Goal: Task Accomplishment & Management: Manage account settings

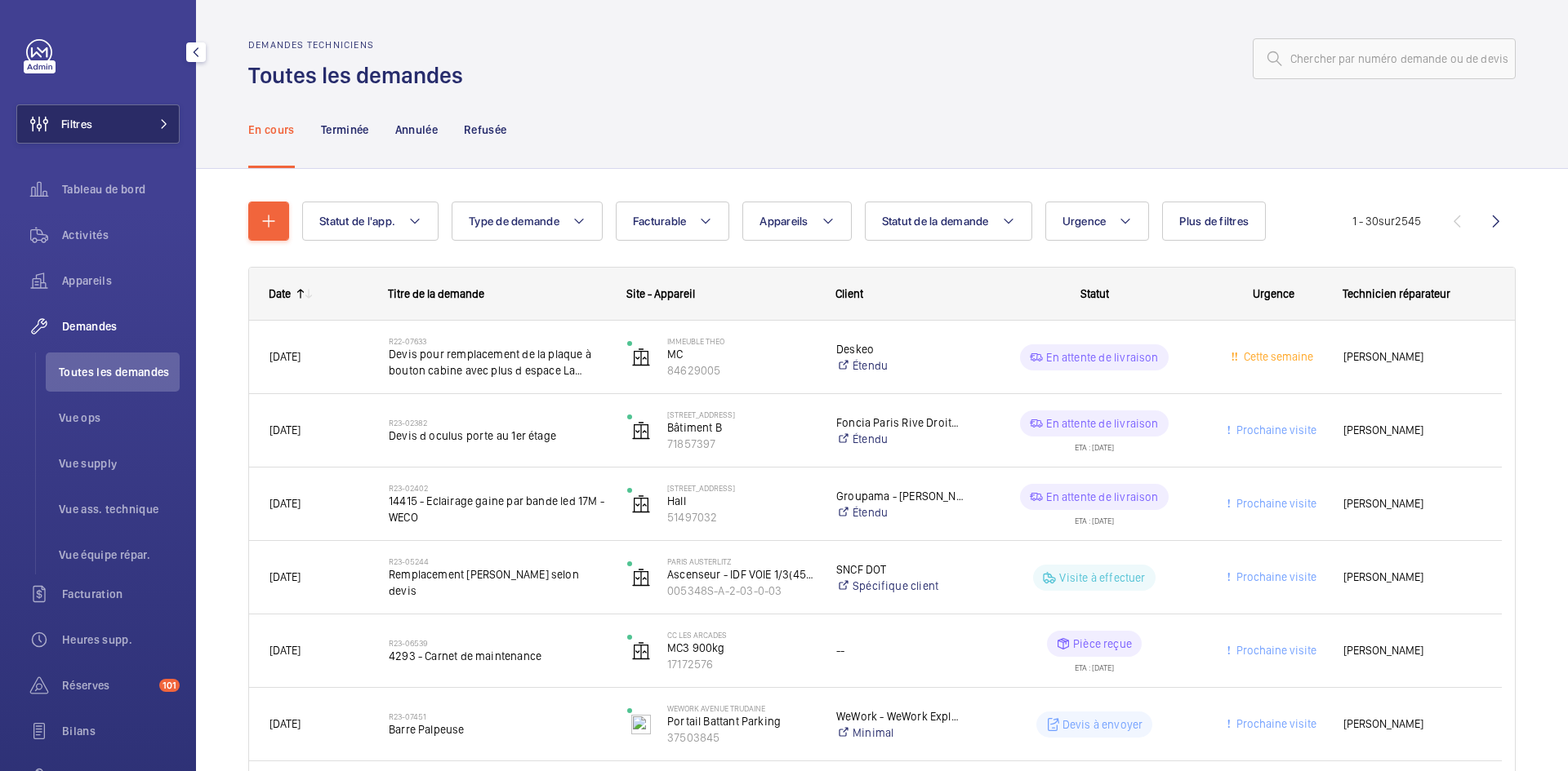
click at [159, 126] on mat-icon at bounding box center [163, 123] width 10 height 10
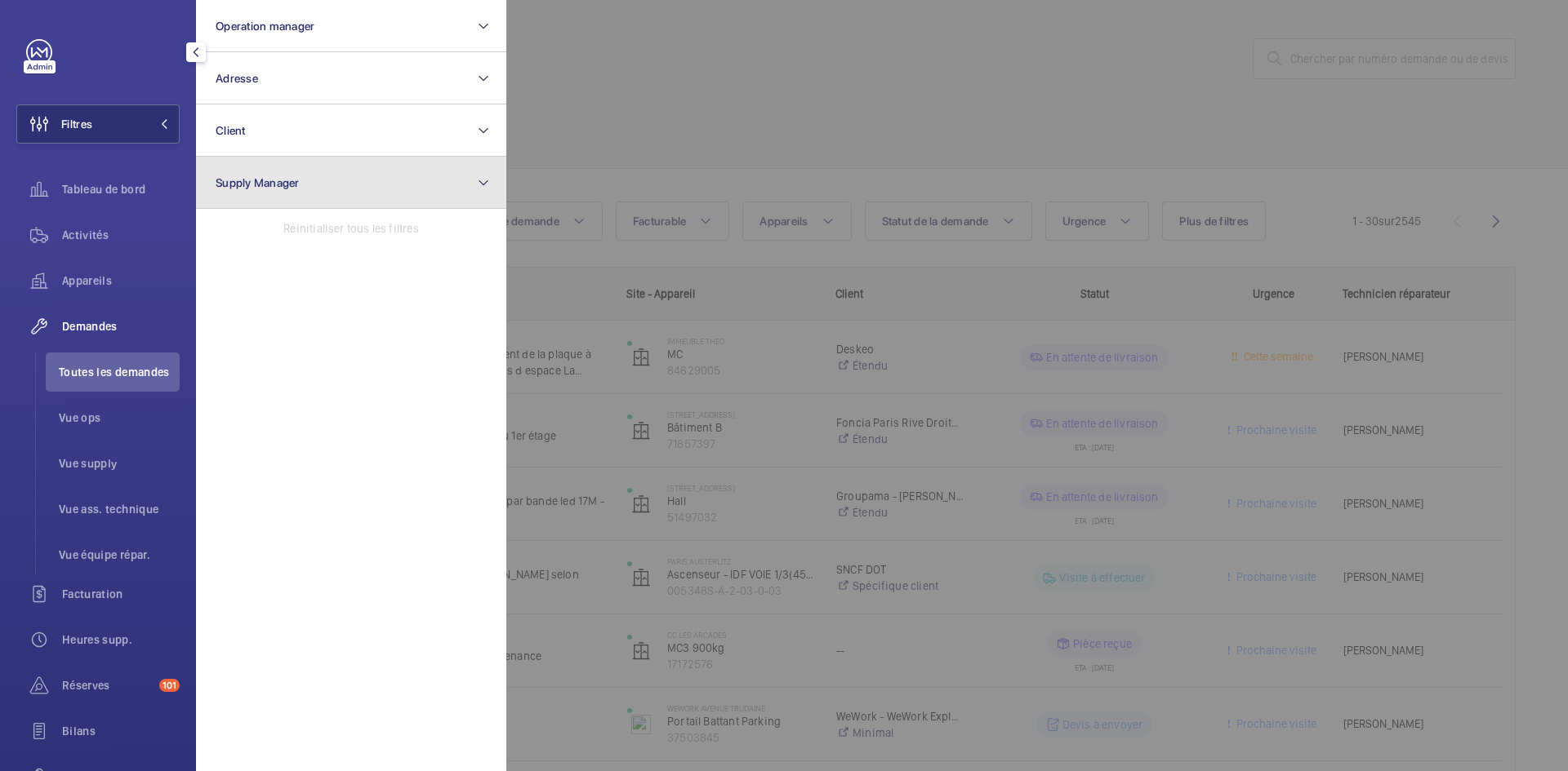
click at [322, 185] on button "Supply Manager" at bounding box center [351, 182] width 310 height 52
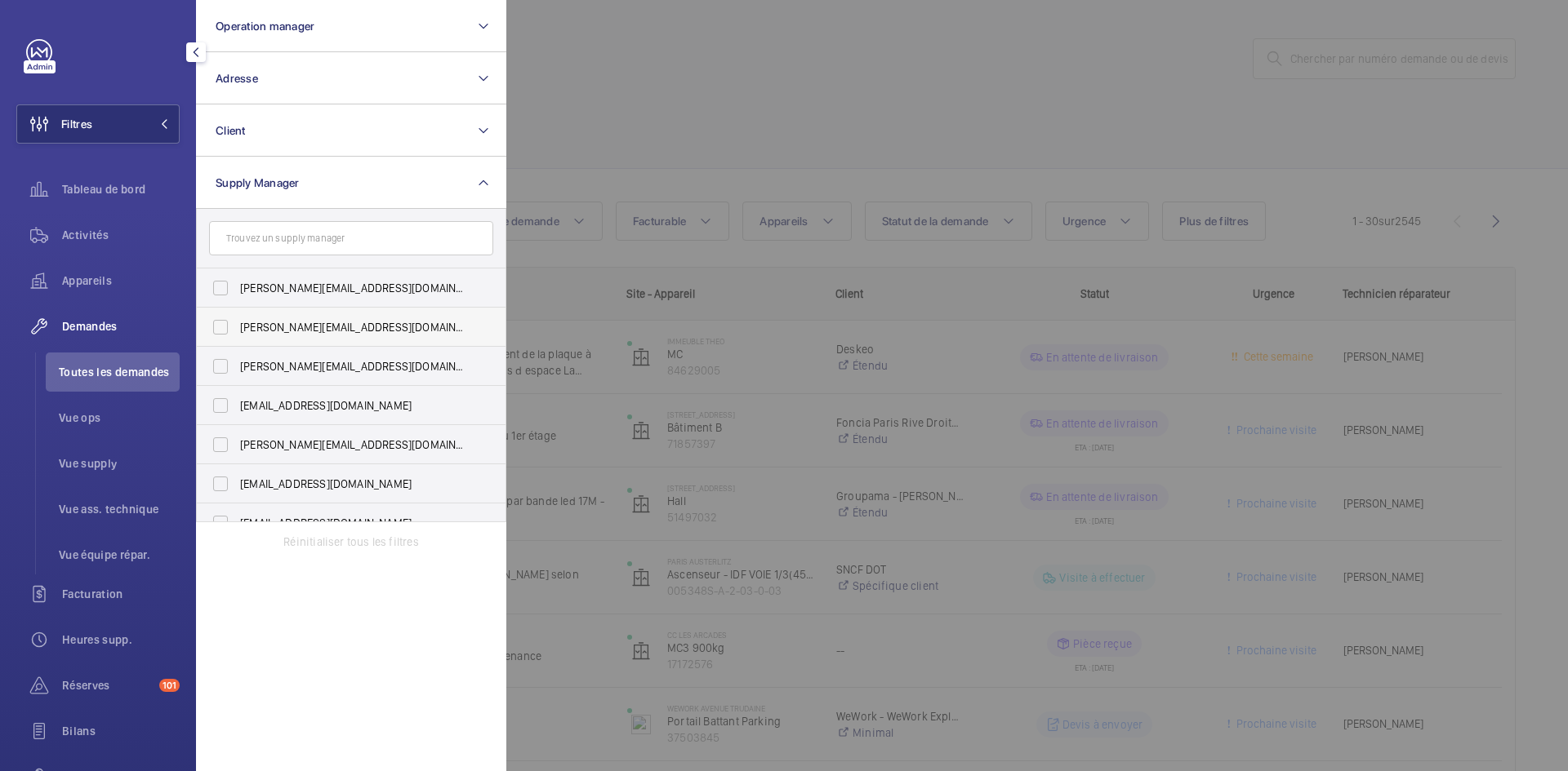
click at [207, 327] on label "diana@wemaintain.com" at bounding box center [338, 327] width 284 height 39
click at [207, 327] on input "diana@wemaintain.com" at bounding box center [220, 327] width 33 height 33
checkbox input "true"
click at [216, 401] on label "fayrouz@wemaintain.com" at bounding box center [338, 406] width 284 height 39
click at [216, 401] on input "fayrouz@wemaintain.com" at bounding box center [220, 405] width 33 height 33
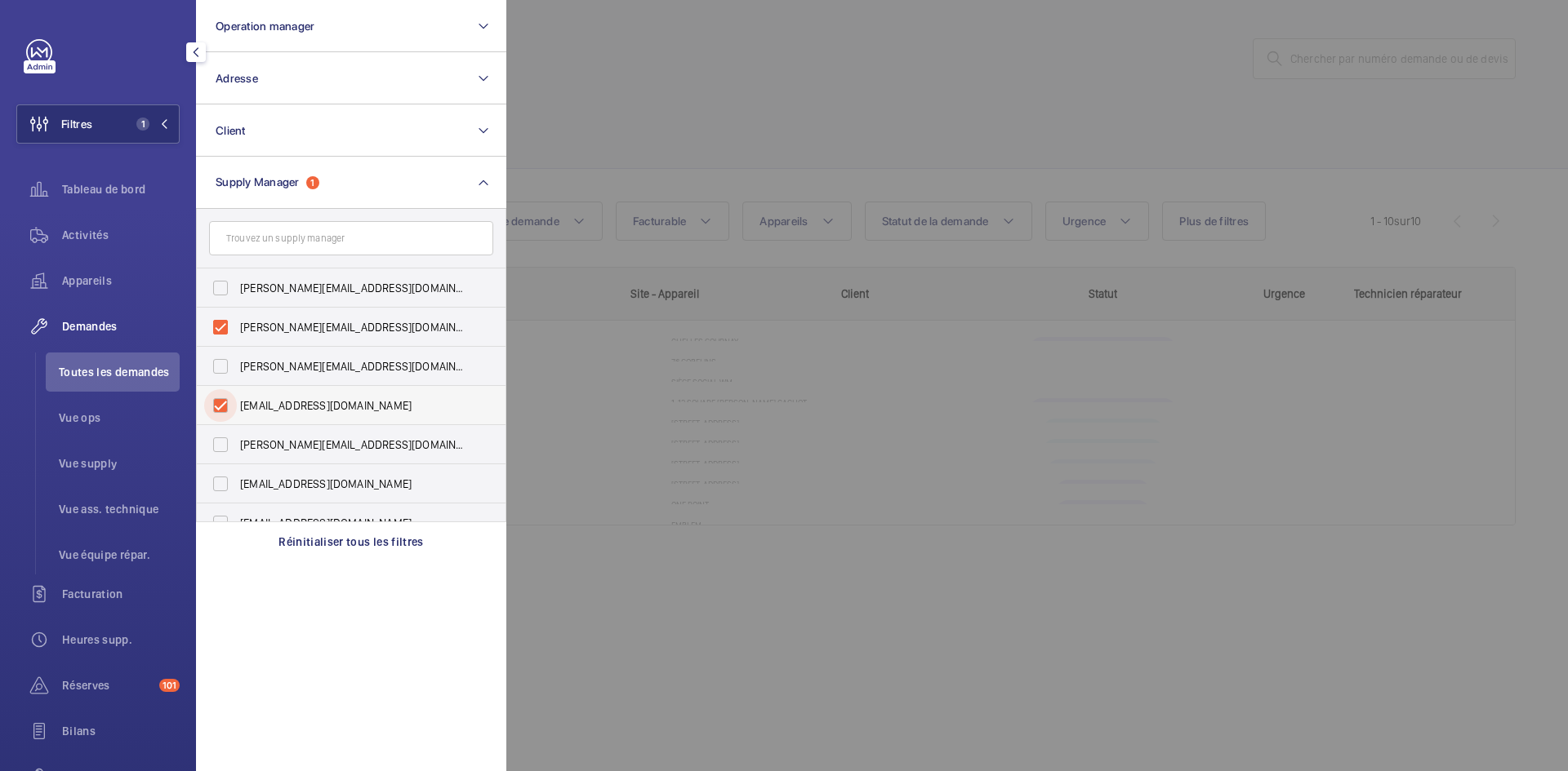
checkbox input "true"
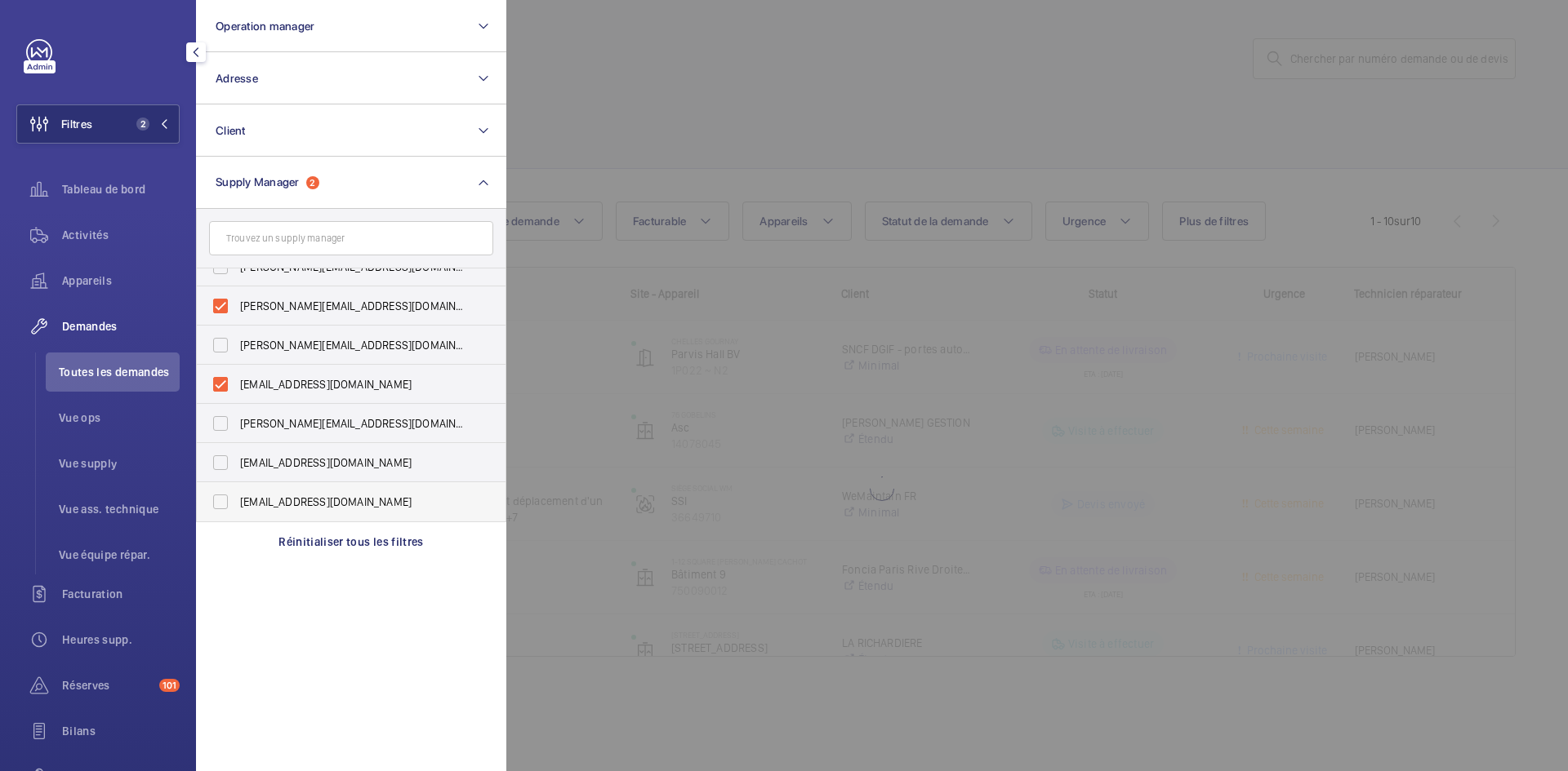
click at [222, 510] on label "[EMAIL_ADDRESS][DOMAIN_NAME]" at bounding box center [338, 502] width 284 height 39
click at [222, 510] on input "[EMAIL_ADDRESS][DOMAIN_NAME]" at bounding box center [220, 502] width 33 height 33
checkbox input "true"
click at [721, 36] on div at bounding box center [1290, 386] width 1568 height 771
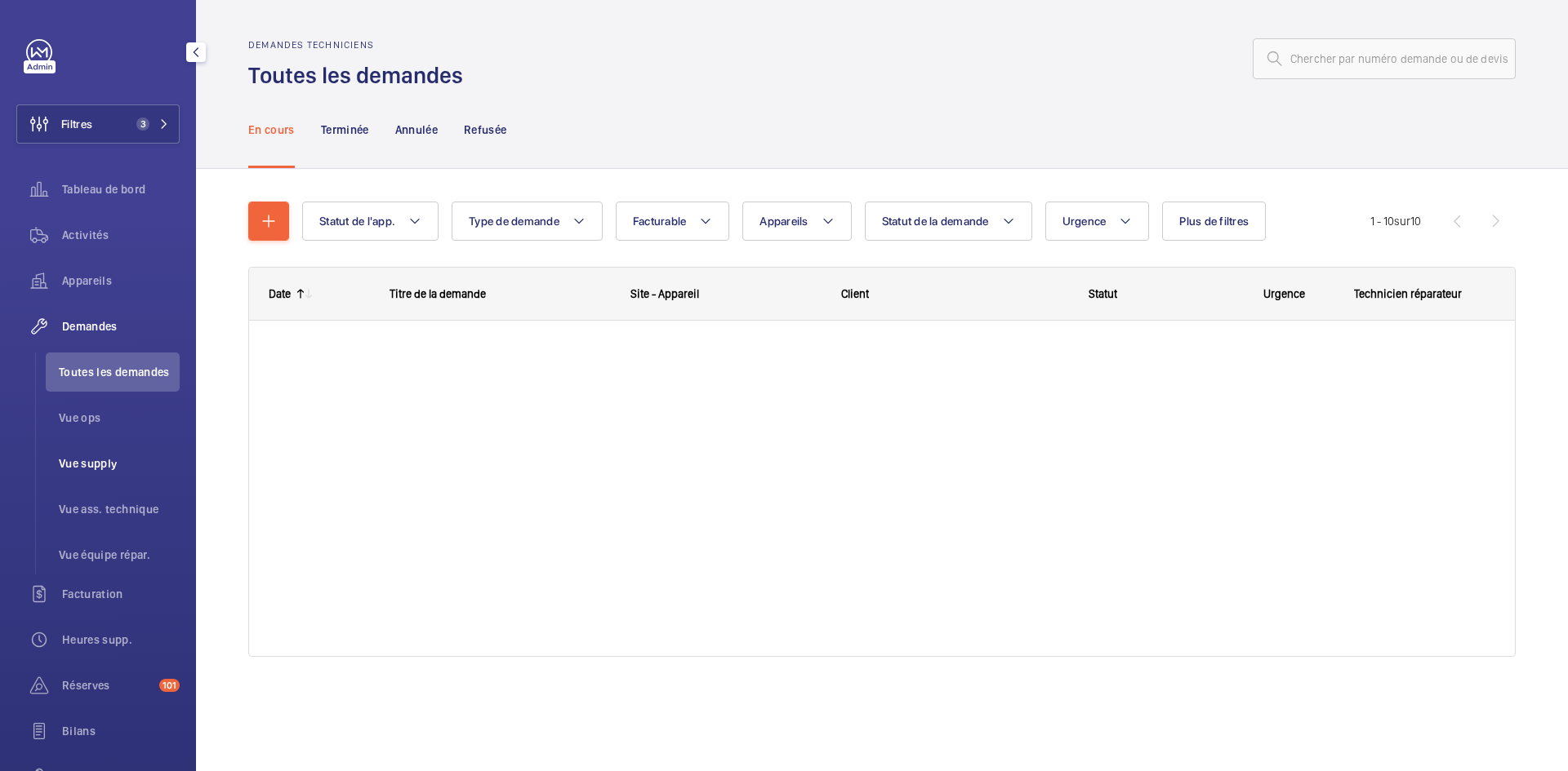
click at [95, 460] on span "Vue supply" at bounding box center [119, 464] width 121 height 16
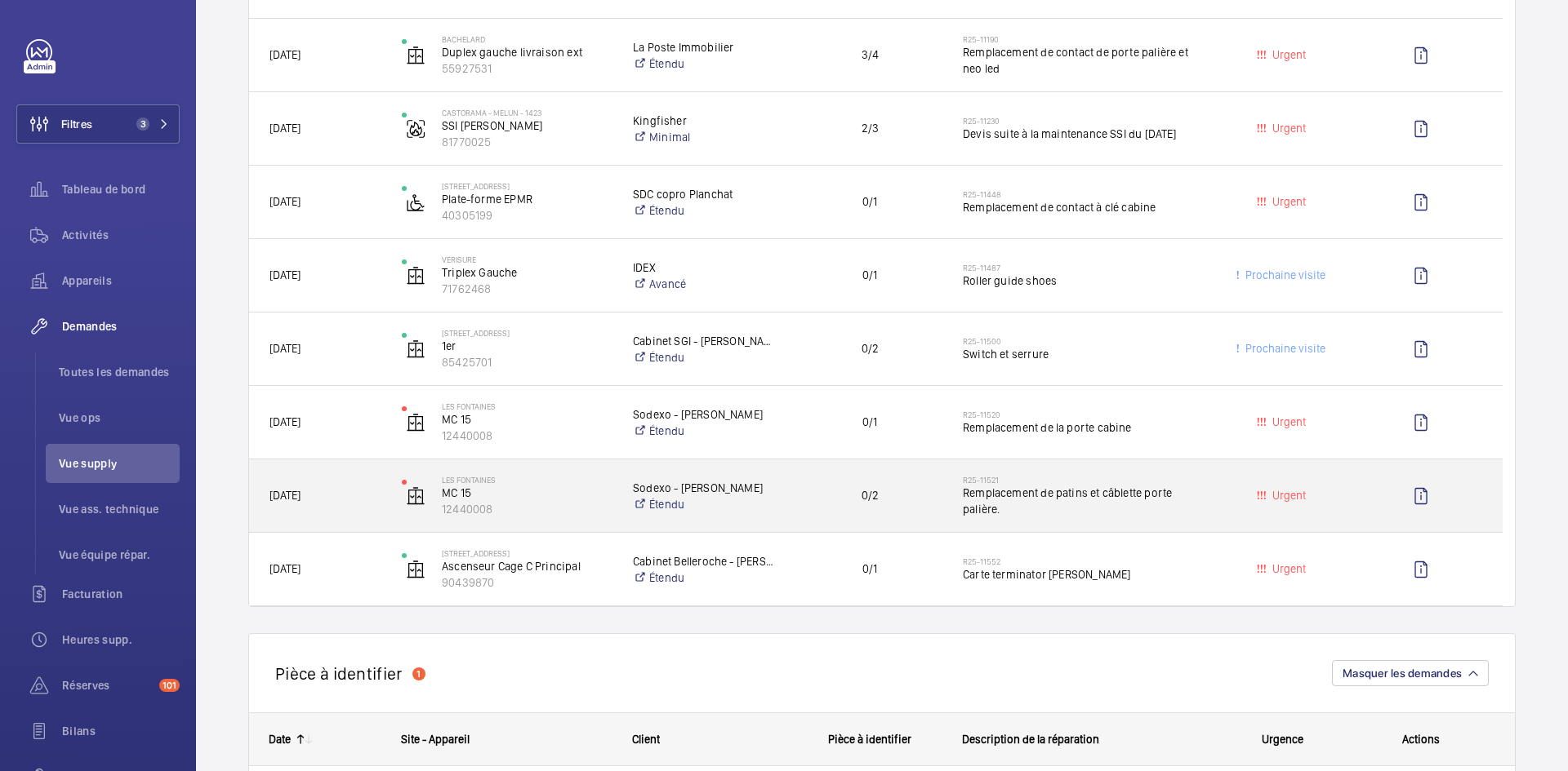
scroll to position [735, 0]
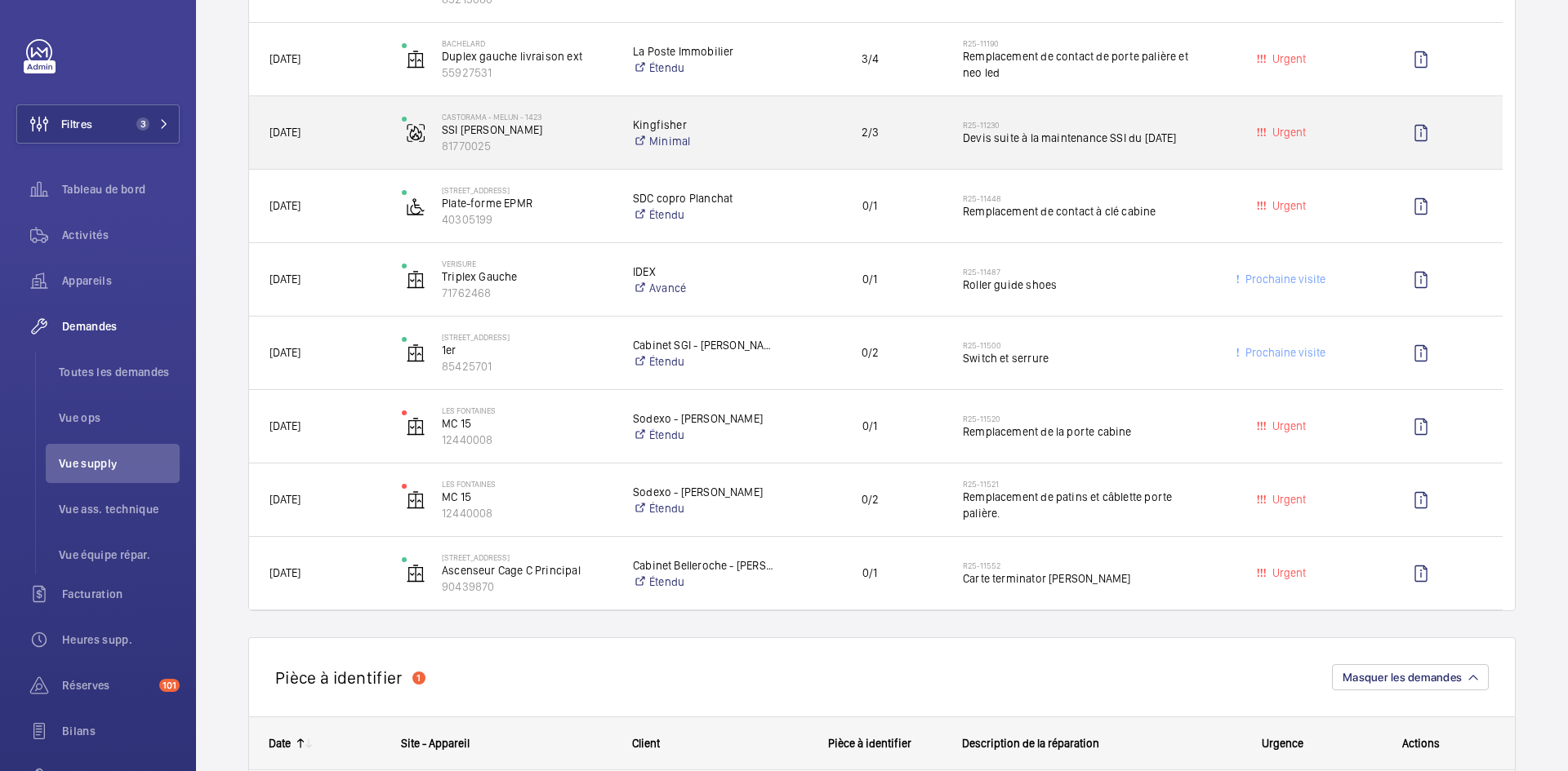
click at [379, 126] on span "[DATE]" at bounding box center [324, 132] width 111 height 19
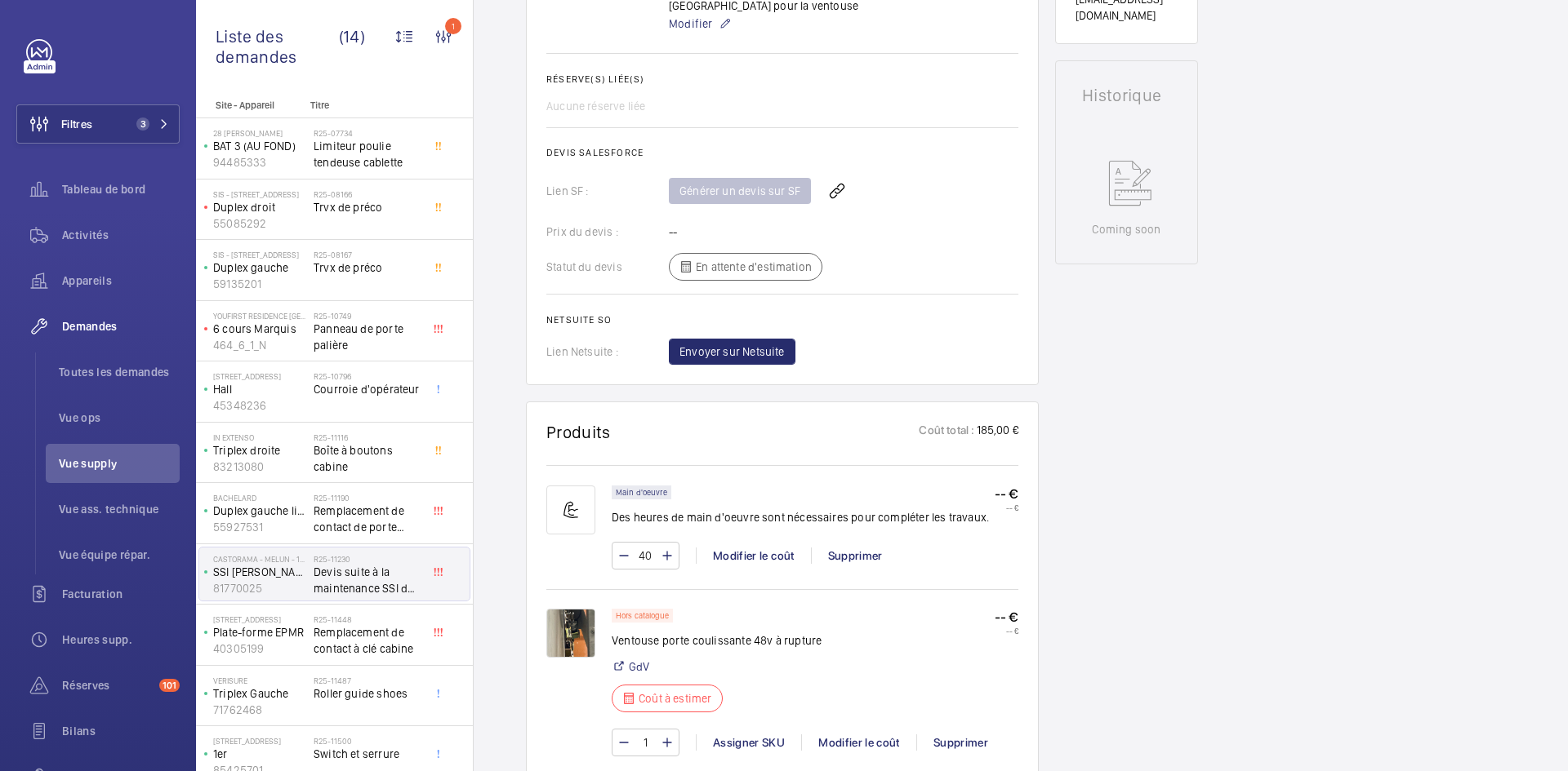
scroll to position [898, 0]
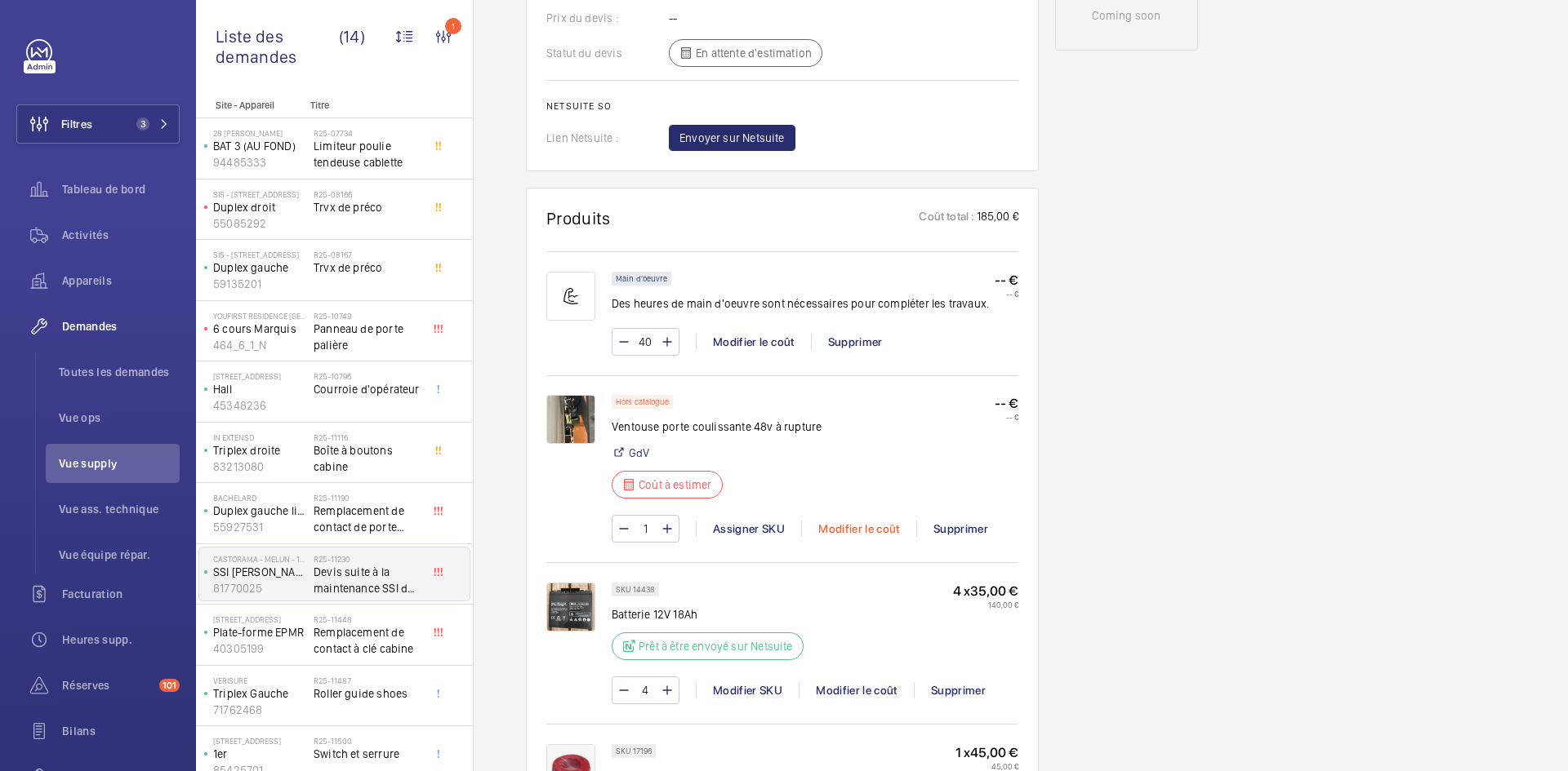
click at [856, 521] on div "Modifier le coût" at bounding box center [859, 529] width 115 height 16
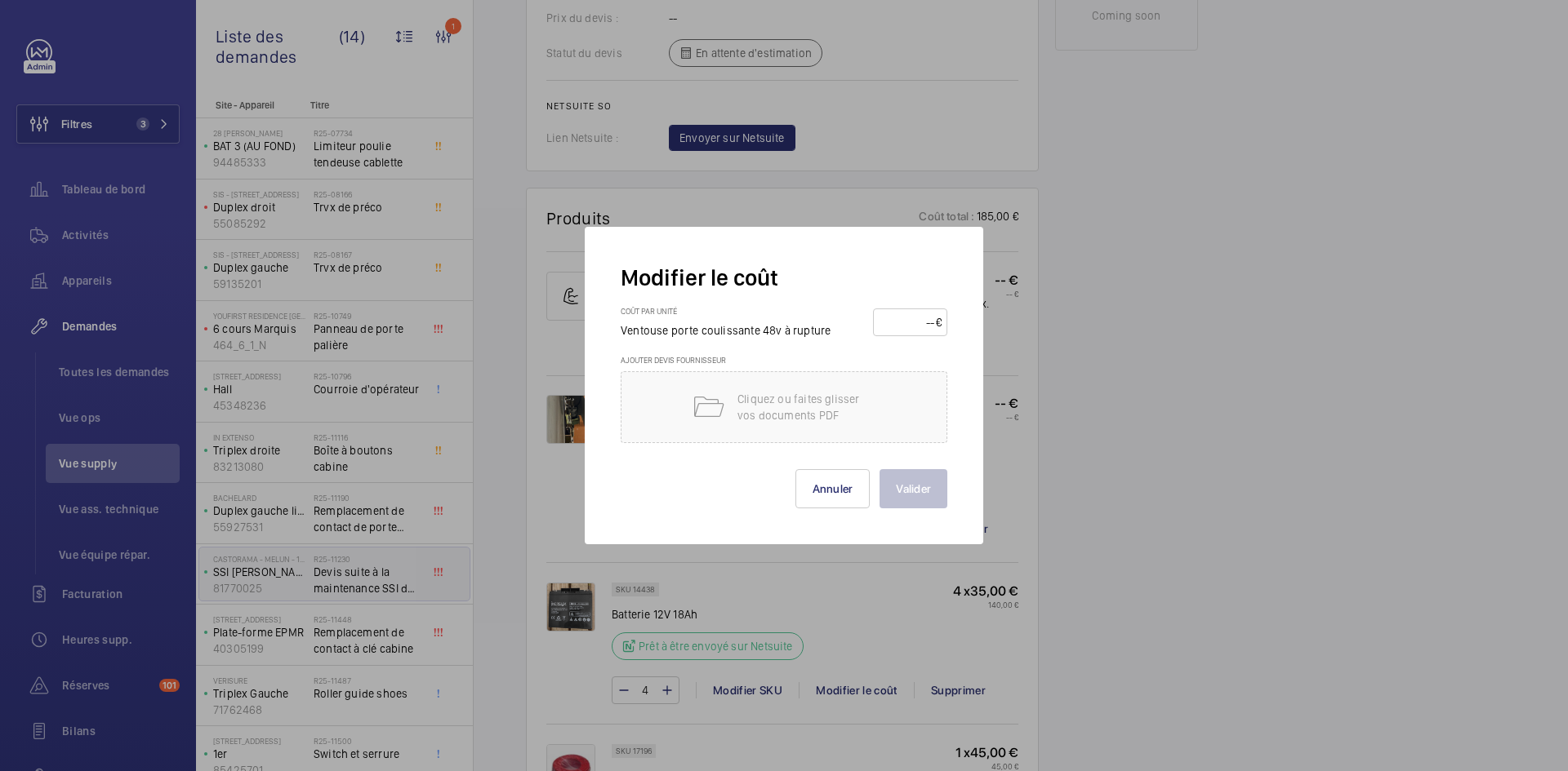
click at [912, 324] on input "number" at bounding box center [907, 322] width 57 height 26
type input "95"
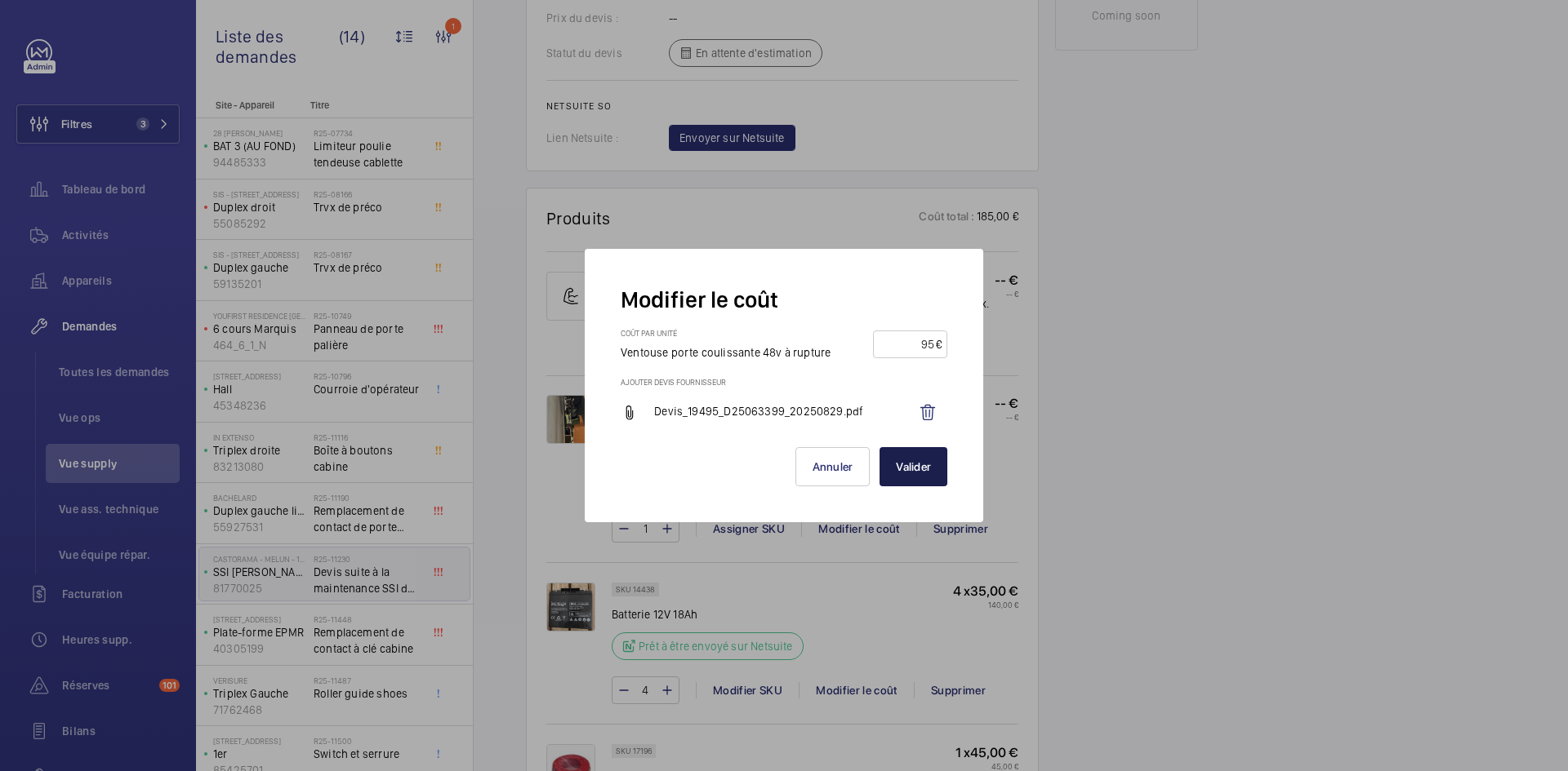
click at [918, 470] on button "Valider" at bounding box center [913, 467] width 68 height 39
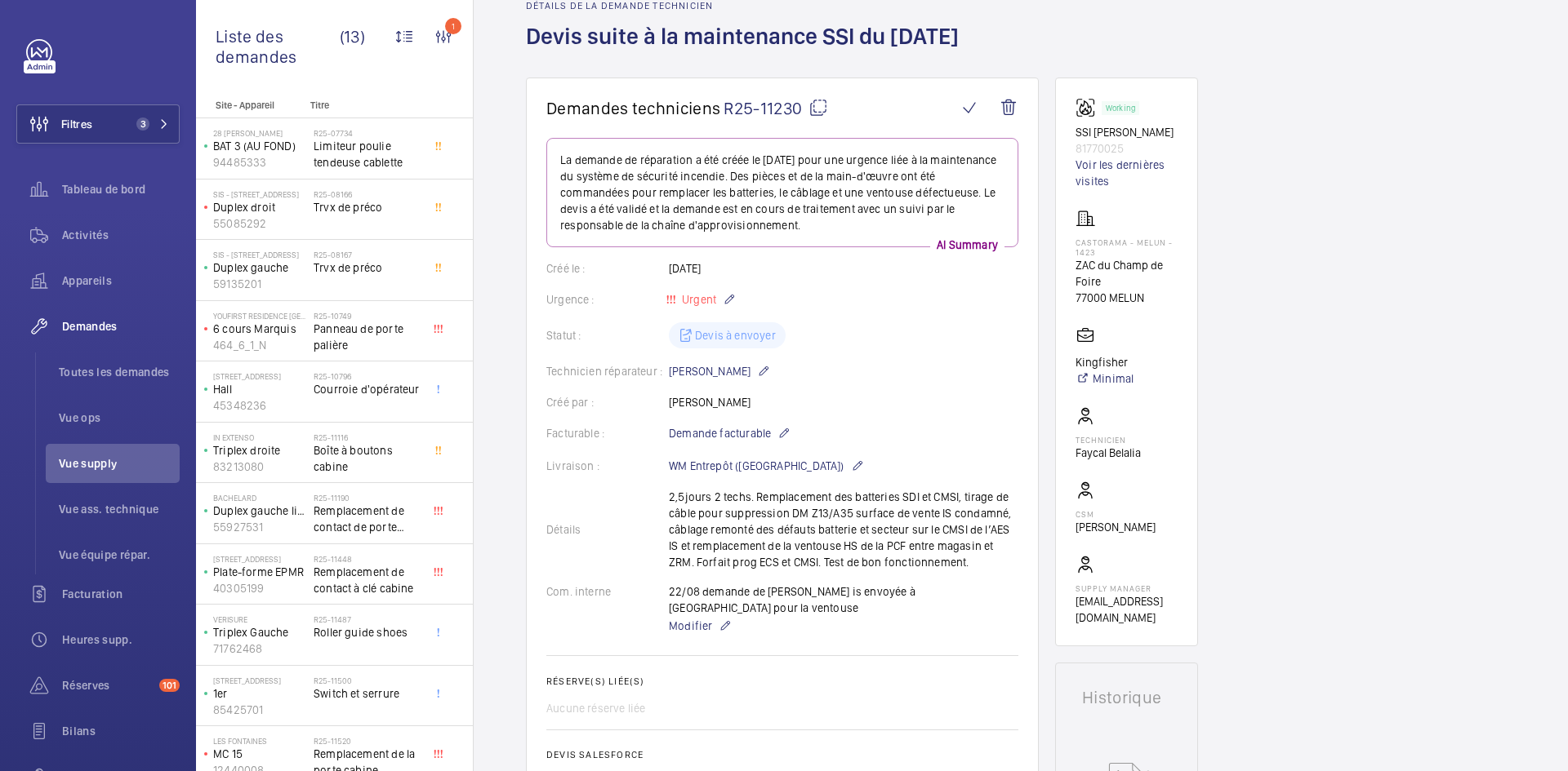
scroll to position [0, 0]
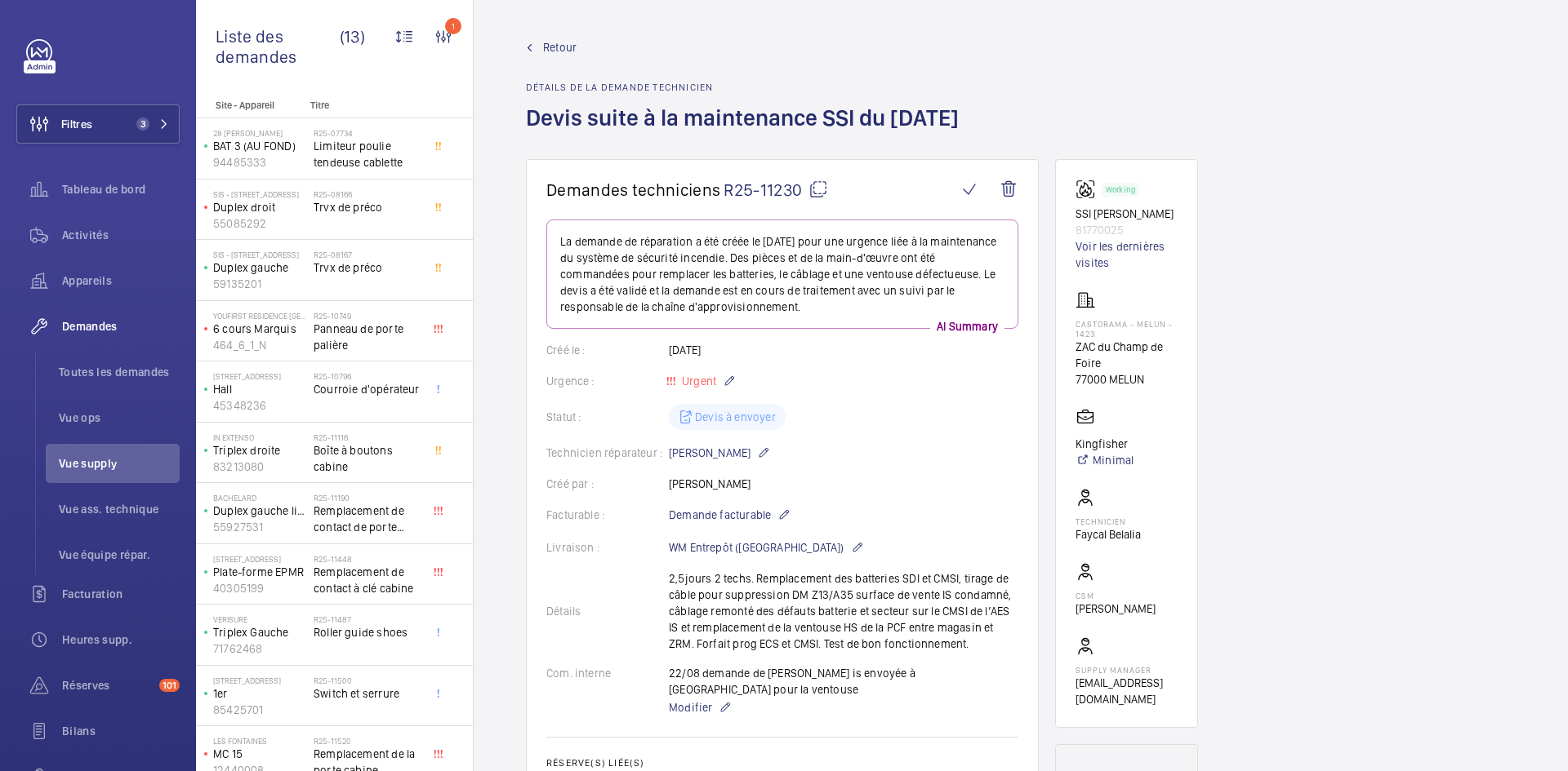
click at [560, 45] on span "Retour" at bounding box center [560, 47] width 34 height 16
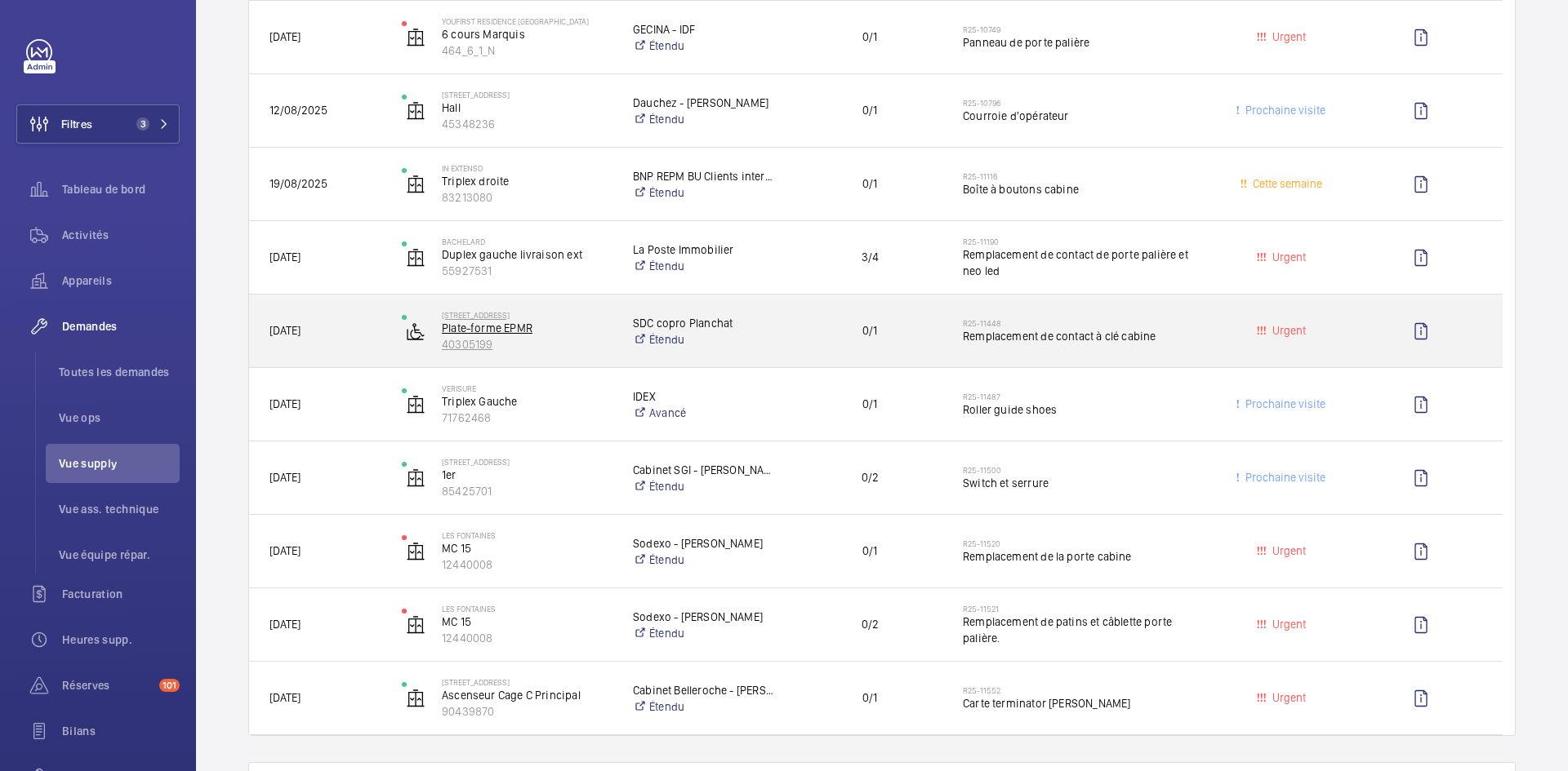
scroll to position [735, 0]
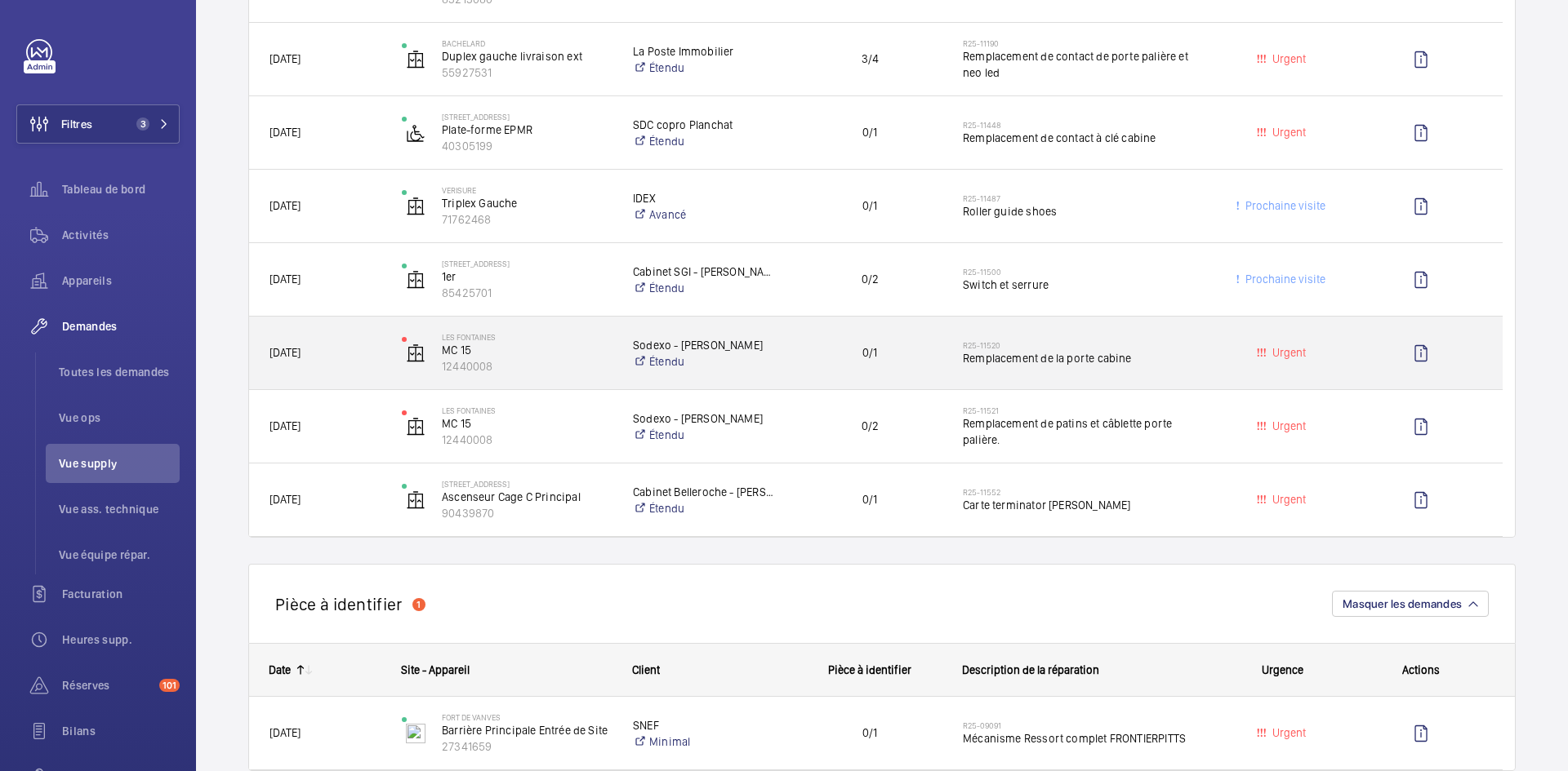
click at [364, 355] on span "[DATE]" at bounding box center [324, 353] width 111 height 19
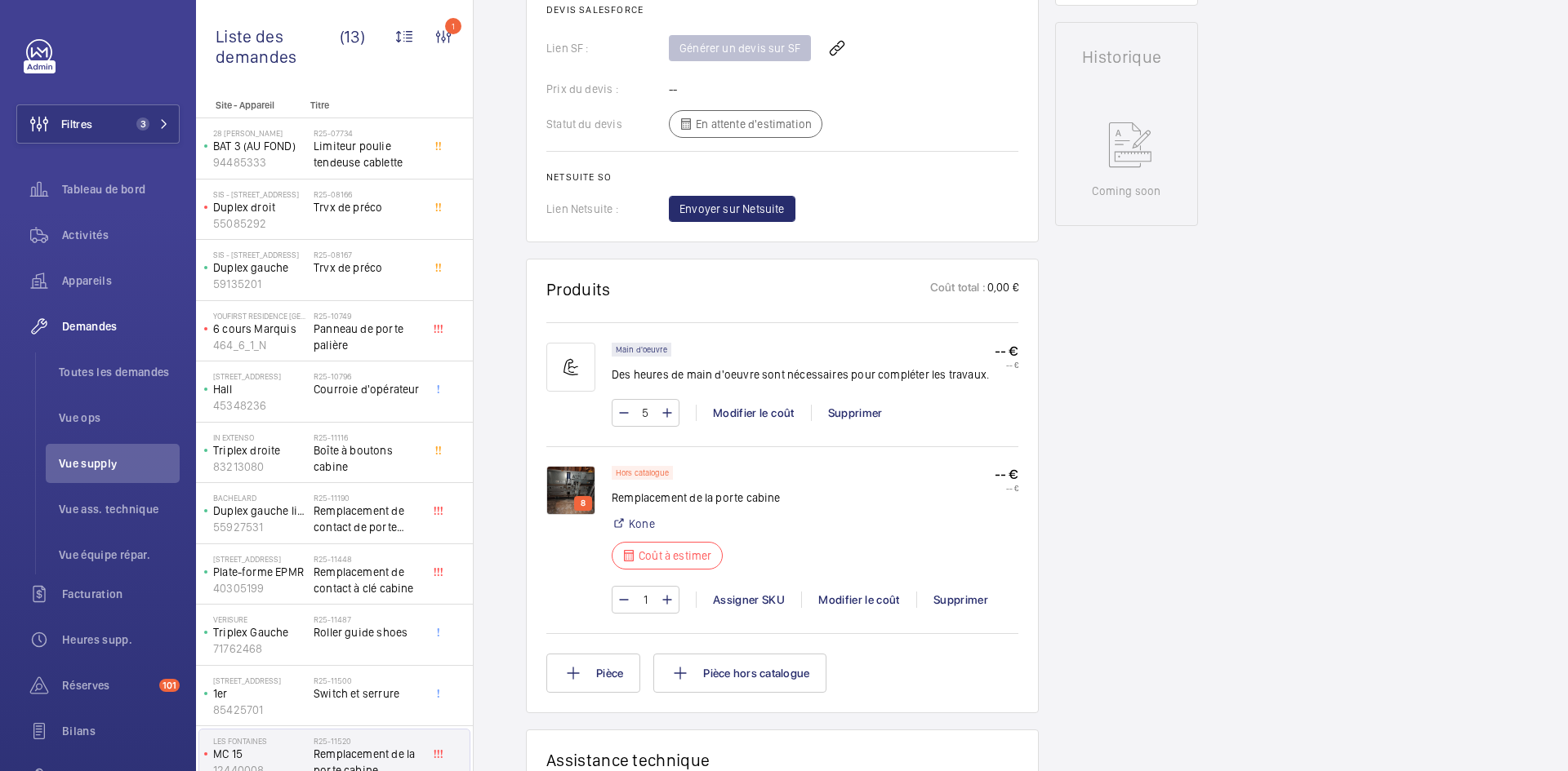
scroll to position [735, 0]
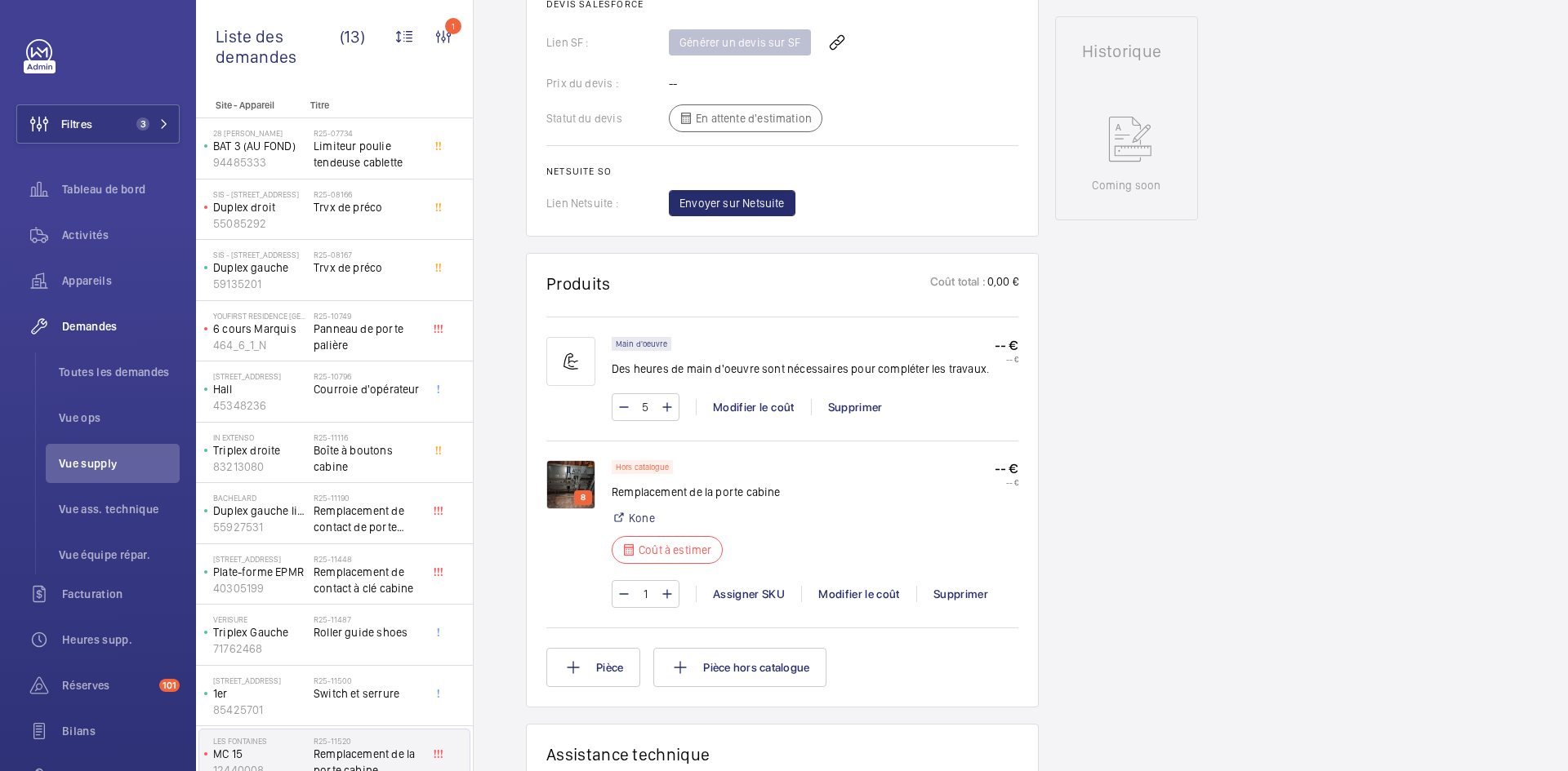
click at [566, 480] on img at bounding box center [570, 484] width 49 height 49
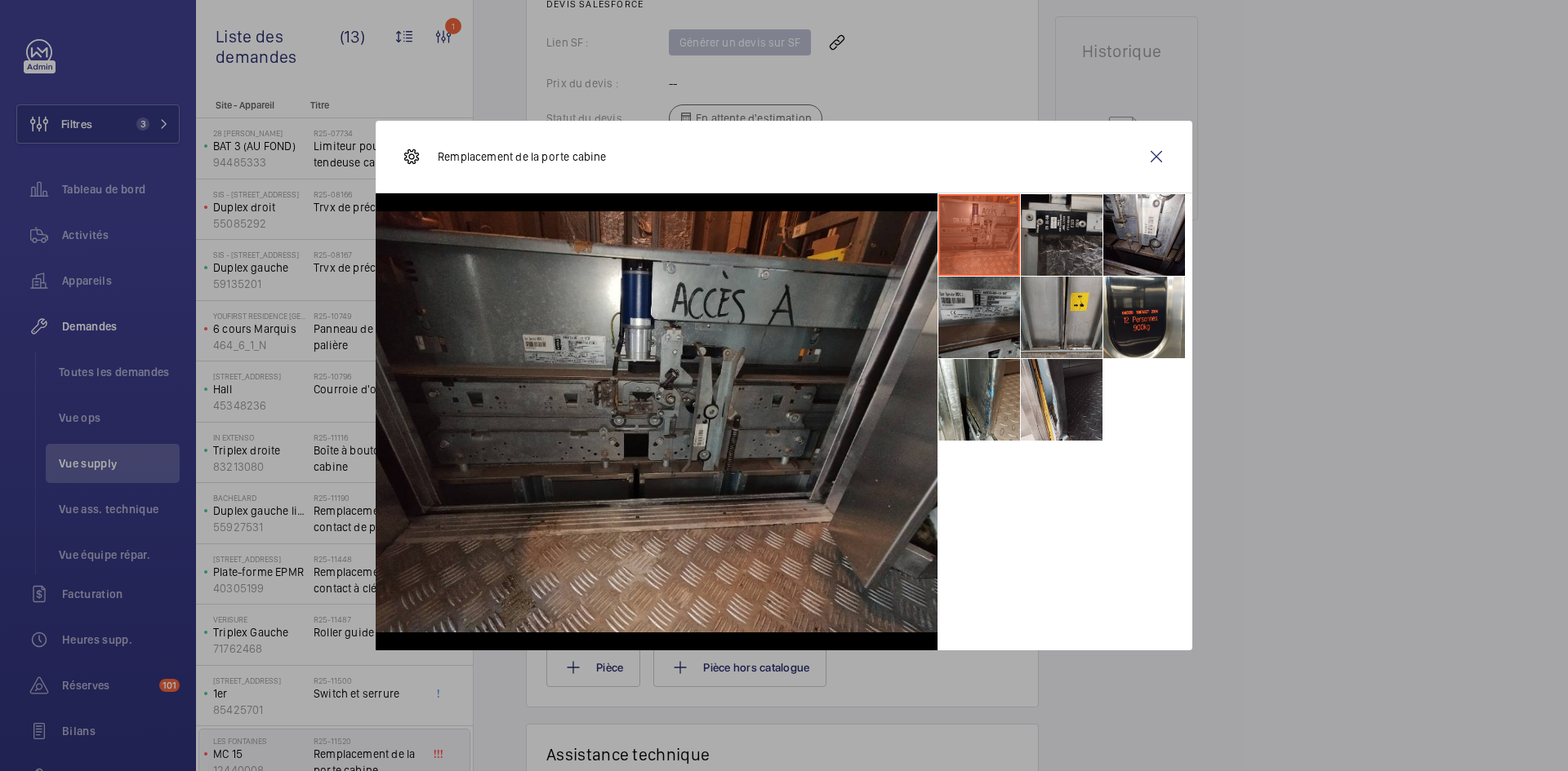
click at [1077, 240] on li at bounding box center [1062, 235] width 82 height 82
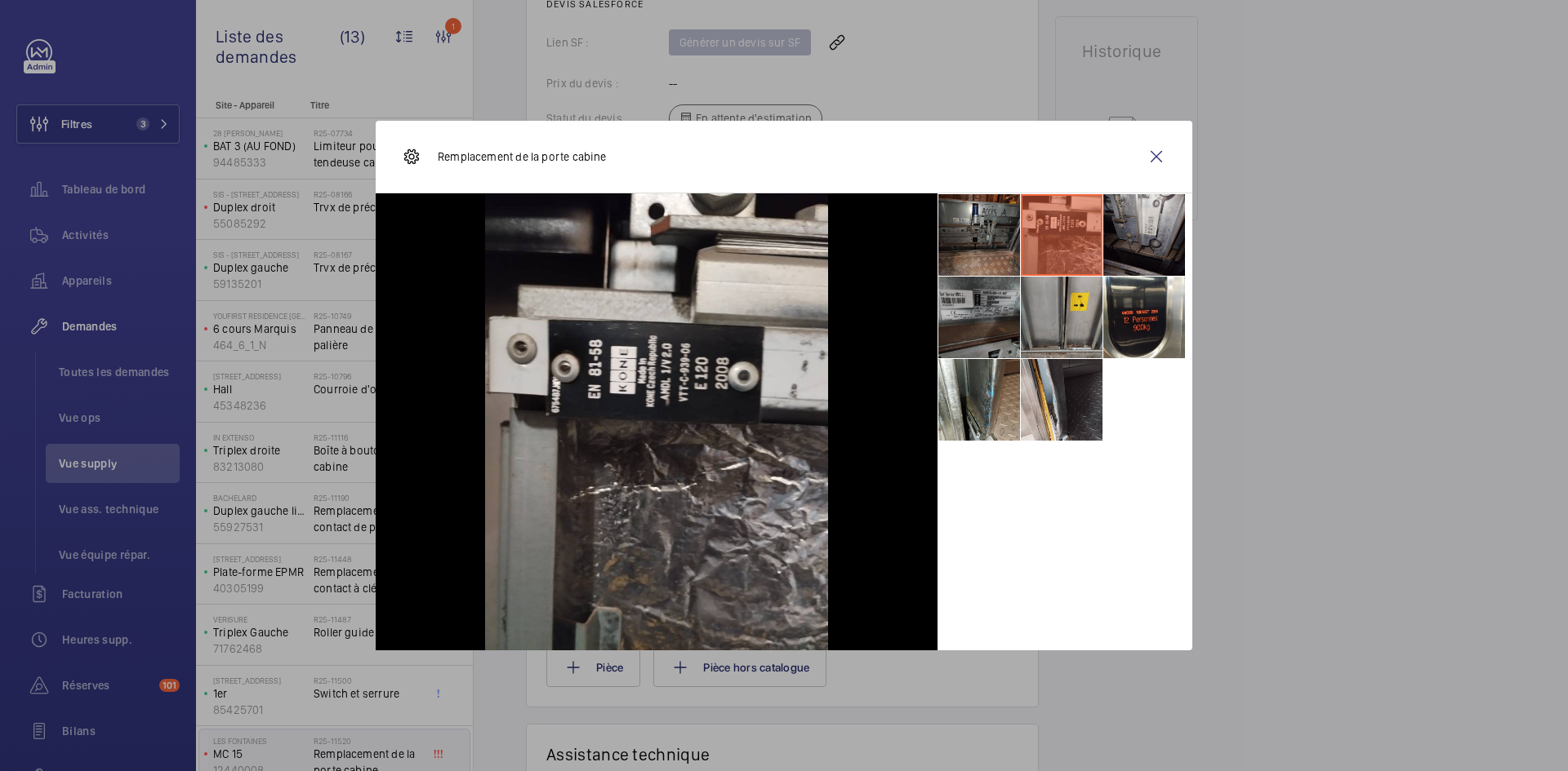
click at [1159, 222] on li at bounding box center [1144, 235] width 82 height 82
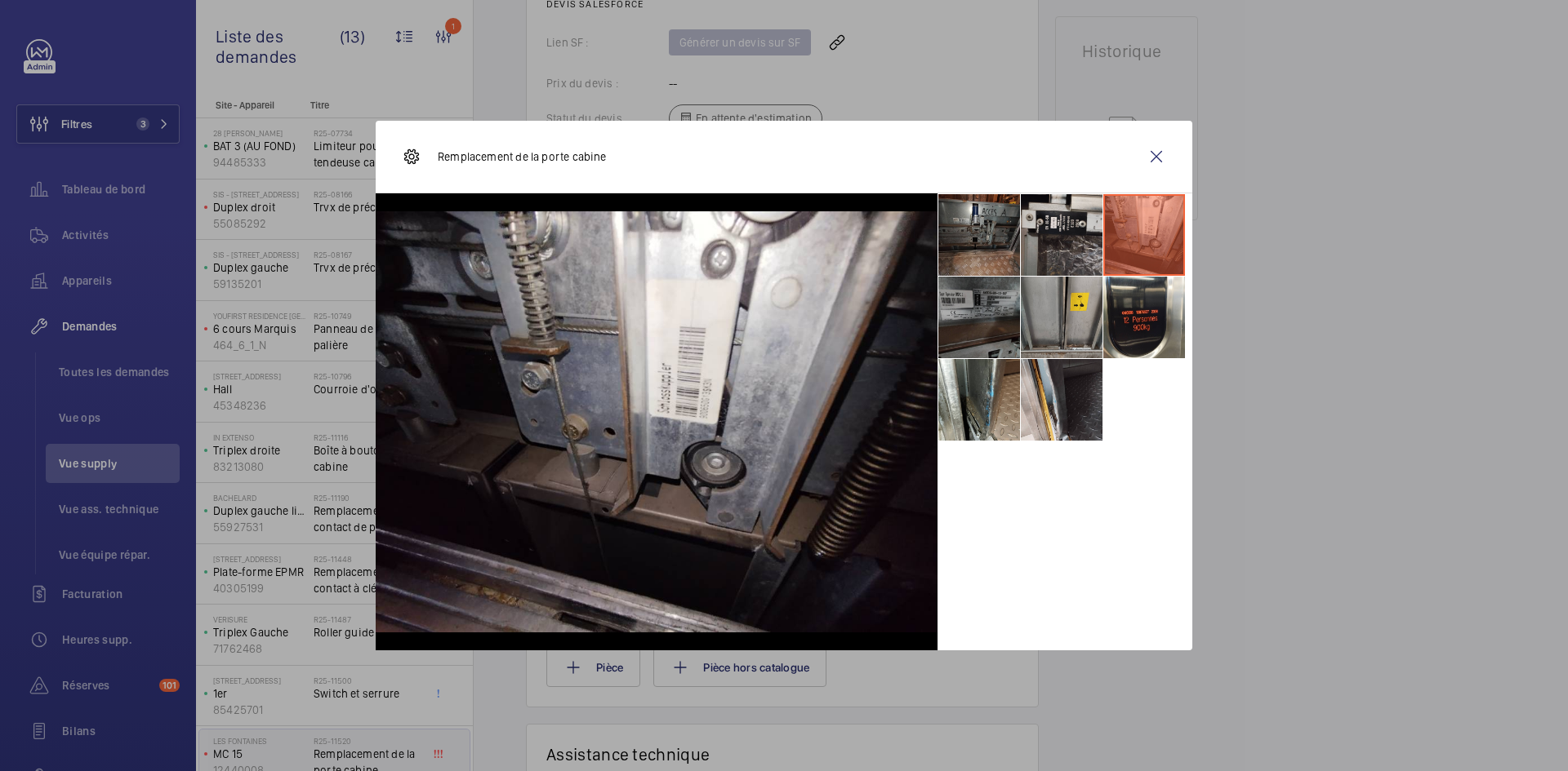
click at [974, 317] on li at bounding box center [979, 318] width 82 height 82
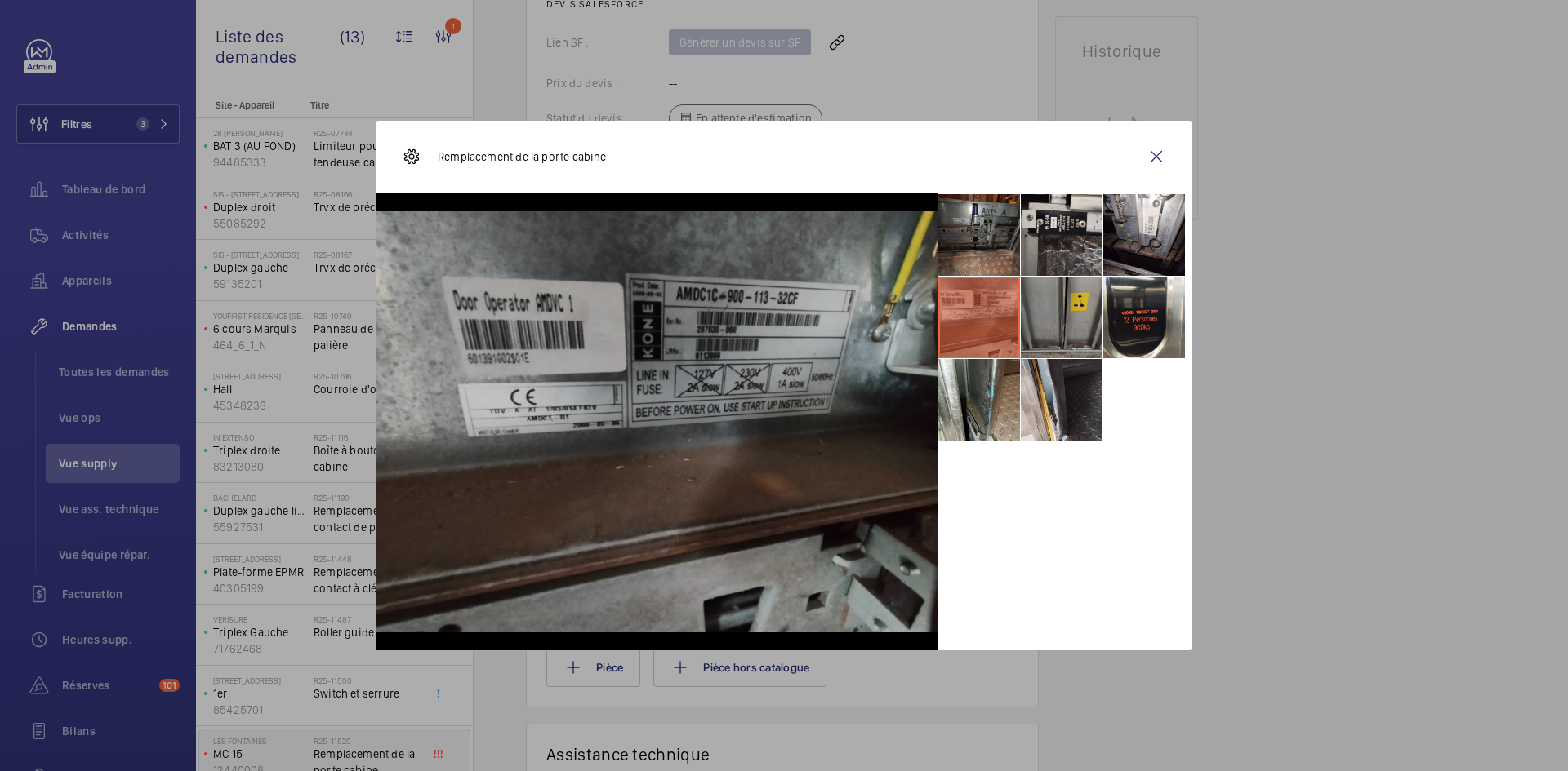
click at [1072, 302] on li at bounding box center [1062, 318] width 82 height 82
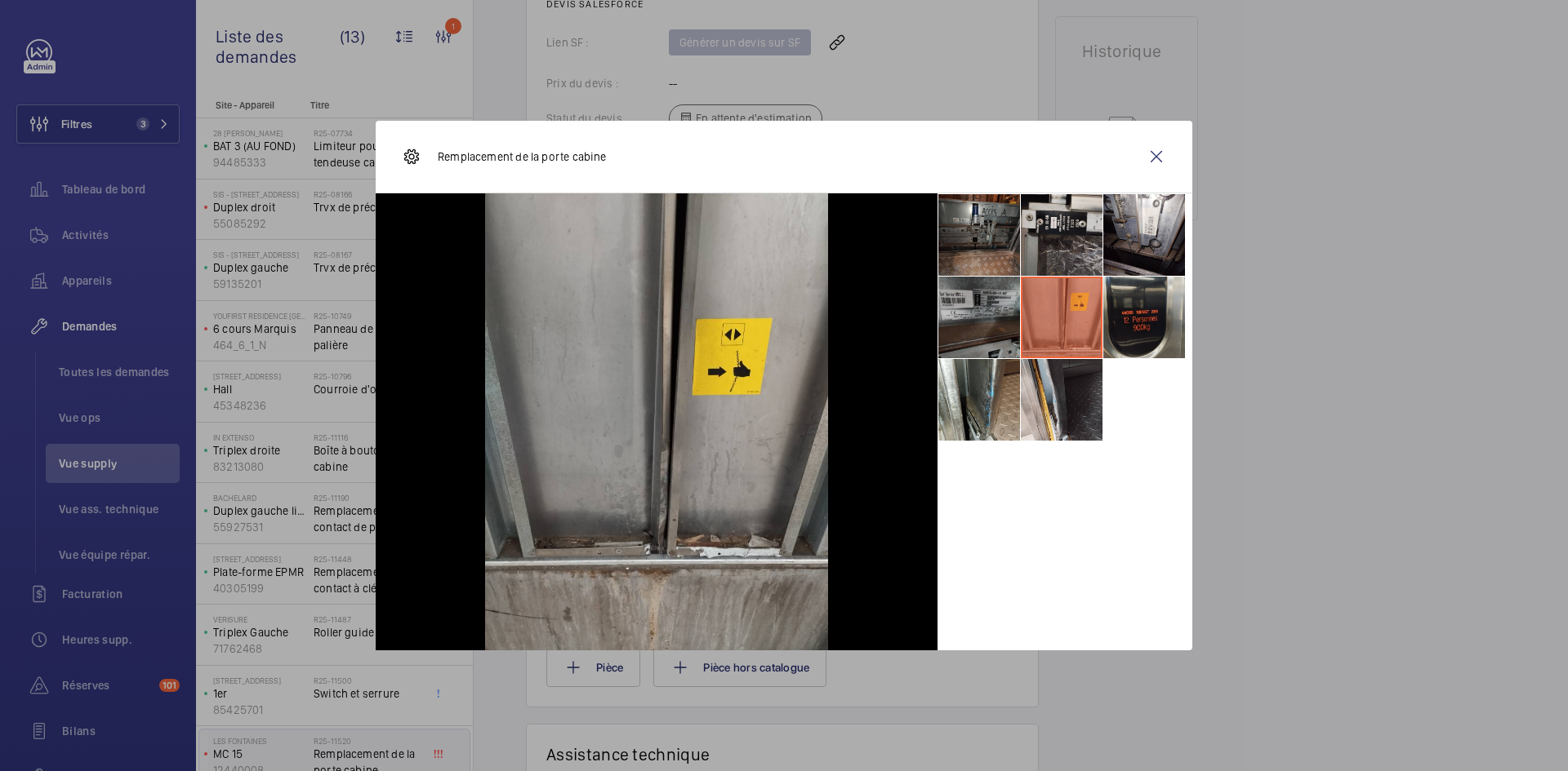
click at [1151, 306] on li at bounding box center [1144, 318] width 82 height 82
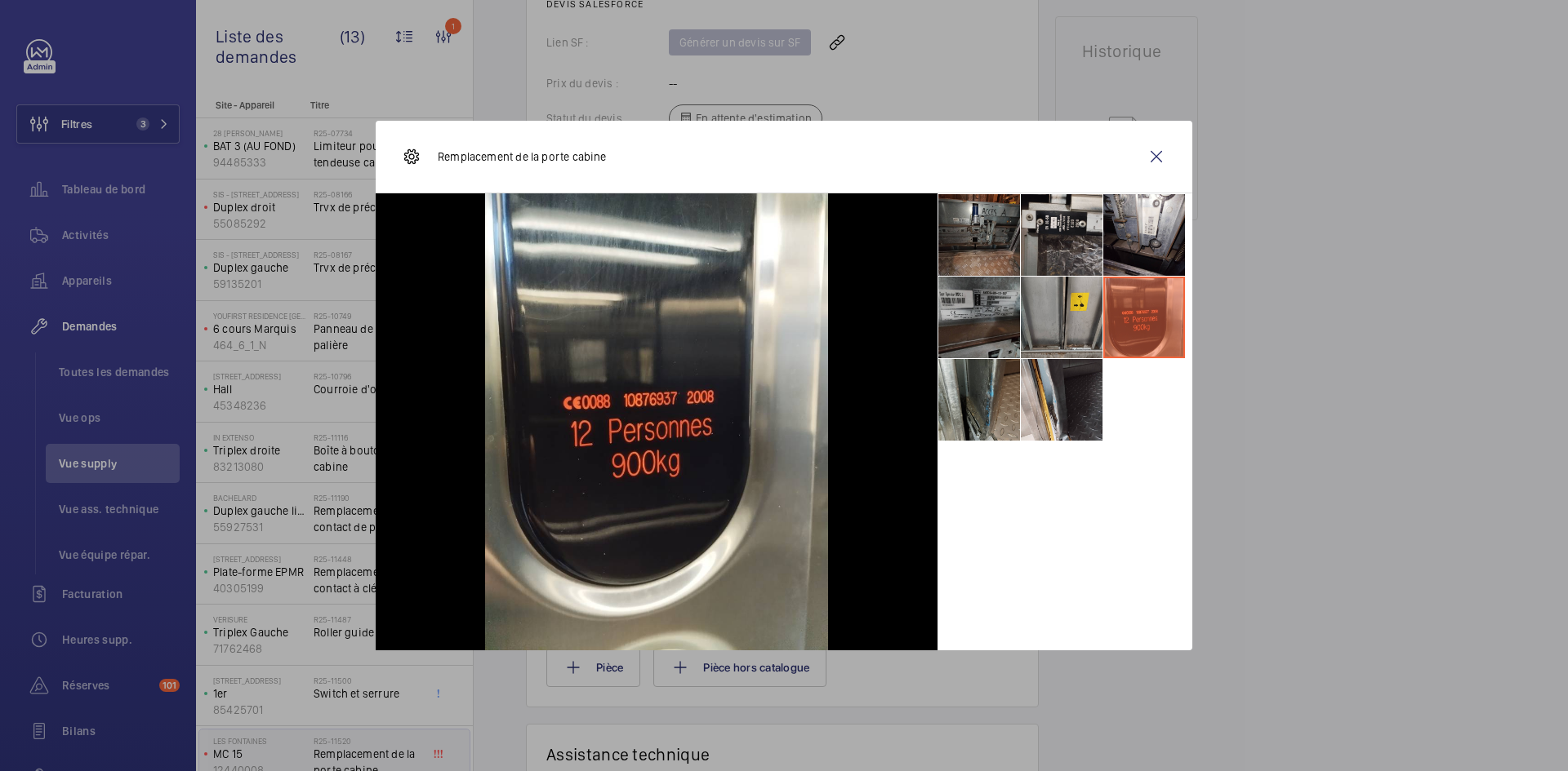
click at [993, 389] on li at bounding box center [979, 400] width 82 height 82
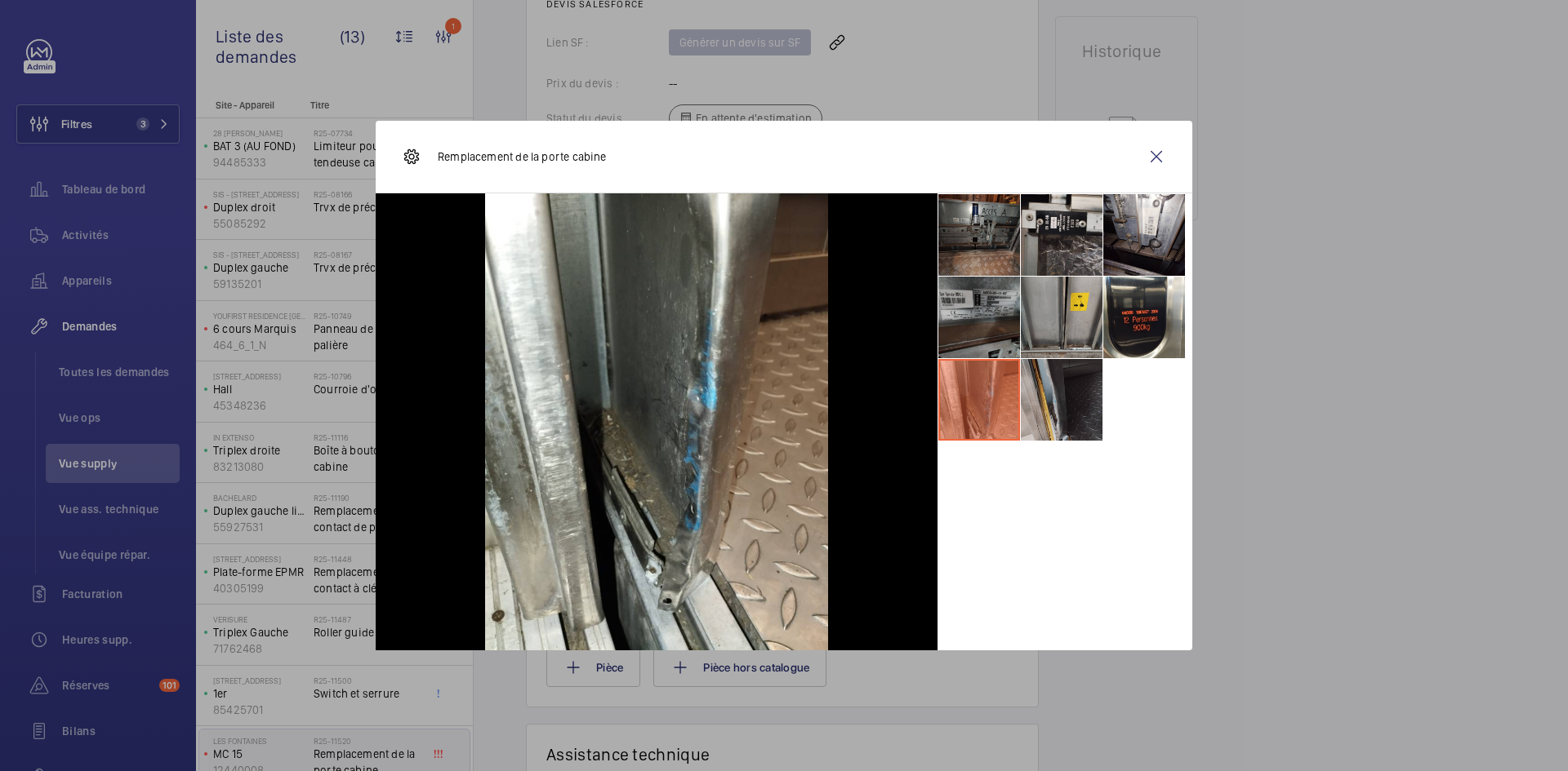
click at [1086, 383] on li at bounding box center [1062, 400] width 82 height 82
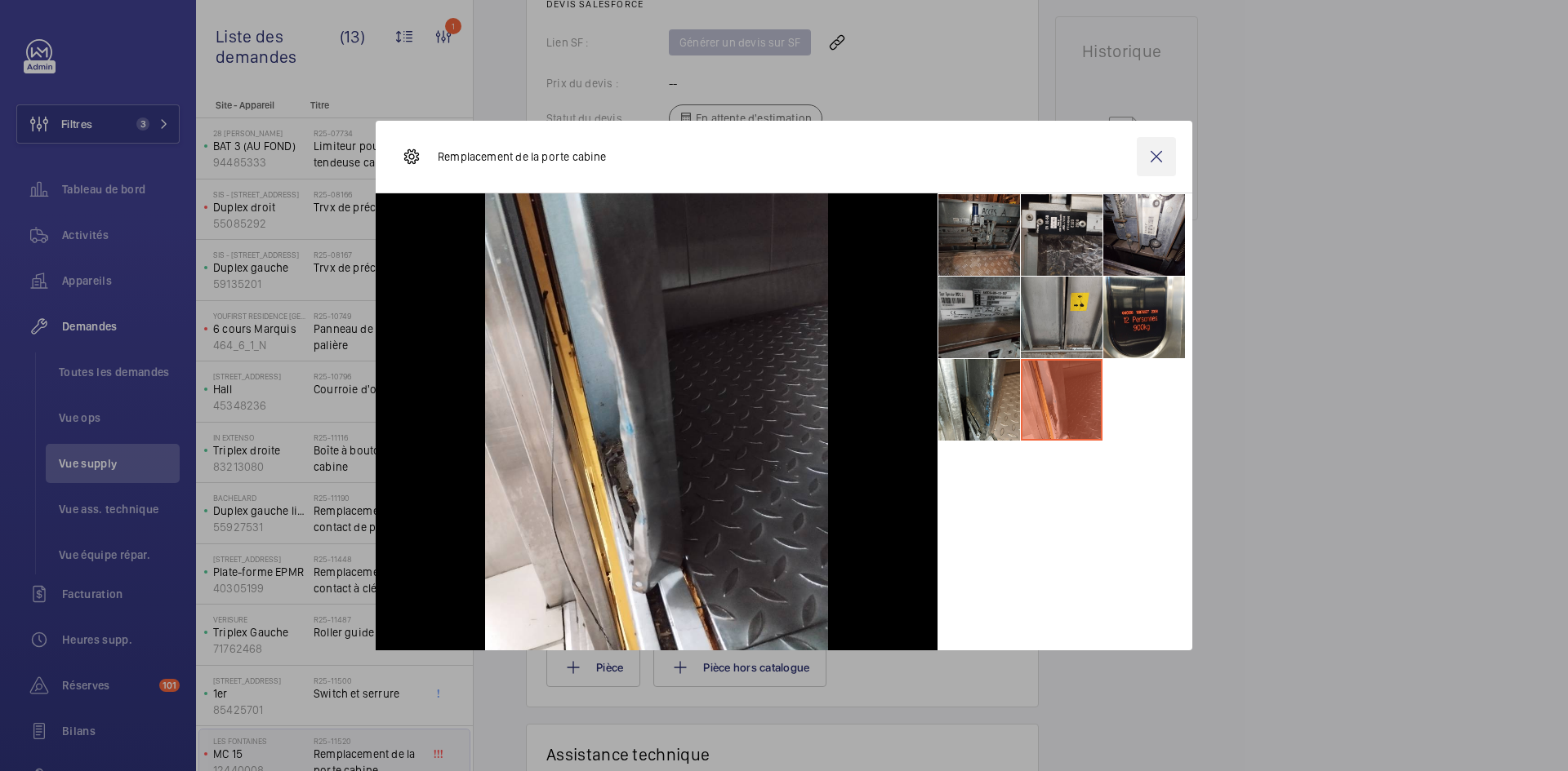
click at [1154, 155] on wm-front-icon-button at bounding box center [1156, 156] width 39 height 39
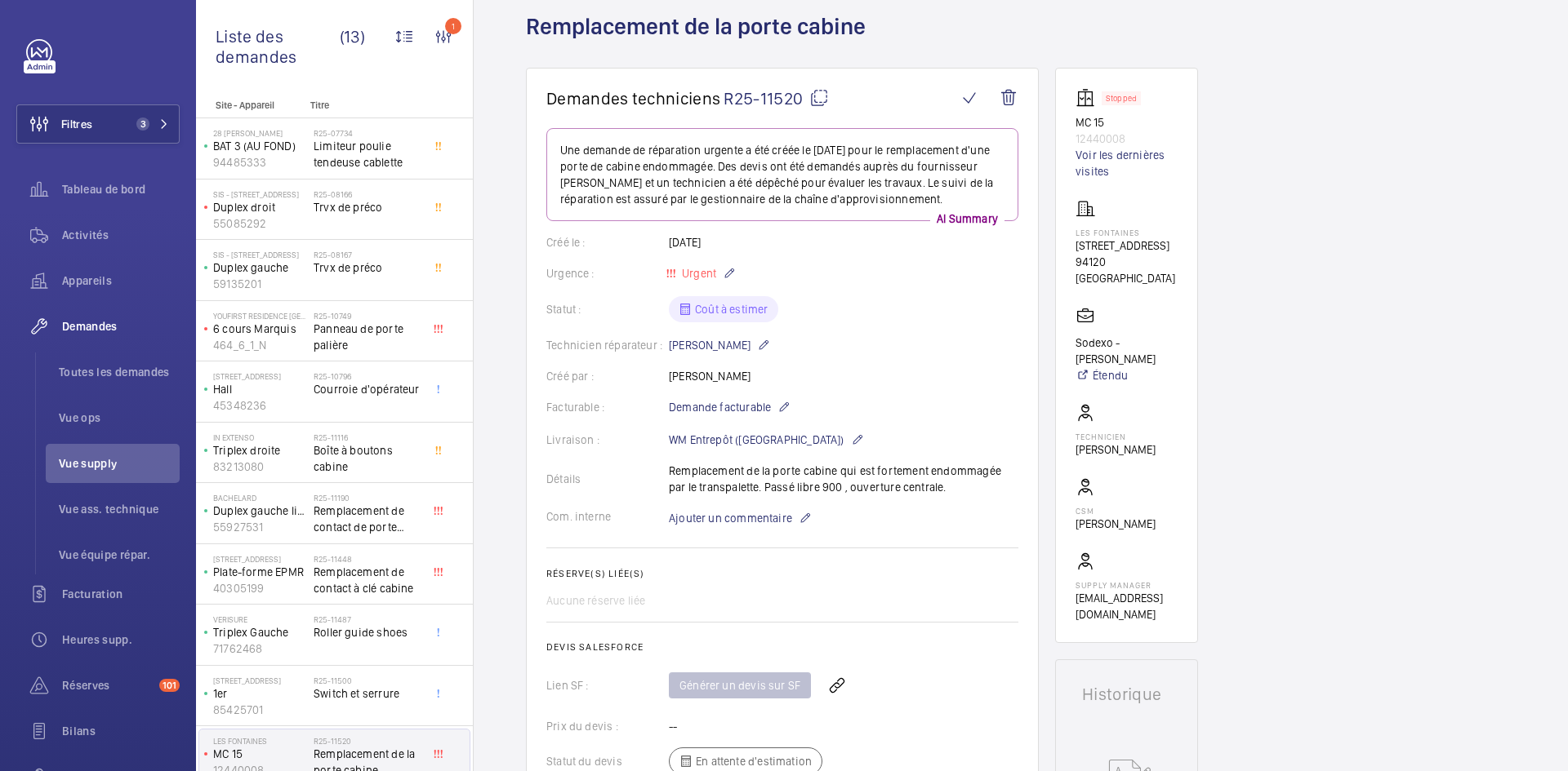
scroll to position [0, 0]
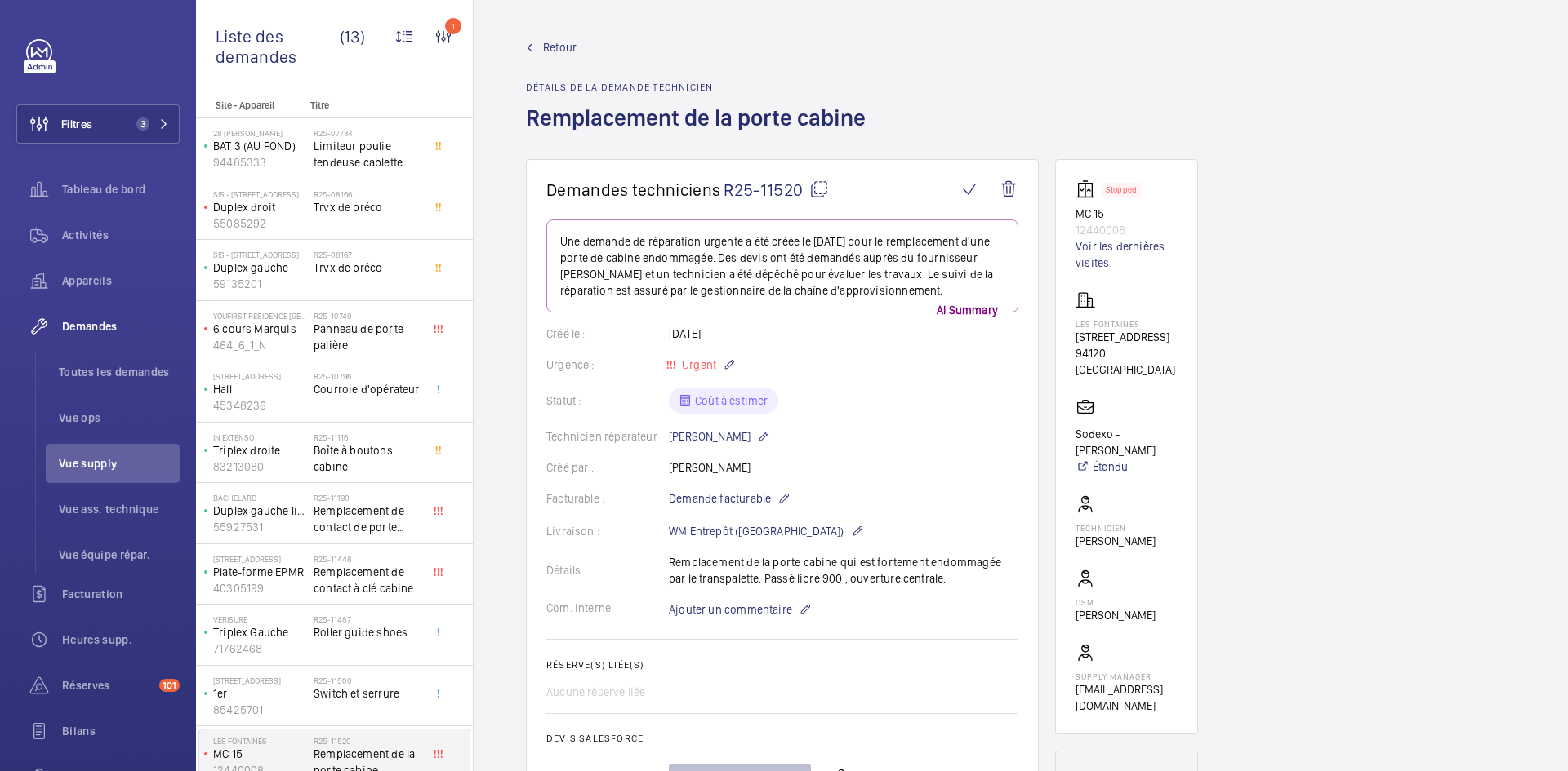
click at [819, 187] on mat-icon at bounding box center [819, 189] width 20 height 20
click at [712, 606] on span "Ajouter un commentaire" at bounding box center [730, 609] width 123 height 16
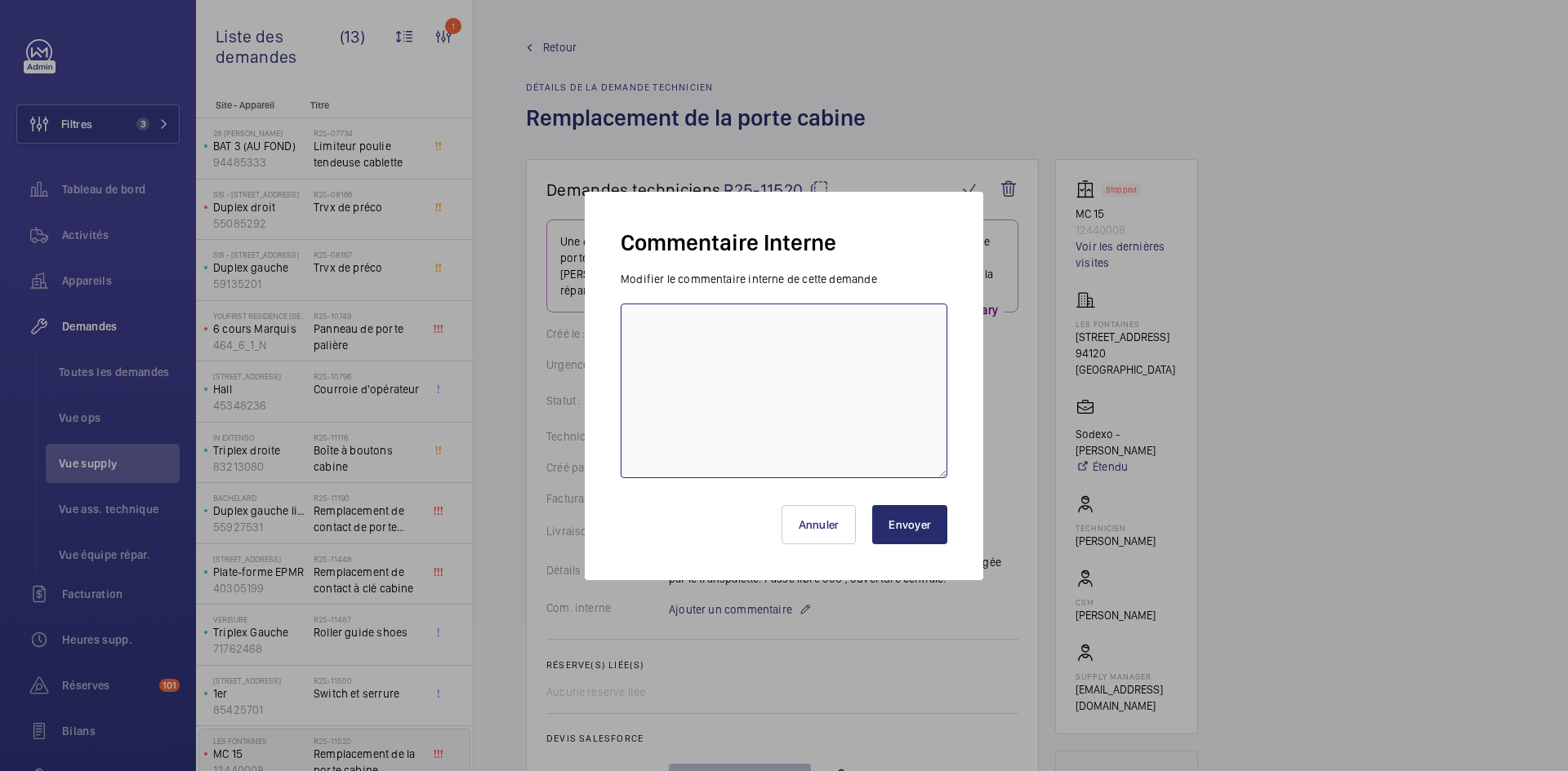
click at [669, 318] on textarea at bounding box center [784, 391] width 327 height 175
type textarea "BY-01/09 demande de devis envoyée au fournisseur Prokodis & Fermator & Slycma a…"
click at [936, 527] on button "Envoyer" at bounding box center [910, 525] width 76 height 39
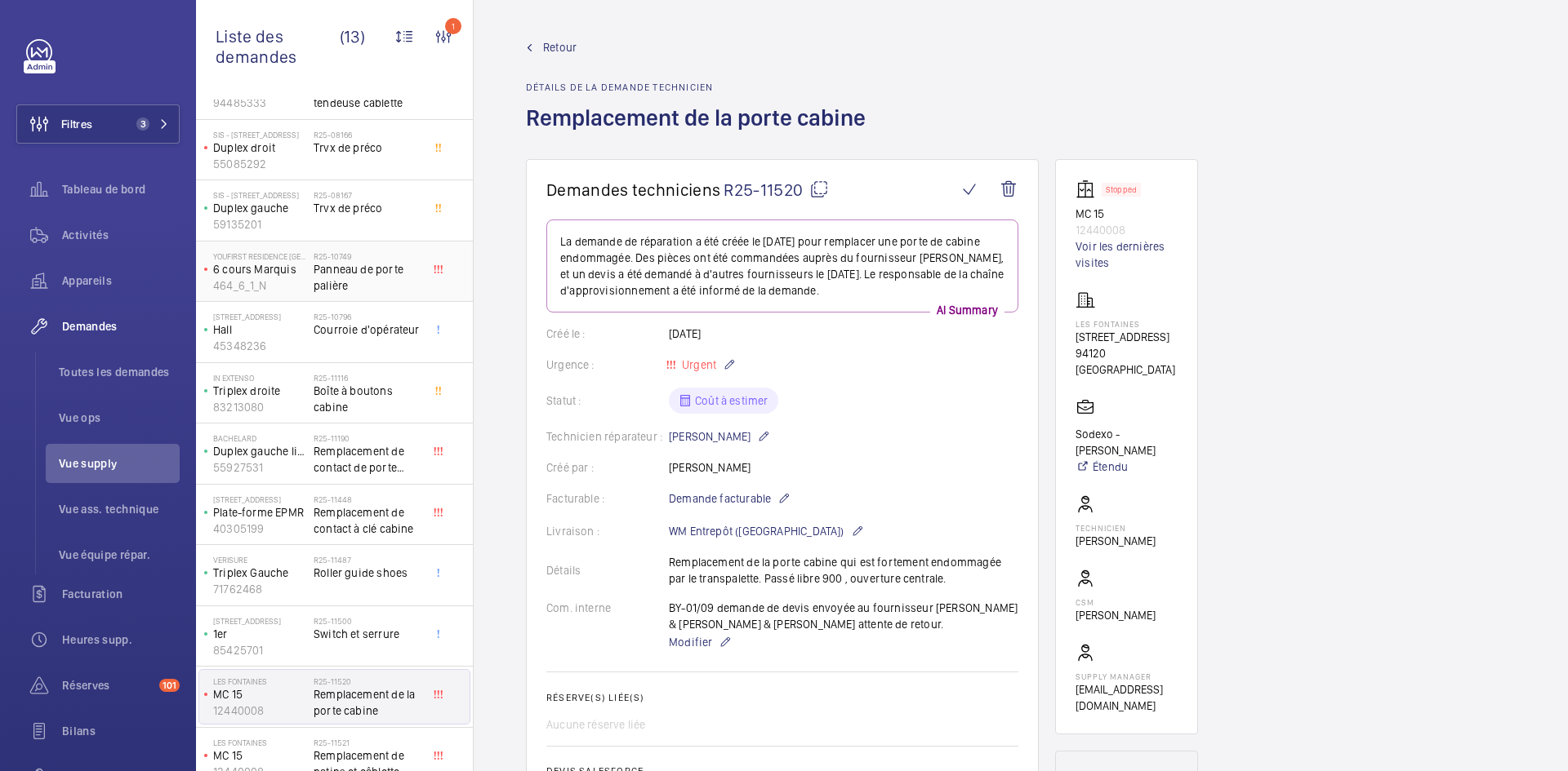
scroll to position [138, 0]
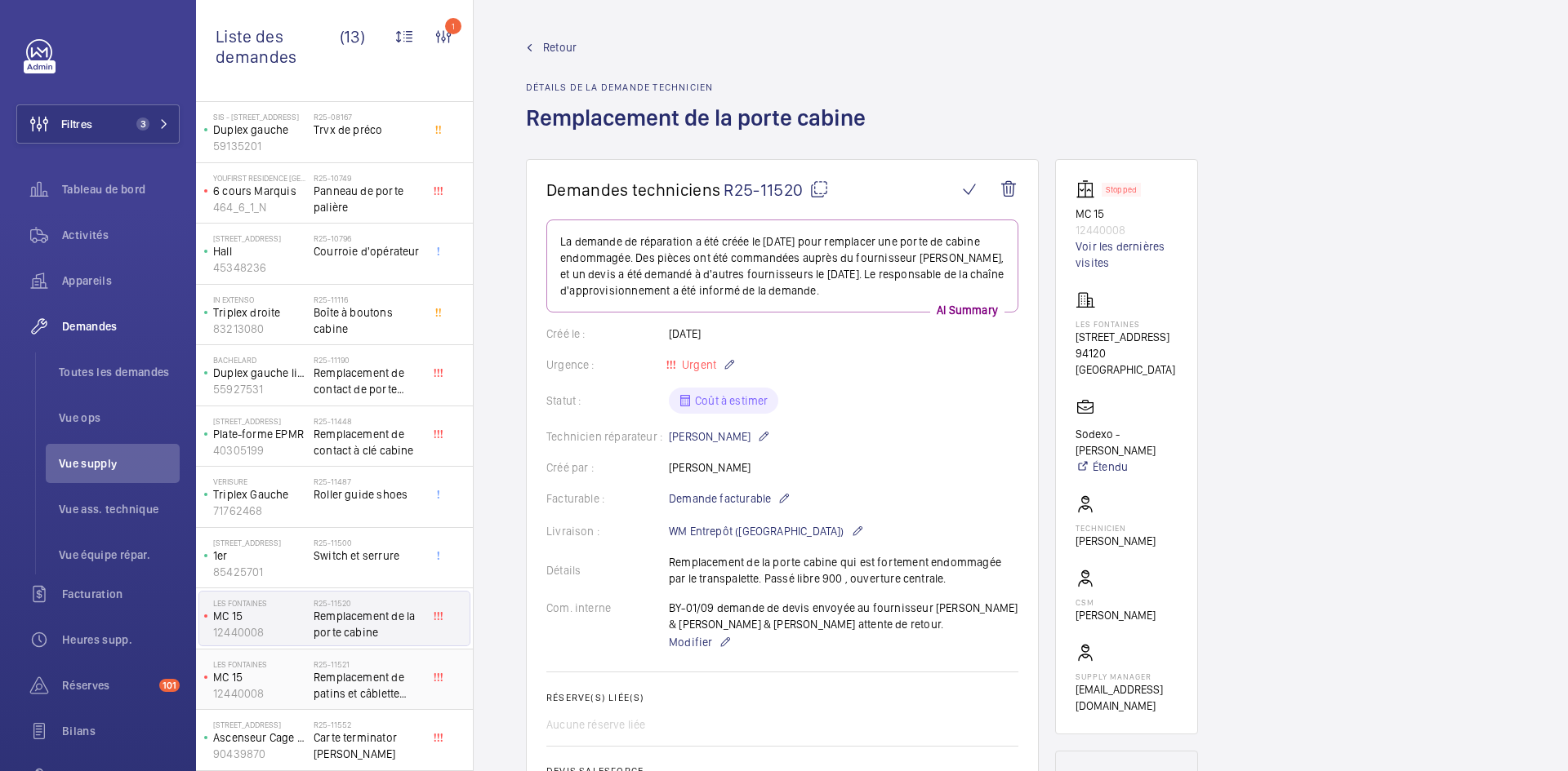
click at [305, 678] on p "MC 15" at bounding box center [260, 678] width 94 height 16
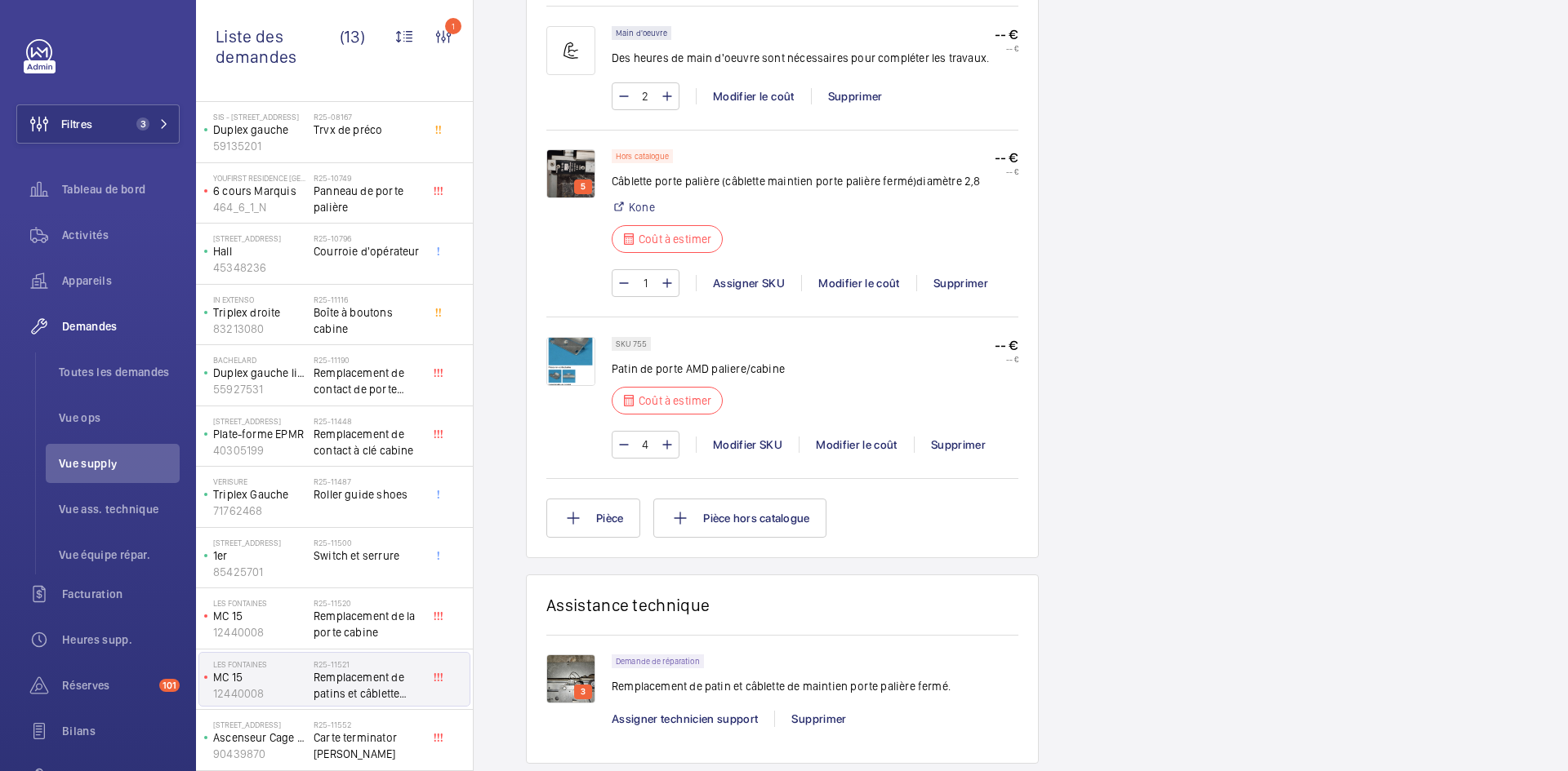
scroll to position [1061, 0]
click at [572, 159] on img at bounding box center [570, 171] width 49 height 49
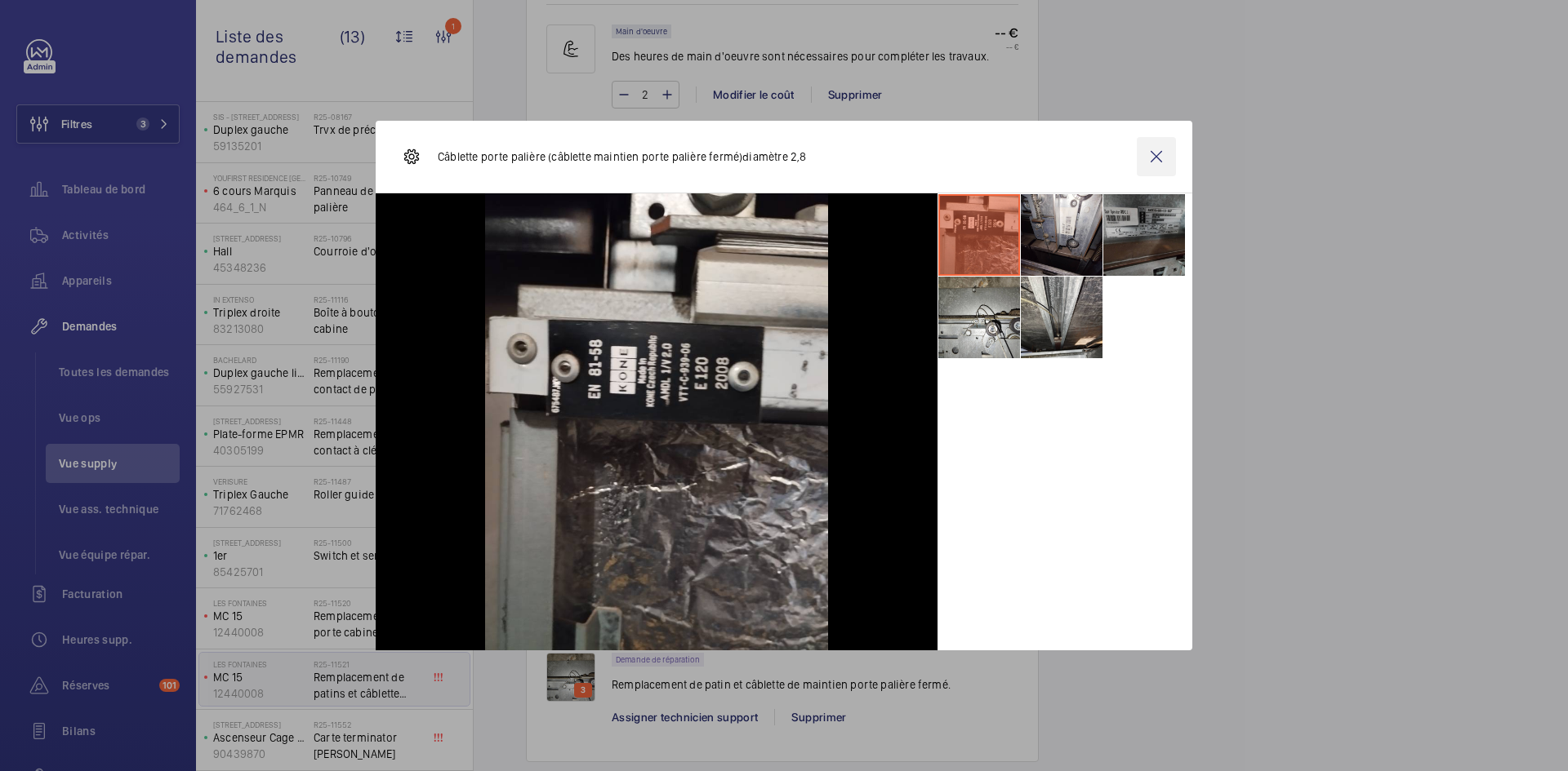
click at [1159, 150] on wm-front-icon-button at bounding box center [1156, 156] width 39 height 39
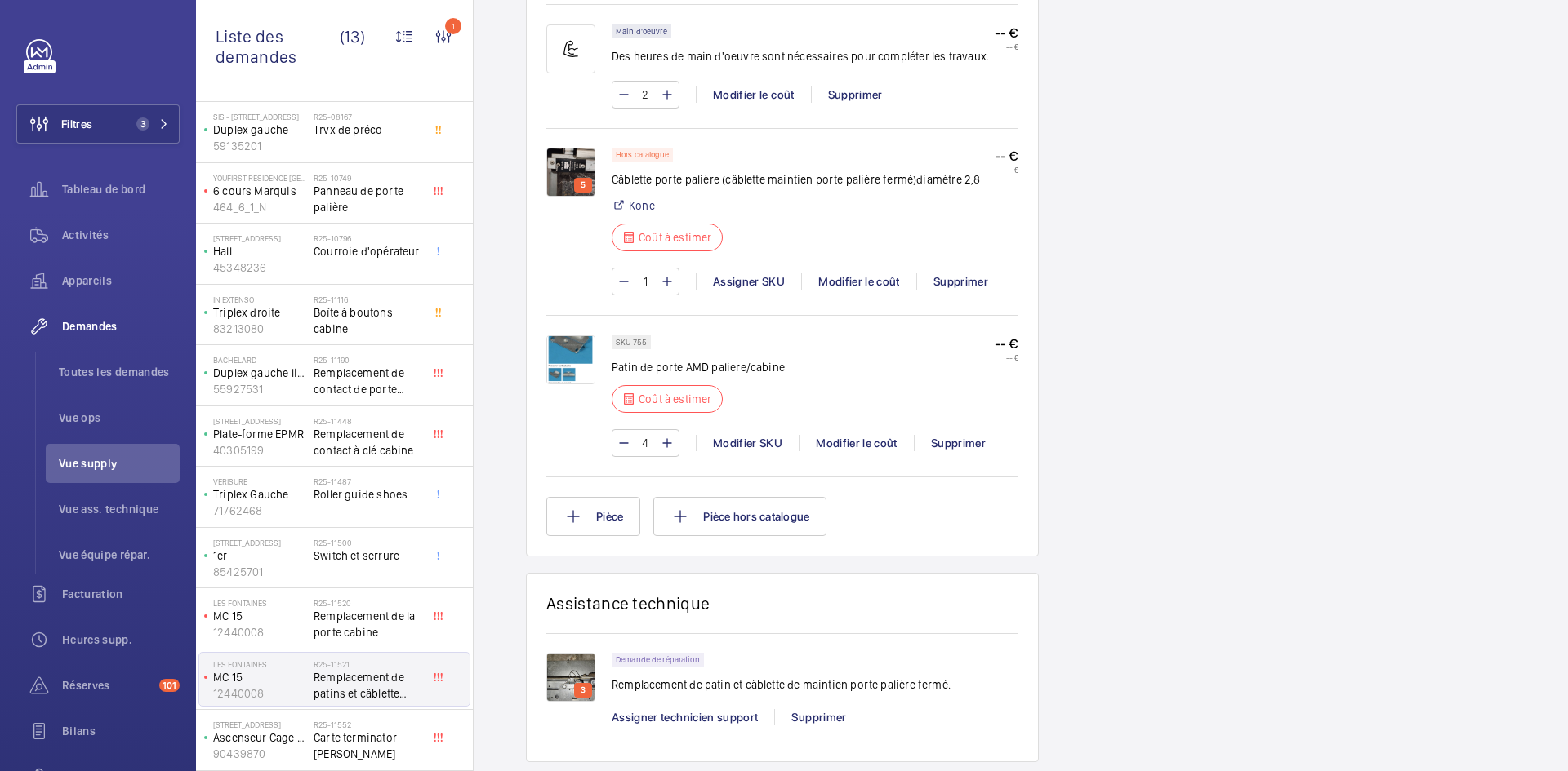
click at [569, 347] on img at bounding box center [570, 360] width 49 height 49
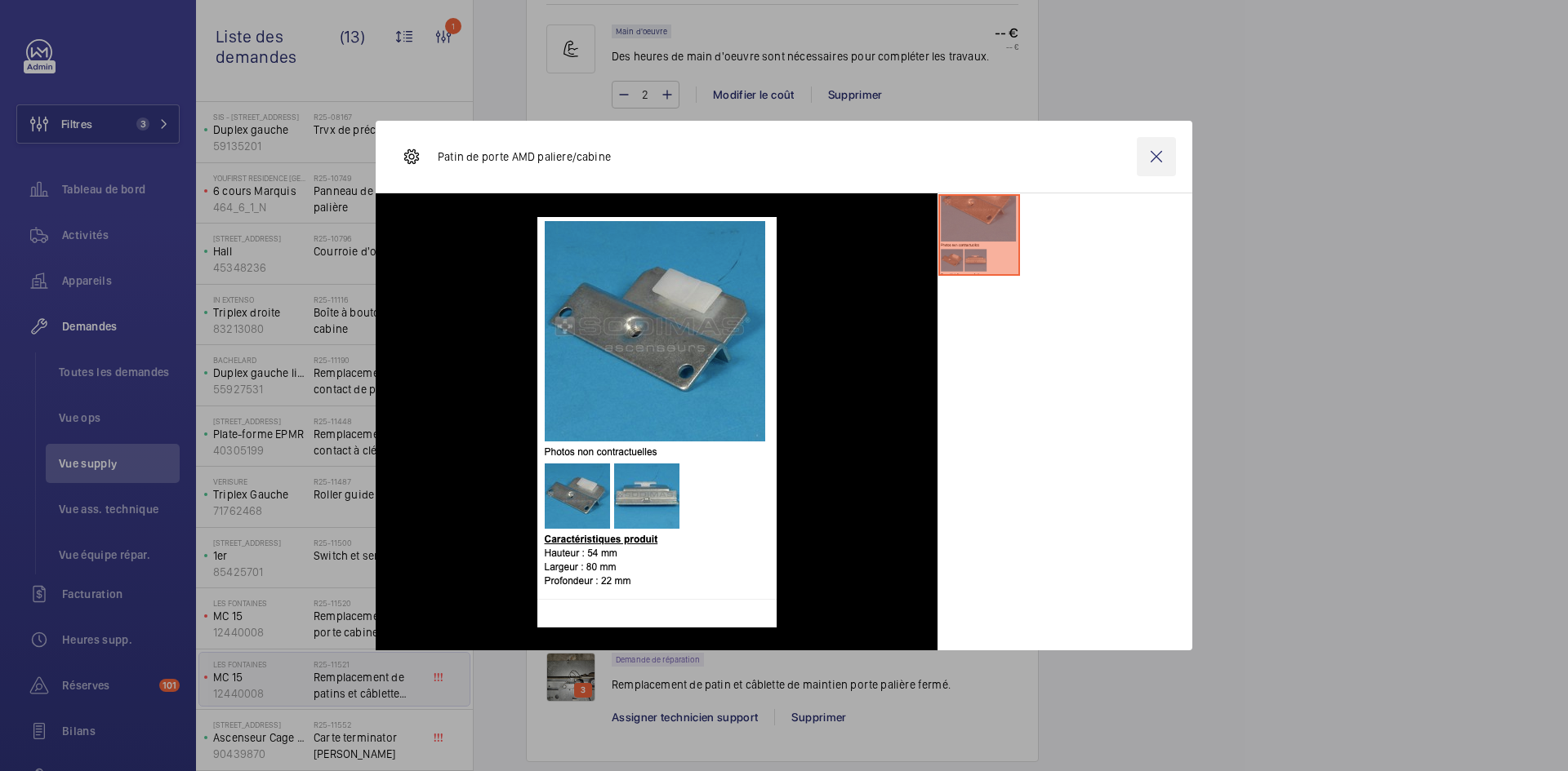
click at [1160, 156] on wm-front-icon-button at bounding box center [1156, 156] width 39 height 39
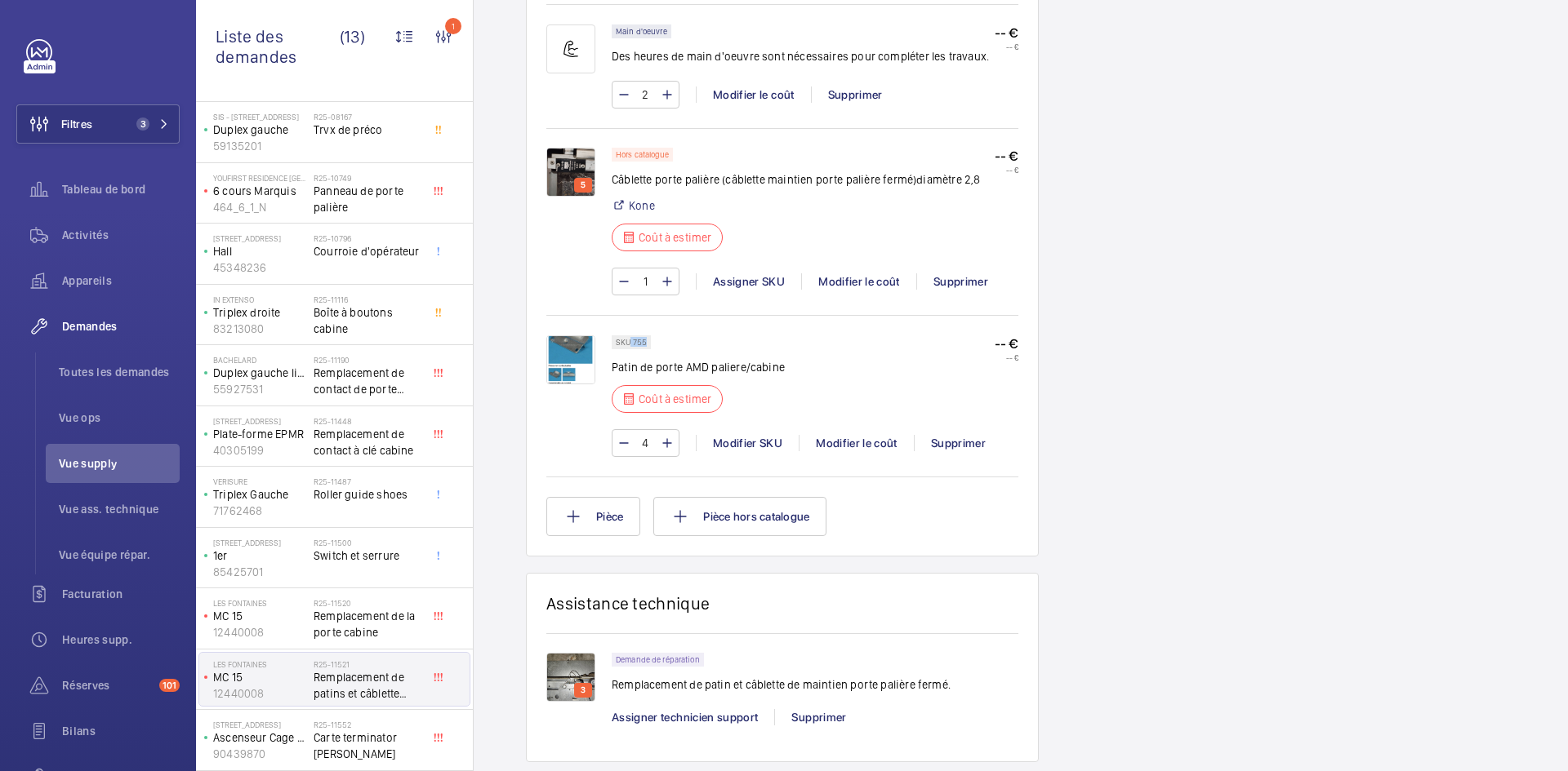
drag, startPoint x: 644, startPoint y: 343, endPoint x: 631, endPoint y: 343, distance: 13.0
click at [631, 343] on p "SKU 755" at bounding box center [631, 342] width 31 height 5
copy p "755"
click at [874, 442] on div "Modifier le coût" at bounding box center [856, 443] width 115 height 16
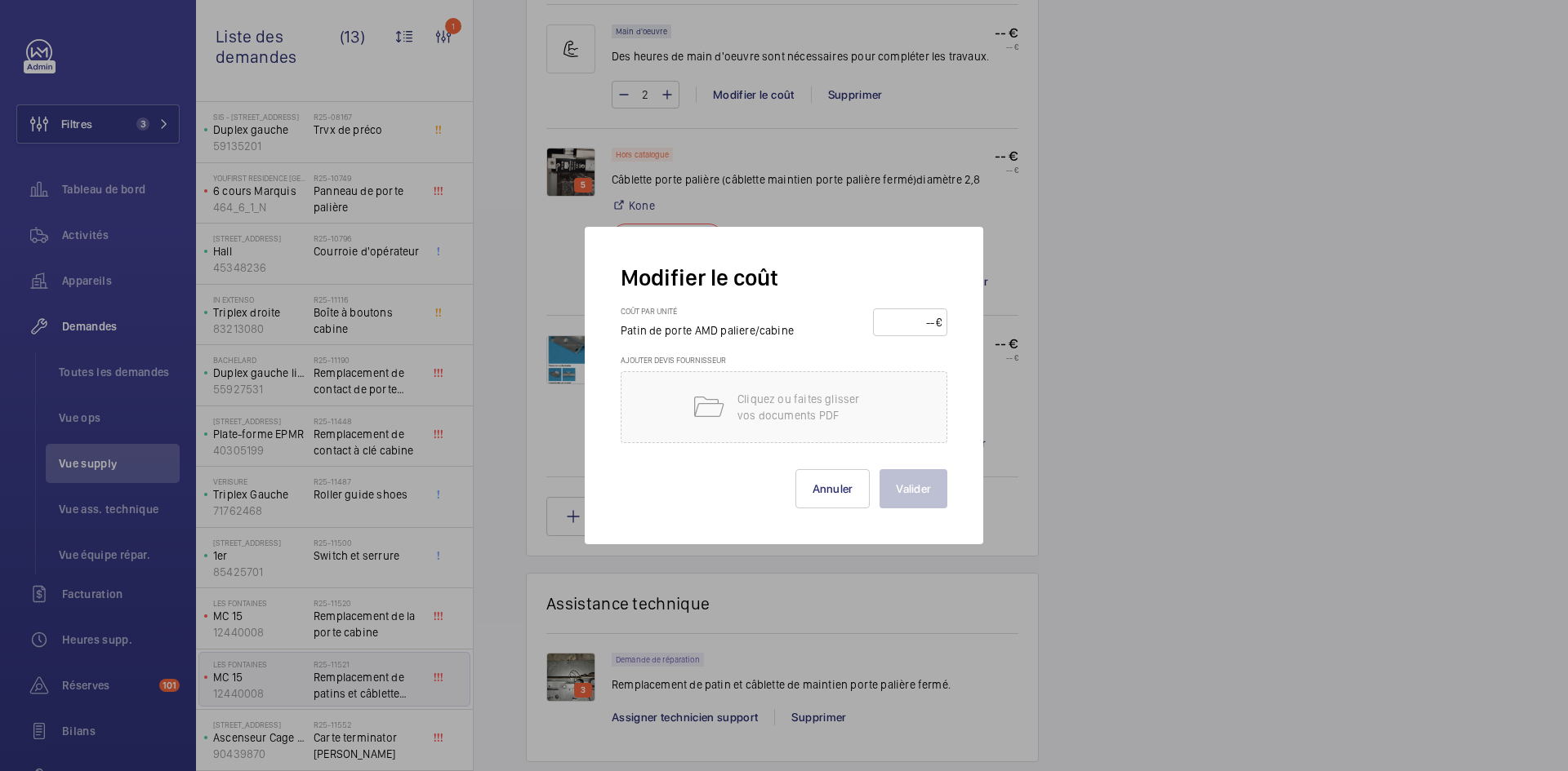
click at [915, 330] on input "number" at bounding box center [907, 322] width 57 height 26
type input "20"
click at [919, 489] on button "Valider" at bounding box center [913, 489] width 68 height 39
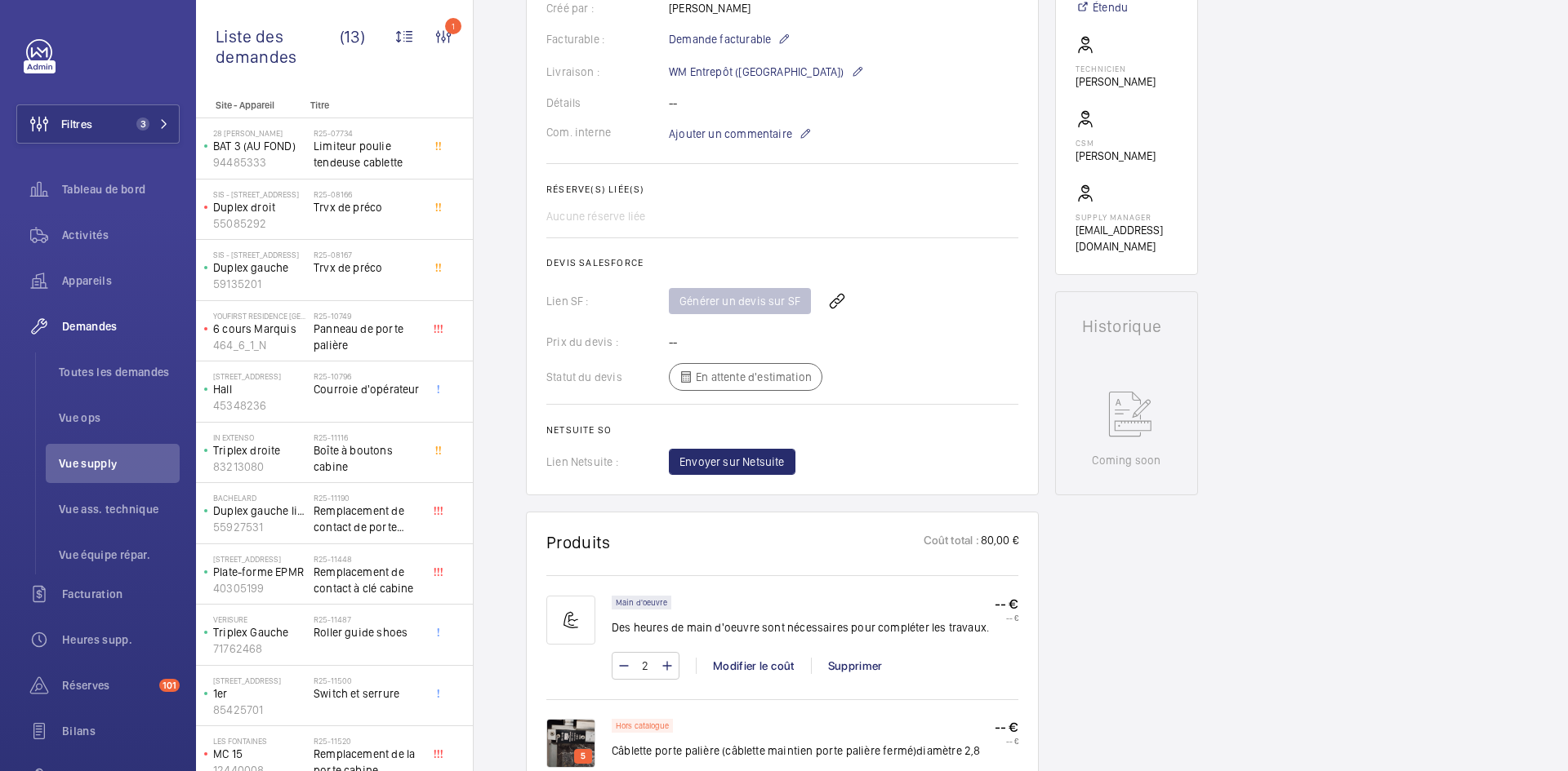
scroll to position [735, 0]
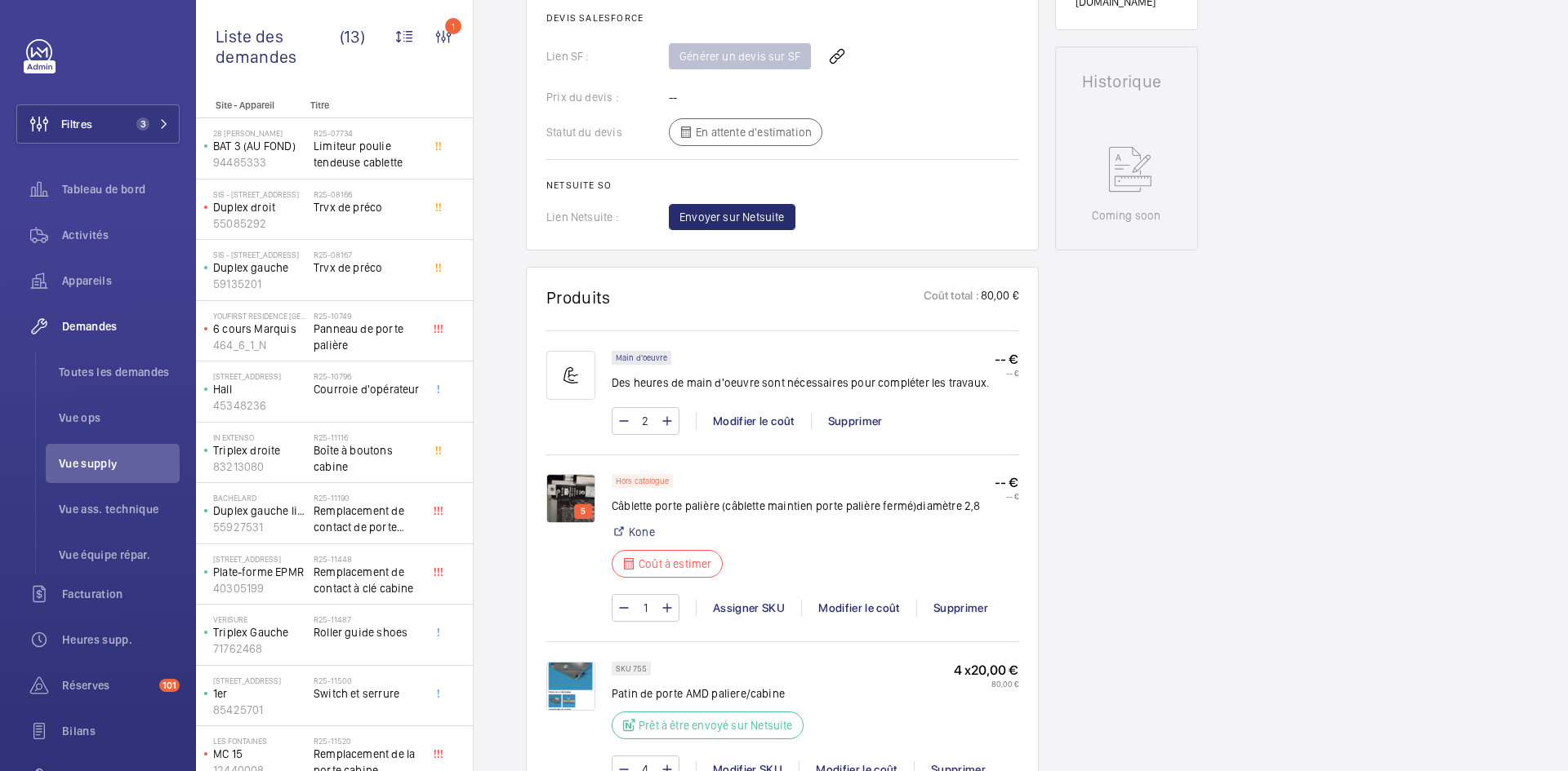
click at [550, 498] on img at bounding box center [570, 498] width 49 height 49
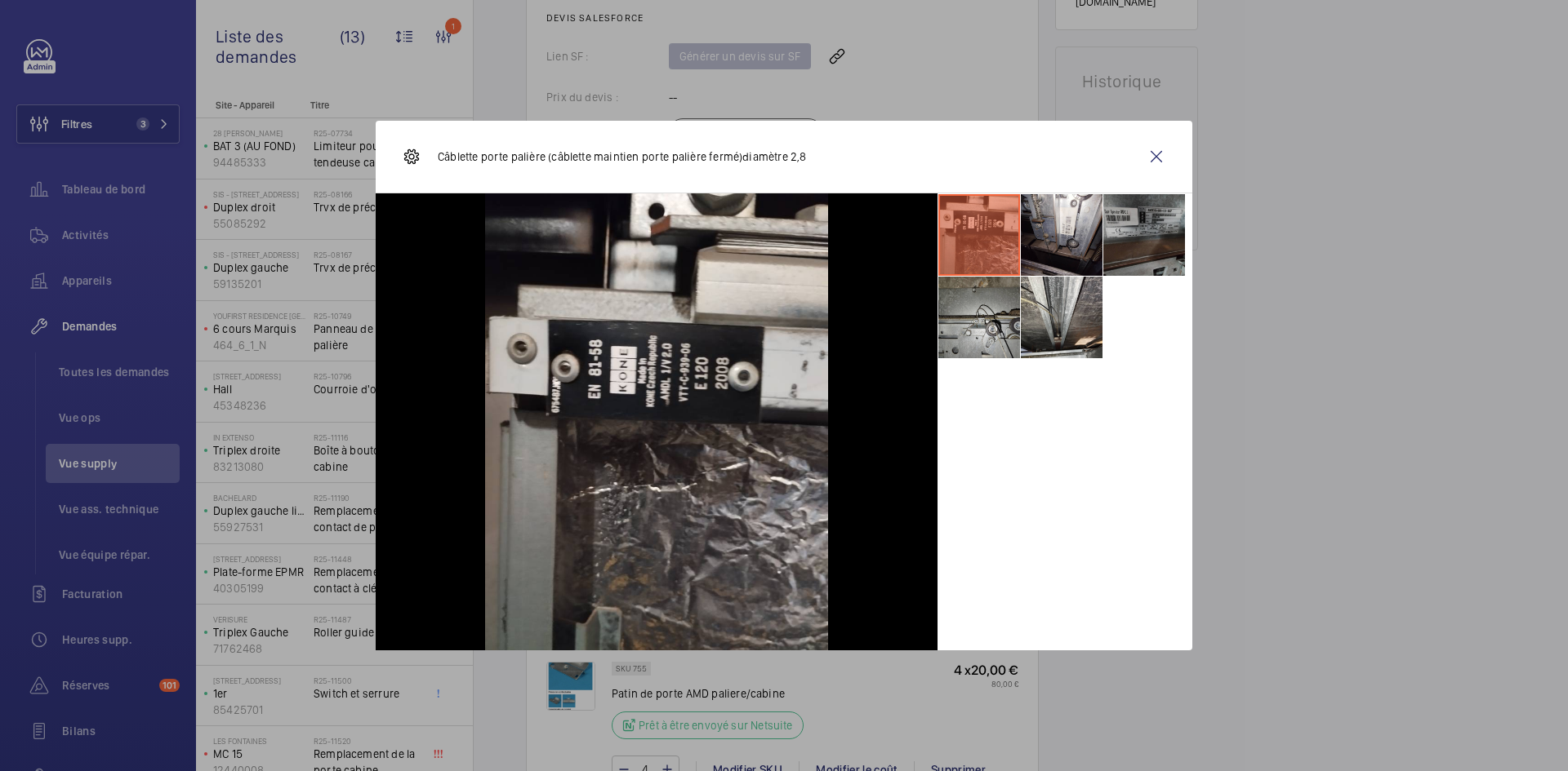
click at [969, 315] on li at bounding box center [979, 318] width 82 height 82
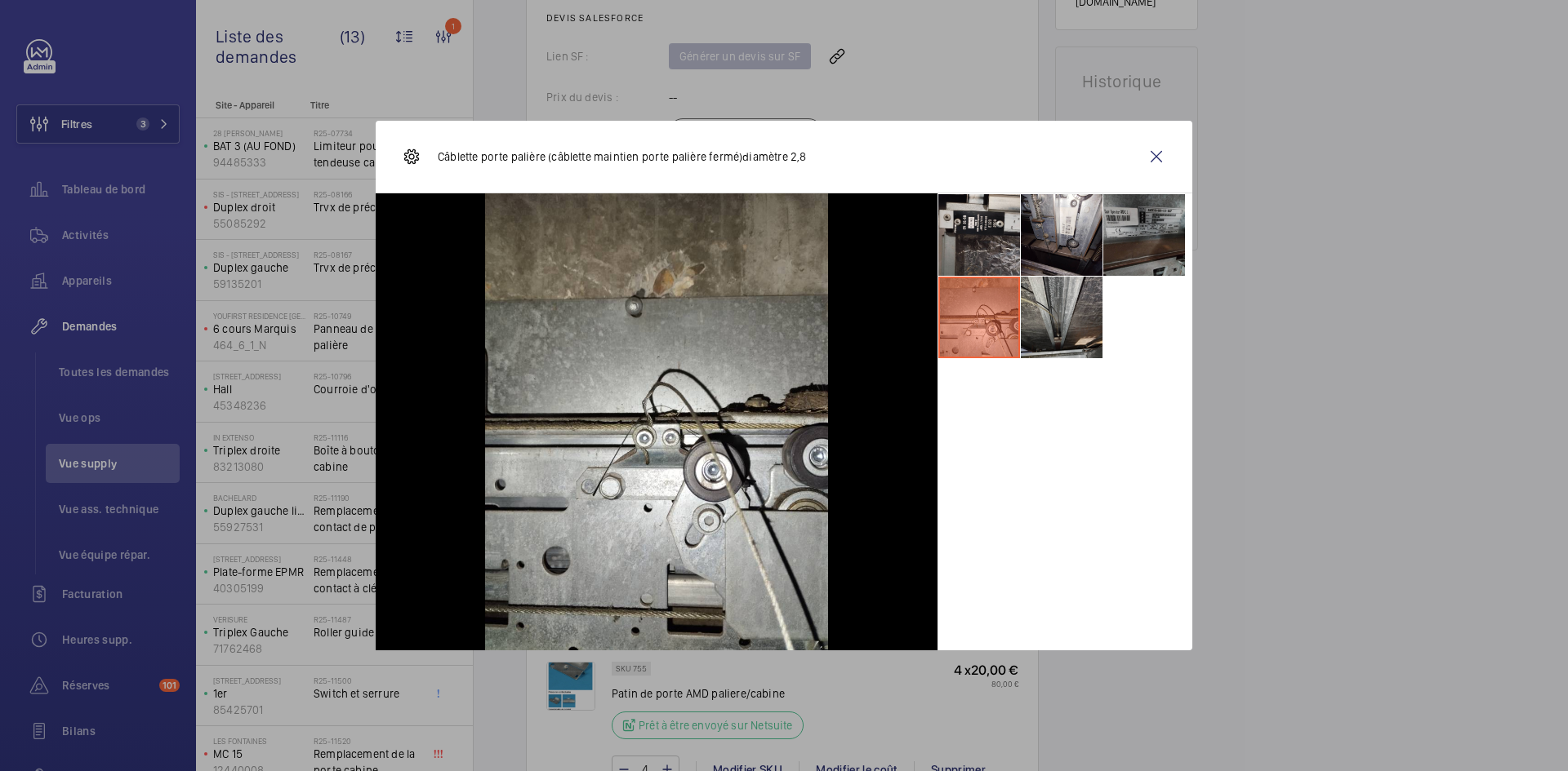
click at [1054, 315] on li at bounding box center [1062, 318] width 82 height 82
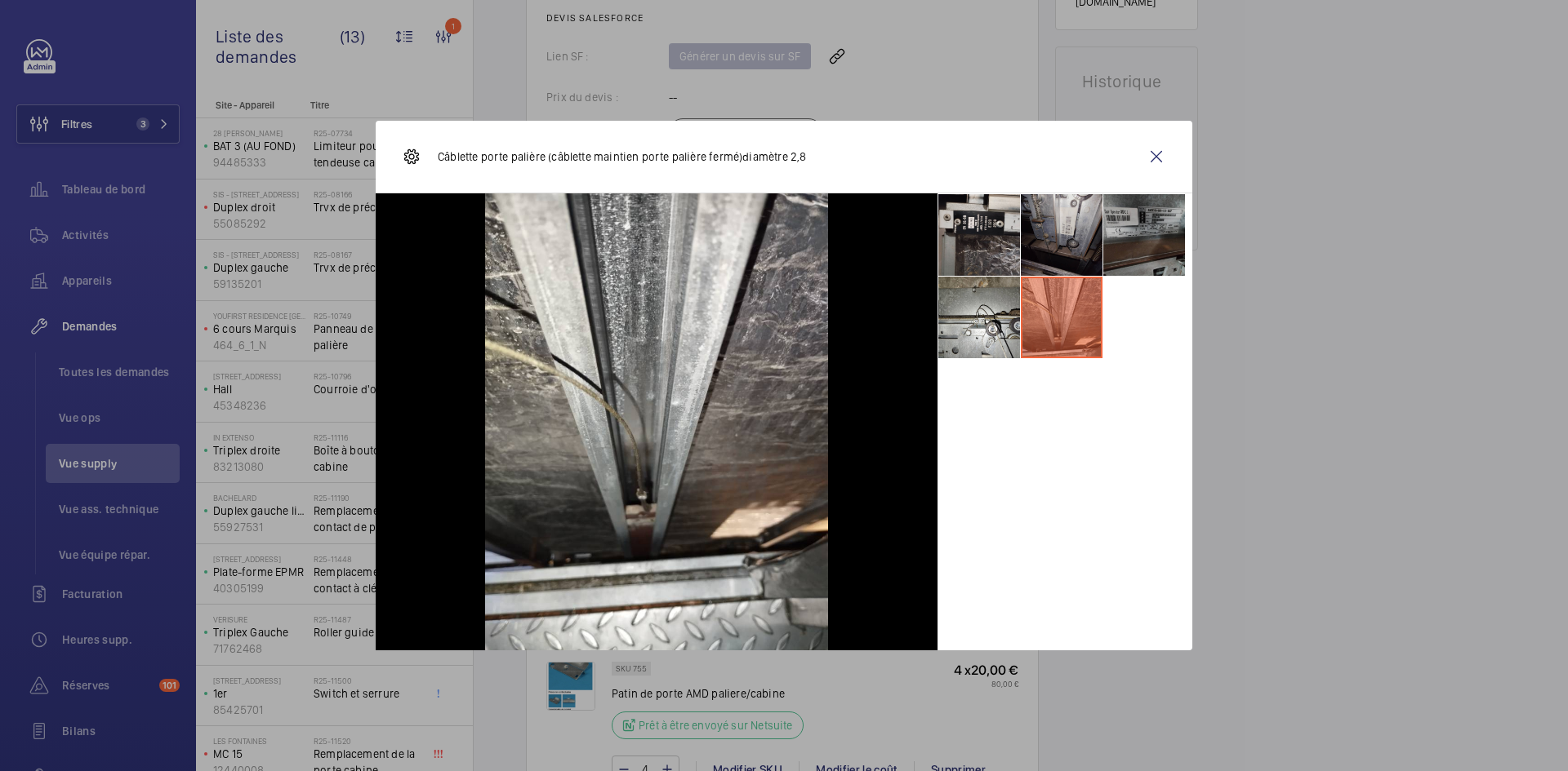
click at [1065, 245] on li at bounding box center [1062, 235] width 82 height 82
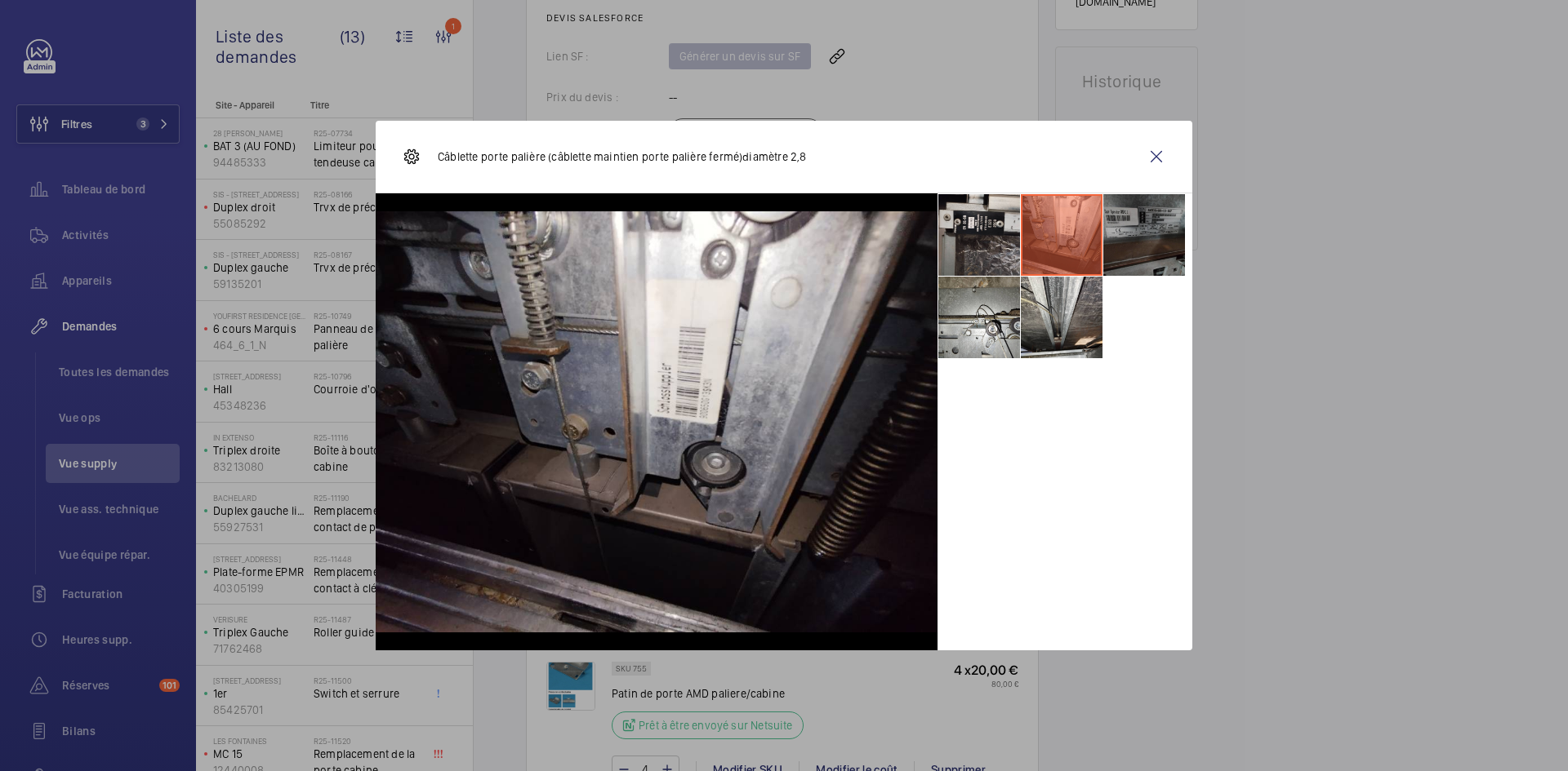
click at [1158, 224] on li at bounding box center [1144, 235] width 82 height 82
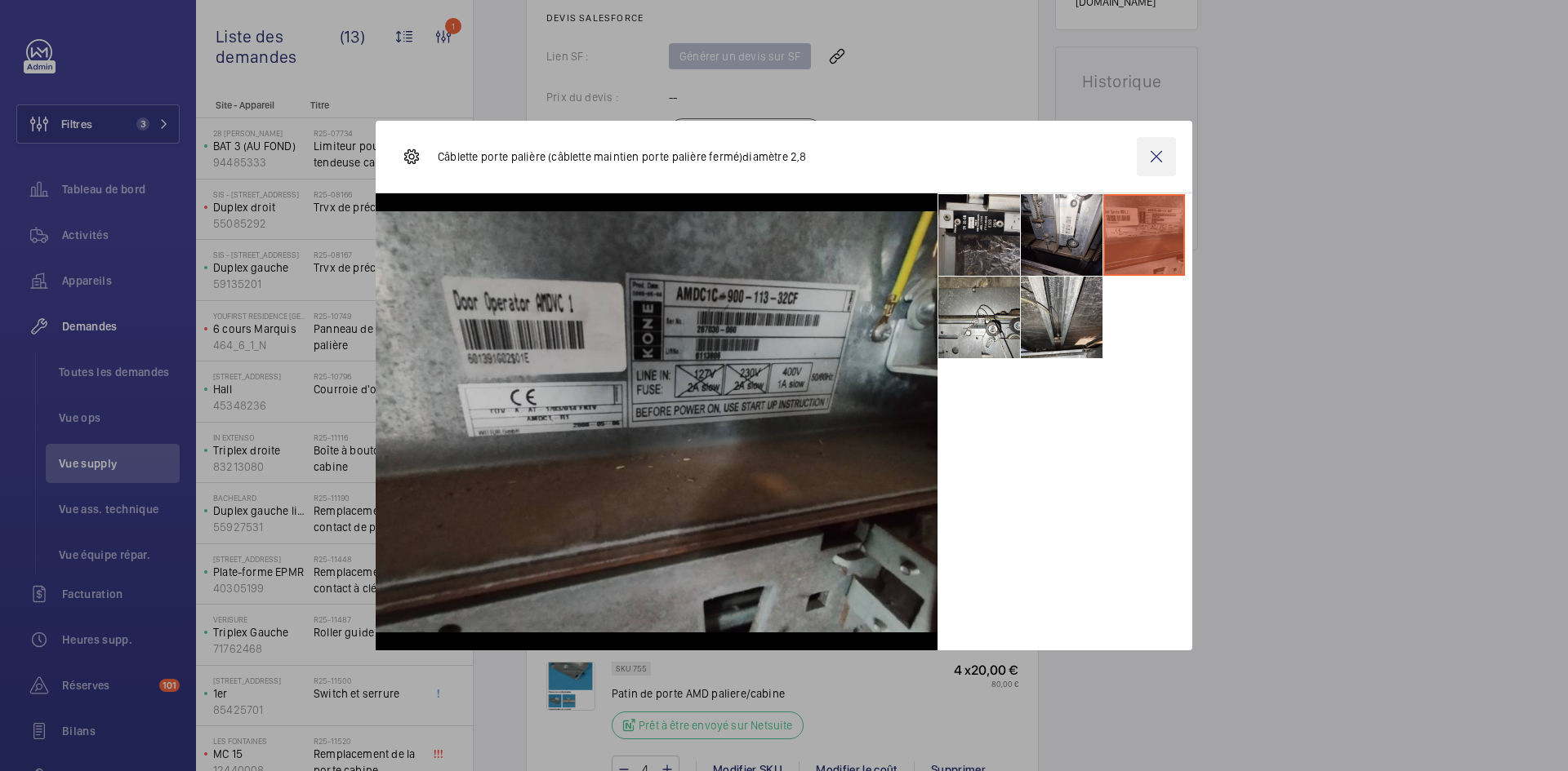
click at [1157, 149] on wm-front-icon-button at bounding box center [1156, 156] width 39 height 39
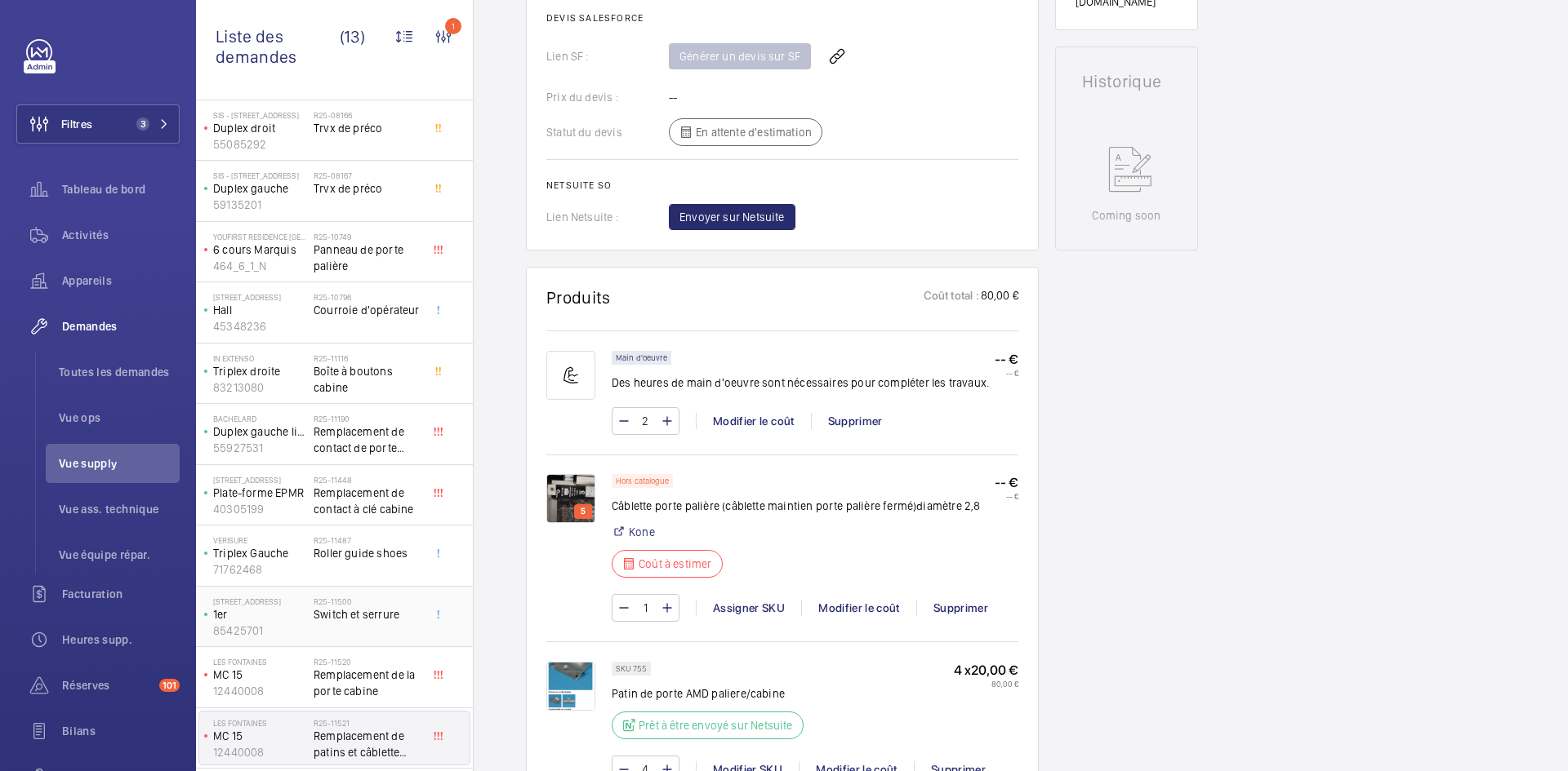
scroll to position [138, 0]
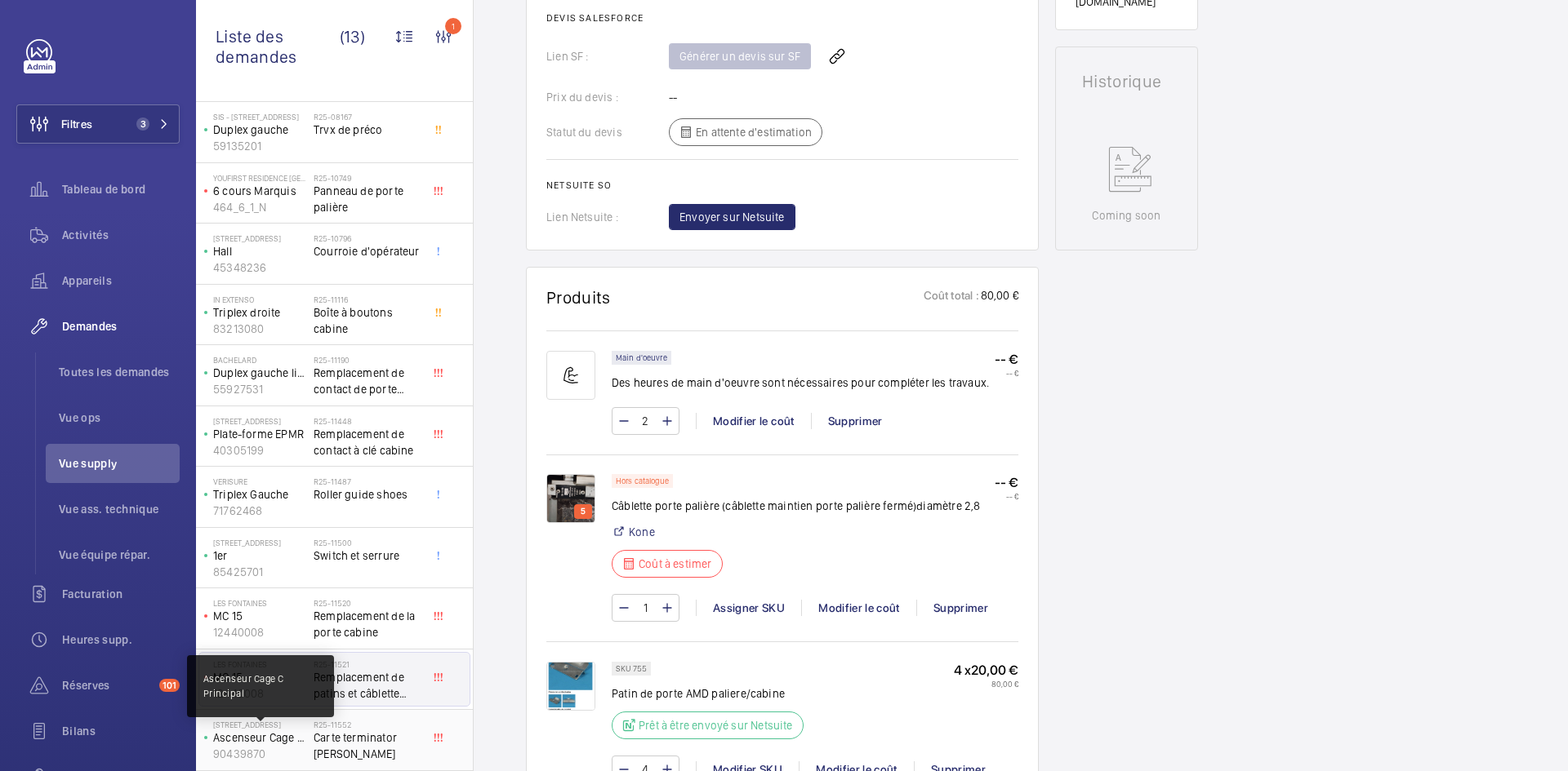
click at [304, 741] on p "Ascenseur Cage C Principal" at bounding box center [260, 738] width 94 height 16
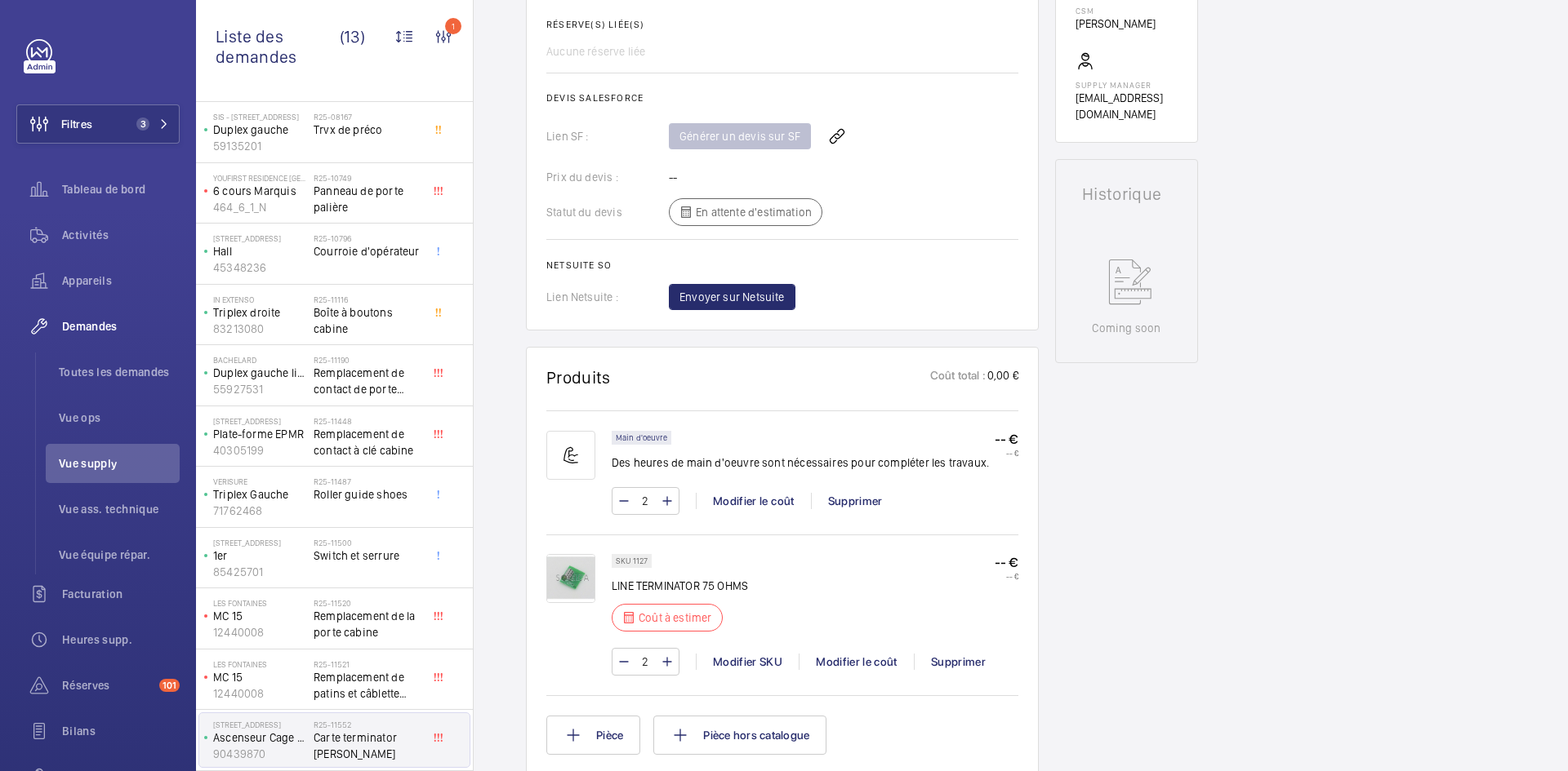
scroll to position [816, 0]
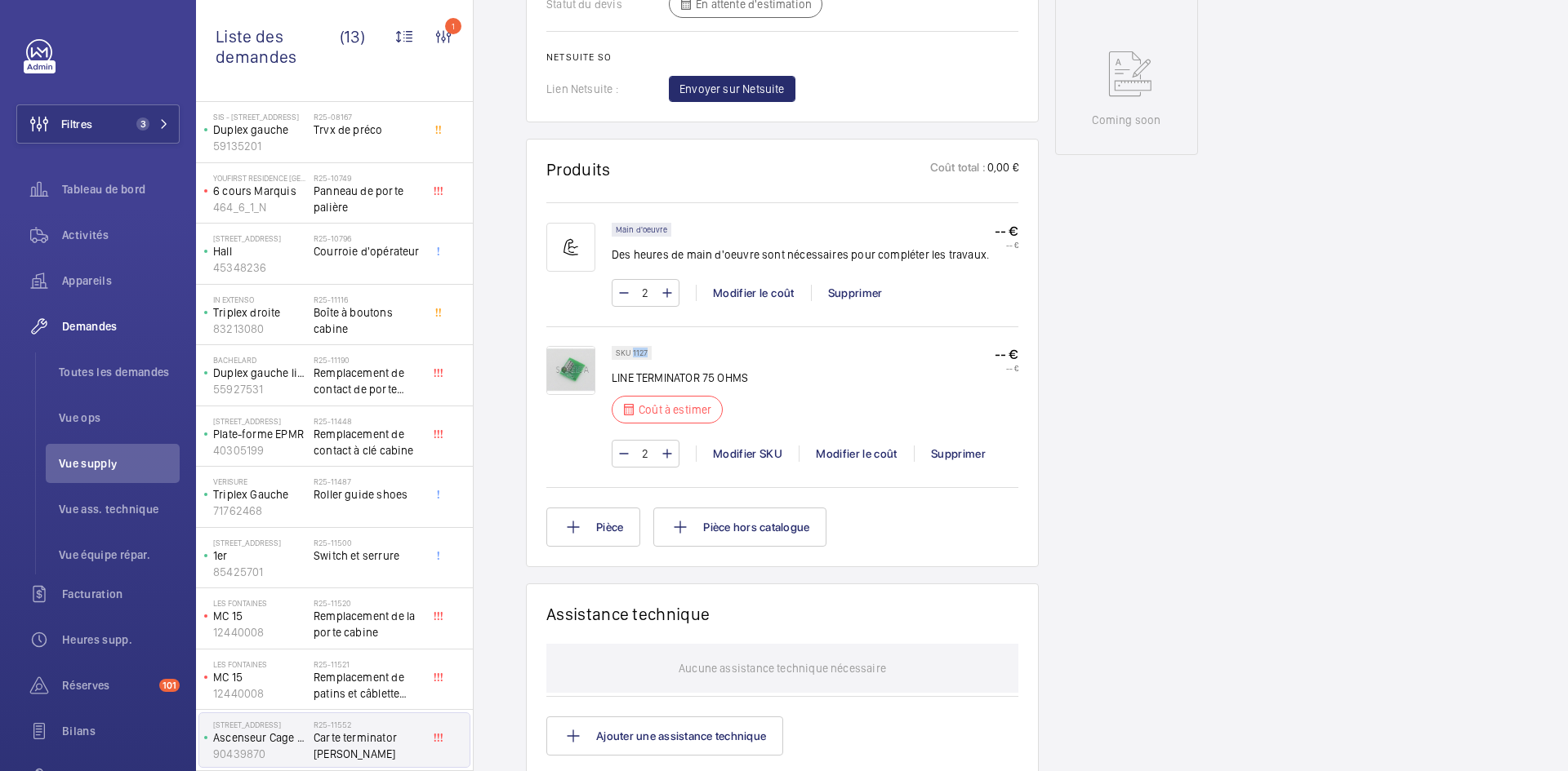
drag, startPoint x: 647, startPoint y: 350, endPoint x: 632, endPoint y: 354, distance: 15.5
click at [632, 354] on p "SKU 1127" at bounding box center [632, 353] width 32 height 5
copy p "1127"
click at [868, 455] on div "Modifier le coût" at bounding box center [856, 454] width 115 height 16
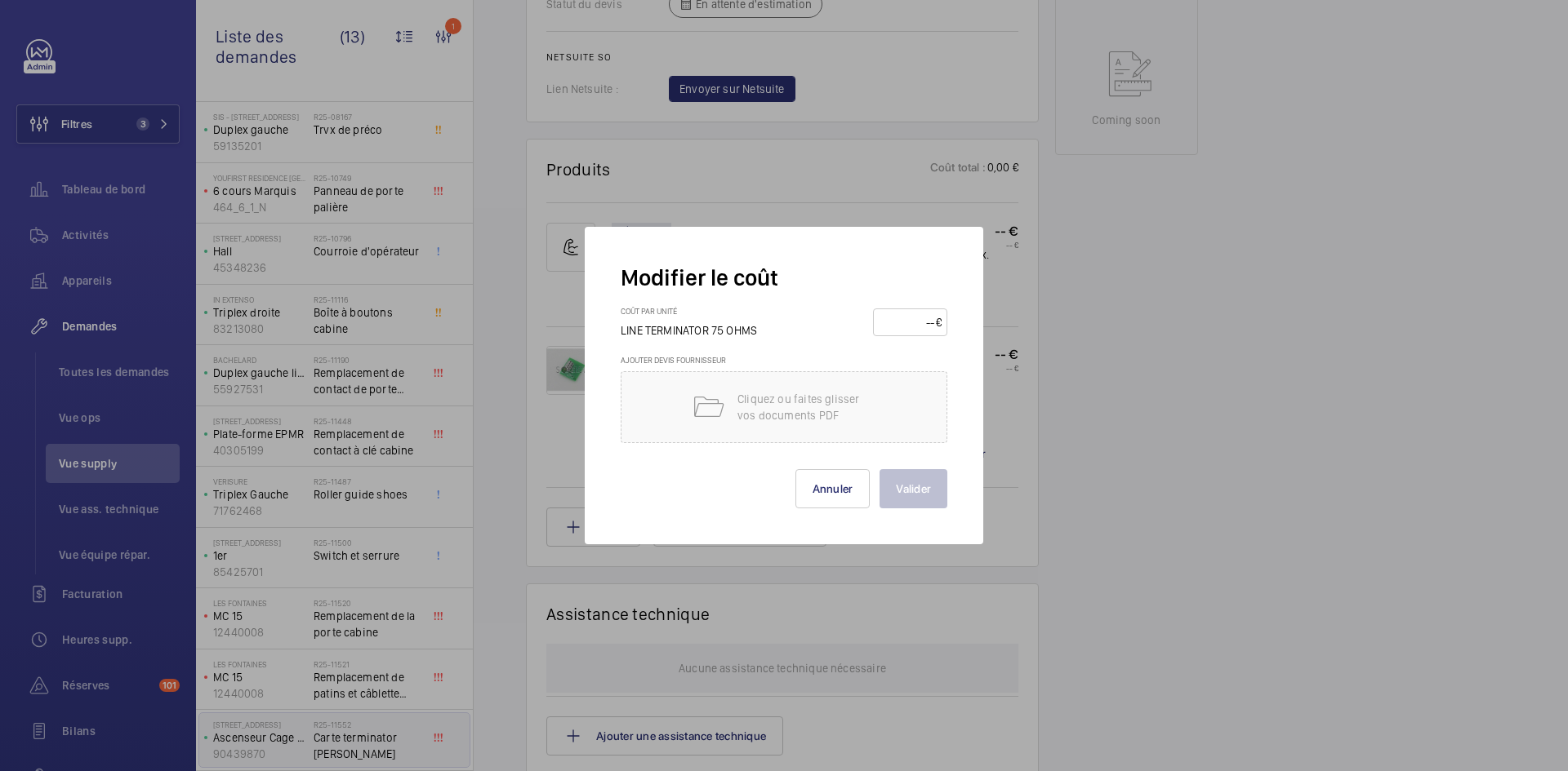
click at [919, 318] on input "number" at bounding box center [907, 322] width 57 height 26
type input "30"
click at [919, 485] on button "Valider" at bounding box center [913, 489] width 68 height 39
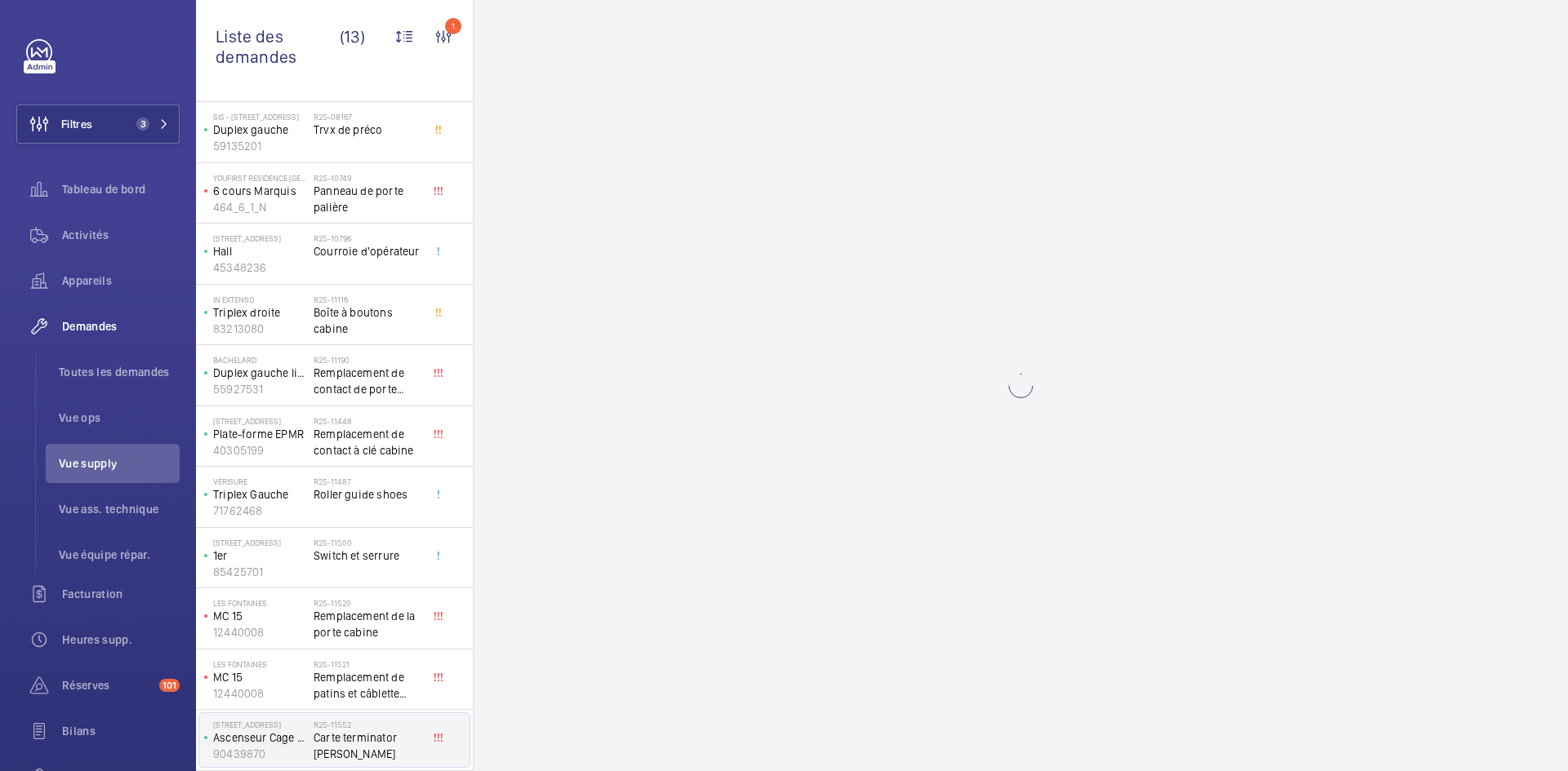
scroll to position [0, 0]
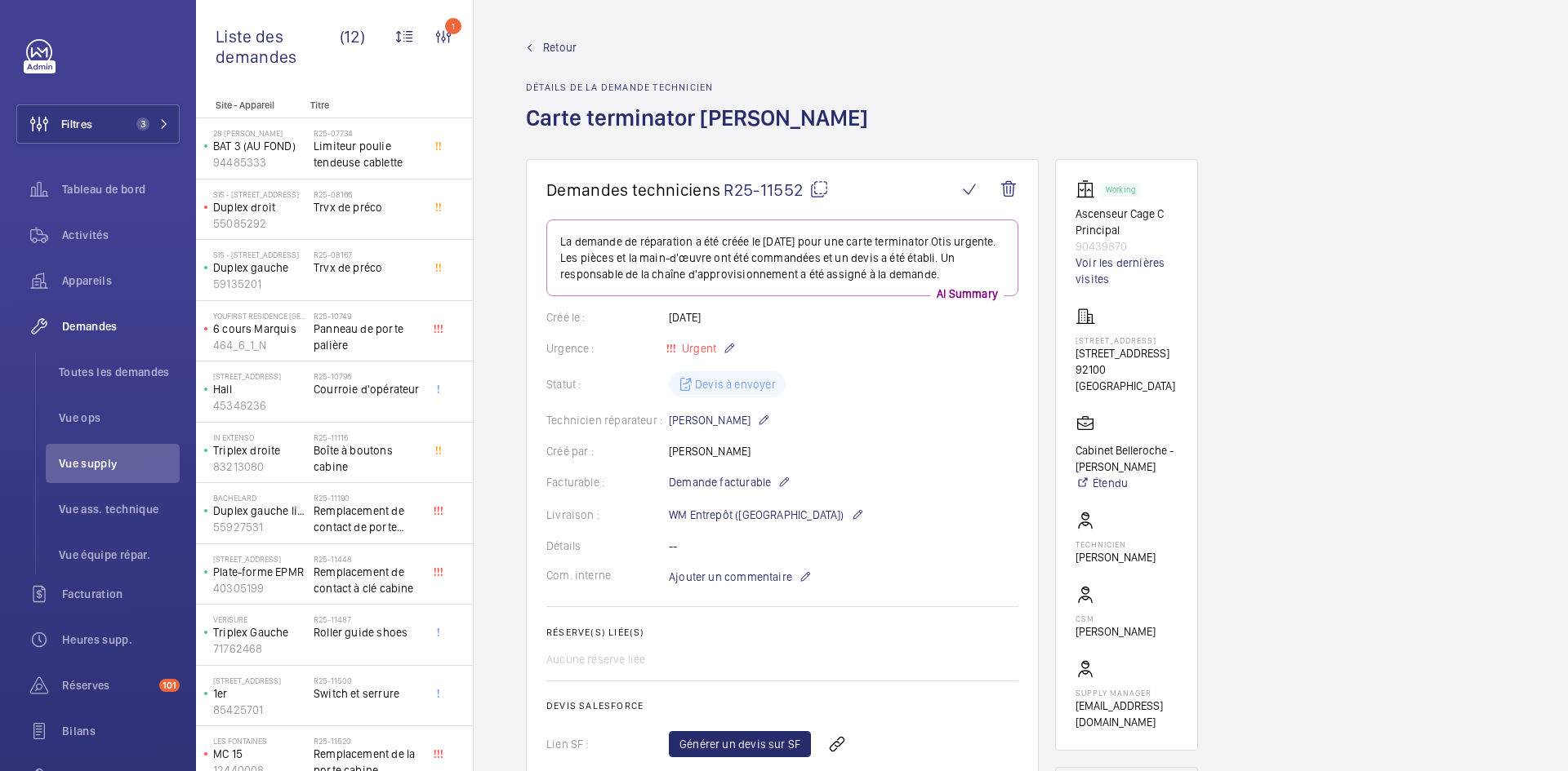
click at [554, 48] on span "Retour" at bounding box center [560, 47] width 34 height 16
click at [554, 47] on span "Retour" at bounding box center [560, 47] width 34 height 16
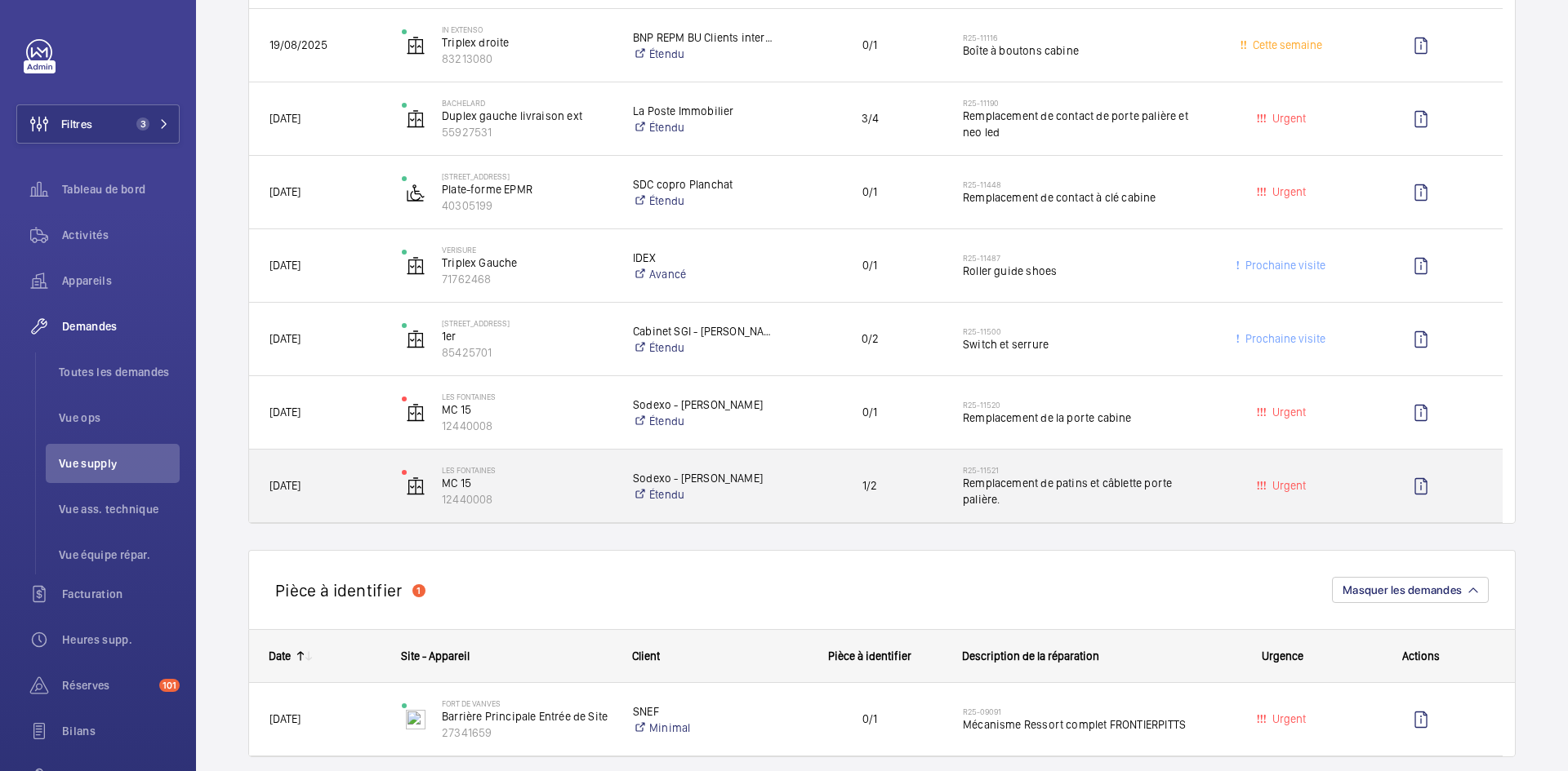
scroll to position [653, 0]
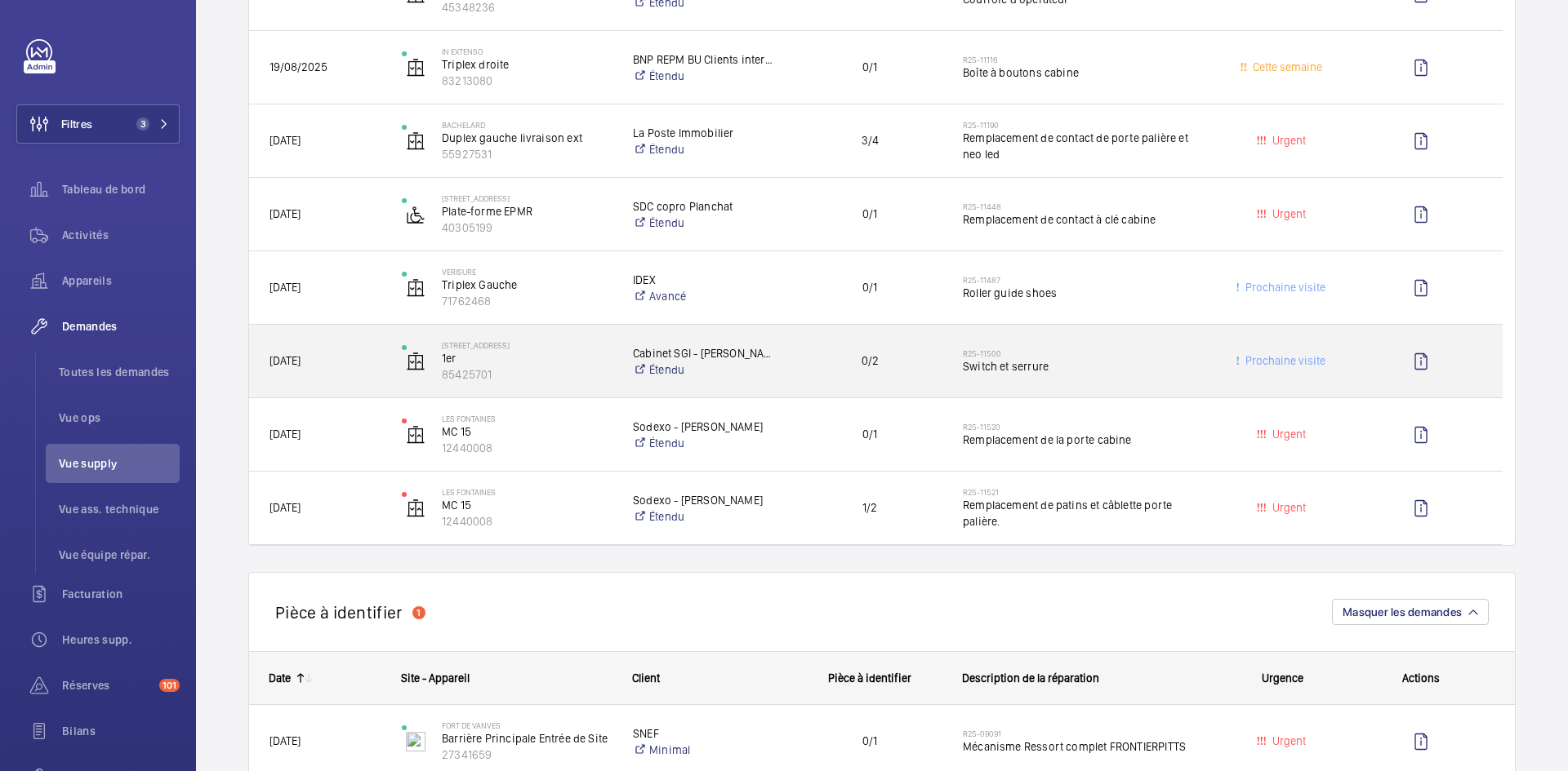
click at [340, 354] on span "29/08/2025" at bounding box center [324, 361] width 111 height 19
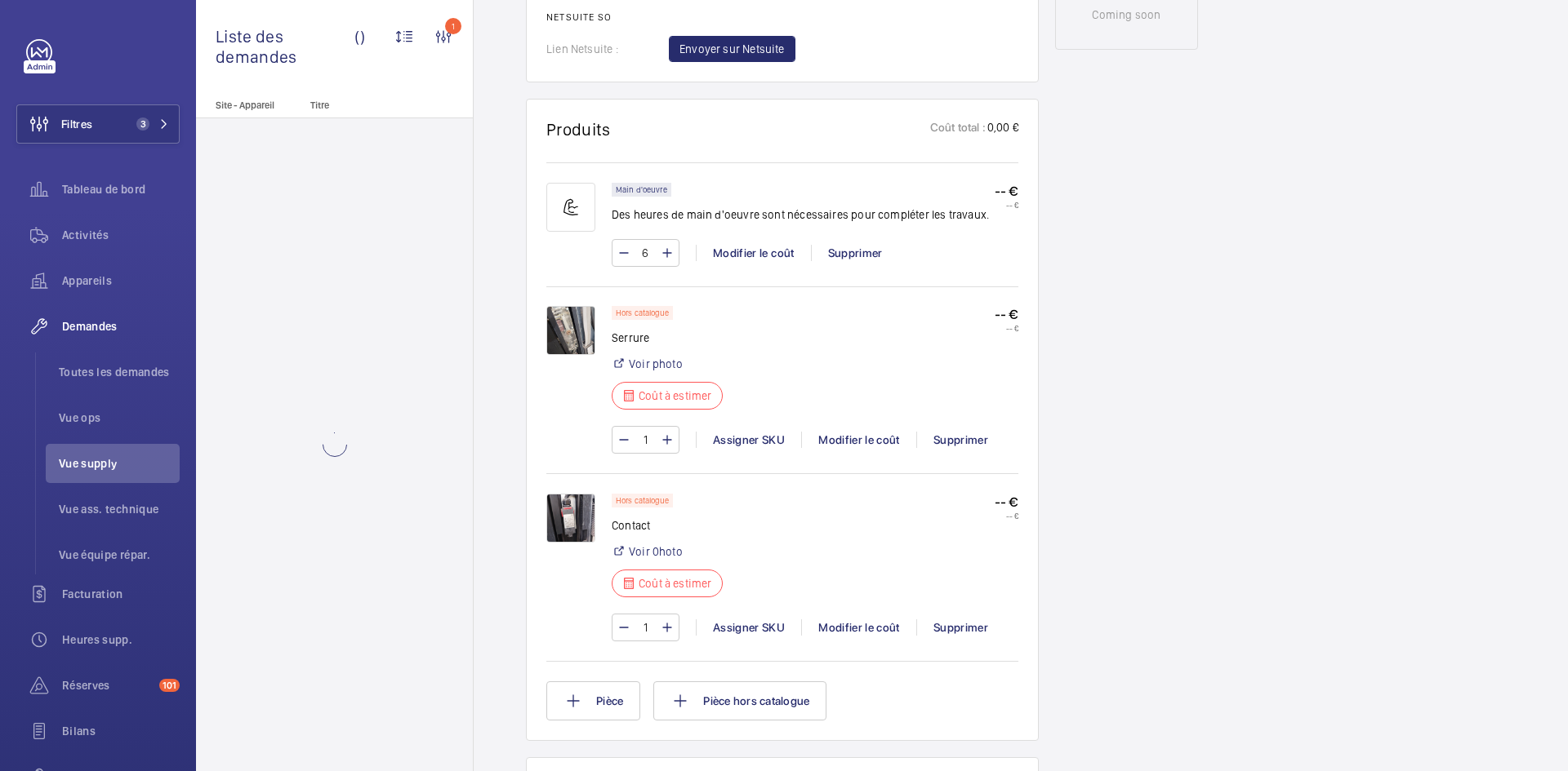
scroll to position [898, 0]
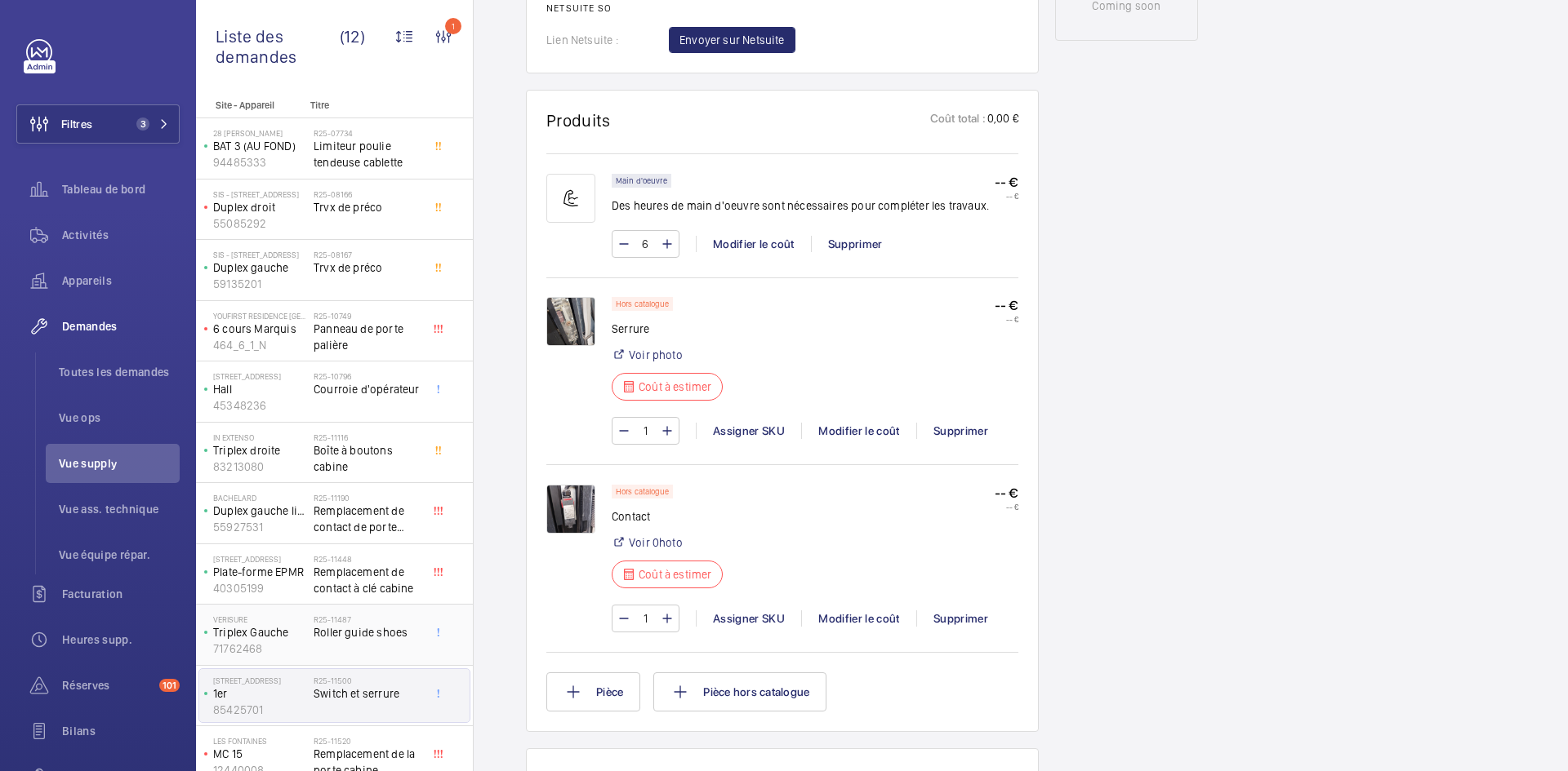
click at [284, 632] on p "Triplex Gauche" at bounding box center [260, 632] width 94 height 16
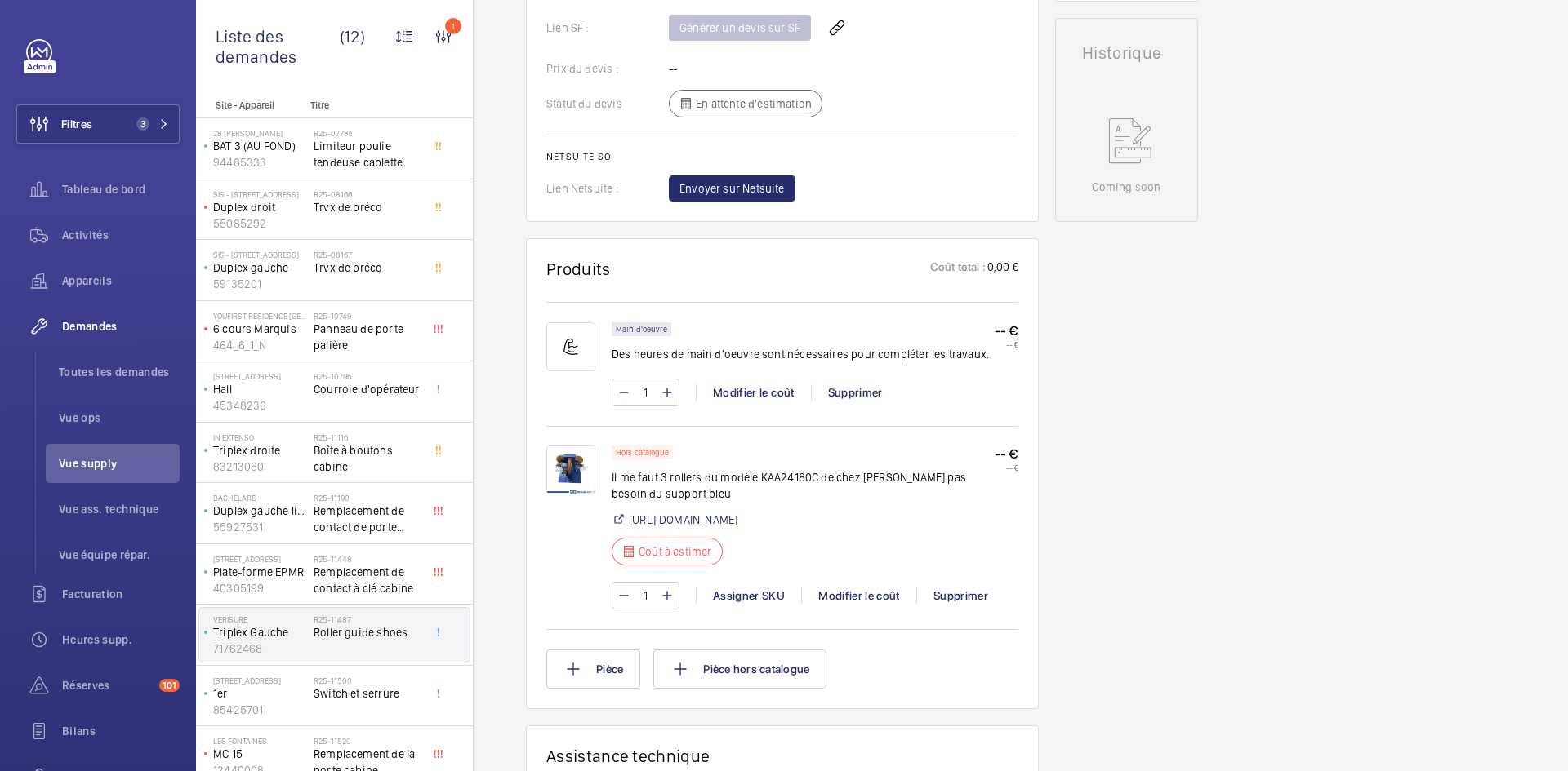
scroll to position [735, 0]
drag, startPoint x: 817, startPoint y: 470, endPoint x: 758, endPoint y: 480, distance: 59.8
click at [758, 480] on p "Il me faut 3 rollers du modèle KAA24180C de chez Otis pas besoin du support bleu" at bounding box center [802, 484] width 383 height 33
copy p "KAA24180C"
click at [737, 521] on link "https://www.wowelevator.com/product/original-elevator-guide-shoe-roller-roller-…" at bounding box center [683, 518] width 108 height 16
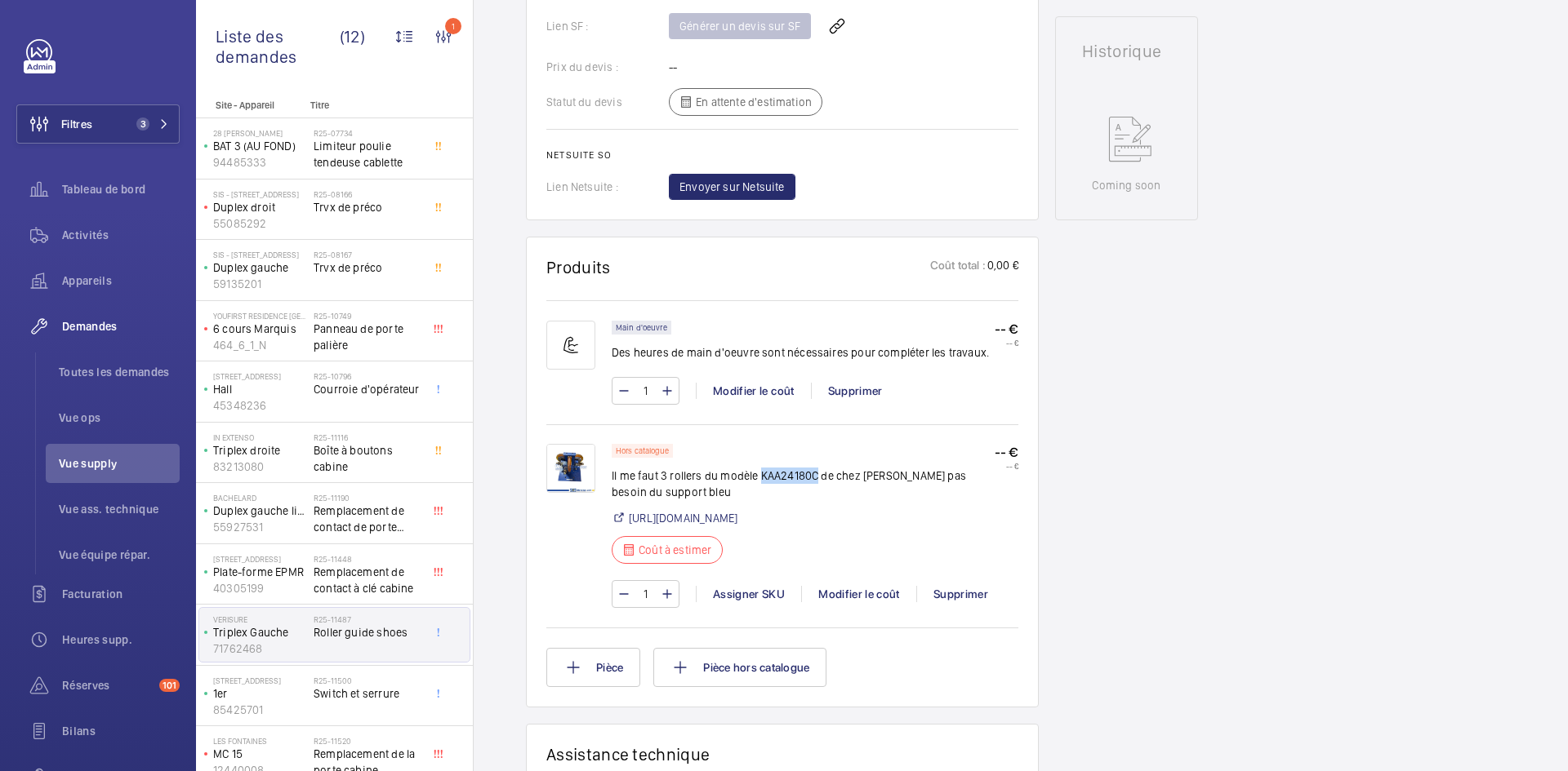
click at [584, 467] on img at bounding box center [570, 468] width 49 height 49
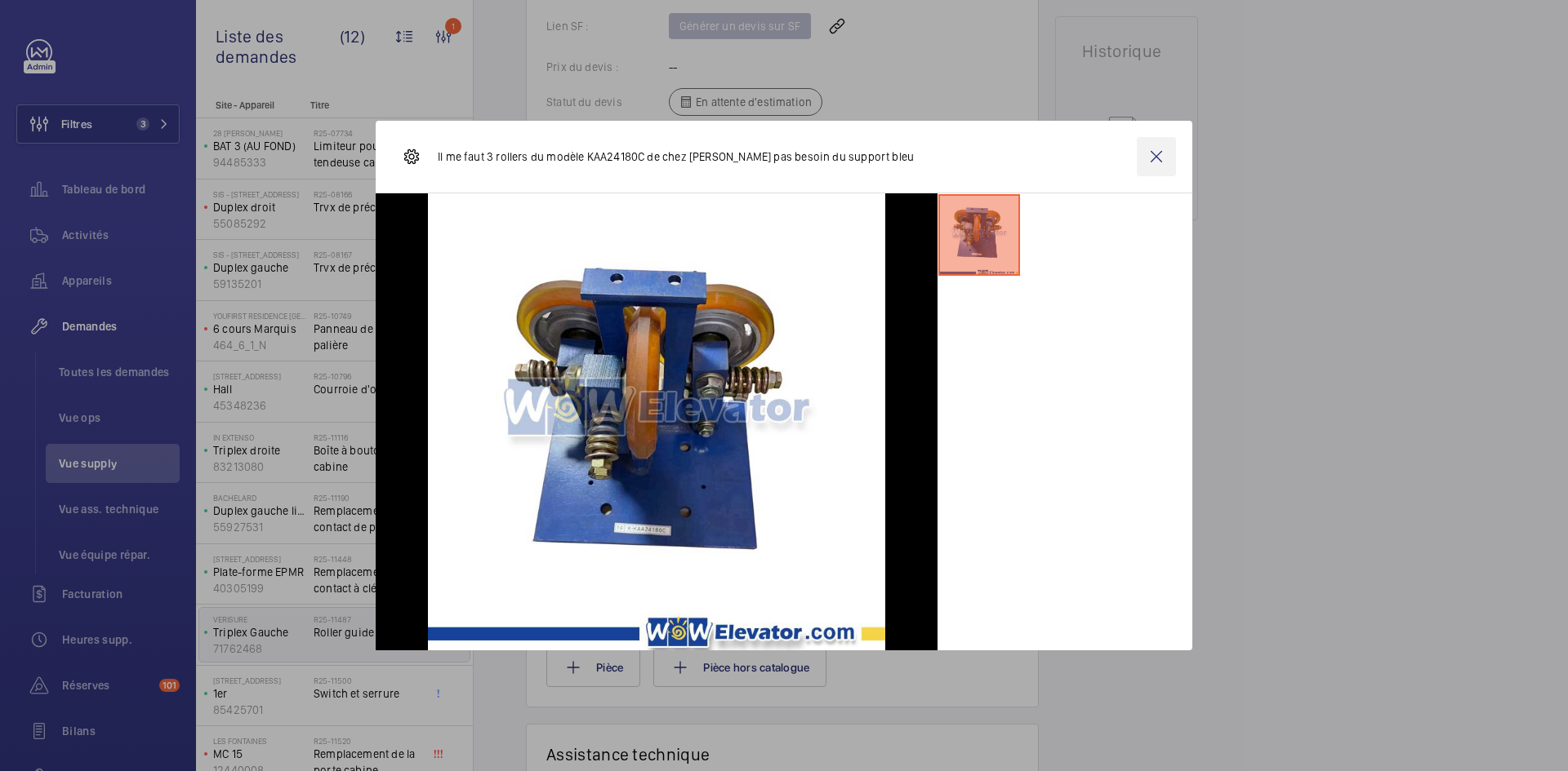
click at [1159, 157] on wm-front-icon-button at bounding box center [1156, 156] width 39 height 39
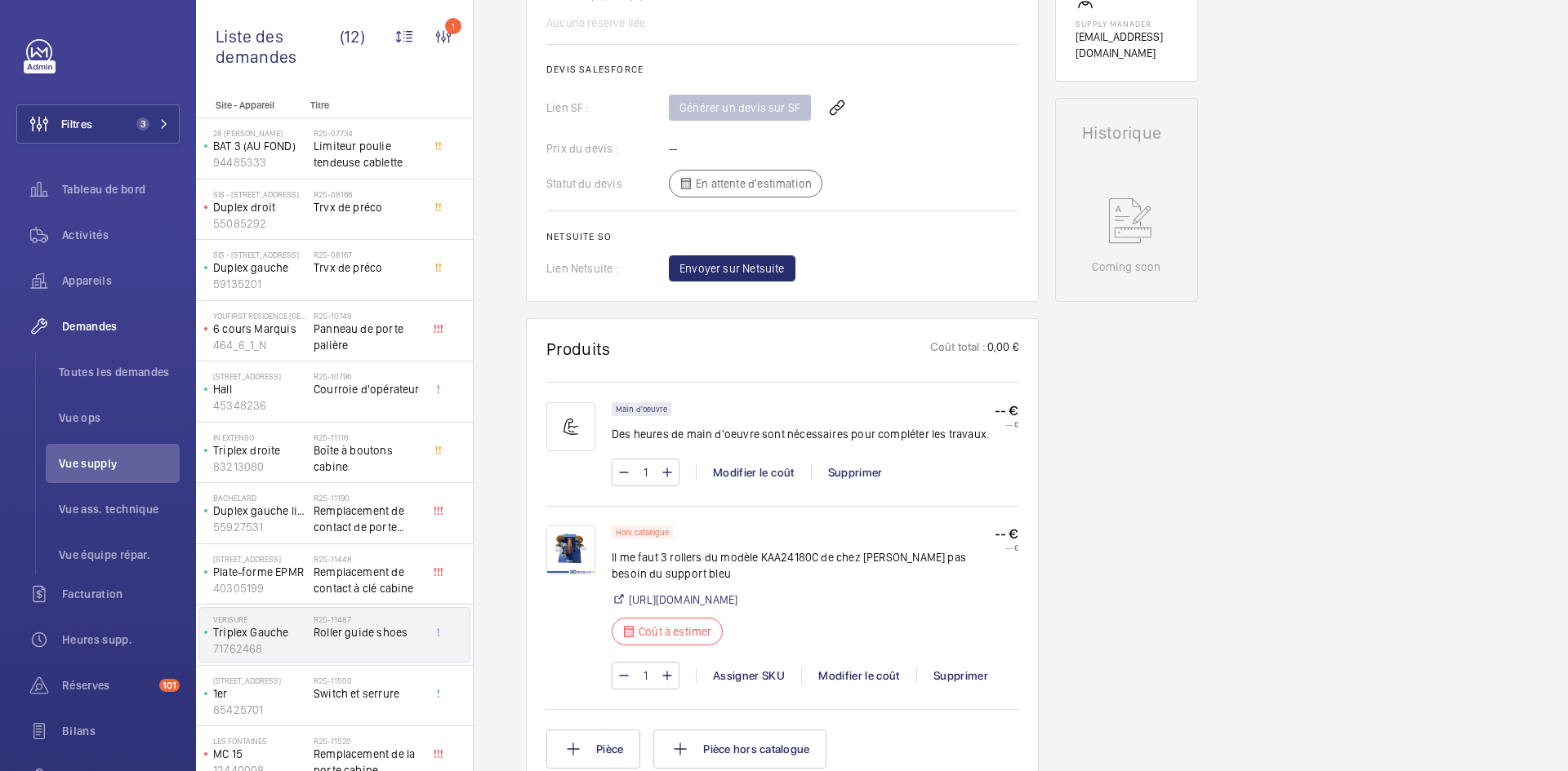
scroll to position [898, 0]
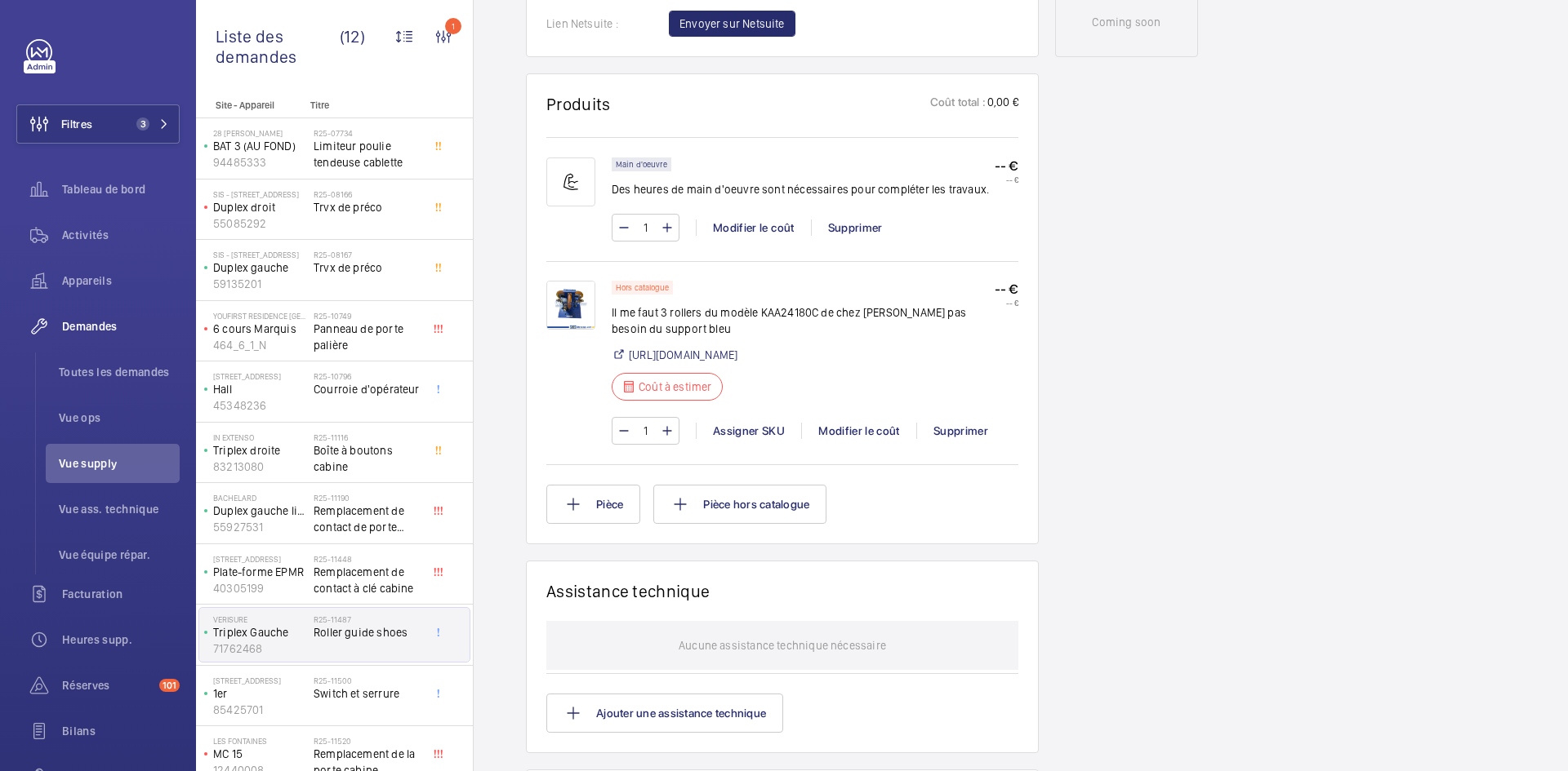
click at [577, 296] on img at bounding box center [570, 305] width 49 height 49
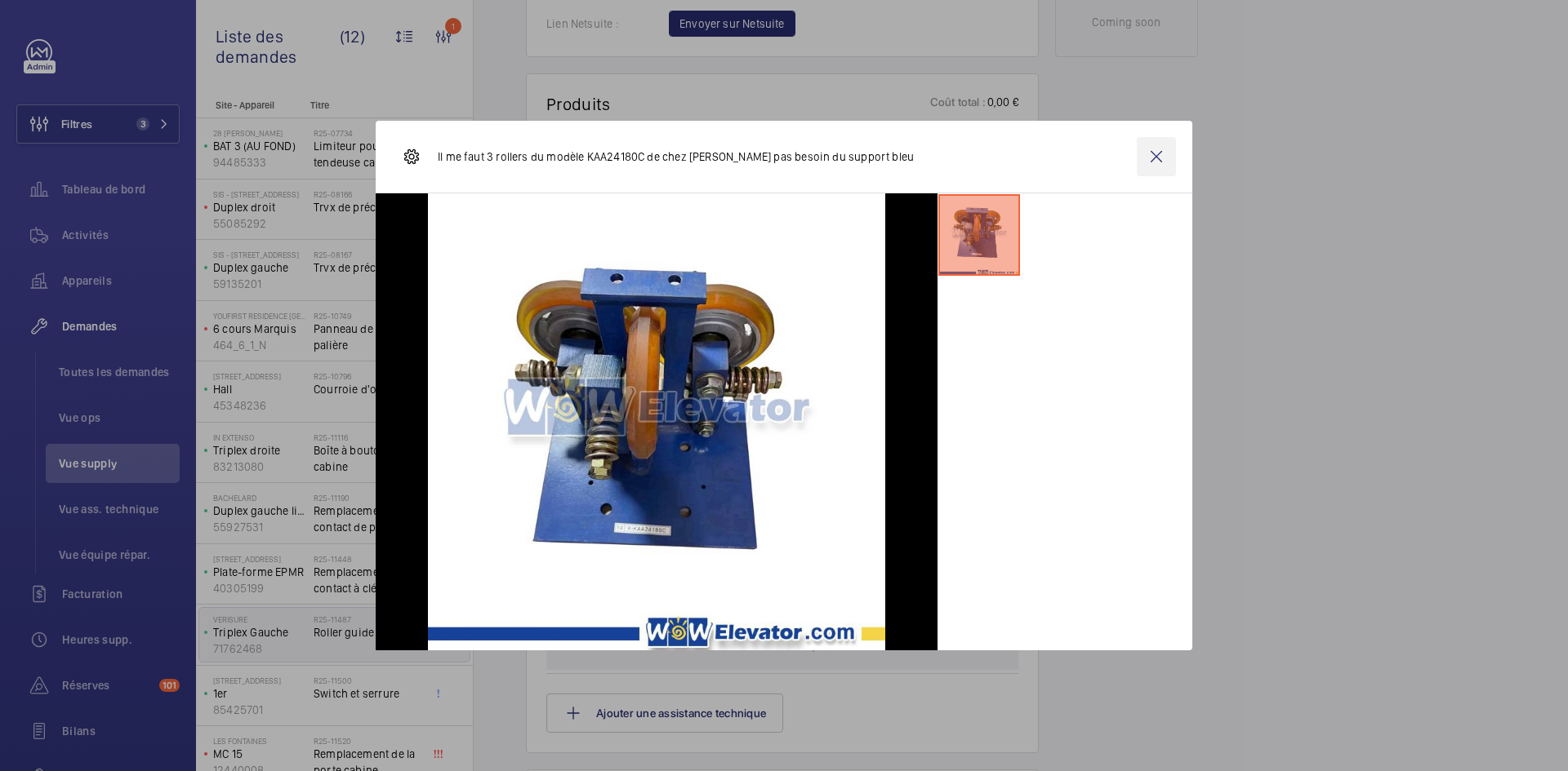
click at [1154, 147] on wm-front-icon-button at bounding box center [1156, 156] width 39 height 39
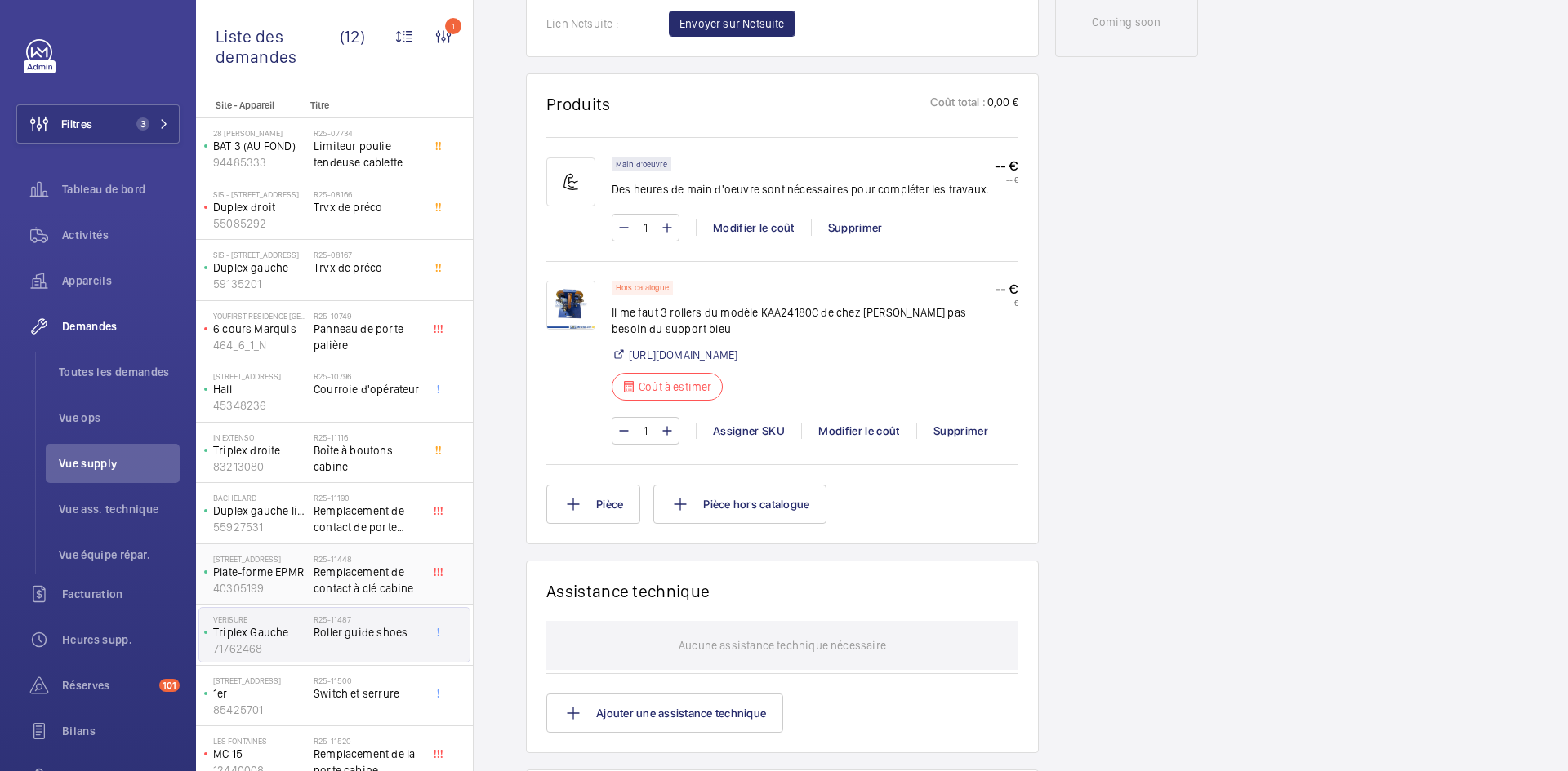
click at [288, 577] on p "Plate-forme EPMR" at bounding box center [260, 572] width 94 height 16
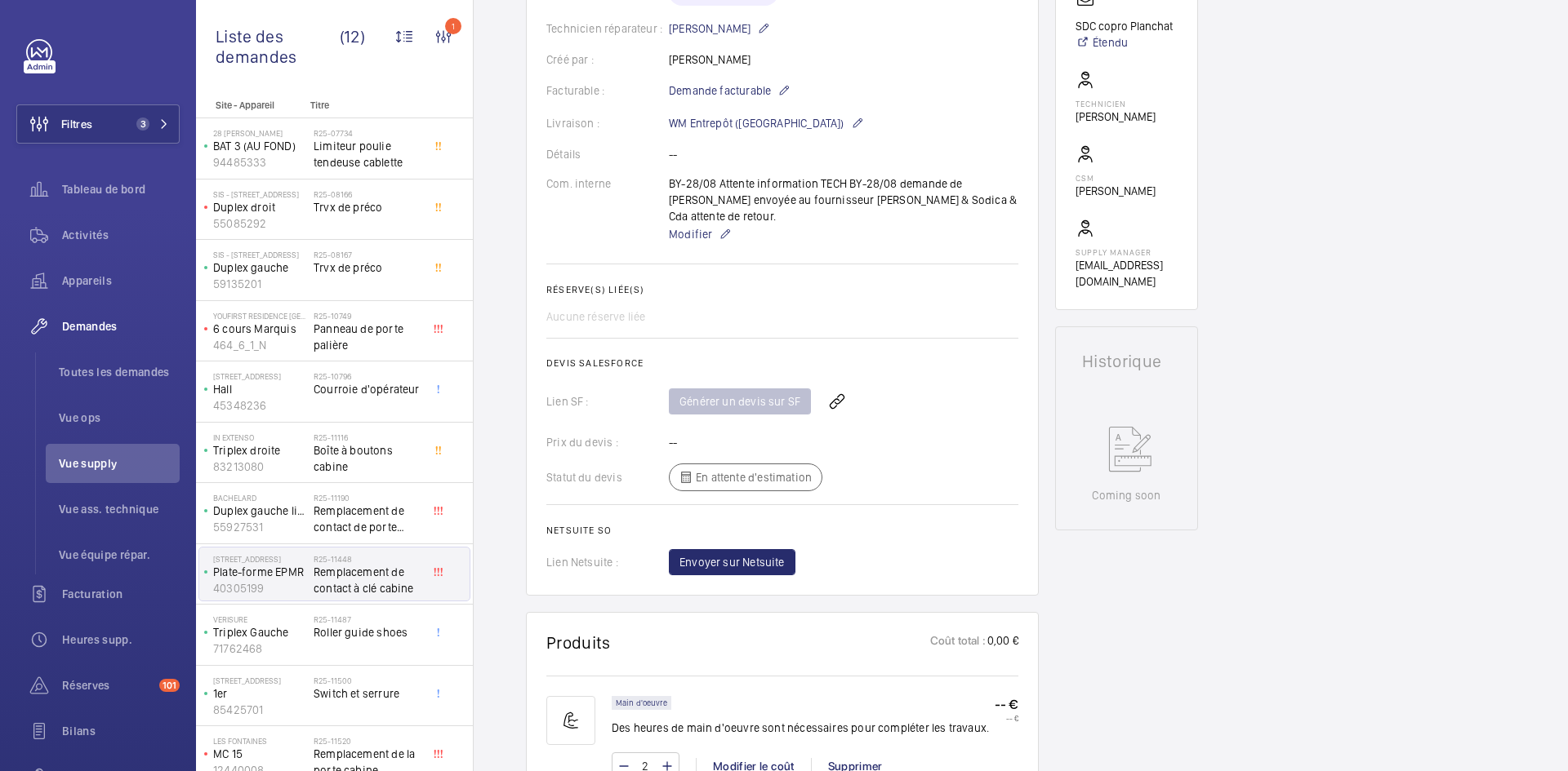
scroll to position [653, 0]
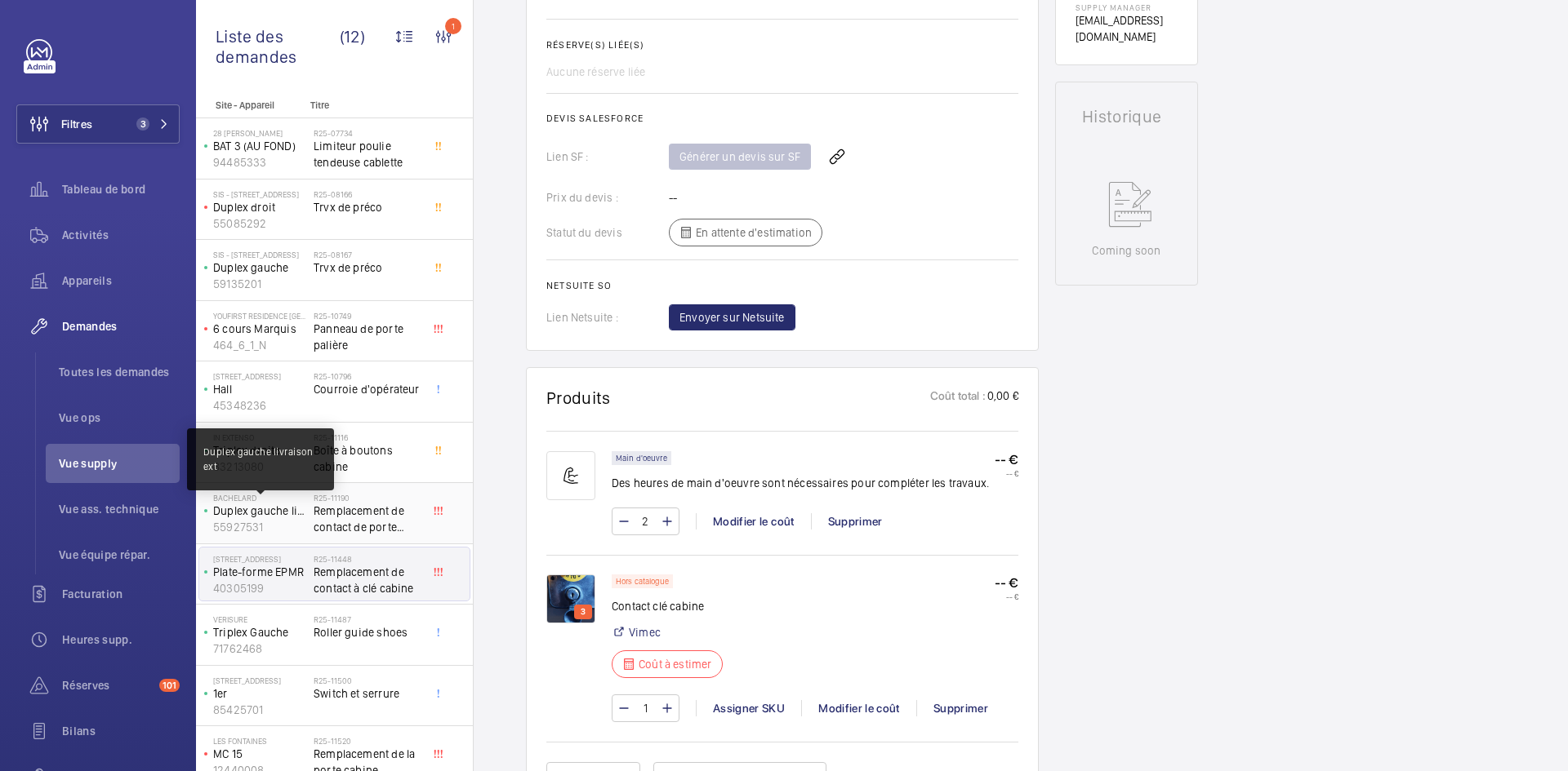
click at [262, 508] on p "Duplex gauche livraison ext" at bounding box center [260, 511] width 94 height 16
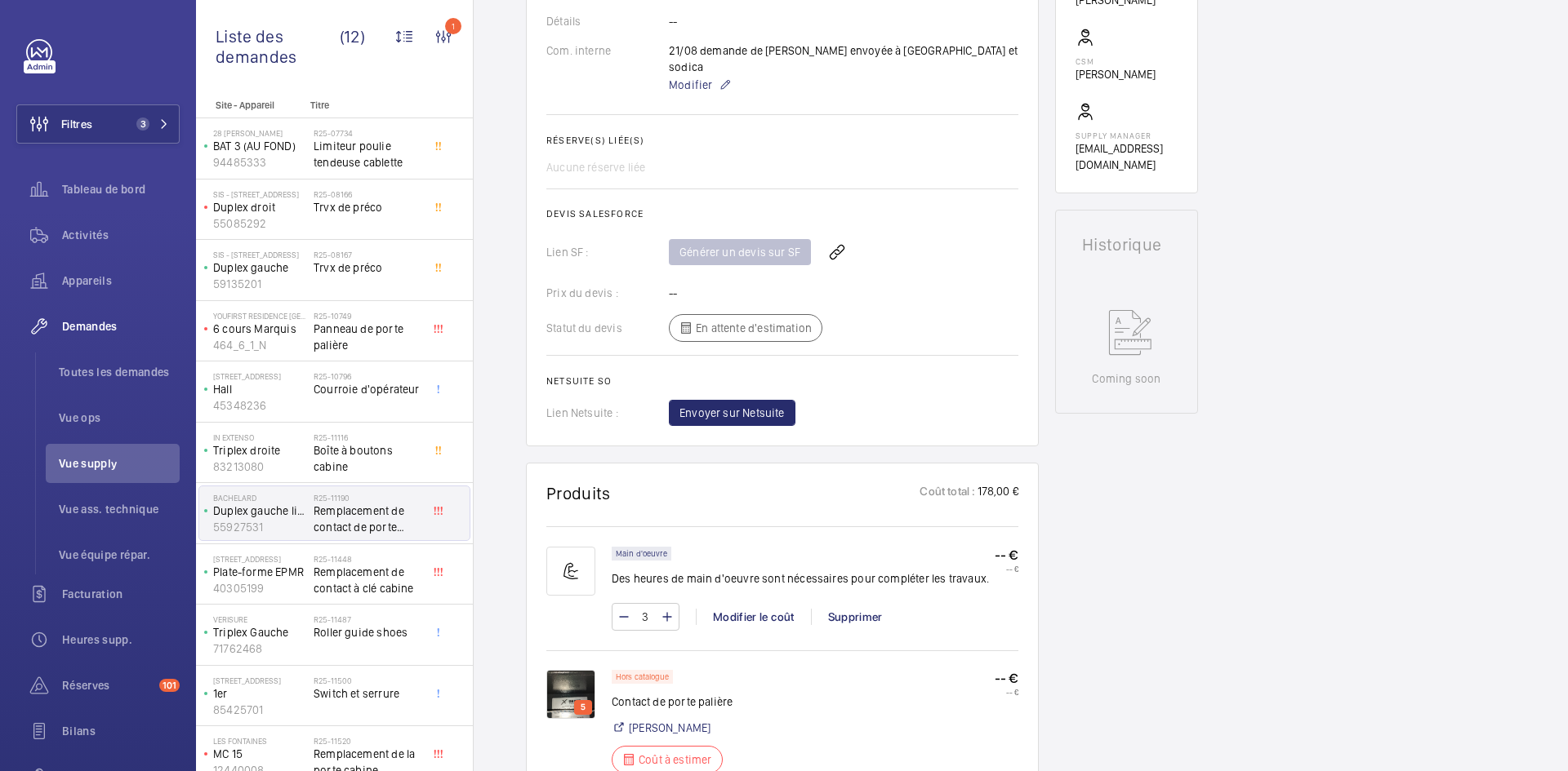
scroll to position [653, 0]
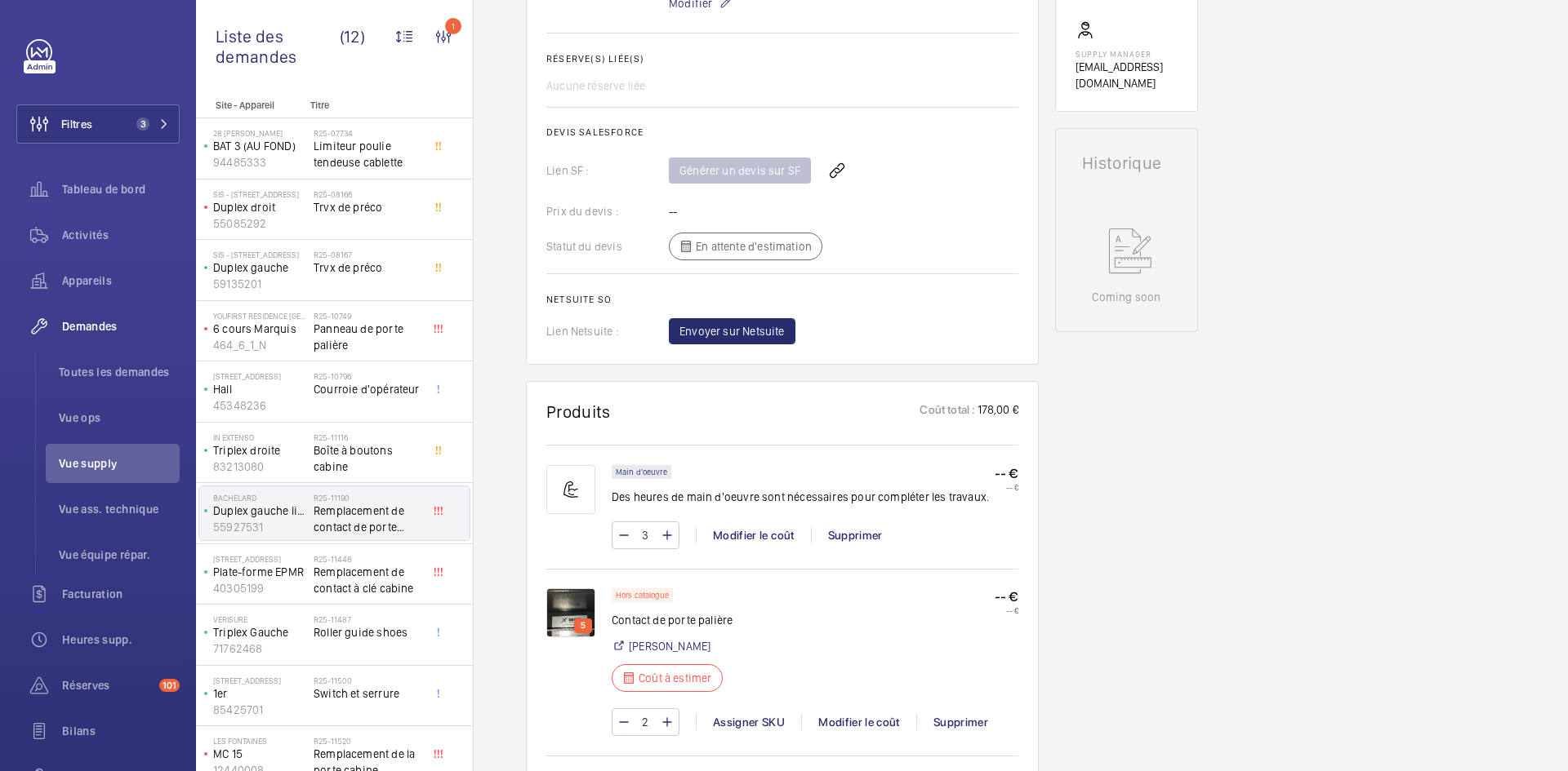
click at [569, 589] on img at bounding box center [570, 613] width 49 height 49
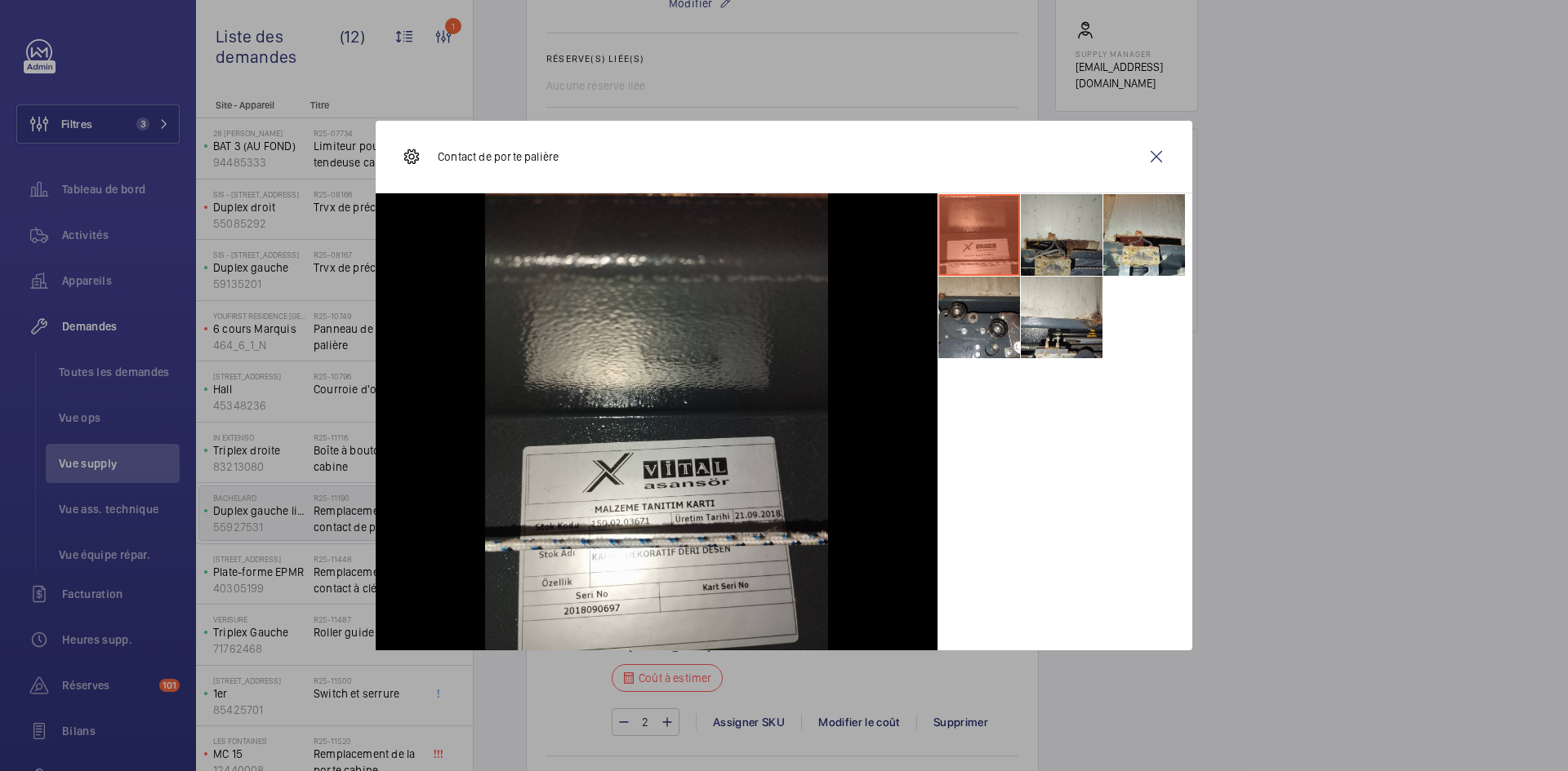
click at [1048, 234] on li at bounding box center [1062, 235] width 82 height 82
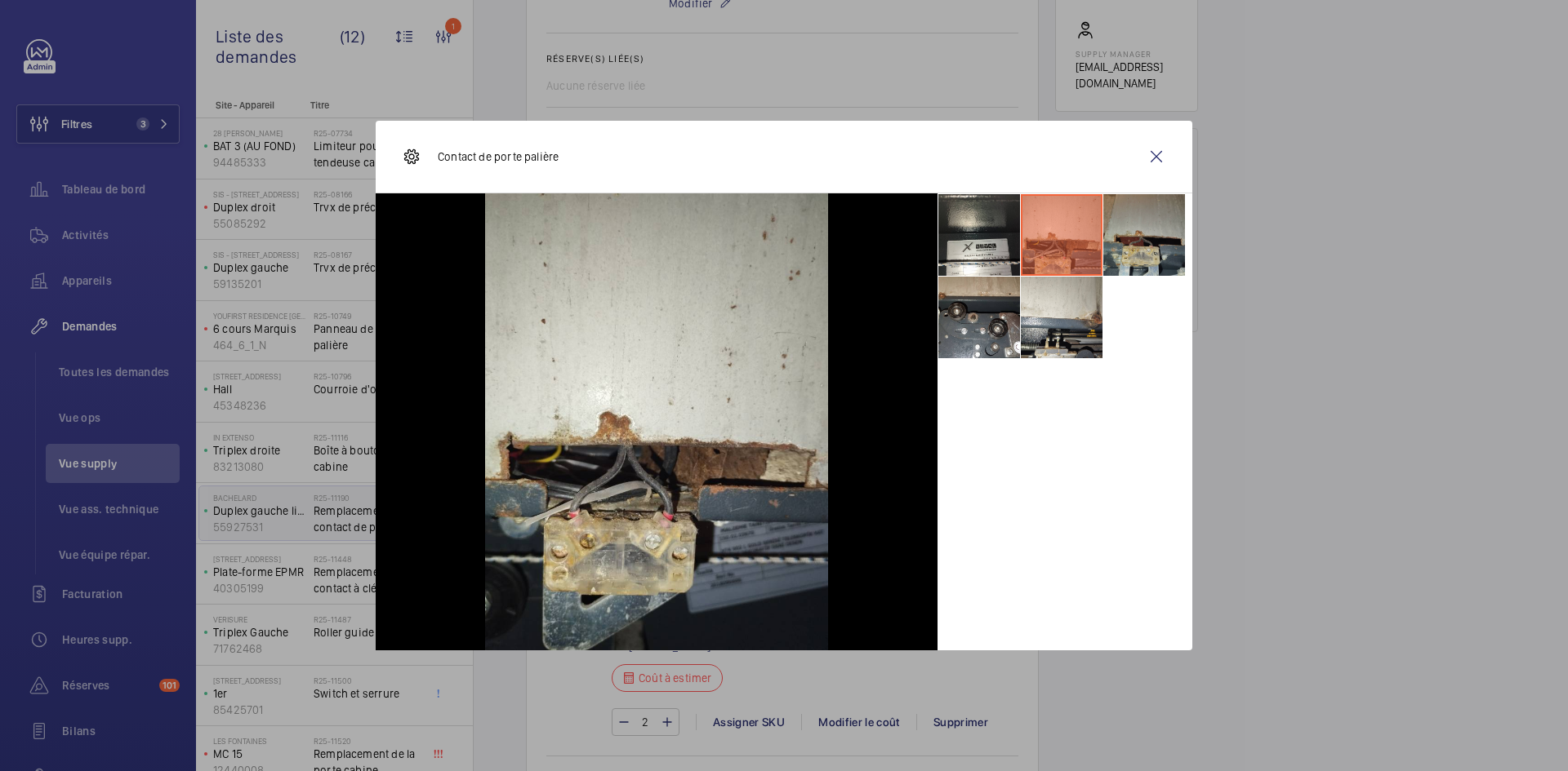
click at [1134, 241] on li at bounding box center [1144, 235] width 82 height 82
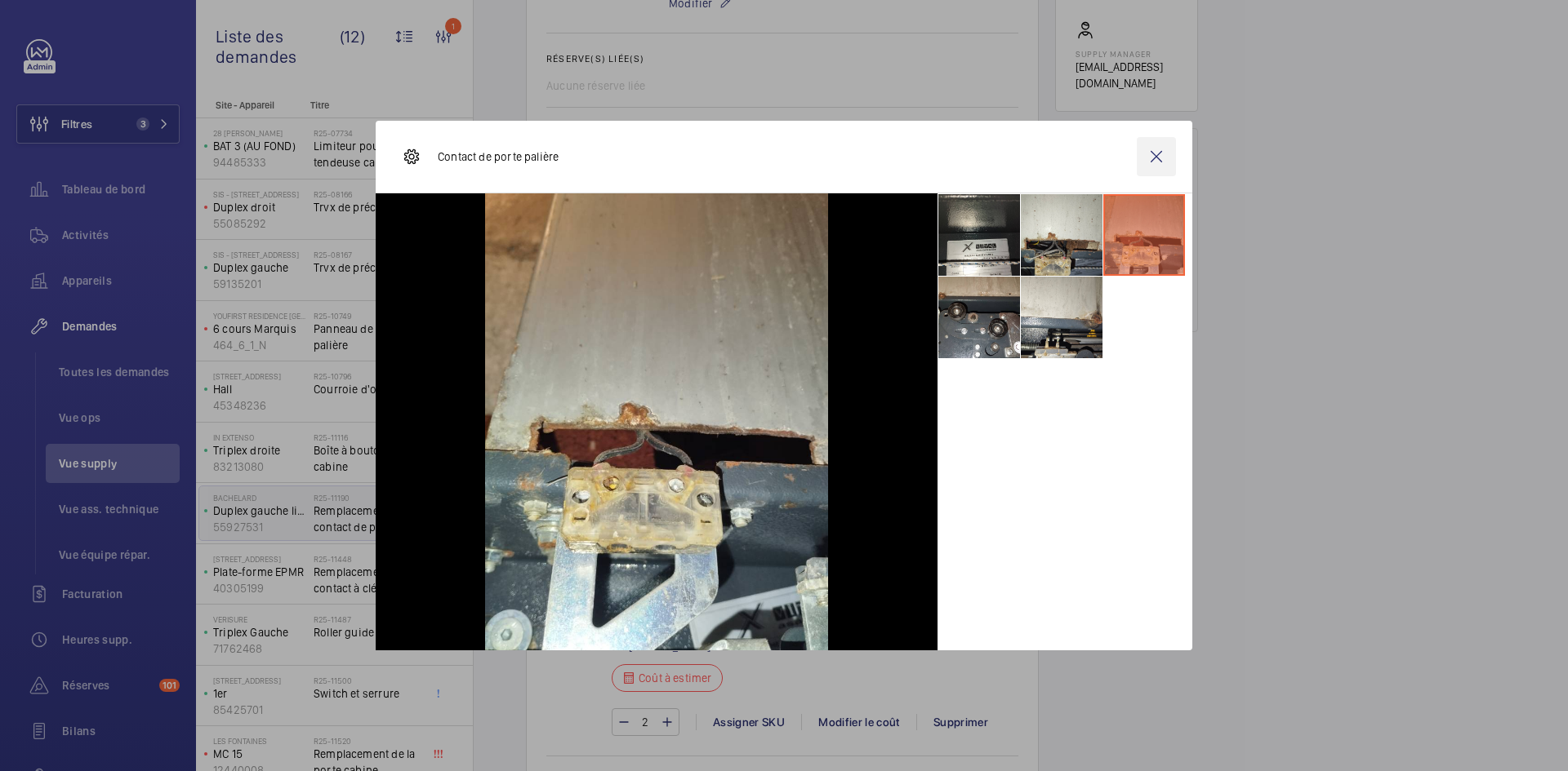
click at [1167, 147] on wm-front-icon-button at bounding box center [1156, 156] width 39 height 39
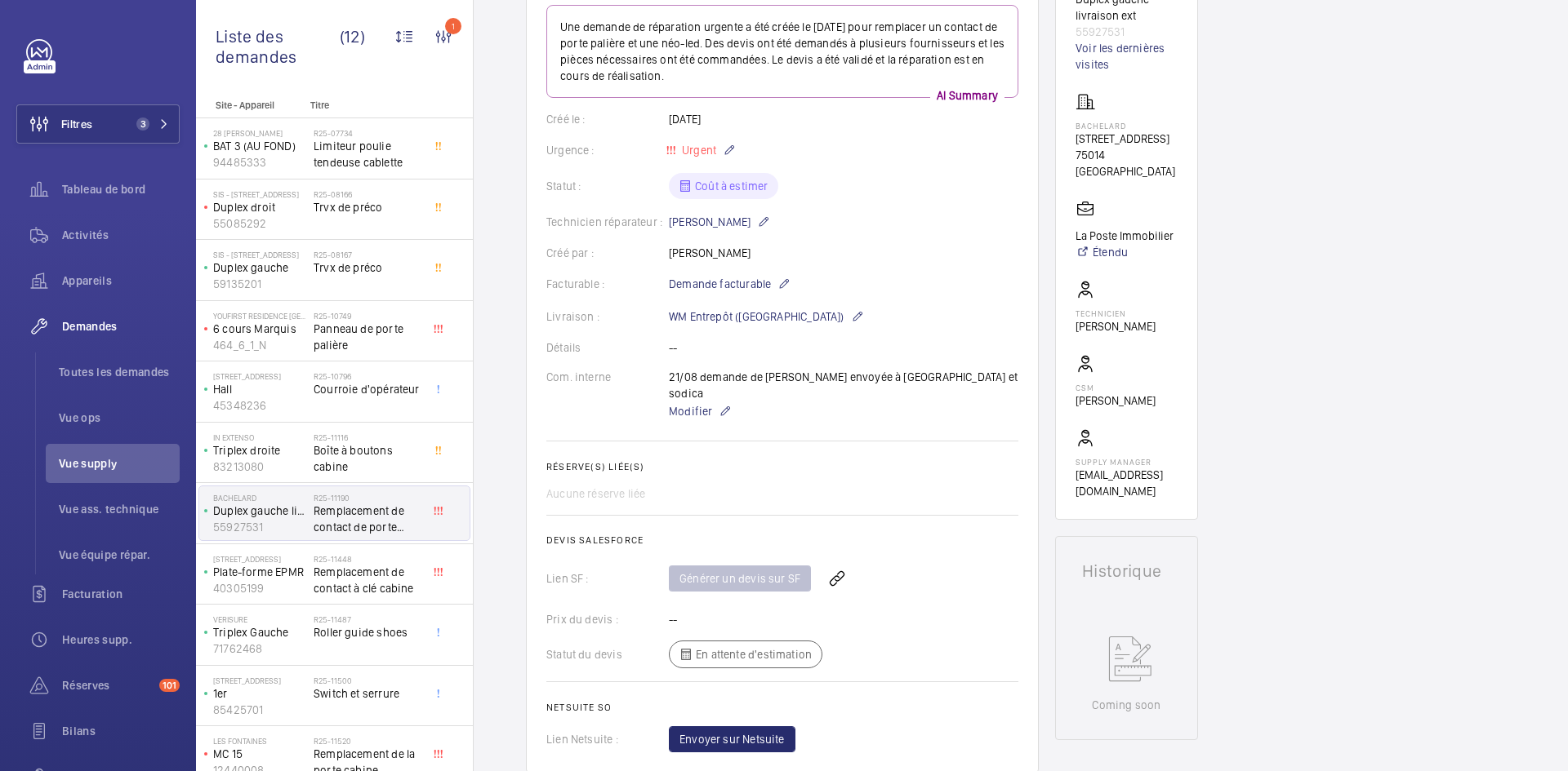
scroll to position [0, 0]
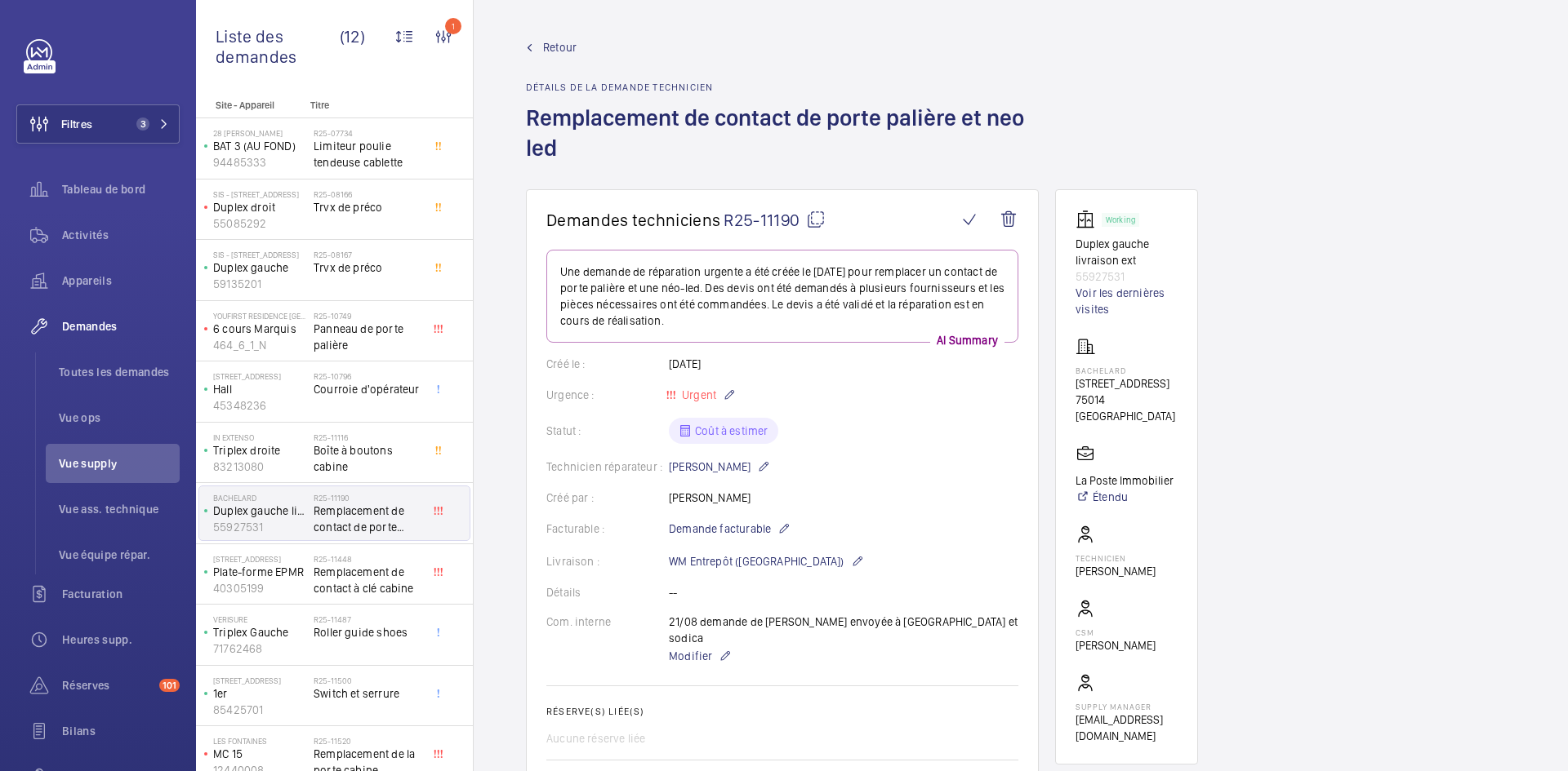
click at [811, 217] on mat-icon at bounding box center [816, 219] width 20 height 20
click at [822, 218] on mat-icon at bounding box center [816, 219] width 20 height 20
drag, startPoint x: 1145, startPoint y: 402, endPoint x: 1063, endPoint y: 370, distance: 88.0
click at [1063, 370] on wm-front-card "Working Duplex gauche livraison ext 55927531 Voir les dernières visites Bachela…" at bounding box center [1126, 477] width 143 height 576
copy div "Bachelard 111 Boulevard Brune 75014 PARIS"
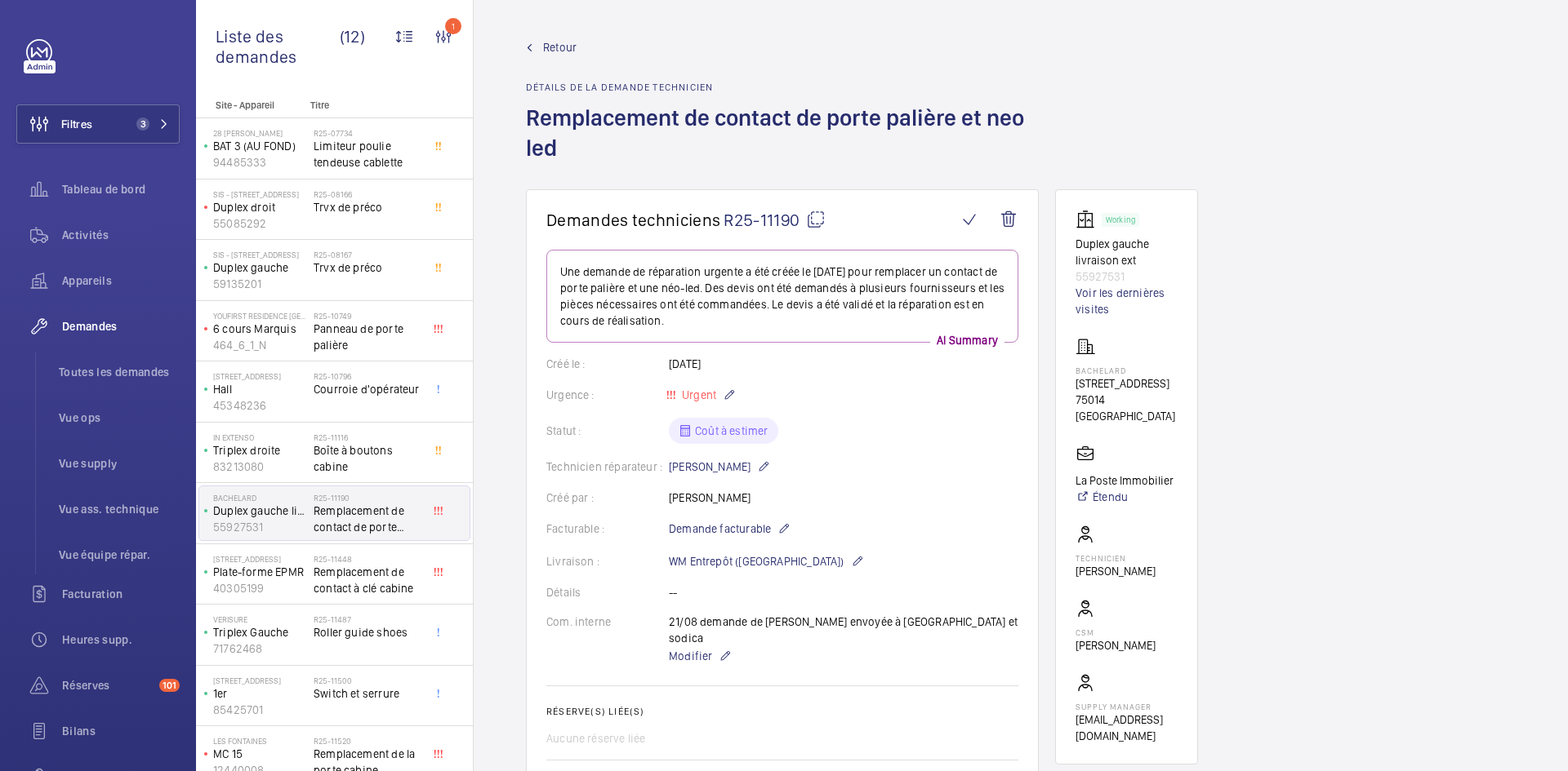
click at [911, 452] on wm-front-card-body "Une demande de réparation urgente a été créée le 21 août 2025 pour remplacer un…" at bounding box center [782, 624] width 472 height 748
click at [306, 454] on p "Triplex droite" at bounding box center [260, 450] width 94 height 16
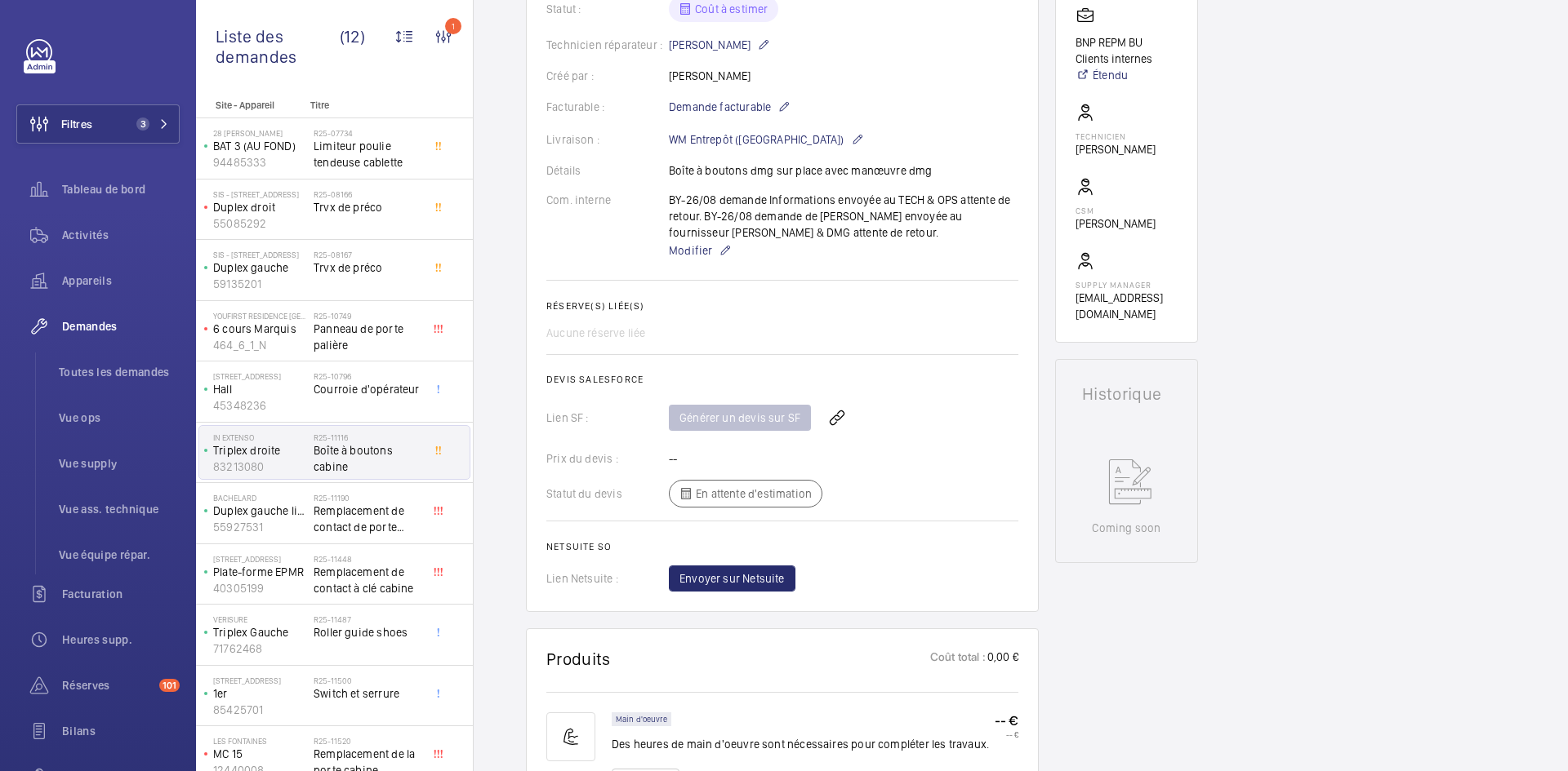
scroll to position [82, 0]
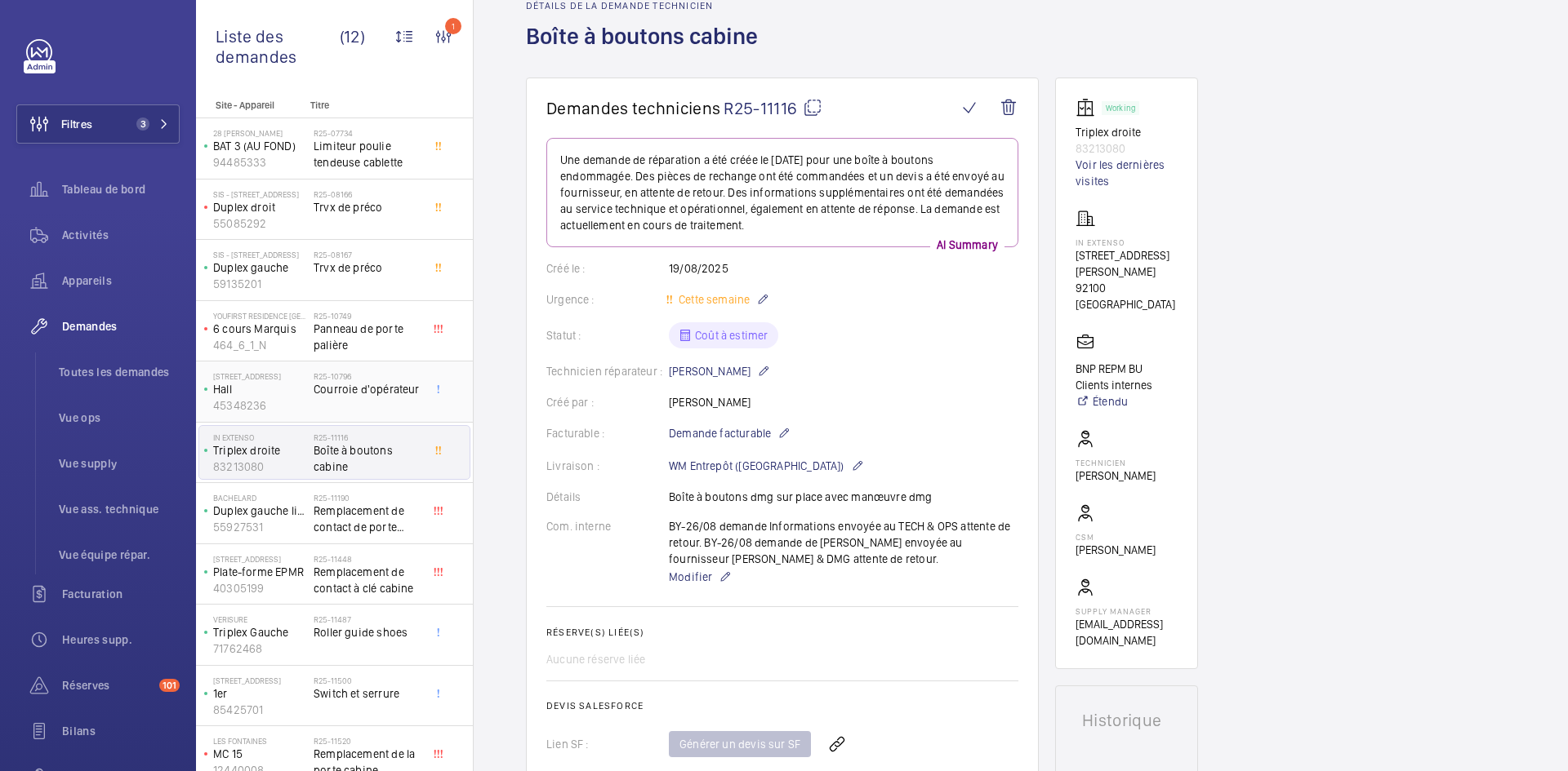
click at [284, 397] on p "Hall" at bounding box center [260, 389] width 94 height 16
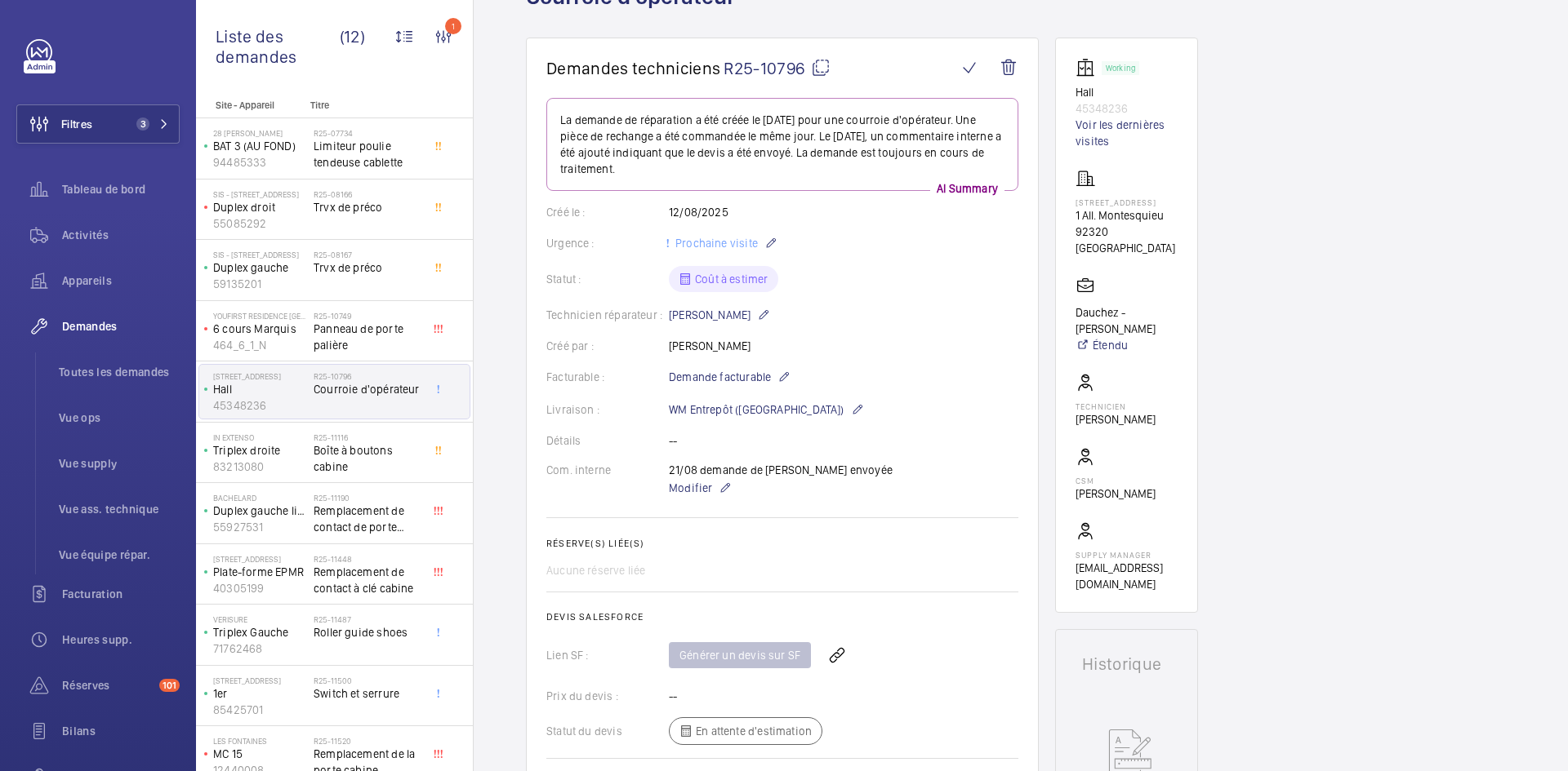
scroll to position [82, 0]
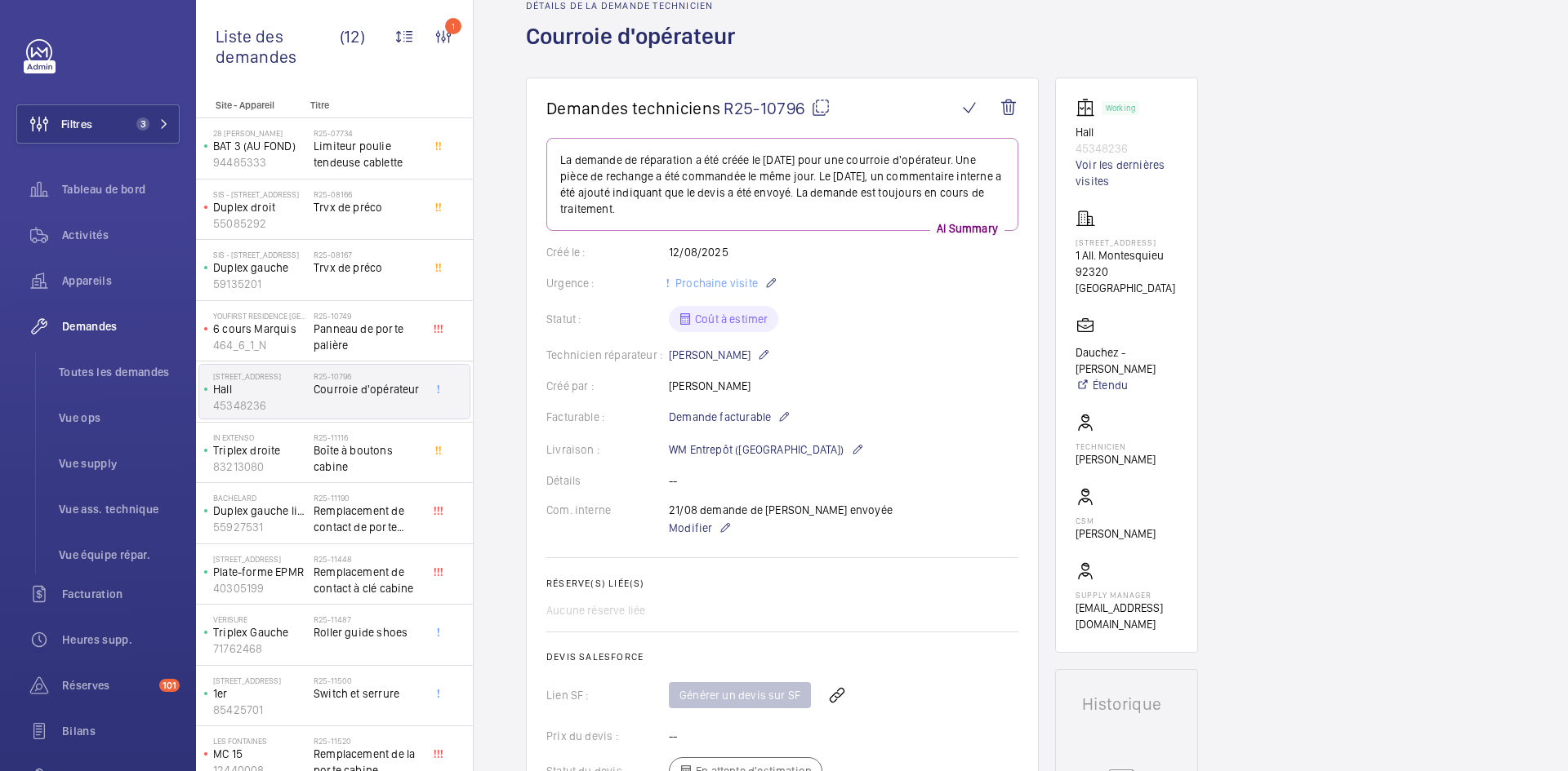
click at [819, 106] on mat-icon at bounding box center [821, 107] width 20 height 20
type textarea "R25-10796"
click at [291, 338] on p "464_6_1_N" at bounding box center [260, 346] width 94 height 16
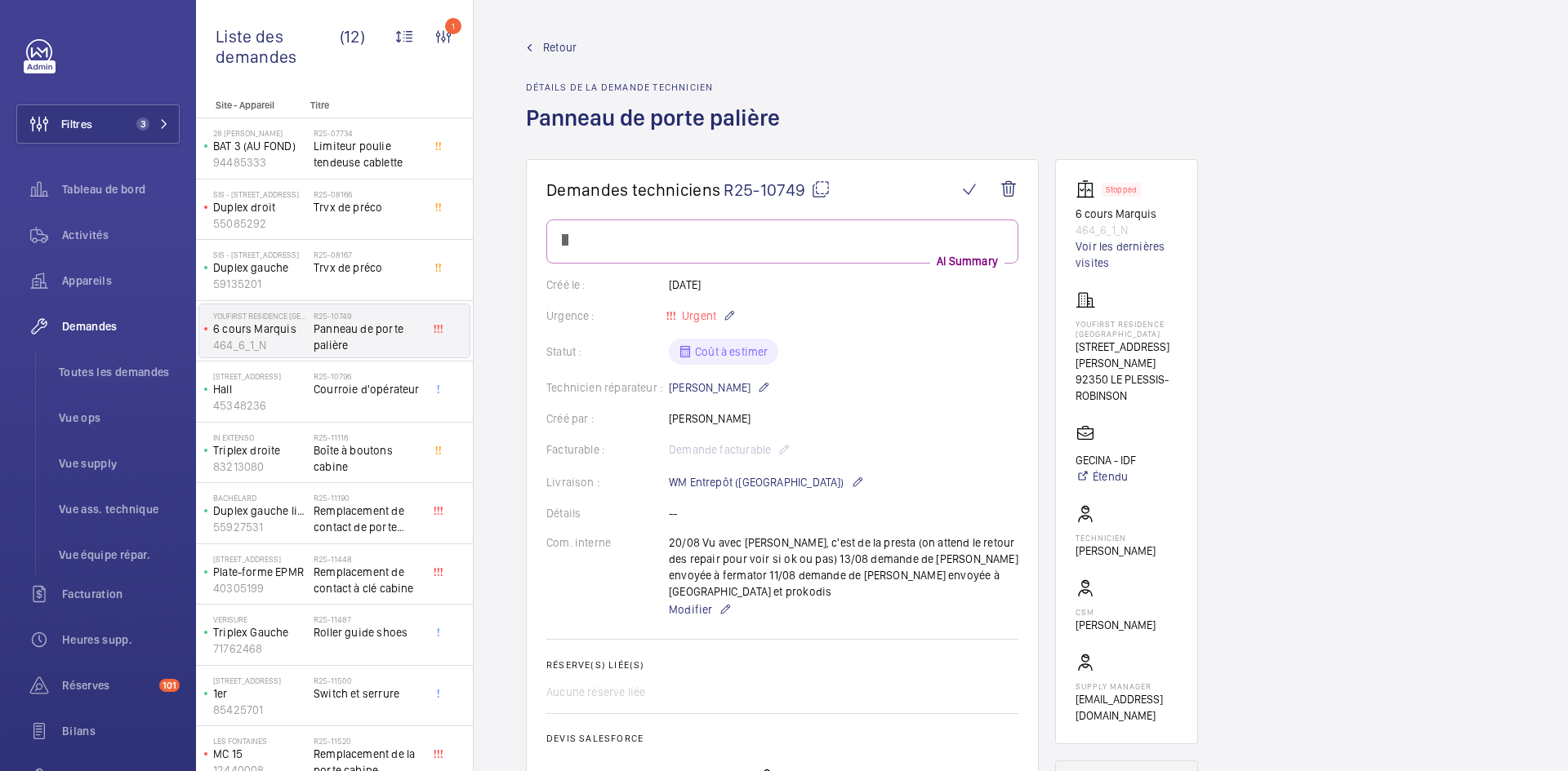
click at [556, 45] on span "Retour" at bounding box center [560, 47] width 34 height 16
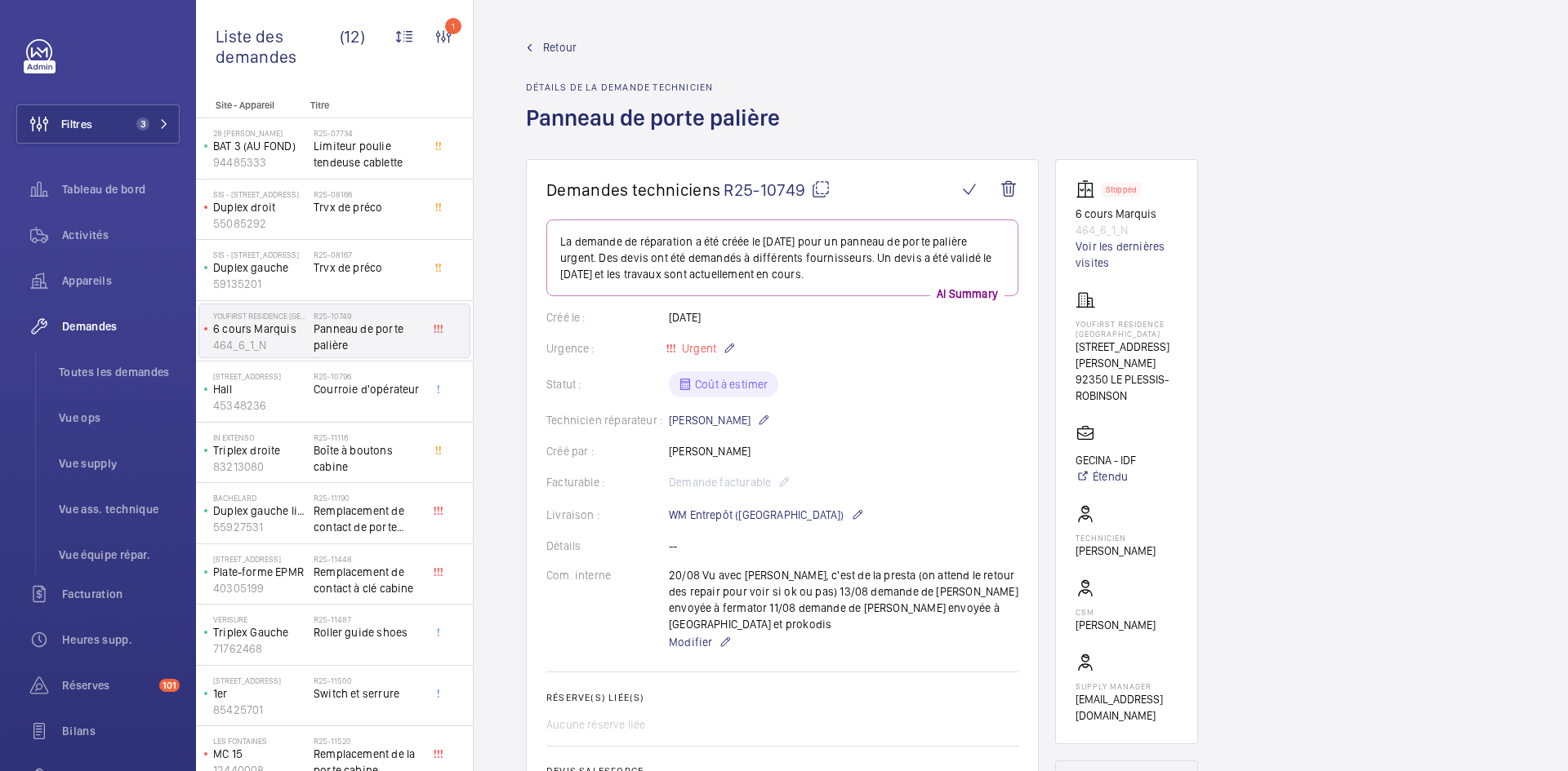
click at [561, 45] on span "Retour" at bounding box center [560, 47] width 34 height 16
click at [543, 41] on span "Retour" at bounding box center [560, 47] width 34 height 16
click at [551, 44] on span "Retour" at bounding box center [560, 47] width 34 height 16
click at [563, 38] on wm-front-admin-header "Retour Détails de la demande technicien Panneau de porte palière" at bounding box center [1021, 79] width 1094 height 159
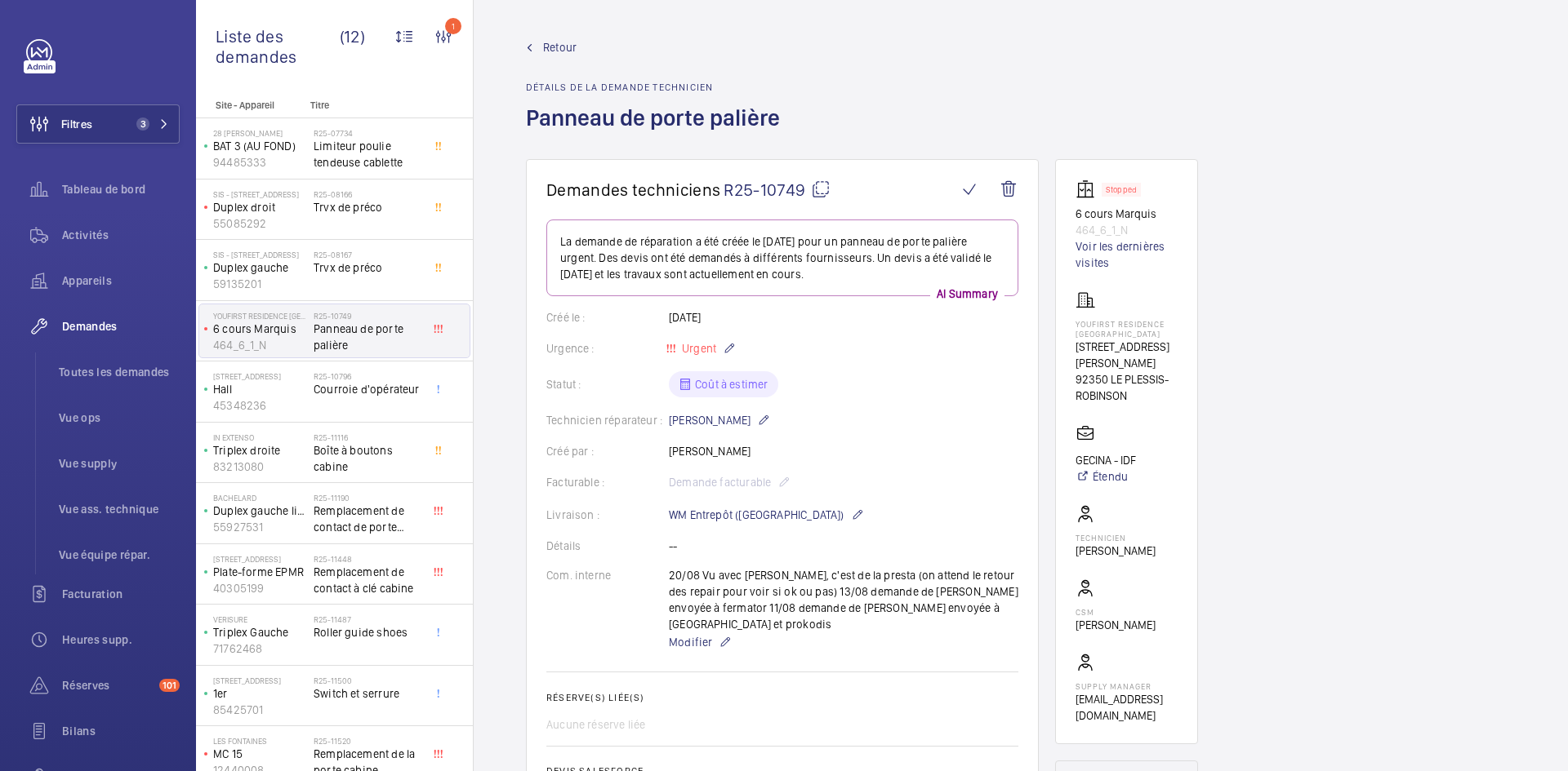
click at [550, 52] on span "Retour" at bounding box center [560, 47] width 34 height 16
click at [557, 43] on span "Retour" at bounding box center [560, 47] width 34 height 16
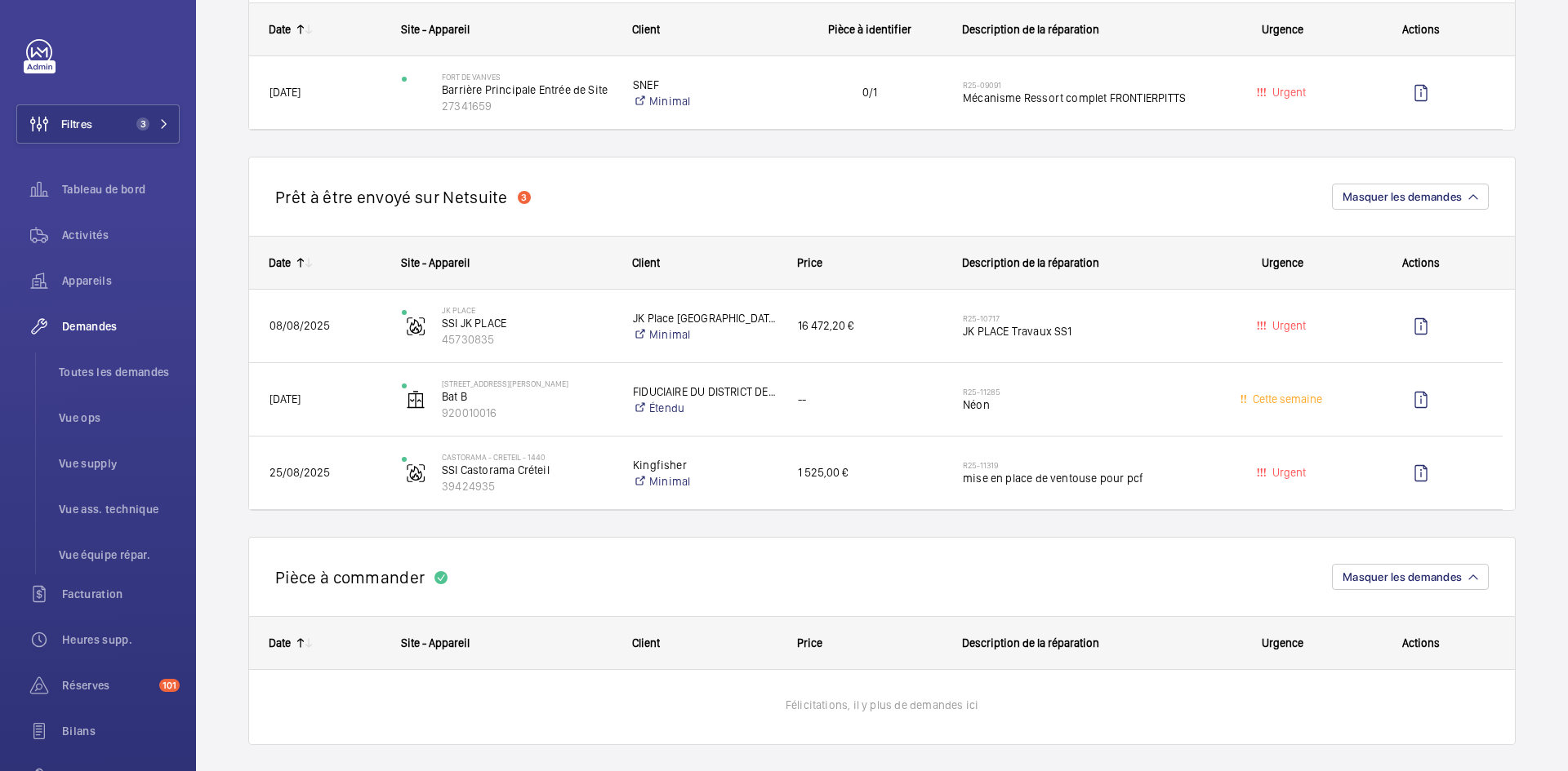
scroll to position [1306, 0]
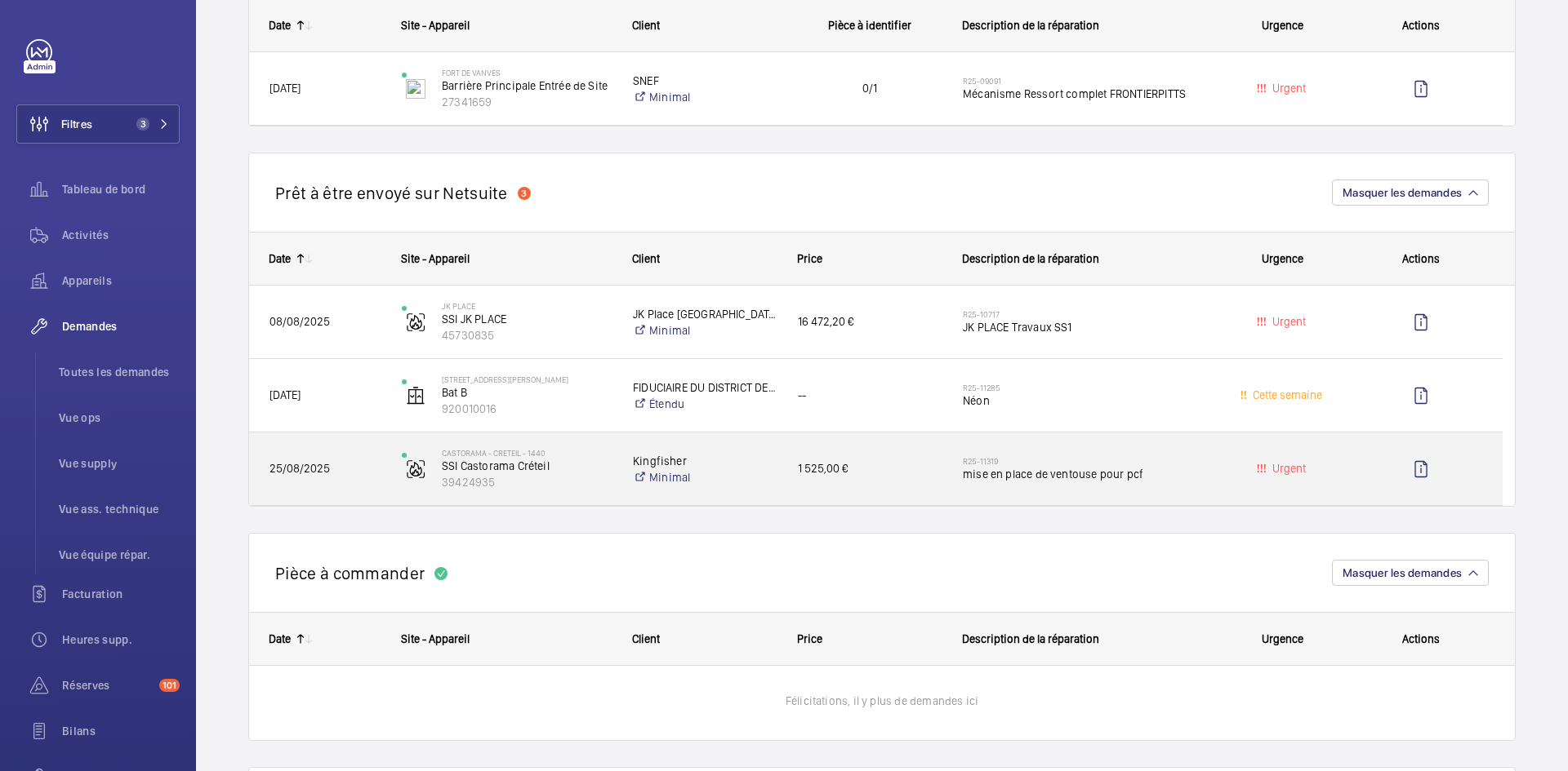
click at [378, 467] on span "25/08/2025" at bounding box center [324, 468] width 111 height 19
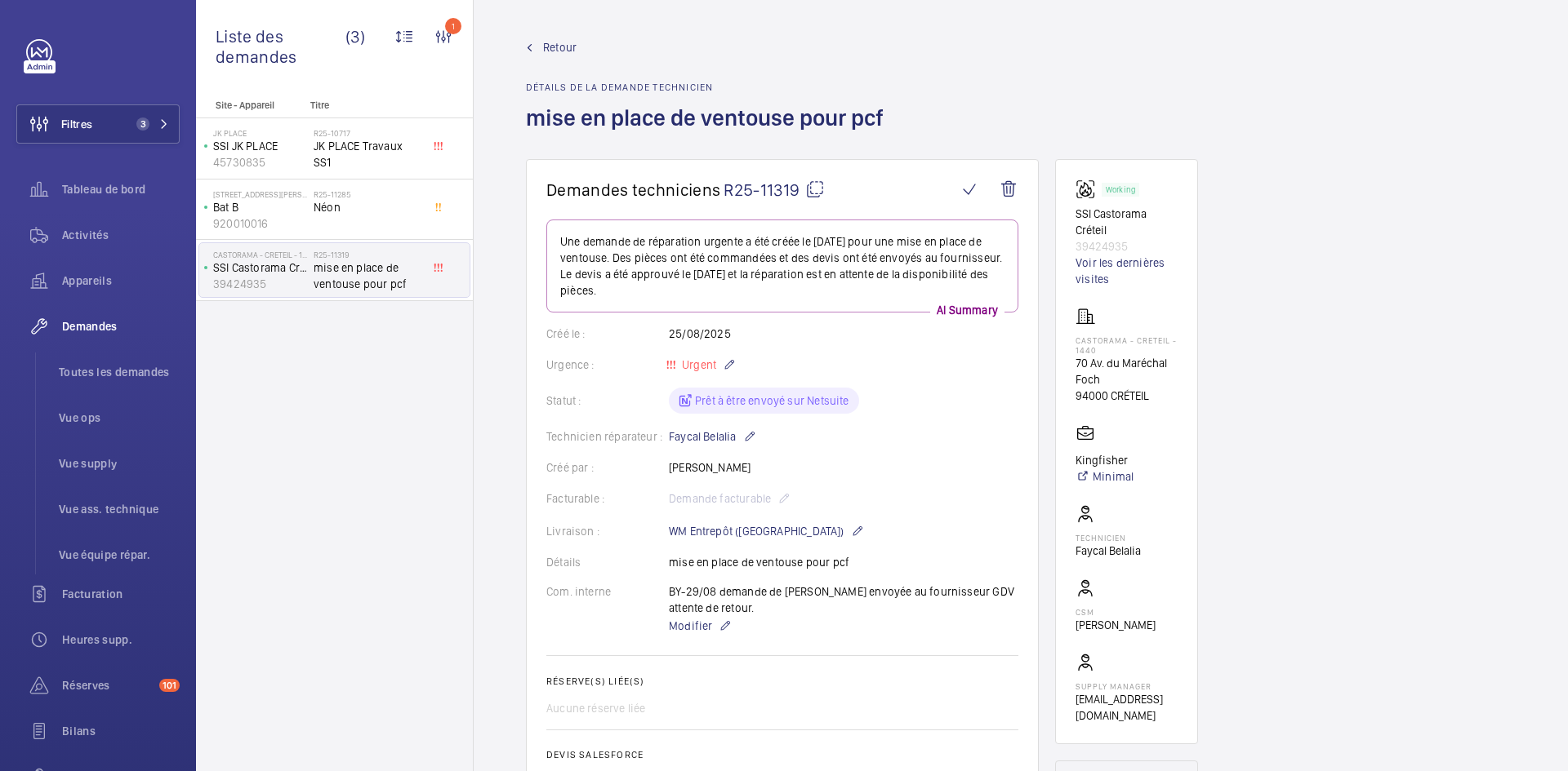
click at [813, 191] on mat-icon at bounding box center [815, 189] width 20 height 20
click at [281, 207] on p "Bat B" at bounding box center [260, 207] width 94 height 16
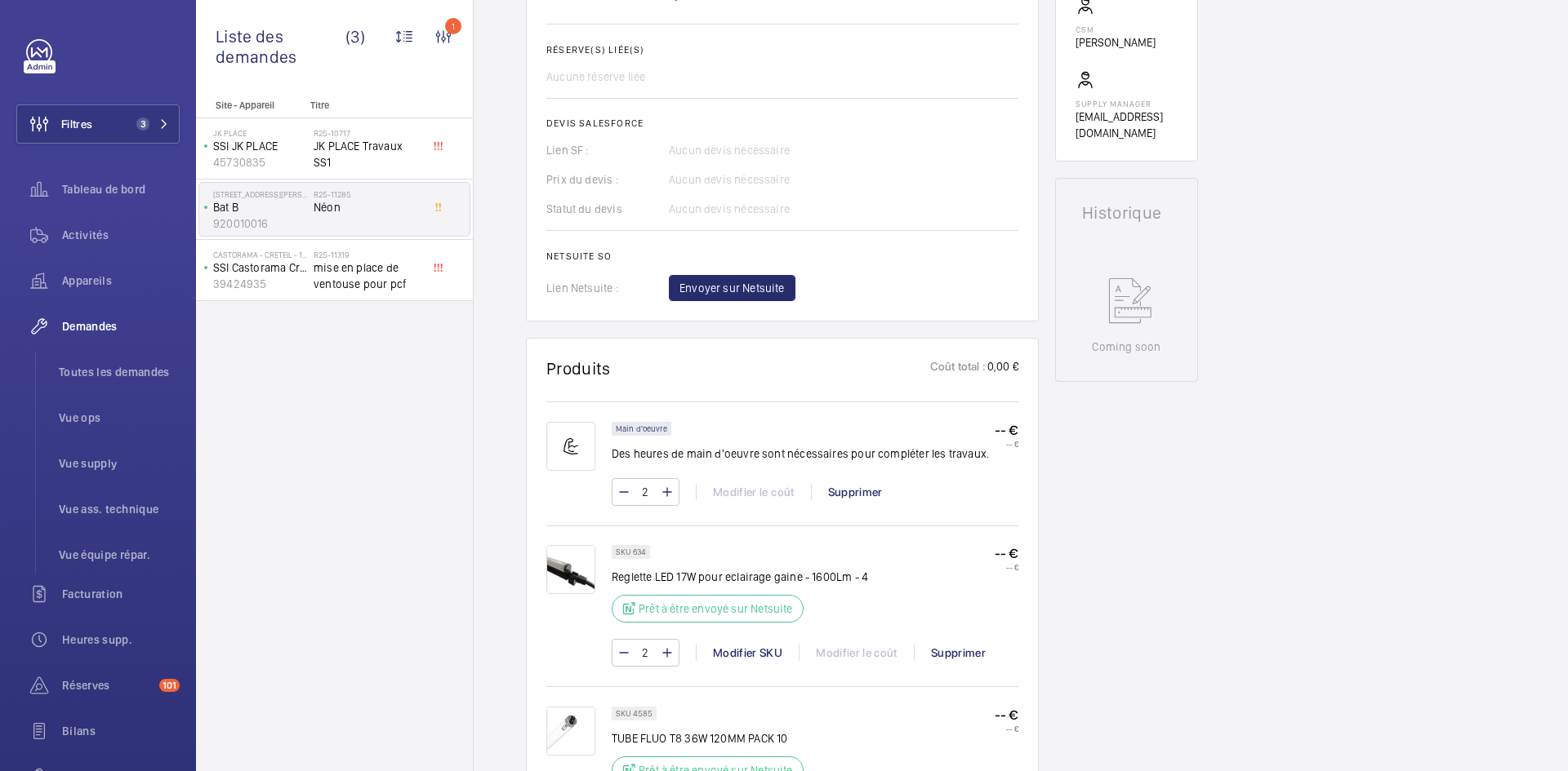
scroll to position [735, 0]
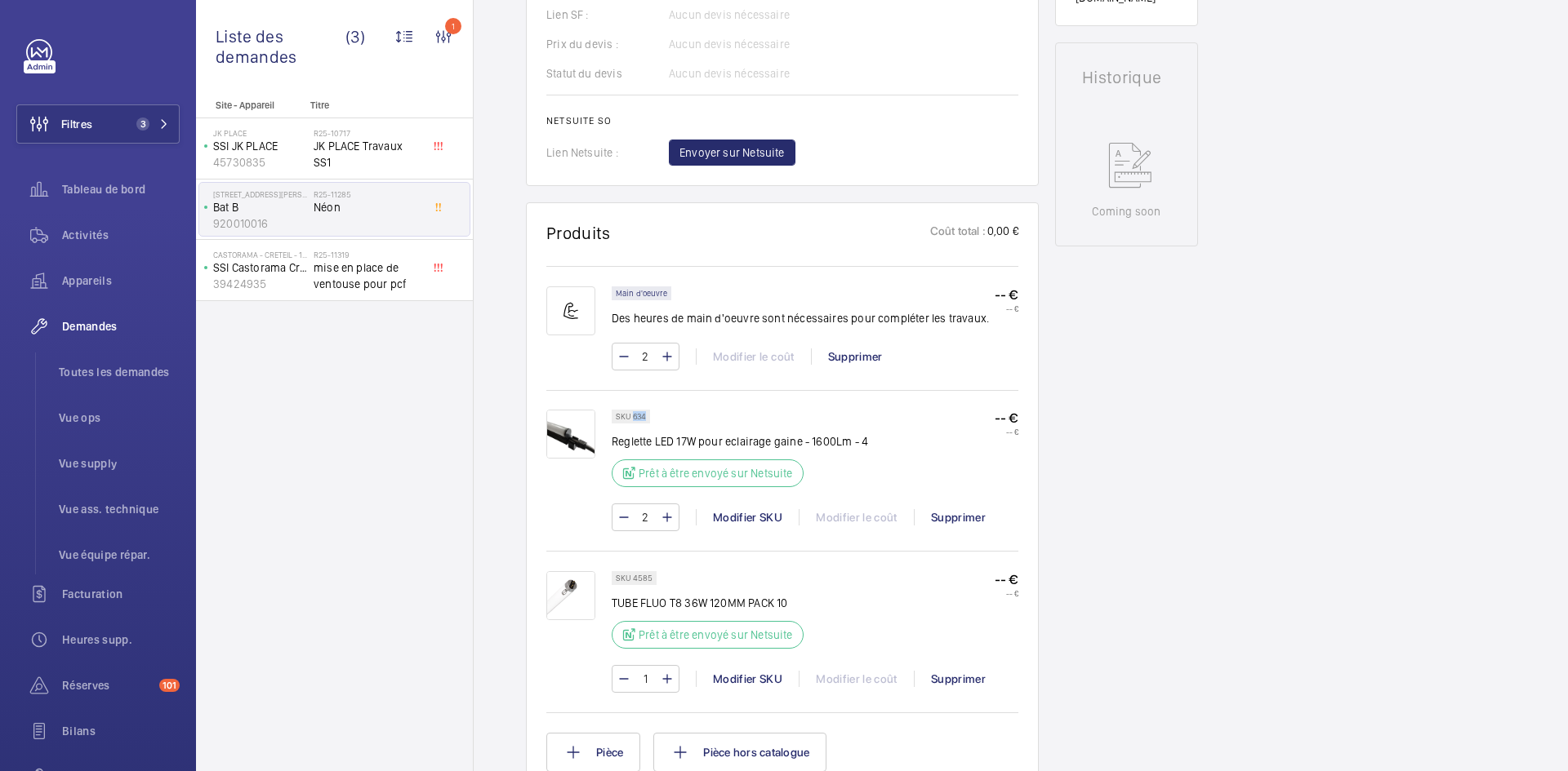
drag, startPoint x: 646, startPoint y: 417, endPoint x: 633, endPoint y: 416, distance: 13.0
click at [633, 416] on p "SKU 634" at bounding box center [631, 417] width 30 height 5
copy p "634"
click at [583, 590] on img at bounding box center [570, 595] width 49 height 49
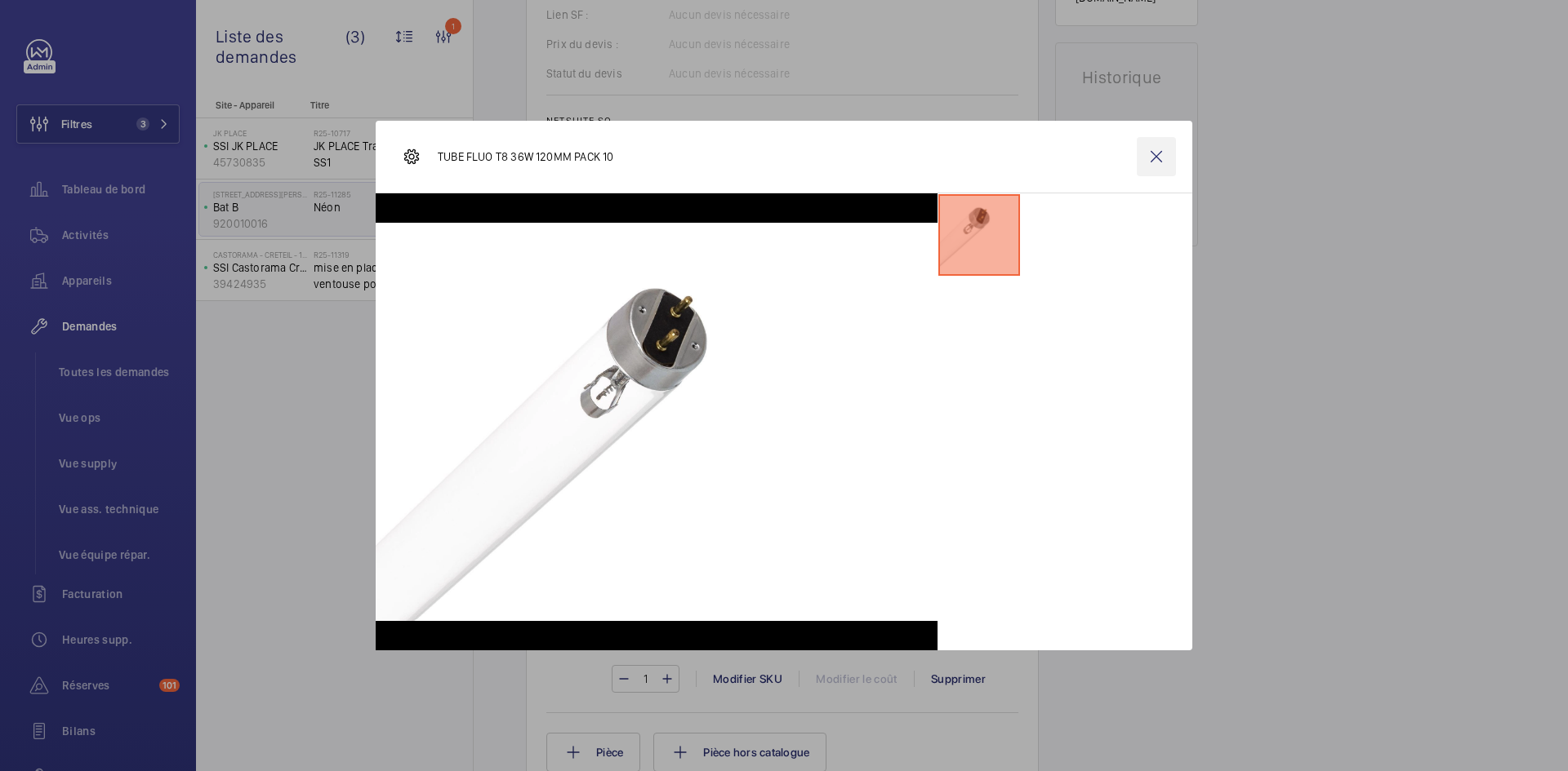
click at [1156, 155] on wm-front-icon-button at bounding box center [1156, 156] width 39 height 39
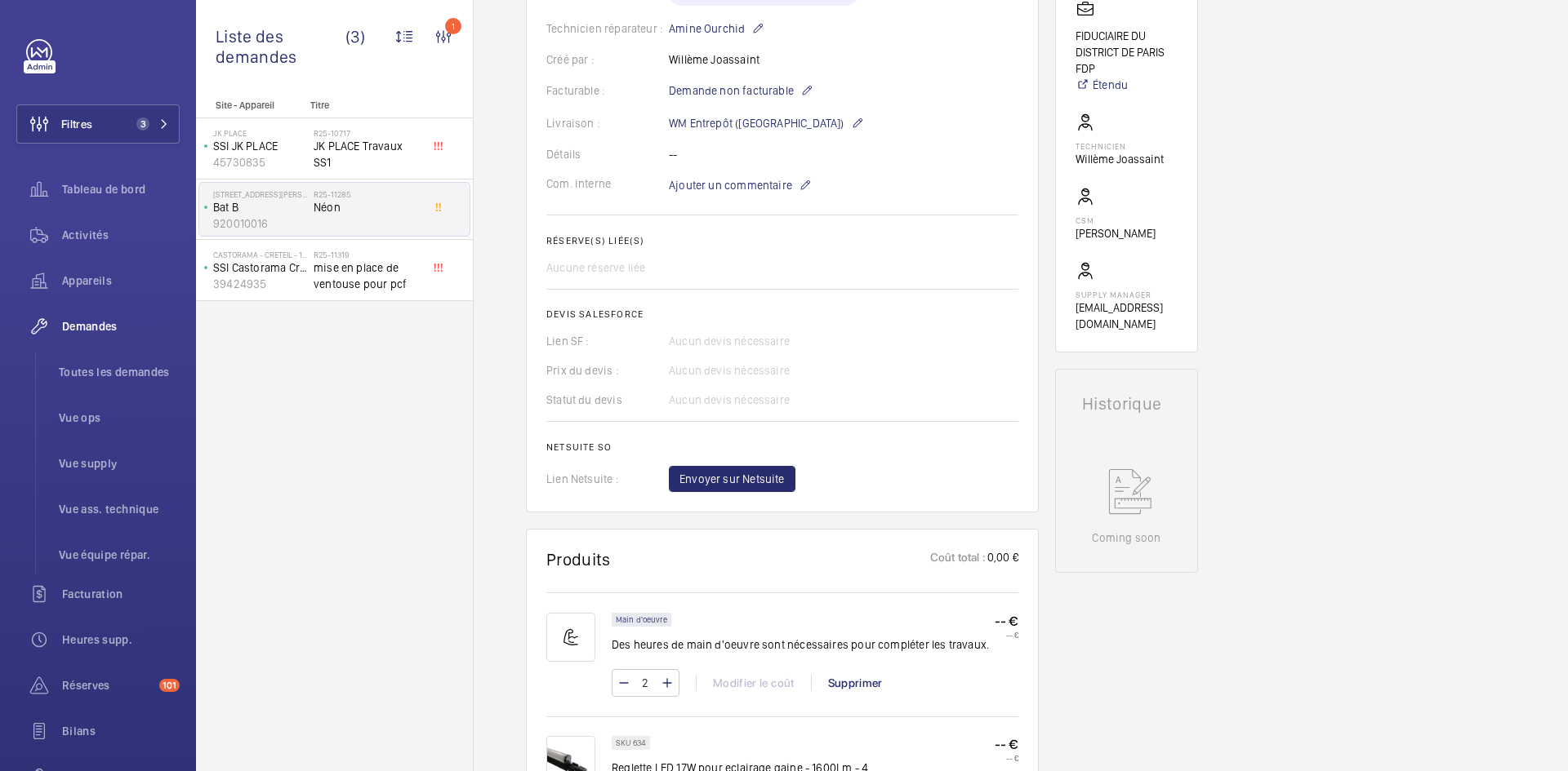
scroll to position [0, 0]
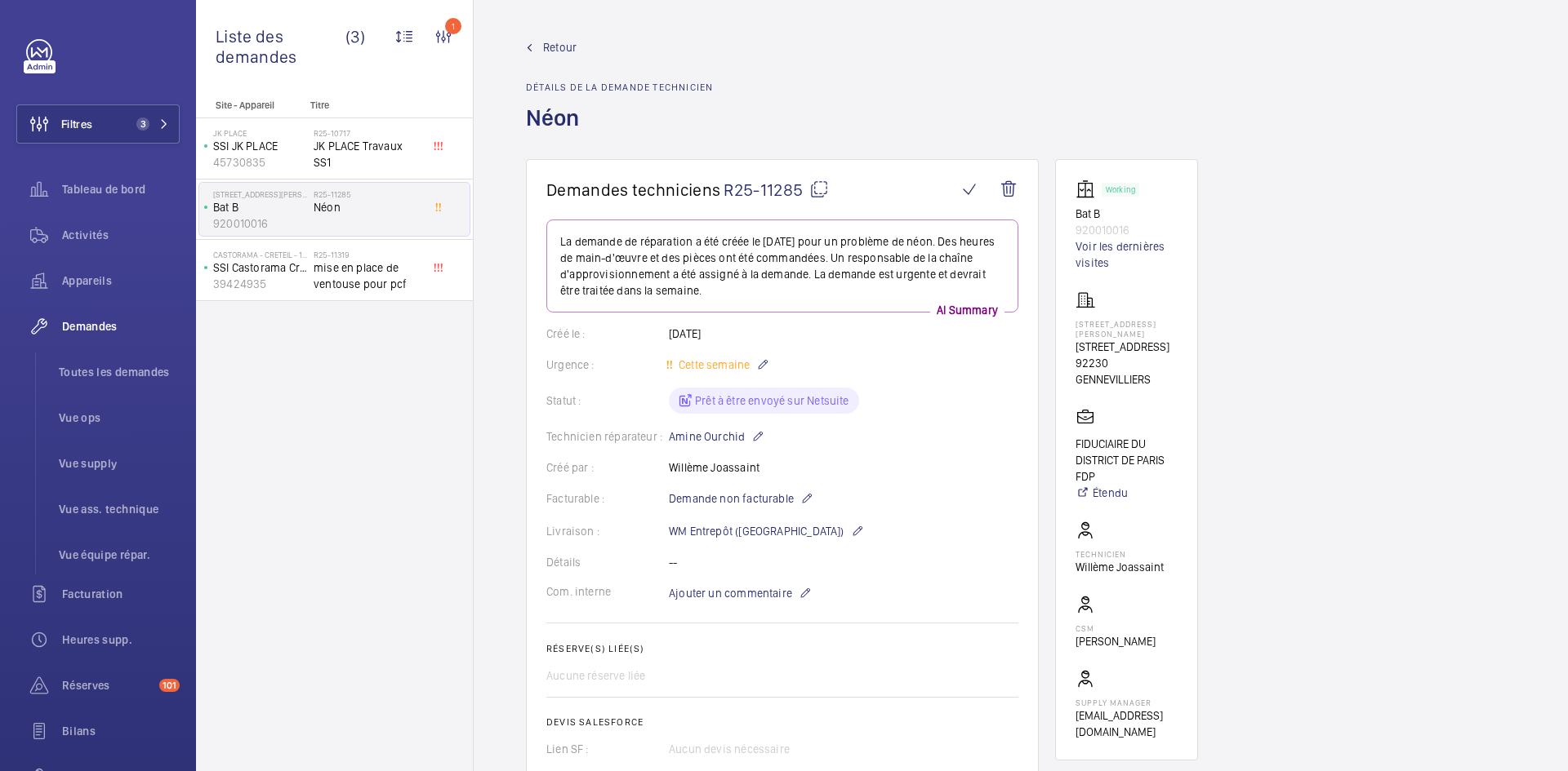
click at [549, 51] on span "Retour" at bounding box center [560, 47] width 34 height 16
click at [566, 48] on span "Retour" at bounding box center [560, 47] width 34 height 16
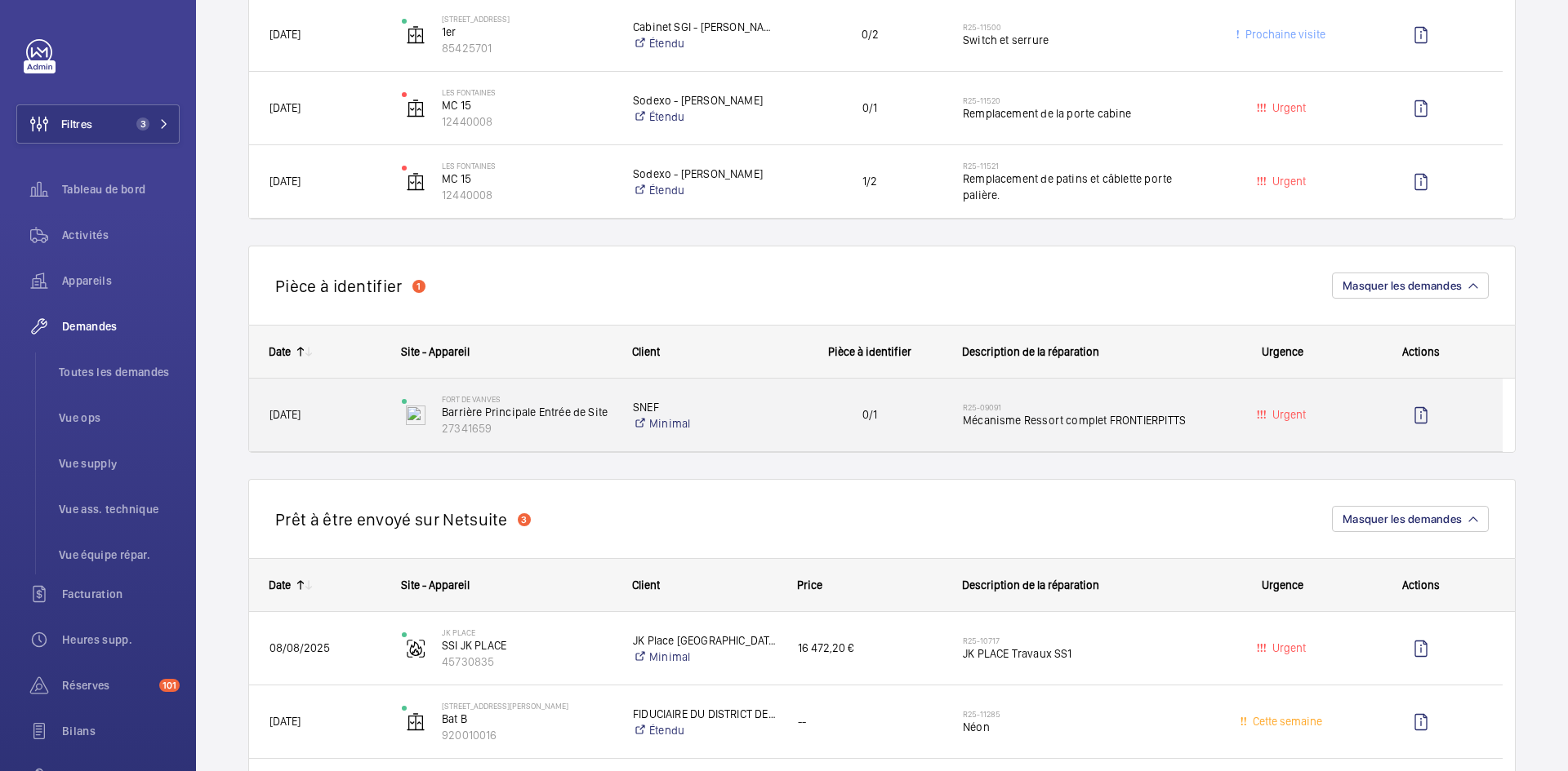
scroll to position [816, 0]
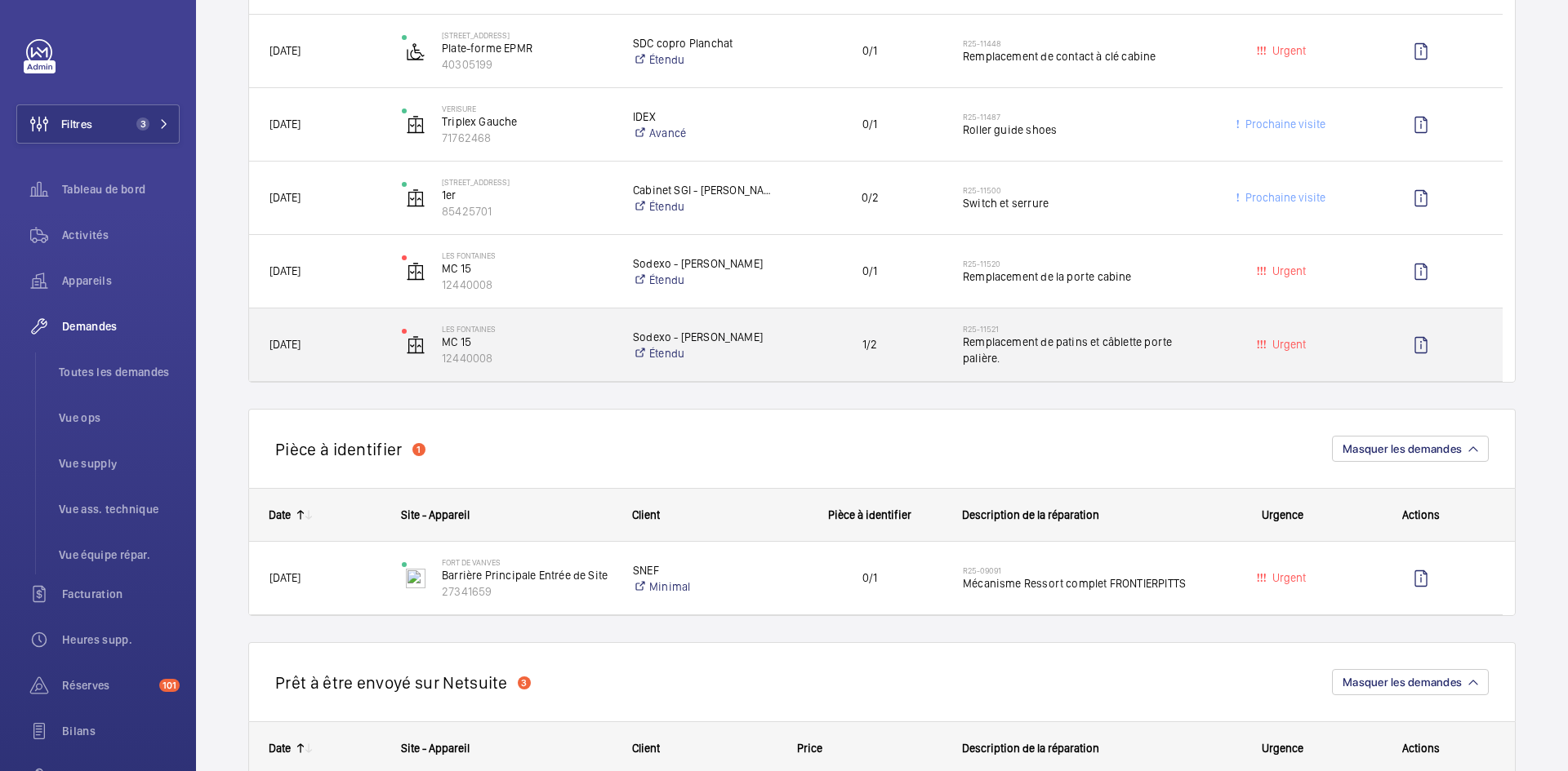
click at [372, 350] on span "29/08/2025" at bounding box center [324, 345] width 111 height 19
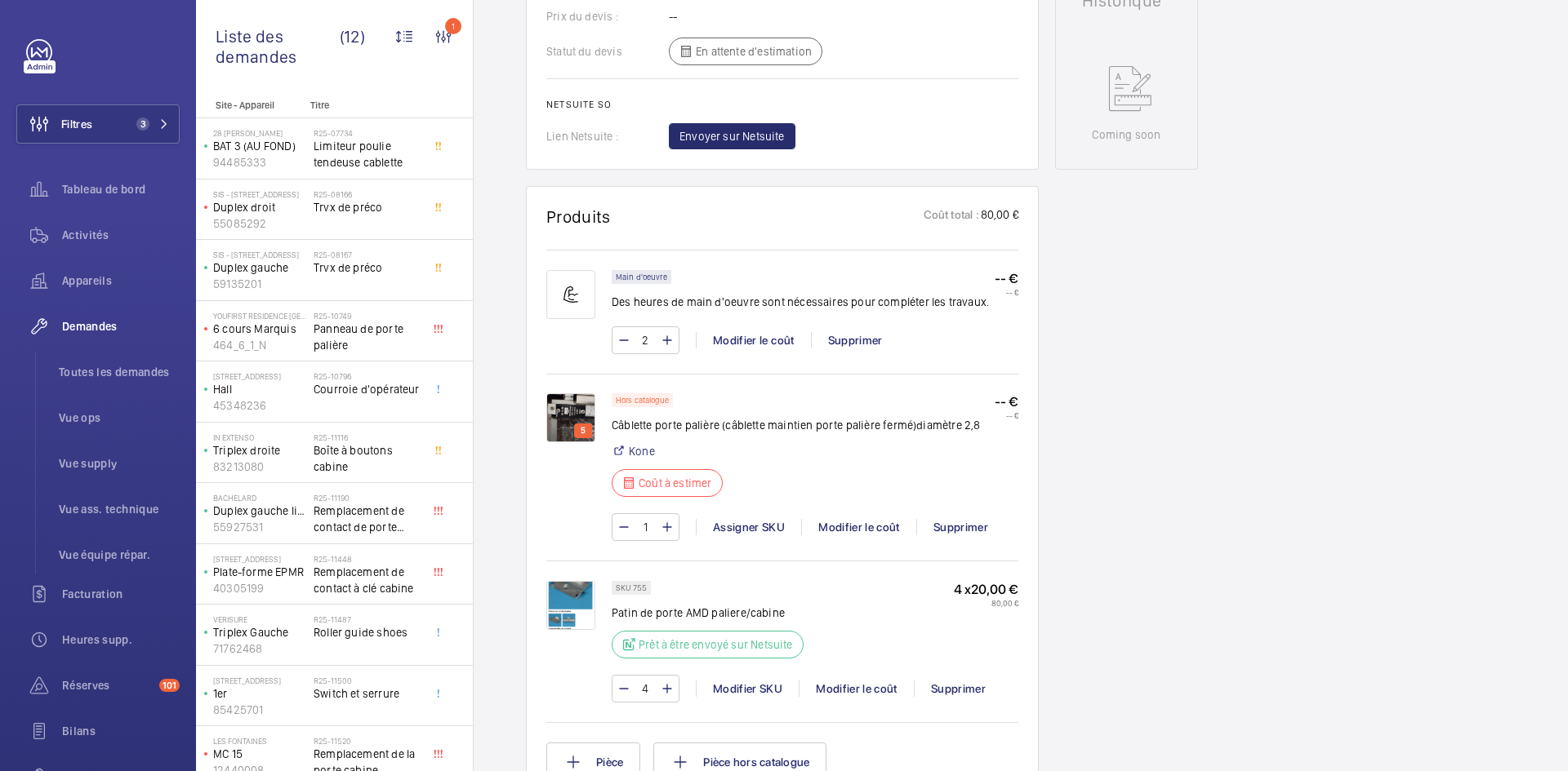
scroll to position [816, 0]
click at [570, 416] on img at bounding box center [570, 417] width 49 height 49
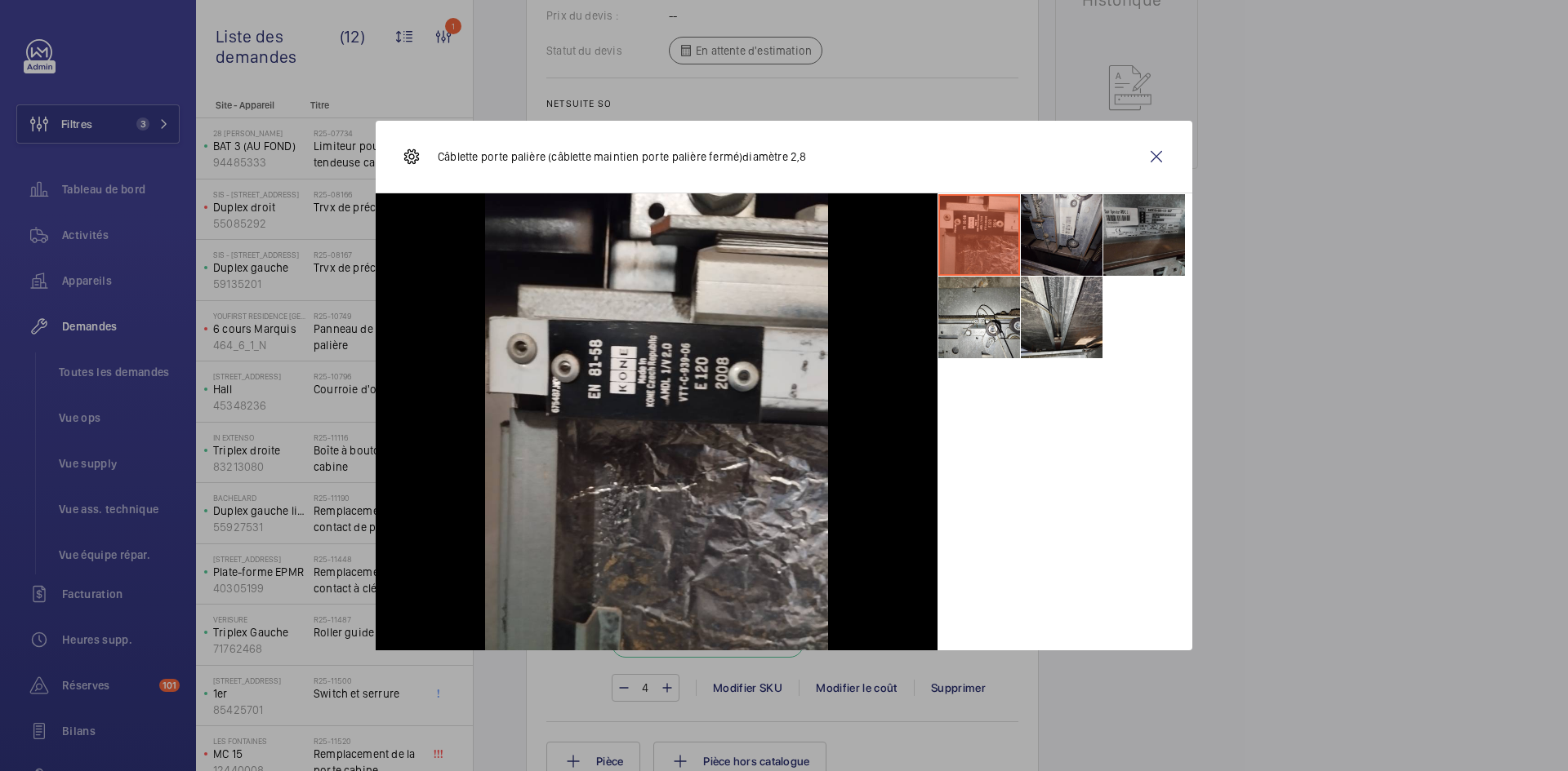
click at [1064, 219] on li at bounding box center [1062, 235] width 82 height 82
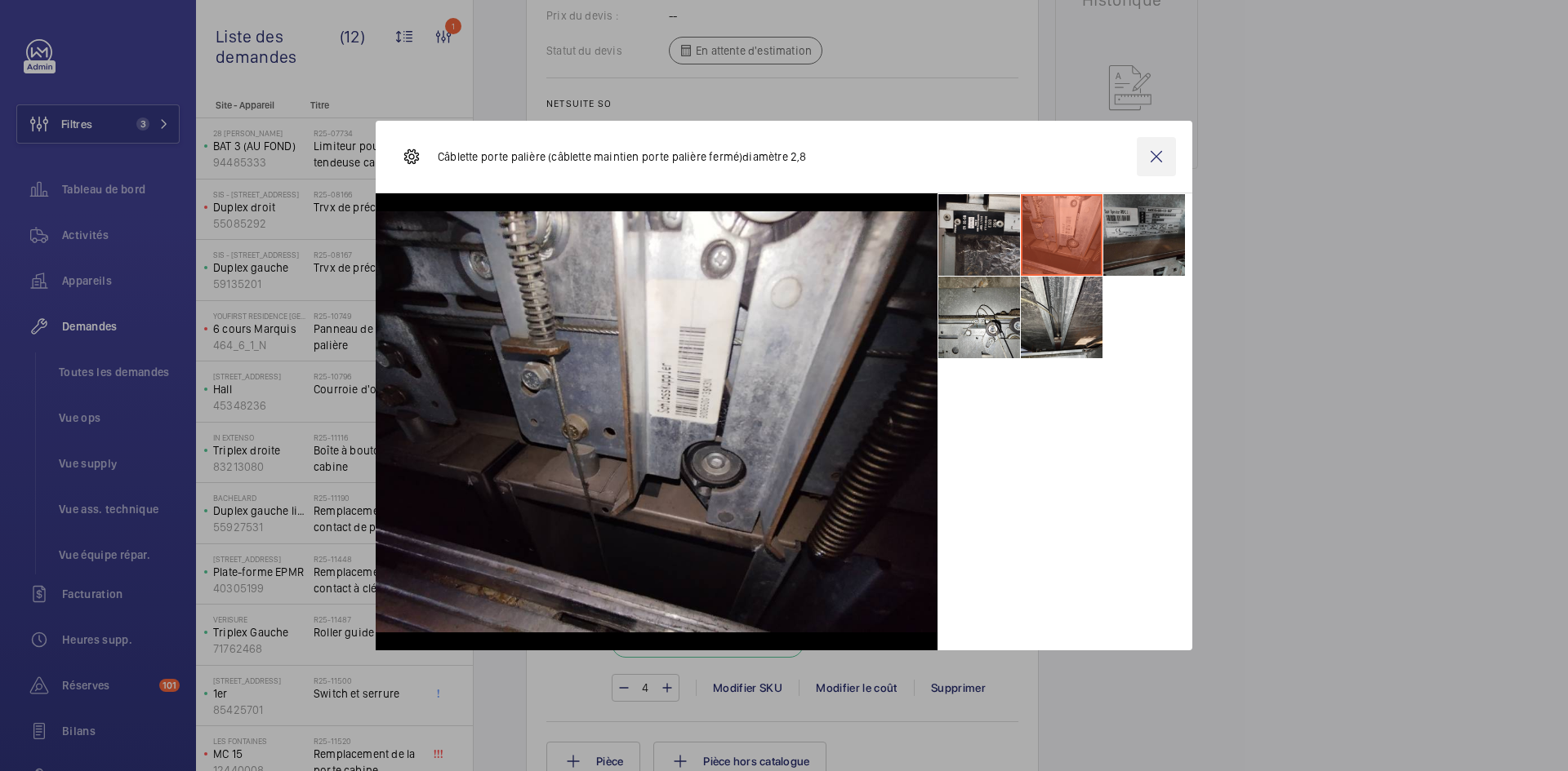
click at [1158, 154] on wm-front-icon-button at bounding box center [1156, 156] width 39 height 39
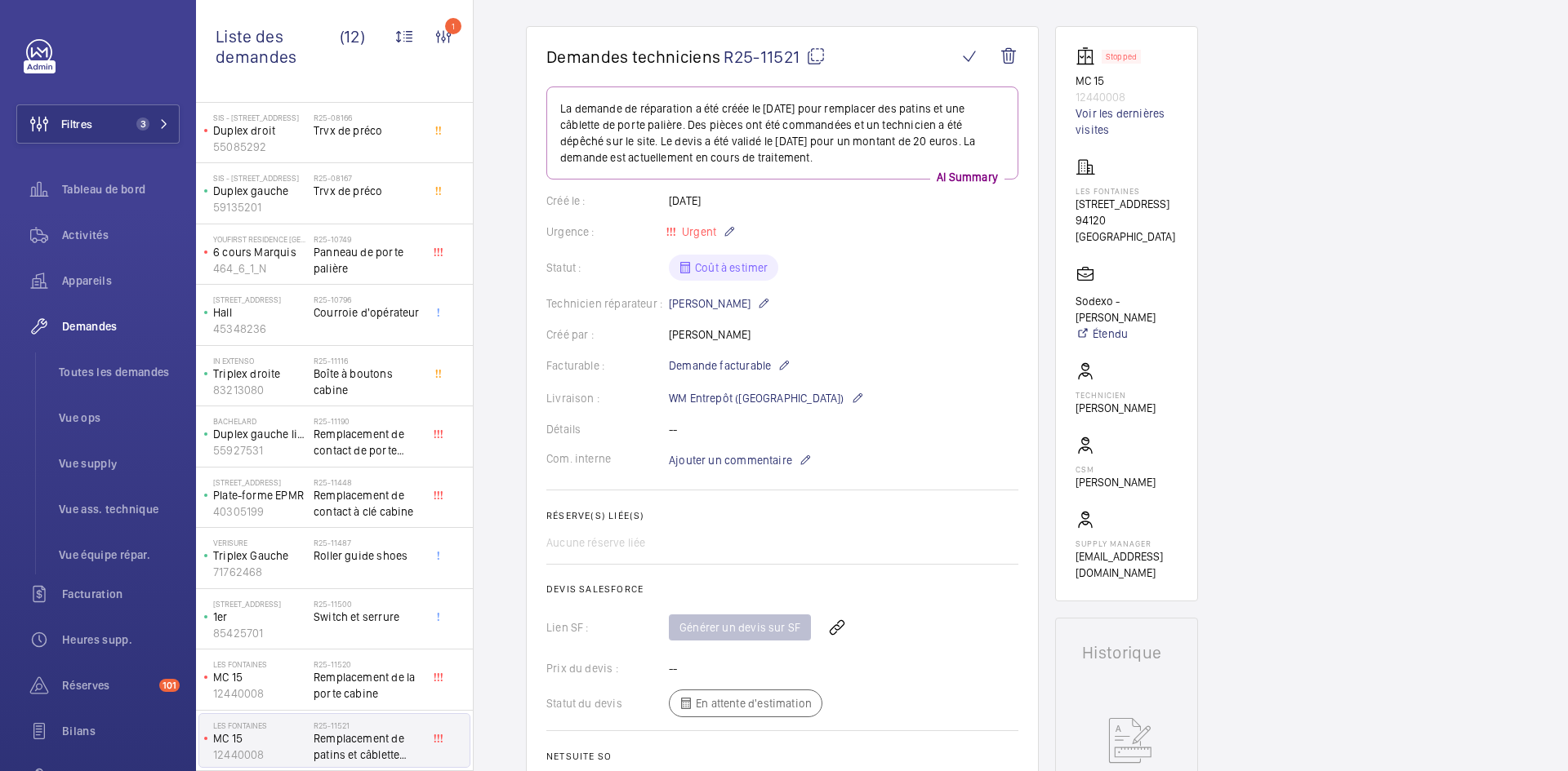
scroll to position [0, 0]
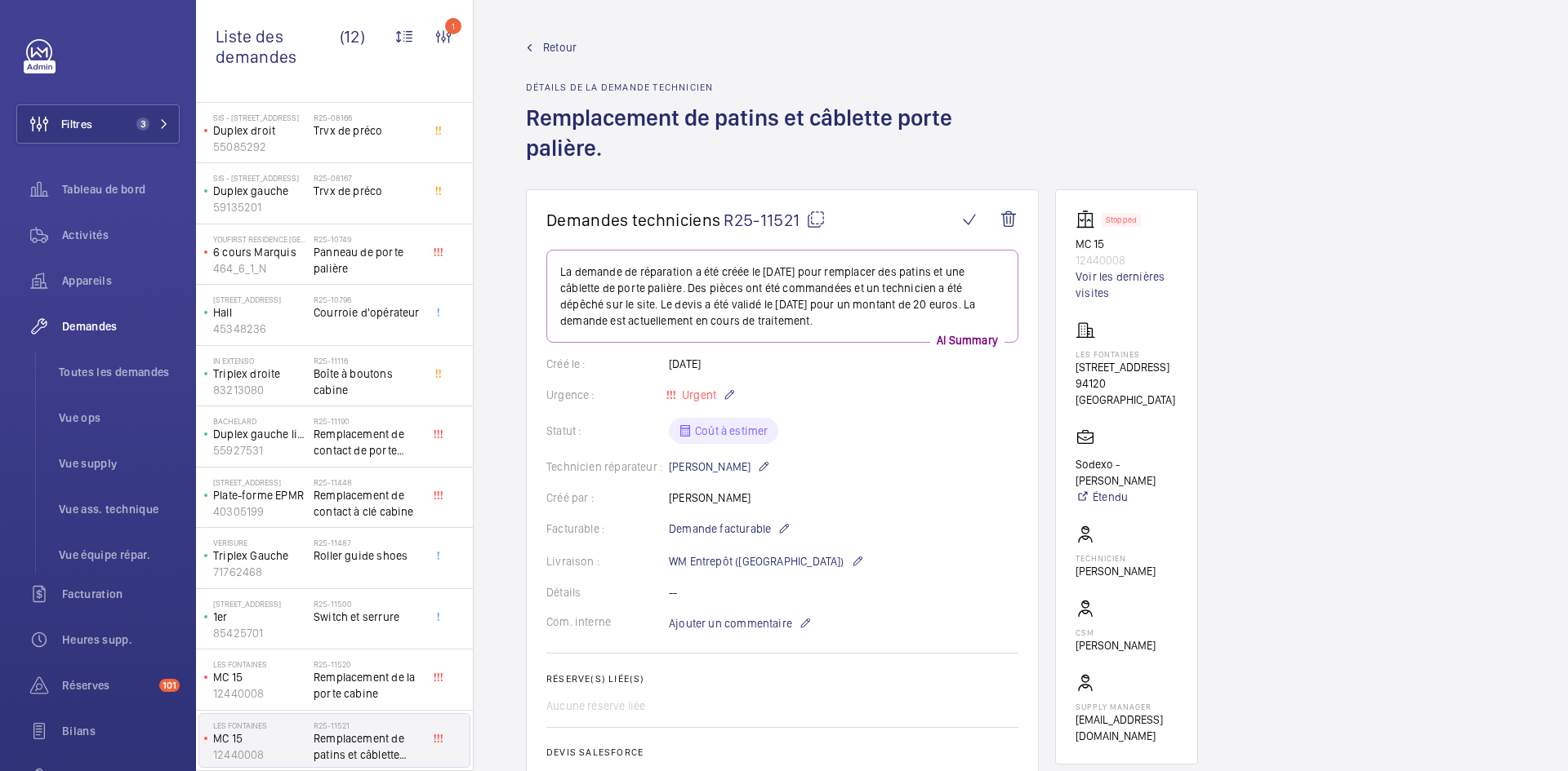
click at [822, 217] on mat-icon at bounding box center [816, 219] width 20 height 20
click at [710, 624] on span "Ajouter un commentaire" at bounding box center [730, 624] width 123 height 16
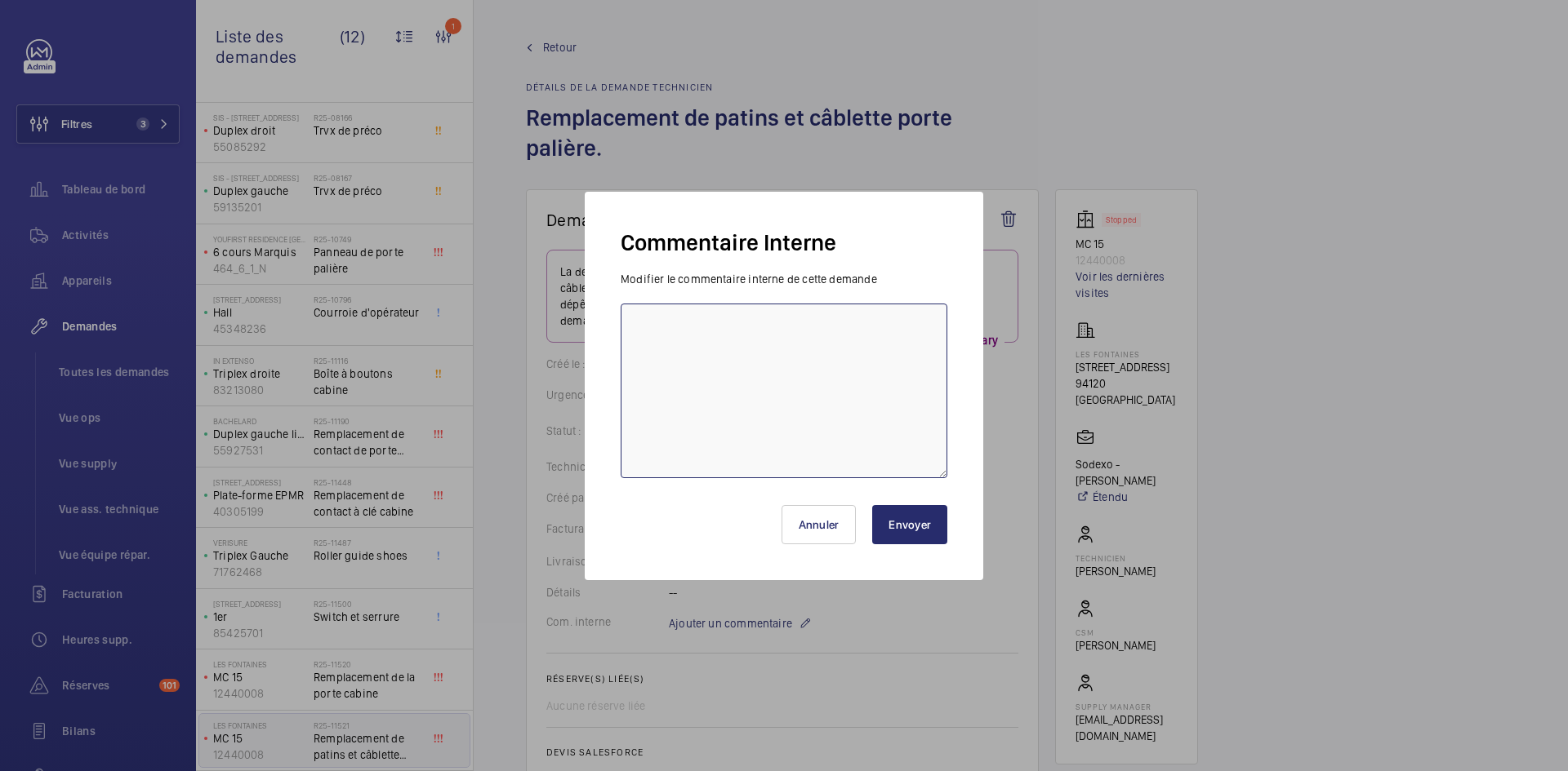
click at [681, 331] on textarea at bounding box center [784, 391] width 327 height 175
click at [681, 335] on textarea "BY-01/09 demande de devis envoyée au fournisseur Prokodis attente de retour." at bounding box center [784, 391] width 327 height 175
type textarea "BY-01/09 demande de devis envoyée au fournisseur Prokodis & CDA attente de reto…"
click at [929, 529] on button "Envoyer" at bounding box center [910, 525] width 76 height 39
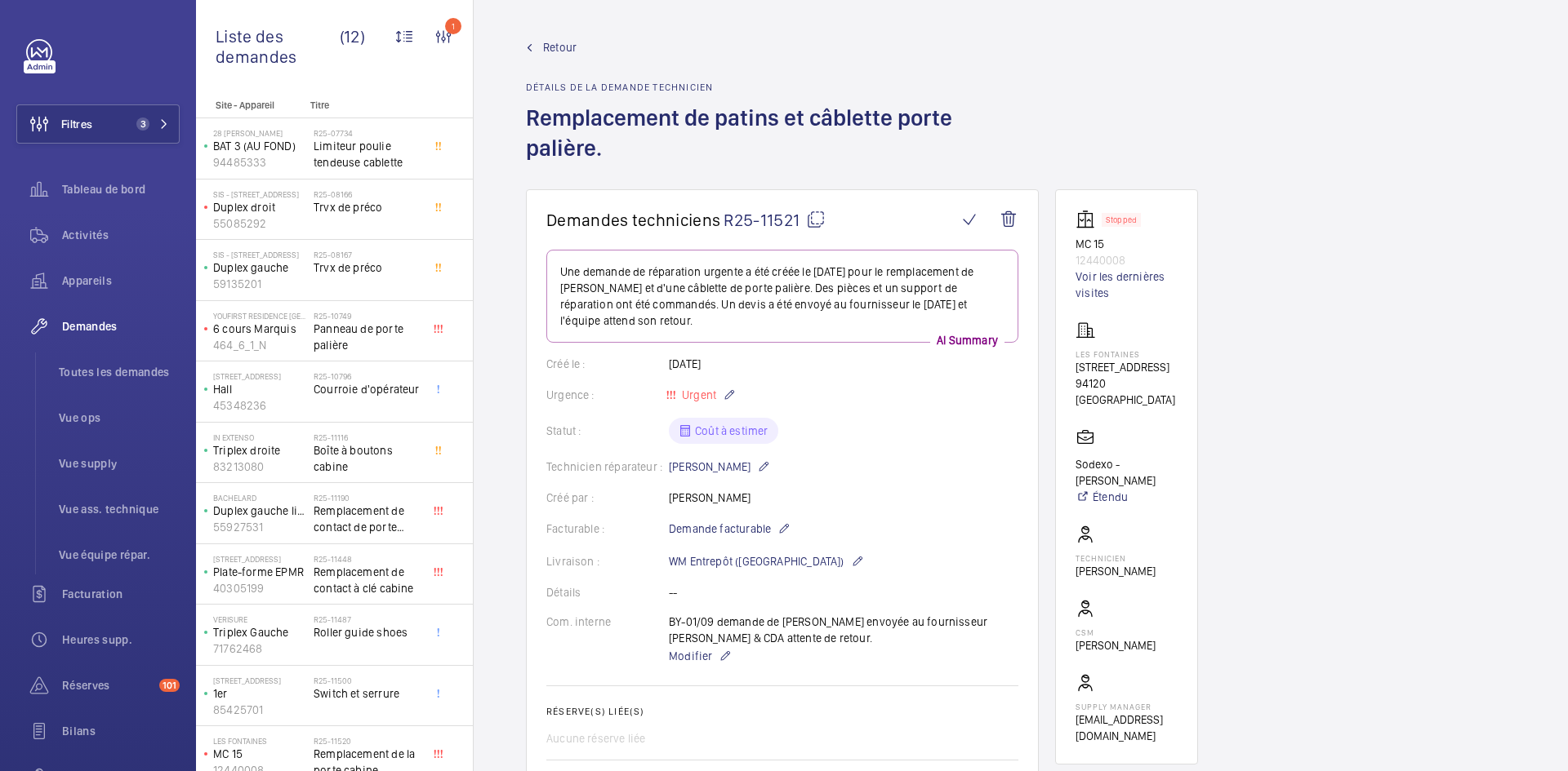
click at [562, 51] on span "Retour" at bounding box center [560, 47] width 34 height 16
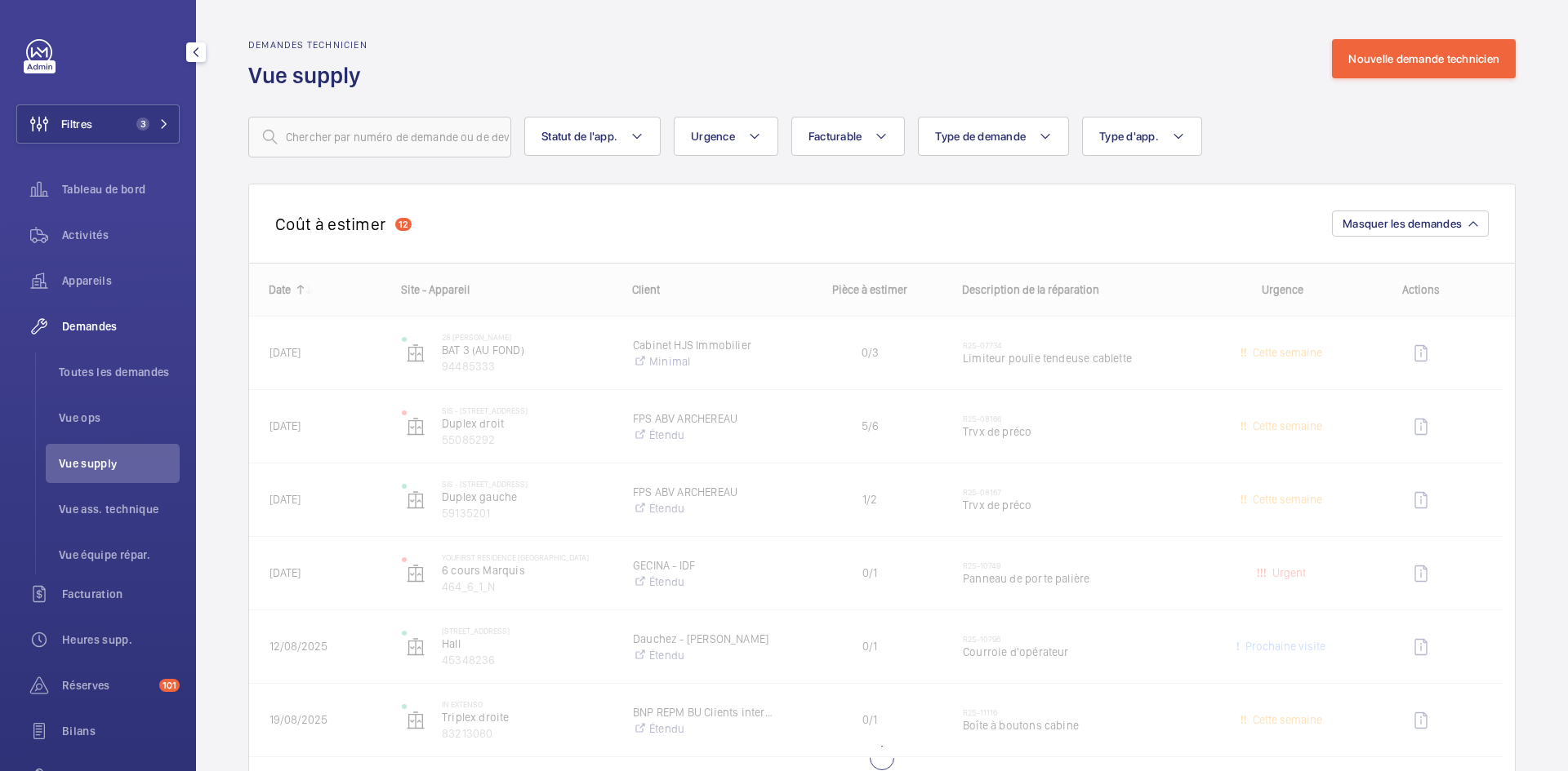
click at [106, 462] on span "Vue supply" at bounding box center [119, 464] width 121 height 16
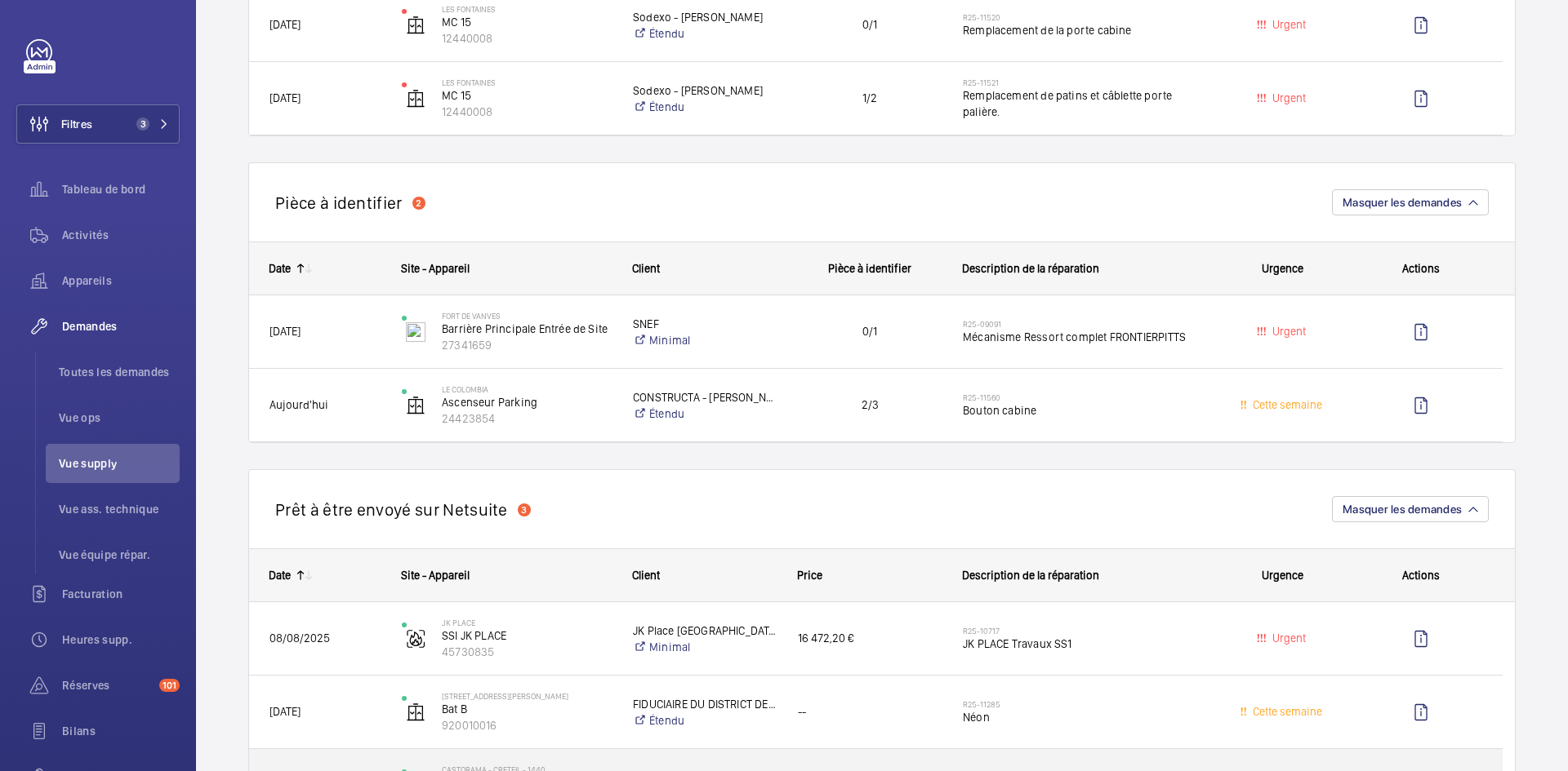
scroll to position [1061, 0]
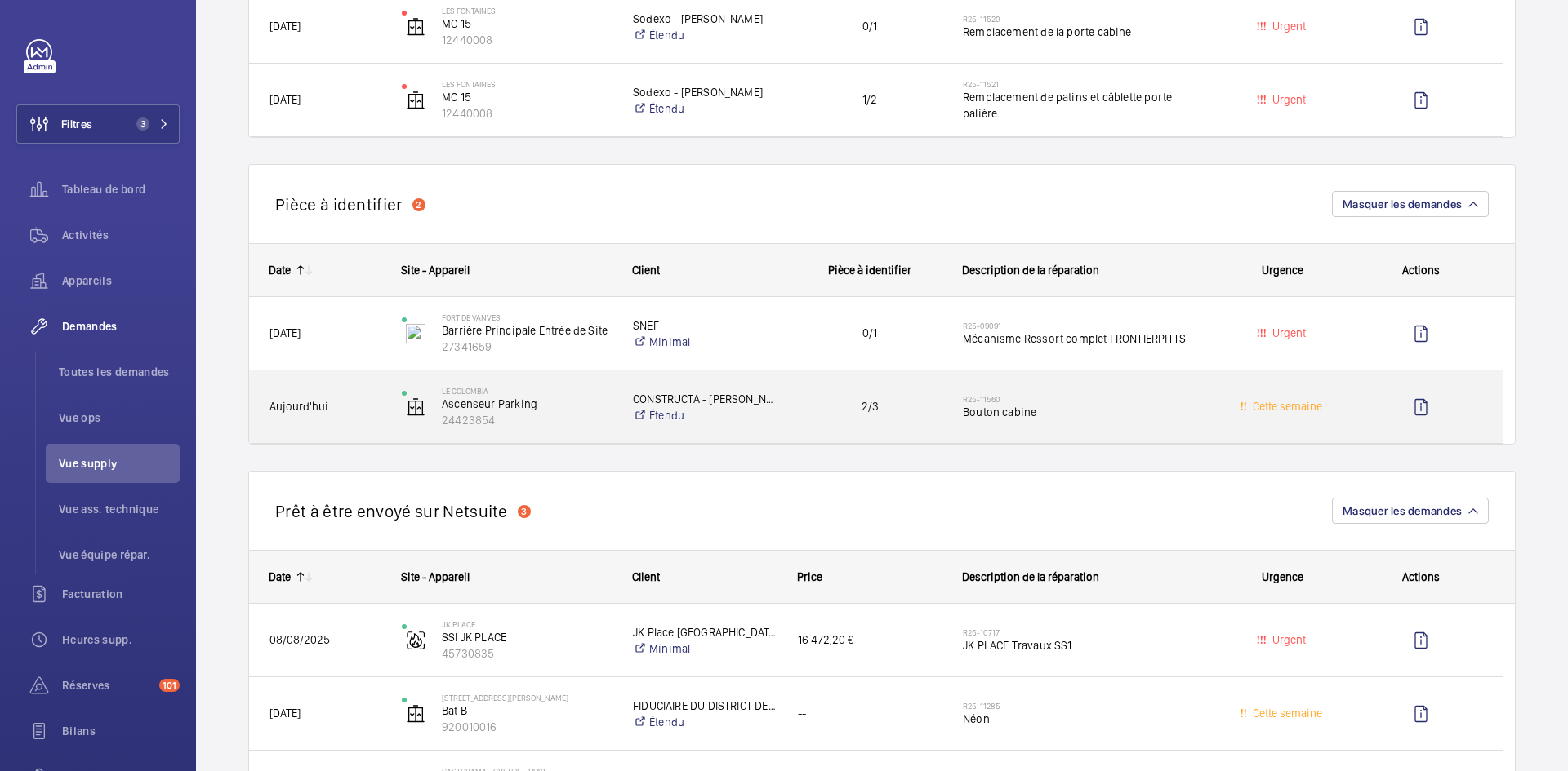
click at [354, 405] on span "Aujourd'hui" at bounding box center [324, 407] width 111 height 19
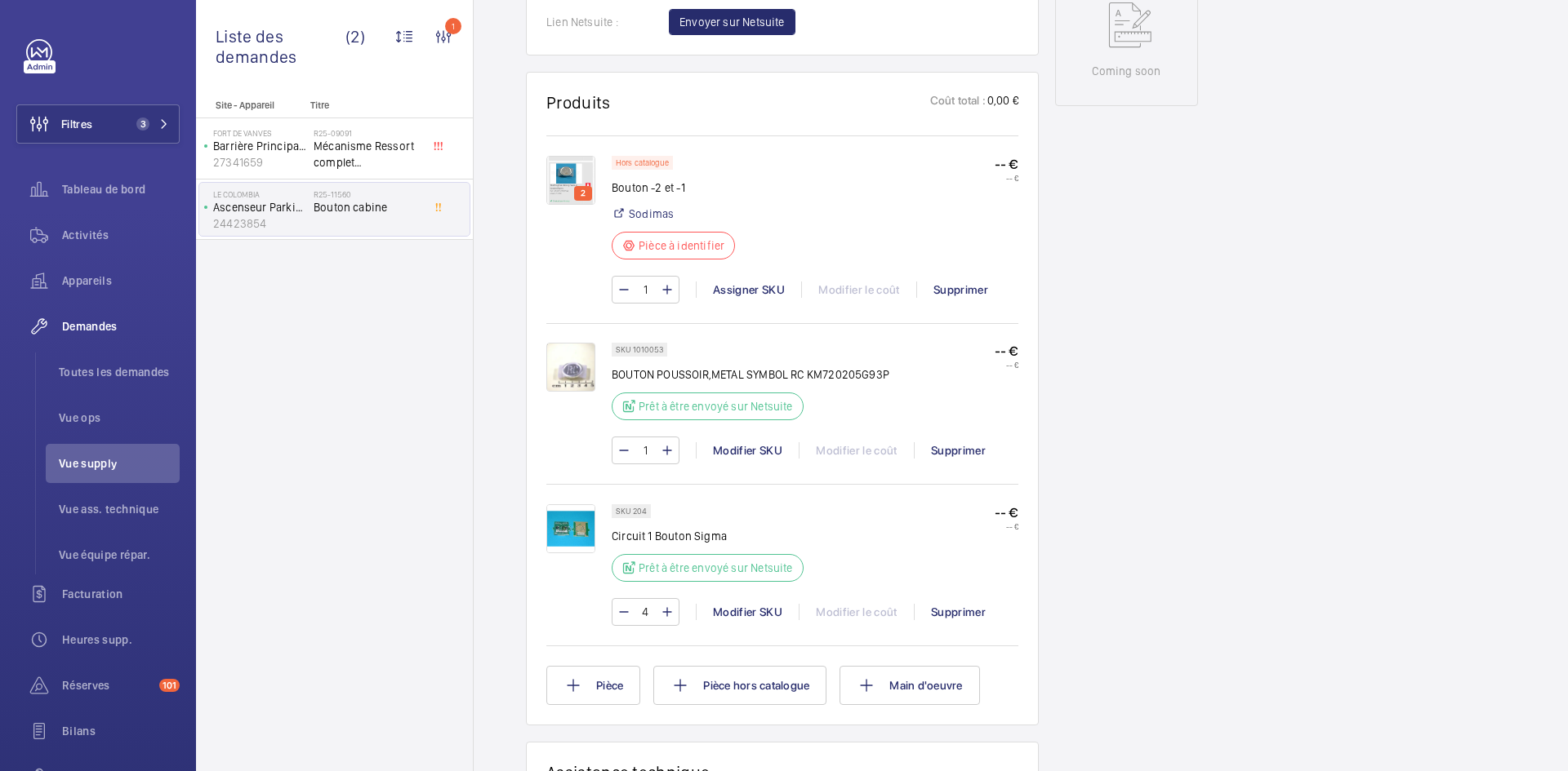
scroll to position [865, 0]
click at [576, 176] on img at bounding box center [570, 180] width 49 height 49
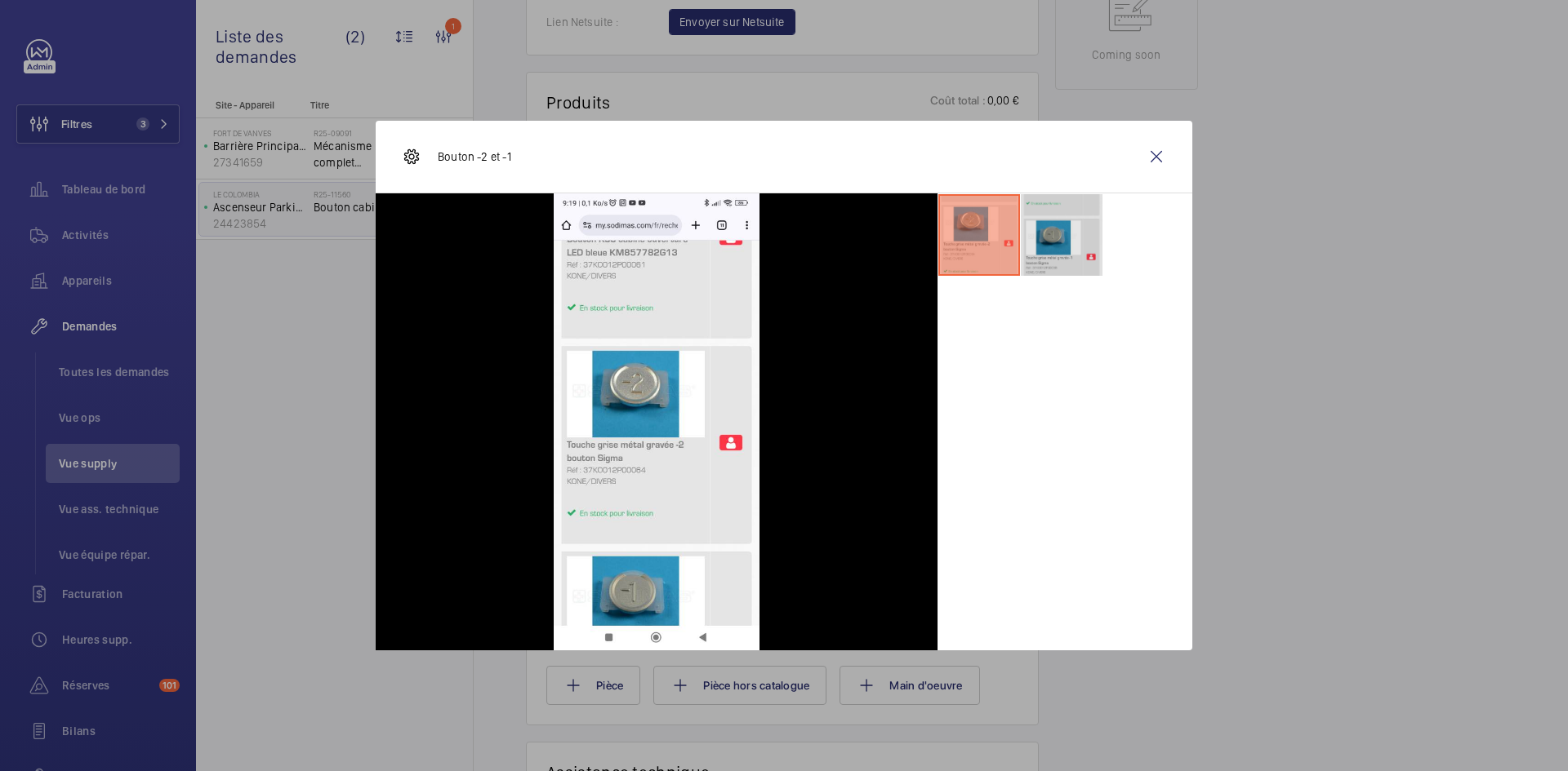
click at [1063, 218] on li at bounding box center [1062, 235] width 82 height 82
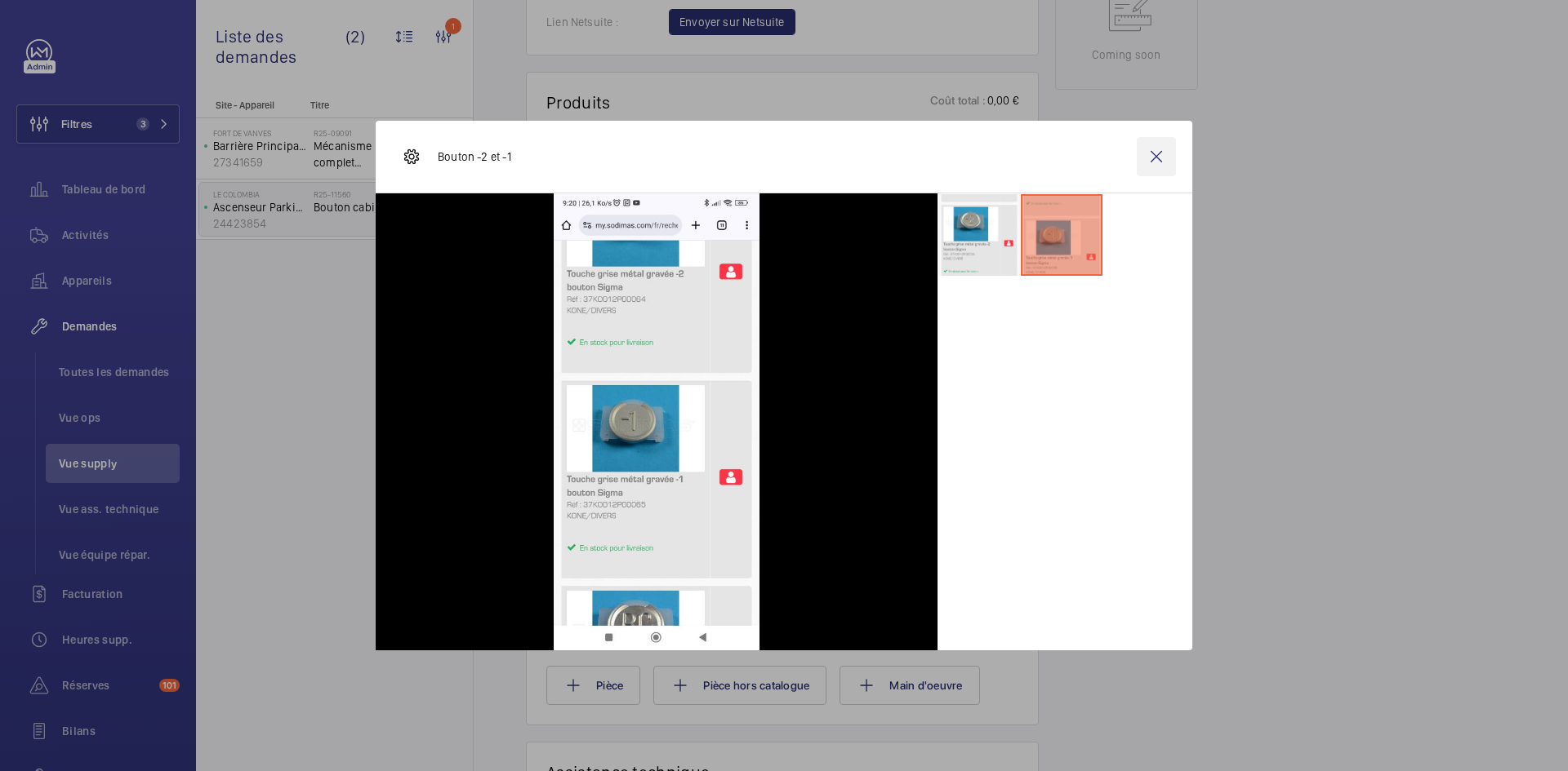
click at [1169, 161] on wm-front-icon-button at bounding box center [1156, 156] width 39 height 39
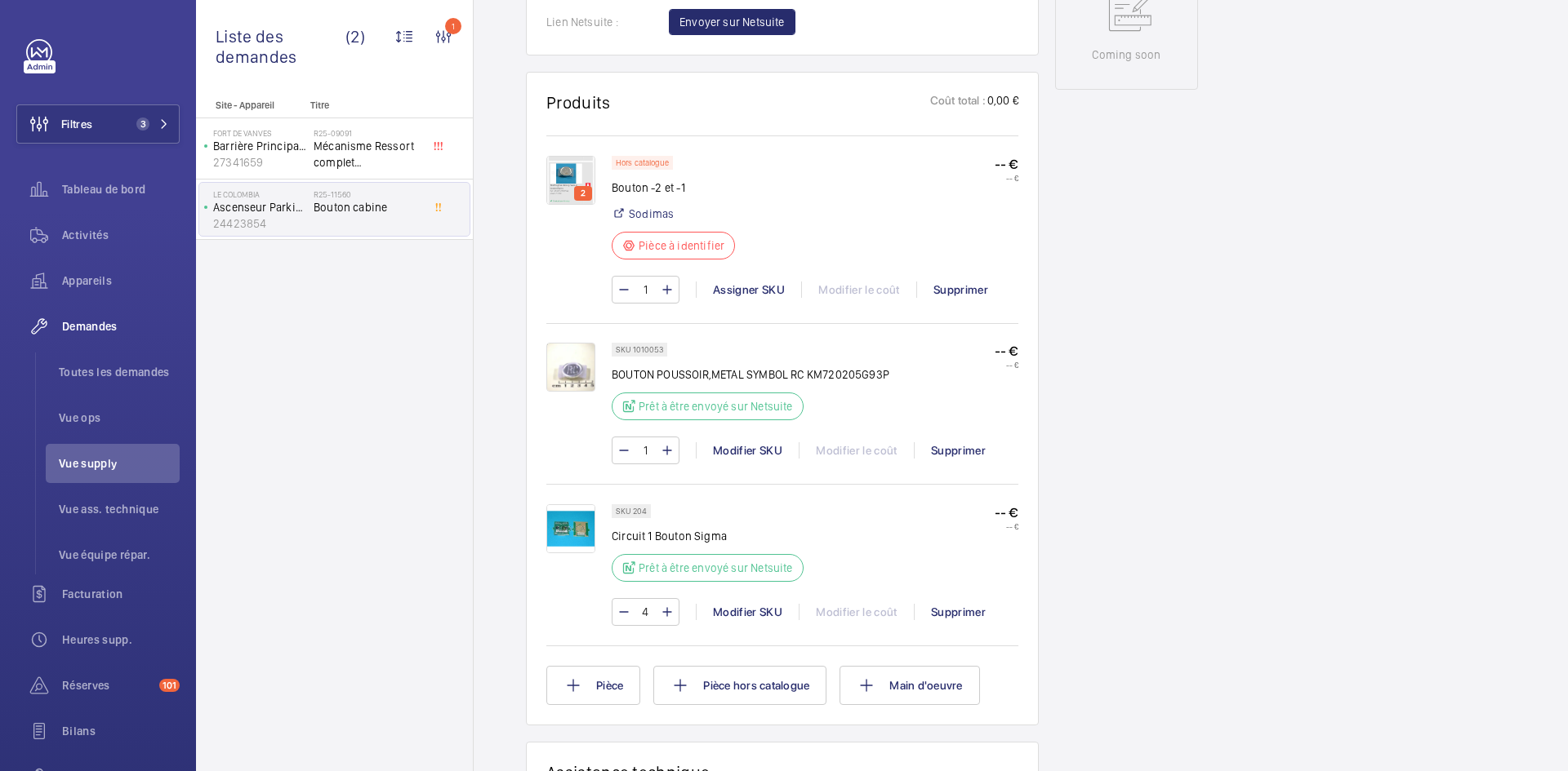
click at [588, 364] on img at bounding box center [570, 367] width 49 height 49
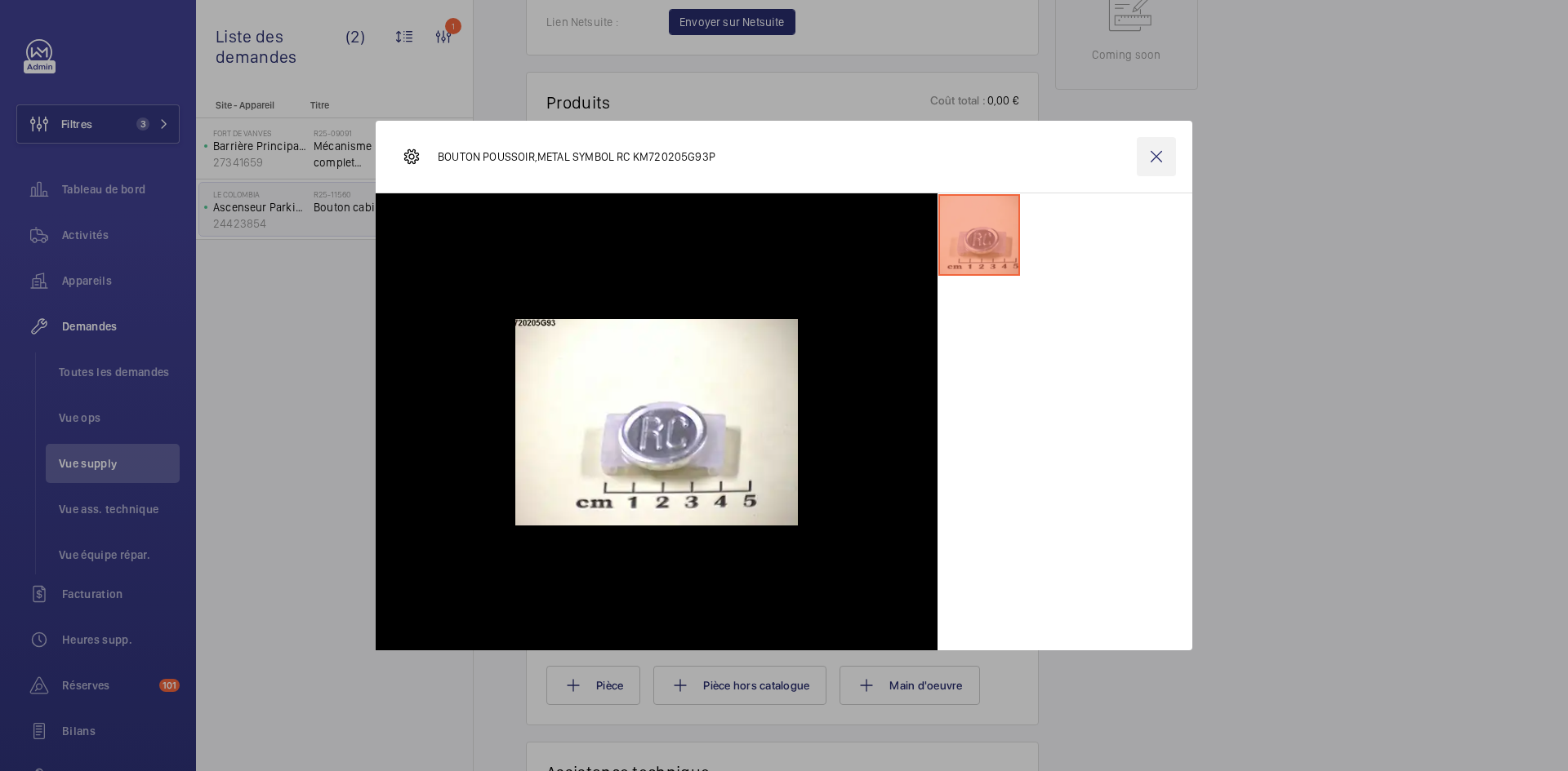
click at [1170, 151] on wm-front-icon-button at bounding box center [1156, 156] width 39 height 39
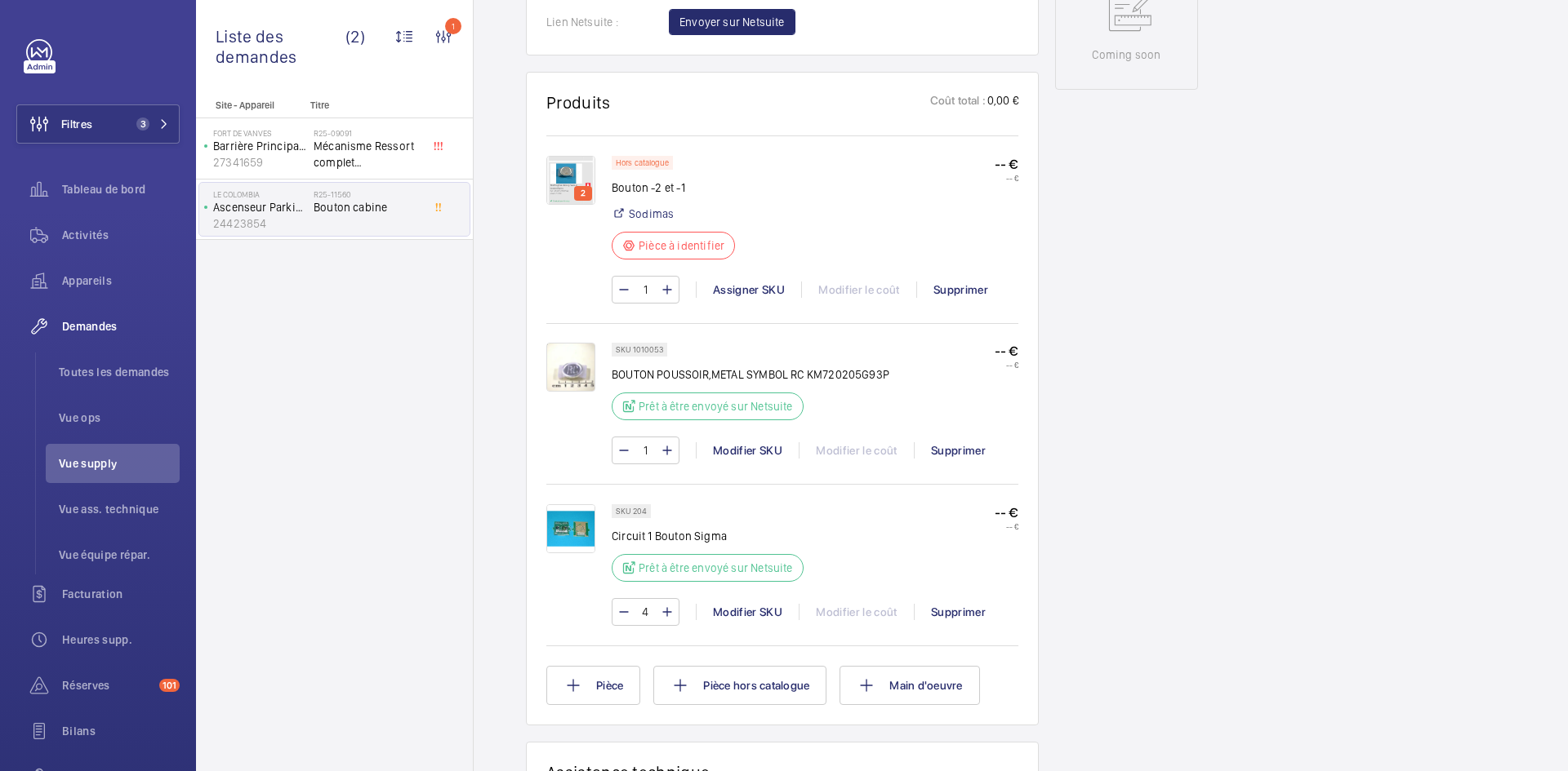
click at [570, 522] on img at bounding box center [570, 529] width 49 height 49
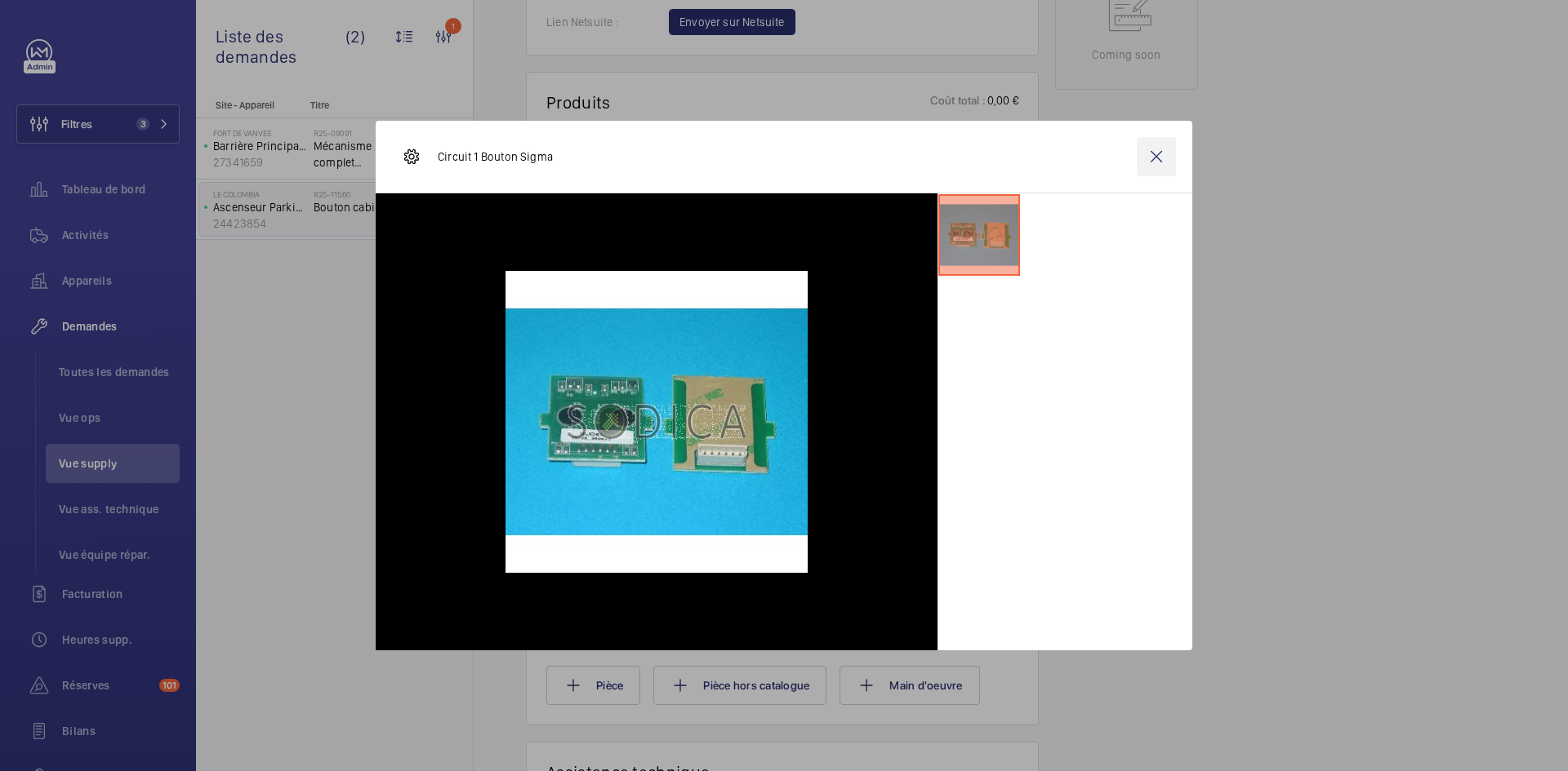
click at [1162, 161] on wm-front-icon-button at bounding box center [1156, 156] width 39 height 39
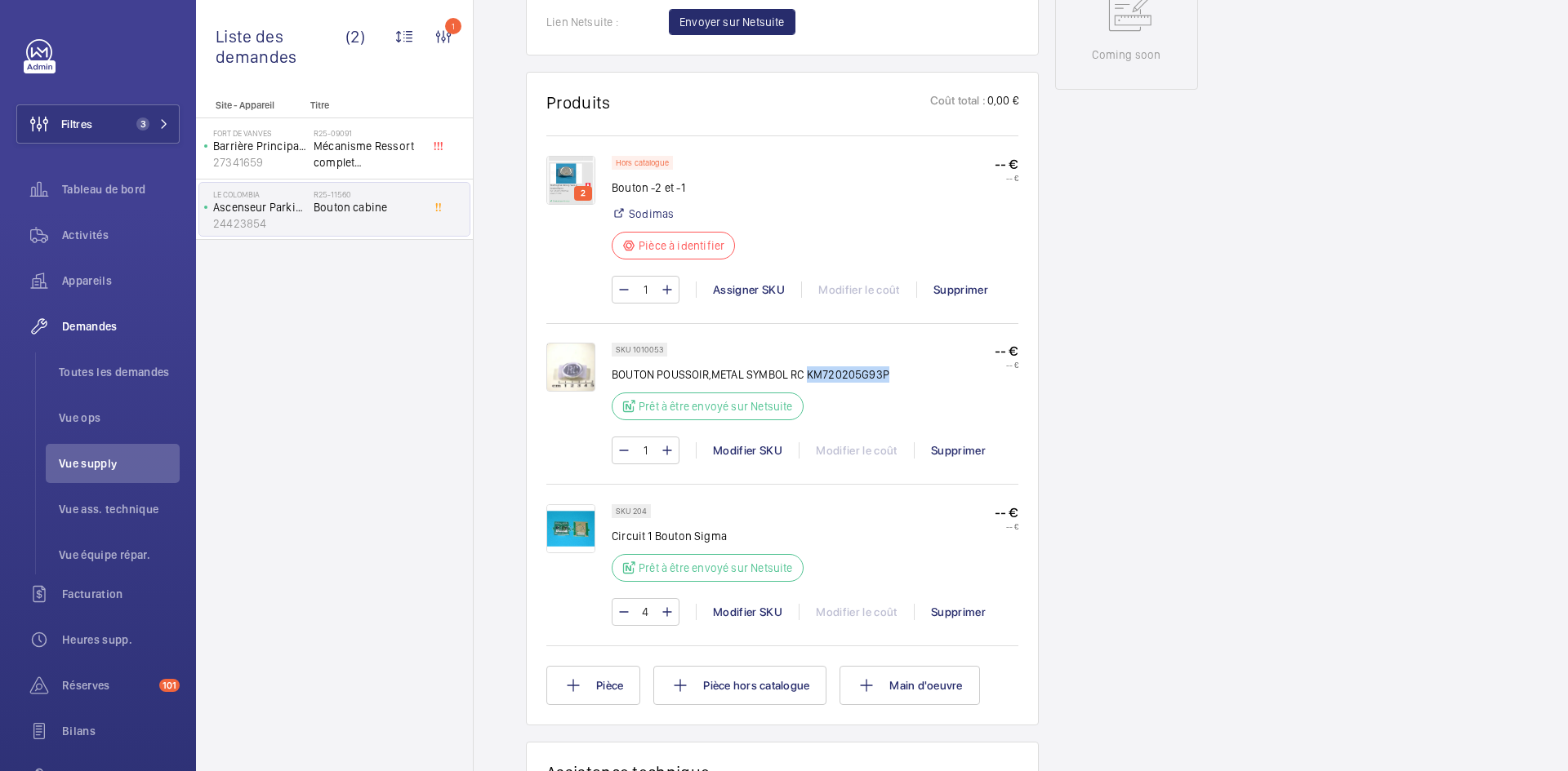
drag, startPoint x: 887, startPoint y: 371, endPoint x: 806, endPoint y: 375, distance: 81.1
click at [806, 375] on div "SKU 1010053 BOUTON POUSSOIR,METAL SYMBOL RC KM720205G93P Prêt à être envoyé sur…" at bounding box center [815, 386] width 407 height 87
copy p "KM720205G93P"
click at [580, 170] on img at bounding box center [570, 180] width 49 height 49
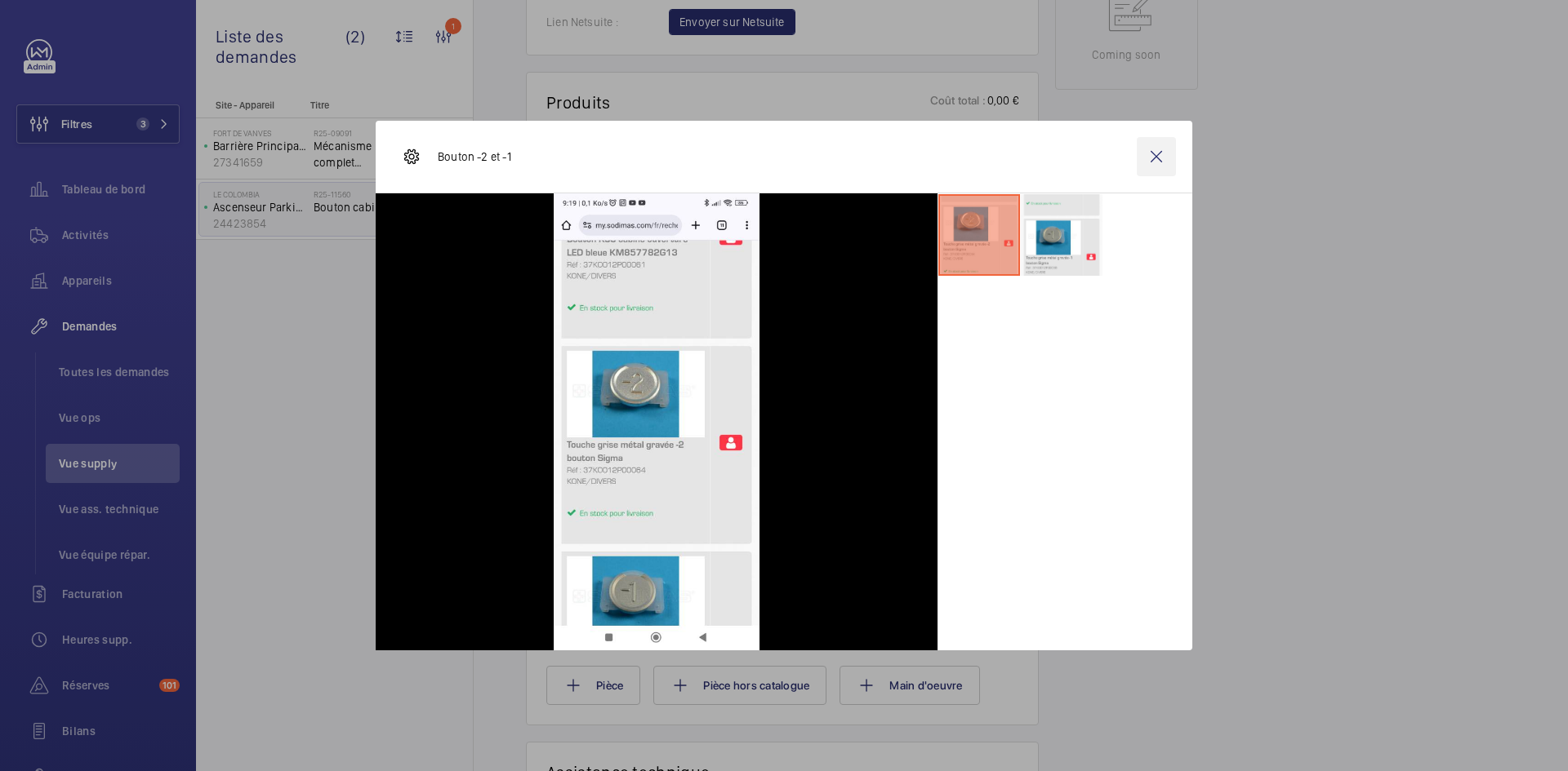
click at [1158, 164] on wm-front-icon-button at bounding box center [1156, 156] width 39 height 39
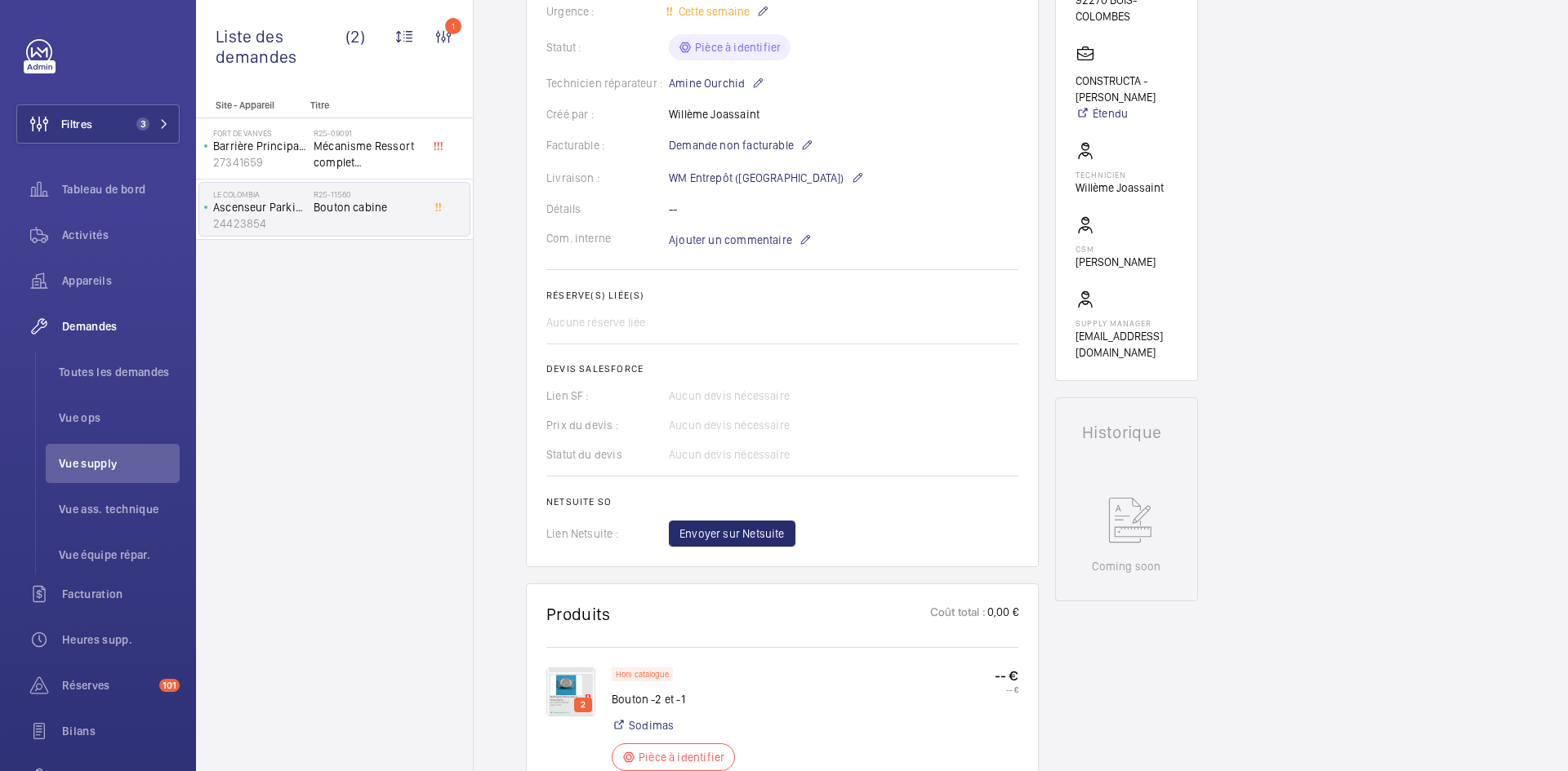
scroll to position [49, 0]
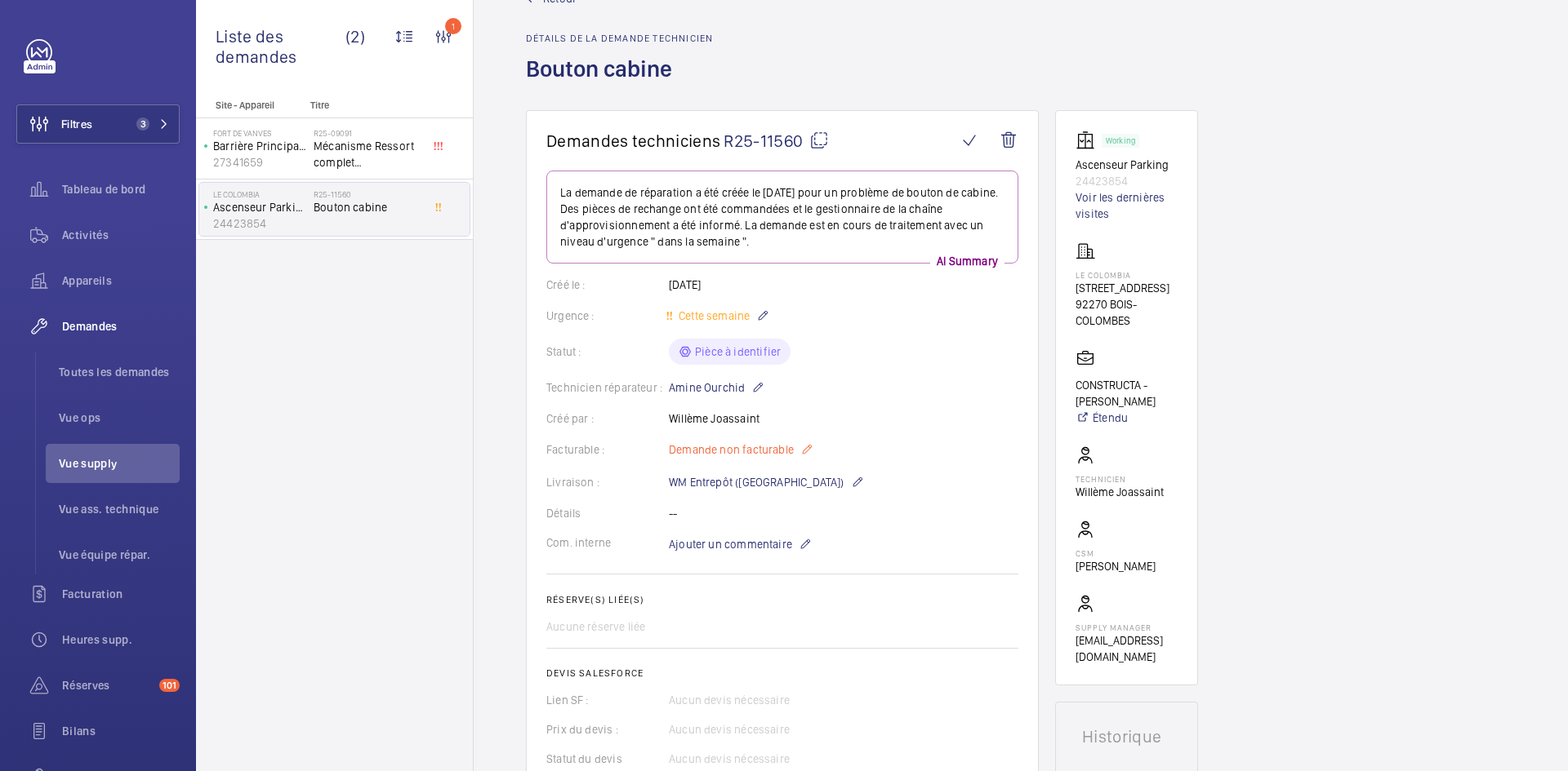
click at [806, 449] on mat-icon at bounding box center [807, 449] width 13 height 20
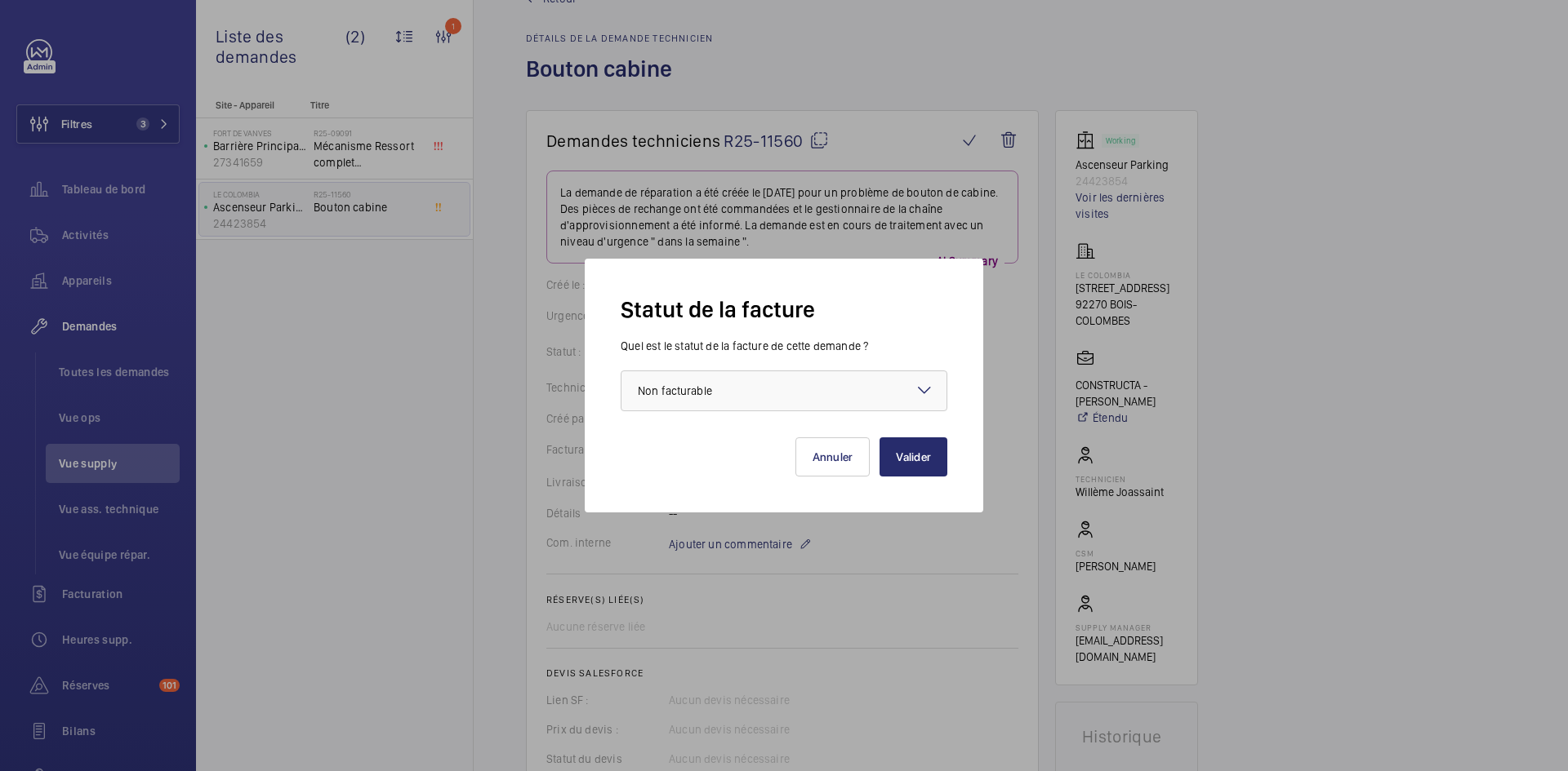
click at [928, 388] on mat-icon at bounding box center [924, 390] width 20 height 20
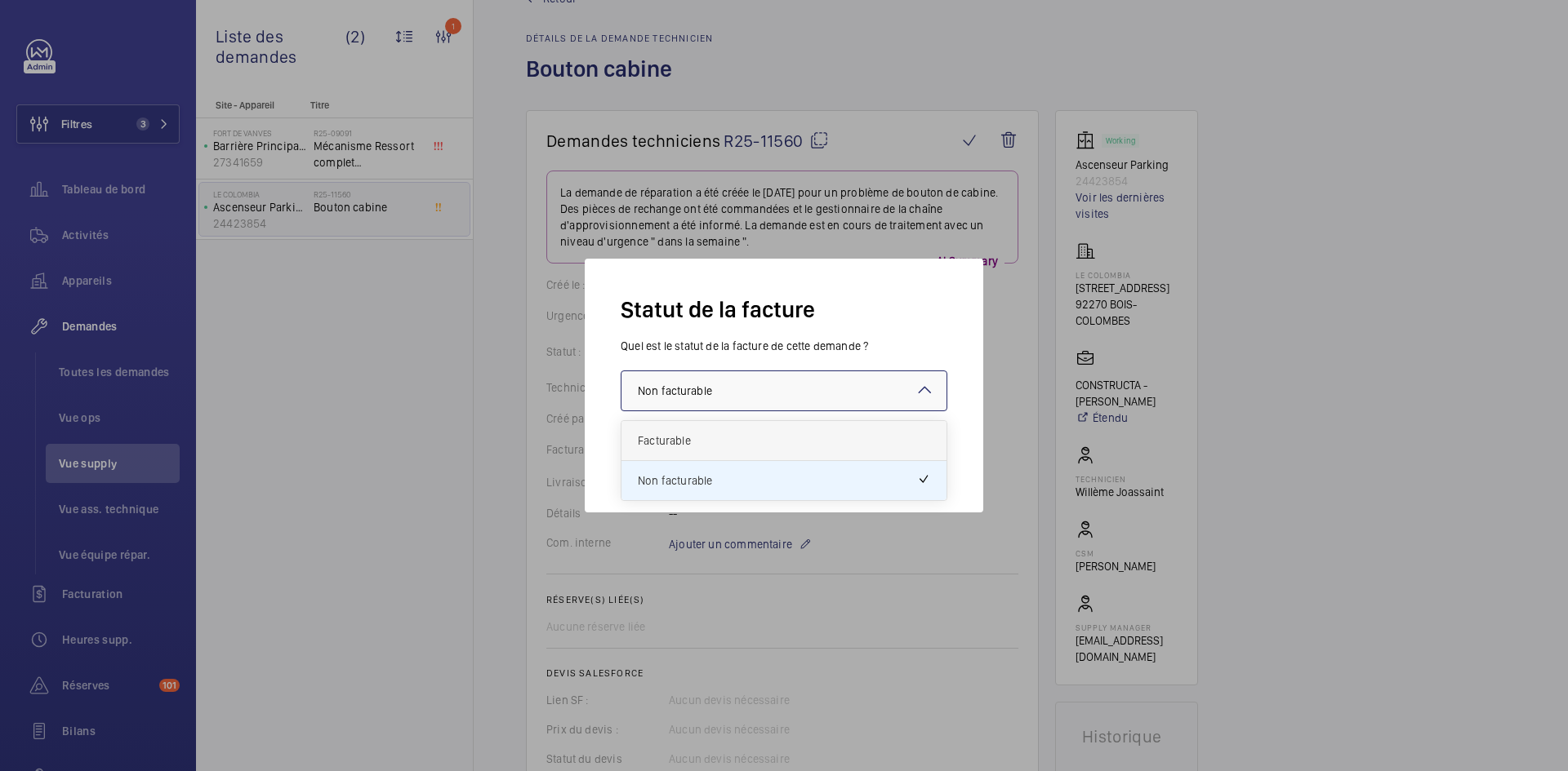
click at [764, 442] on span "Facturable" at bounding box center [784, 441] width 292 height 16
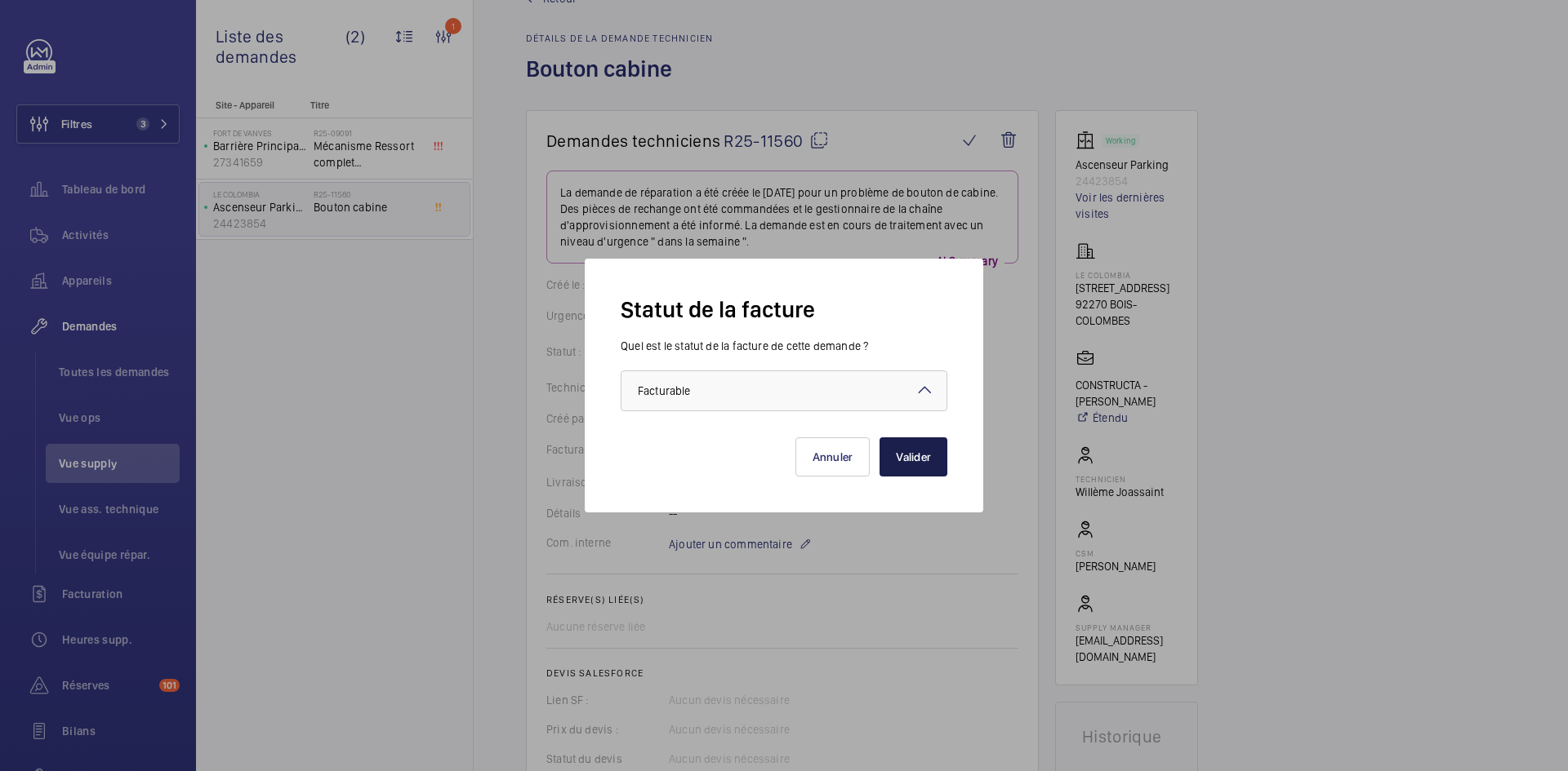
click at [923, 455] on button "Valider" at bounding box center [913, 457] width 68 height 39
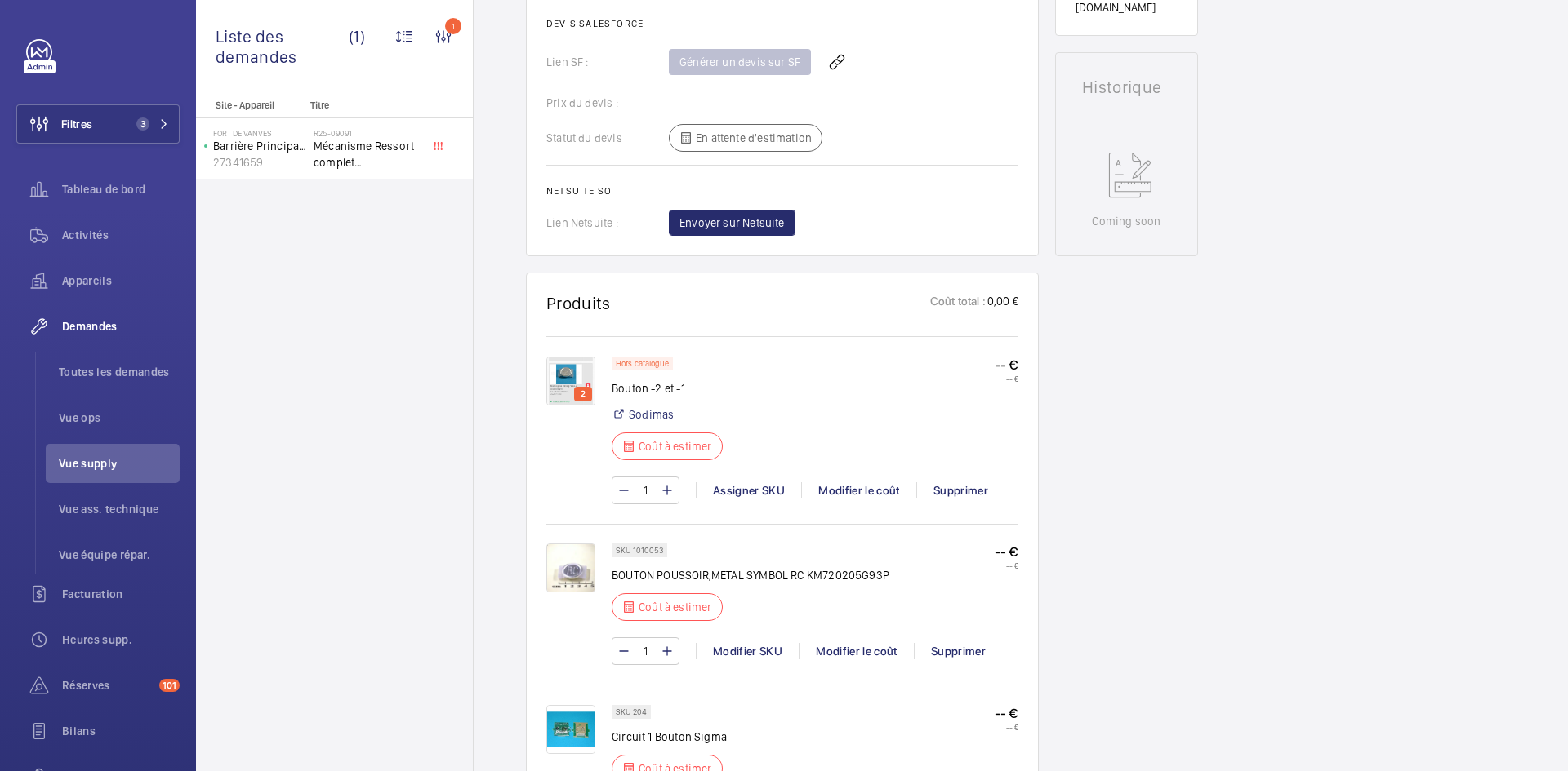
scroll to position [0, 0]
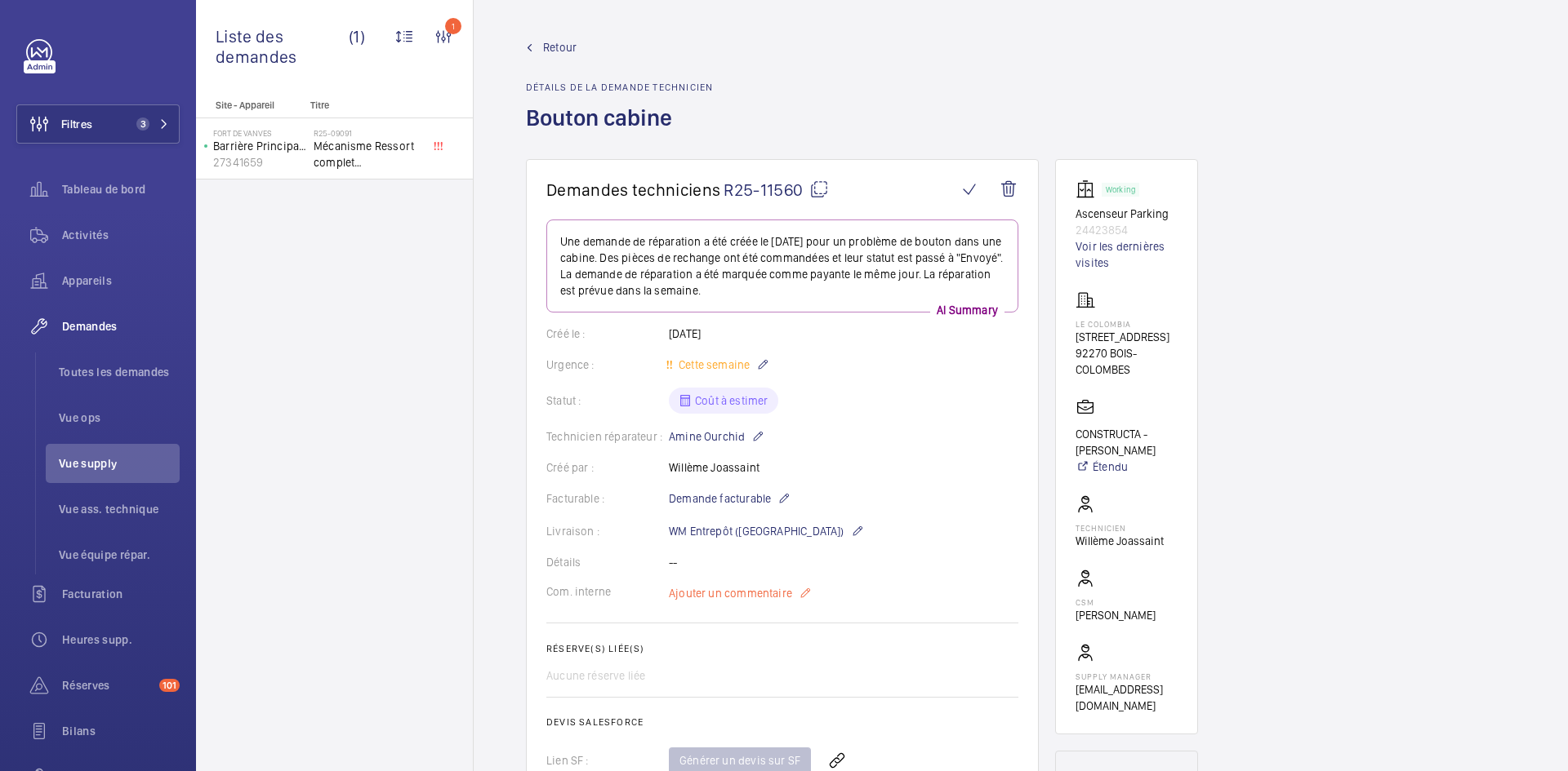
click at [700, 593] on span "Ajouter un commentaire" at bounding box center [730, 593] width 123 height 16
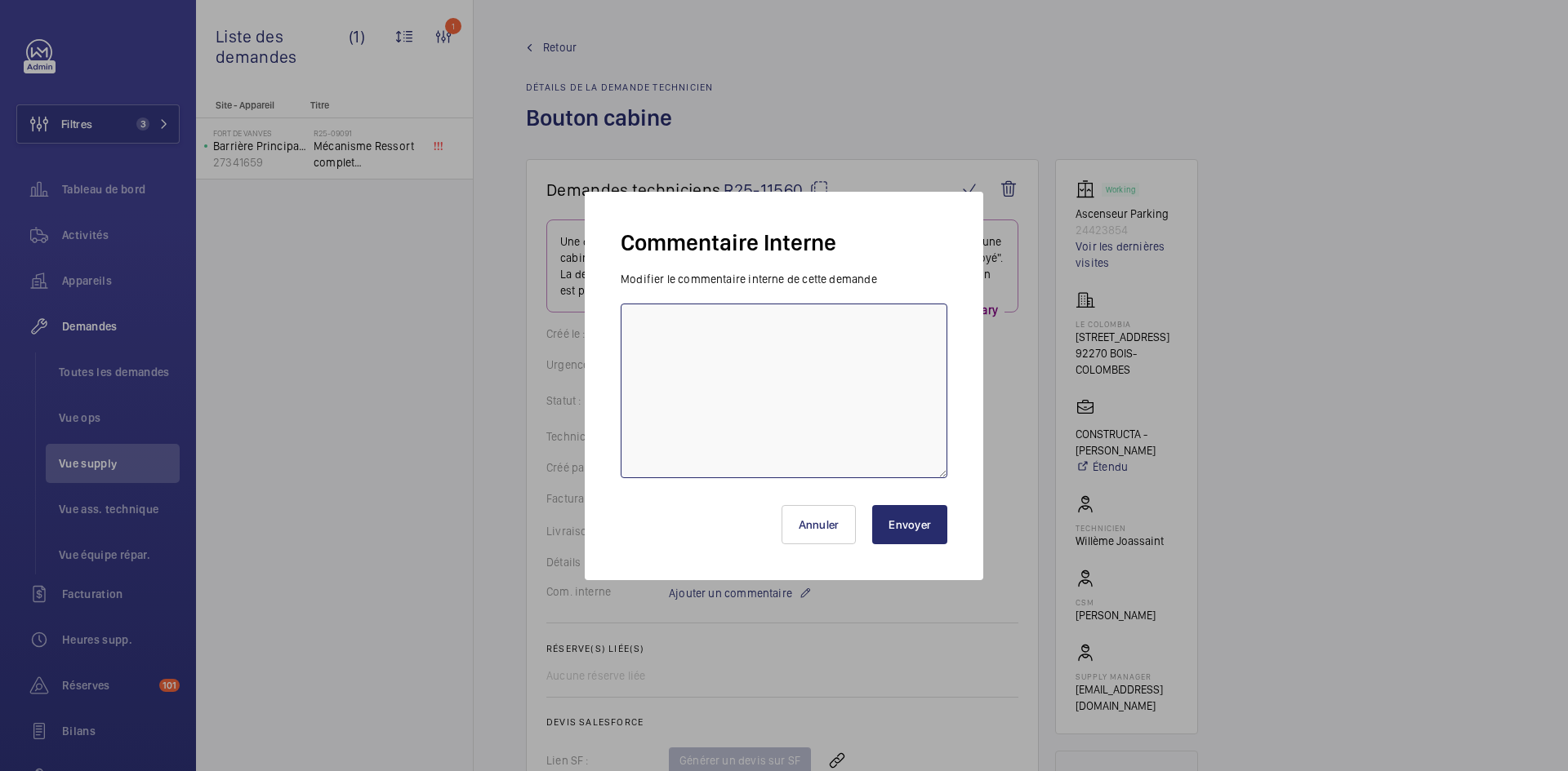
click at [661, 330] on textarea at bounding box center [784, 391] width 327 height 175
paste textarea "https://my.sodimas.com/fr/touche-grise-metal-gravee-2-bouton-sigma"
paste textarea "https://my.sodimas.com/fr/touche-grise-metal-gravee-1-bouton-sigma"
click at [728, 353] on textarea "BY-01/09 : https://my.sodimas.com/fr/touche-grise-metal-gravee-2-bouton-sigma h…" at bounding box center [784, 391] width 327 height 175
click at [725, 330] on textarea "BY-01/09 : https://my.sodimas.com/fr/touche-grise-metal-gravee-2-bouton-sigma h…" at bounding box center [784, 391] width 327 height 175
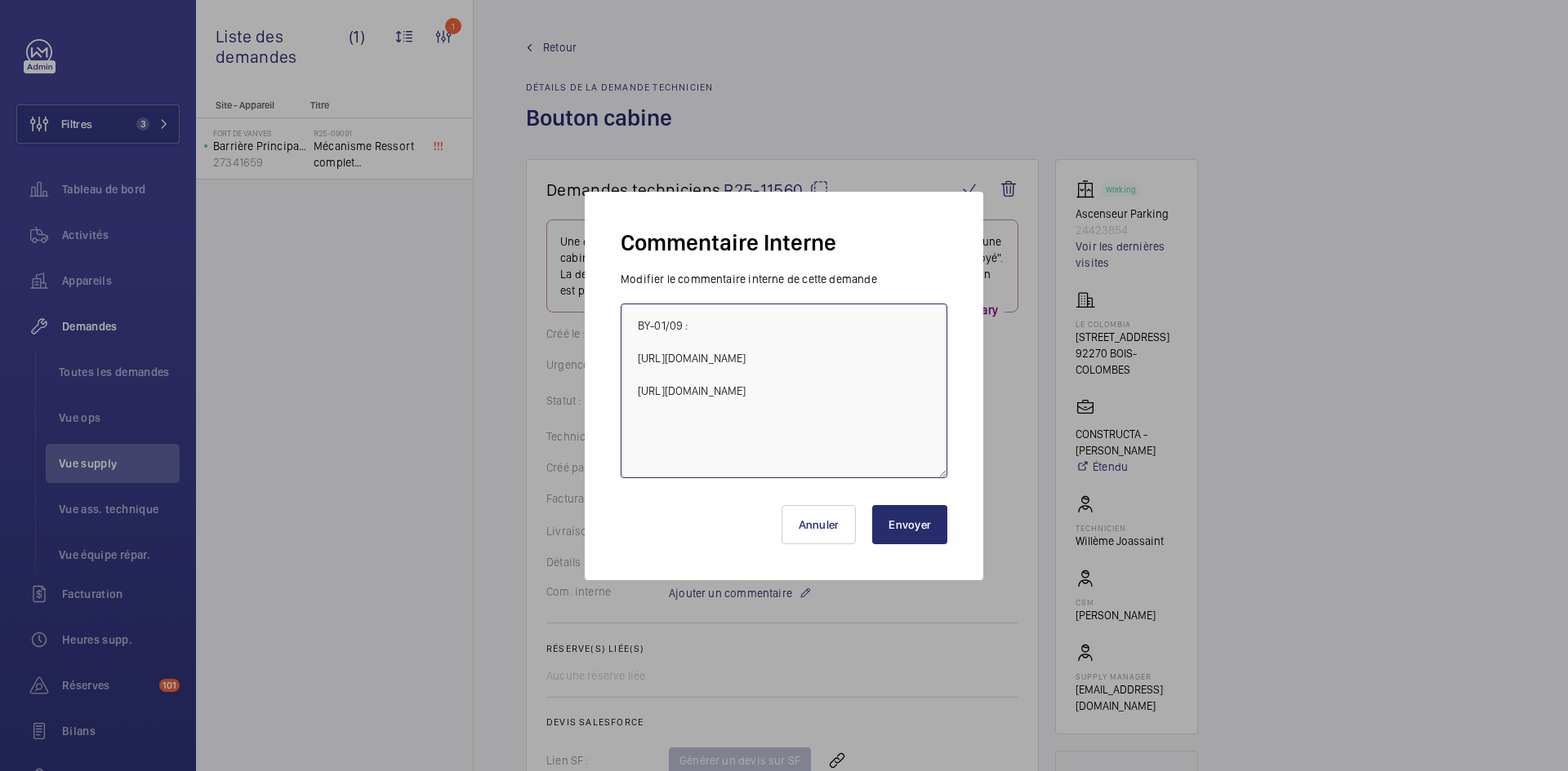
type textarea "BY-01/09 : https://my.sodimas.com/fr/touche-grise-metal-gravee-2-bouton-sigma h…"
click at [919, 528] on button "Envoyer" at bounding box center [910, 525] width 76 height 39
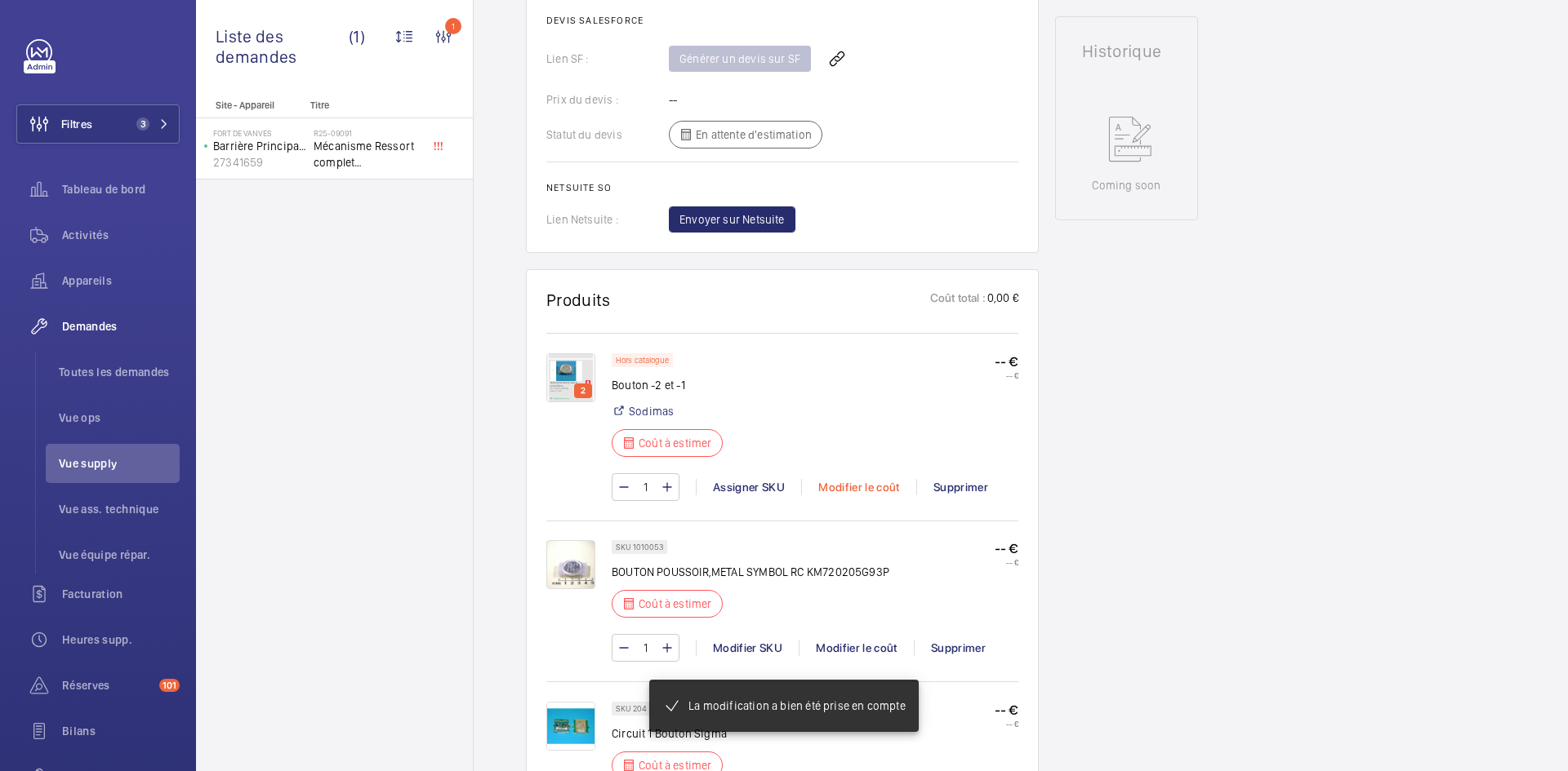
scroll to position [816, 0]
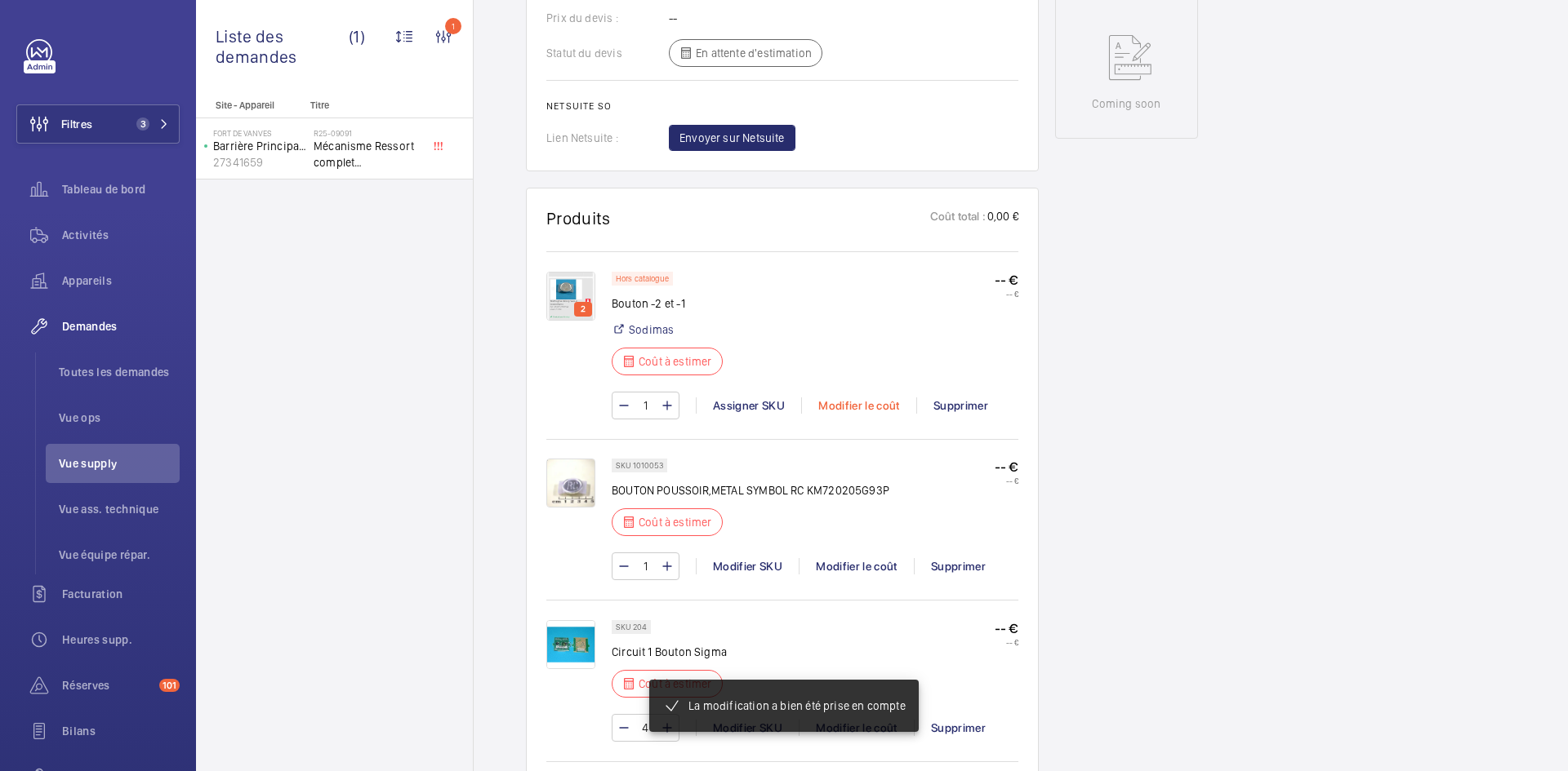
click at [866, 414] on div "Modifier le coût" at bounding box center [859, 406] width 115 height 16
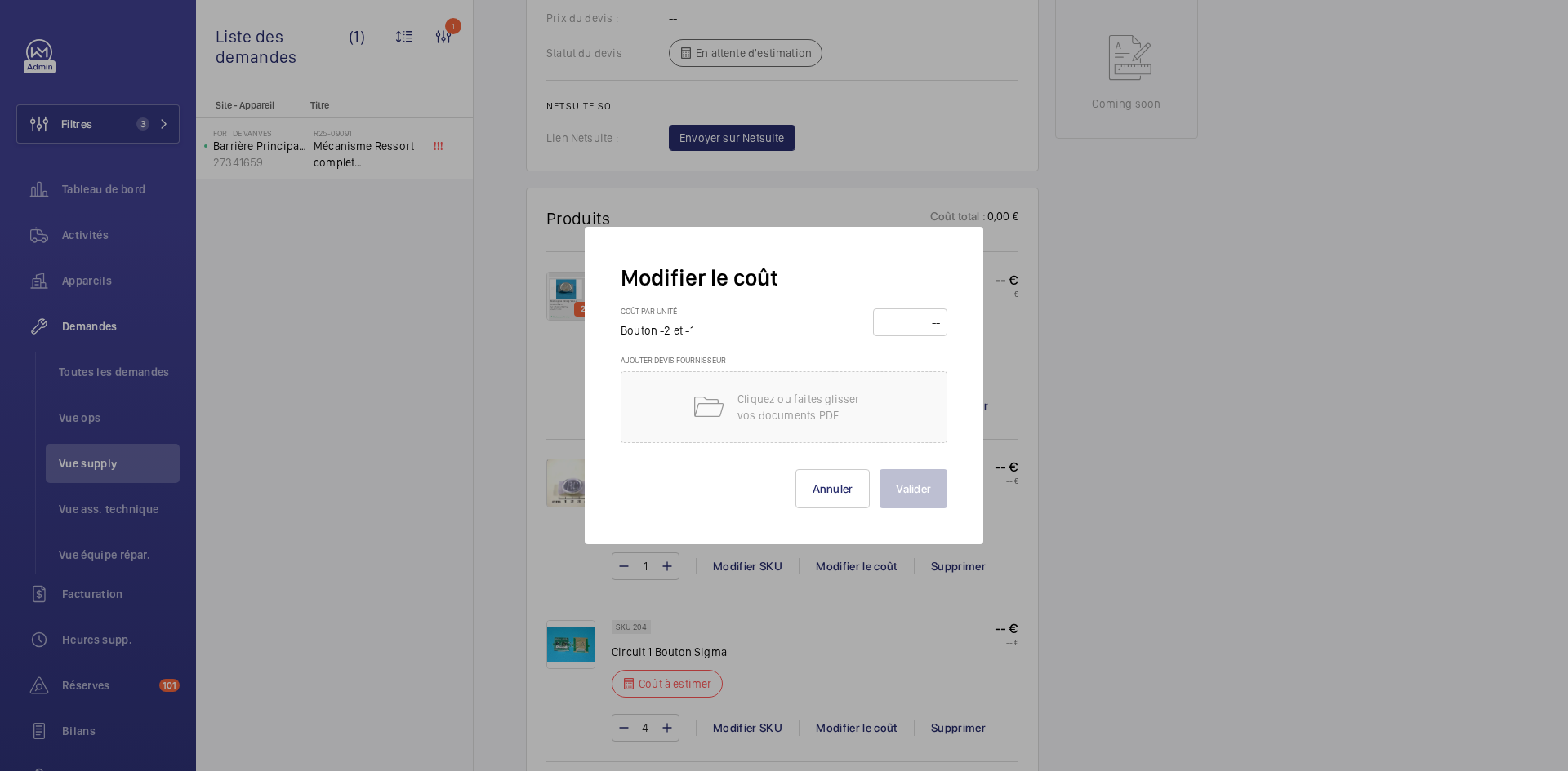
click at [903, 322] on input "number" at bounding box center [910, 322] width 63 height 26
type input "460"
click at [915, 487] on button "Valider" at bounding box center [913, 489] width 68 height 39
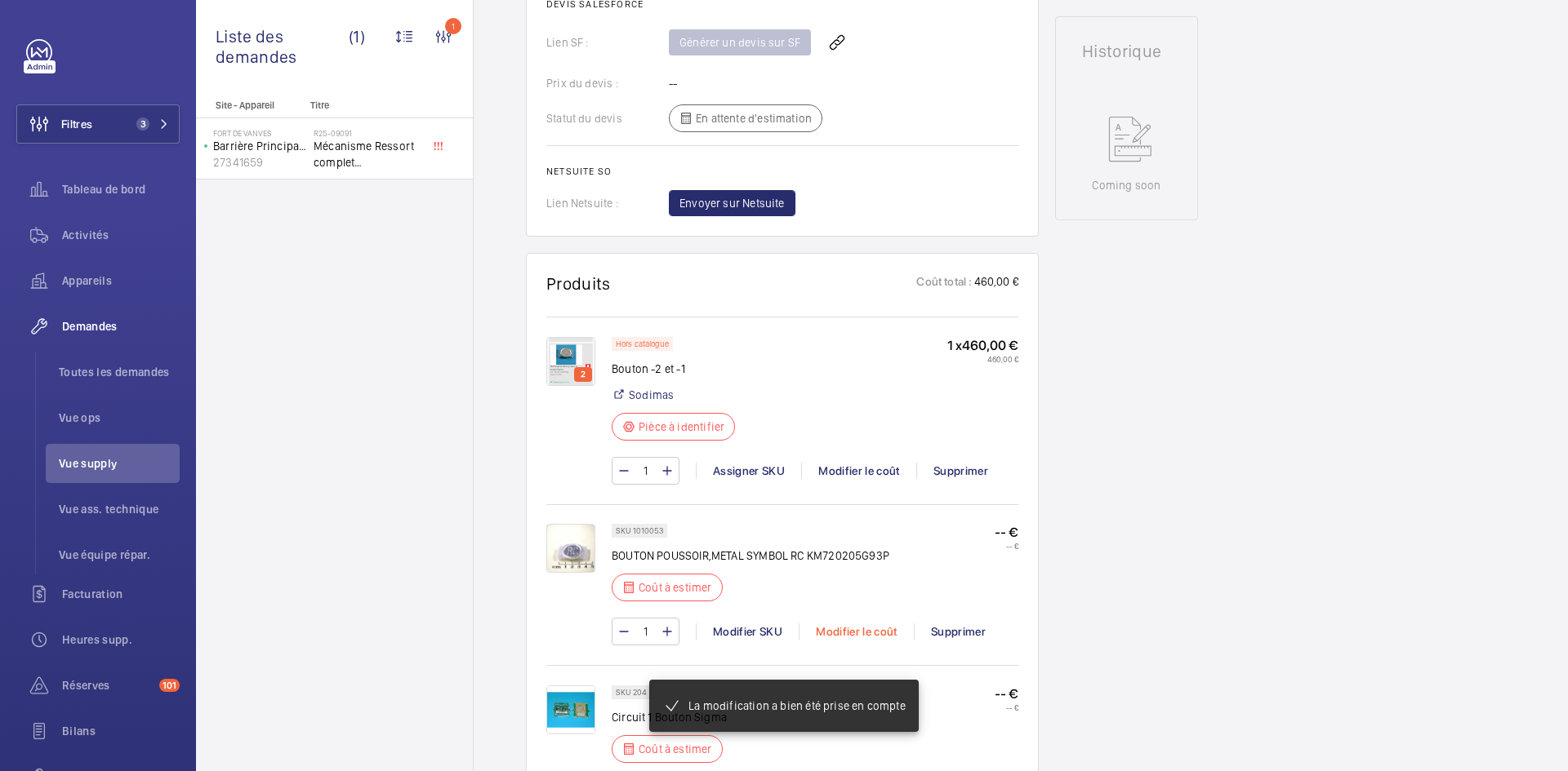
scroll to position [1061, 0]
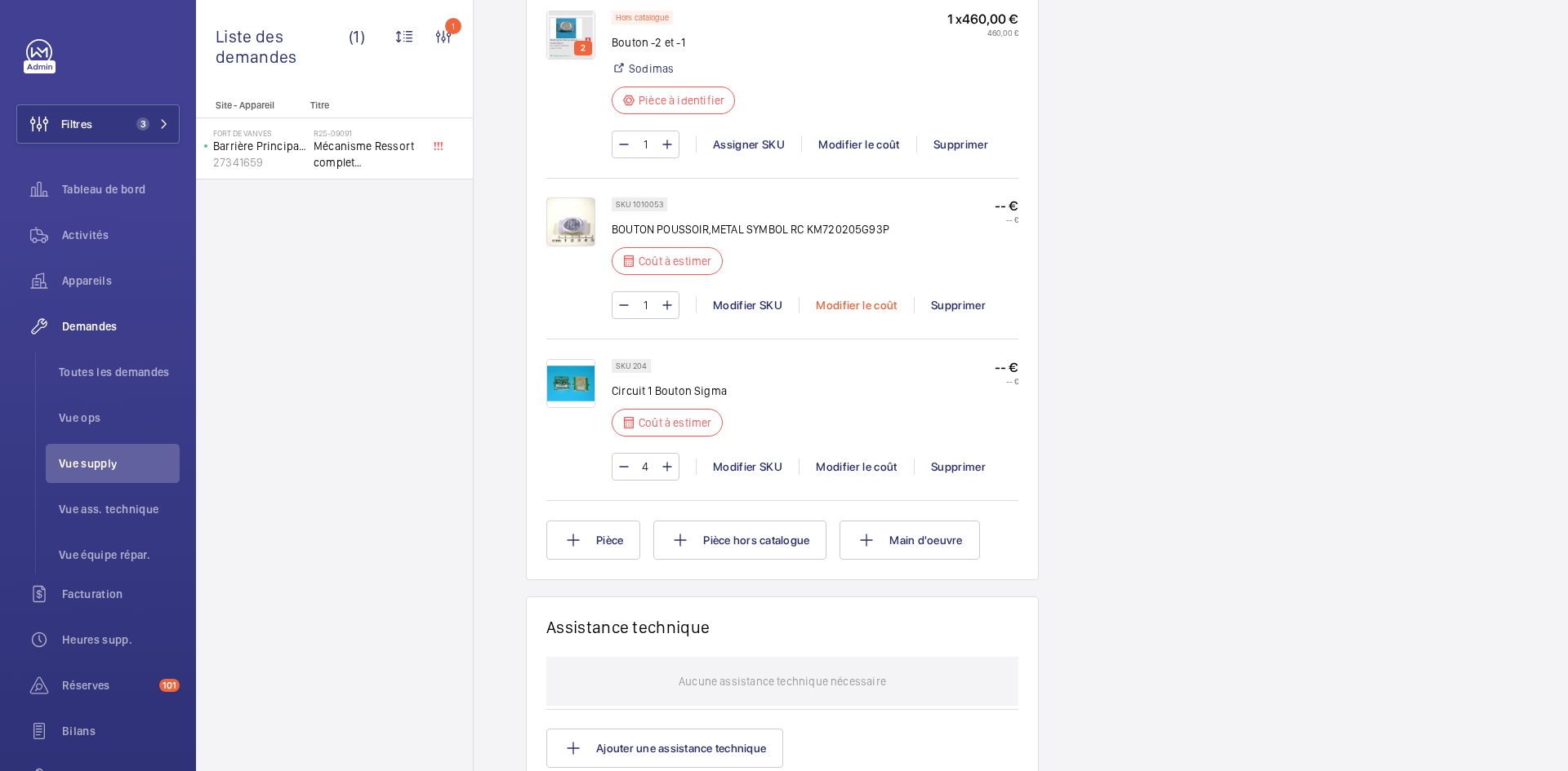
click at [856, 314] on div "Modifier le coût" at bounding box center [856, 306] width 115 height 16
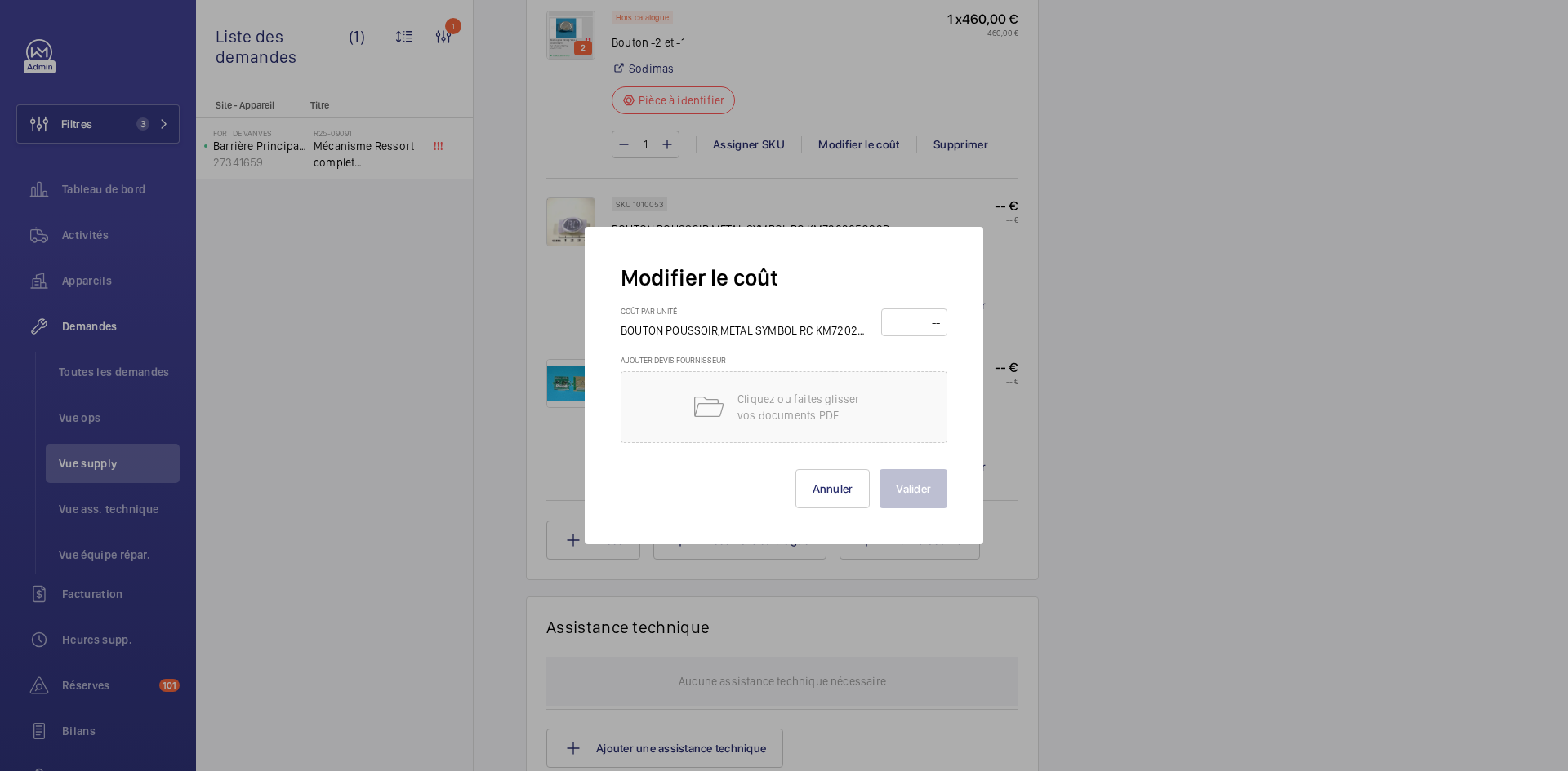
click at [907, 321] on input "number" at bounding box center [914, 322] width 55 height 26
type input "130"
click at [933, 483] on button "Valider" at bounding box center [913, 489] width 68 height 39
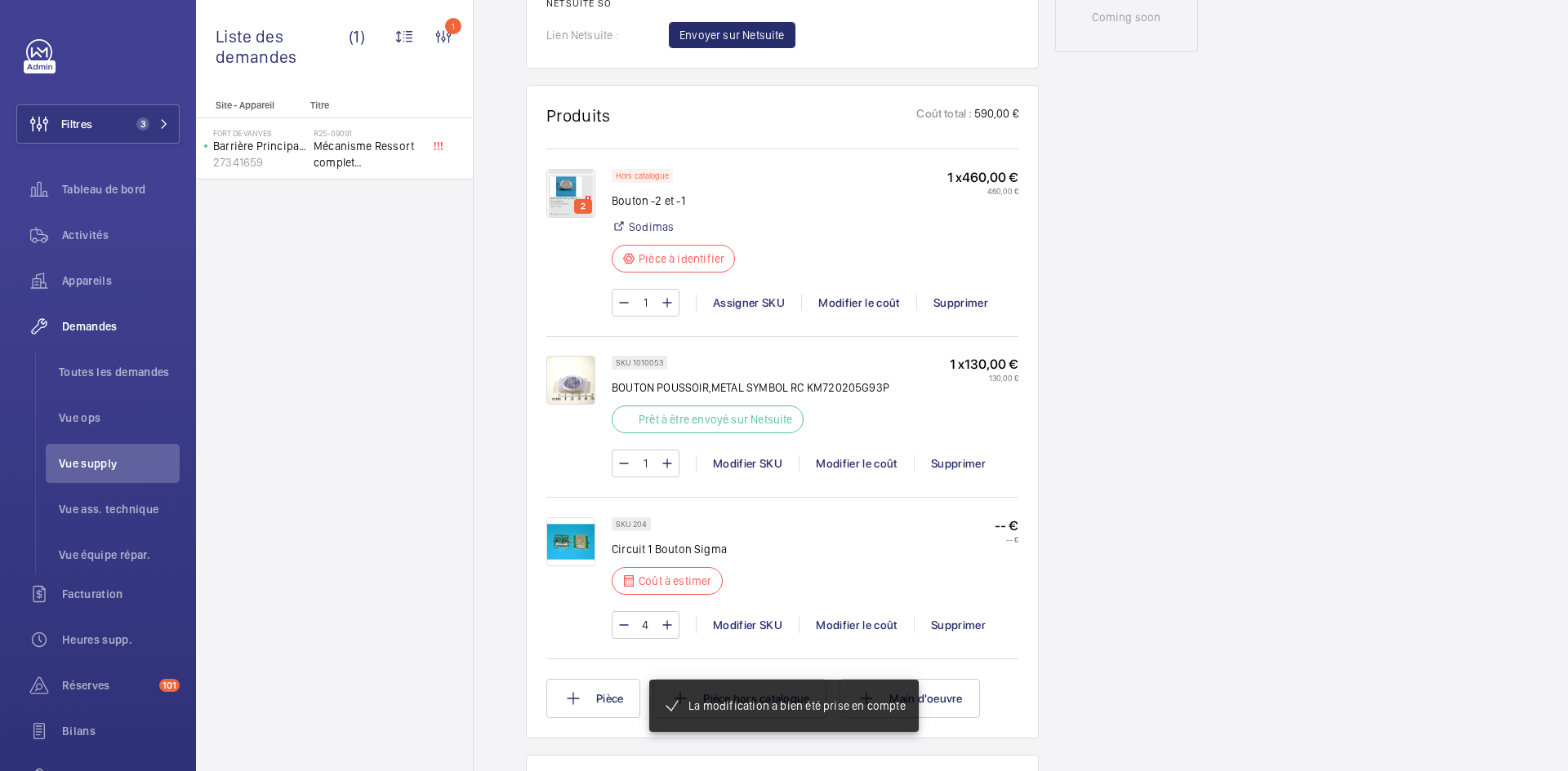
scroll to position [1225, 0]
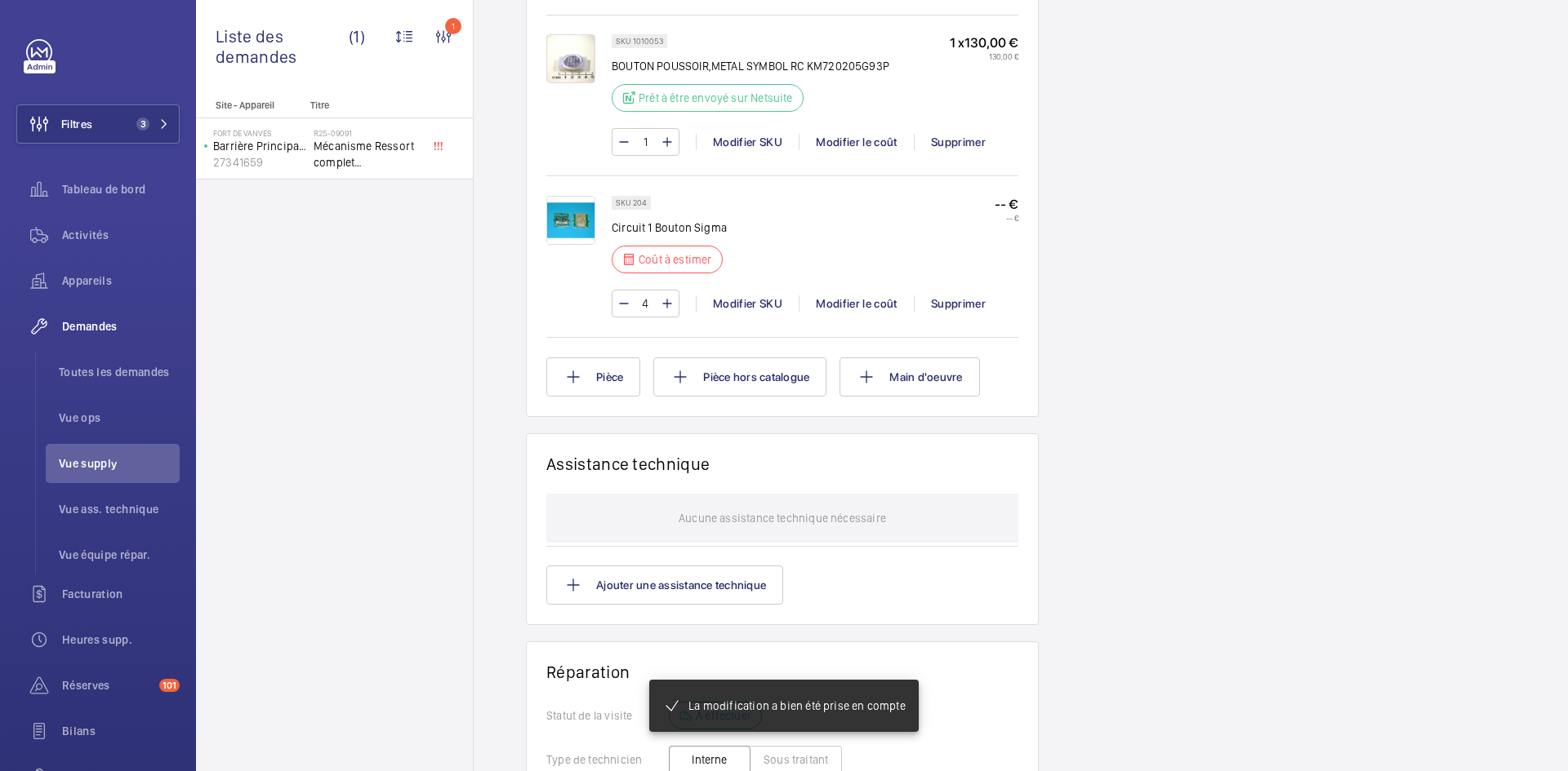
click at [572, 245] on img at bounding box center [570, 220] width 49 height 49
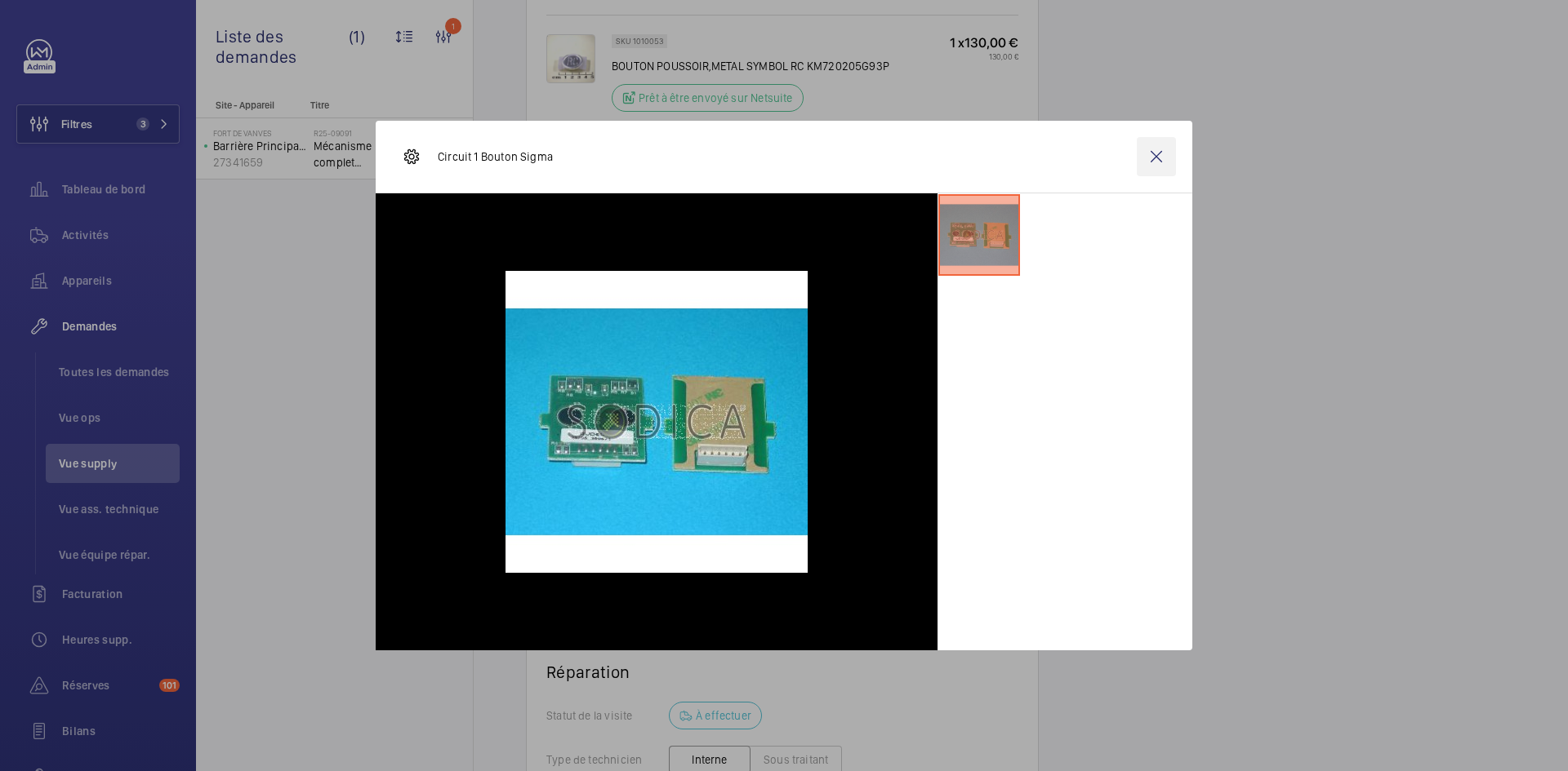
click at [1155, 154] on wm-front-icon-button at bounding box center [1156, 156] width 39 height 39
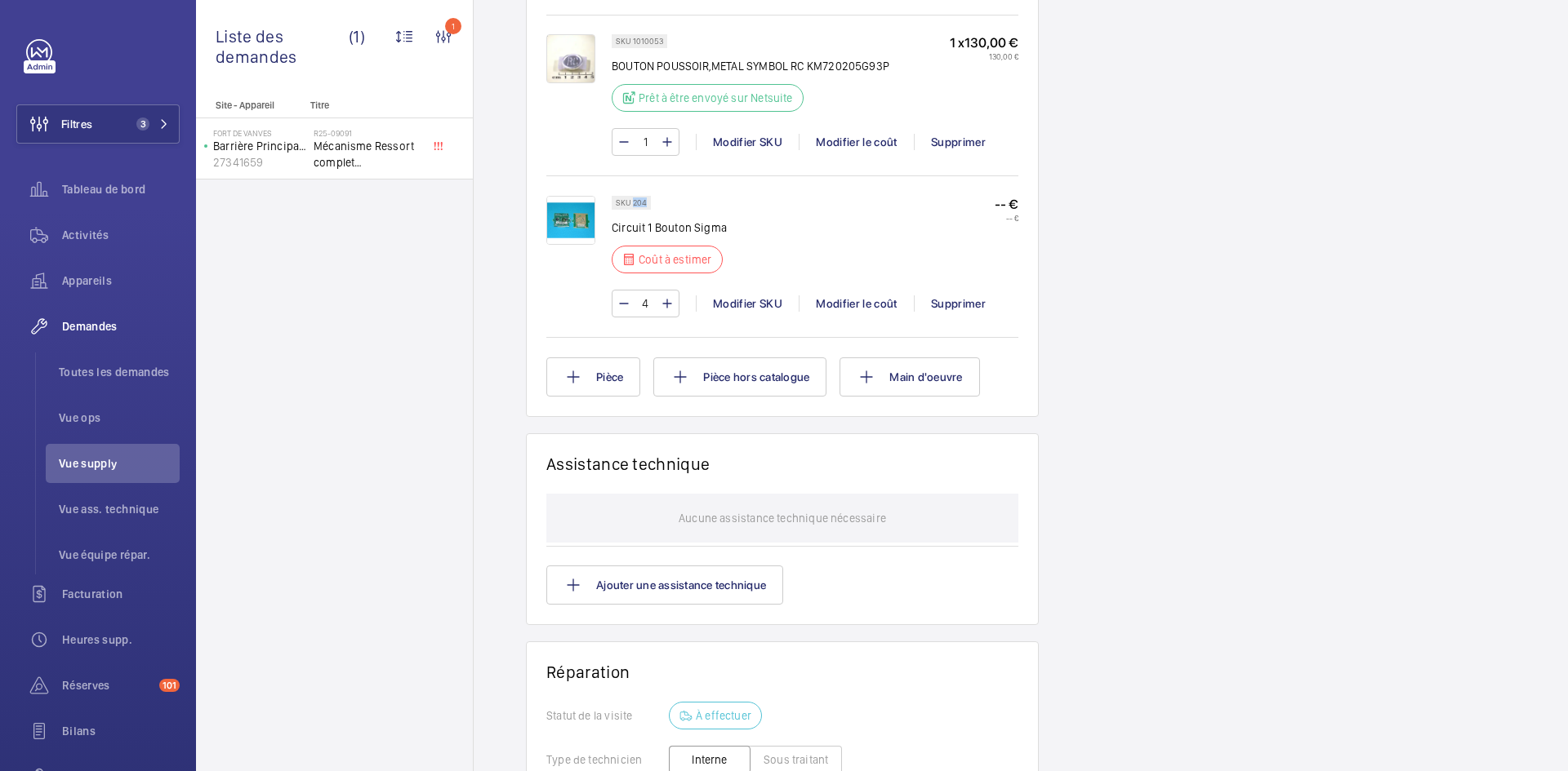
drag, startPoint x: 645, startPoint y: 232, endPoint x: 633, endPoint y: 233, distance: 12.0
click at [633, 206] on p "SKU 204" at bounding box center [631, 203] width 31 height 5
copy p "204"
click at [850, 312] on div "Modifier le coût" at bounding box center [856, 304] width 115 height 16
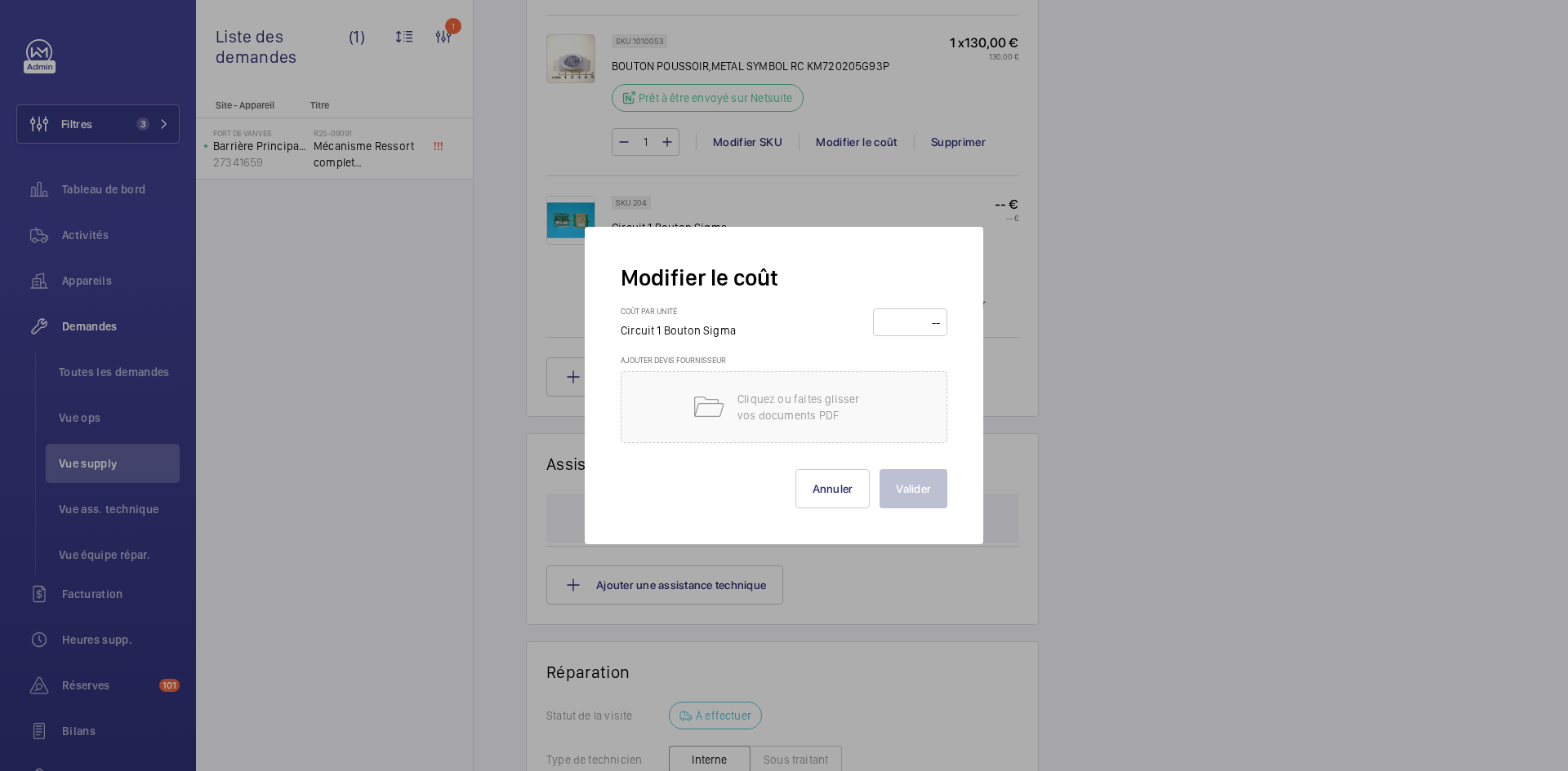
click at [901, 321] on input "number" at bounding box center [910, 322] width 63 height 26
type input "70"
click at [917, 493] on button "Valider" at bounding box center [913, 489] width 68 height 39
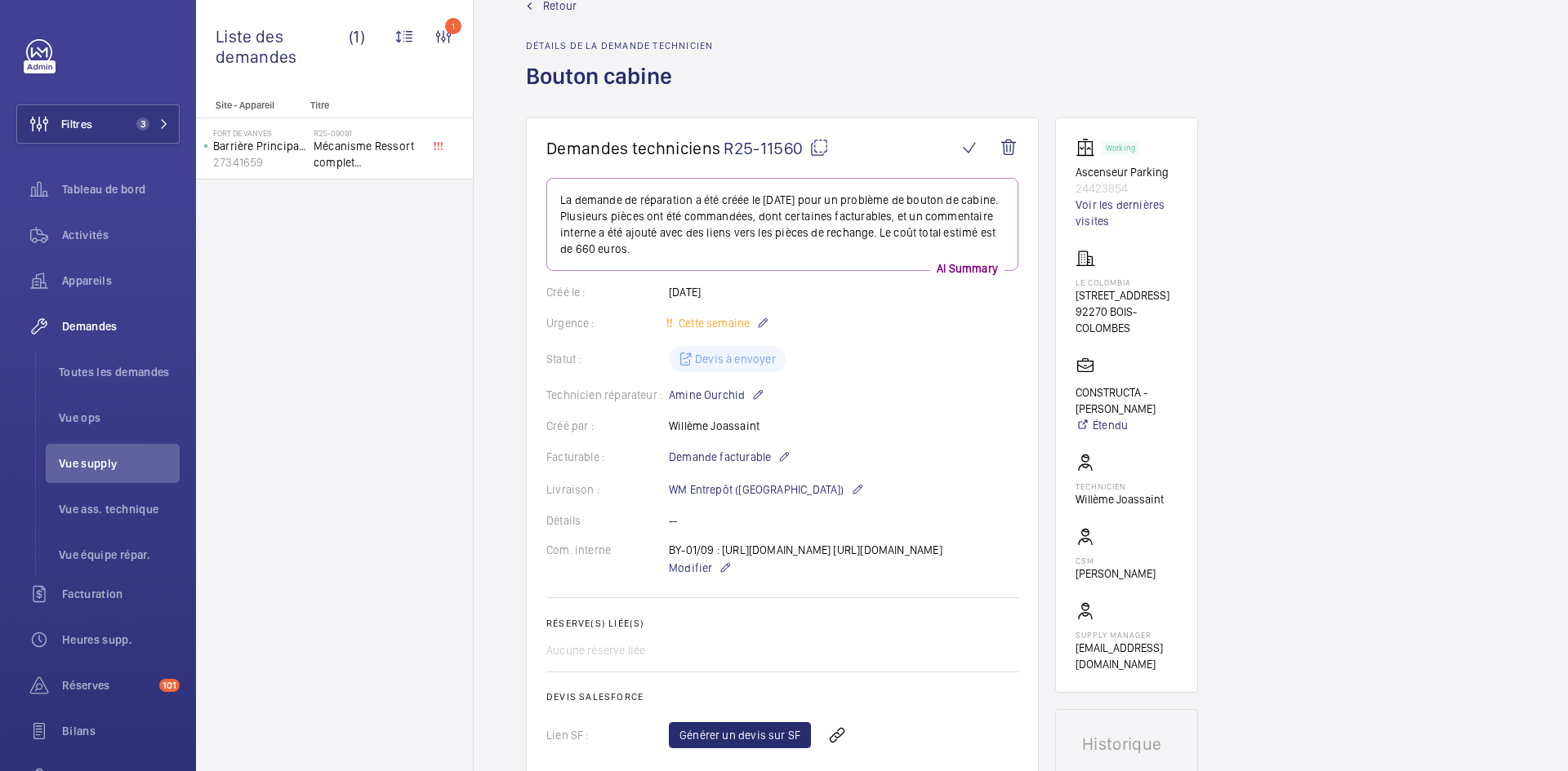
scroll to position [0, 0]
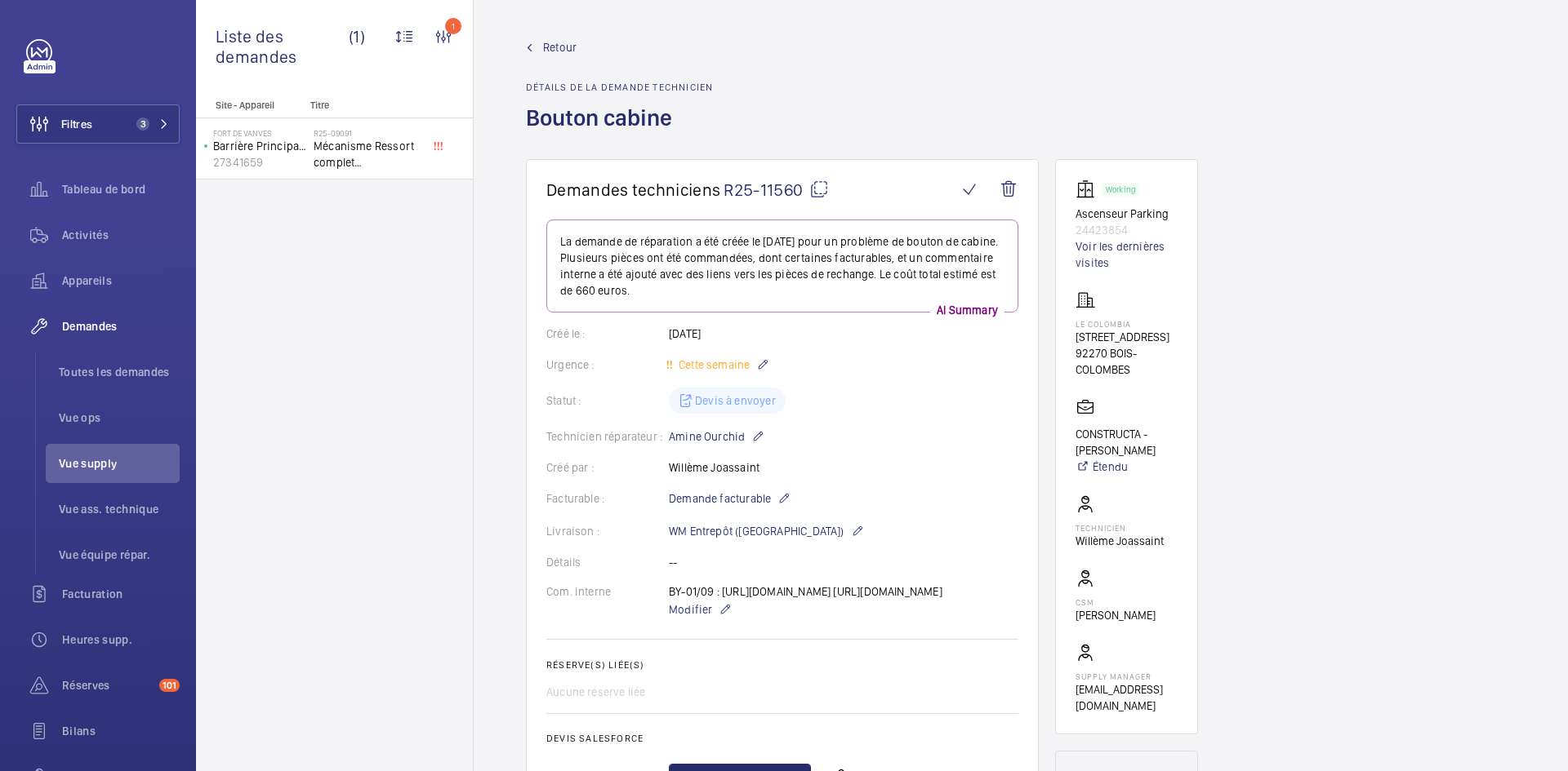
click at [563, 44] on span "Retour" at bounding box center [560, 47] width 34 height 16
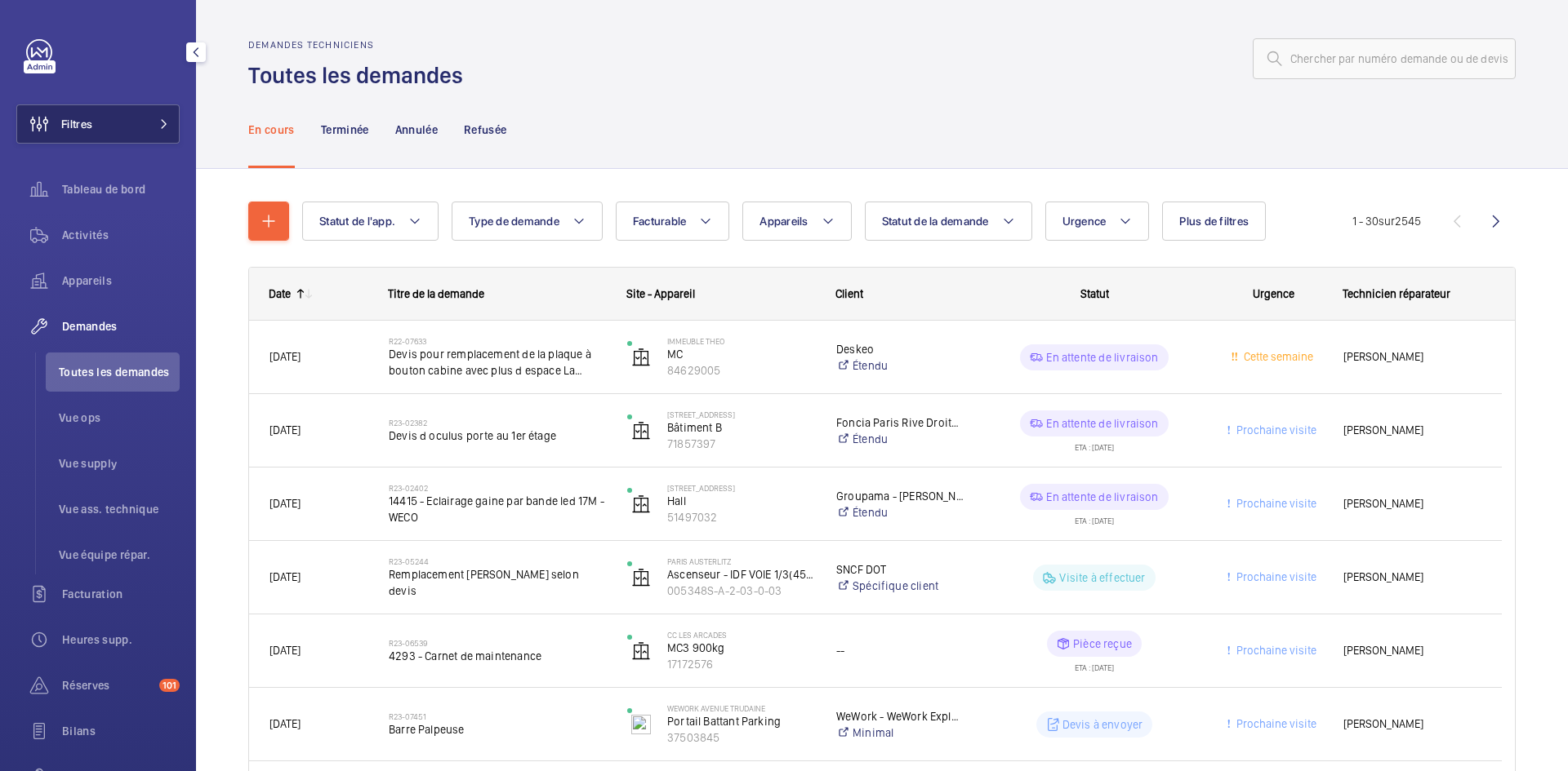
click at [143, 124] on button "Filtres" at bounding box center [98, 124] width 163 height 39
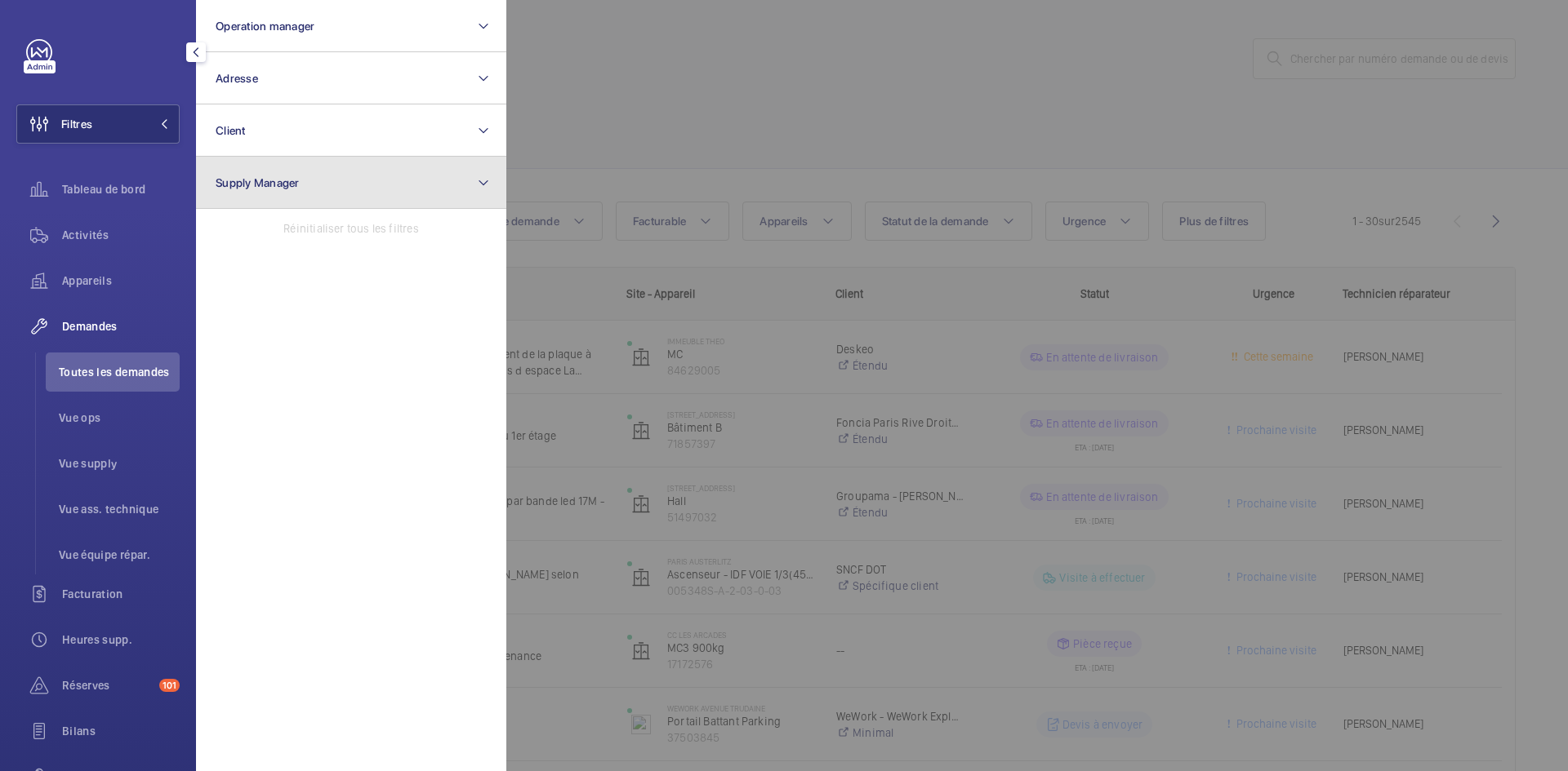
click at [274, 177] on span "Supply Manager" at bounding box center [258, 183] width 84 height 13
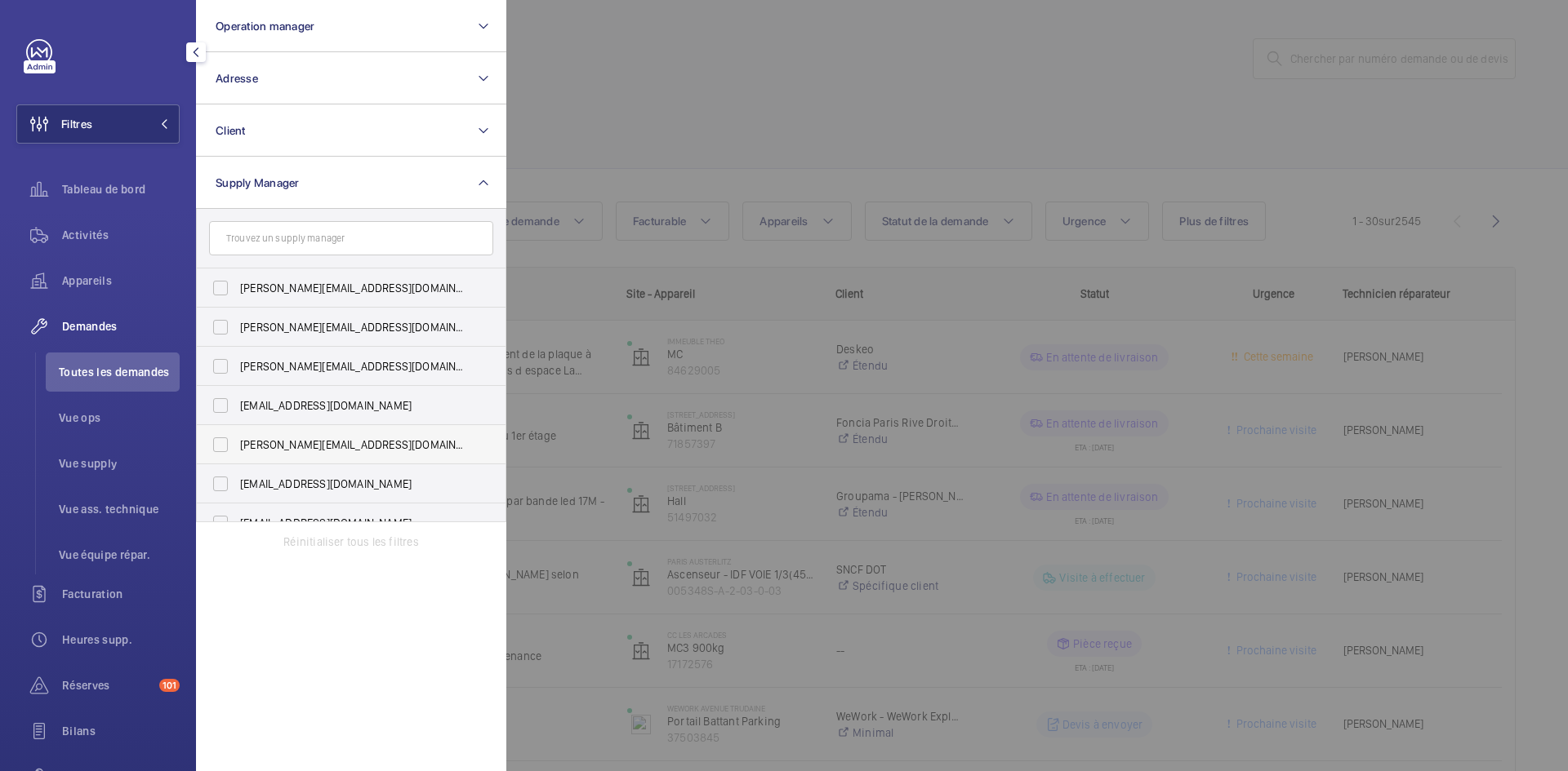
click at [224, 449] on label "[PERSON_NAME][EMAIL_ADDRESS][DOMAIN_NAME]" at bounding box center [338, 445] width 284 height 39
click at [224, 449] on input "[PERSON_NAME][EMAIL_ADDRESS][DOMAIN_NAME]" at bounding box center [220, 444] width 33 height 33
checkbox input "true"
click at [691, 85] on div at bounding box center [1290, 386] width 1568 height 771
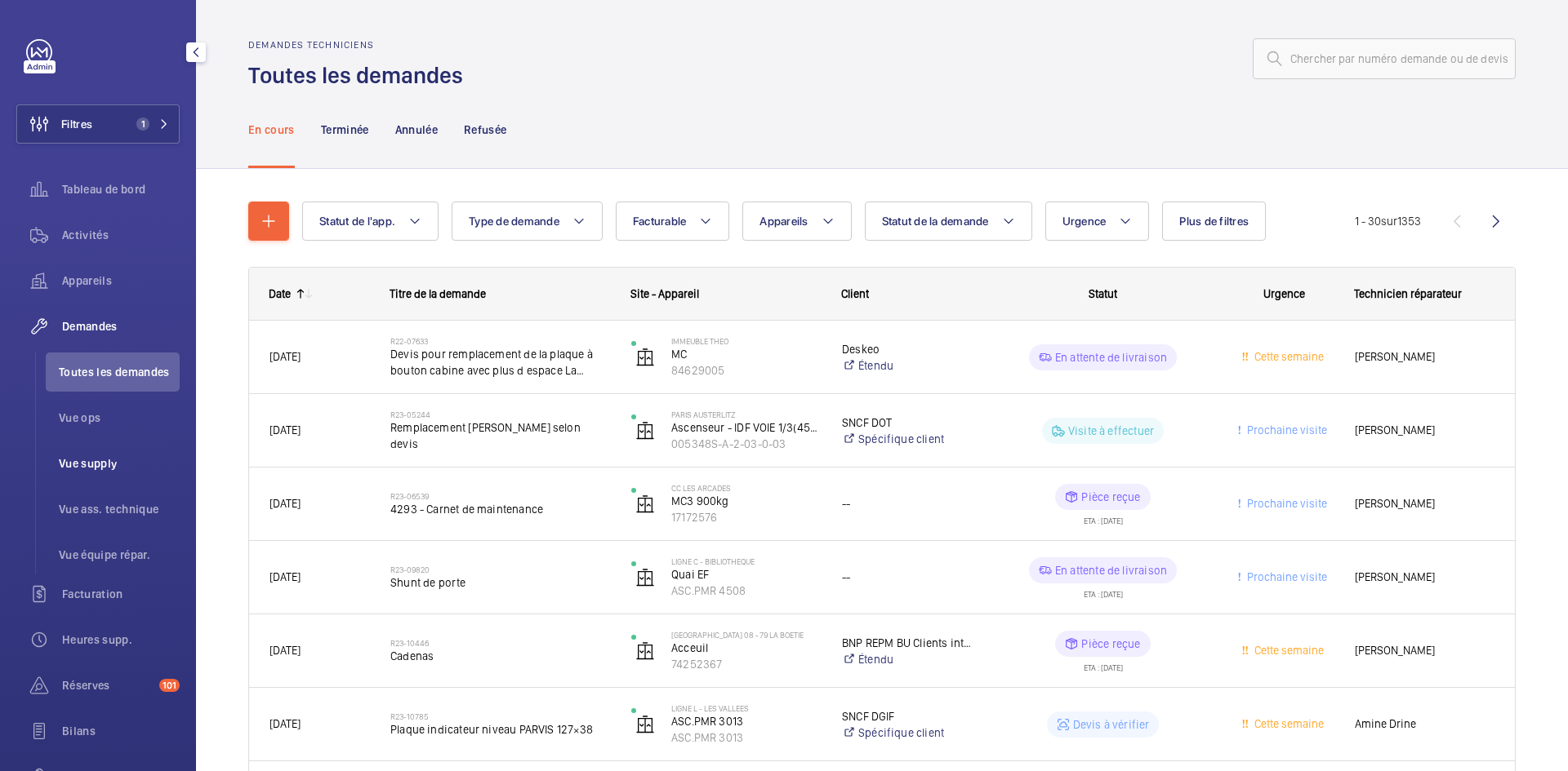
click at [123, 460] on span "Vue supply" at bounding box center [119, 464] width 121 height 16
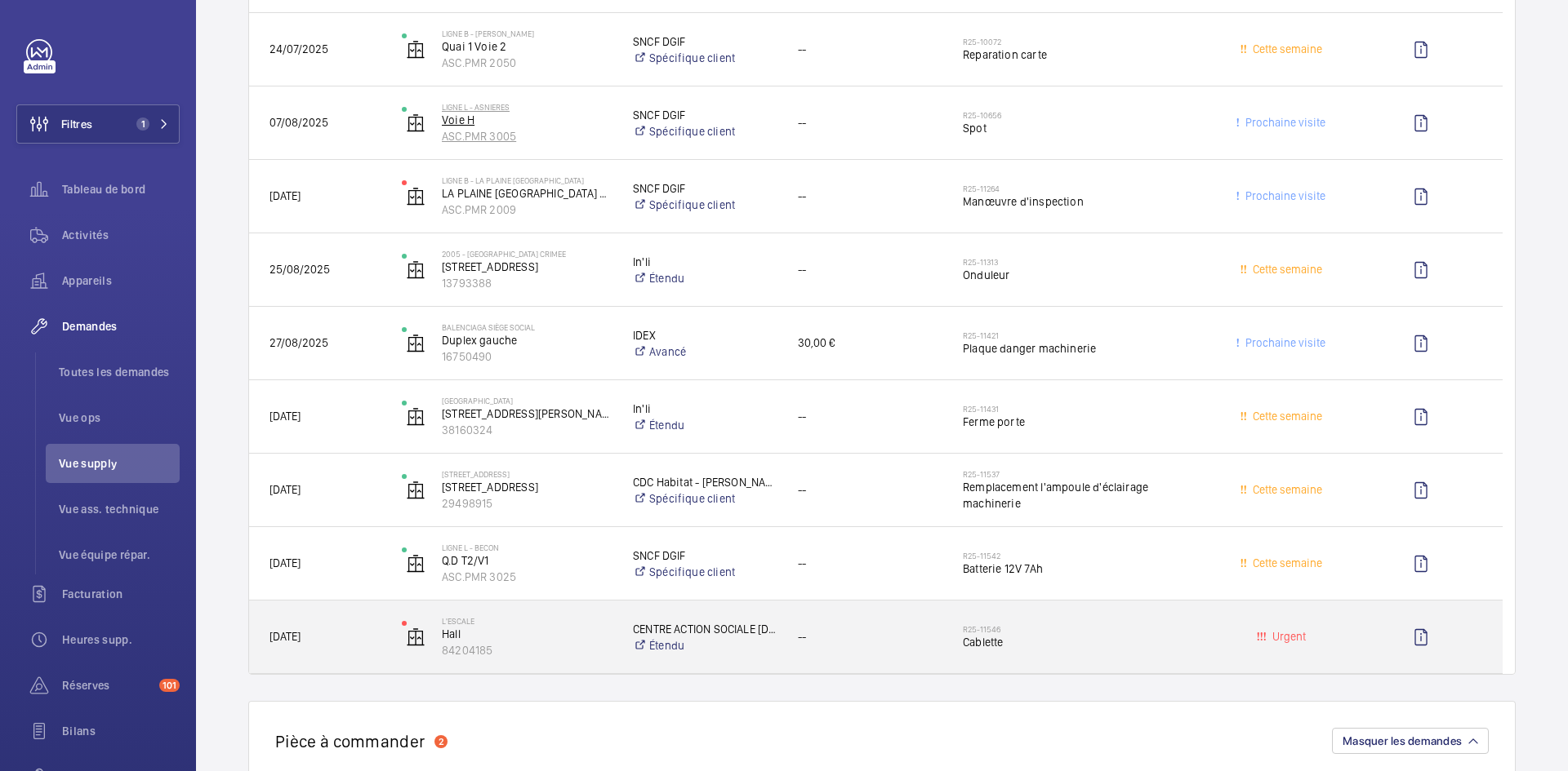
scroll to position [2531, 0]
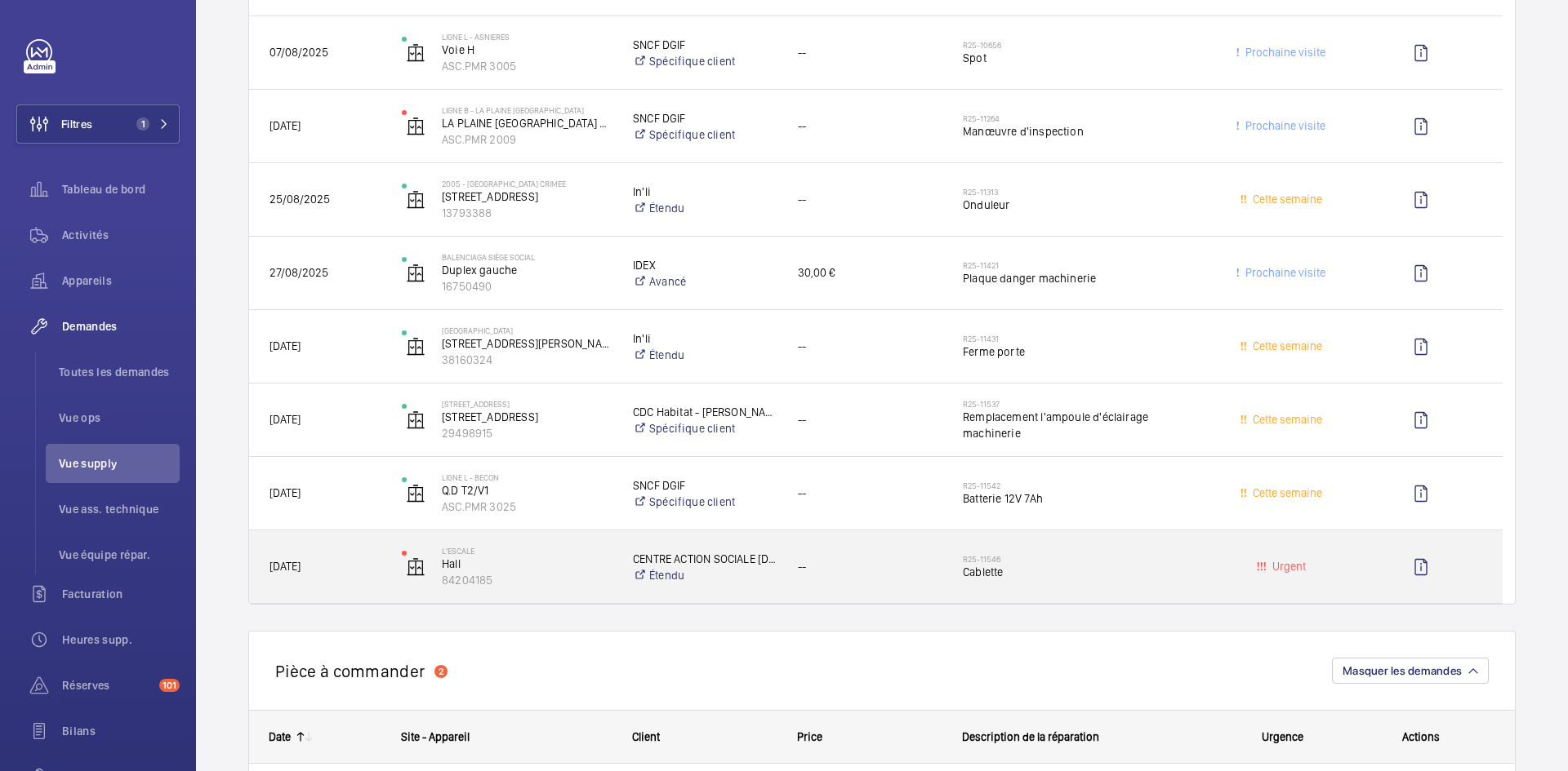
click at [346, 570] on span "Hier" at bounding box center [324, 567] width 111 height 19
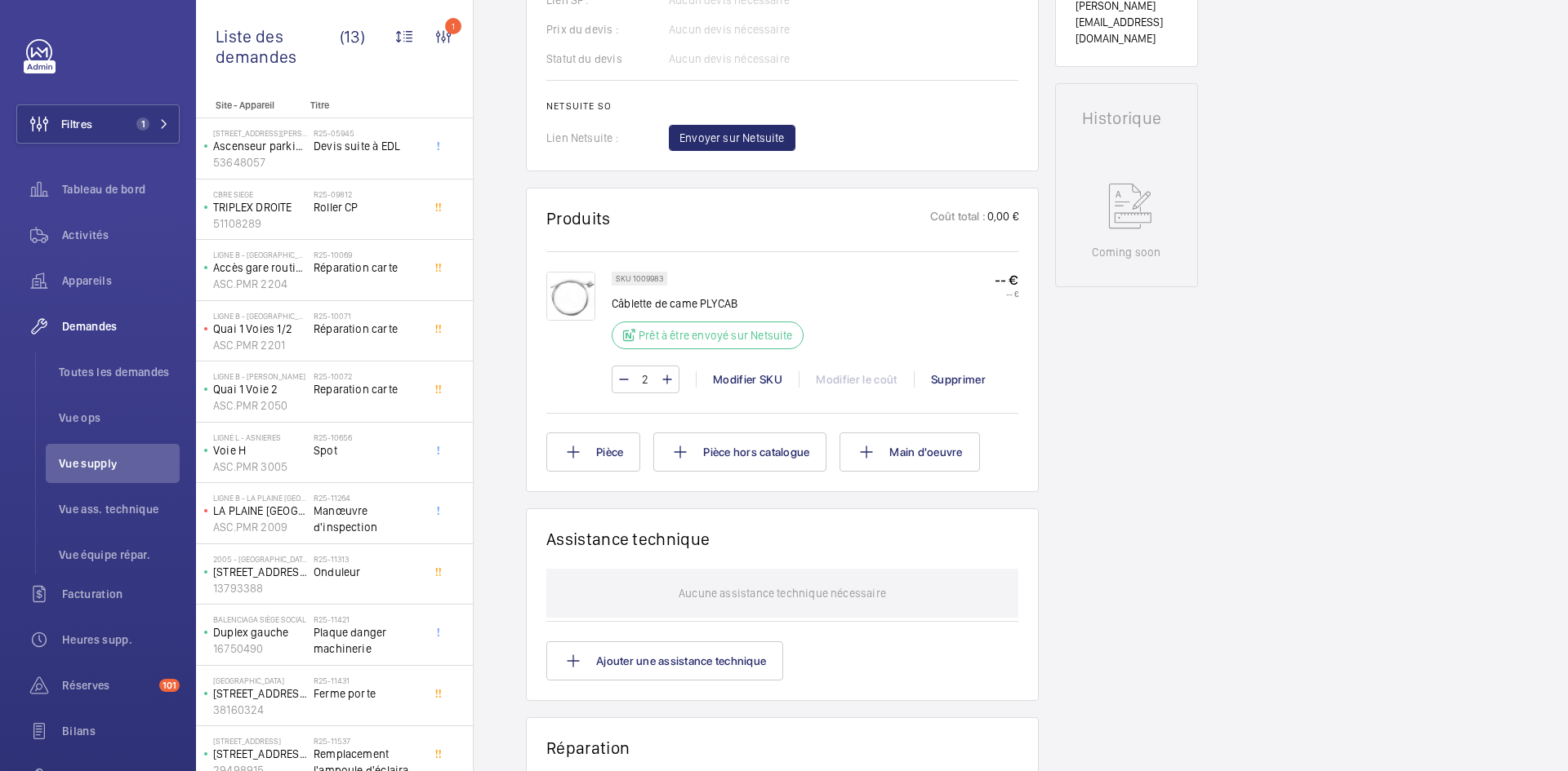
scroll to position [735, 0]
click at [565, 298] on img at bounding box center [570, 294] width 49 height 49
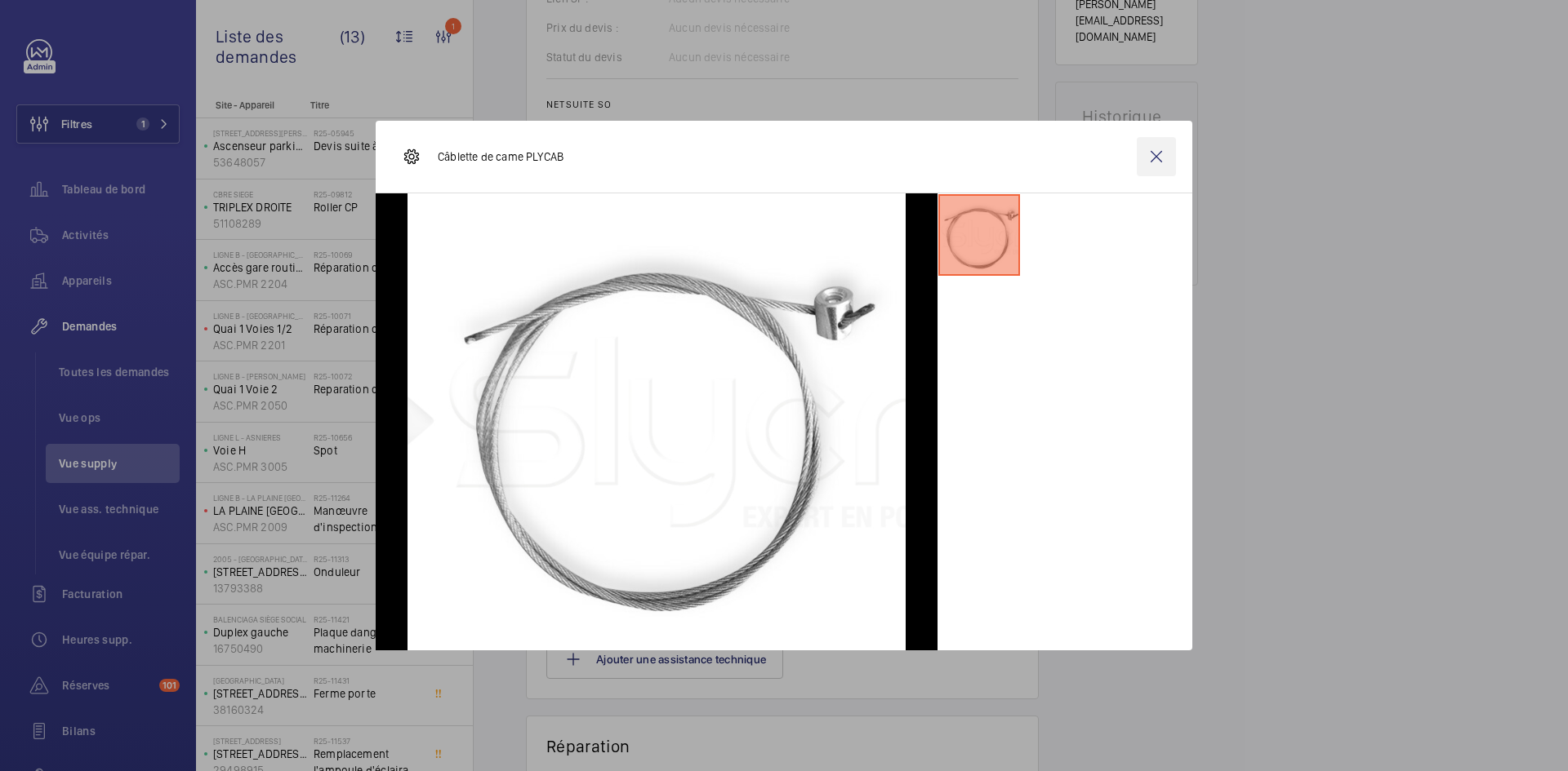
click at [1162, 161] on wm-front-icon-button at bounding box center [1156, 156] width 39 height 39
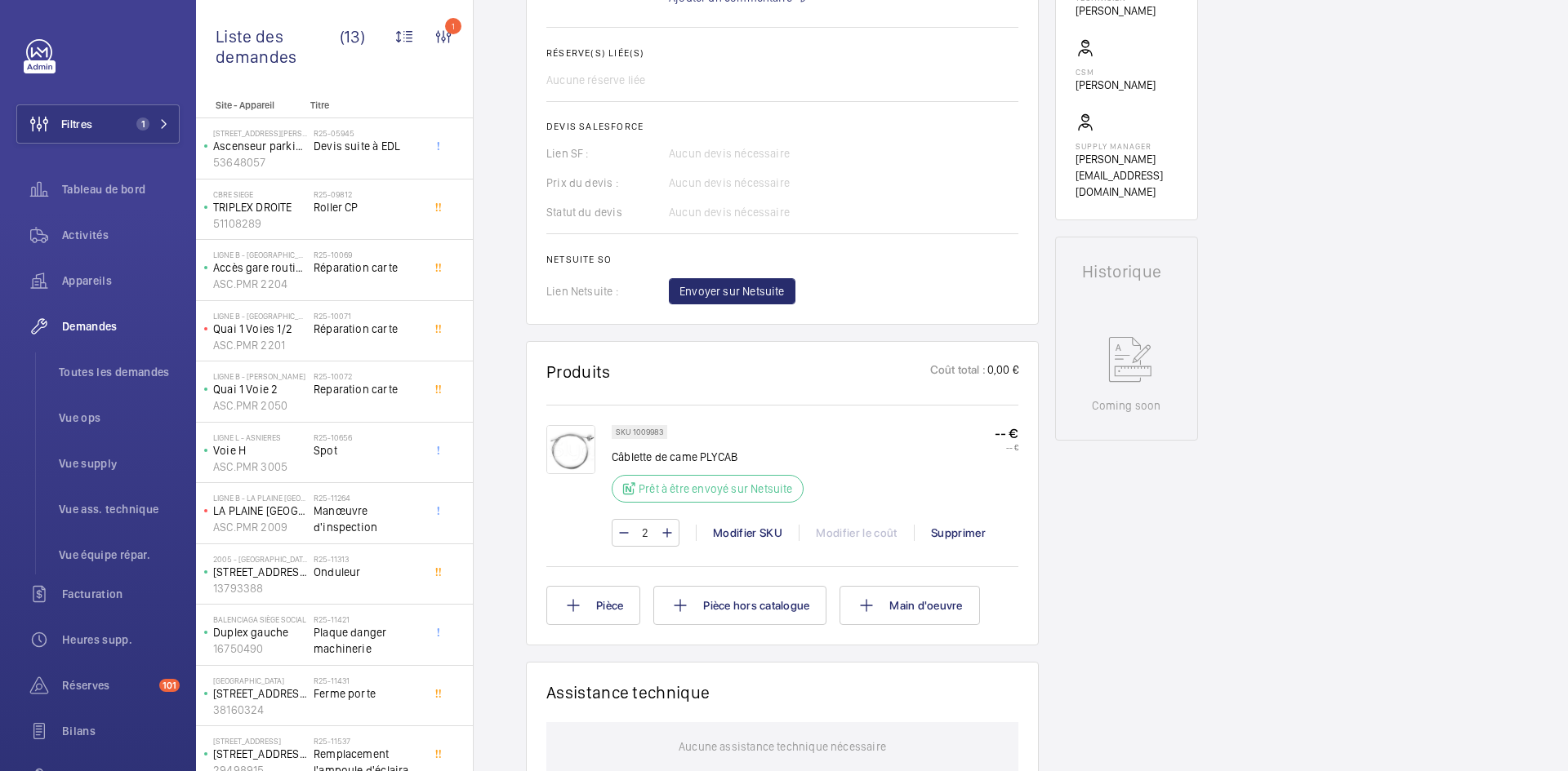
scroll to position [653, 0]
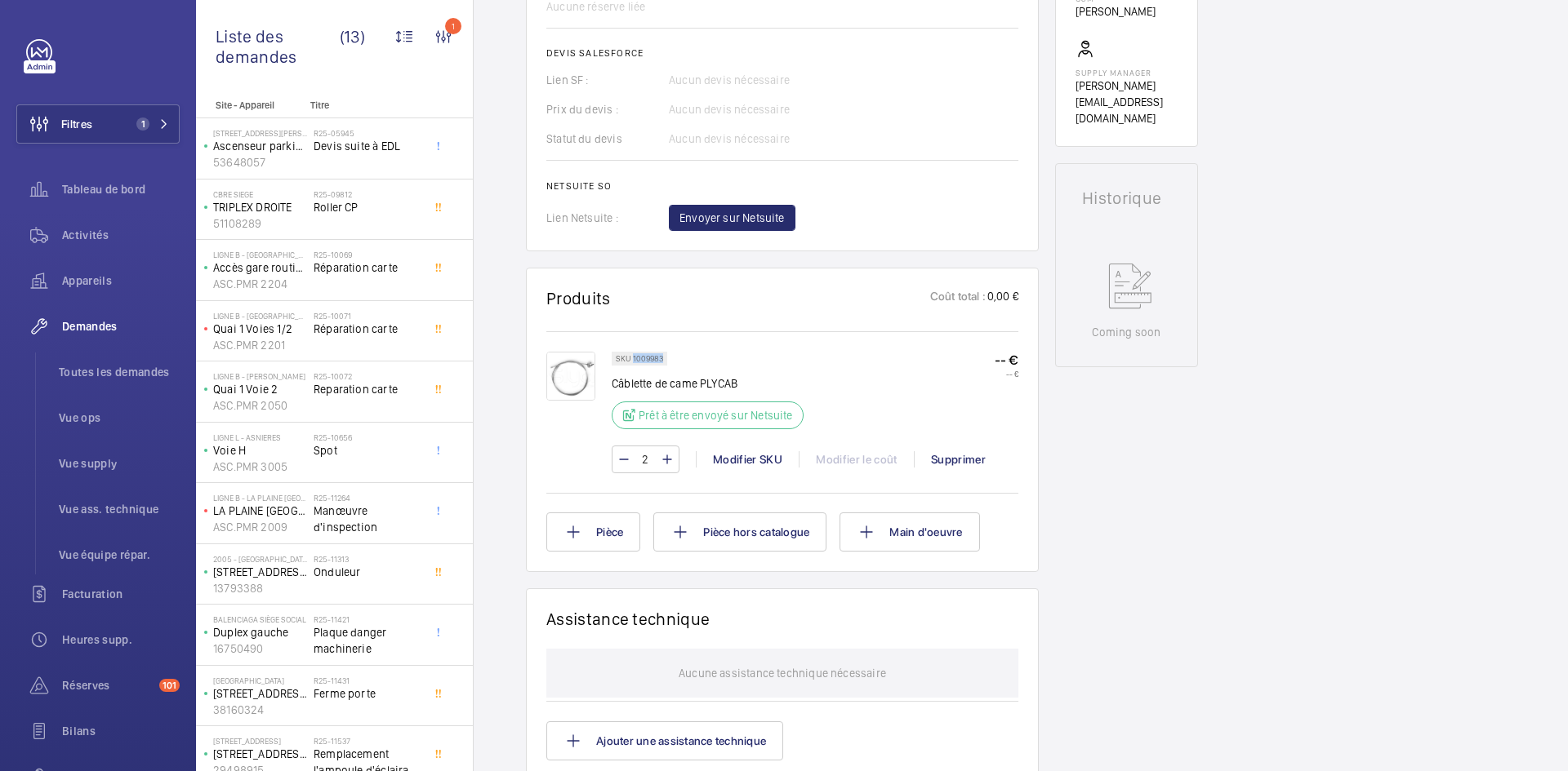
drag, startPoint x: 661, startPoint y: 359, endPoint x: 632, endPoint y: 358, distance: 29.0
click at [632, 358] on p "SKU 1009983" at bounding box center [639, 359] width 47 height 5
copy p "1009983"
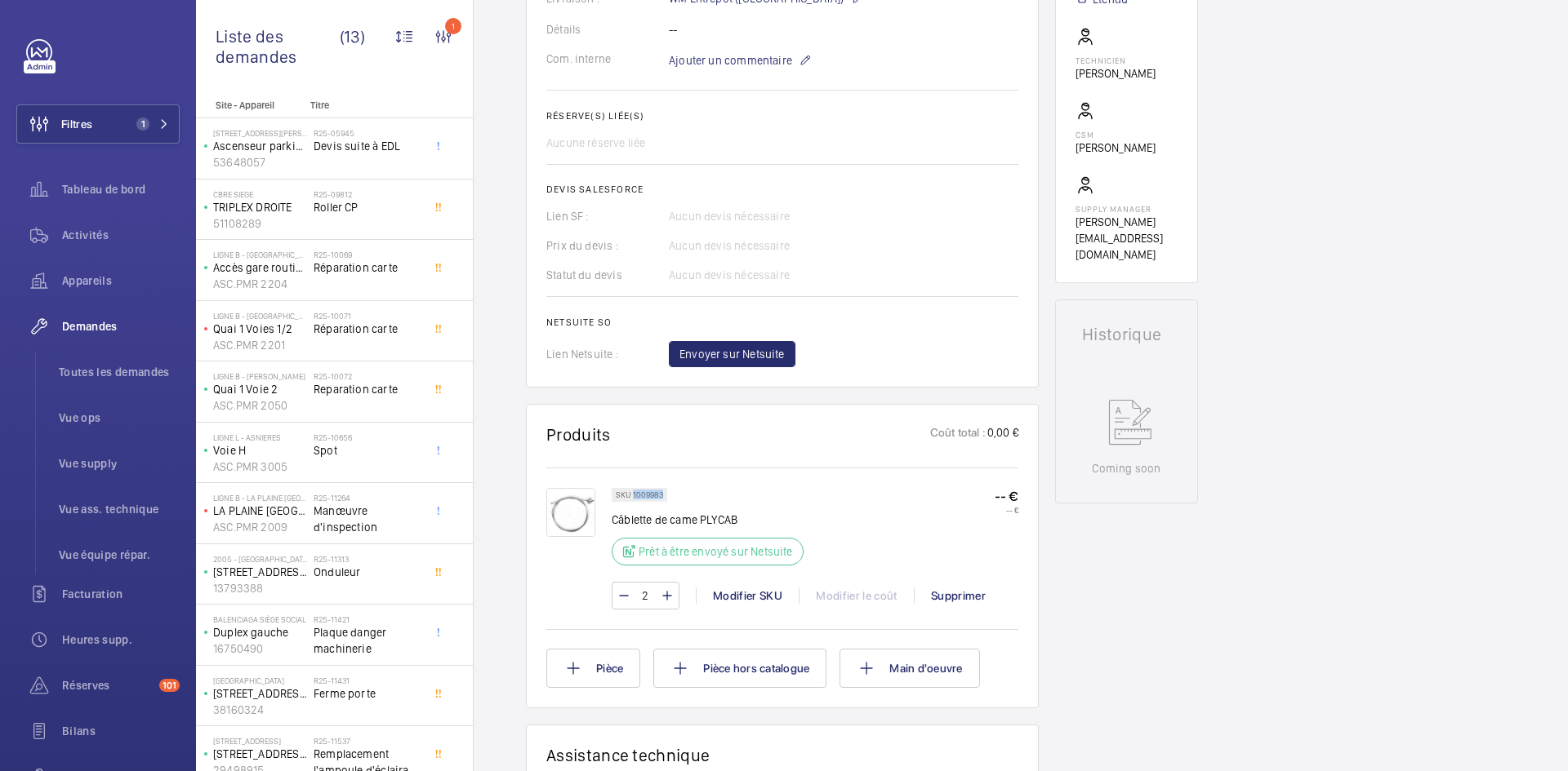
scroll to position [571, 0]
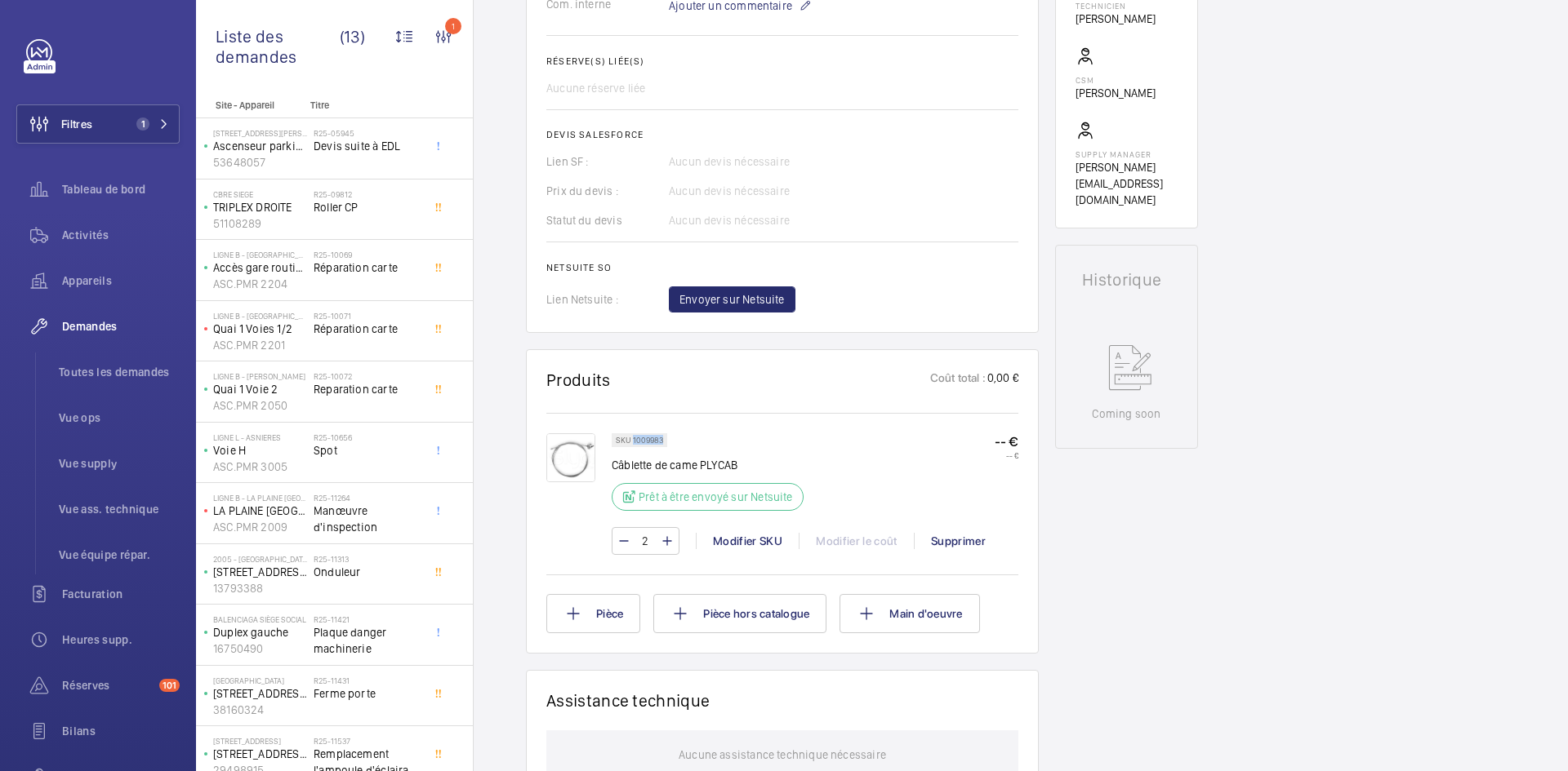
click at [561, 458] on img at bounding box center [570, 457] width 49 height 49
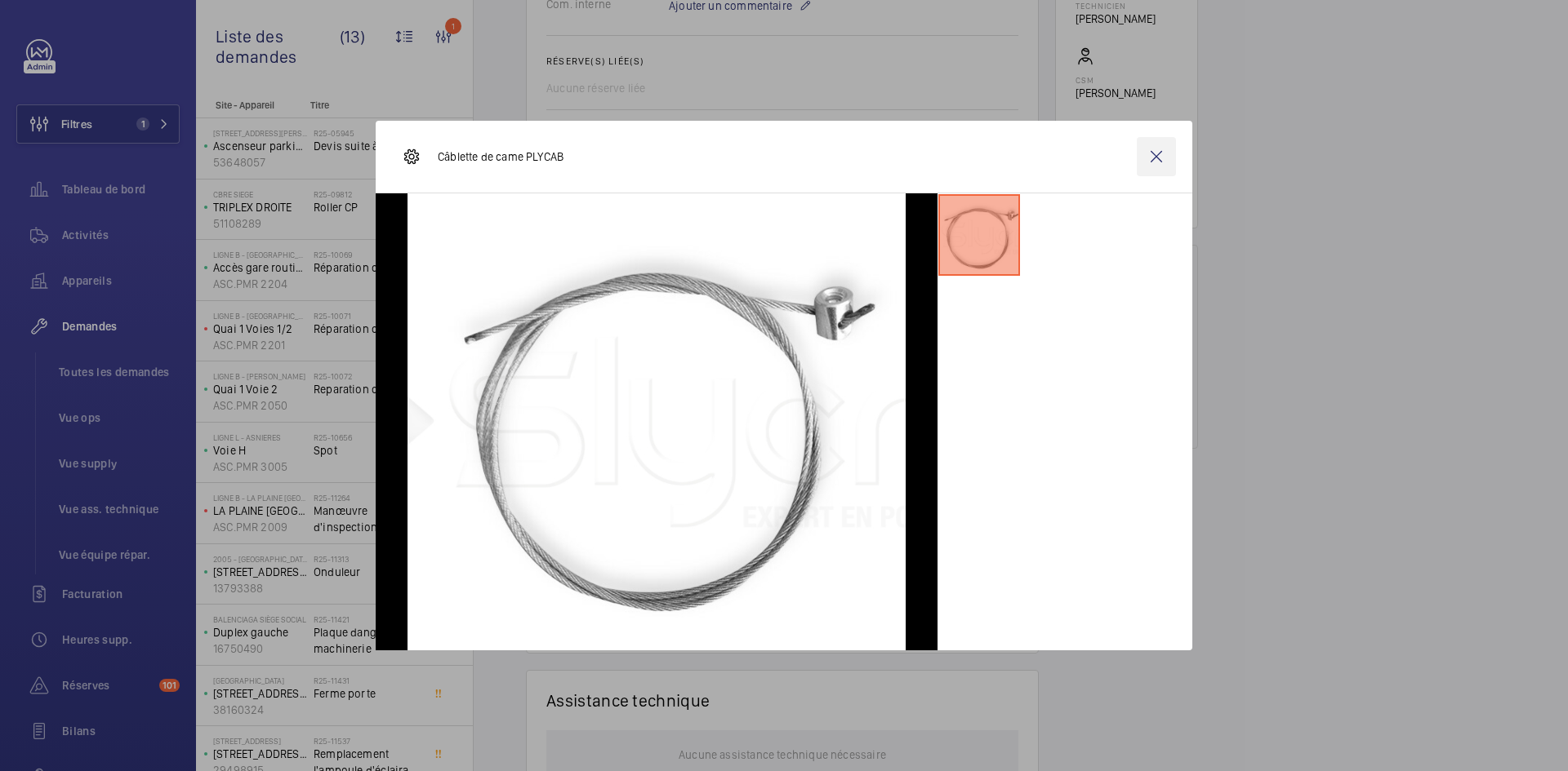
click at [1165, 155] on wm-front-icon-button at bounding box center [1156, 156] width 39 height 39
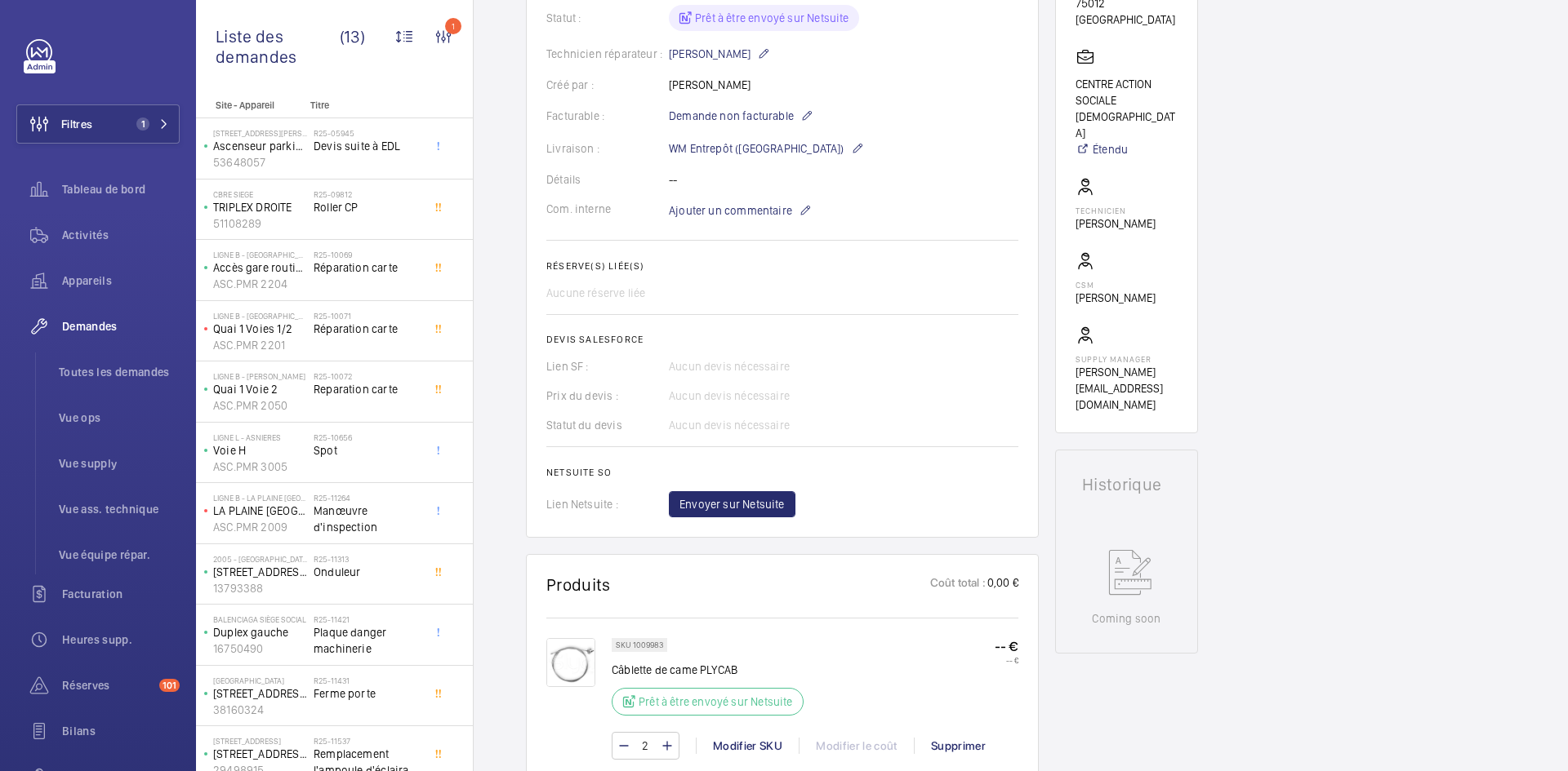
scroll to position [245, 0]
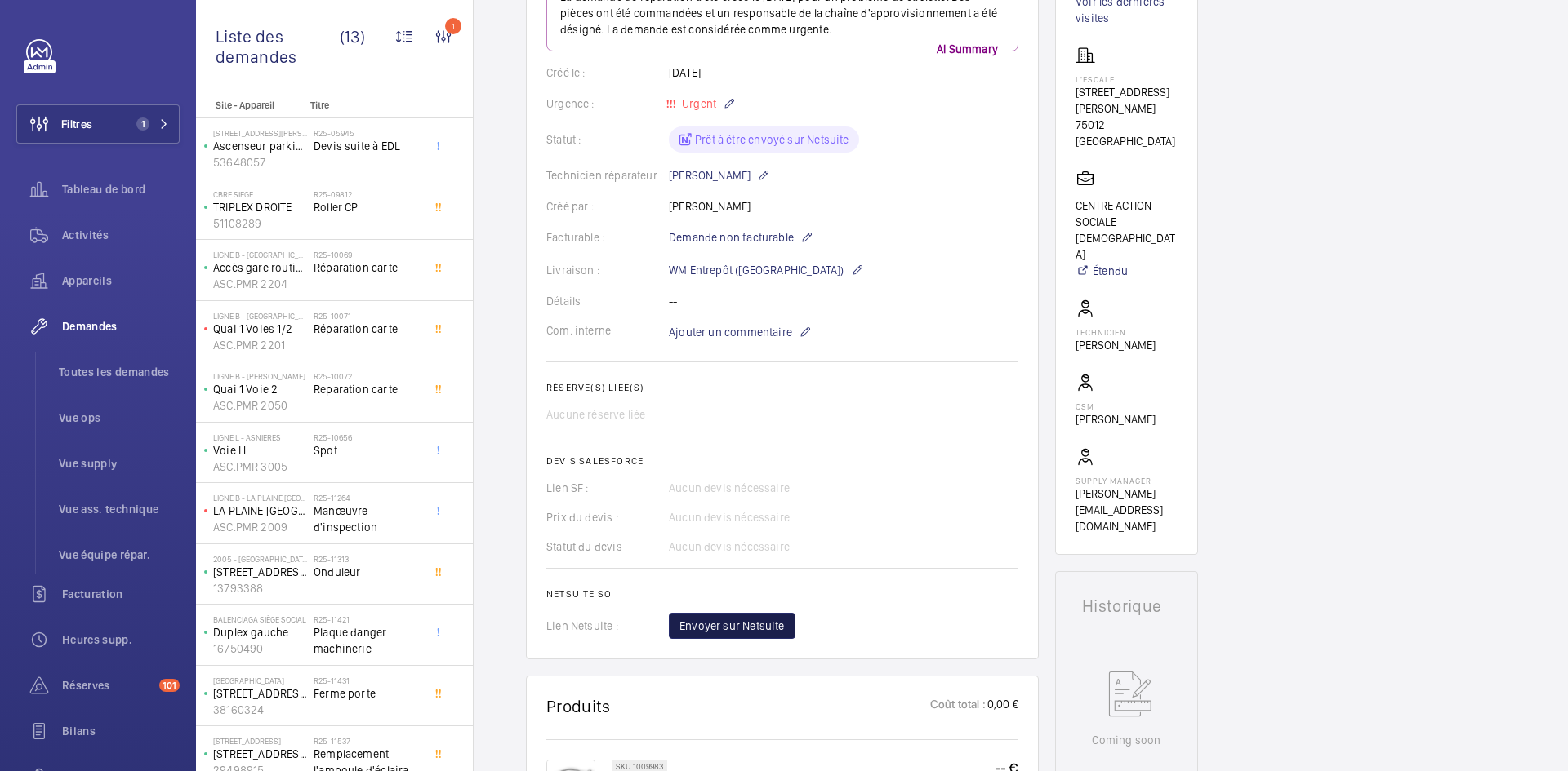
click at [754, 633] on span "Envoyer sur Netsuite" at bounding box center [732, 626] width 106 height 16
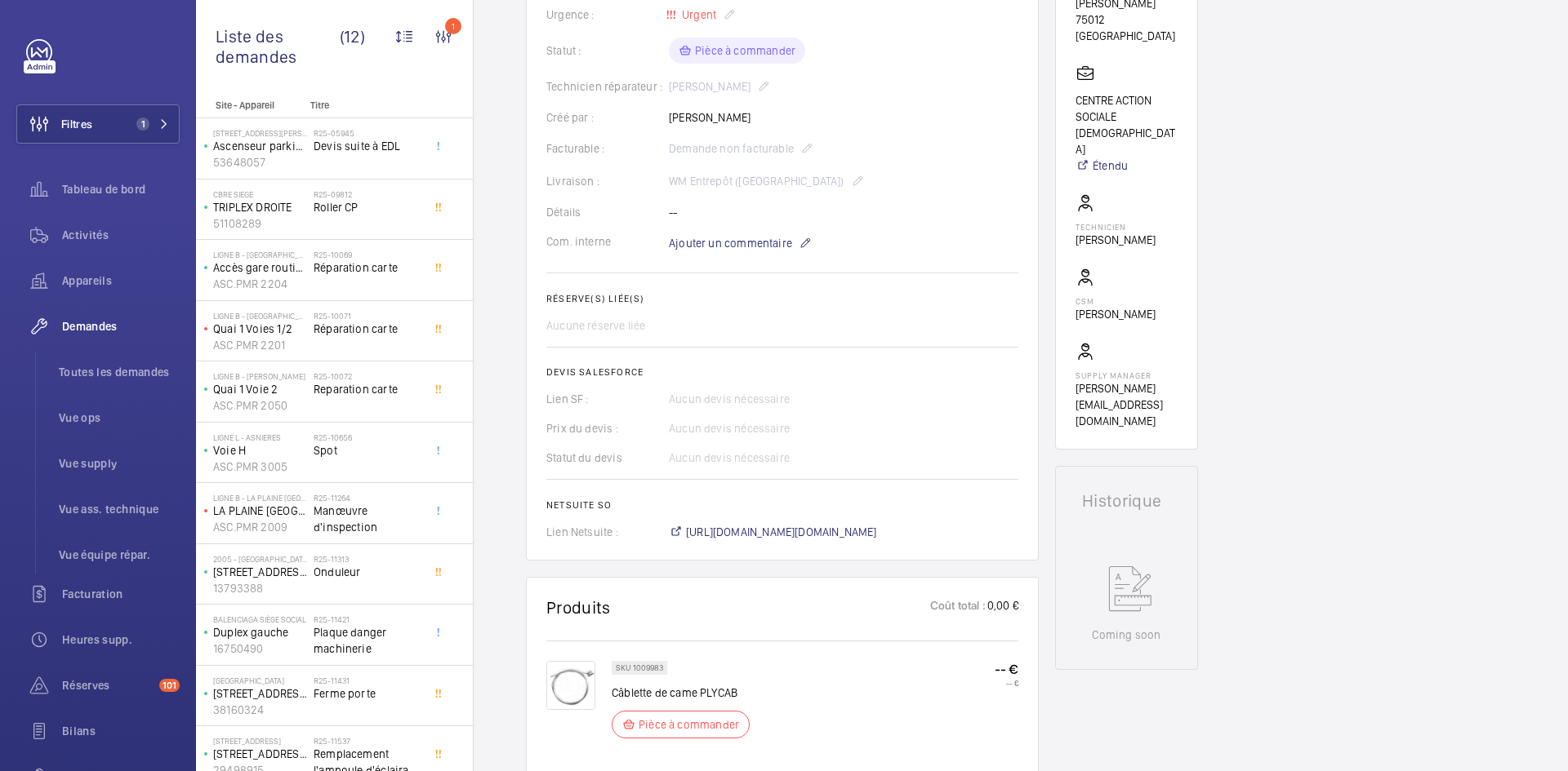
scroll to position [376, 0]
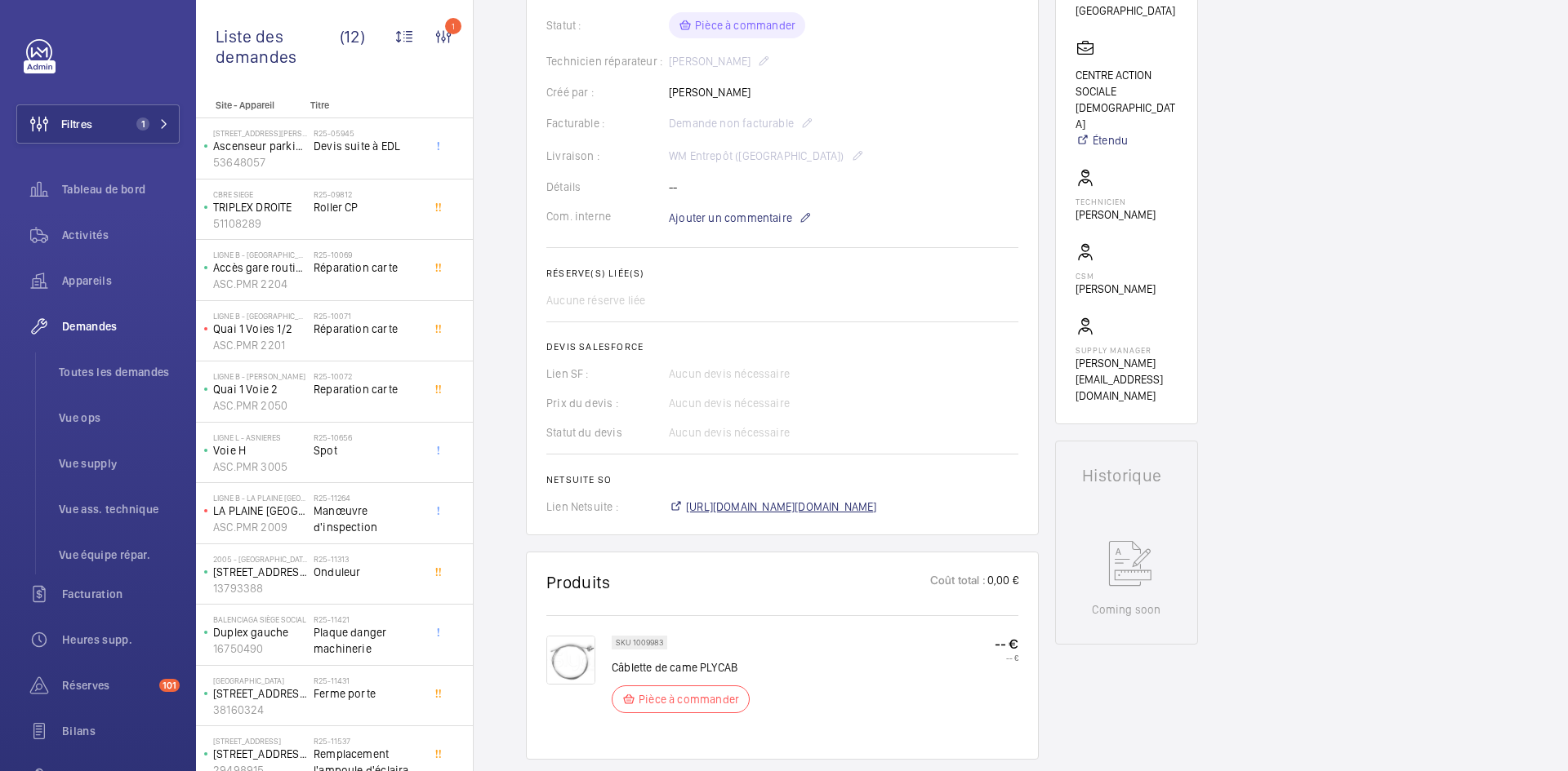
click at [877, 507] on span "https://6461500.app.netsuite.com/app/accounting/transactions/salesord.nl?id=296…" at bounding box center [781, 507] width 191 height 16
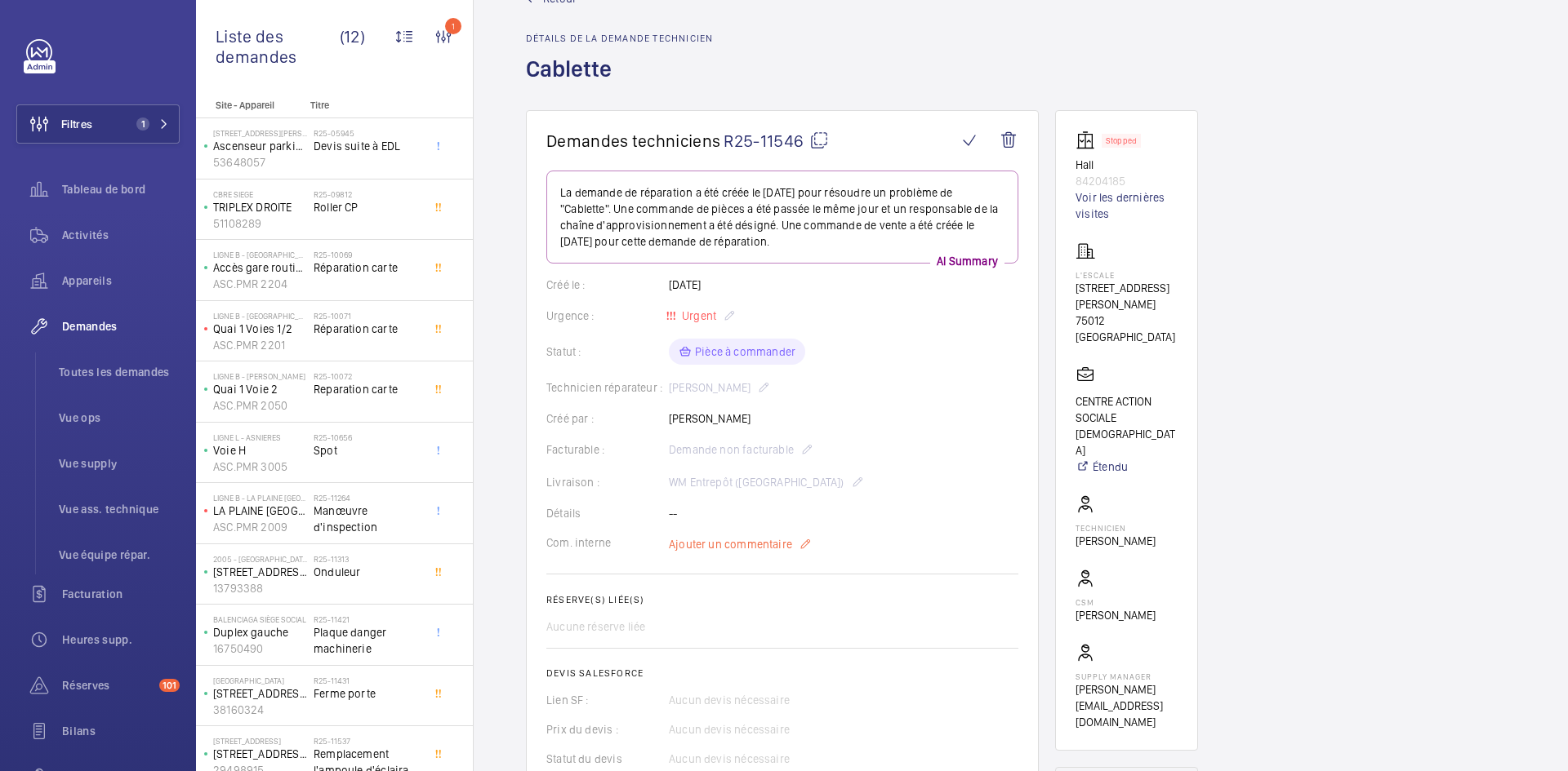
click at [761, 547] on span "Ajouter un commentaire" at bounding box center [730, 544] width 123 height 16
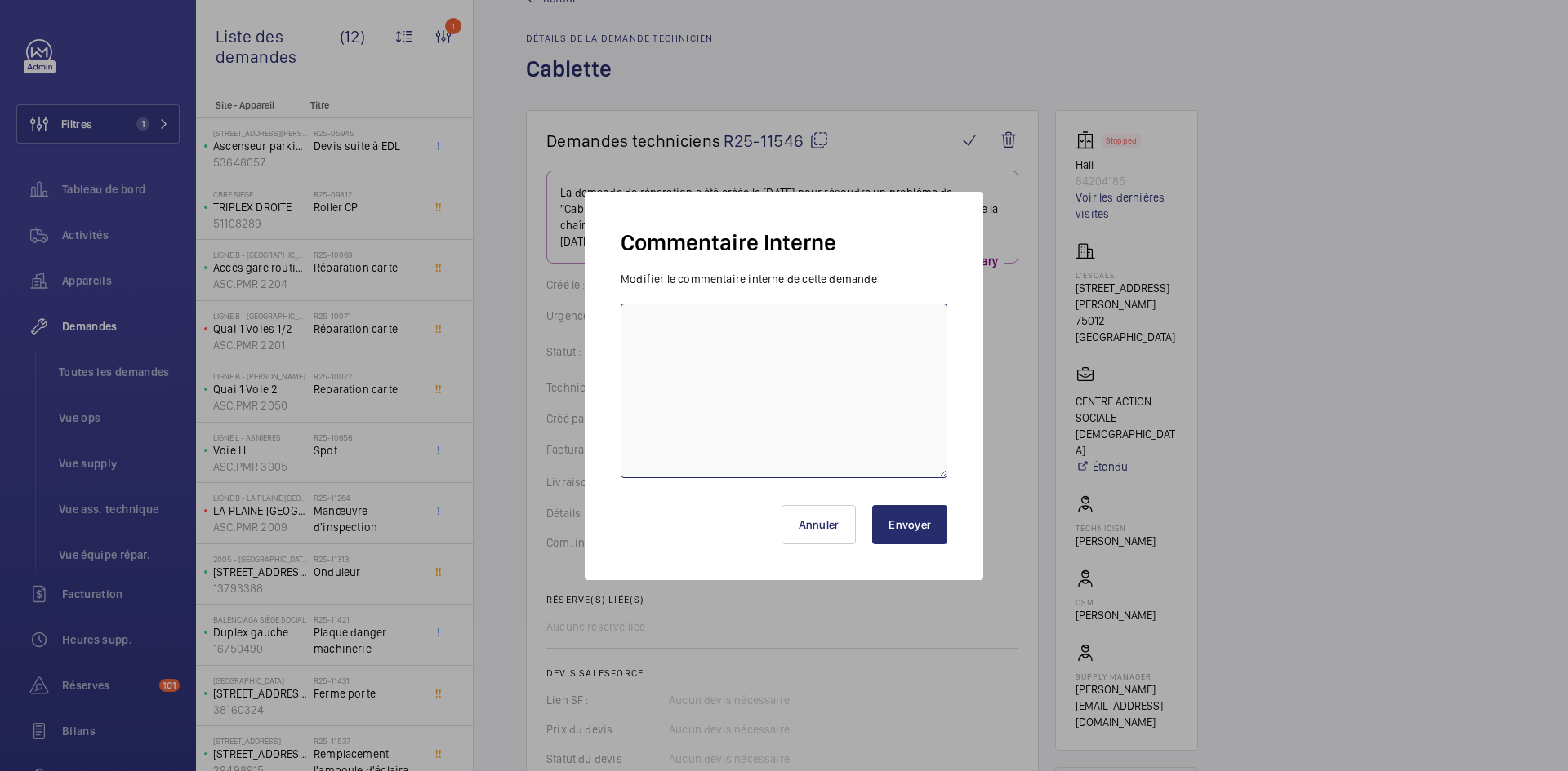
click at [696, 345] on textarea at bounding box center [784, 391] width 327 height 175
paste textarea "BY-01/09 commande effectuer chez le fournisseur Slycma via le site livraison pr…"
type textarea "BY-01/09 commande effectuer chez le fournisseur Slycma via le site livraison pr…"
click at [927, 531] on button "Envoyer" at bounding box center [910, 525] width 76 height 39
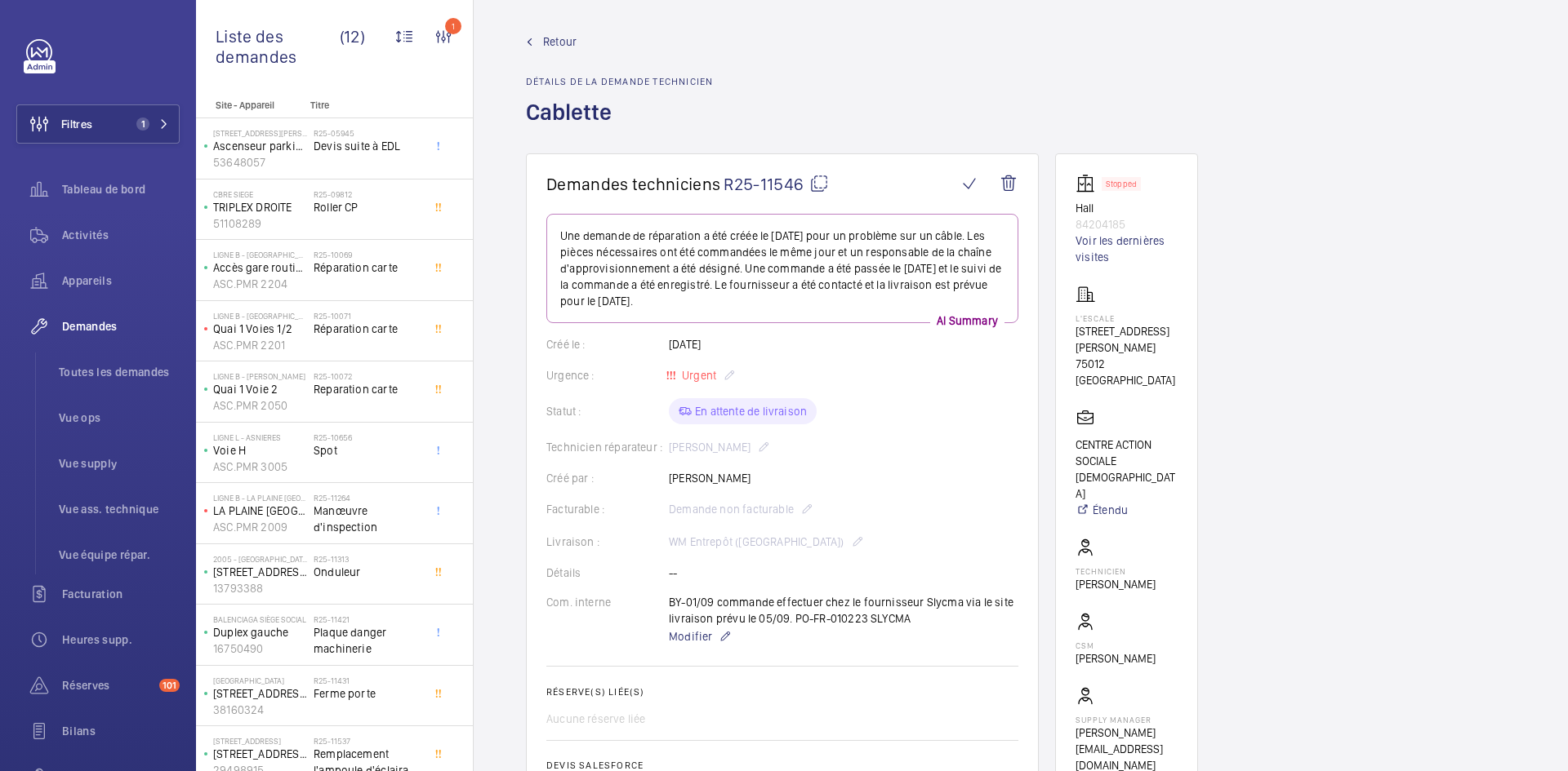
scroll to position [0, 0]
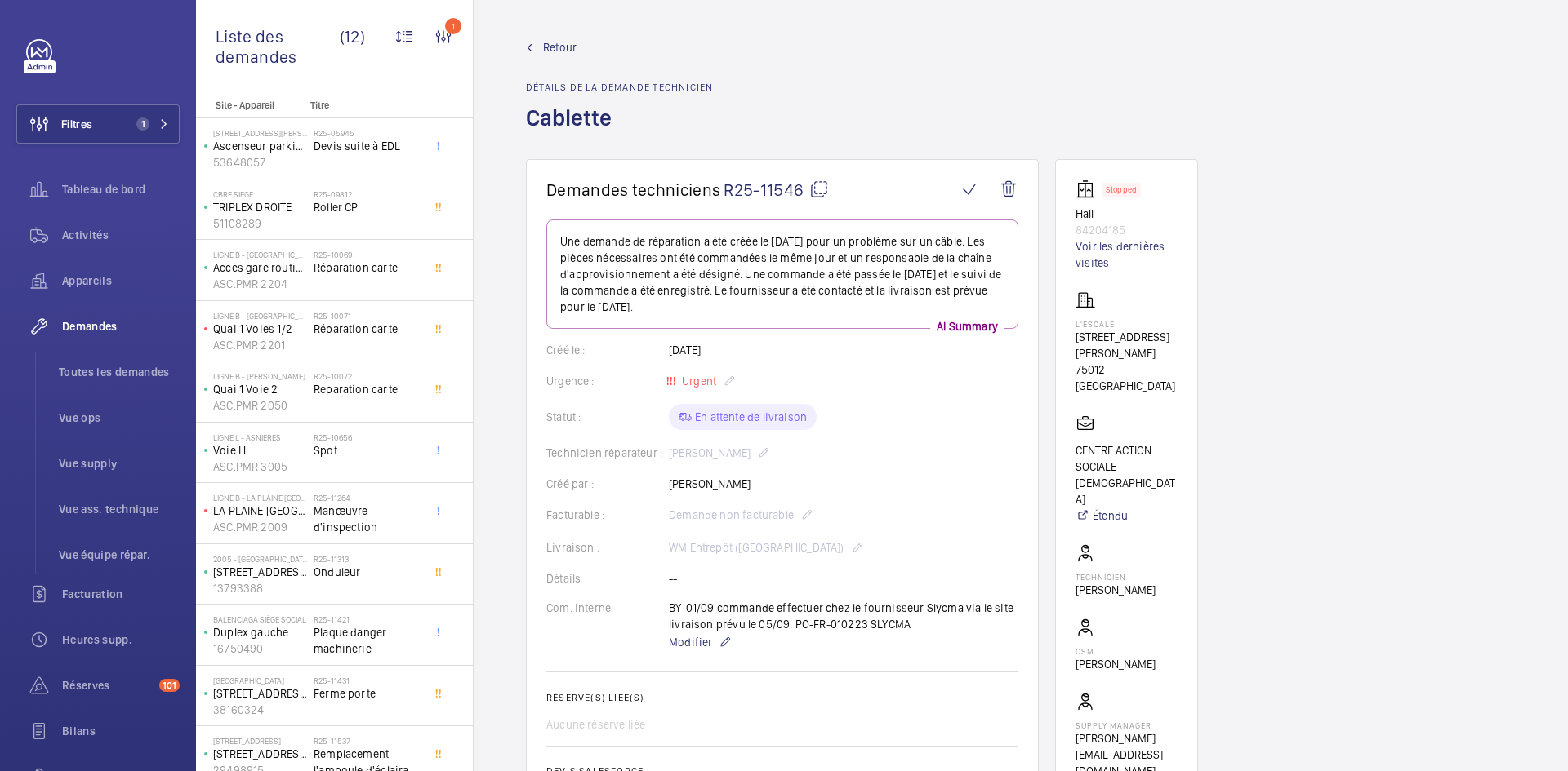
click at [565, 44] on span "Retour" at bounding box center [560, 47] width 34 height 16
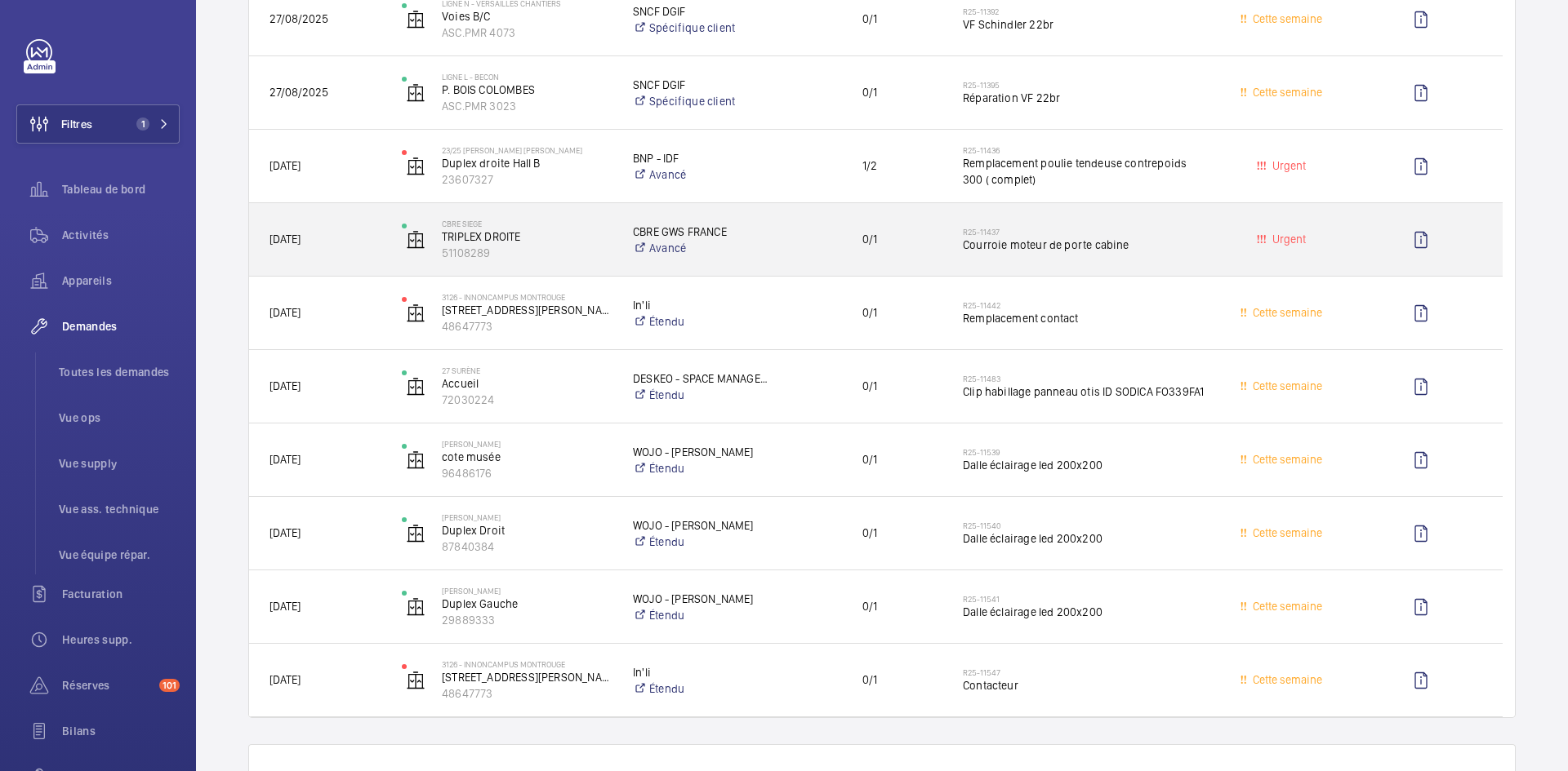
scroll to position [1306, 0]
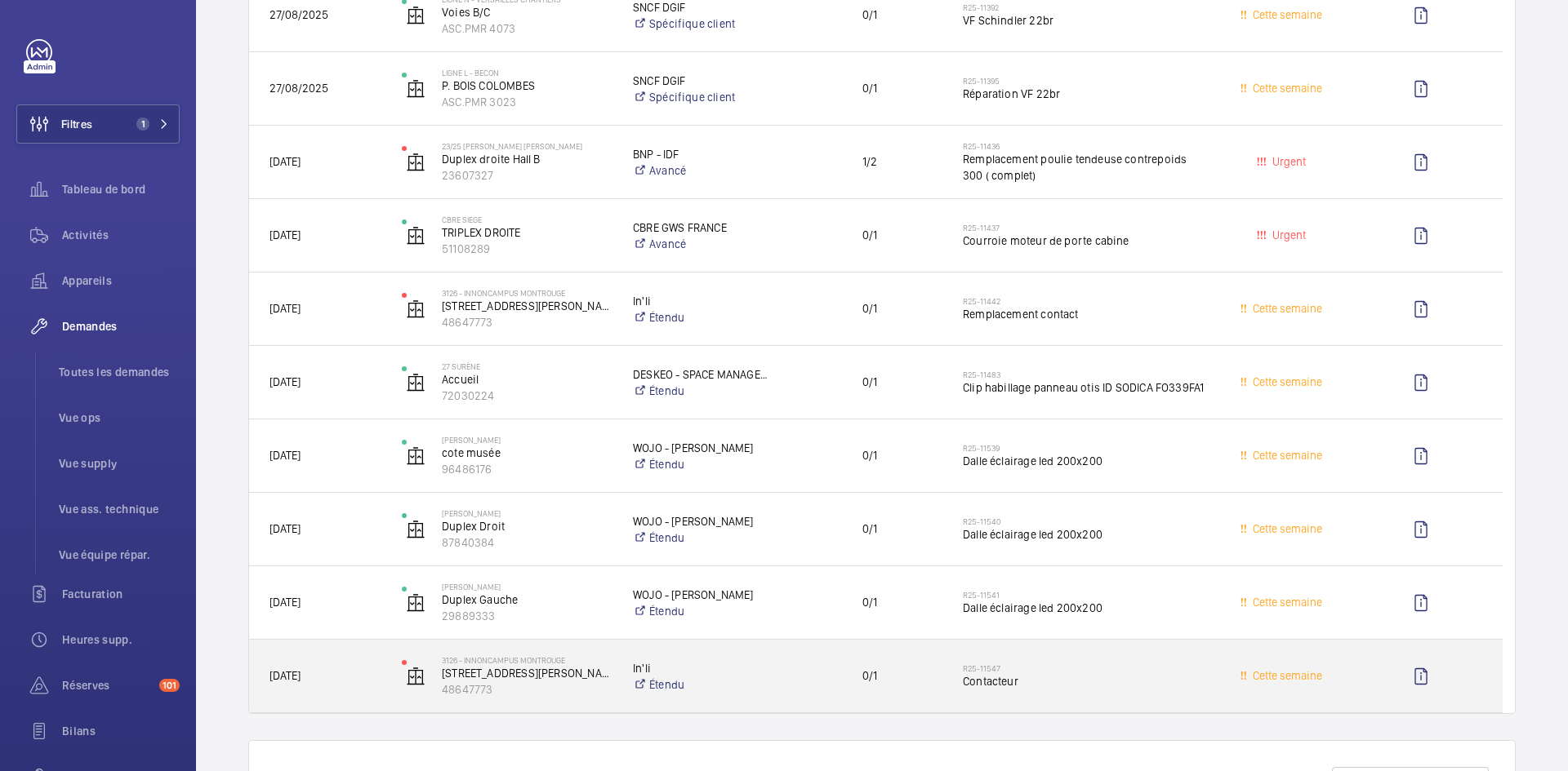
click at [340, 671] on span "Hier" at bounding box center [324, 676] width 111 height 19
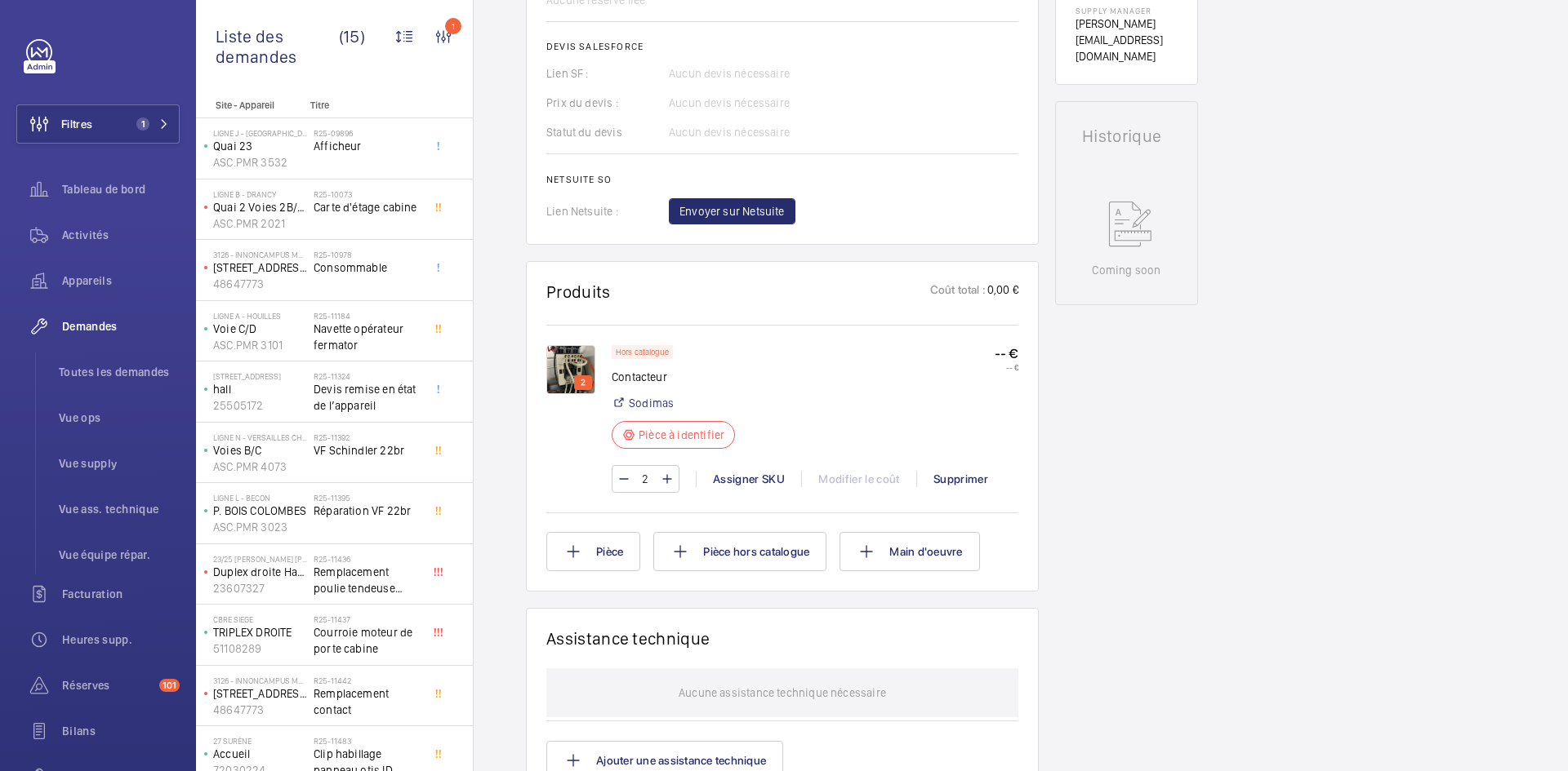
scroll to position [686, 0]
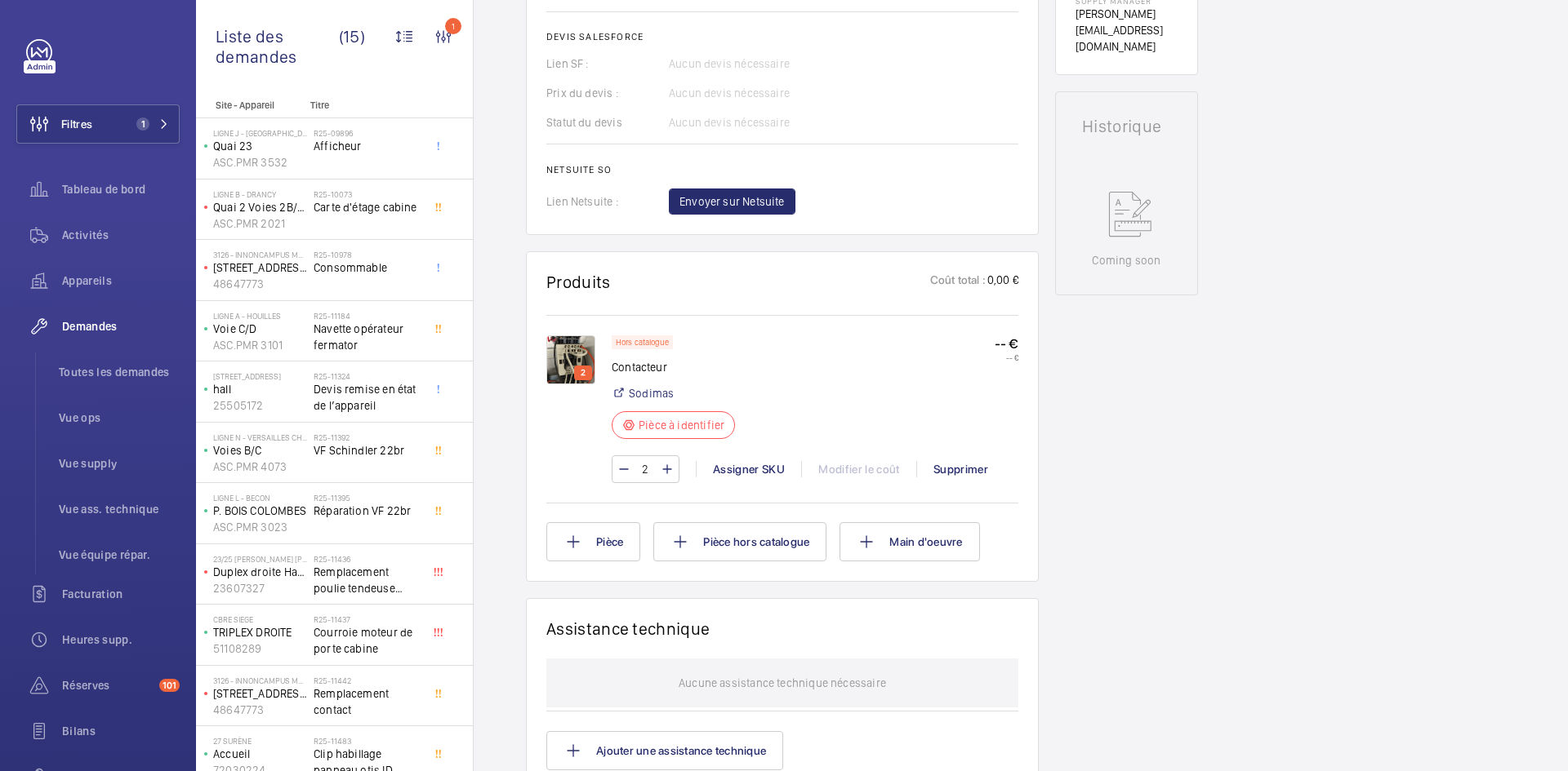
click at [562, 352] on img at bounding box center [570, 360] width 49 height 49
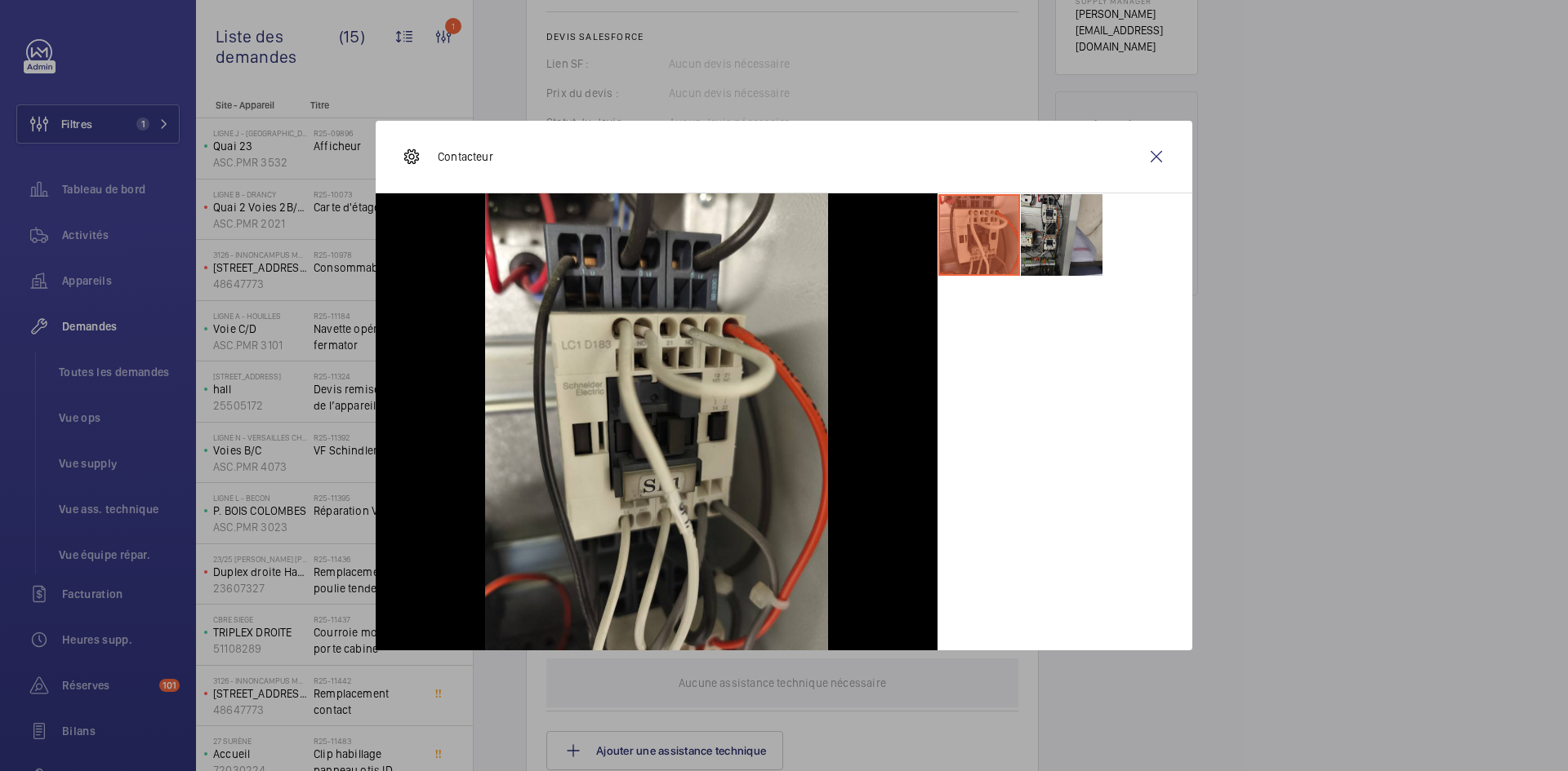
click at [1064, 219] on li at bounding box center [1062, 235] width 82 height 82
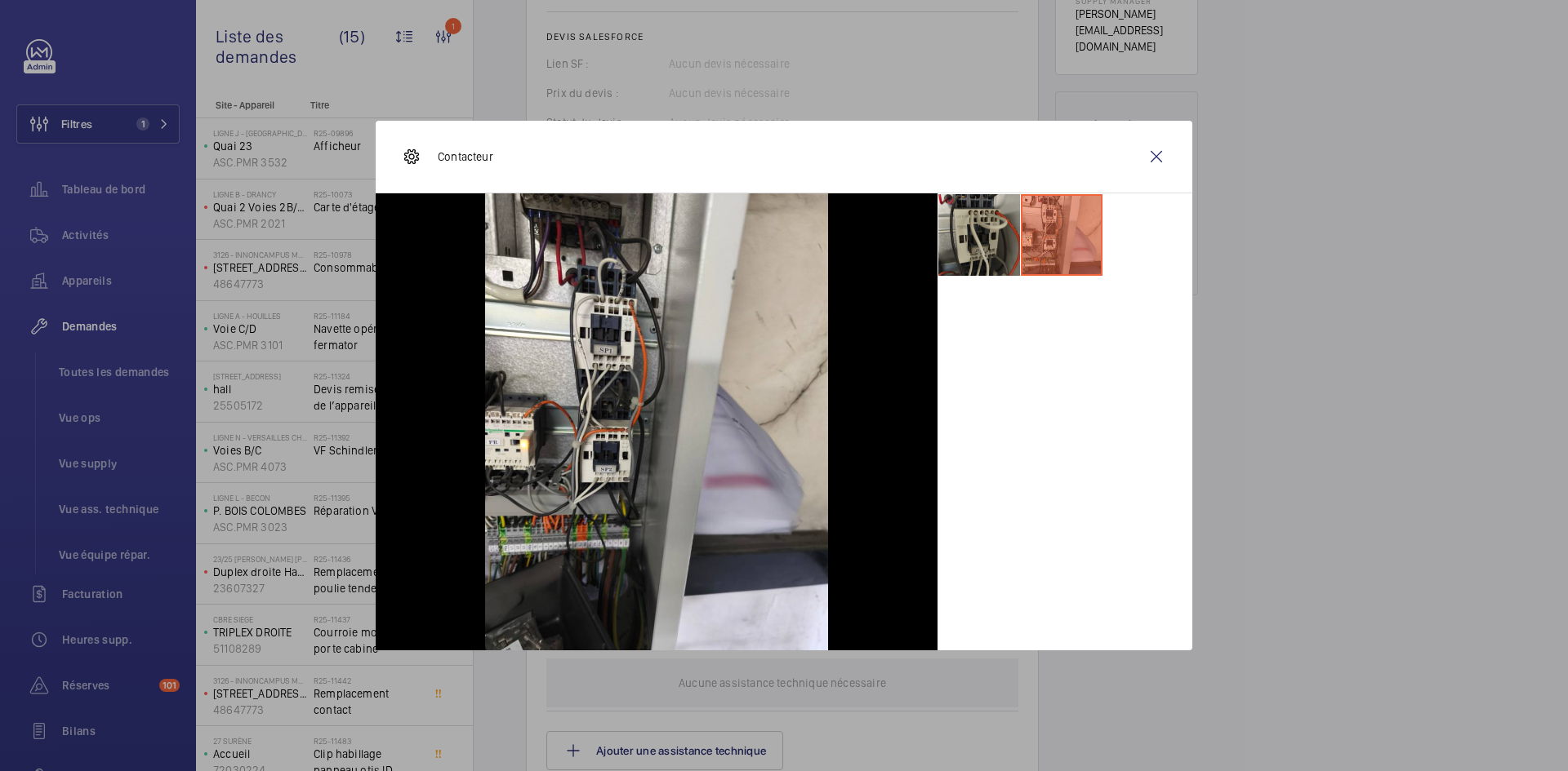
click at [962, 218] on li at bounding box center [979, 235] width 82 height 82
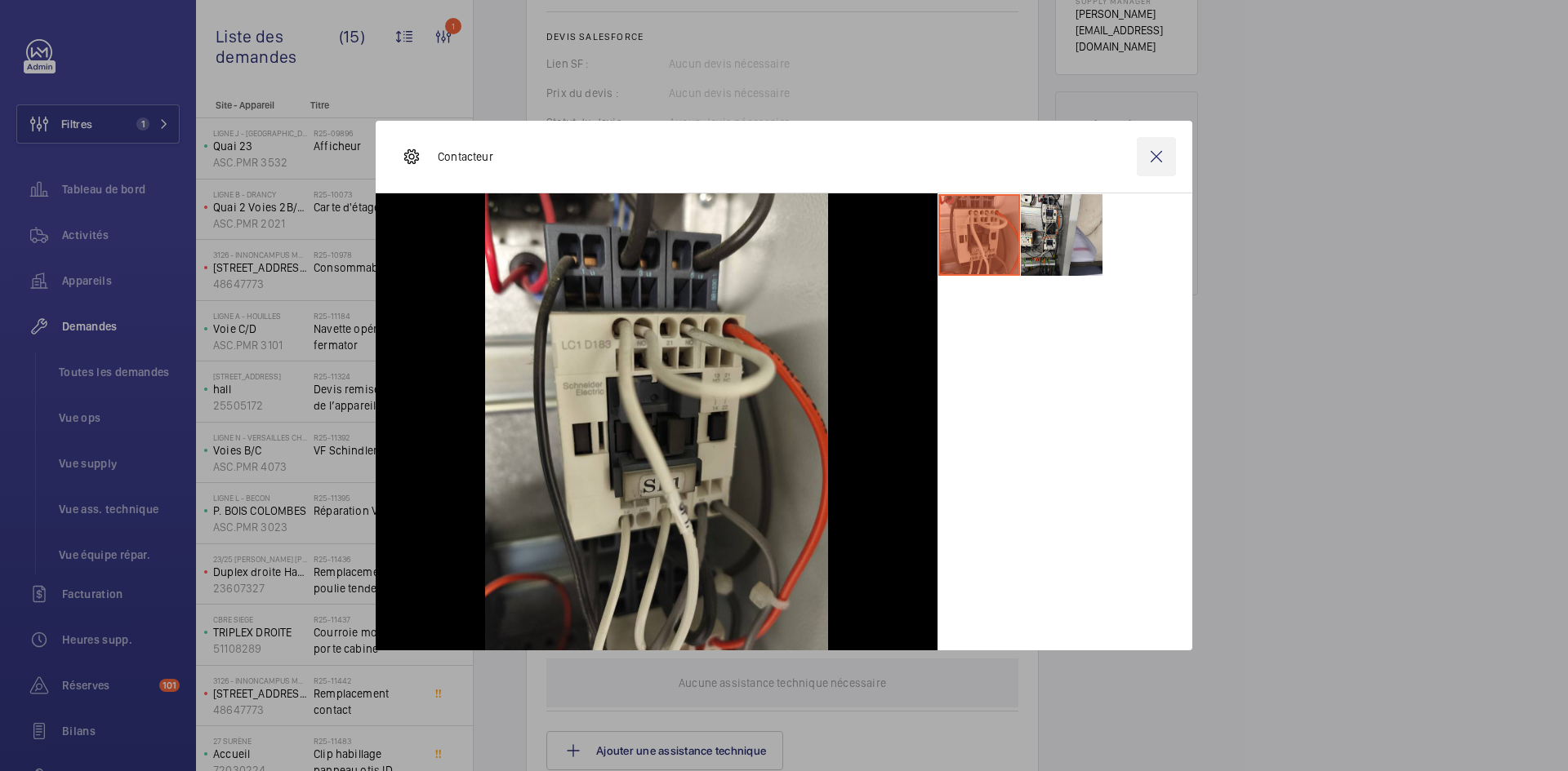
click at [1164, 160] on wm-front-icon-button at bounding box center [1156, 156] width 39 height 39
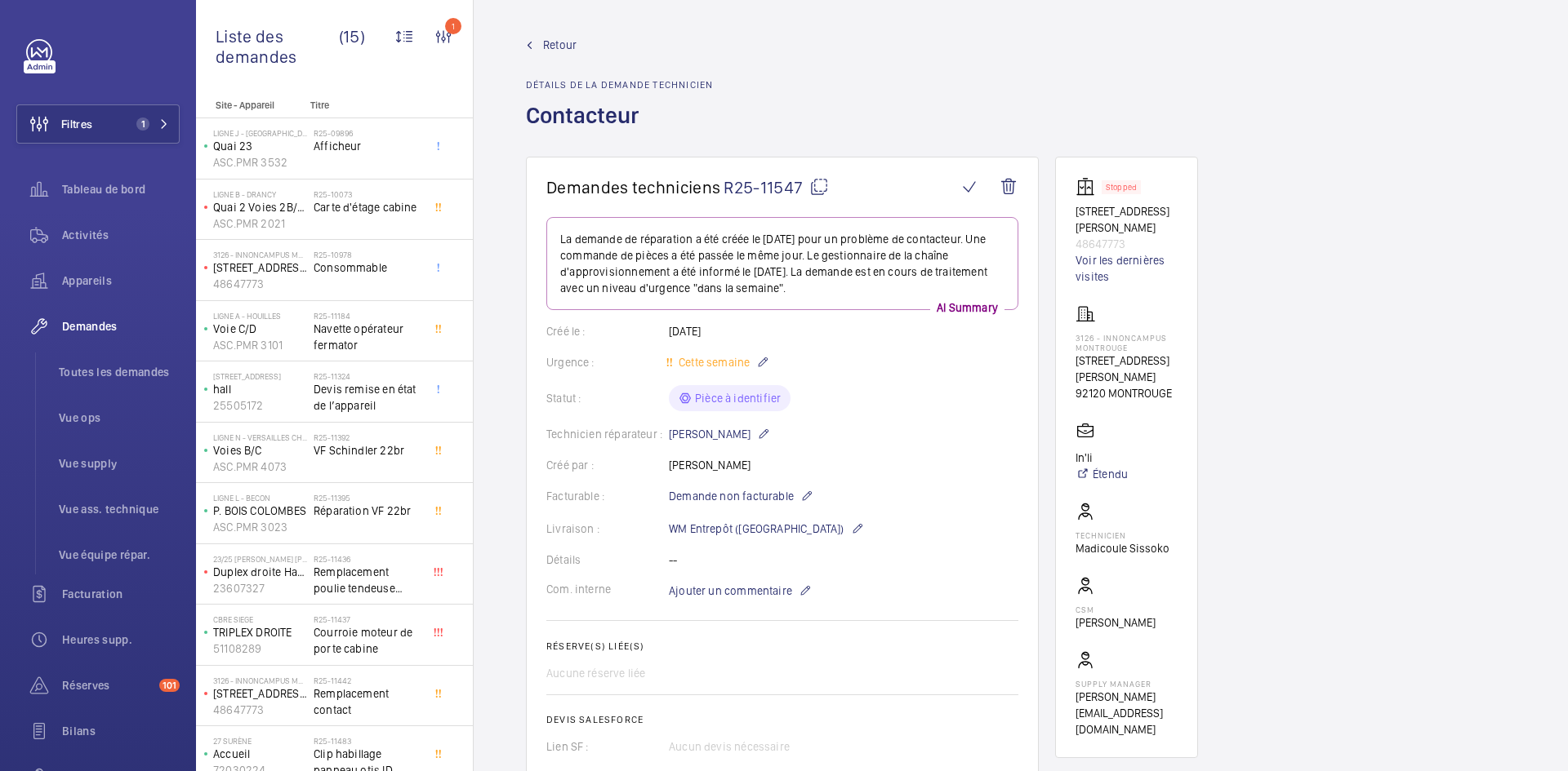
scroll to position [0, 0]
click at [819, 187] on mat-icon at bounding box center [819, 189] width 20 height 20
click at [819, 190] on mat-icon at bounding box center [819, 189] width 20 height 20
click at [744, 593] on span "Ajouter un commentaire" at bounding box center [730, 593] width 123 height 16
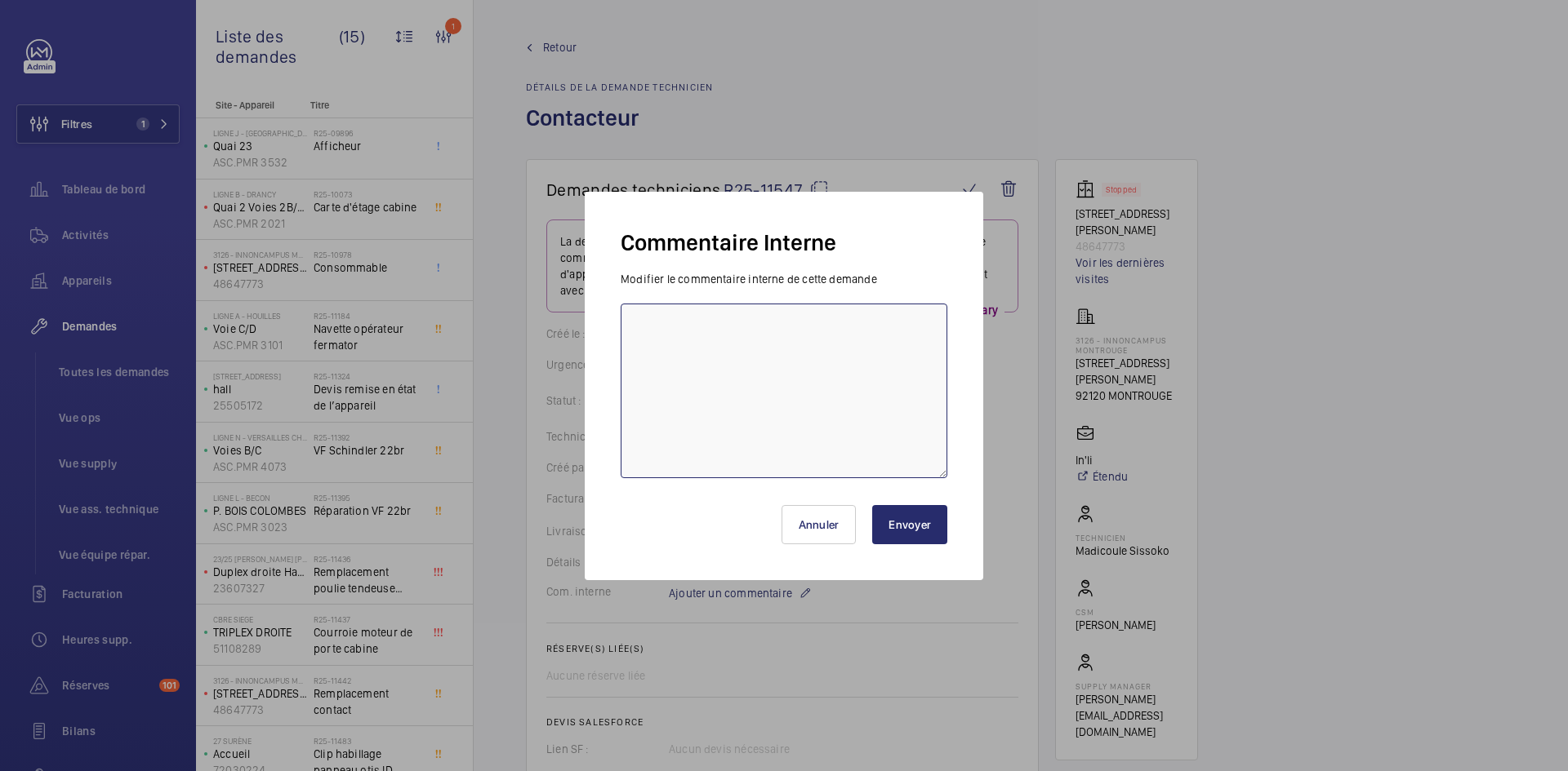
click at [695, 341] on textarea at bounding box center [784, 391] width 327 height 175
type textarea "BY-01/09 demande de devis au fournisseur Sodimas & CDA attente de retour."
click at [936, 521] on button "Envoyer" at bounding box center [910, 525] width 76 height 39
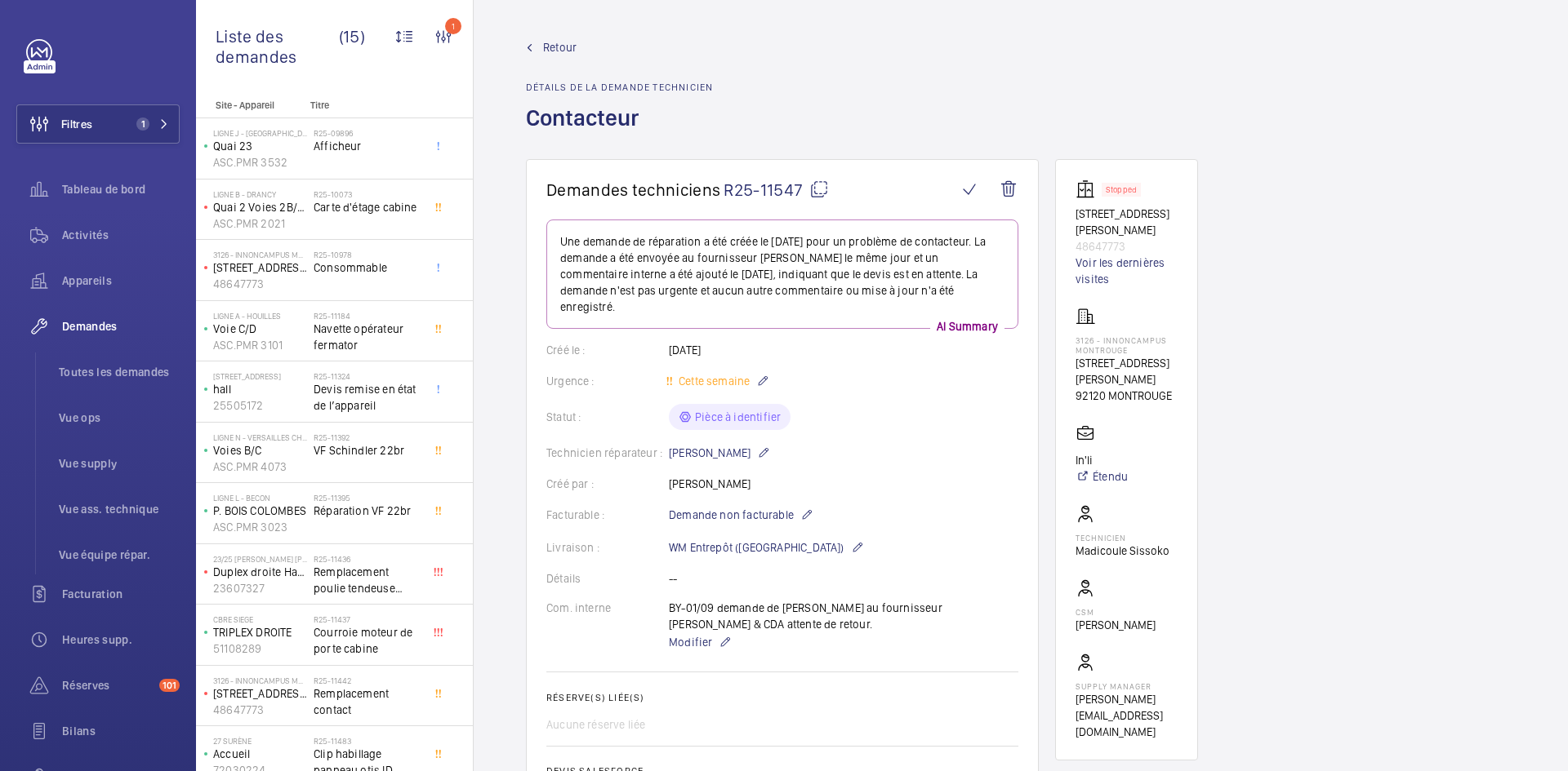
click at [564, 44] on span "Retour" at bounding box center [560, 47] width 34 height 16
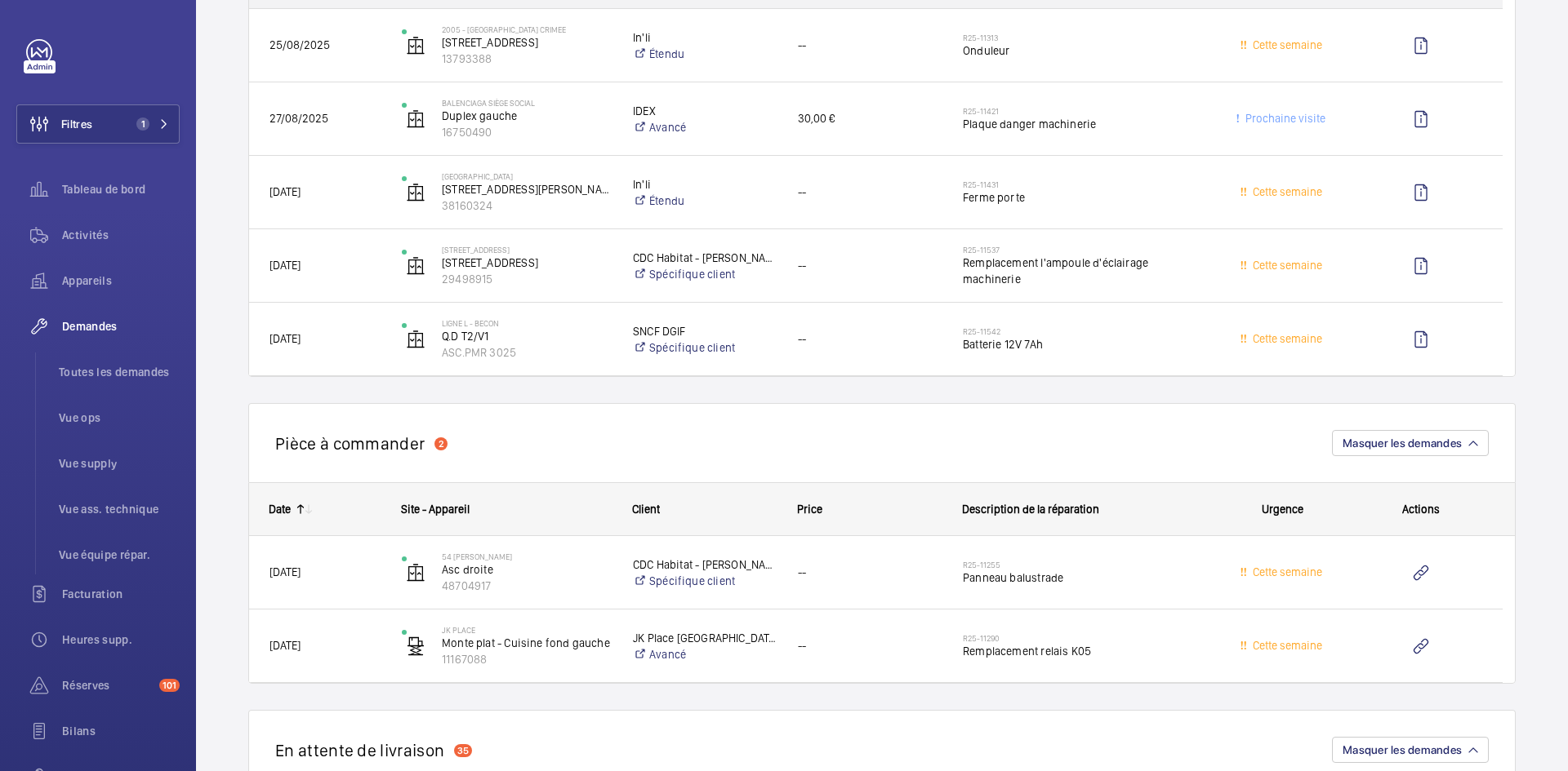
scroll to position [2694, 0]
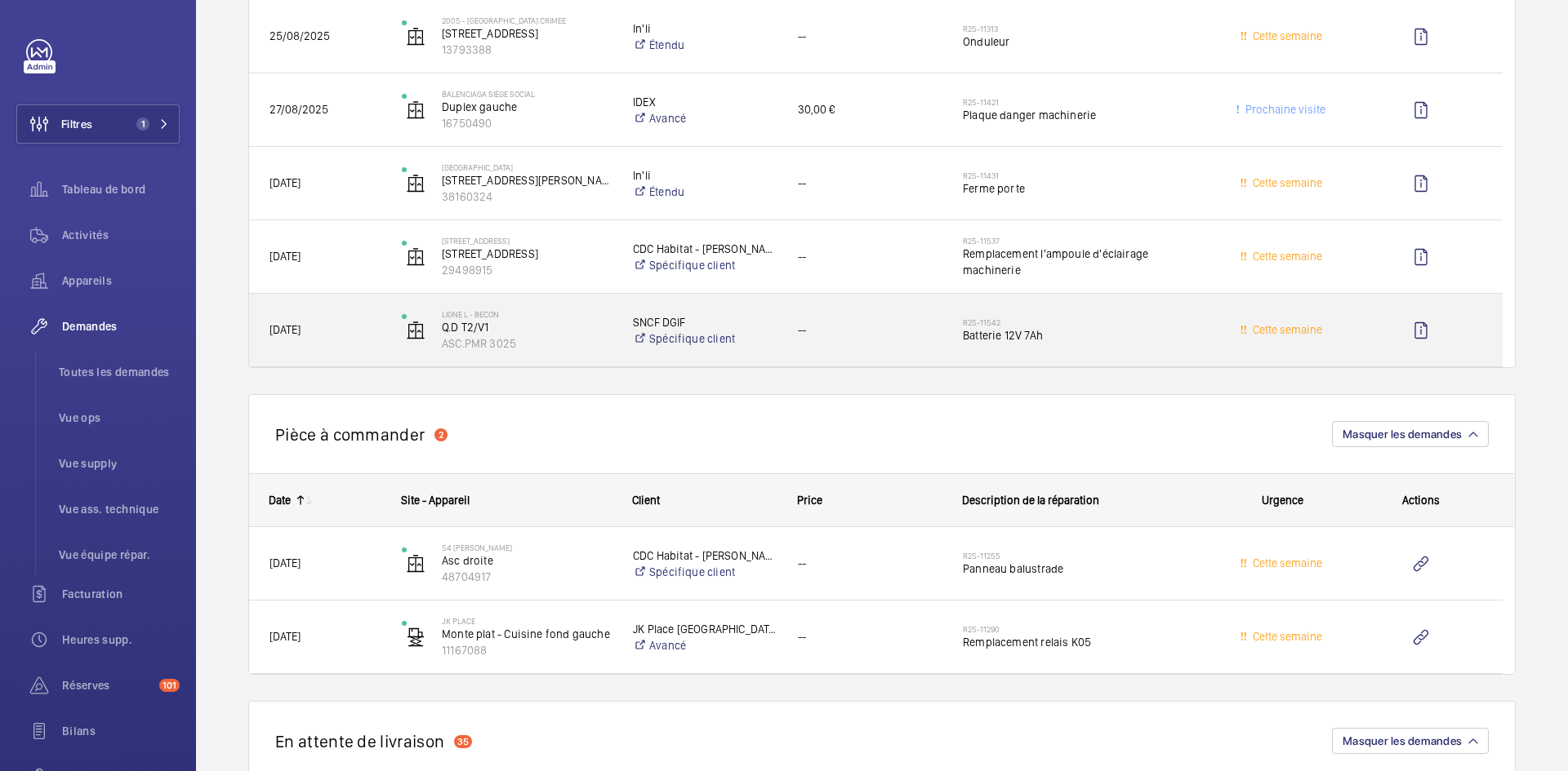
click at [370, 334] on span "Hier" at bounding box center [324, 330] width 111 height 19
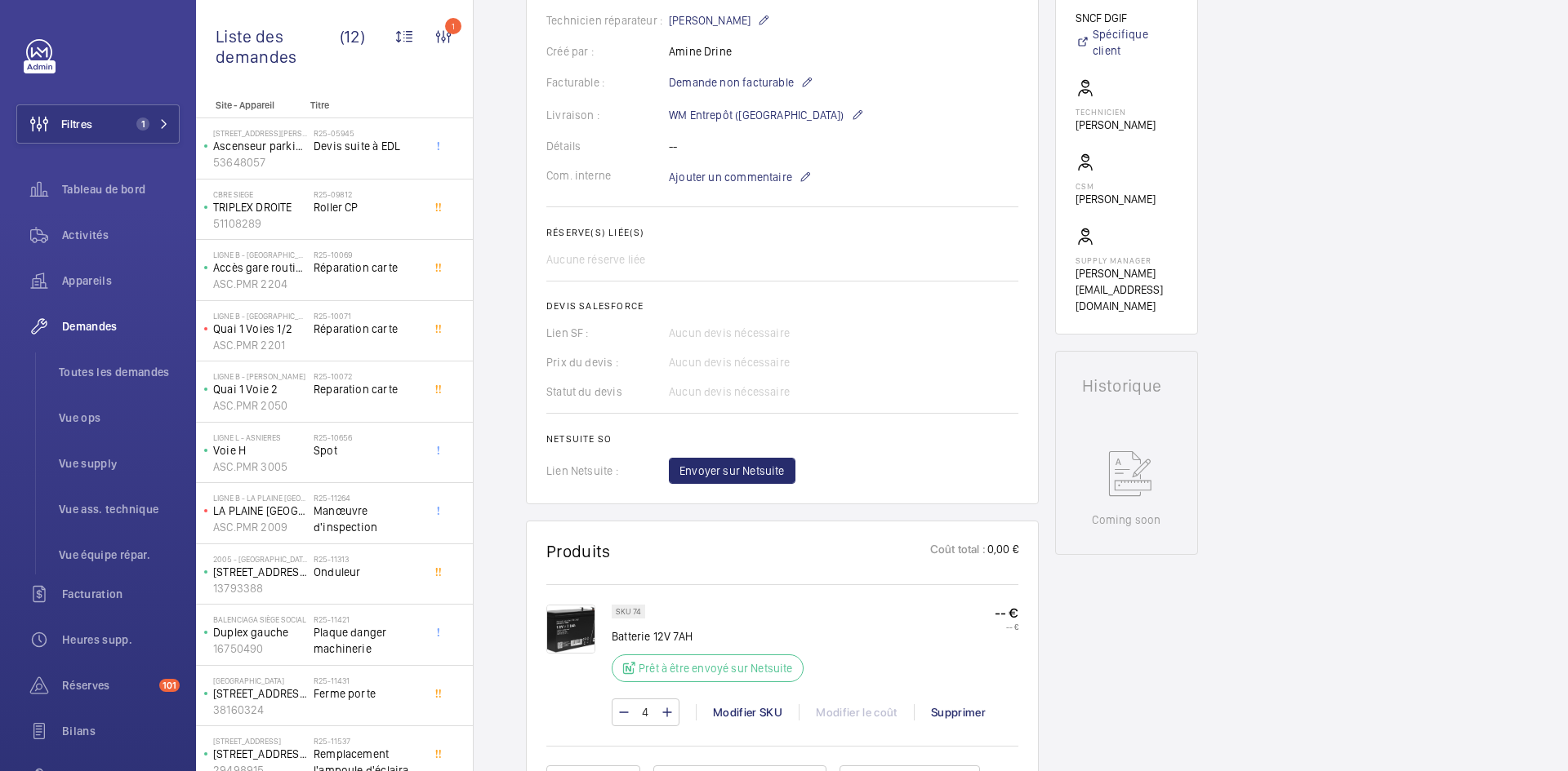
scroll to position [409, 0]
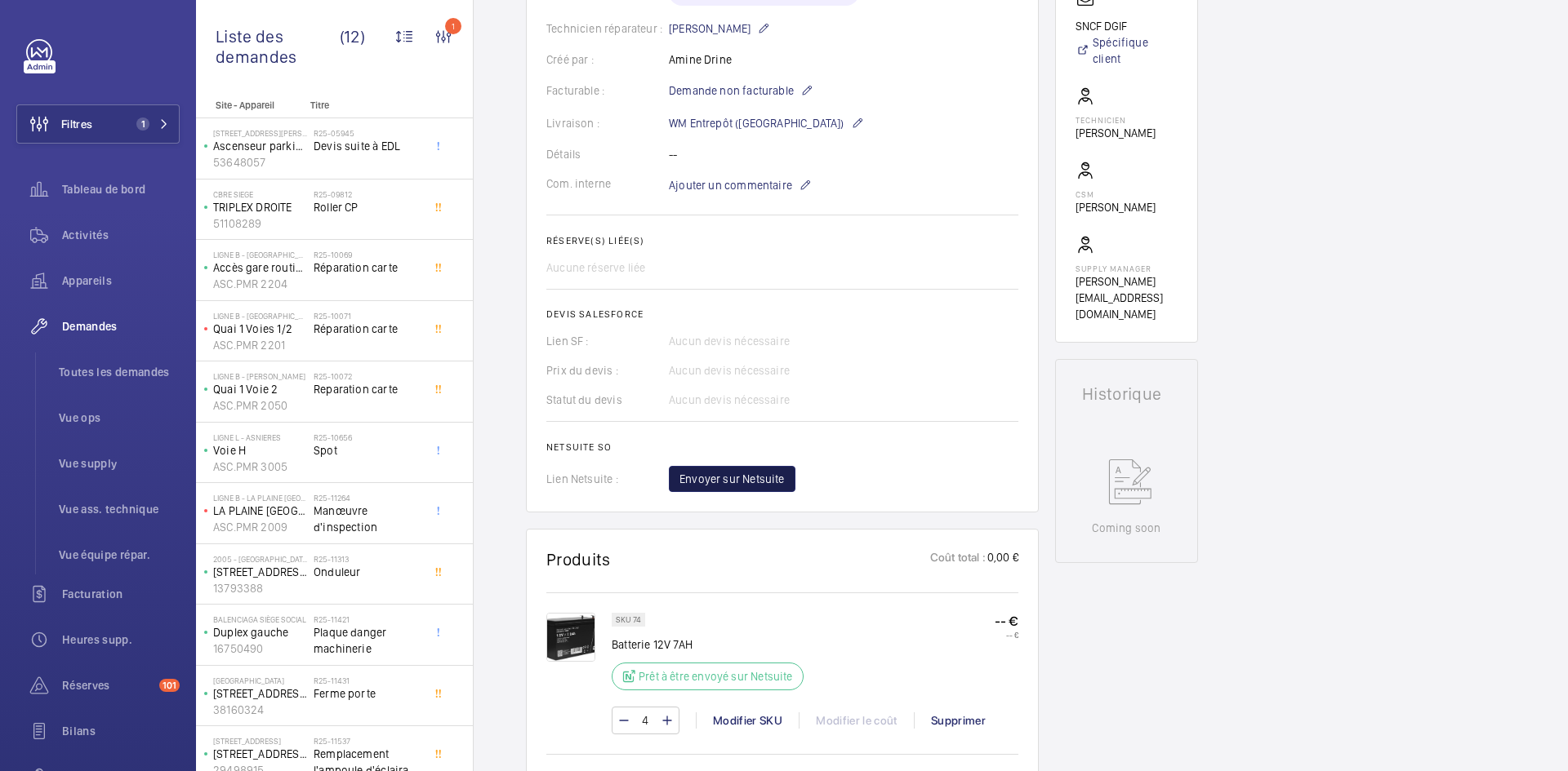
click at [755, 484] on span "Envoyer sur Netsuite" at bounding box center [732, 479] width 106 height 16
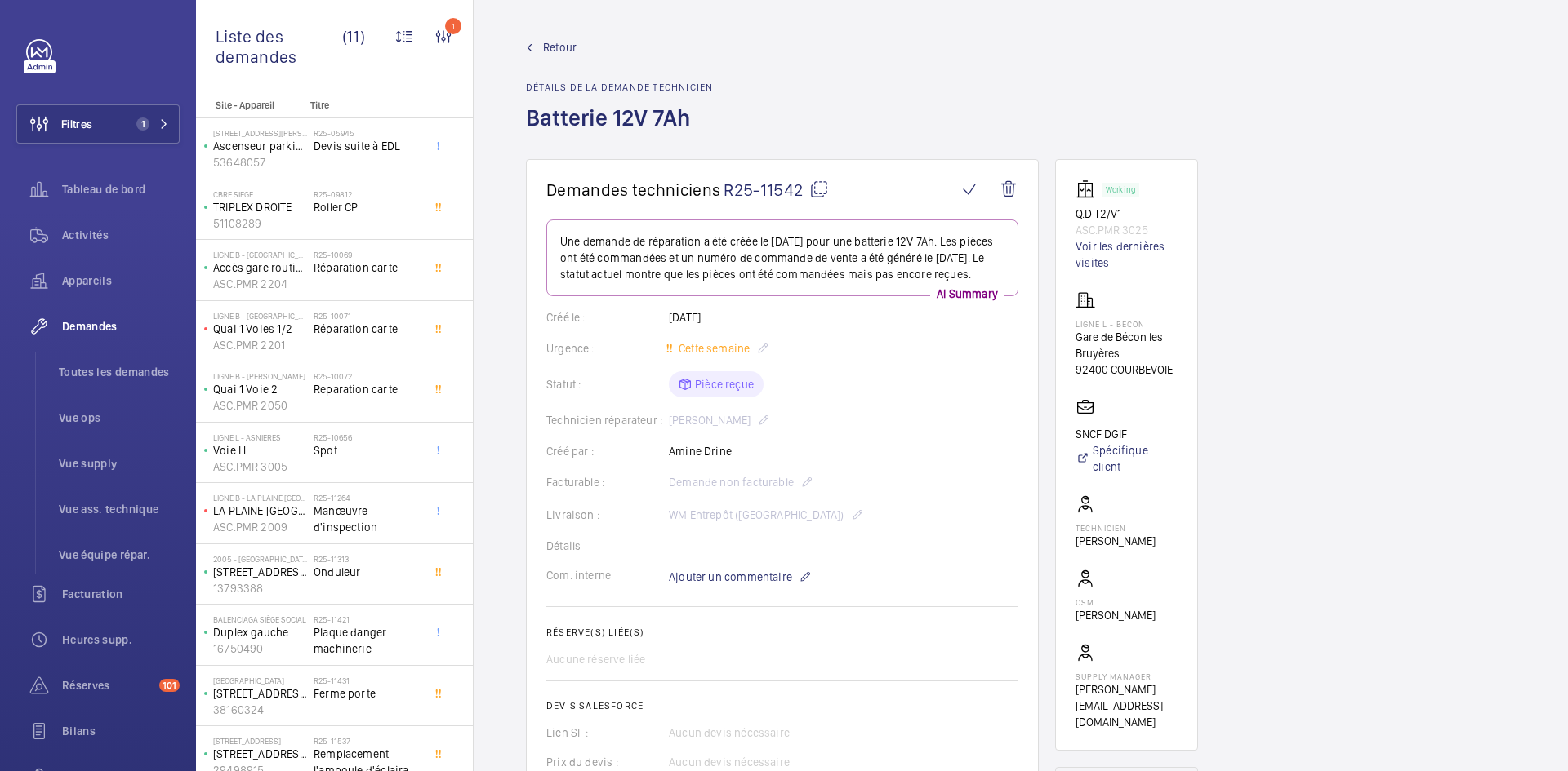
click at [545, 45] on span "Retour" at bounding box center [560, 47] width 34 height 16
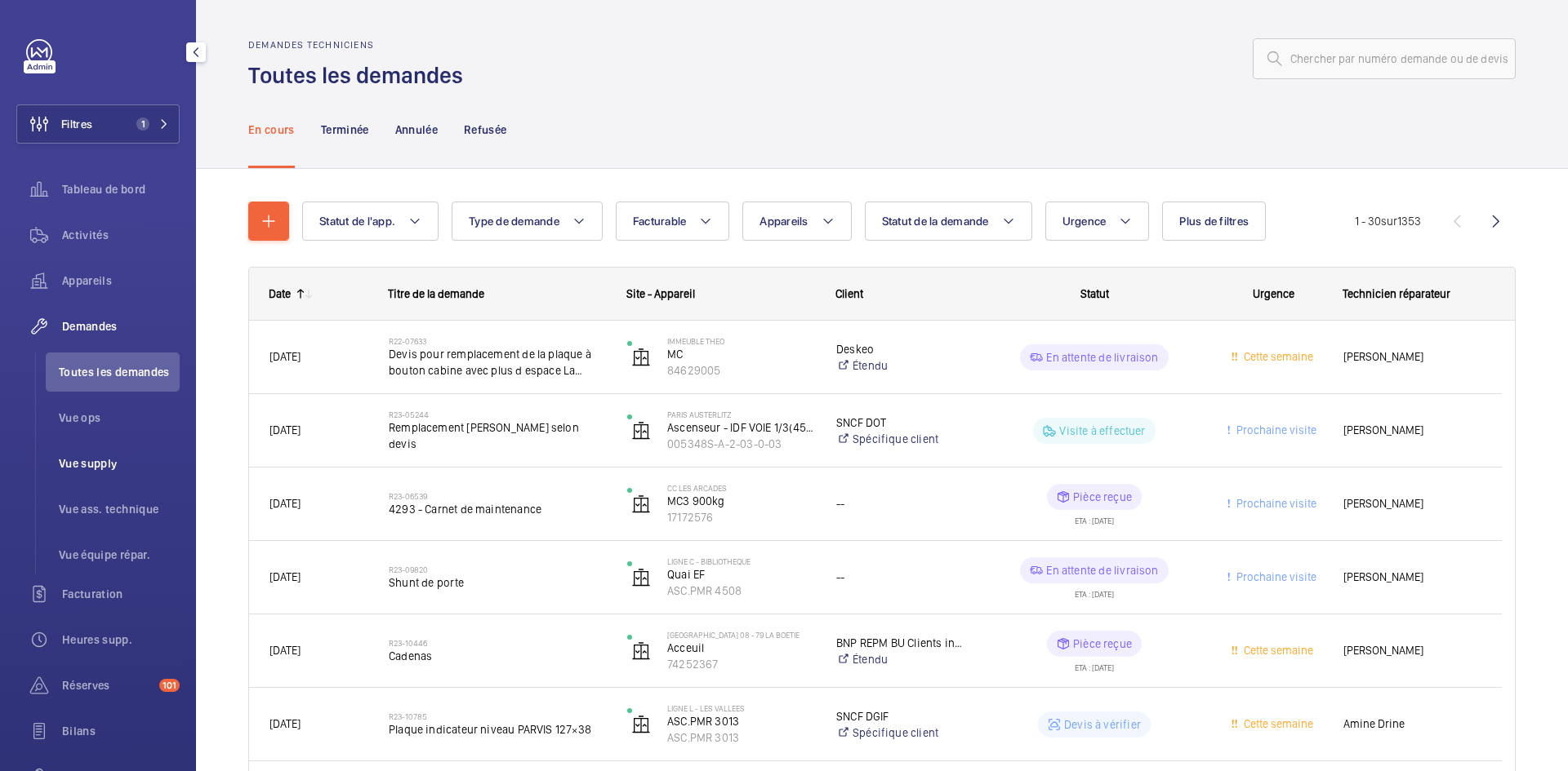
click at [107, 464] on span "Vue supply" at bounding box center [119, 464] width 121 height 16
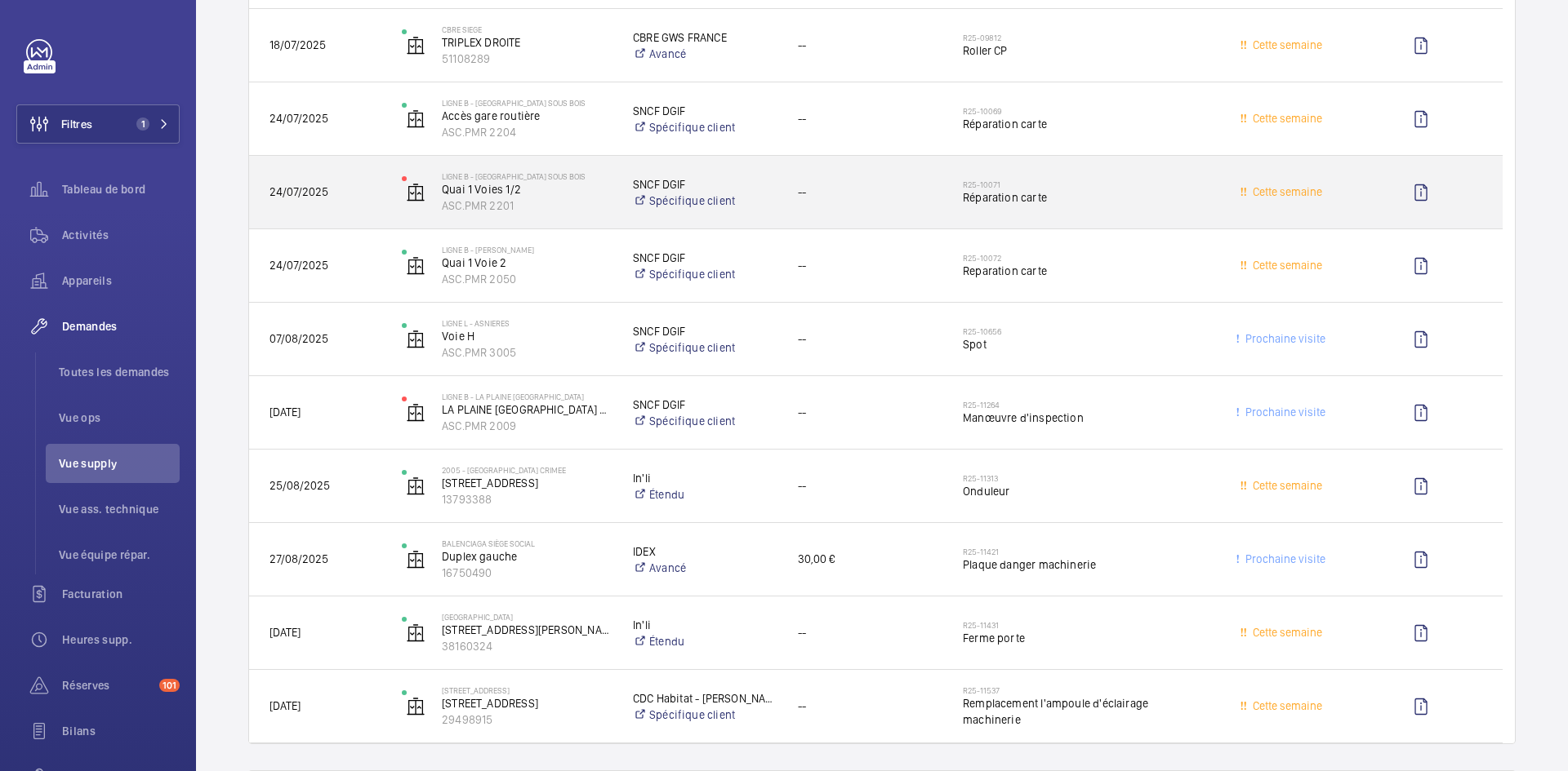
scroll to position [2285, 0]
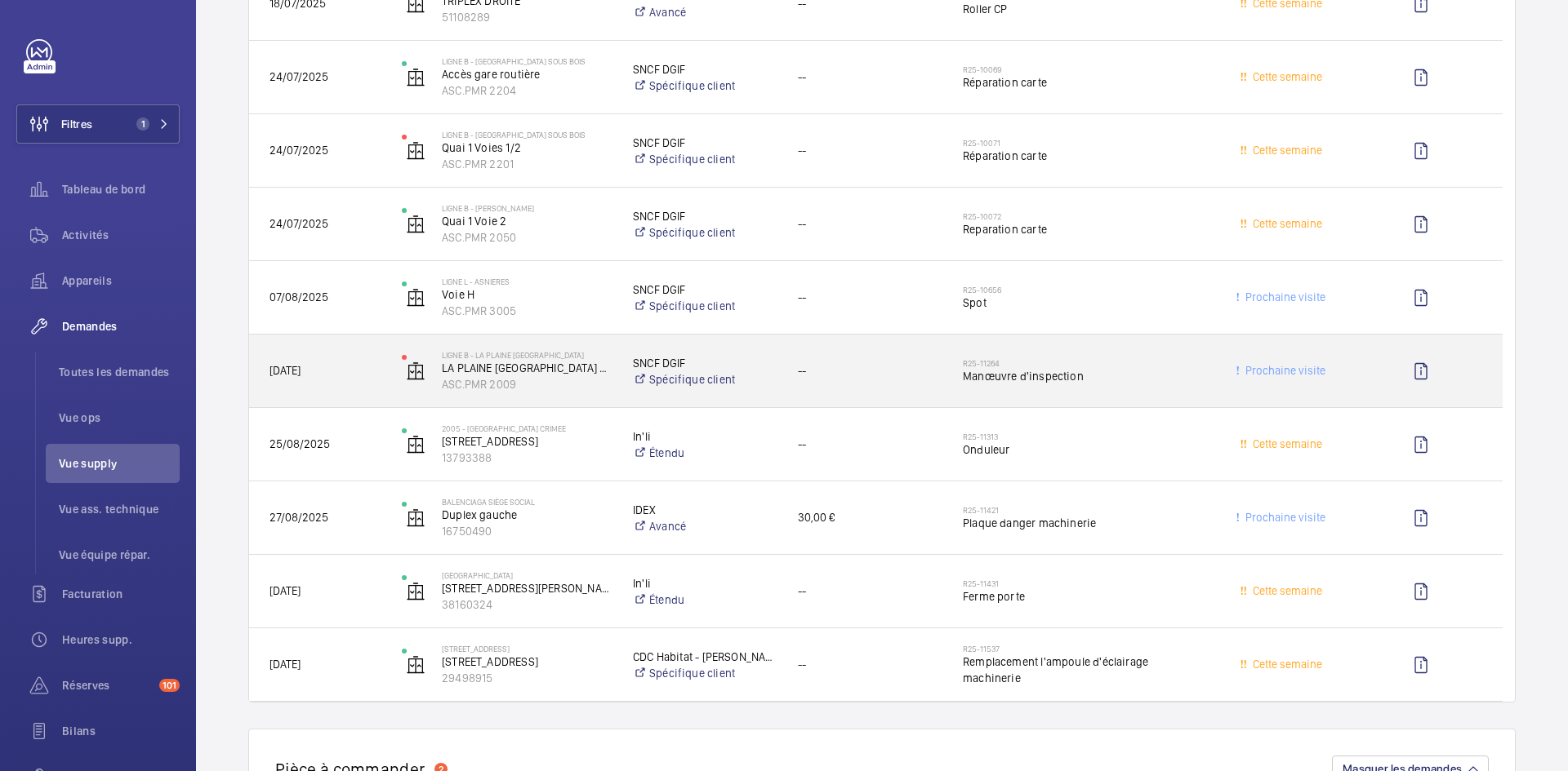
click at [364, 364] on span "[DATE]" at bounding box center [324, 370] width 111 height 19
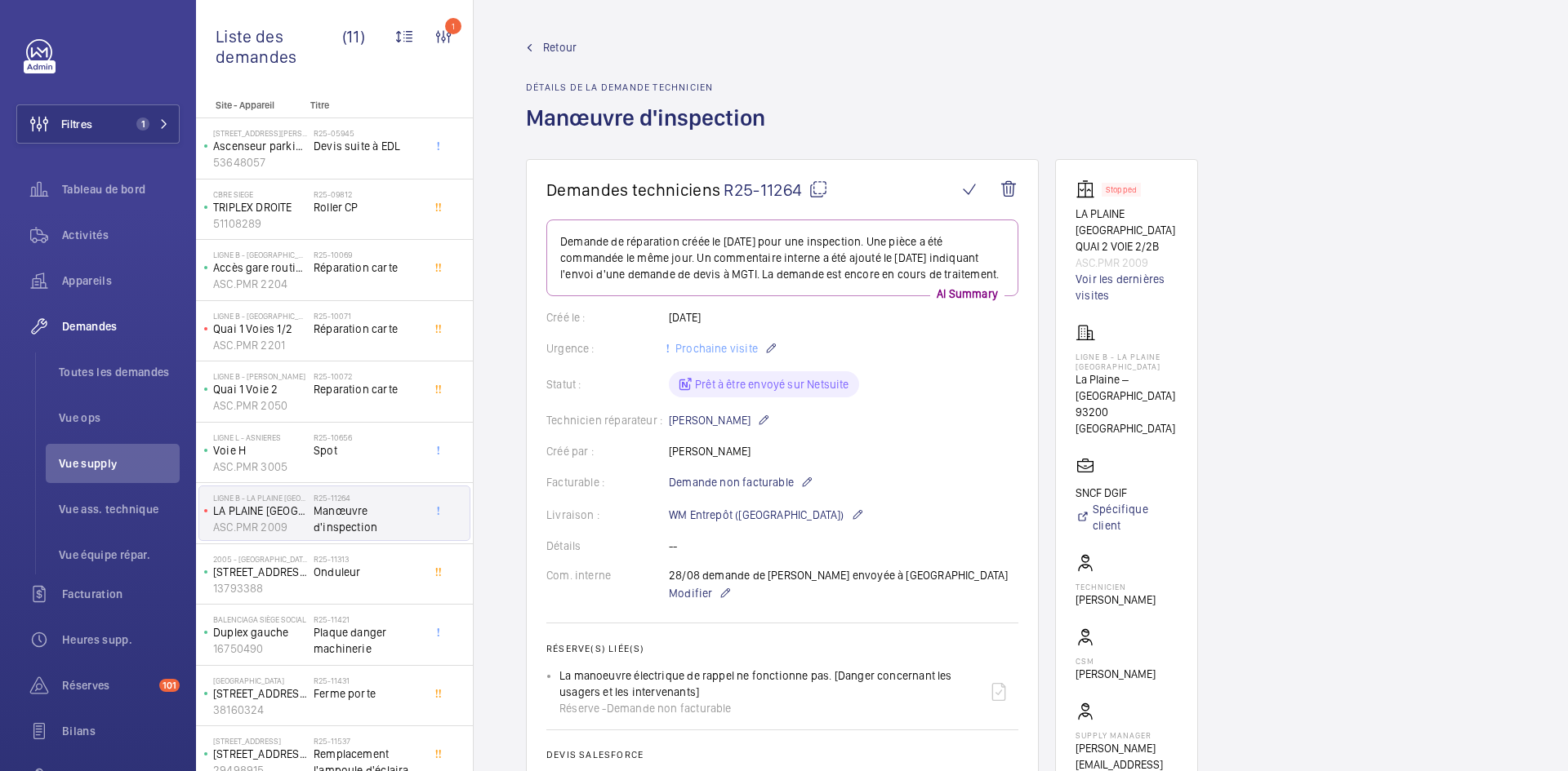
click at [825, 187] on mat-icon at bounding box center [818, 189] width 20 height 20
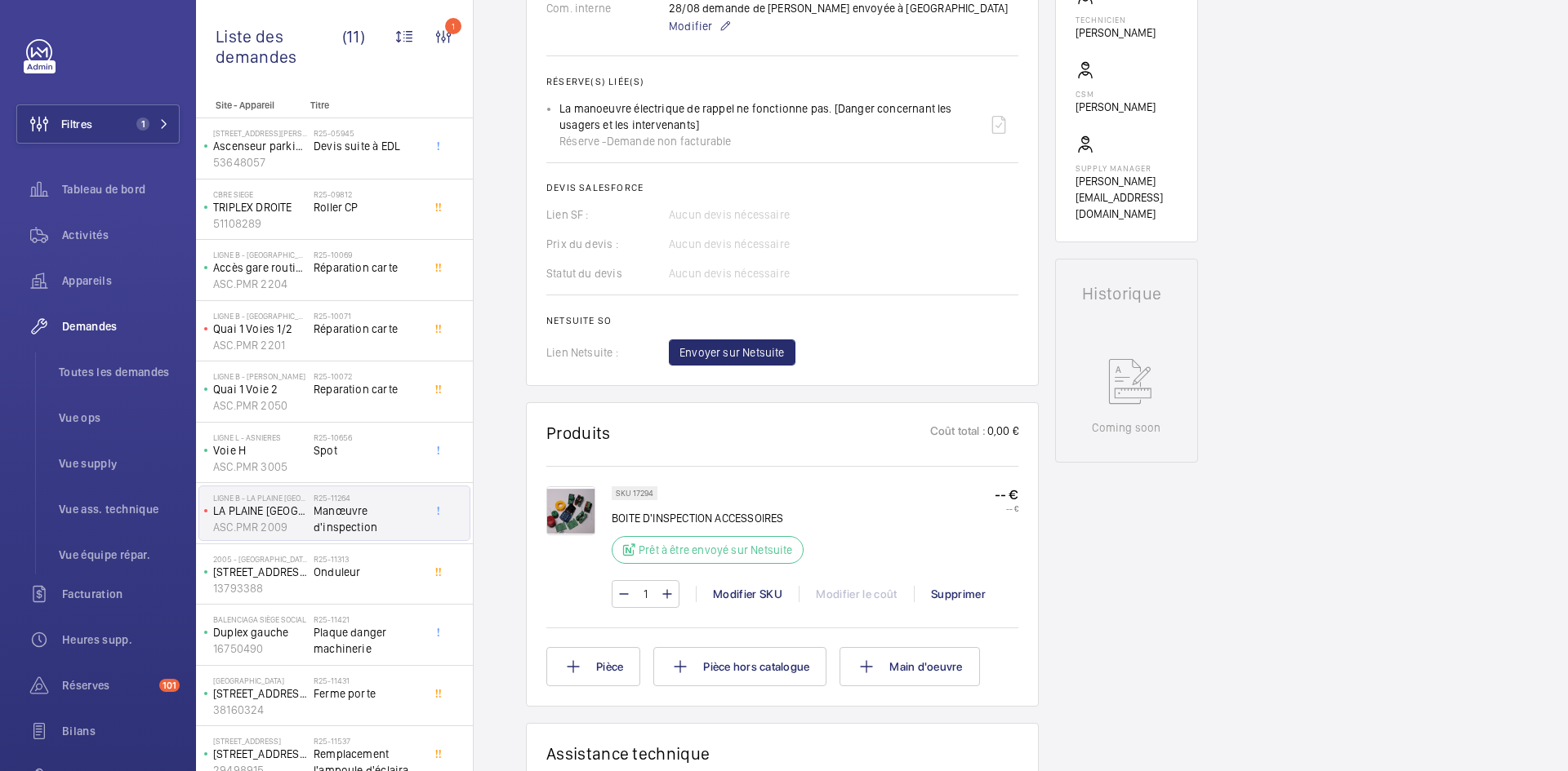
scroll to position [571, 0]
click at [565, 509] on img at bounding box center [570, 506] width 49 height 49
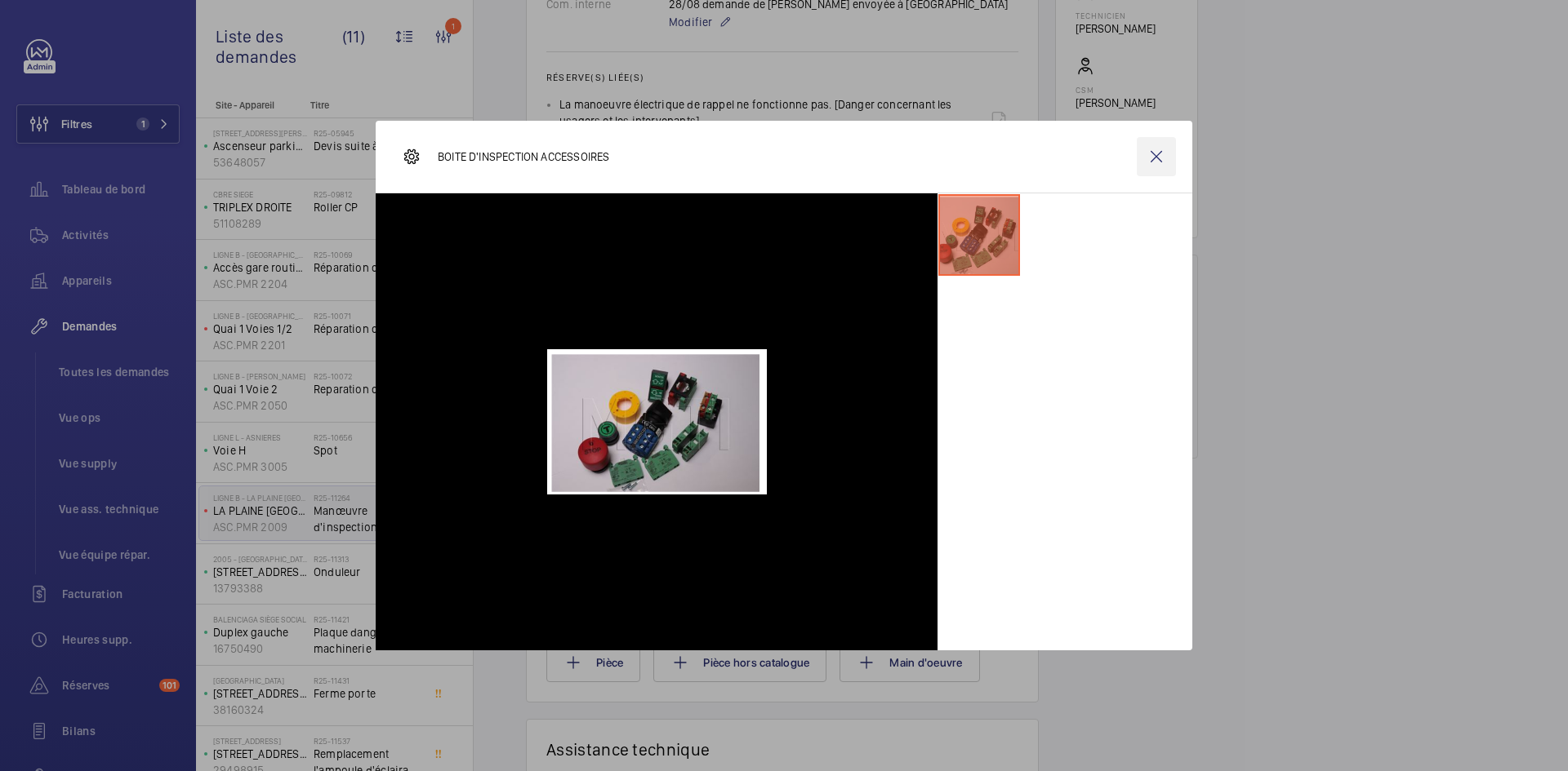
click at [1169, 157] on wm-front-icon-button at bounding box center [1156, 156] width 39 height 39
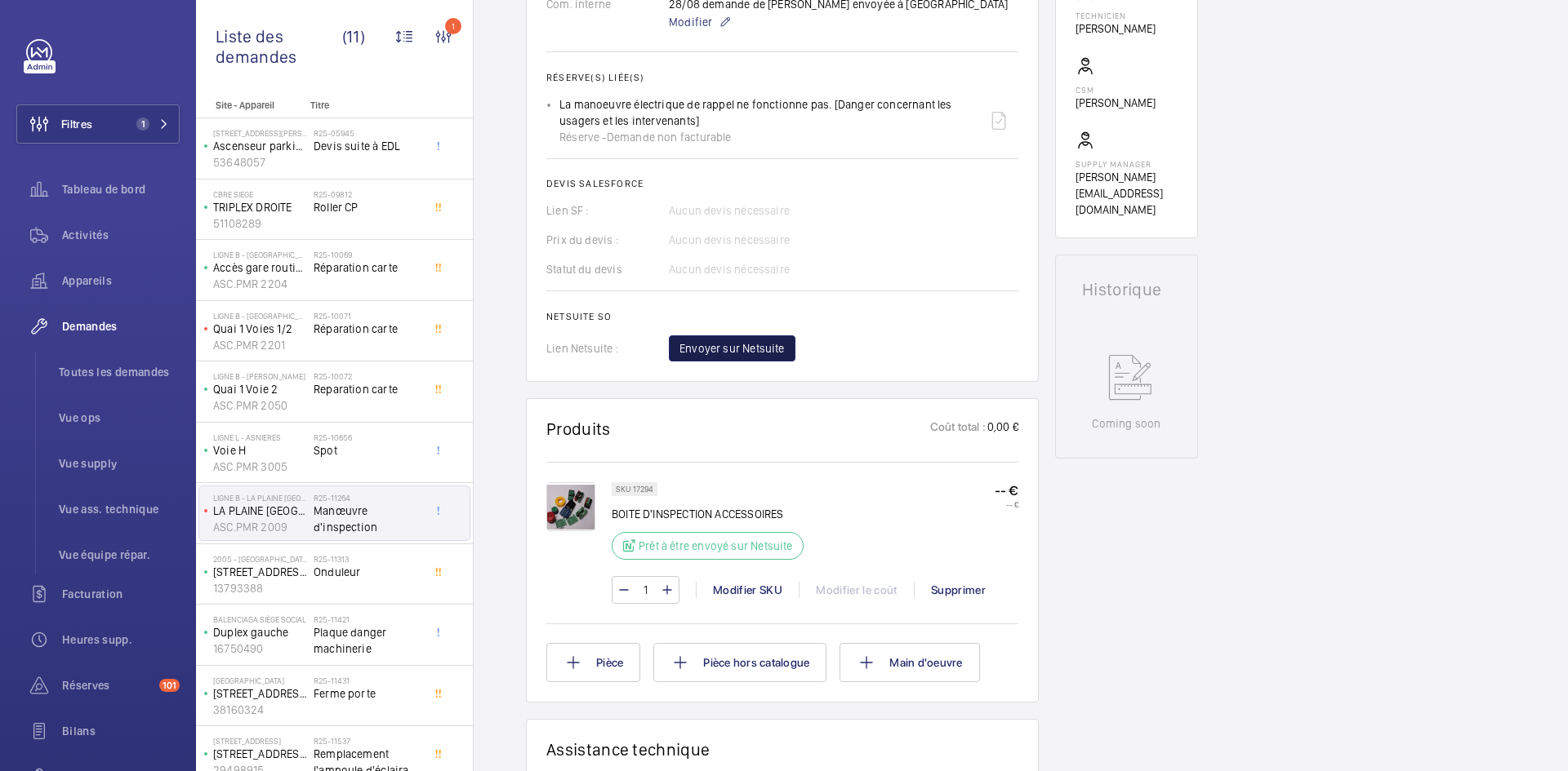
click at [751, 354] on span "Envoyer sur Netsuite" at bounding box center [732, 348] width 106 height 16
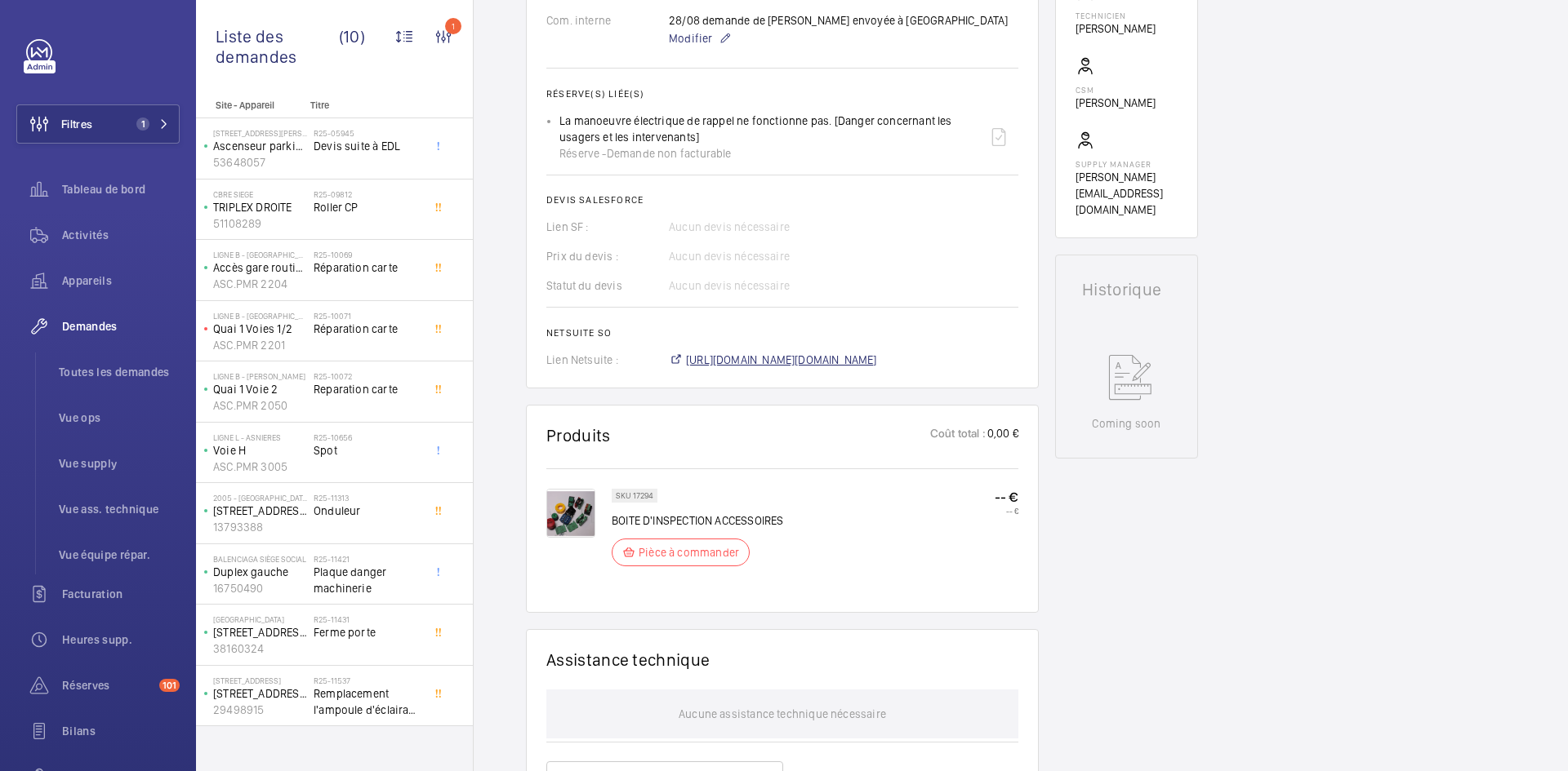
click at [869, 358] on span "[URL][DOMAIN_NAME][DOMAIN_NAME]" at bounding box center [781, 360] width 191 height 16
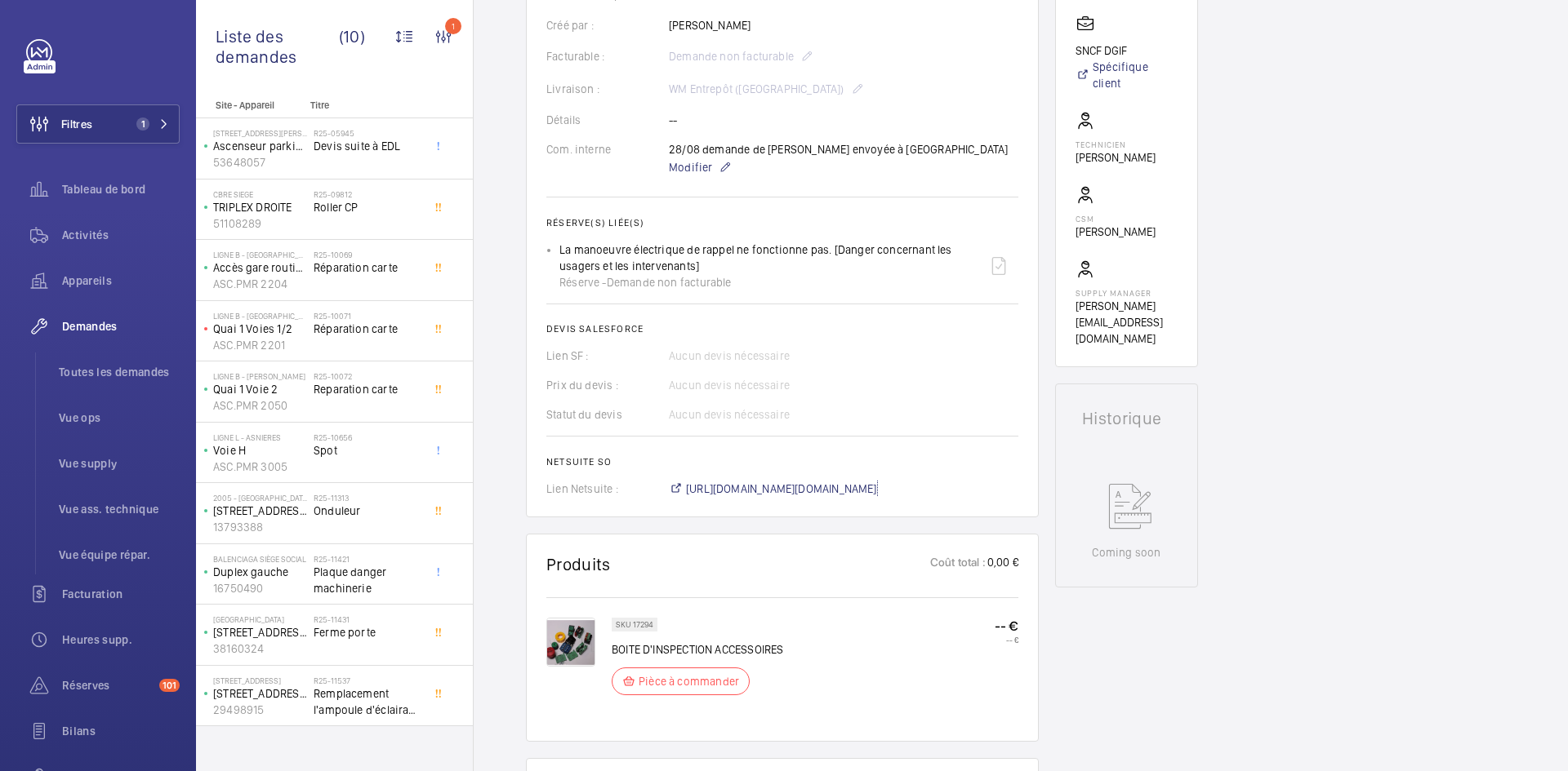
scroll to position [245, 0]
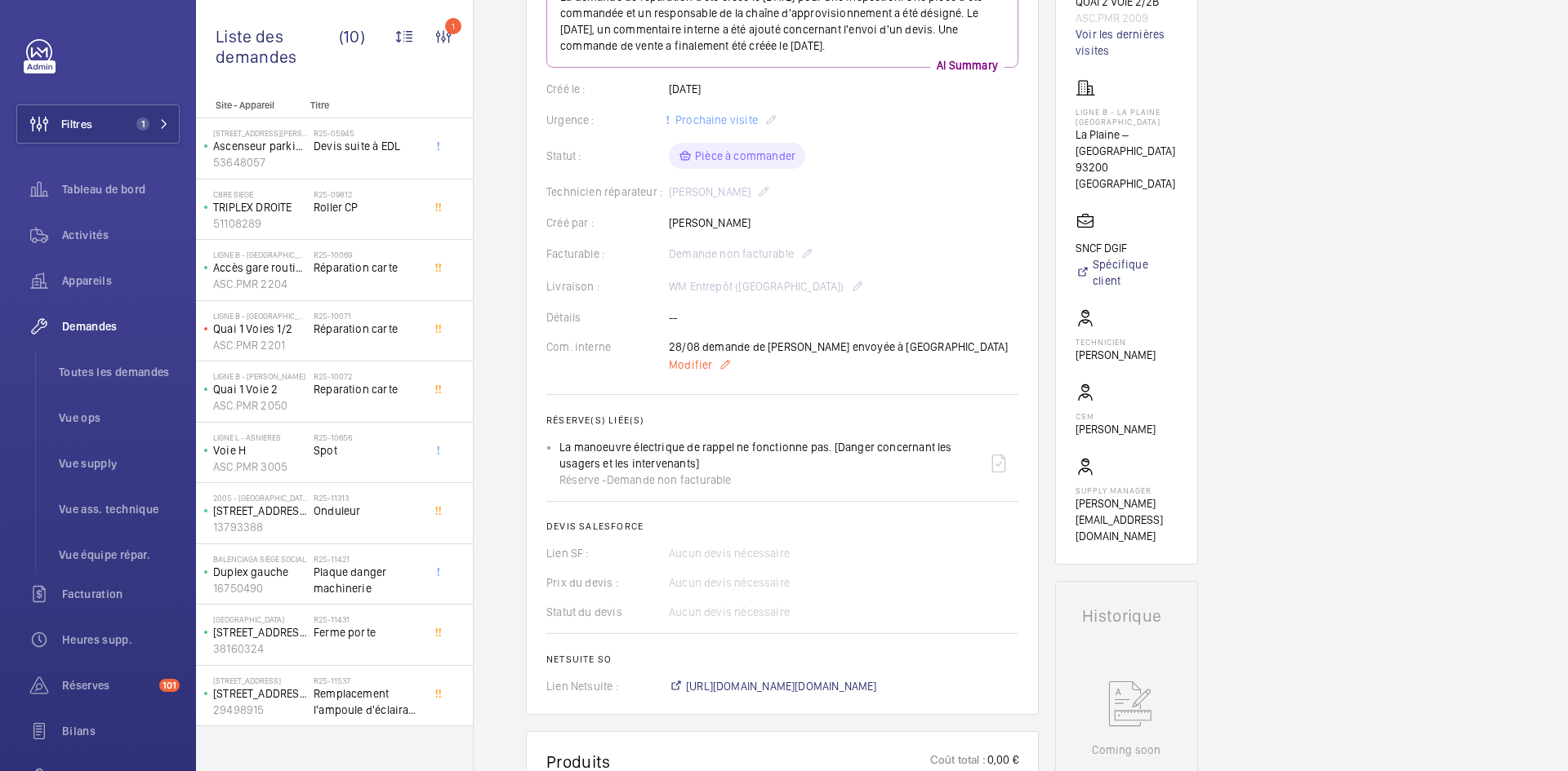
click at [682, 370] on span "Modifier" at bounding box center [690, 365] width 44 height 16
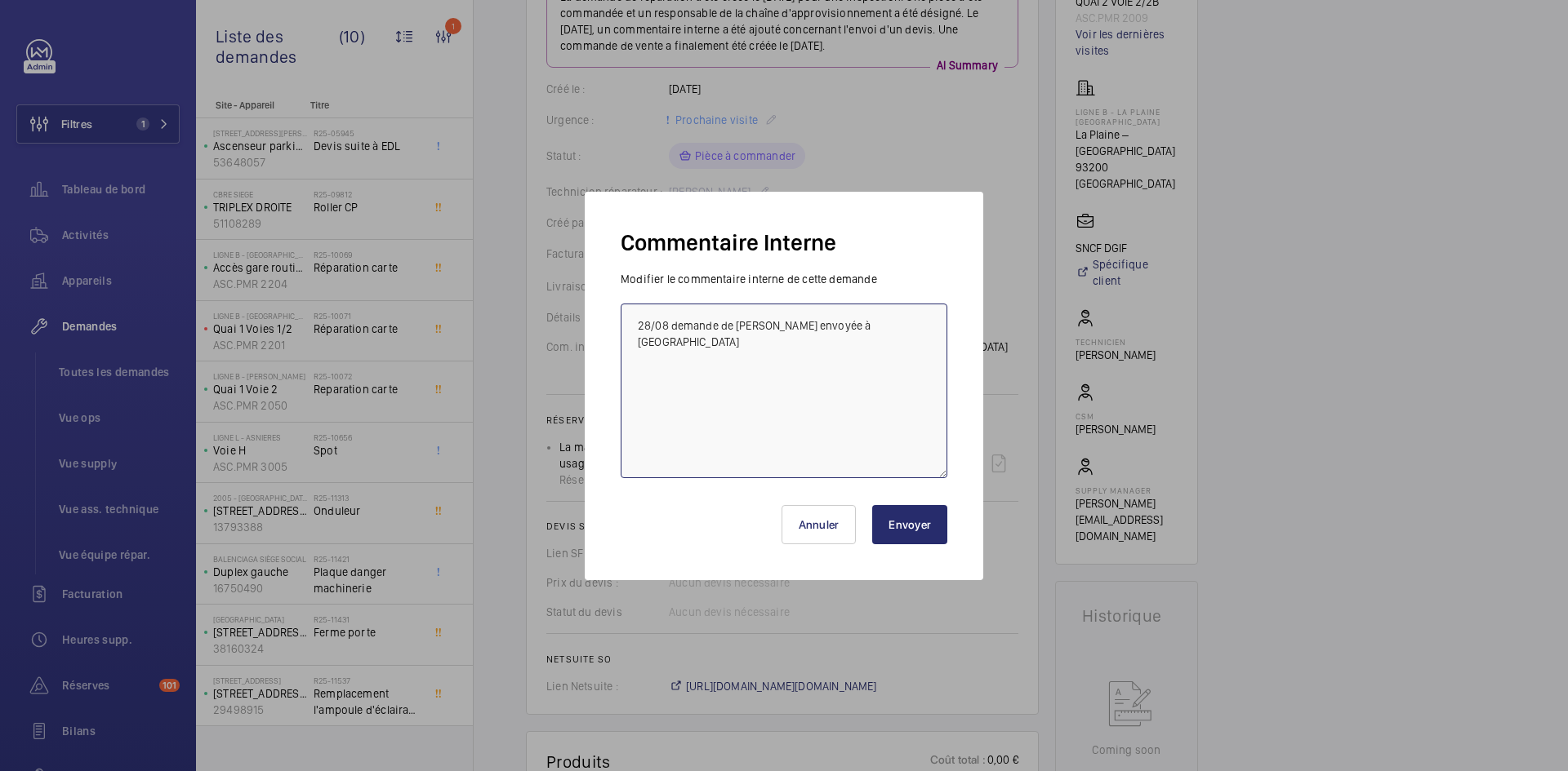
click at [638, 325] on textarea "28/08 demande de devis envoyée à MGTI" at bounding box center [784, 391] width 327 height 175
paste textarea "BY-01/09 commande effectuer chez le fournisseur MGTI via l'email livraison prév…"
type textarea "BY-01/09 commande effectuer chez le fournisseur MGTI via l'email livraison prév…"
click at [912, 524] on button "Envoyer" at bounding box center [910, 525] width 76 height 39
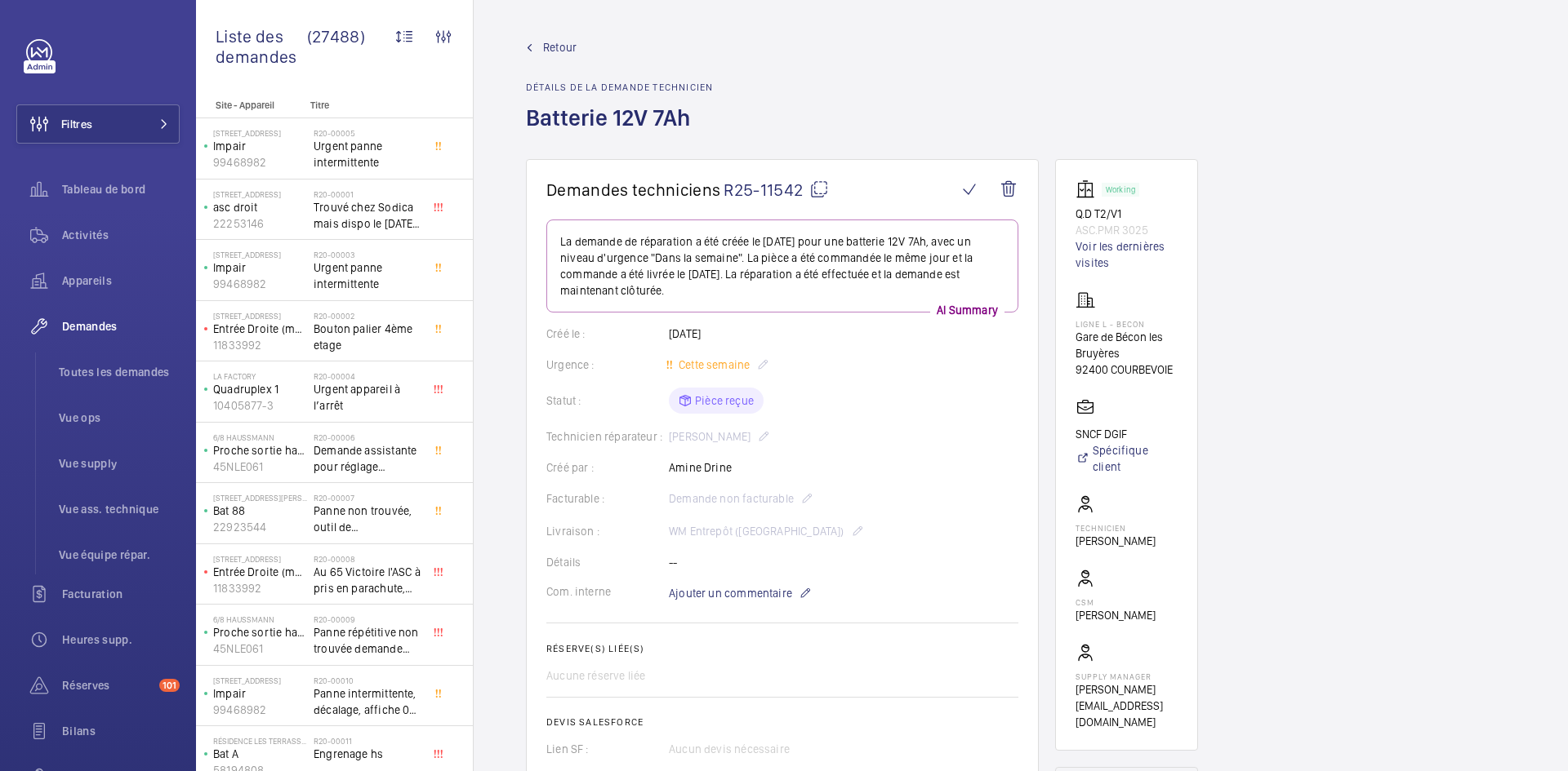
drag, startPoint x: 759, startPoint y: 435, endPoint x: 670, endPoint y: 439, distance: 89.1
click at [670, 439] on div "Technicien réparateur : Franck Fauvarque" at bounding box center [782, 437] width 472 height 20
copy p "Franck Fauvarque"
drag, startPoint x: 1152, startPoint y: 228, endPoint x: 1054, endPoint y: 213, distance: 99.1
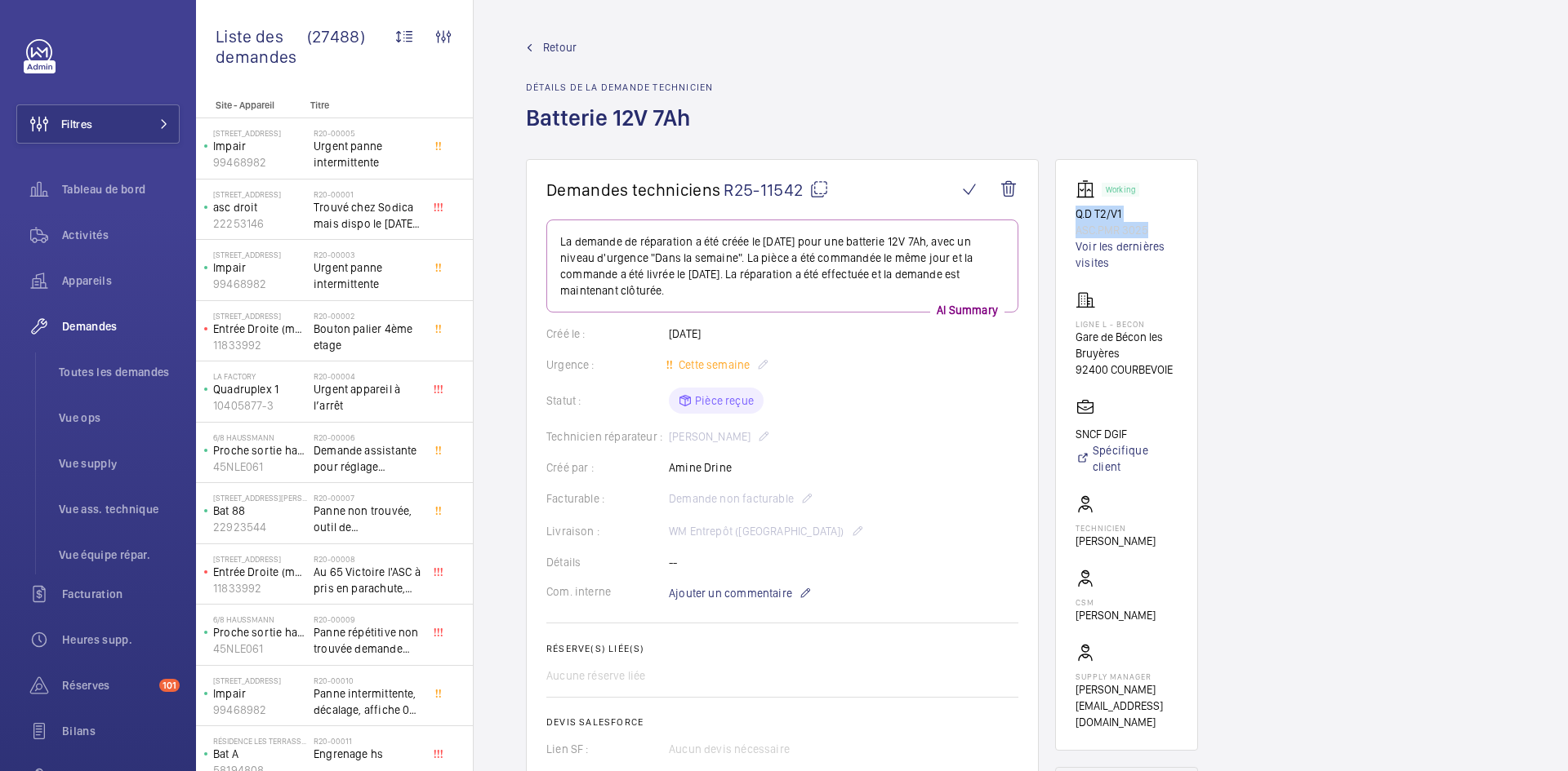
copy div "Q.D T2/V1 ASC.PMR 3025"
drag, startPoint x: 1174, startPoint y: 370, endPoint x: 1073, endPoint y: 322, distance: 111.8
click at [1073, 322] on wm-front-card "Working Q.D T2/V1 ASC.PMR 3025 Voir les dernières visites Ligne L - BECON Gare …" at bounding box center [1126, 455] width 143 height 592
copy div "Ligne L - BECON Gare de Bécon les Bruyères 92400 COURBEVOIE"
drag, startPoint x: 1129, startPoint y: 432, endPoint x: 1073, endPoint y: 430, distance: 56.0
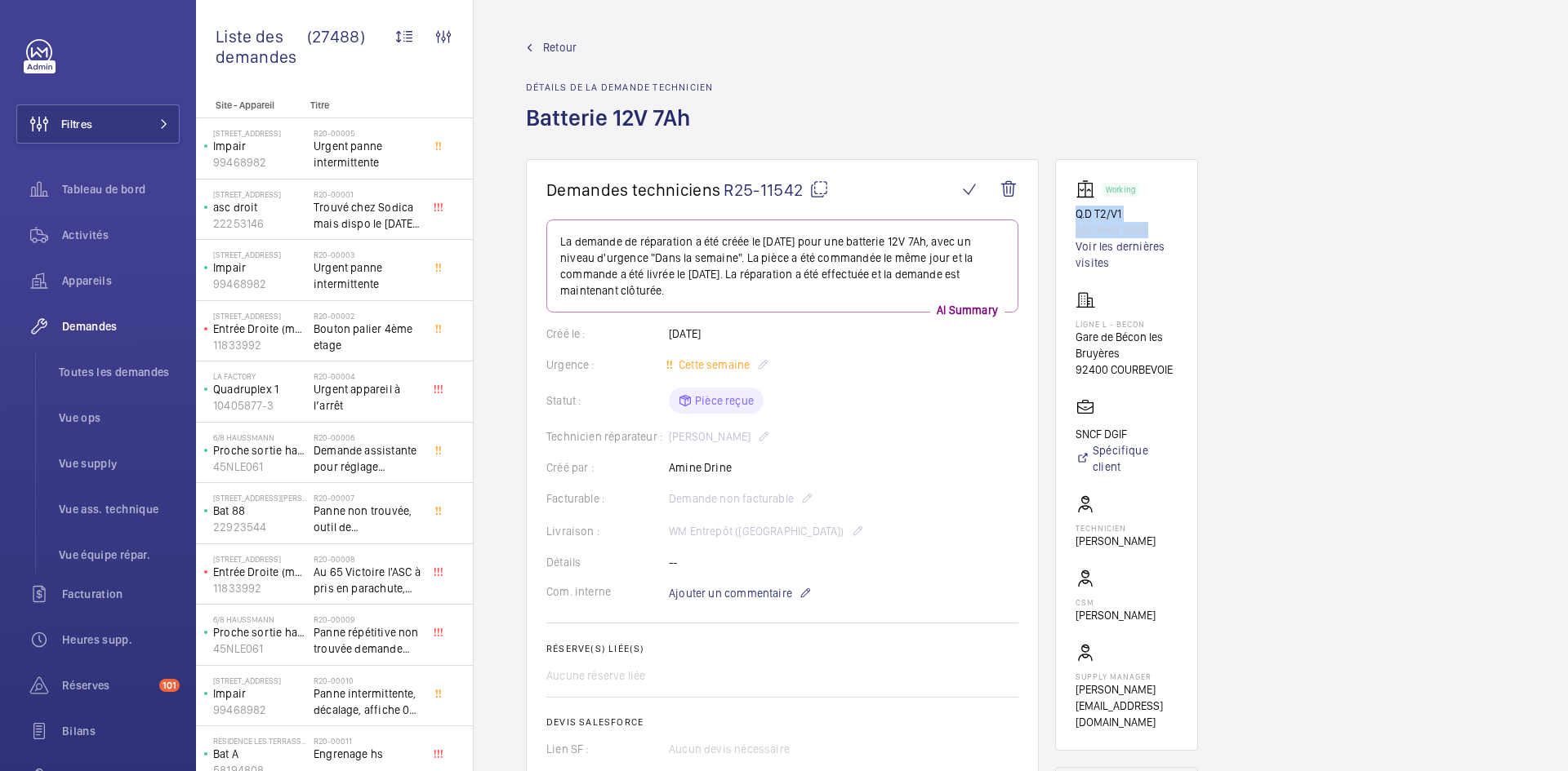
click at [1073, 430] on wm-front-card "Working Q.D T2/V1 ASC.PMR 3025 Voir les dernières visites Ligne L - BECON Gare …" at bounding box center [1126, 455] width 143 height 592
copy p "SNCF DGIF"
click at [822, 189] on mat-icon at bounding box center [819, 189] width 20 height 20
copy p "SNCF DGIF"
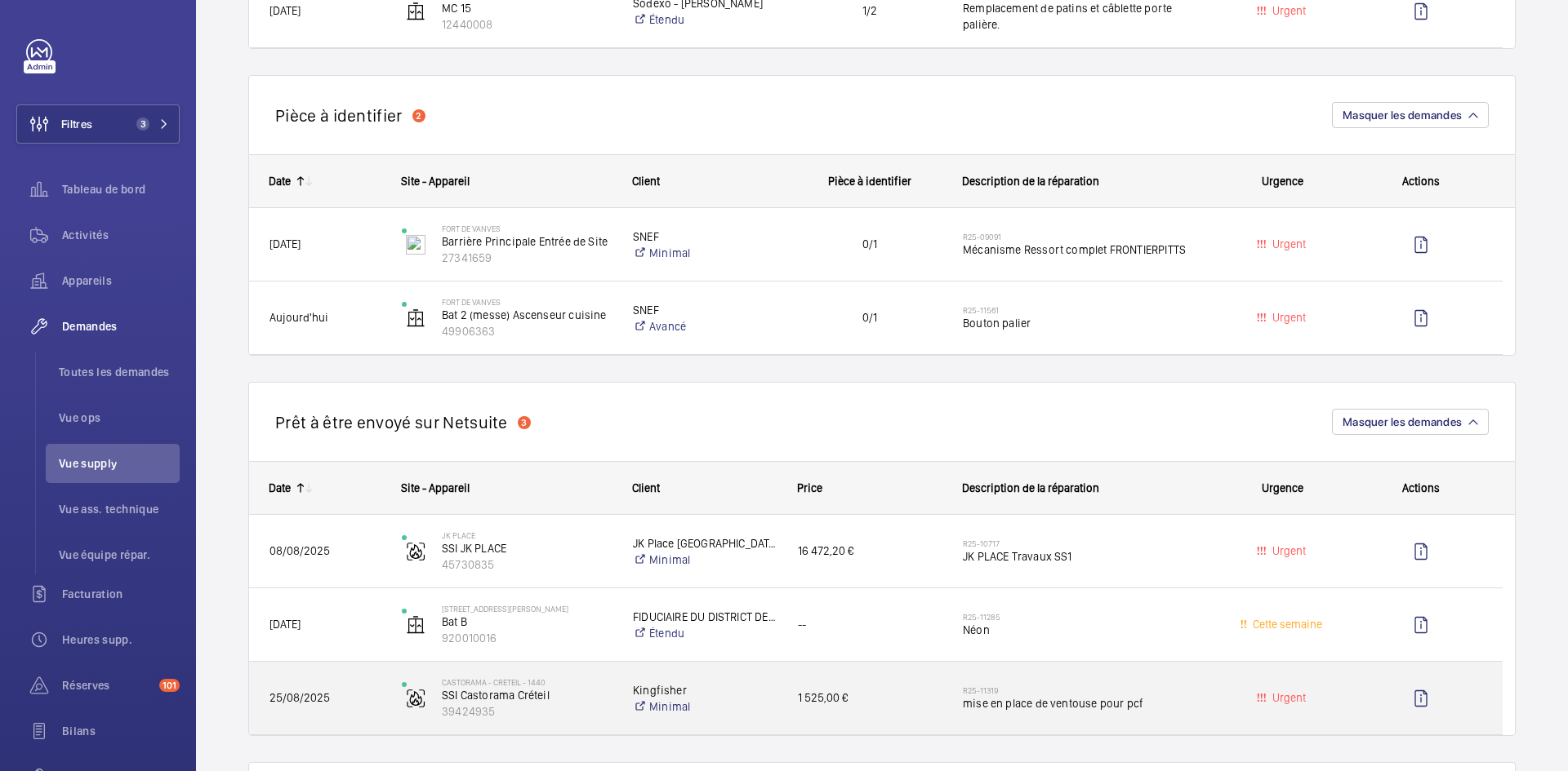
scroll to position [1143, 0]
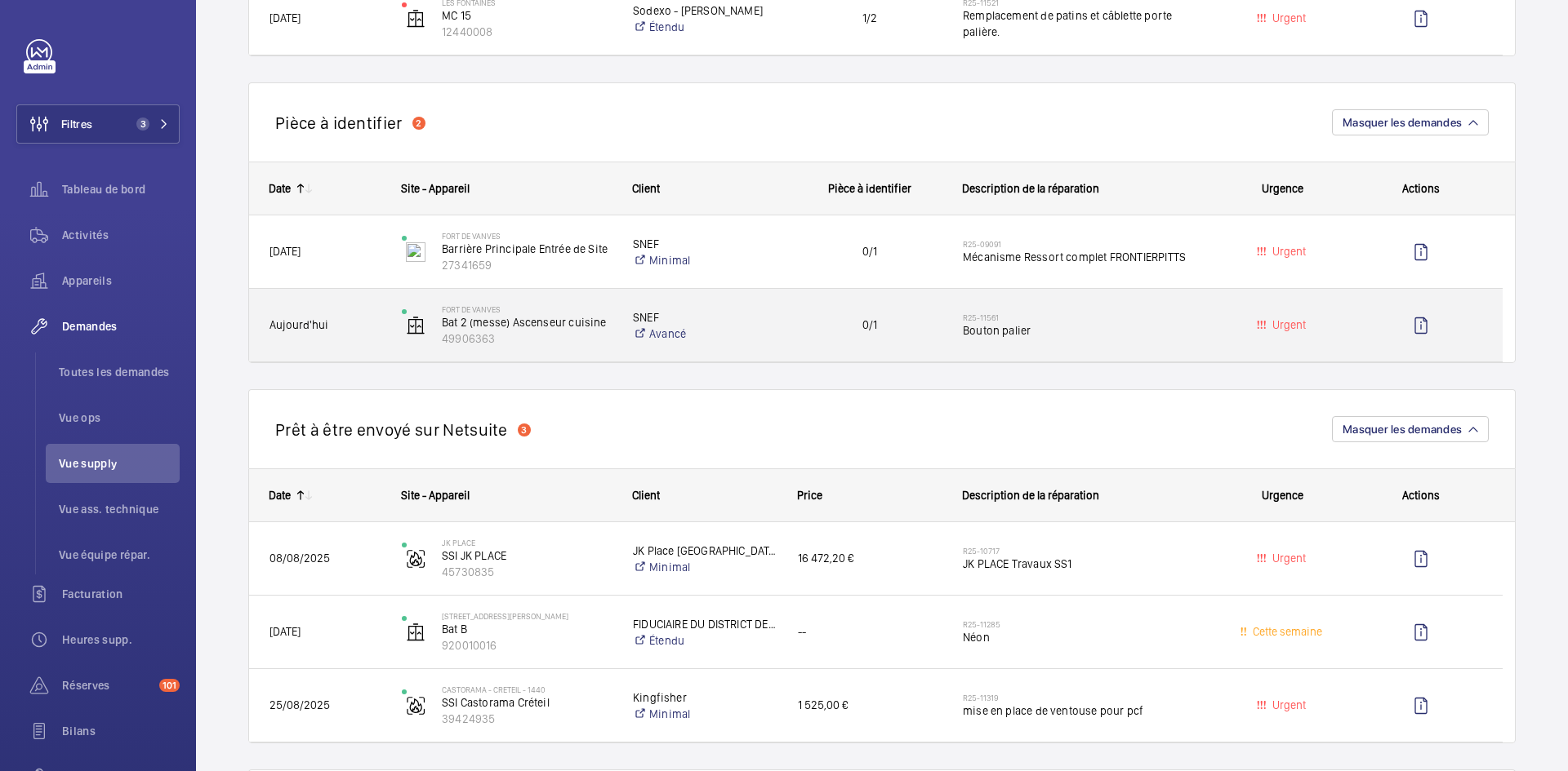
click at [354, 309] on div "Aujourd'hui" at bounding box center [314, 325] width 131 height 52
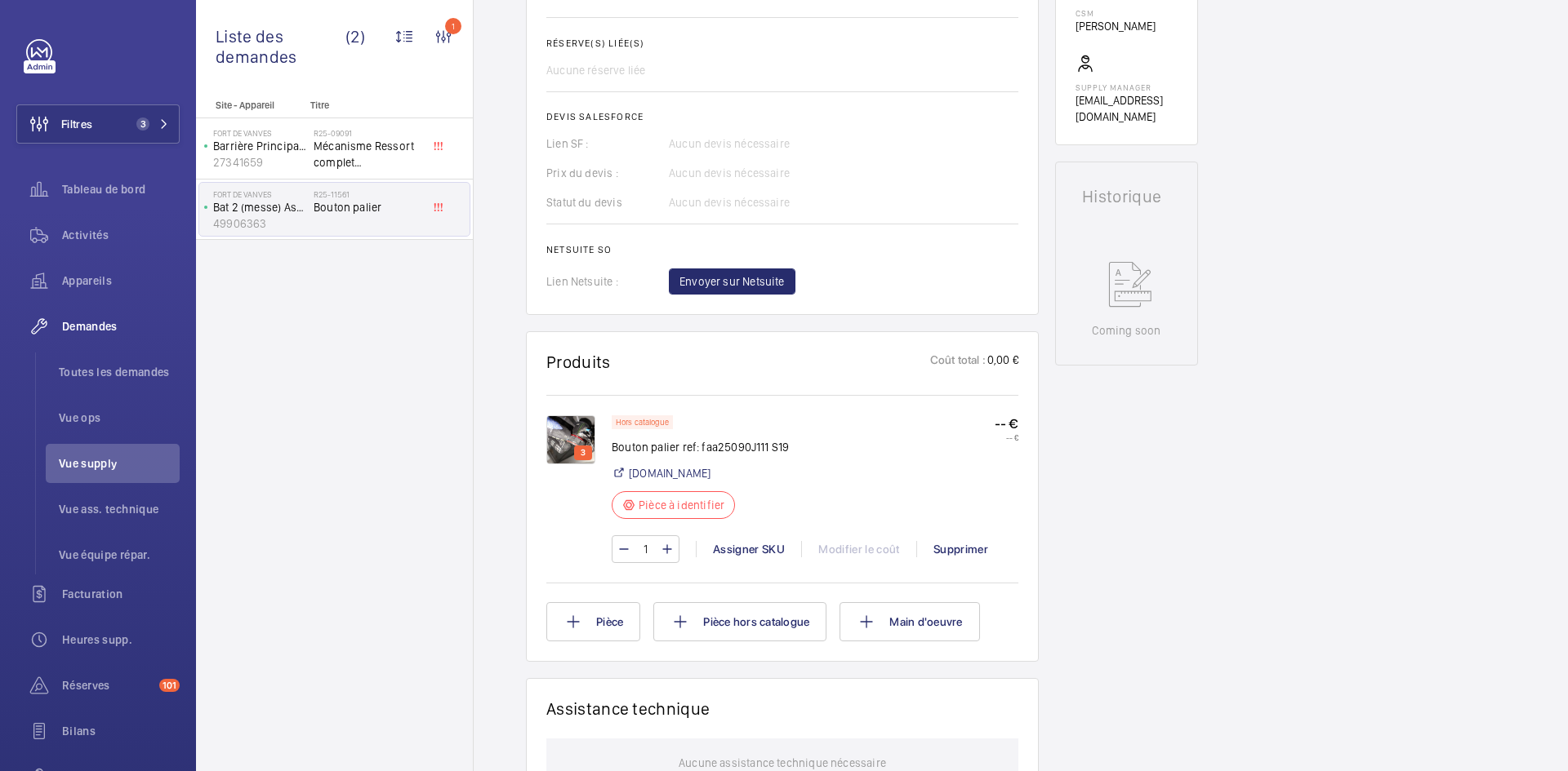
scroll to position [751, 0]
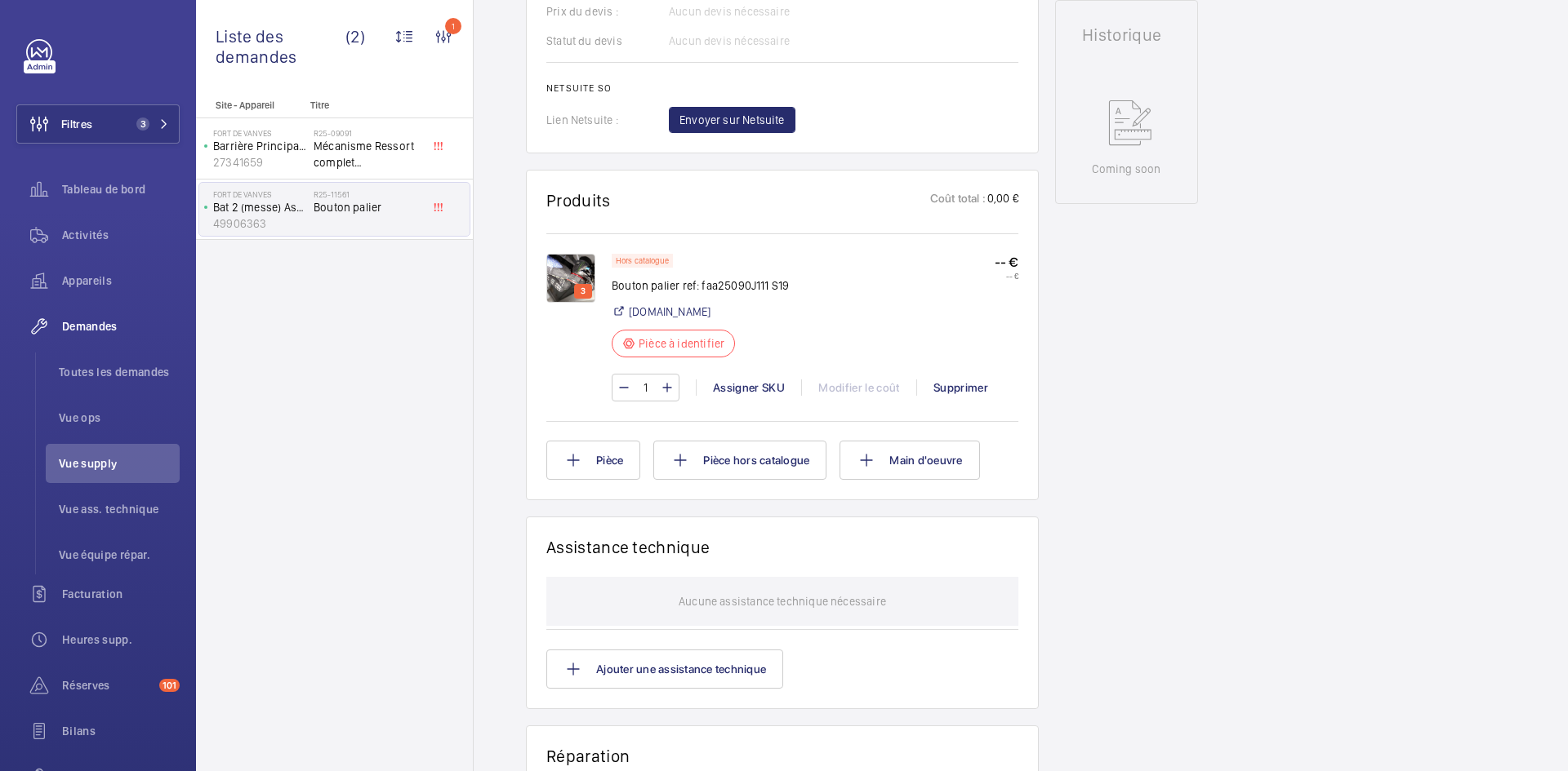
click at [560, 267] on img at bounding box center [570, 278] width 49 height 49
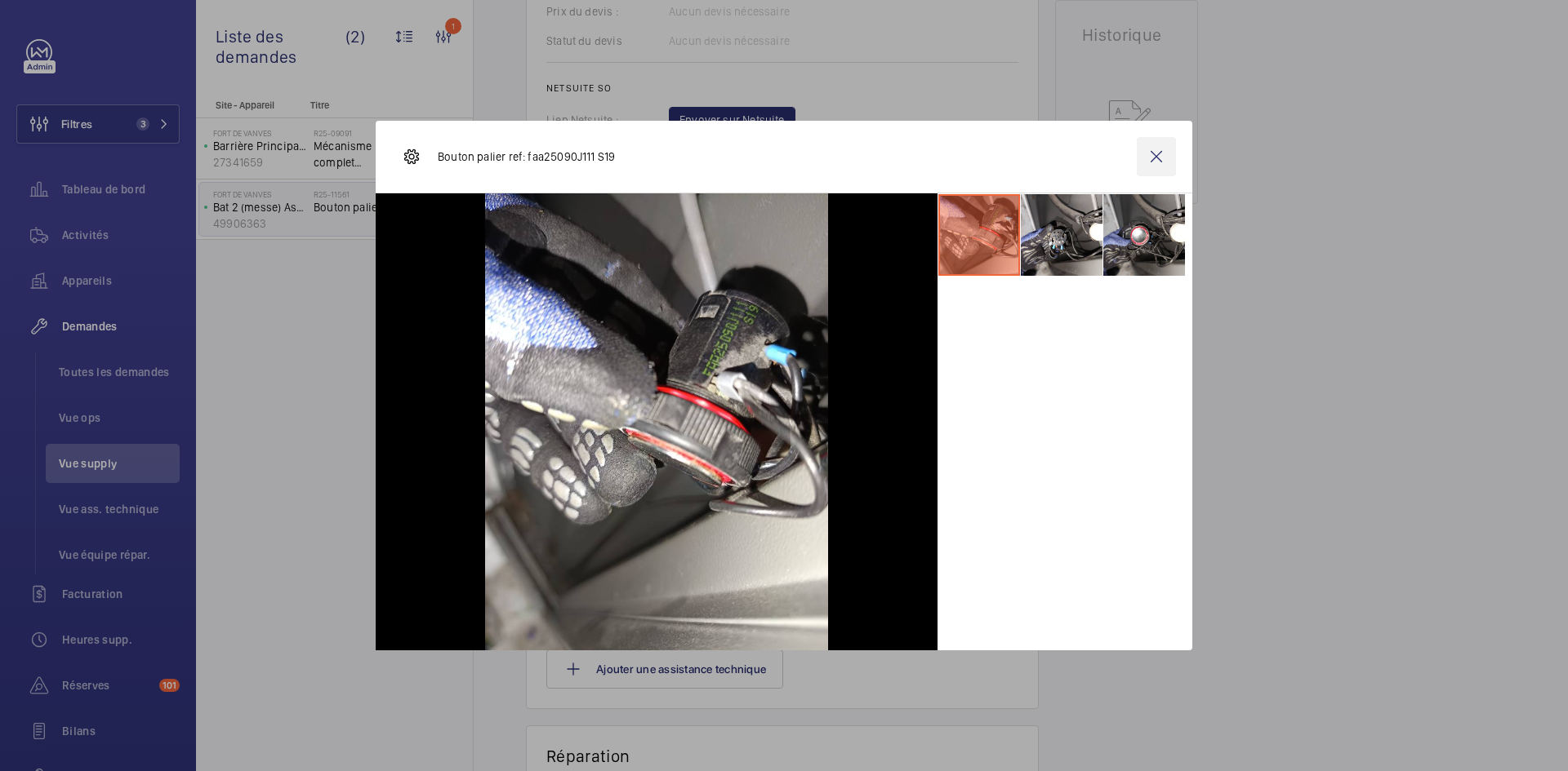
click at [1164, 159] on wm-front-icon-button at bounding box center [1156, 156] width 39 height 39
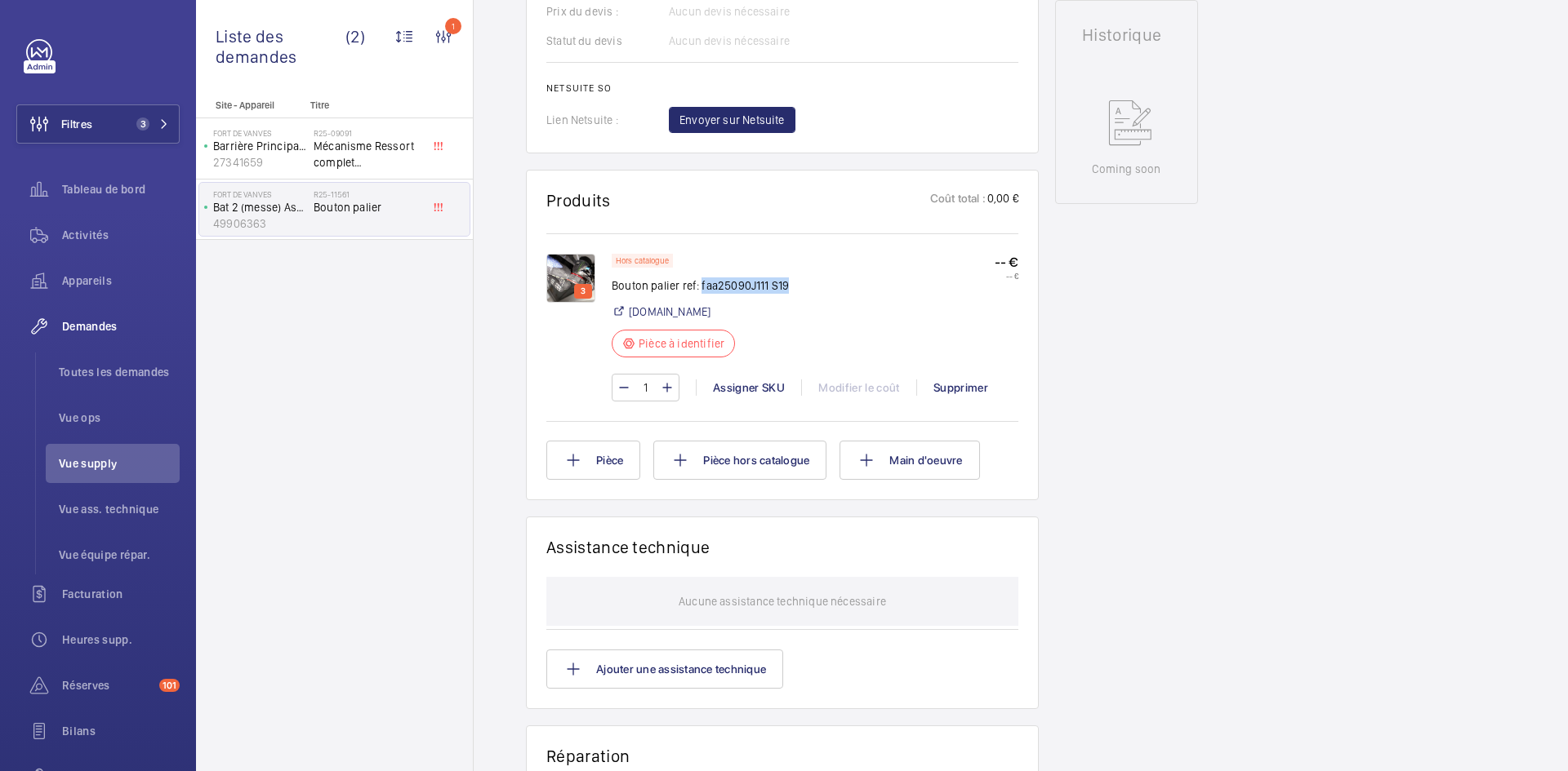
drag, startPoint x: 789, startPoint y: 283, endPoint x: 700, endPoint y: 288, distance: 89.1
click at [700, 288] on div "Hors catalogue Bouton palier ref: faa25090J111 S19 [DOMAIN_NAME] Pièce à identi…" at bounding box center [815, 311] width 407 height 114
copy p "faa25090J111 S19"
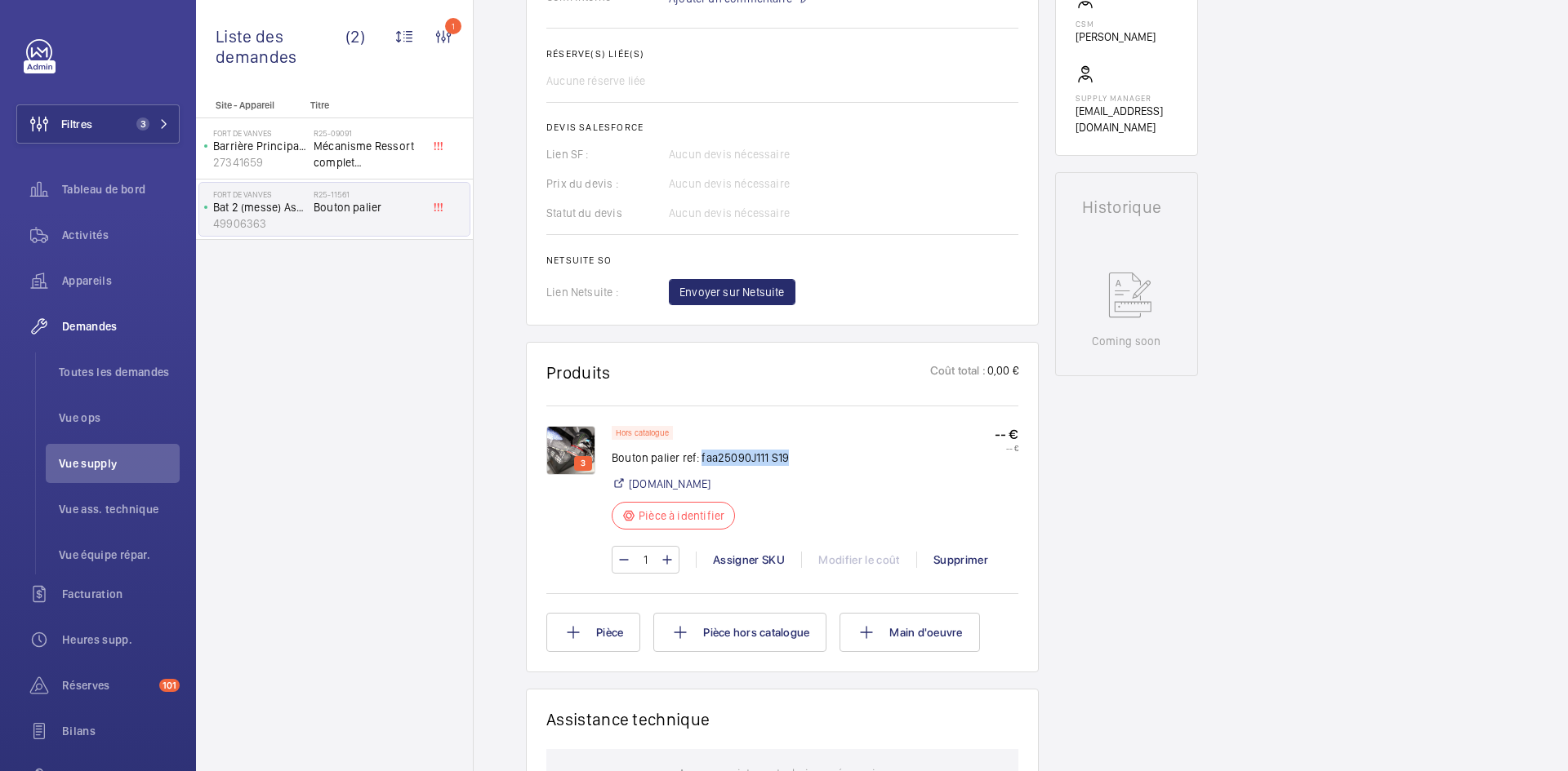
scroll to position [735, 0]
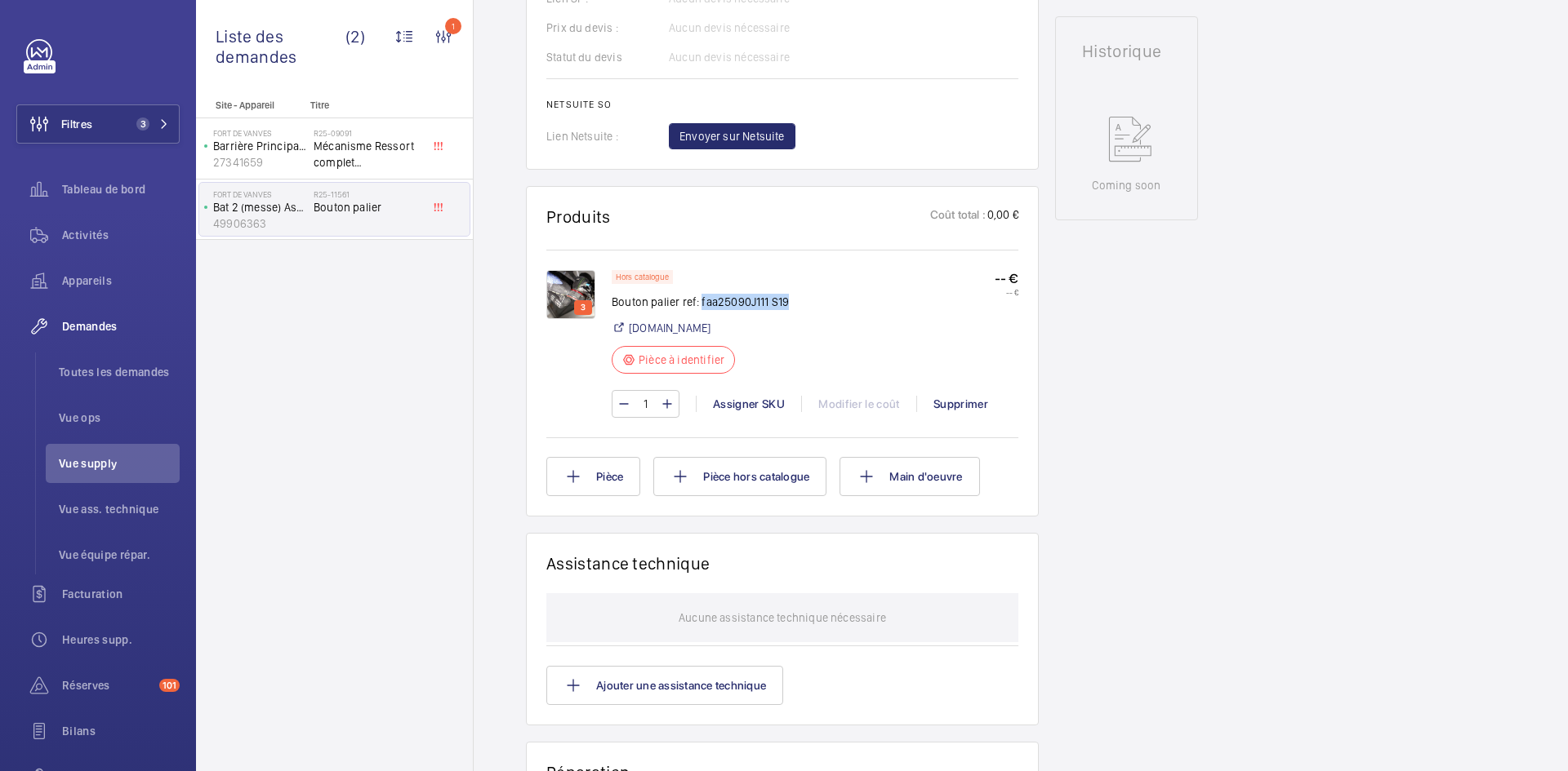
click at [579, 288] on img at bounding box center [570, 294] width 49 height 49
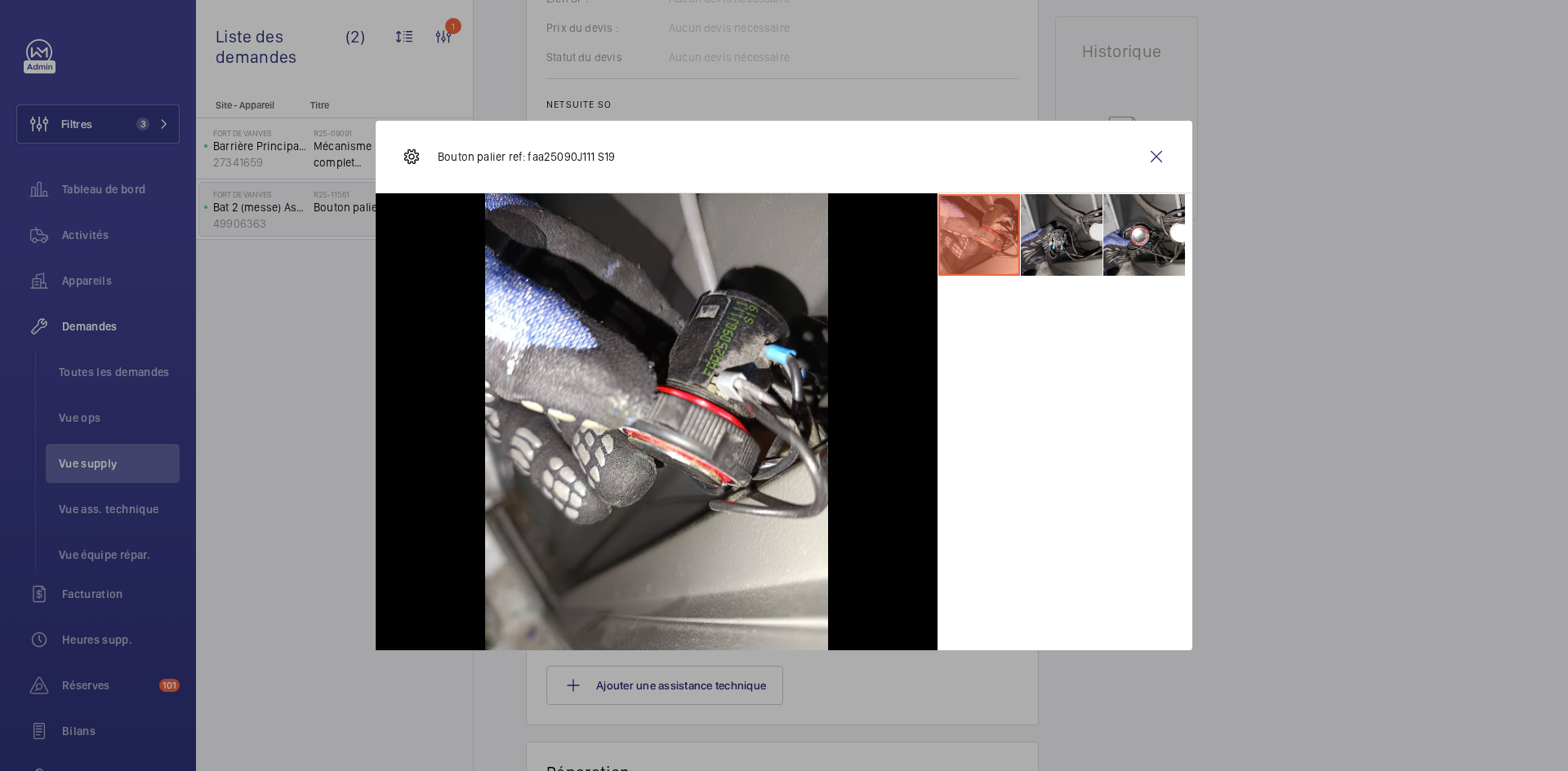
click at [1083, 227] on li at bounding box center [1062, 235] width 82 height 82
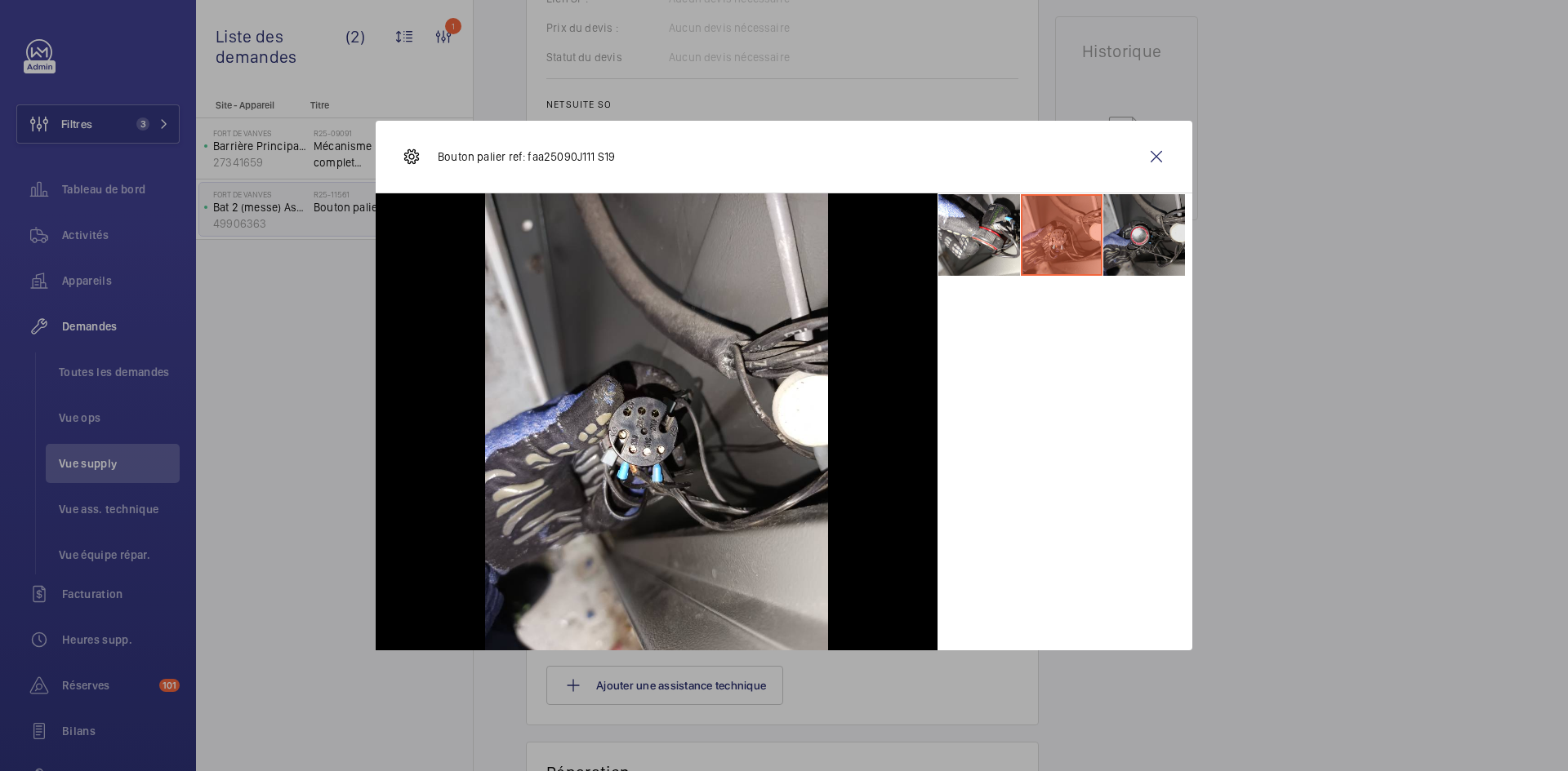
click at [1142, 227] on li at bounding box center [1144, 235] width 82 height 82
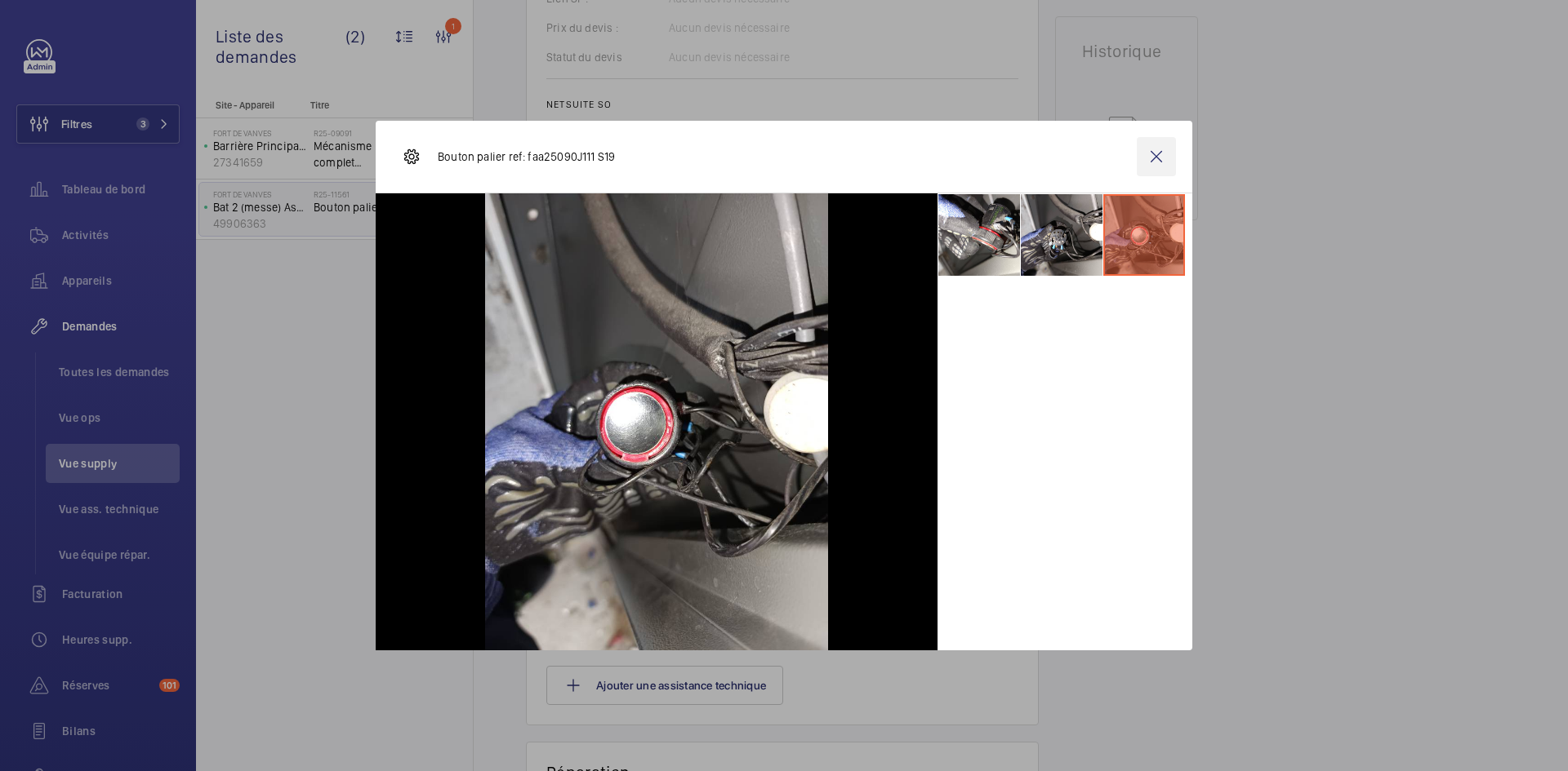
click at [1165, 151] on wm-front-icon-button at bounding box center [1156, 156] width 39 height 39
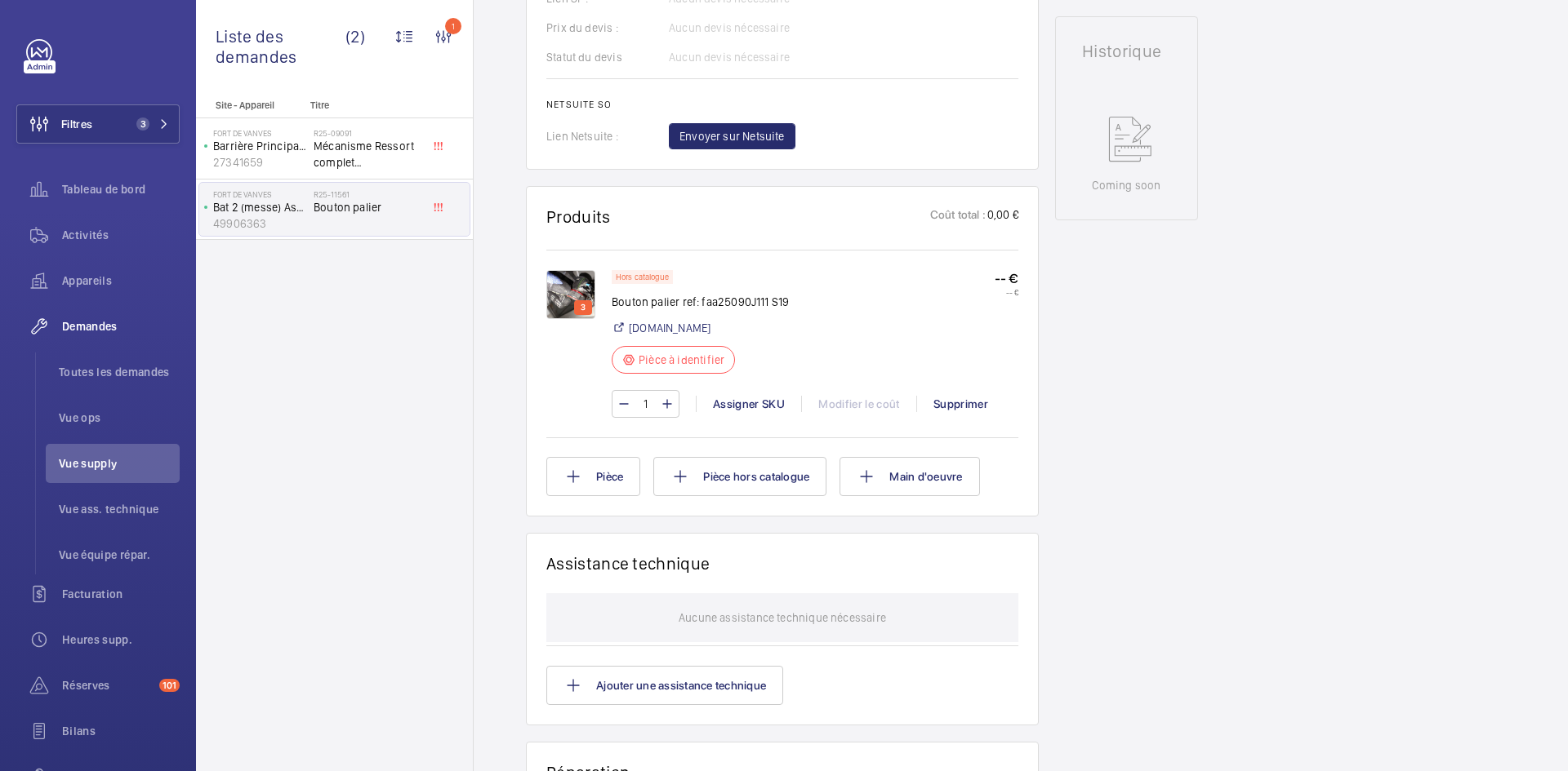
click at [569, 280] on img at bounding box center [570, 294] width 49 height 49
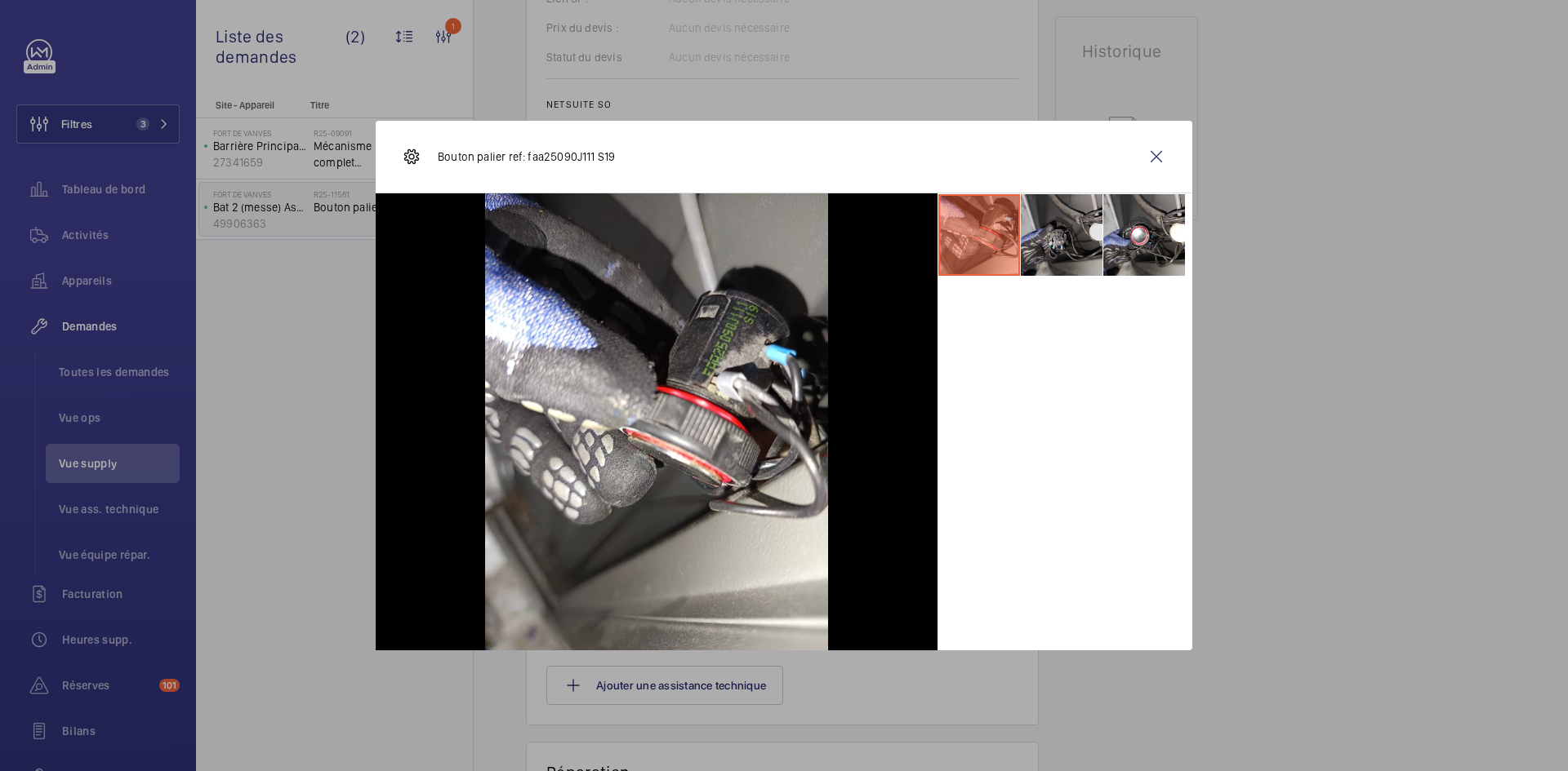
click at [1050, 243] on li at bounding box center [1062, 235] width 82 height 82
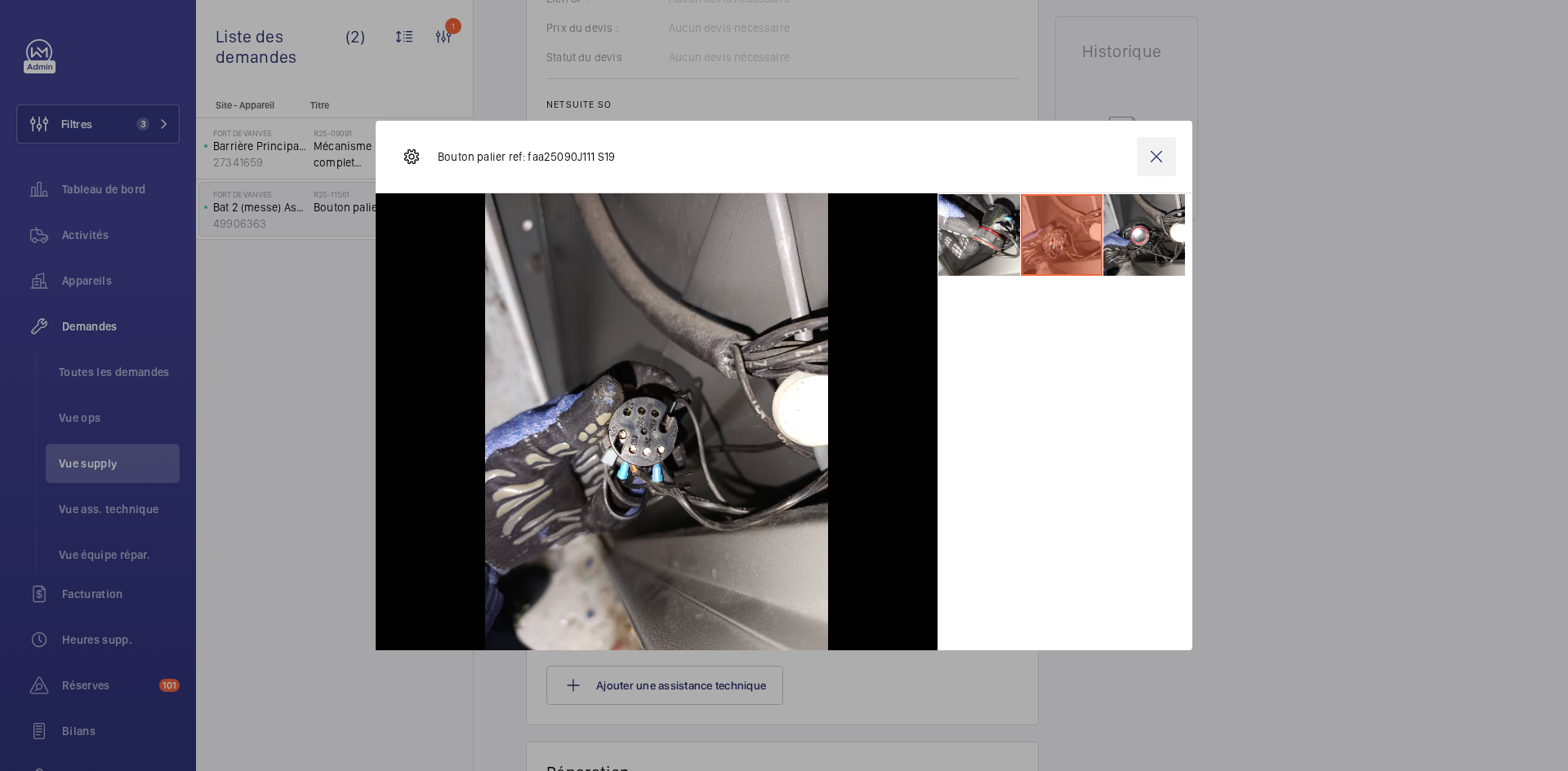
click at [1153, 154] on wm-front-icon-button at bounding box center [1156, 156] width 39 height 39
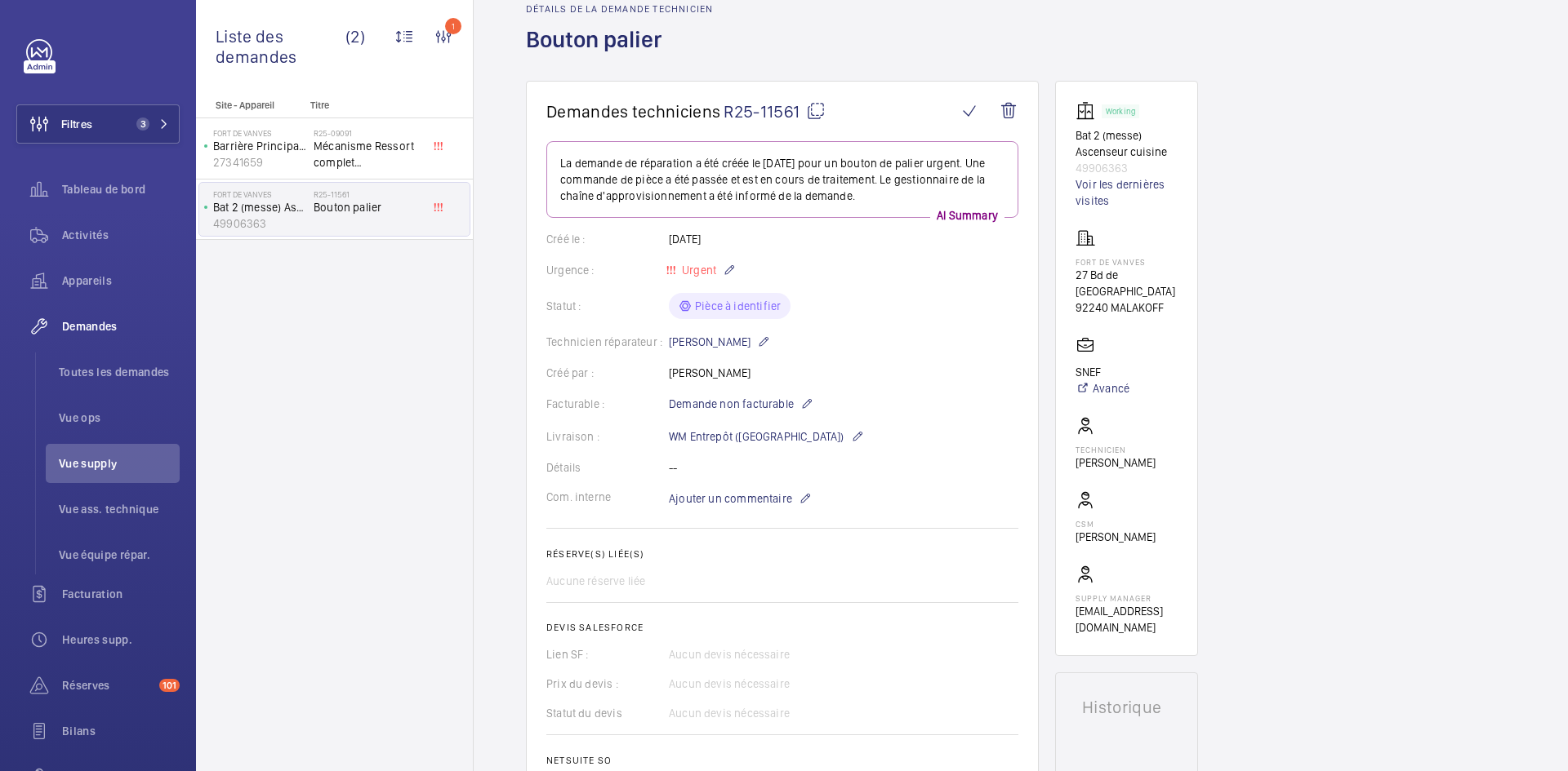
scroll to position [0, 0]
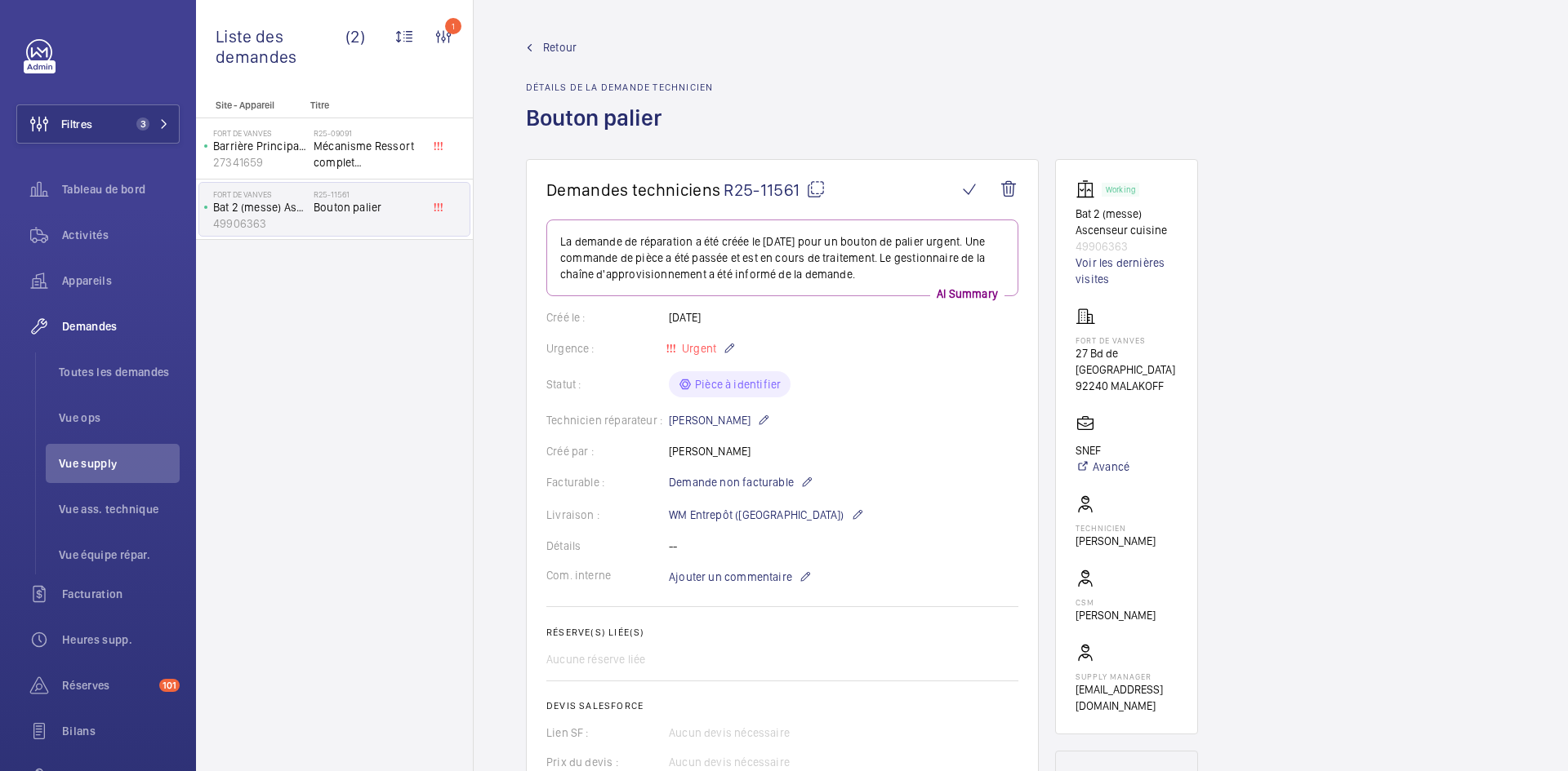
click at [819, 187] on mat-icon at bounding box center [816, 189] width 20 height 20
click at [757, 562] on wm-front-card-body "La demande de réparation a été créée le [DATE] pour un bouton de palier urgent.…" at bounding box center [782, 552] width 472 height 664
click at [752, 573] on span "Ajouter un commentaire" at bounding box center [730, 577] width 123 height 16
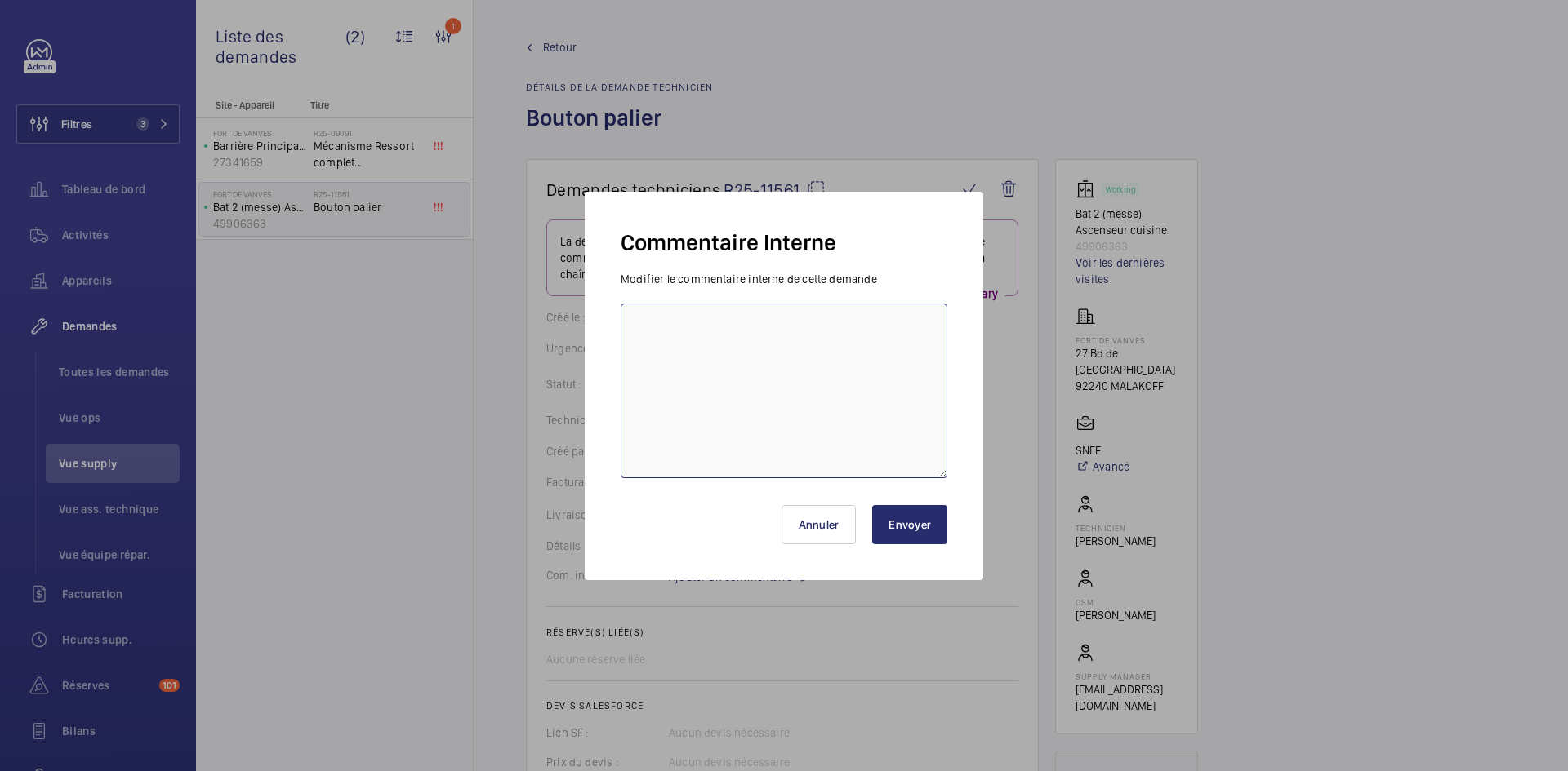
click at [650, 318] on textarea at bounding box center [784, 391] width 327 height 175
type textarea "BY-01/09 demande de devis envoyée au fournisseur Sodica attente de retour."
click at [903, 529] on button "Envoyer" at bounding box center [910, 525] width 76 height 39
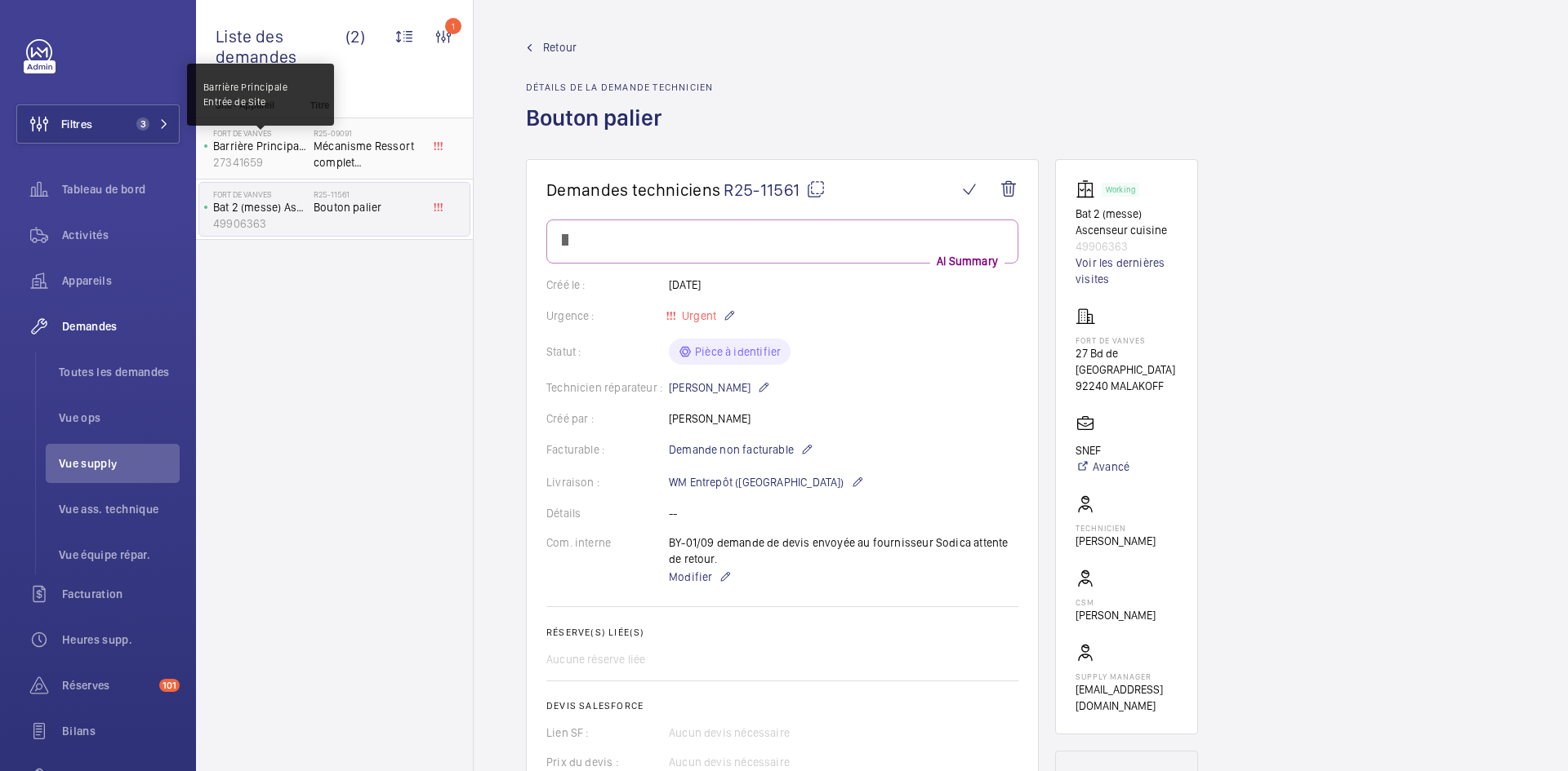
click at [298, 147] on p "Barrière Principale Entrée de Site" at bounding box center [260, 146] width 94 height 16
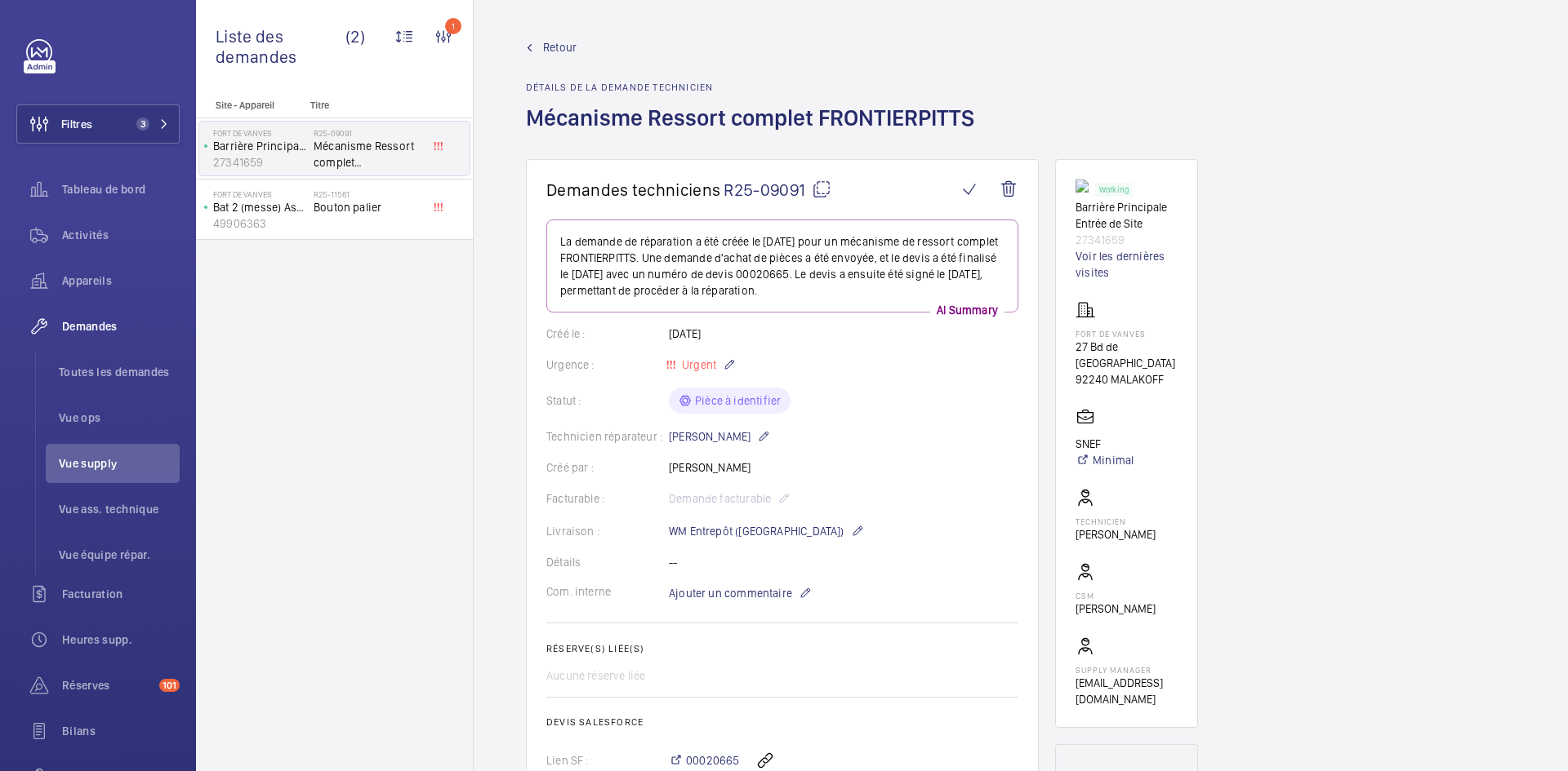
click at [553, 41] on span "Retour" at bounding box center [560, 47] width 34 height 16
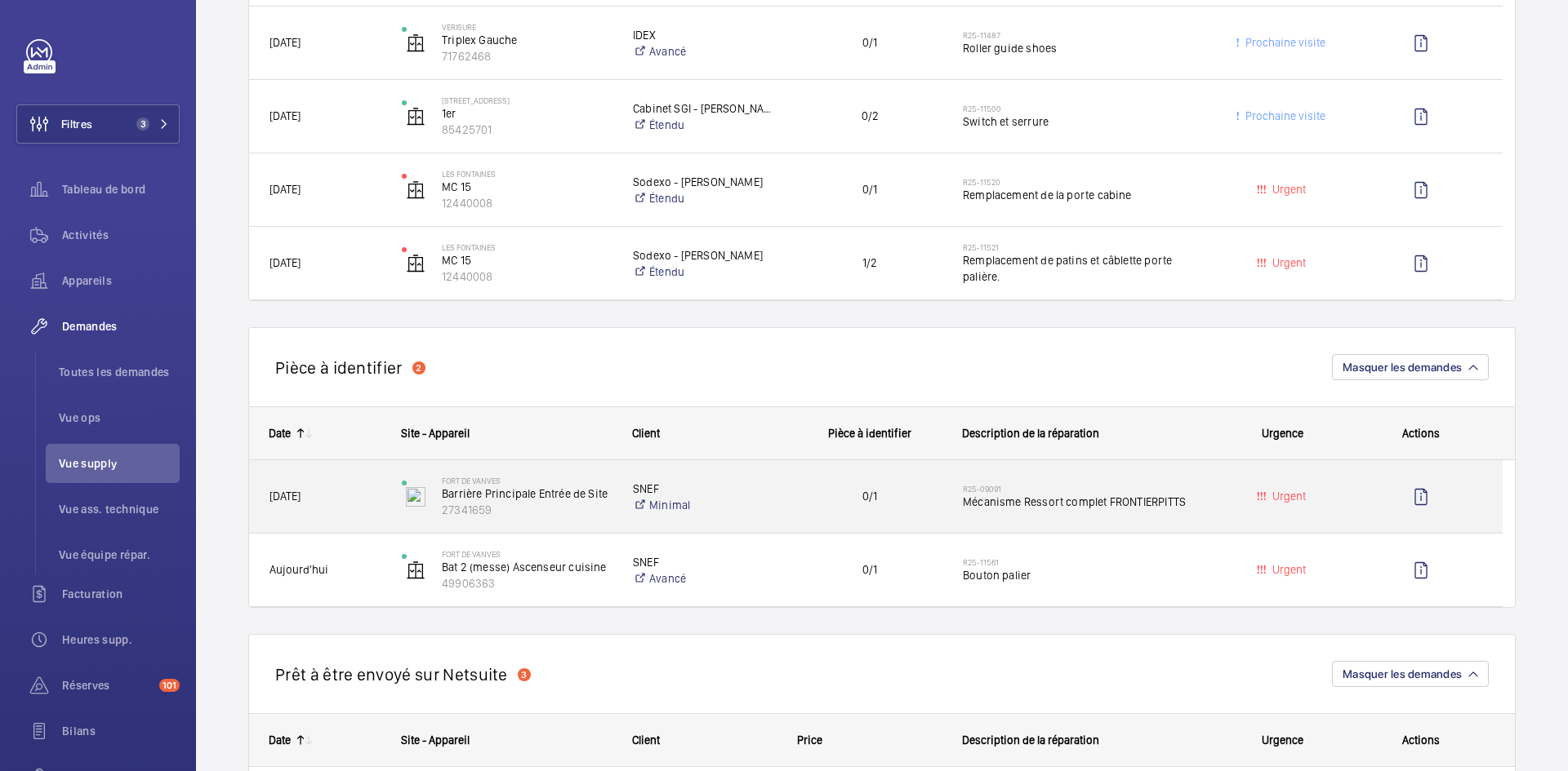
scroll to position [816, 0]
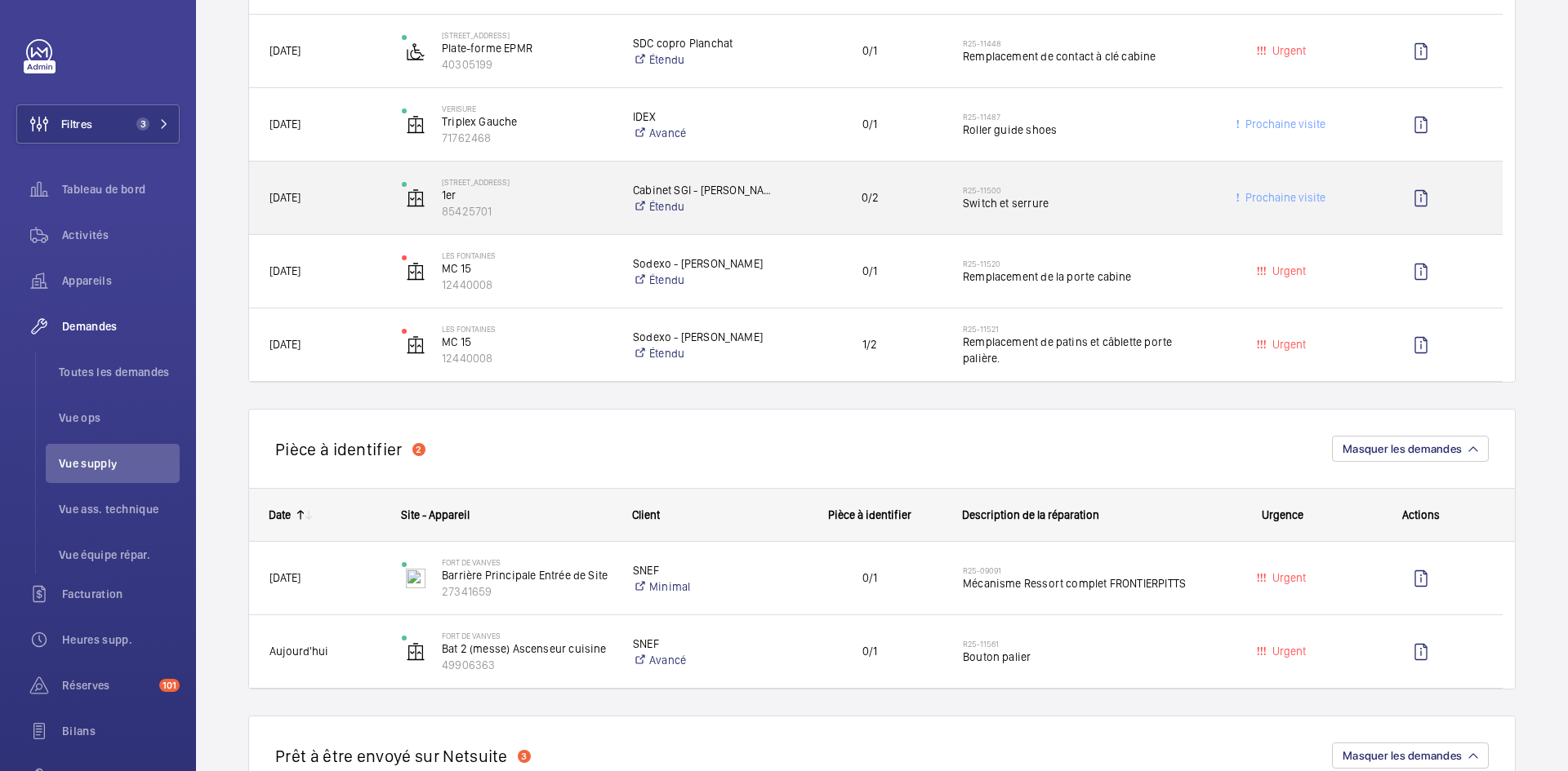
click at [357, 181] on div "[DATE]" at bounding box center [314, 198] width 131 height 52
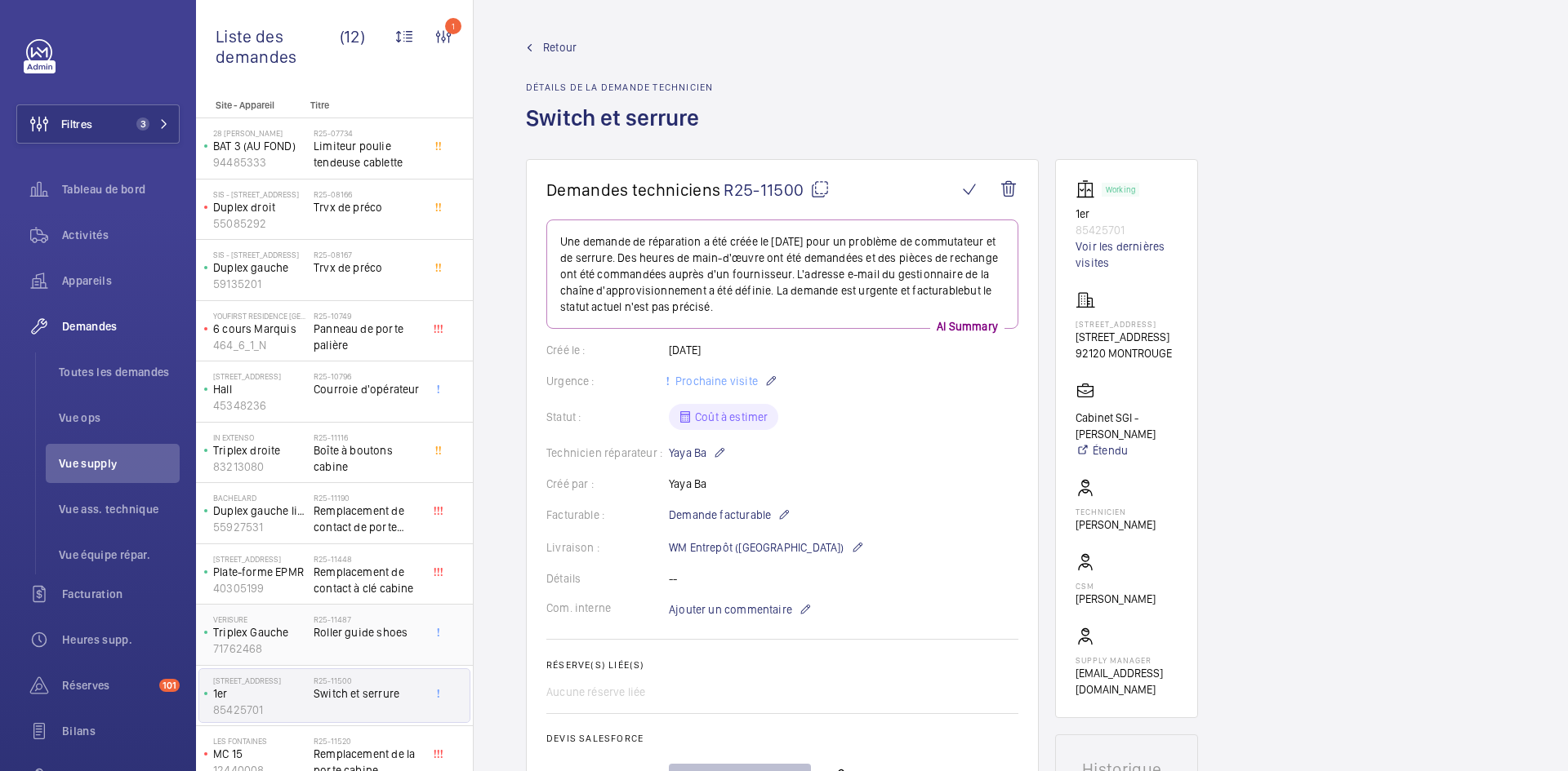
click at [278, 624] on p "Triplex Gauche" at bounding box center [260, 632] width 94 height 16
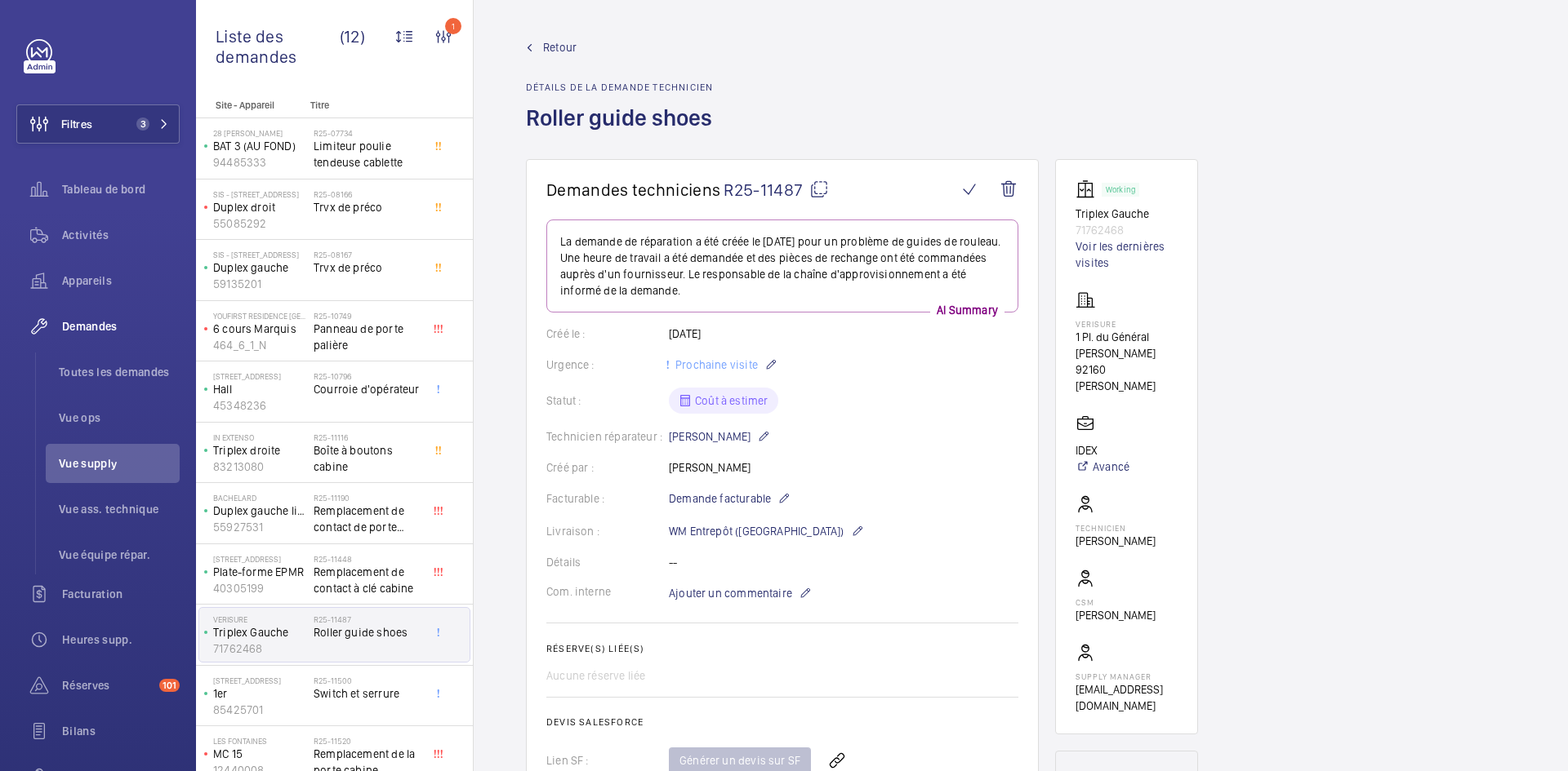
click at [823, 187] on mat-icon at bounding box center [819, 189] width 20 height 20
click at [722, 596] on span "Ajouter un commentaire" at bounding box center [730, 593] width 123 height 16
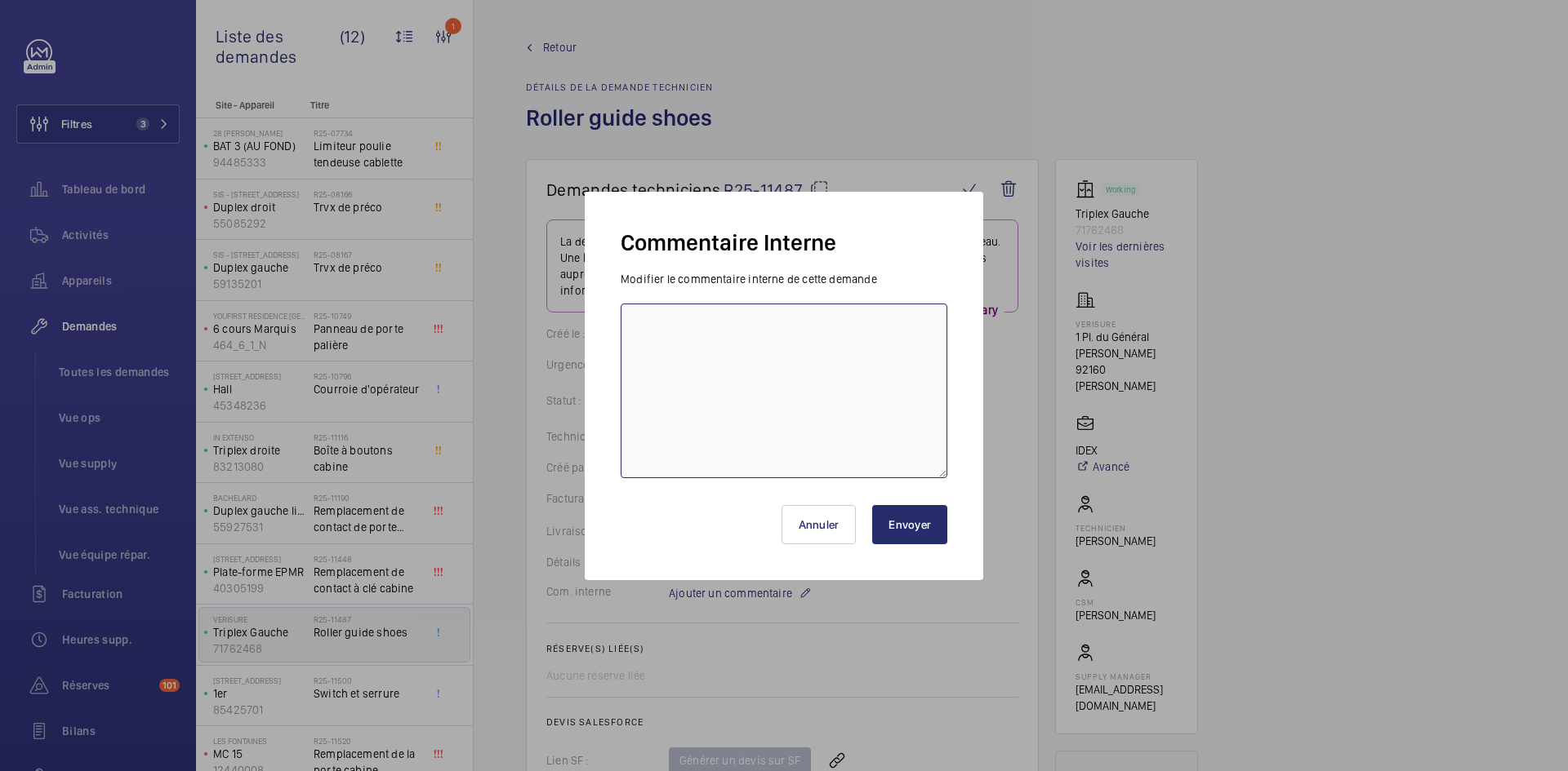
click at [697, 348] on textarea at bounding box center [784, 391] width 327 height 175
type textarea "BY-01/09 attente de retour TECH"
click at [903, 542] on button "Envoyer" at bounding box center [910, 525] width 76 height 39
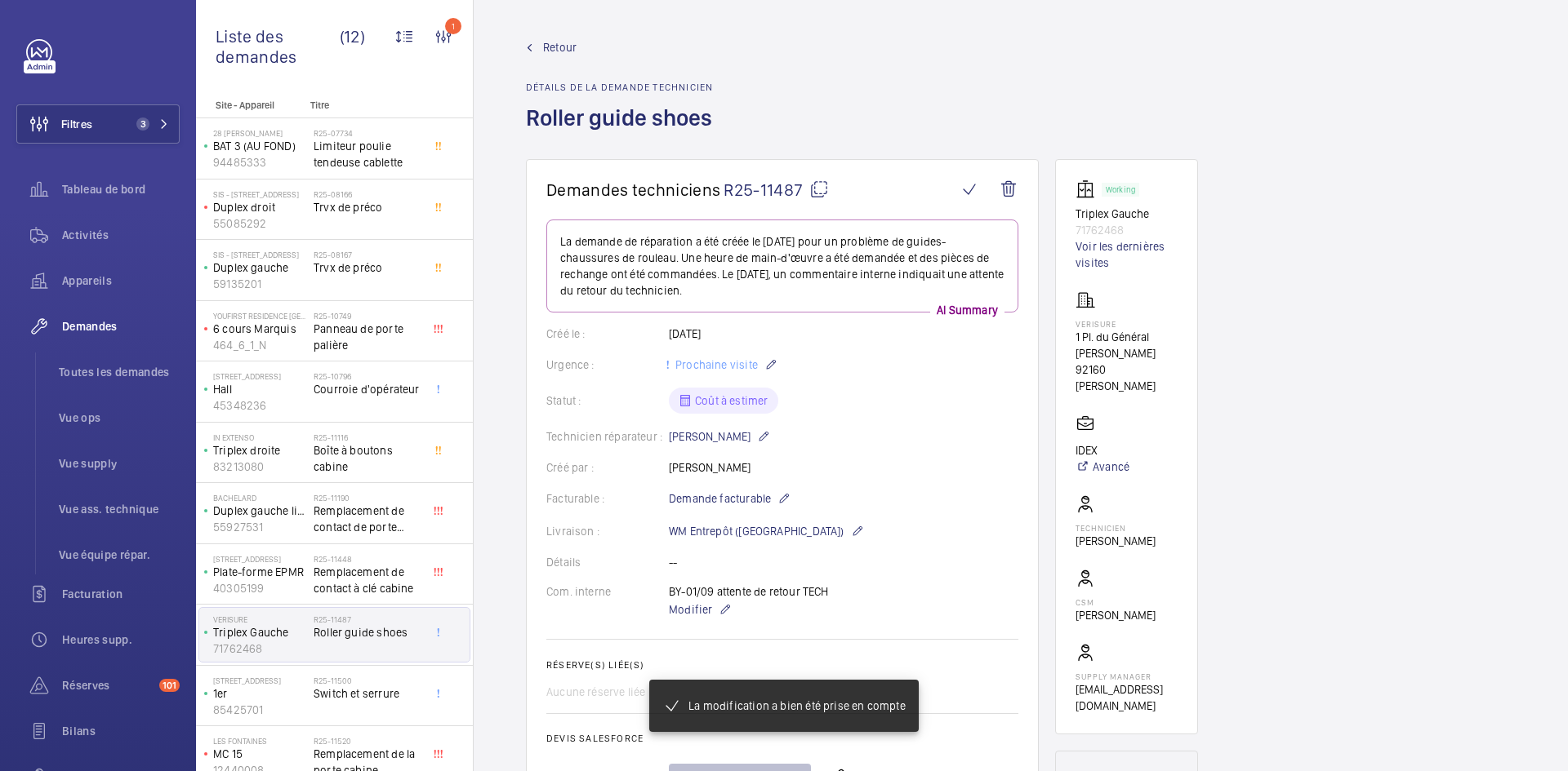
click at [555, 40] on span "Retour" at bounding box center [560, 47] width 34 height 16
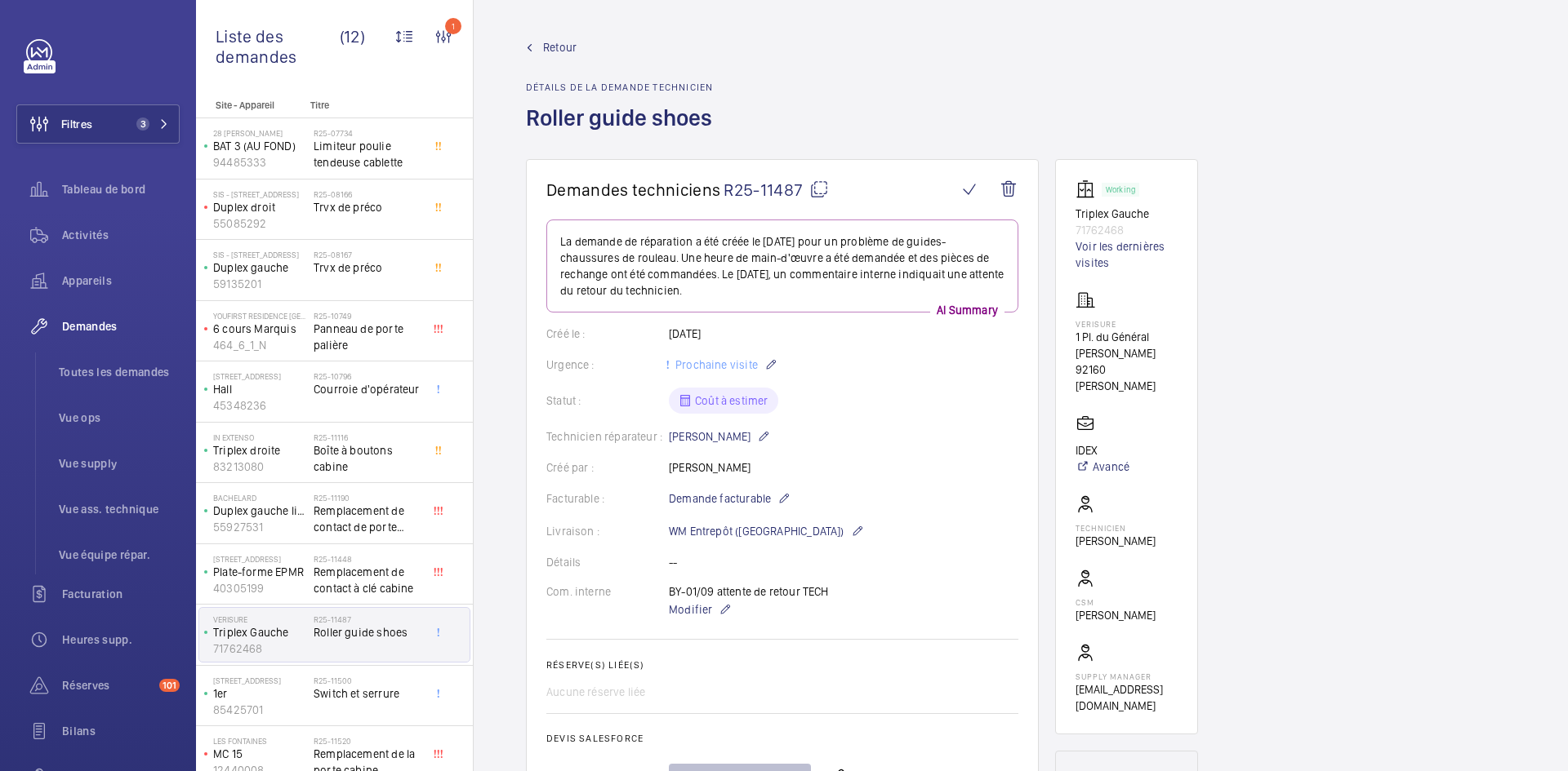
click at [550, 43] on span "Retour" at bounding box center [560, 47] width 34 height 16
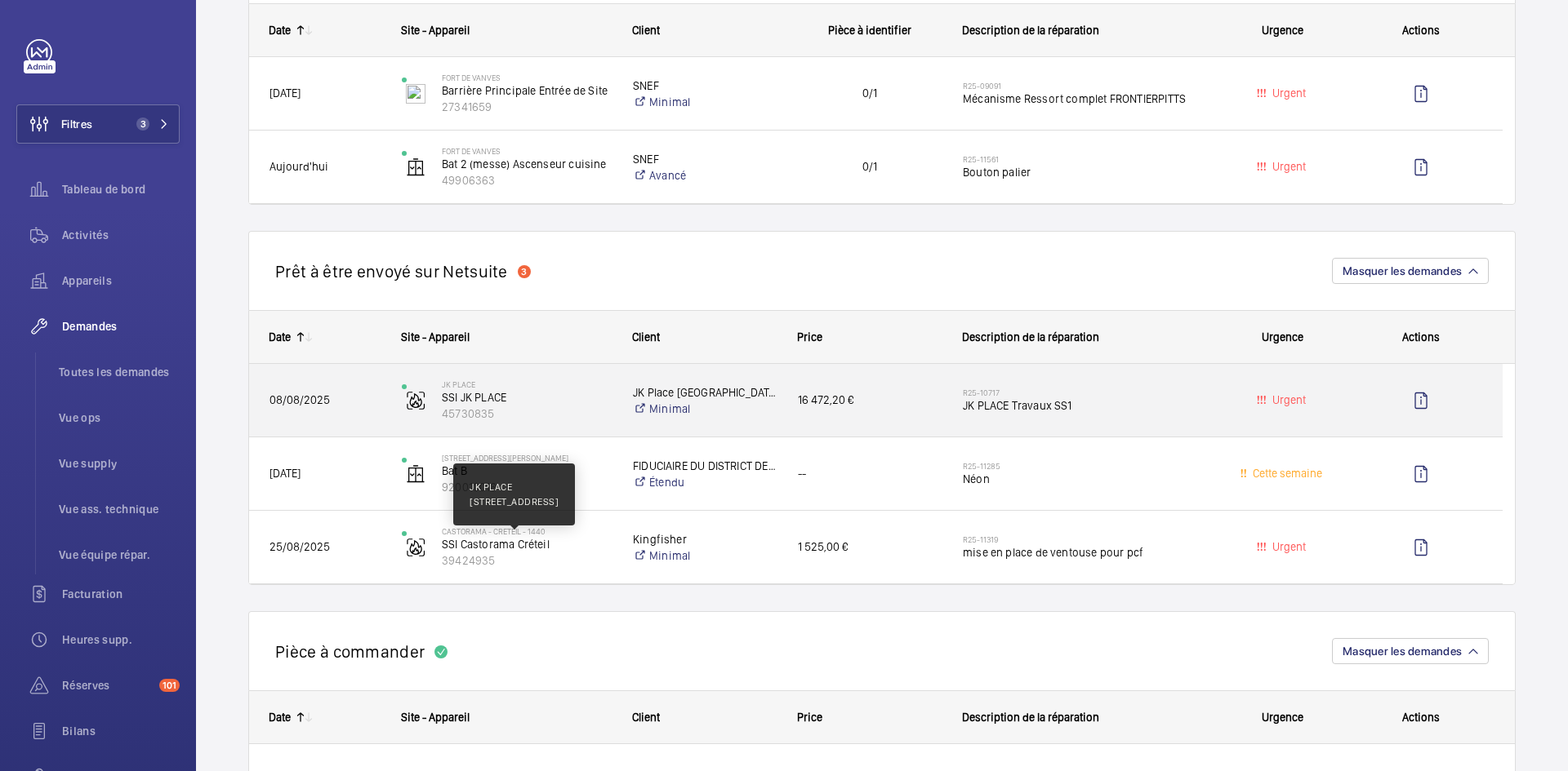
scroll to position [1306, 0]
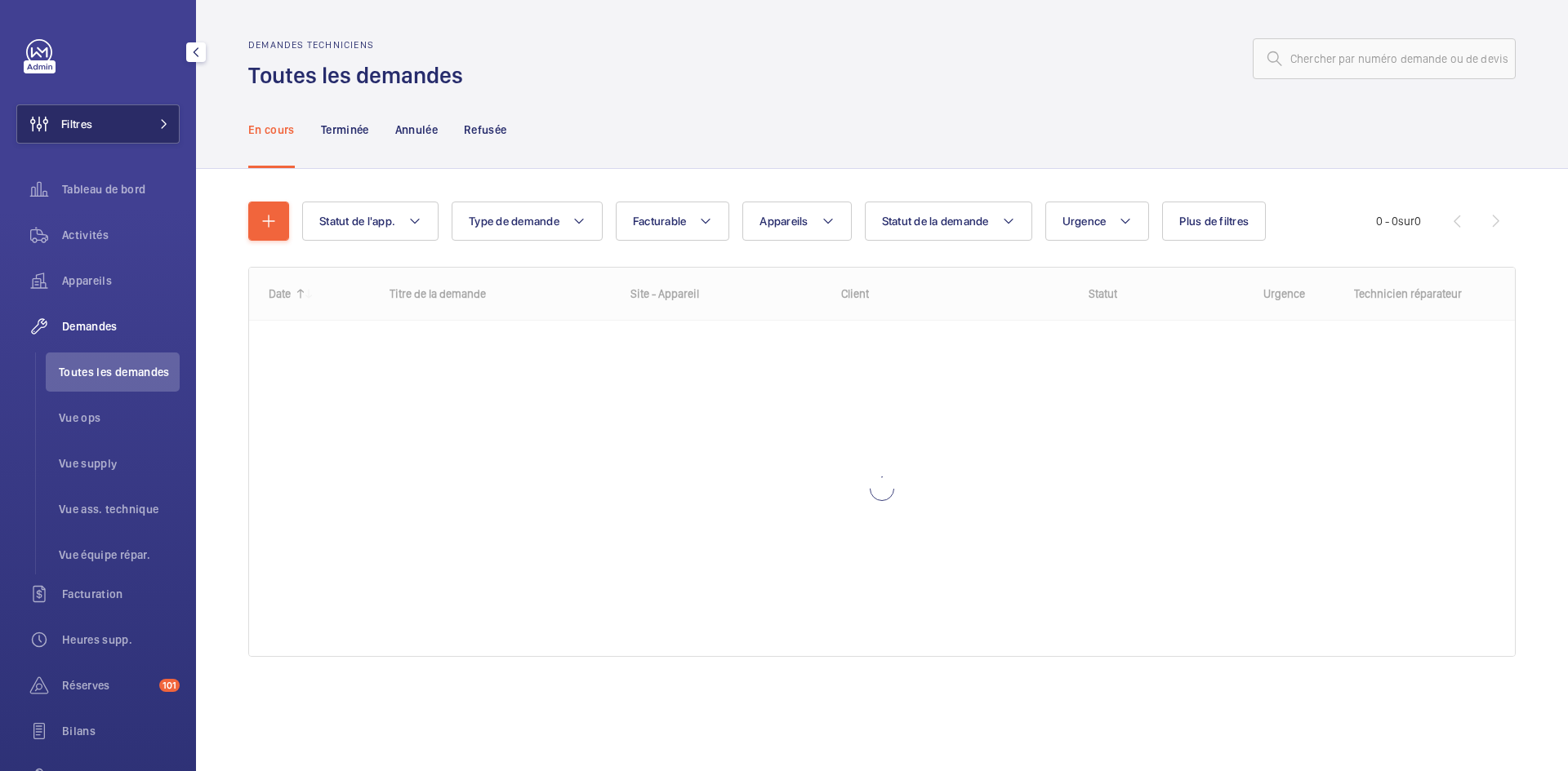
click at [150, 131] on button "Filtres" at bounding box center [98, 124] width 163 height 39
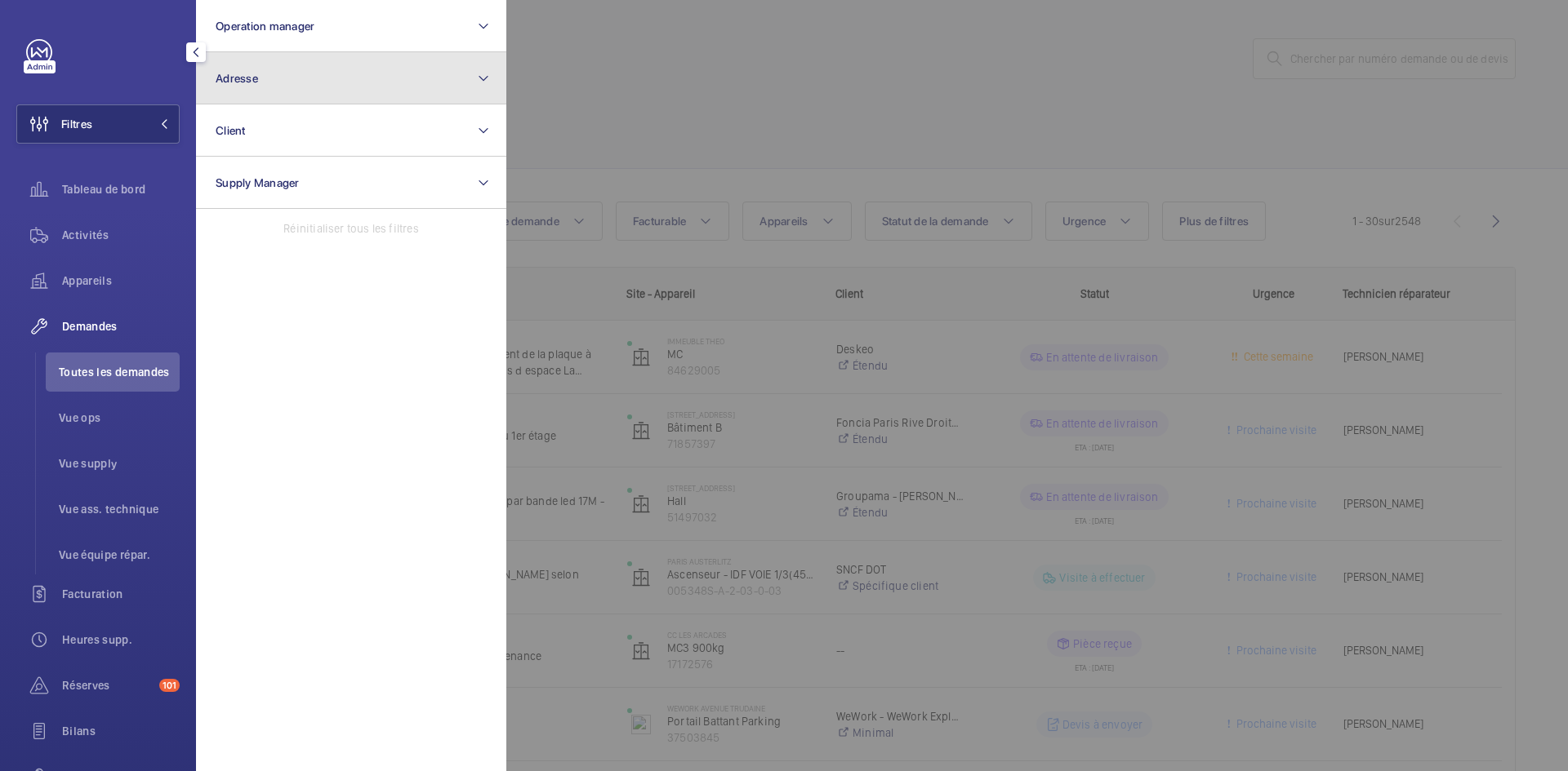
click at [418, 76] on button "Adresse" at bounding box center [351, 78] width 310 height 52
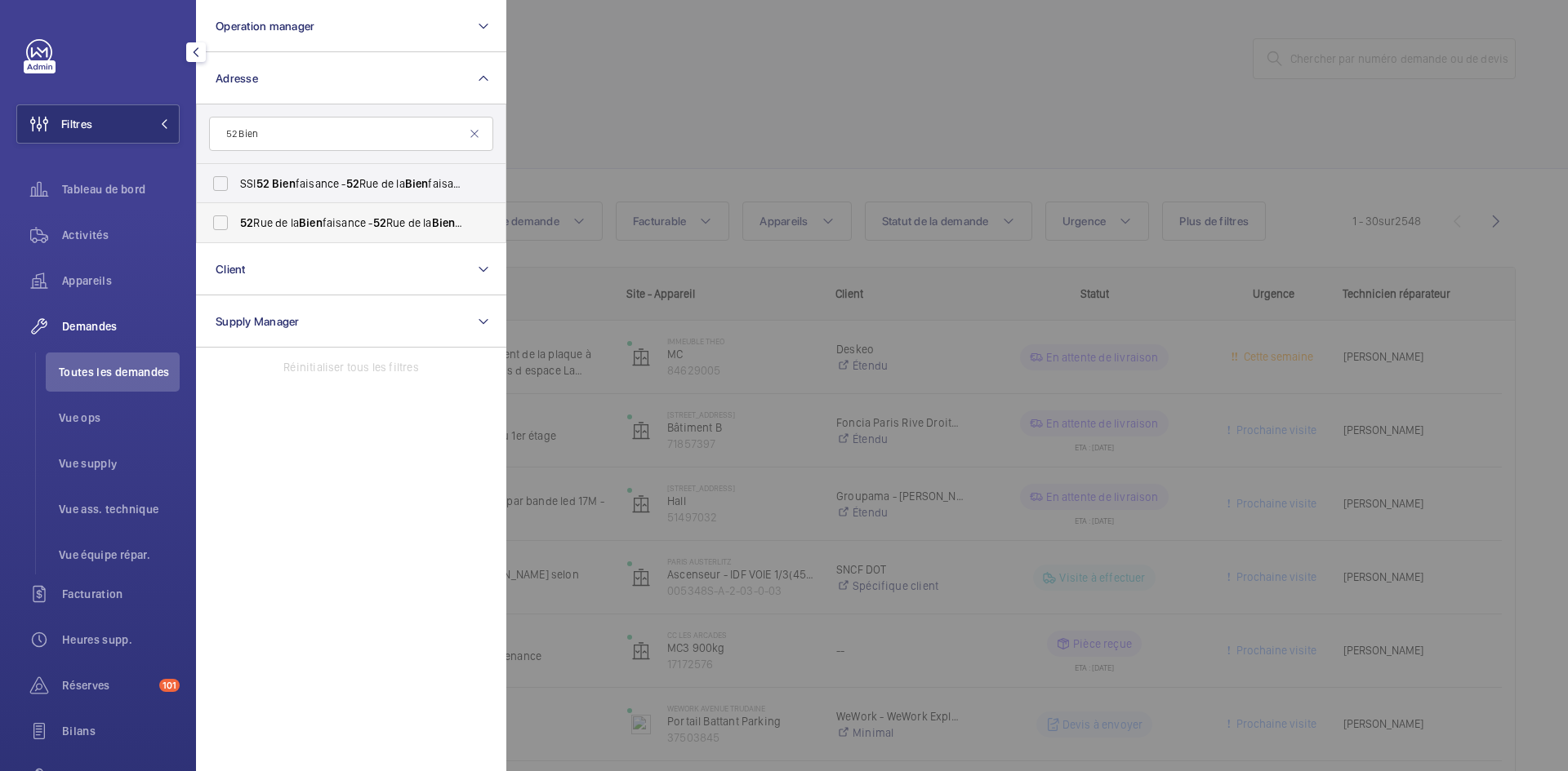
type input "52 Bien"
click at [225, 224] on label "52 Rue de la Bien faisance - 52 Rue de la Bien faisance, 75008 PARIS, PARIS 750…" at bounding box center [338, 223] width 284 height 39
click at [225, 224] on input "52 Rue de la Bien faisance - 52 Rue de la Bien faisance, 75008 PARIS, PARIS 750…" at bounding box center [220, 223] width 33 height 33
checkbox input "true"
click at [730, 102] on div at bounding box center [1290, 386] width 1568 height 771
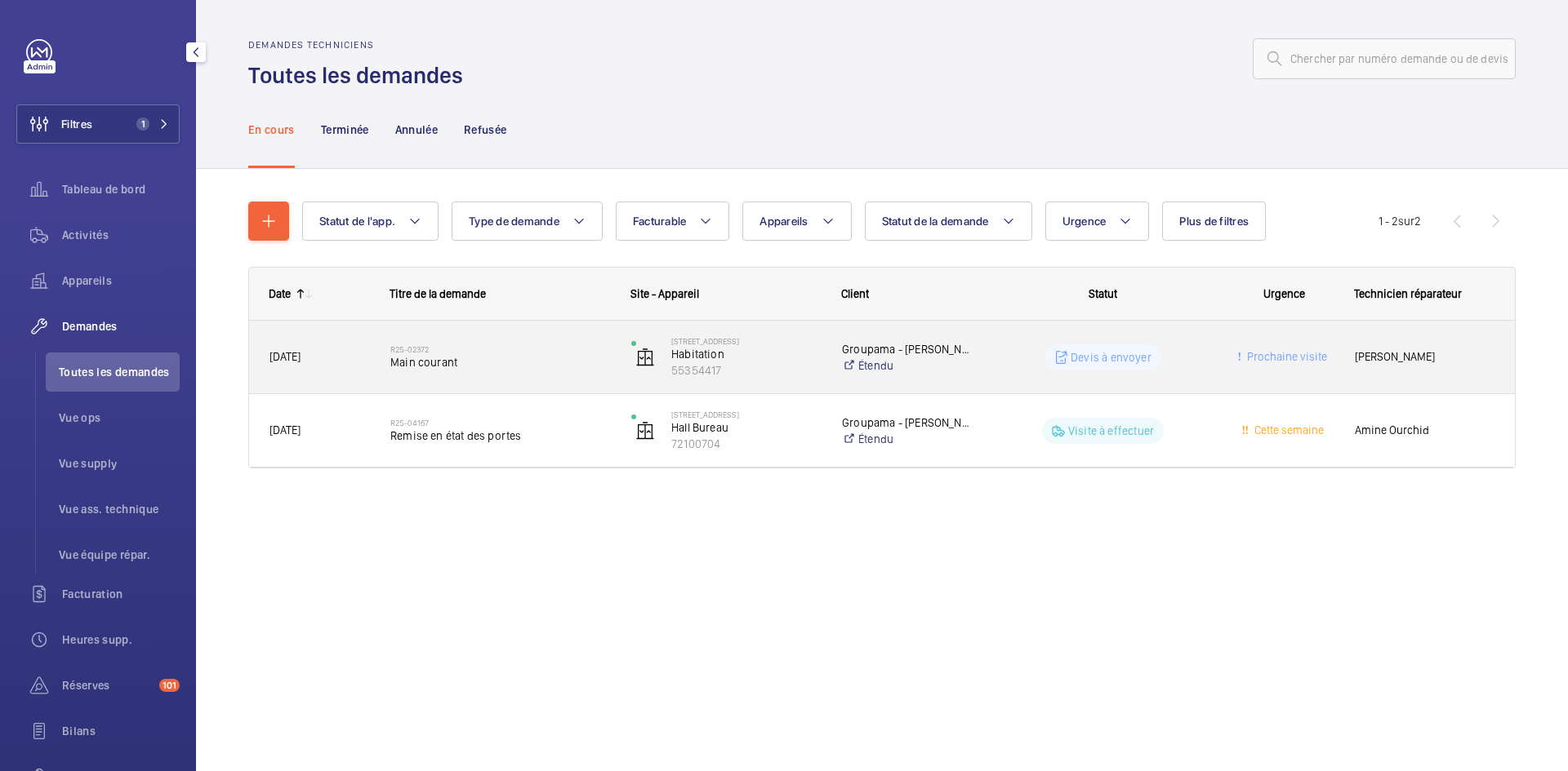
click at [342, 360] on span "14/02/2025" at bounding box center [319, 357] width 99 height 19
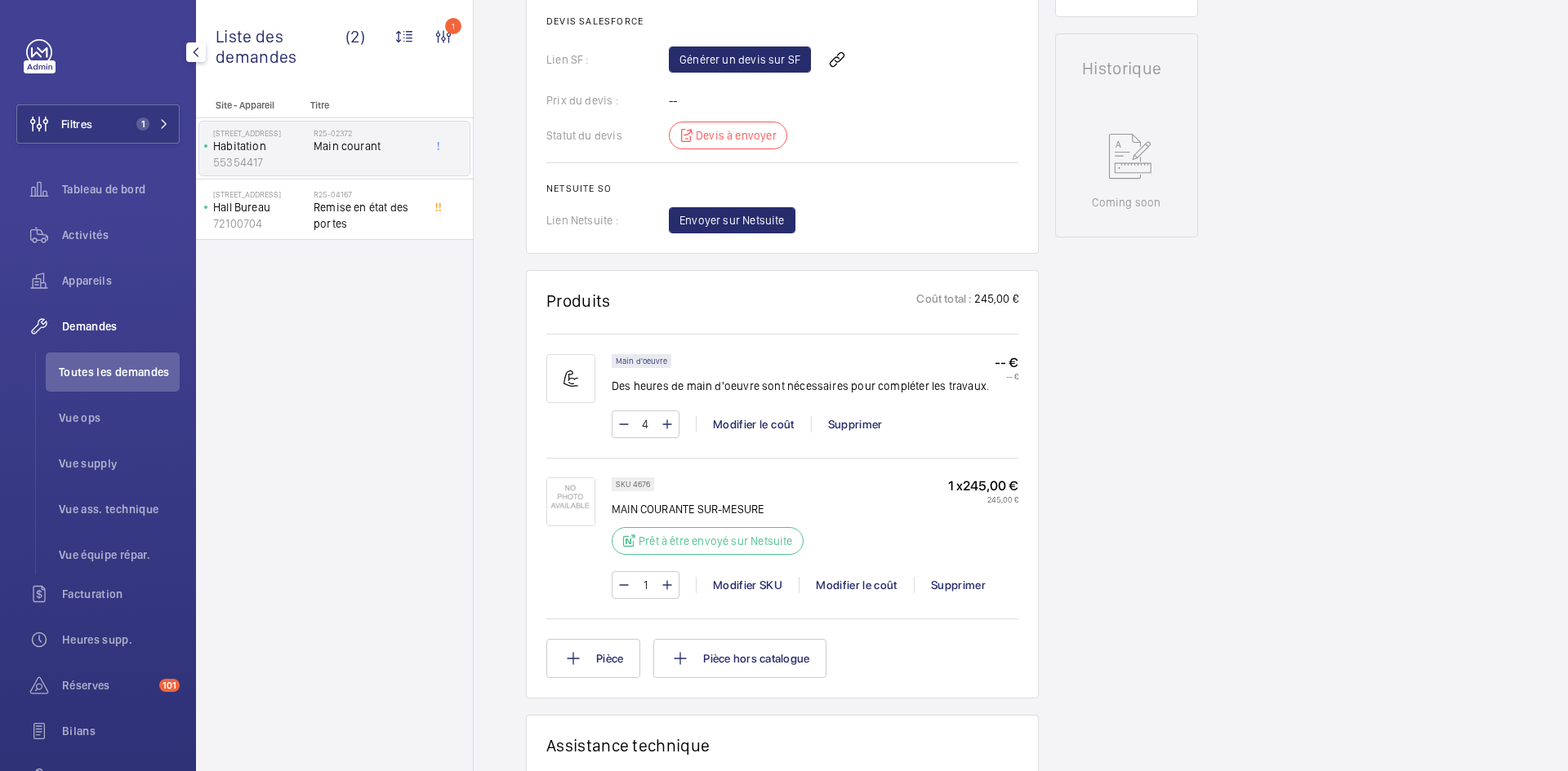
scroll to position [735, 0]
click at [291, 202] on p "Hall Bureau" at bounding box center [260, 207] width 94 height 16
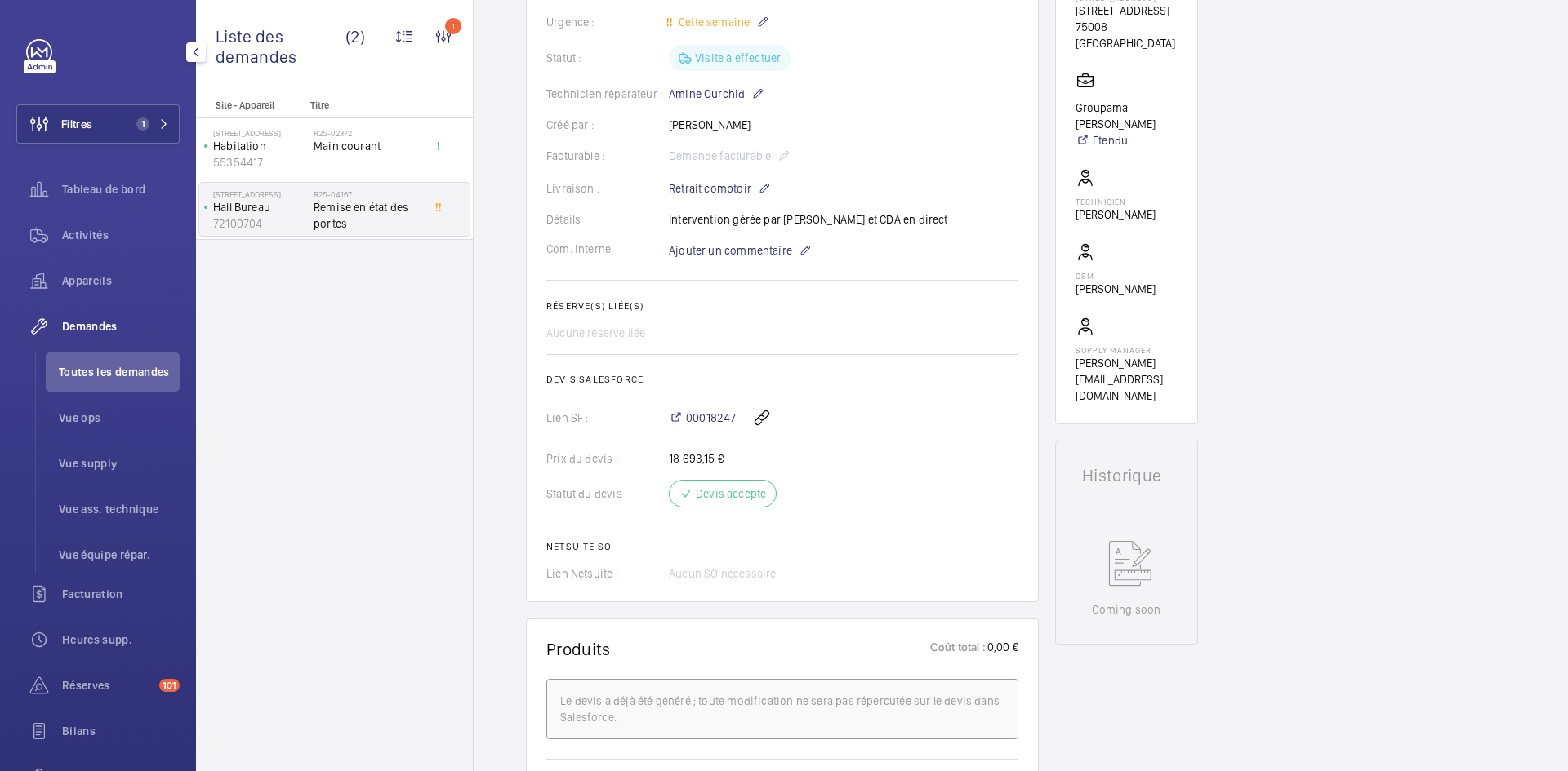
scroll to position [163, 0]
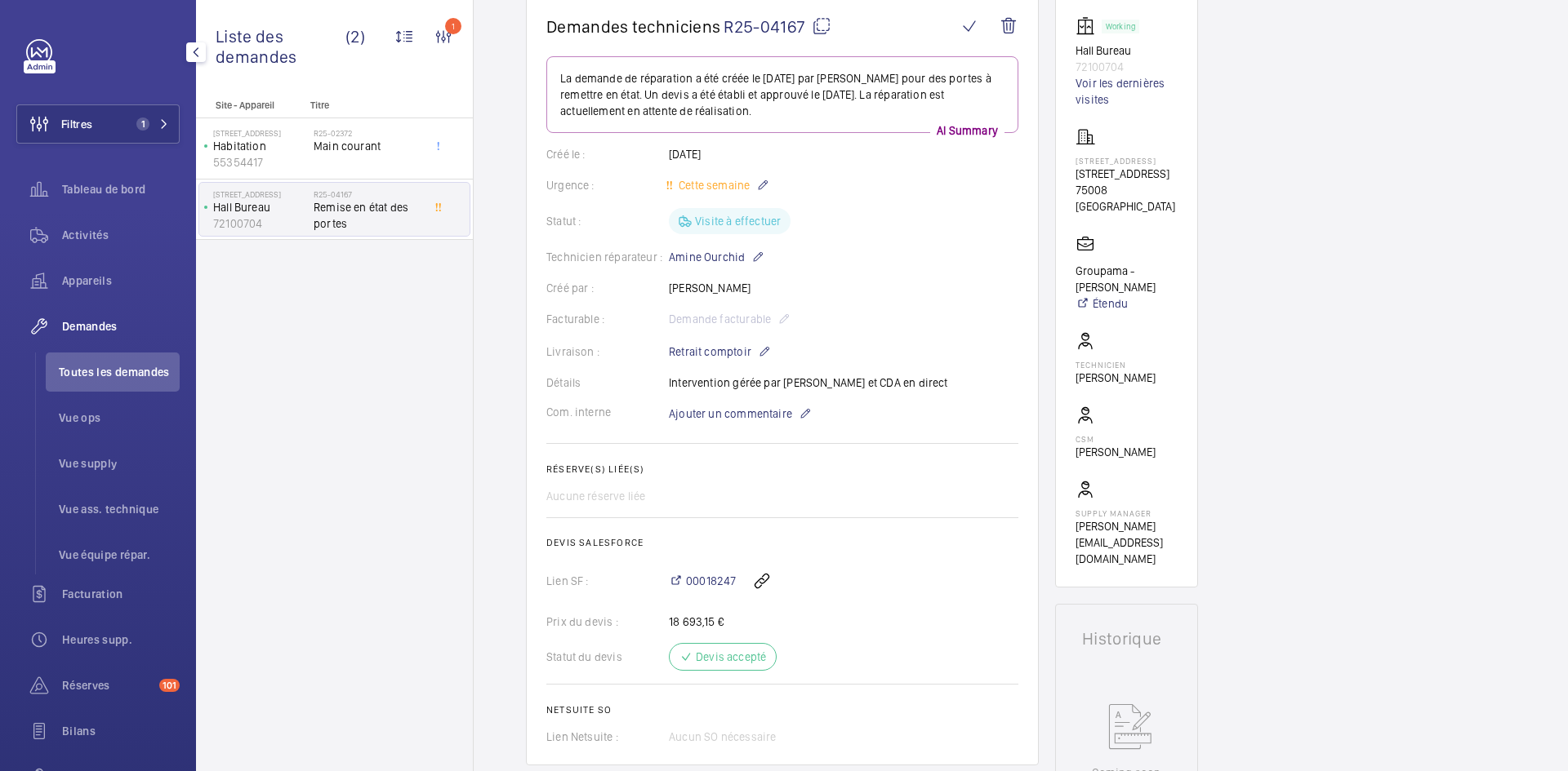
click at [825, 25] on mat-icon at bounding box center [822, 26] width 20 height 20
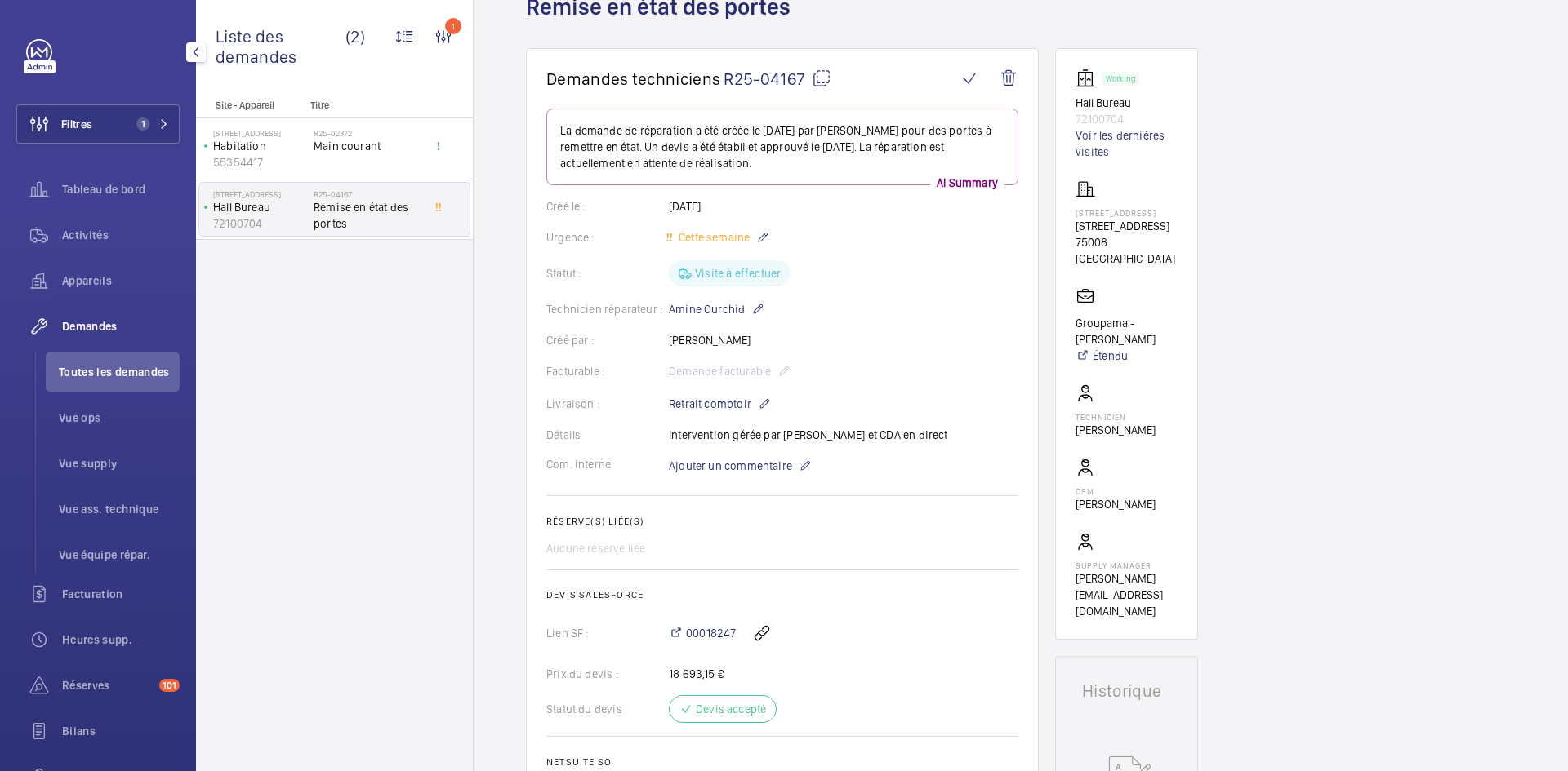
scroll to position [82, 0]
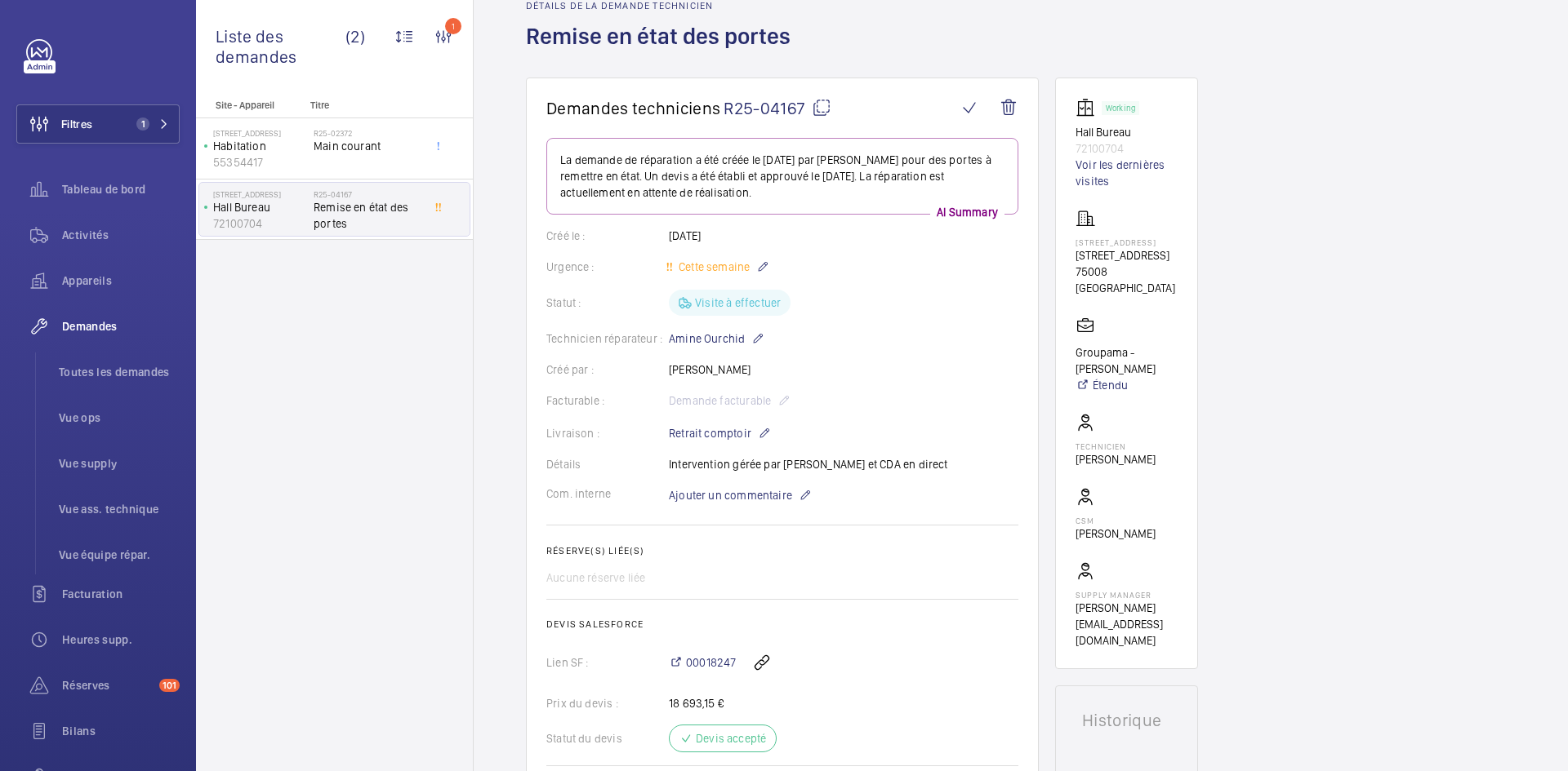
click at [954, 293] on div "Statut : Visite à effectuer" at bounding box center [782, 302] width 472 height 26
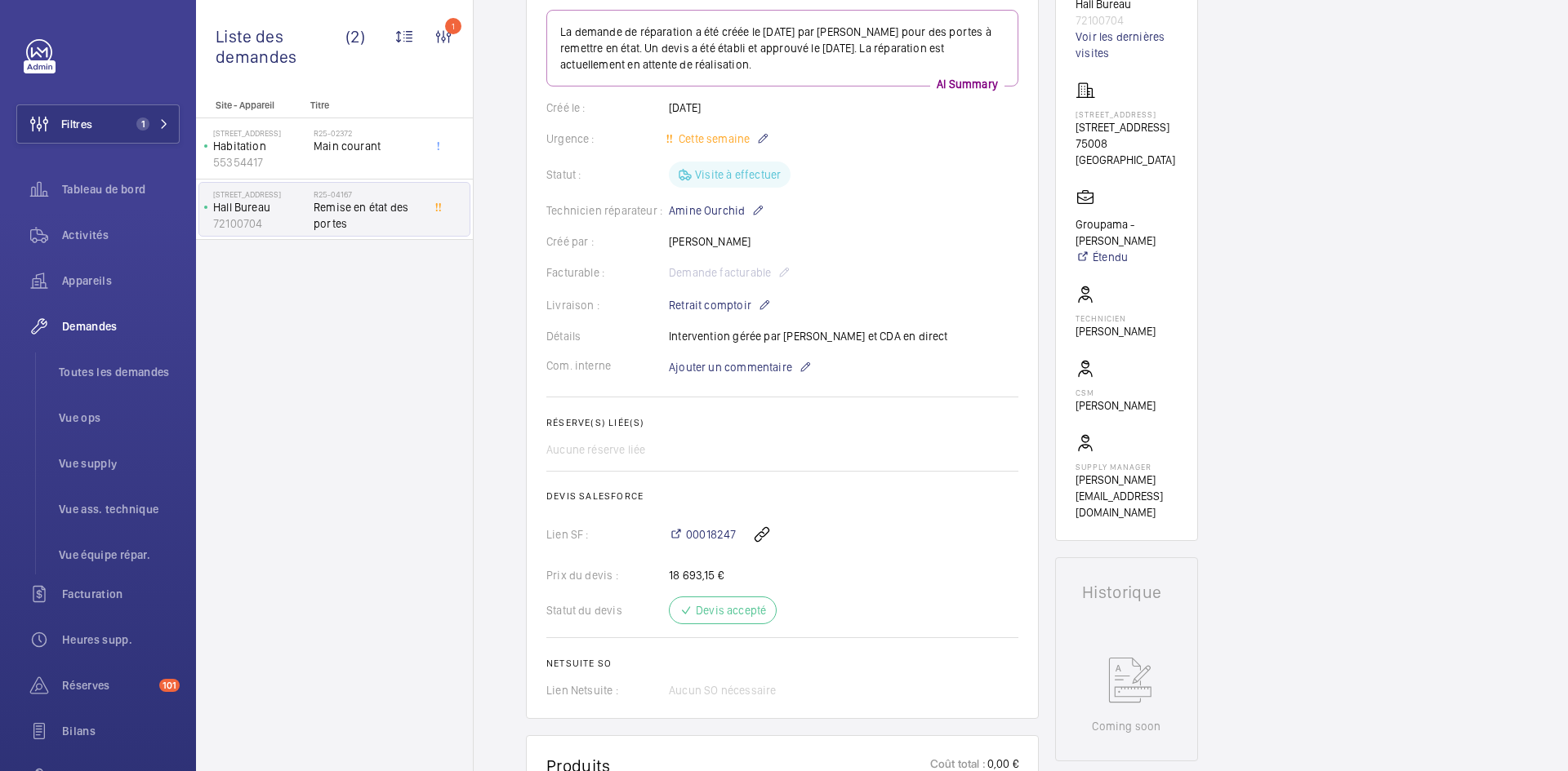
scroll to position [163, 0]
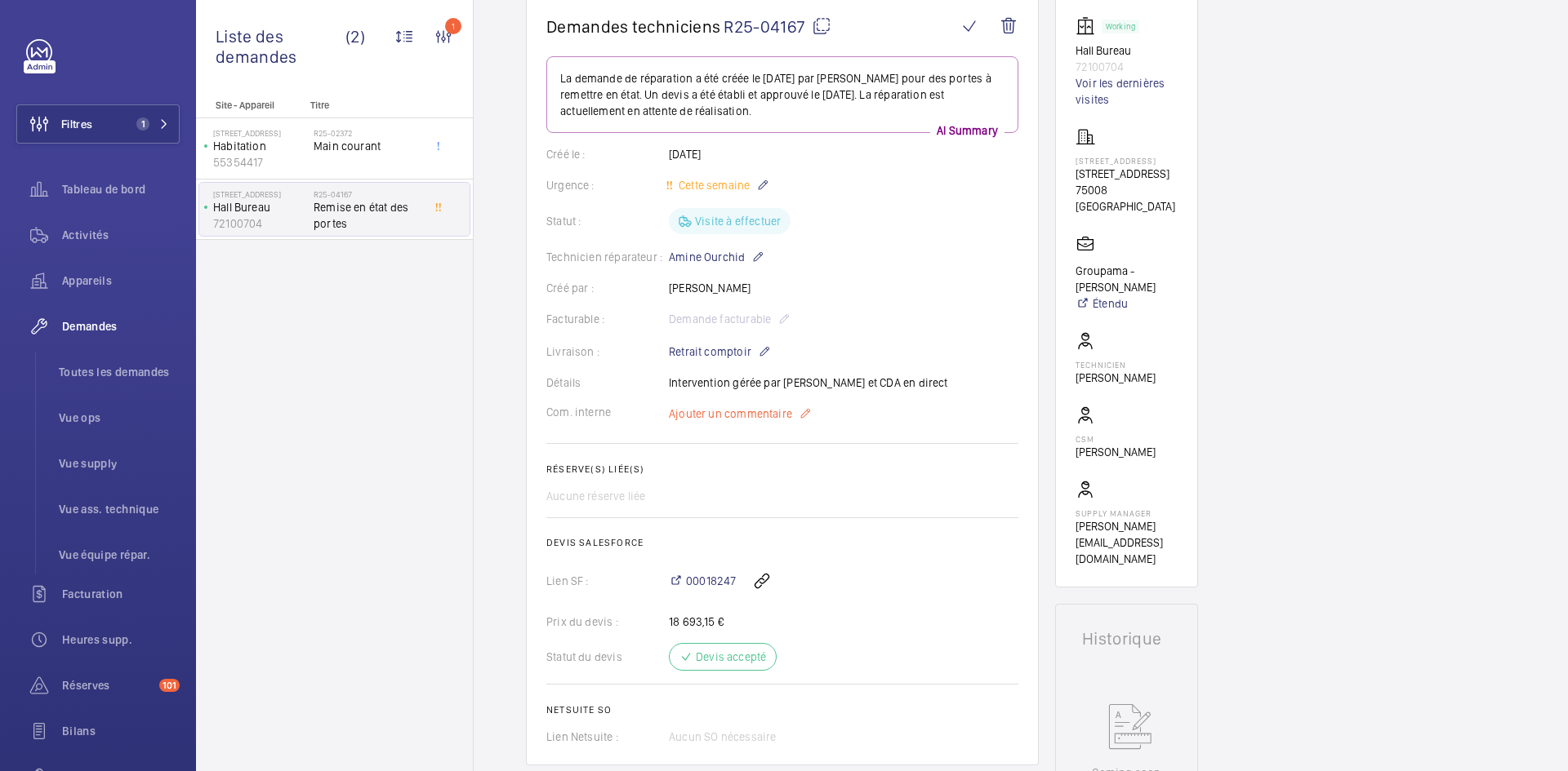
click at [738, 418] on span "Ajouter un commentaire" at bounding box center [730, 414] width 123 height 16
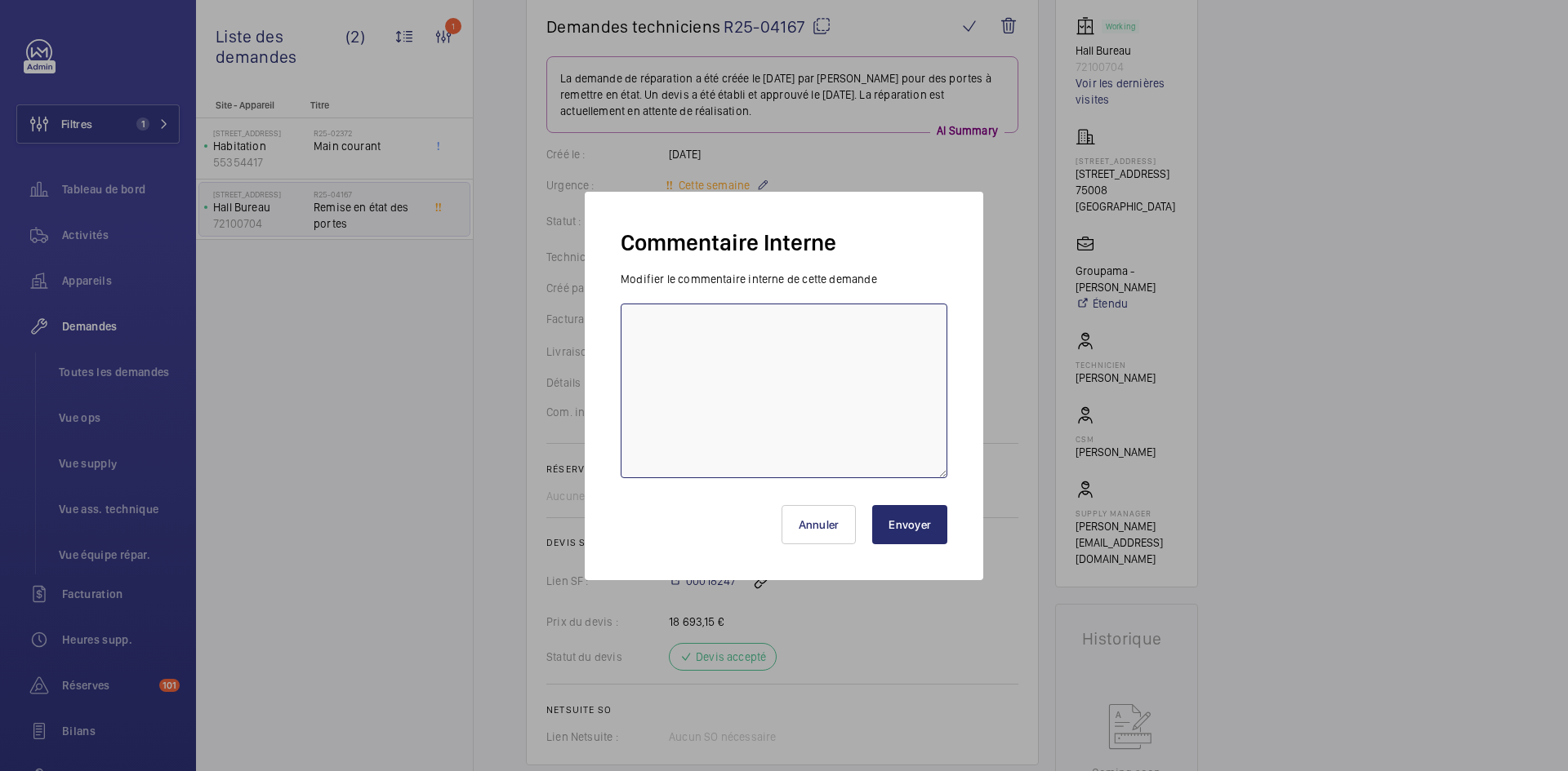
click at [702, 348] on textarea at bounding box center [784, 391] width 327 height 175
drag, startPoint x: 657, startPoint y: 339, endPoint x: 943, endPoint y: 354, distance: 286.4
click at [943, 354] on textarea "BY-01/09 : PO-FR-009964 récupérer par tech Romain flaout" at bounding box center [784, 391] width 327 height 175
click at [771, 356] on textarea "BY-01/09 : PO-FR-009964 récupérer par tech Romain flaout 8 Galet porte CAB 32 P…" at bounding box center [784, 391] width 327 height 175
click at [705, 375] on textarea "BY-01/09 : PO-FR-009964 récupérer par tech Romain flaout 8 Galet porte CAB Réf …" at bounding box center [784, 391] width 327 height 175
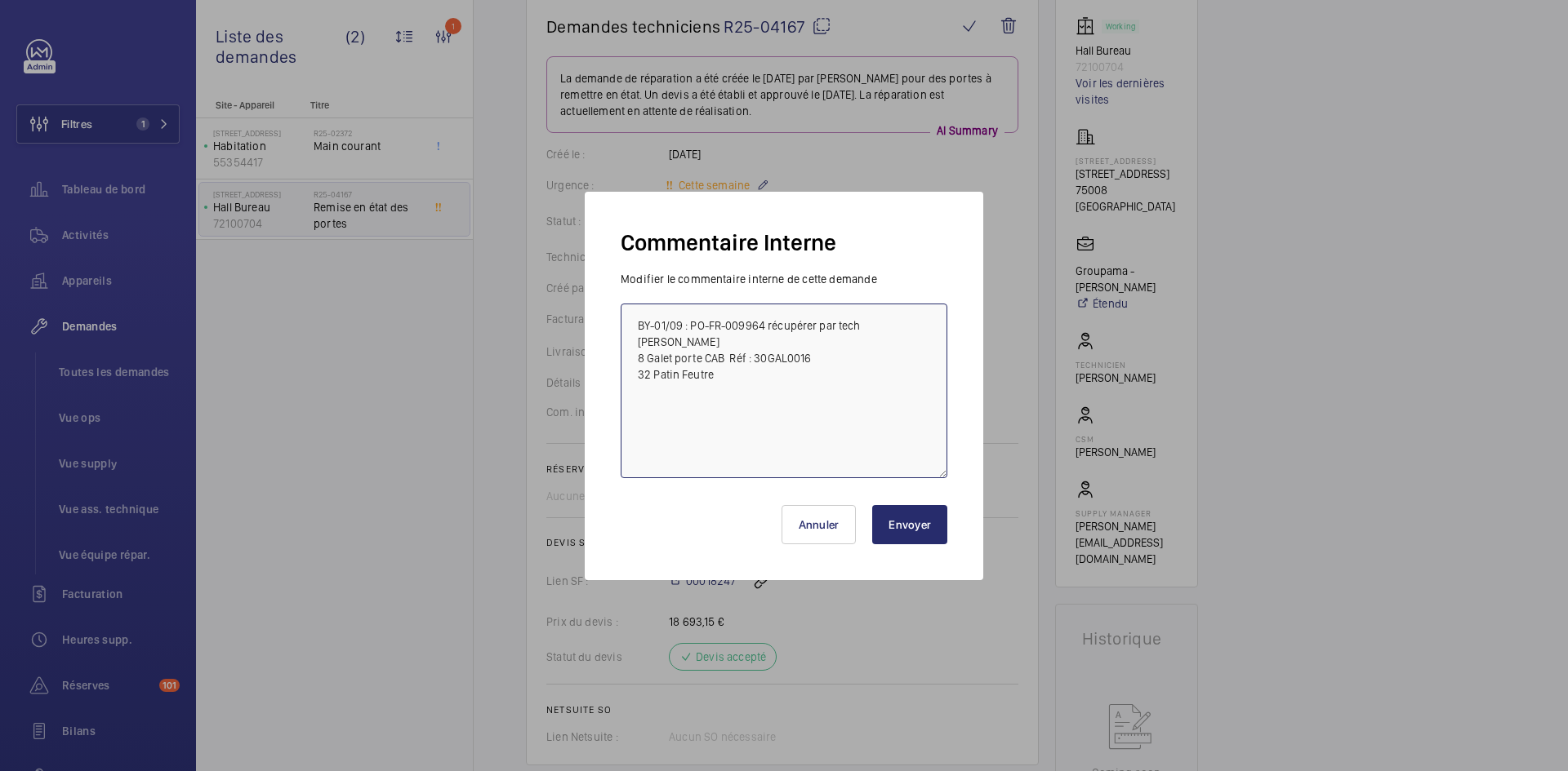
drag, startPoint x: 731, startPoint y: 355, endPoint x: 830, endPoint y: 359, distance: 99.1
click at [830, 359] on textarea "BY-01/09 : PO-FR-009964 récupérer par tech Romain flaout 8 Galet porte CAB Réf …" at bounding box center [784, 391] width 327 height 175
click at [746, 381] on textarea "BY-01/09 : PO-FR-009964 récupérer par tech Romain flaout 8 Galet porte CAB Réf …" at bounding box center [784, 391] width 327 height 175
paste textarea "Réf : 30GAL0016"
click at [733, 370] on textarea "BY-01/09 : PO-FR-009964 récupérer par tech Romain flaout 8 Galet porte CAB Réf …" at bounding box center [784, 391] width 327 height 175
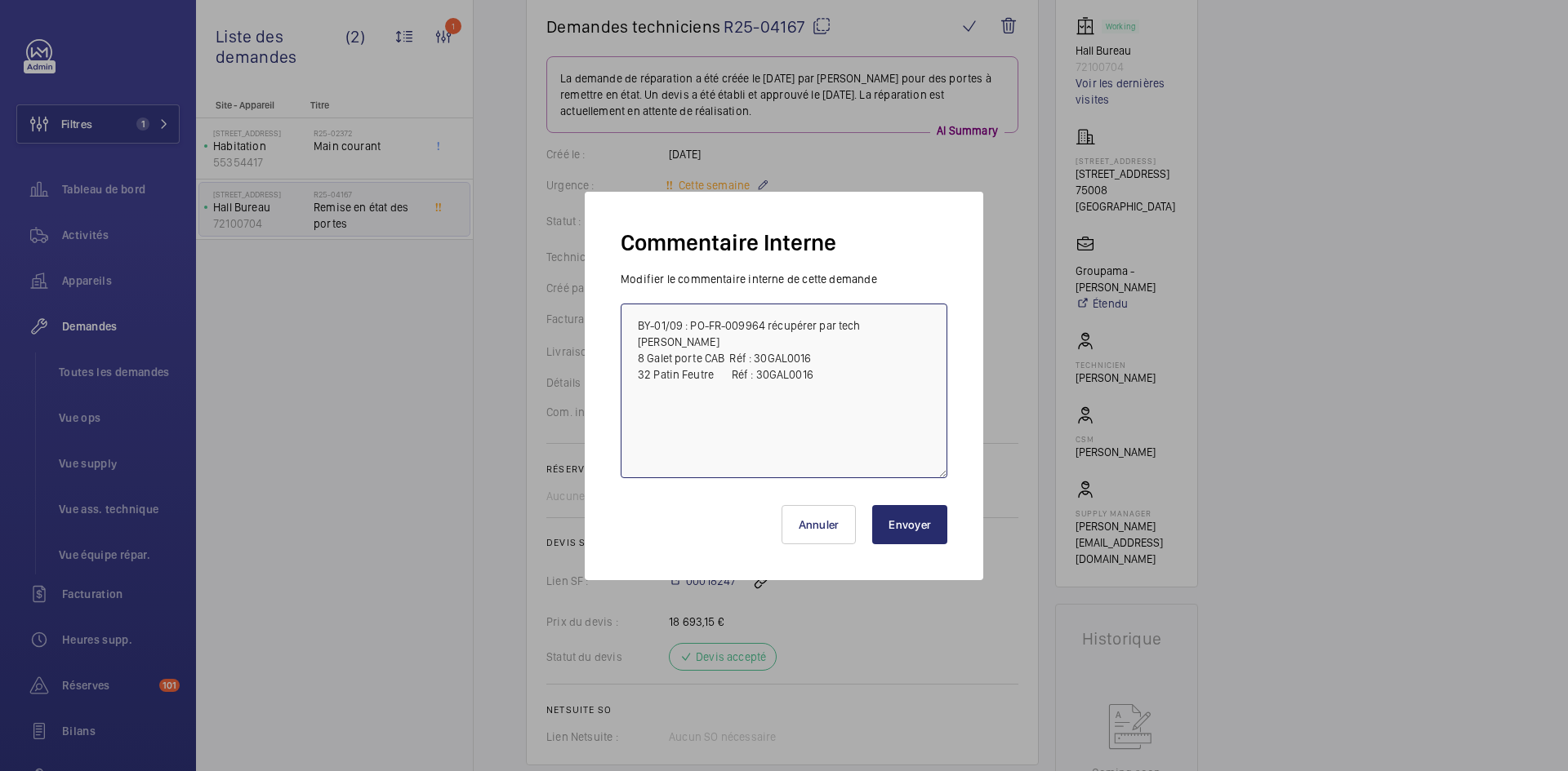
click at [810, 371] on textarea "BY-01/09 : PO-FR-009964 récupérer par tech Romain flaout 8 Galet porte CAB Réf …" at bounding box center [784, 391] width 327 height 175
drag, startPoint x: 811, startPoint y: 376, endPoint x: 728, endPoint y: 369, distance: 83.3
click at [728, 369] on textarea "BY-01/09 : PO-FR-009964 récupérer par tech Romain flaout 8 Galet porte CAB Réf …" at bounding box center [784, 391] width 327 height 175
click at [780, 392] on textarea "BY-01/09 : PO-FR-009964 récupérer par tech Romain flaout 8 Galet porte CAB Réf …" at bounding box center [784, 391] width 327 height 175
paste textarea "Réf : 30PAT0021"
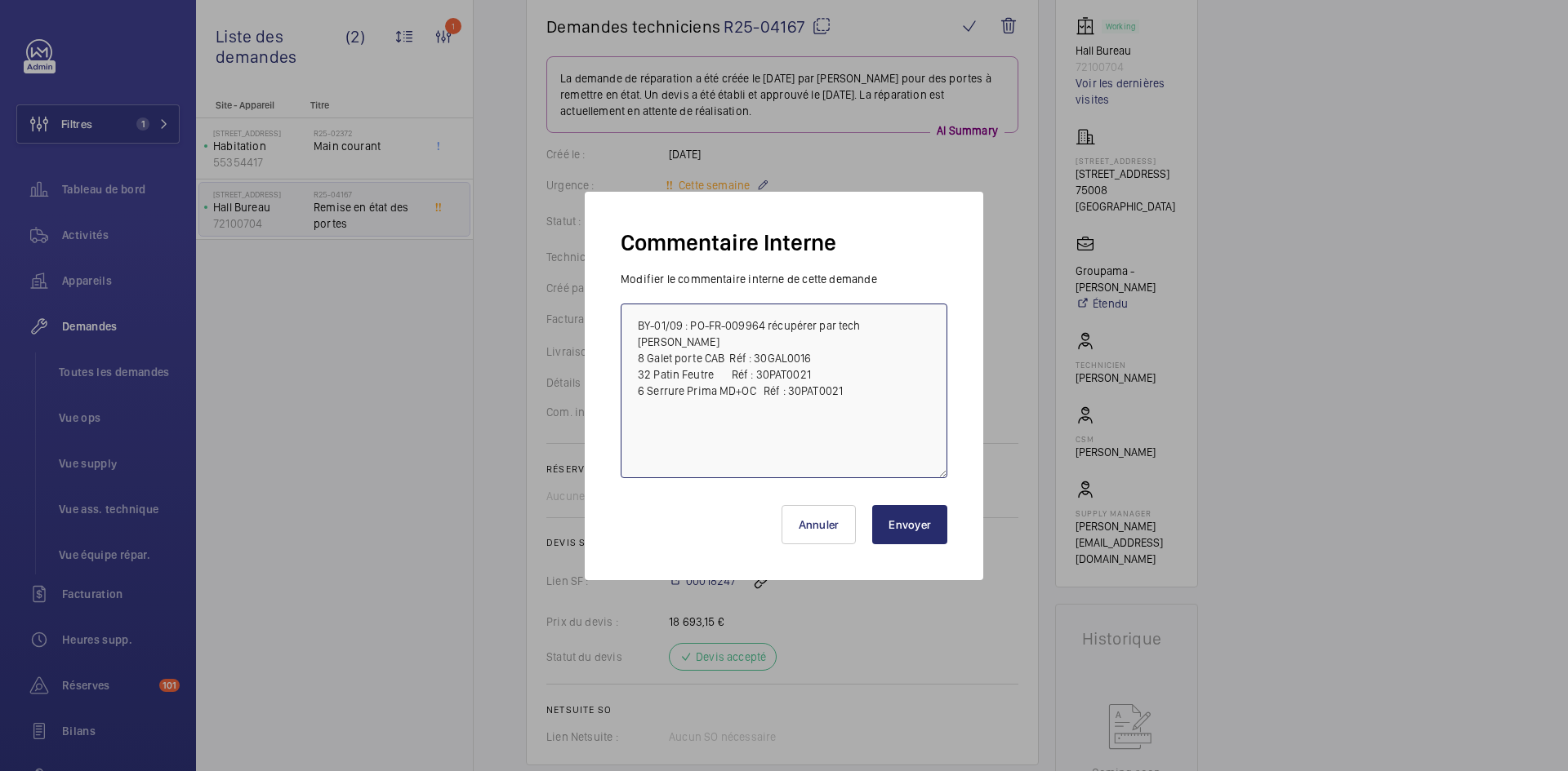
click at [815, 386] on textarea "BY-01/09 : PO-FR-009964 récupérer par tech Romain flaout 8 Galet porte CAB Réf …" at bounding box center [784, 391] width 327 height 175
click at [838, 386] on textarea "BY-01/09 : PO-FR-009964 récupérer par tech Romain flaout 8 Galet porte CAB Réf …" at bounding box center [784, 391] width 327 height 175
click at [869, 386] on textarea "BY-01/09 : PO-FR-009964 récupérer par tech Romain flaout 8 Galet porte CAB Réf …" at bounding box center [784, 391] width 327 height 175
drag, startPoint x: 712, startPoint y: 391, endPoint x: 649, endPoint y: 390, distance: 63.0
click at [649, 390] on textarea "BY-01/09 : PO-FR-009964 récupérer par tech Romain flaout 8 Galet porte CAB Réf …" at bounding box center [784, 391] width 327 height 175
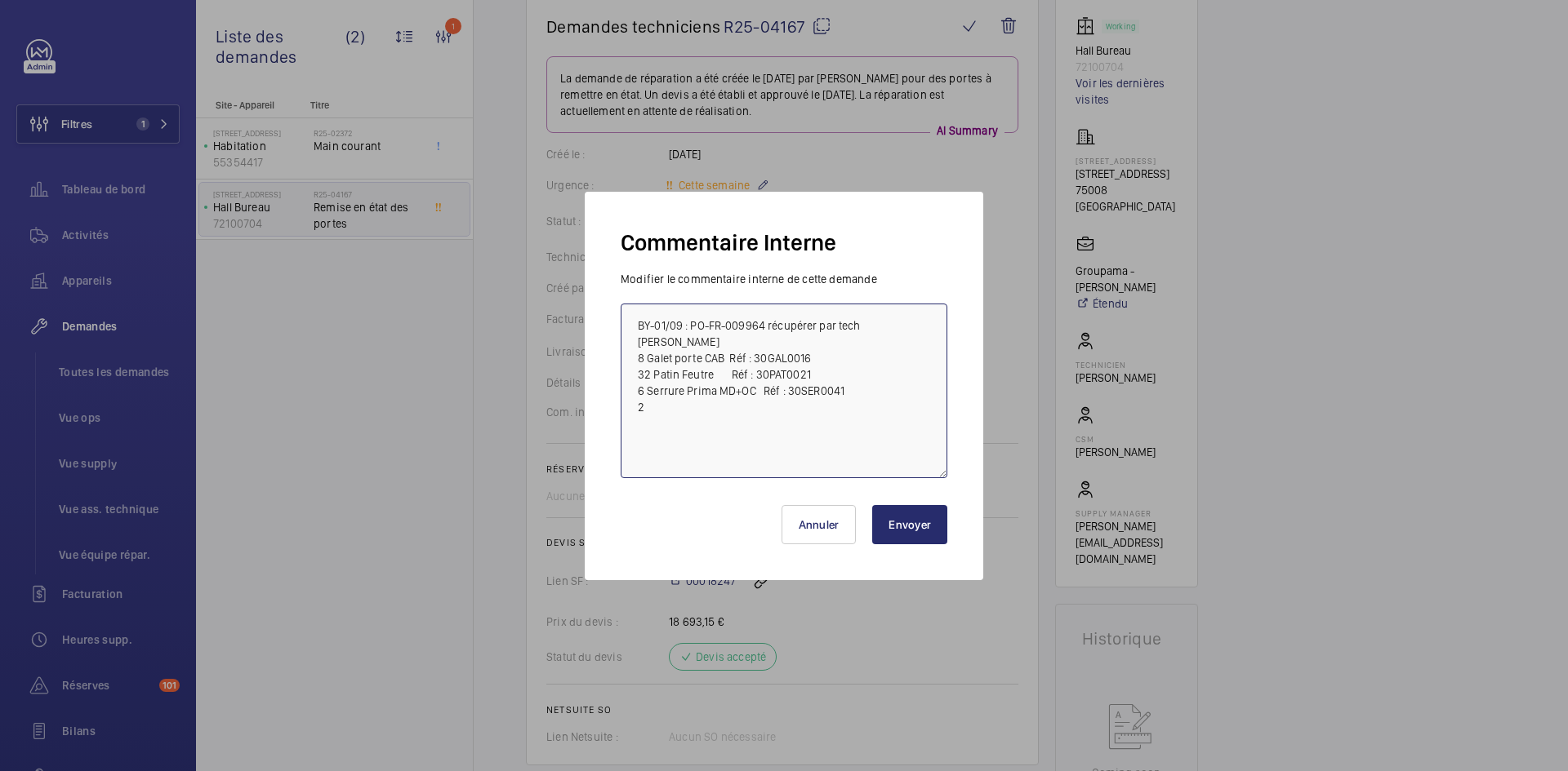
click at [661, 414] on textarea "BY-01/09 : PO-FR-009964 récupérer par tech Romain flaout 8 Galet porte CAB Réf …" at bounding box center [784, 391] width 327 height 175
paste textarea "Serrure Prima"
click at [649, 402] on textarea "BY-01/09 : PO-FR-009964 récupérer par tech Romain flaout 8 Galet porte CAB Réf …" at bounding box center [784, 391] width 327 height 175
click at [717, 407] on textarea "BY-01/09 : PO-FR-009964 récupérer par tech Romain flaout 8 Galet porte CAB Réf …" at bounding box center [784, 391] width 327 height 175
drag, startPoint x: 761, startPoint y: 388, endPoint x: 865, endPoint y: 387, distance: 104.0
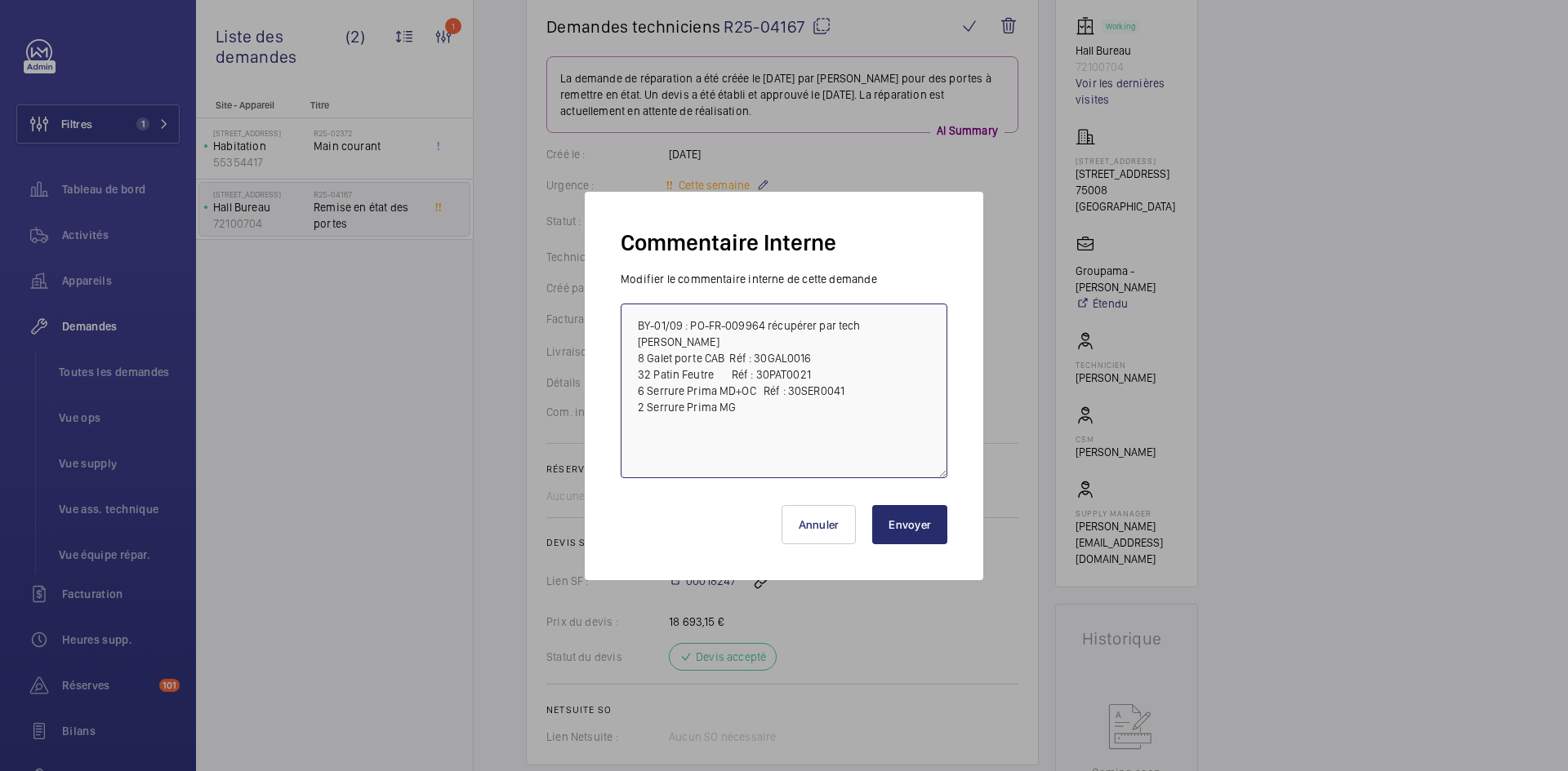
click at [865, 387] on textarea "BY-01/09 : PO-FR-009964 récupérer par tech Romain flaout 8 Galet porte CAB Réf …" at bounding box center [784, 391] width 327 height 175
click at [771, 409] on textarea "BY-01/09 : PO-FR-009964 récupérer par tech Romain flaout 8 Galet porte CAB Réf …" at bounding box center [784, 391] width 327 height 175
paste textarea "Réf : 30SER0041"
type textarea "BY-01/09 : PO-FR-009964 récupérer par tech Romain flaout 8 Galet porte CAB Réf …"
click at [923, 523] on button "Envoyer" at bounding box center [910, 525] width 76 height 39
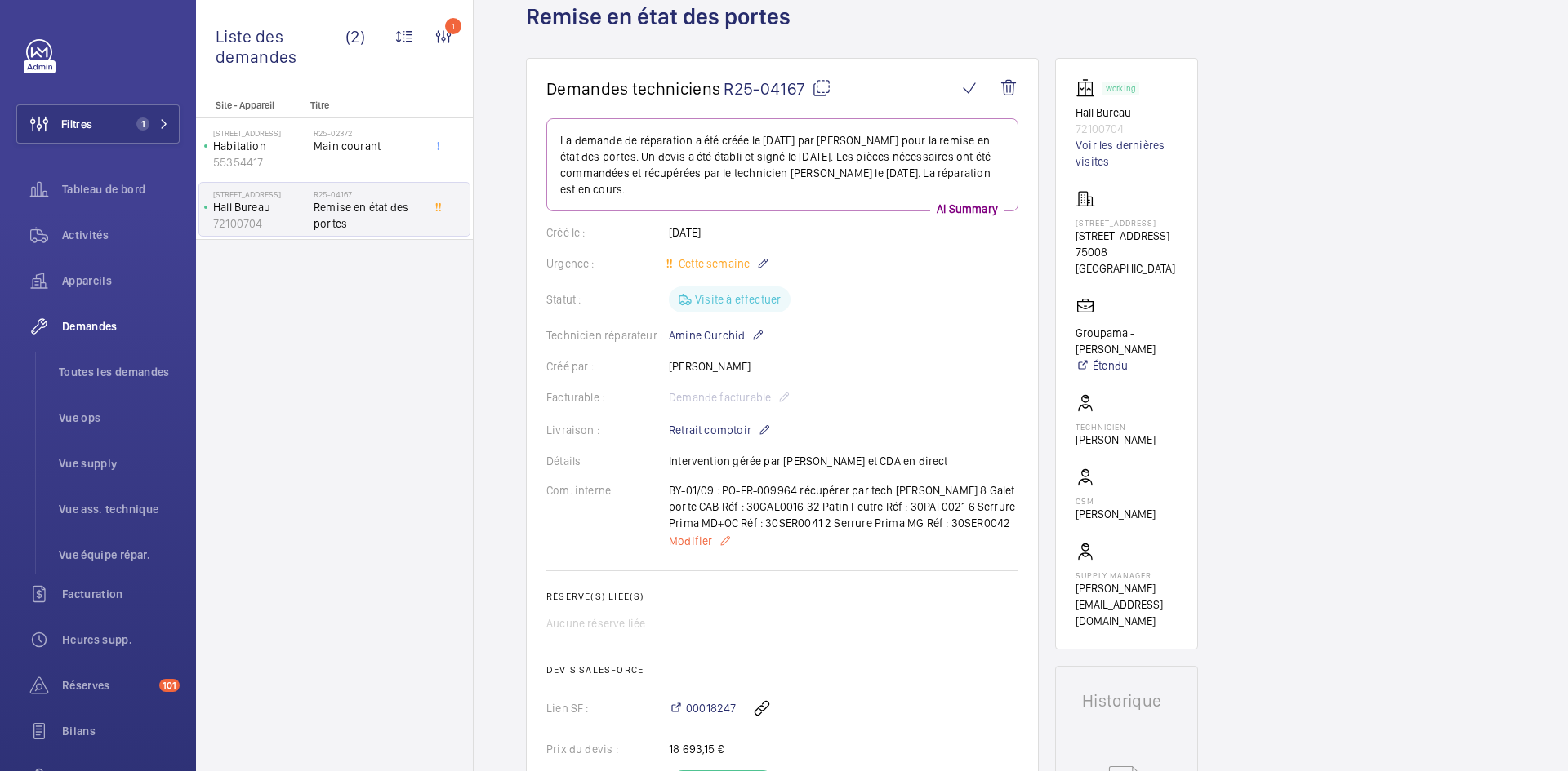
scroll to position [82, 0]
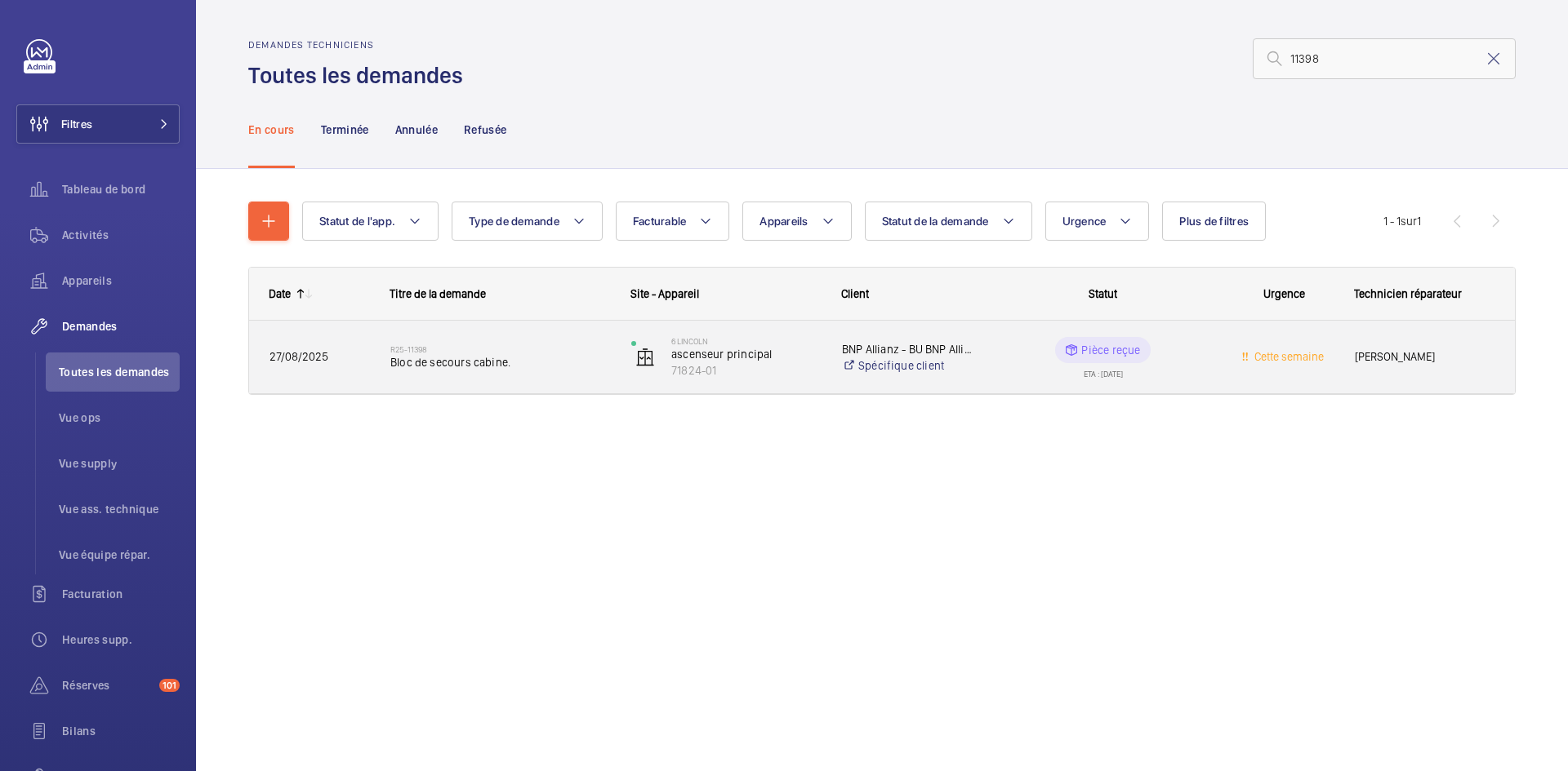
type input "11398"
click at [371, 346] on div "R25-11398 Bloc de secours cabine." at bounding box center [490, 357] width 239 height 74
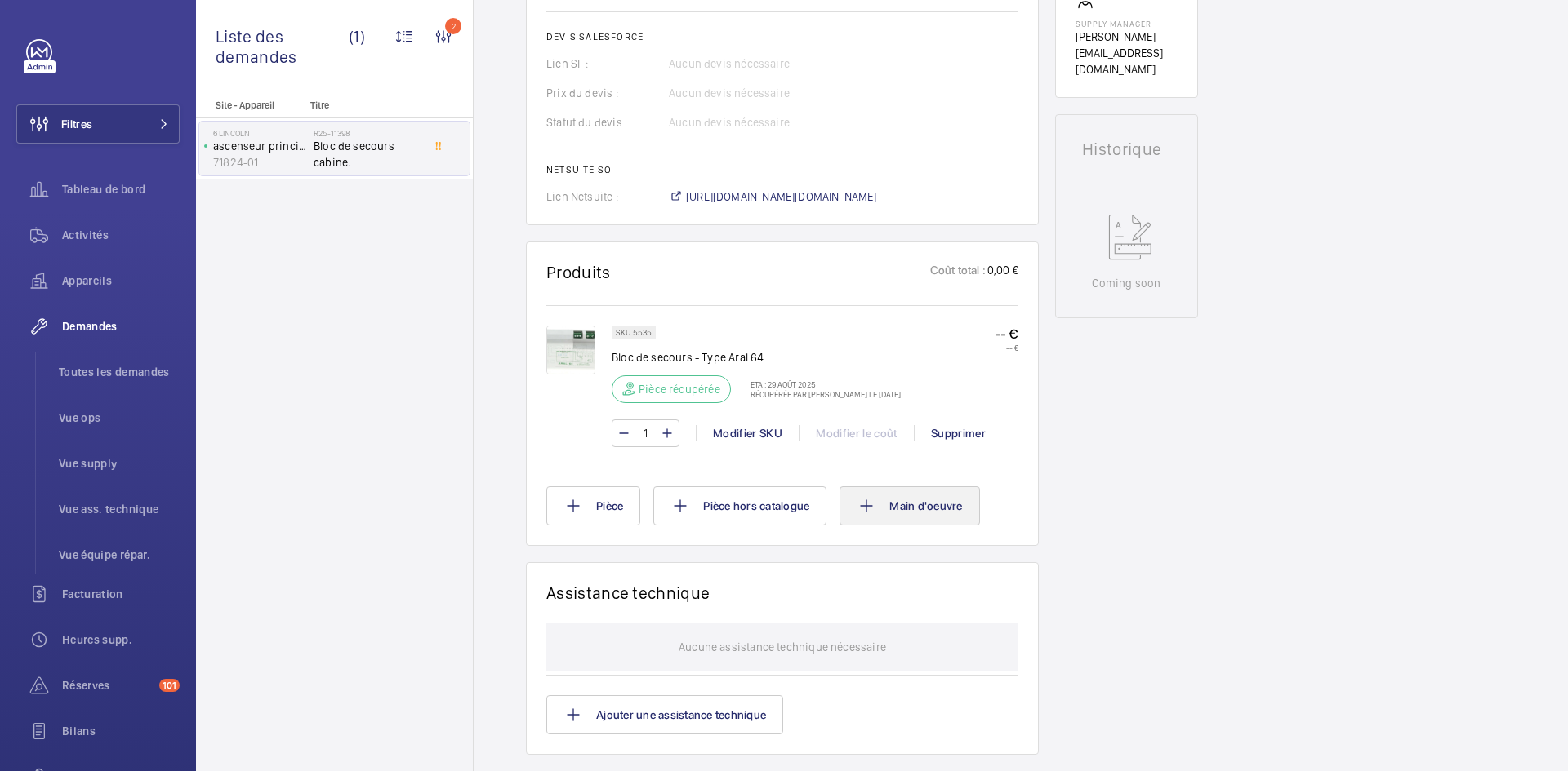
scroll to position [702, 0]
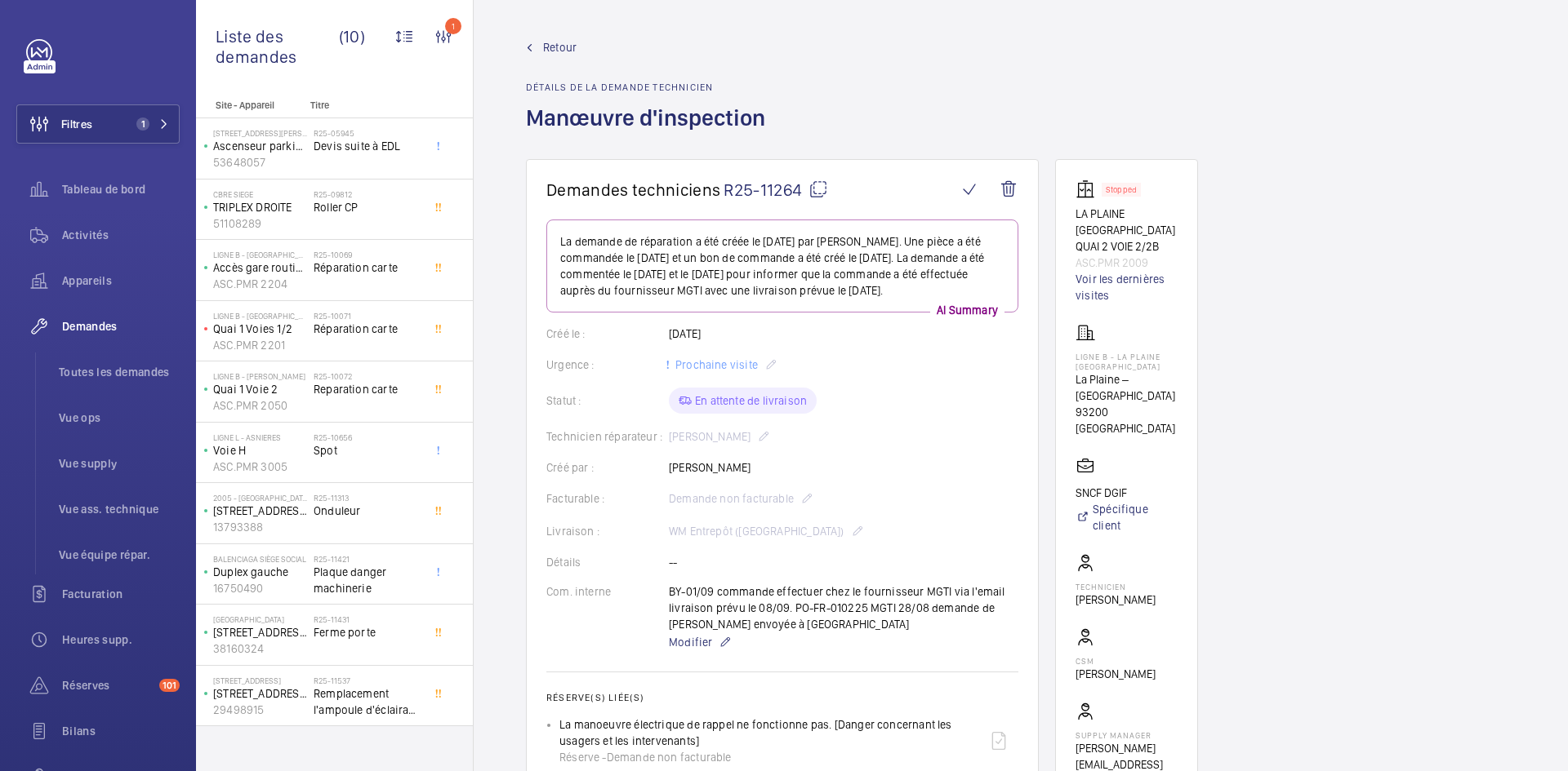
click at [567, 44] on span "Retour" at bounding box center [560, 47] width 34 height 16
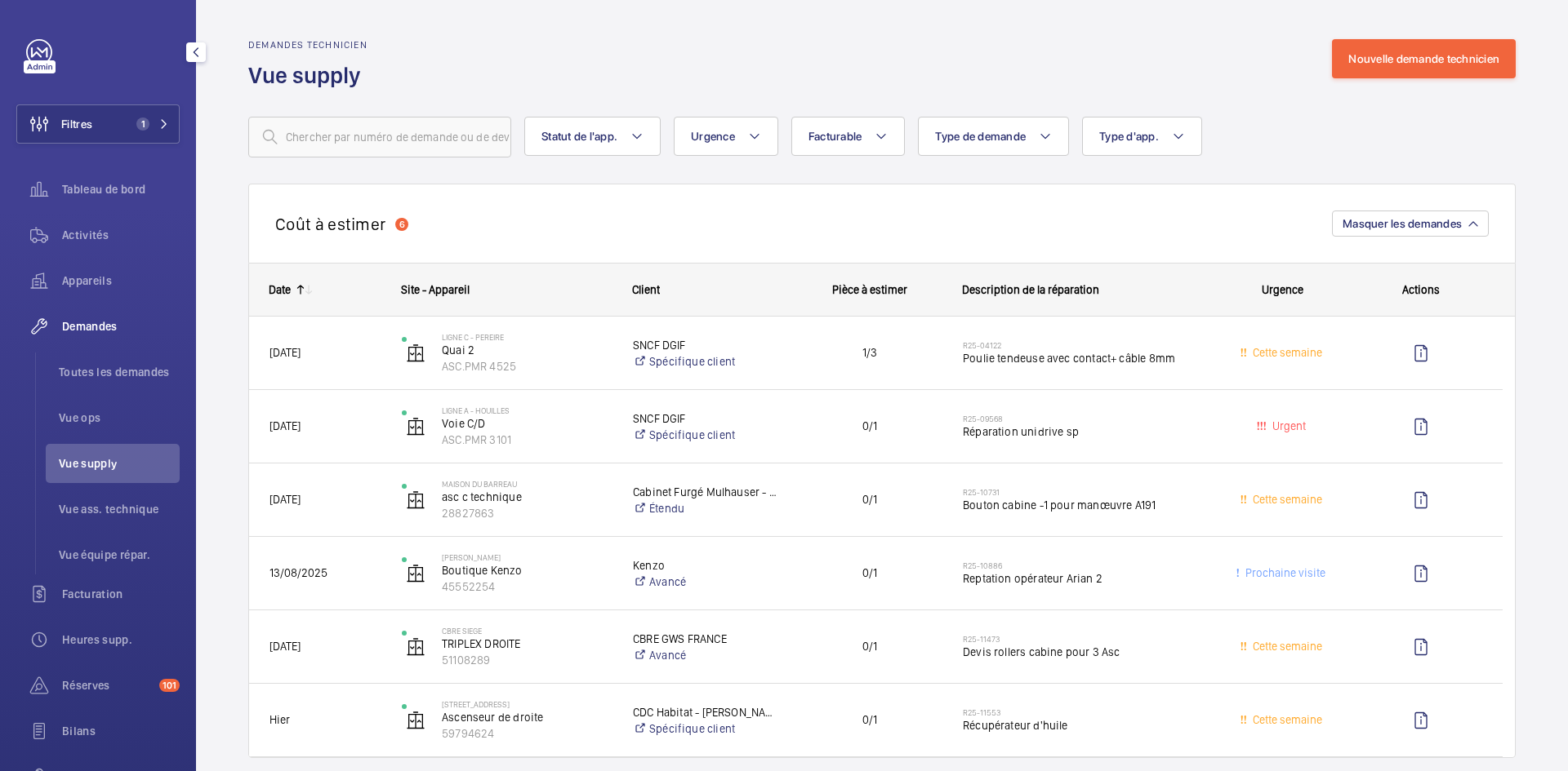
click at [97, 469] on span "Vue supply" at bounding box center [119, 464] width 121 height 16
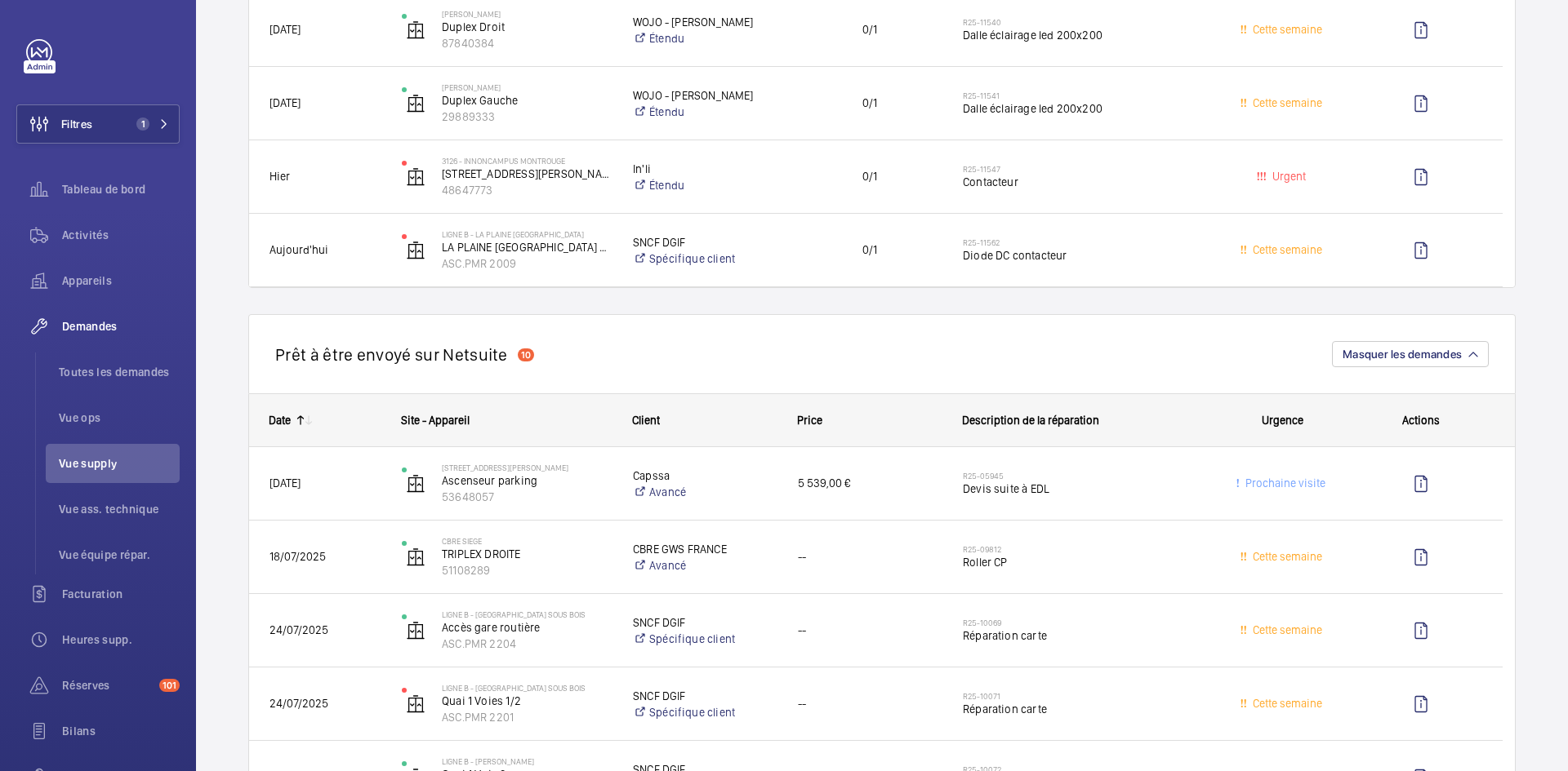
scroll to position [1796, 0]
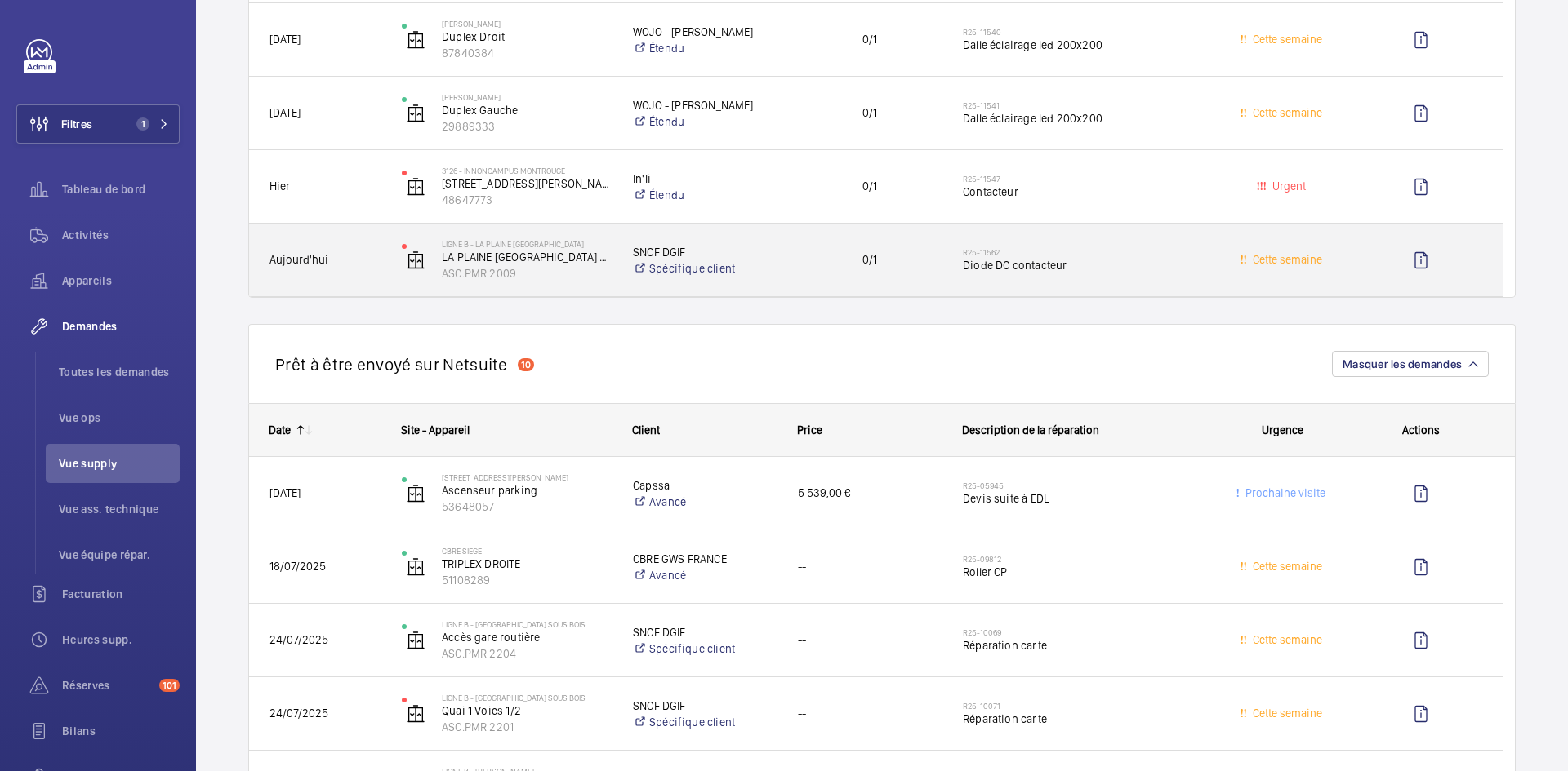
click at [325, 259] on span "Aujourd'hui" at bounding box center [298, 259] width 59 height 13
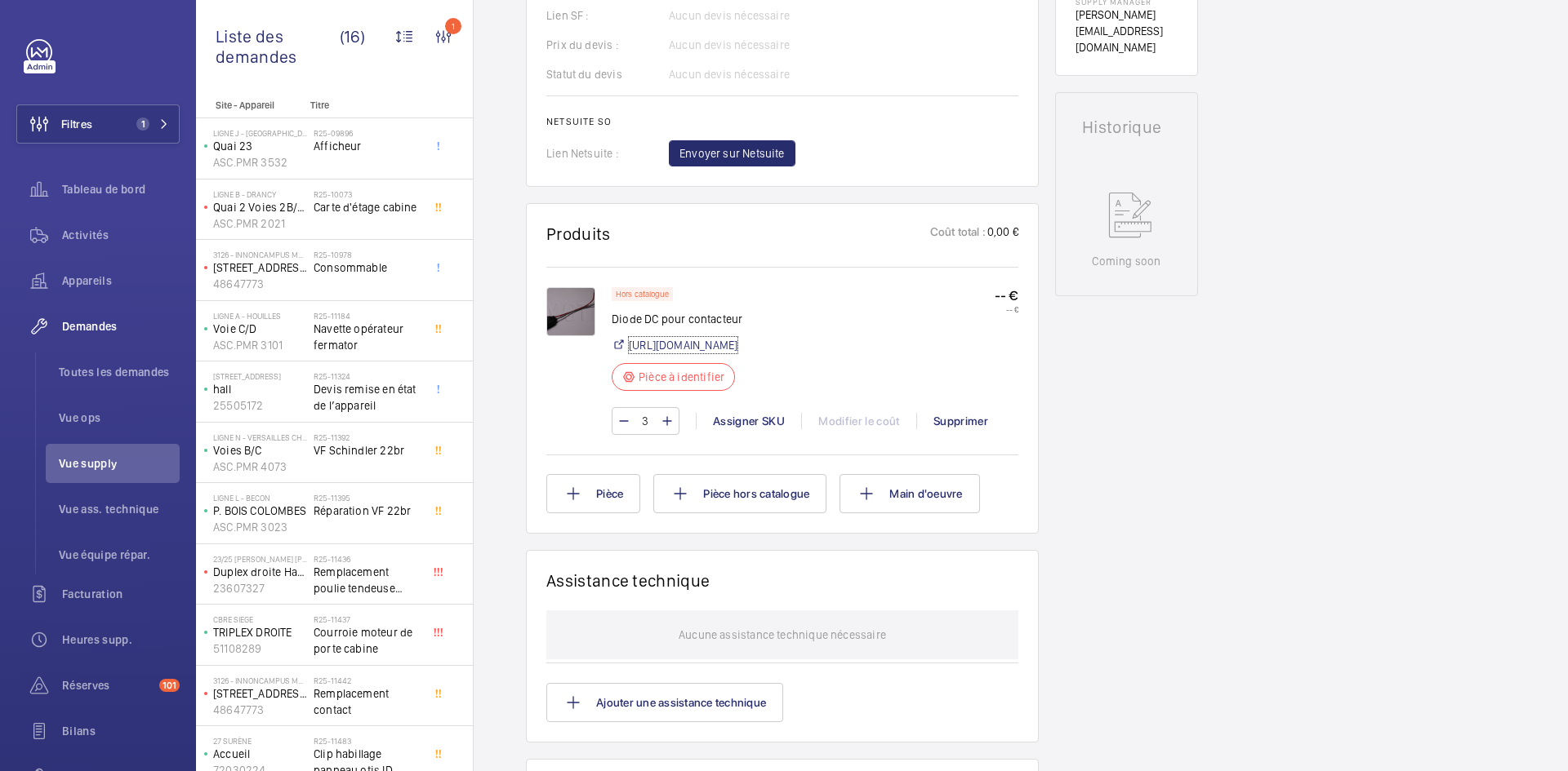
scroll to position [735, 0]
click at [766, 419] on div "Assigner SKU" at bounding box center [748, 420] width 106 height 16
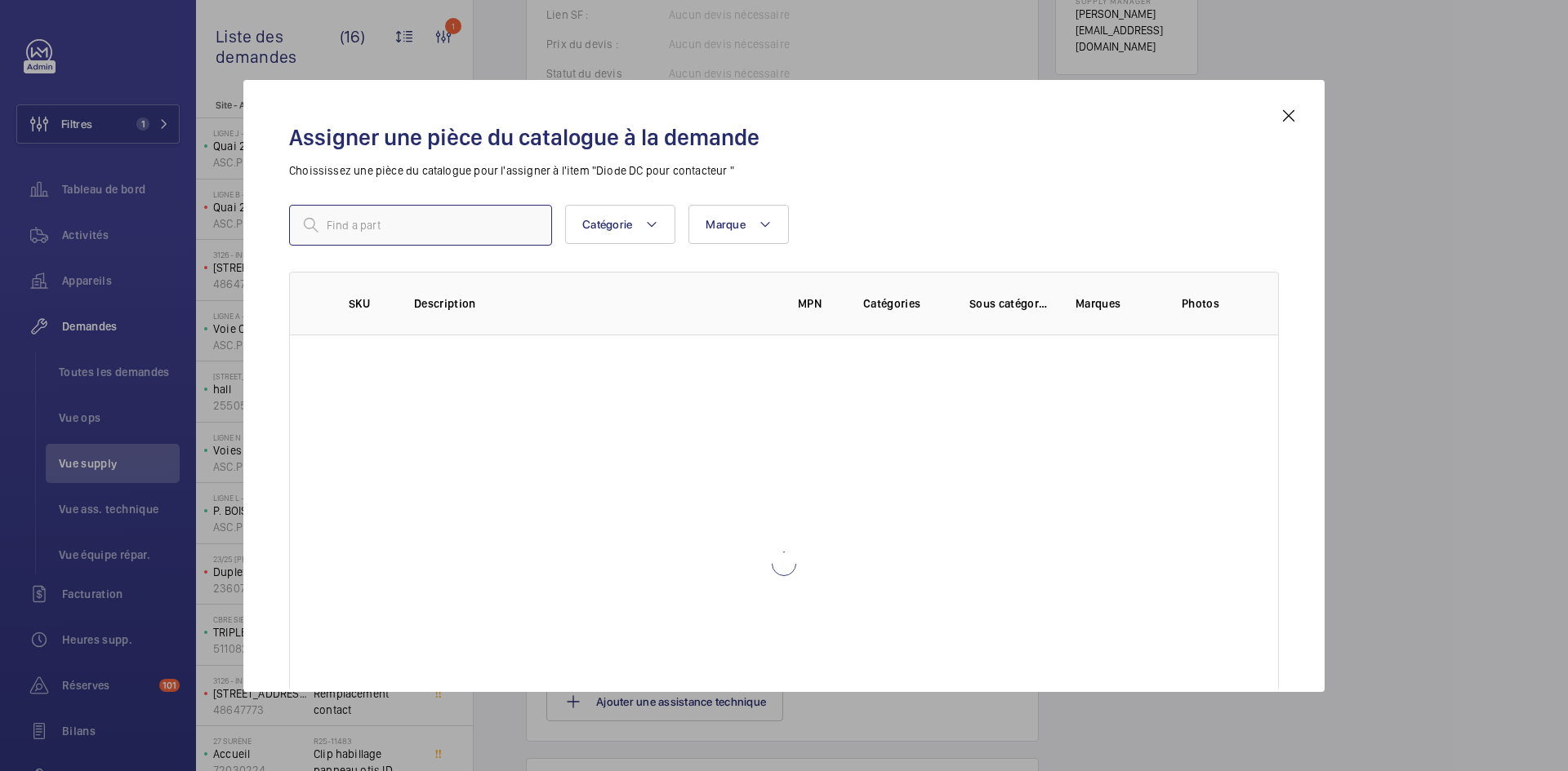
click at [445, 223] on input "text" at bounding box center [420, 226] width 263 height 41
paste input "1010124"
type input "1010124"
click at [393, 355] on td "1010124" at bounding box center [362, 354] width 66 height 36
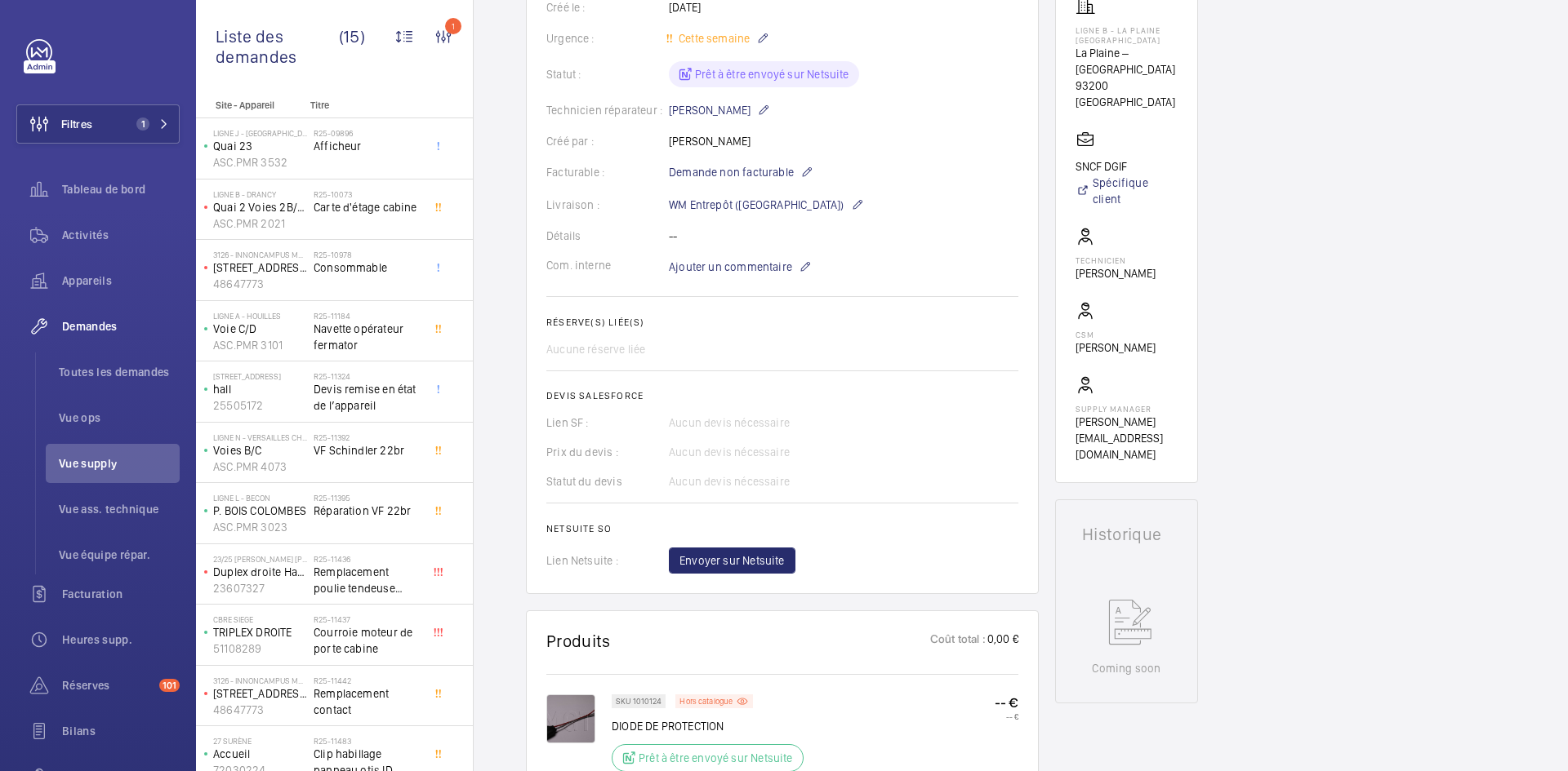
scroll to position [571, 0]
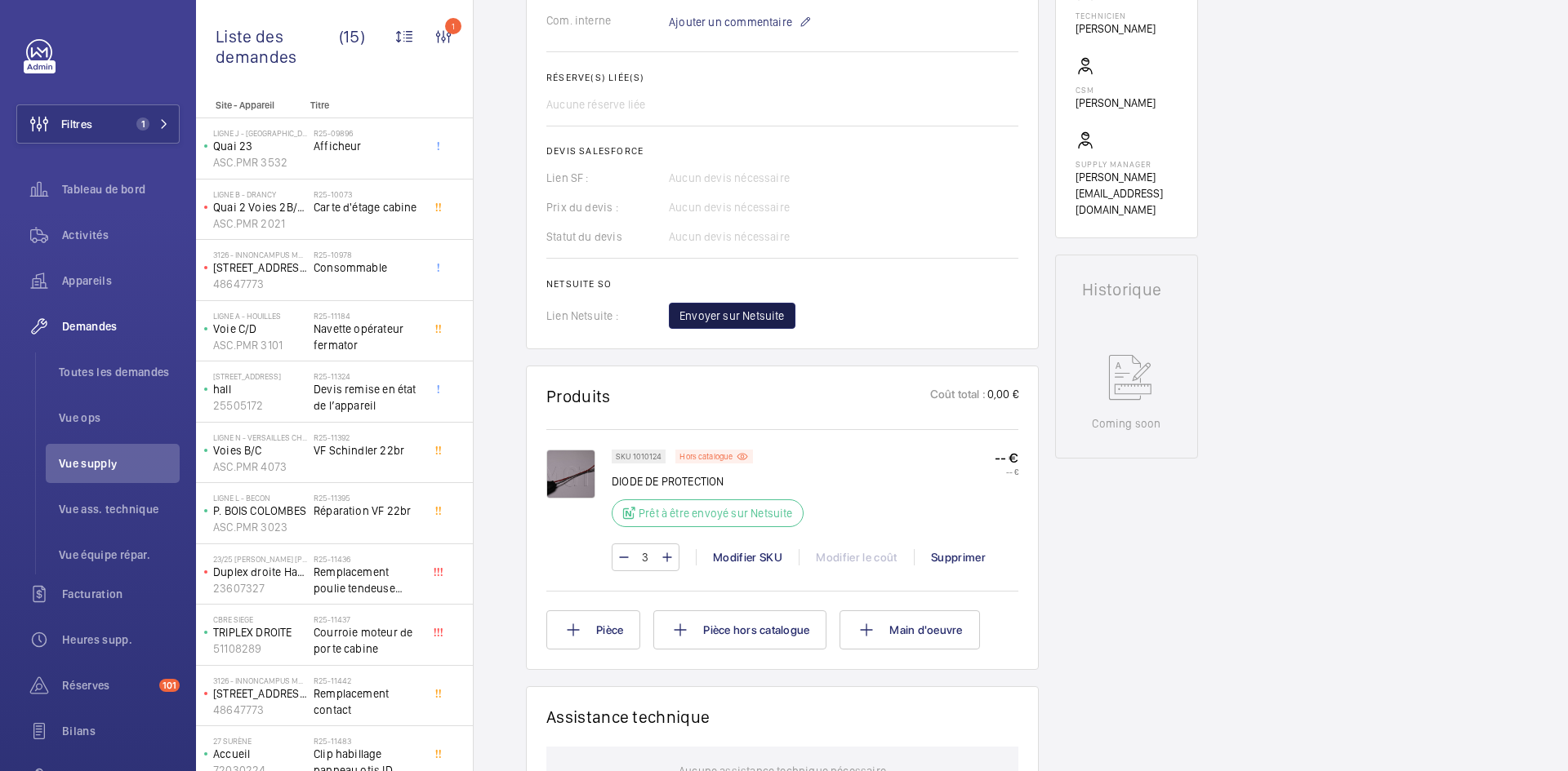
click at [751, 308] on span "Envoyer sur Netsuite" at bounding box center [732, 315] width 106 height 16
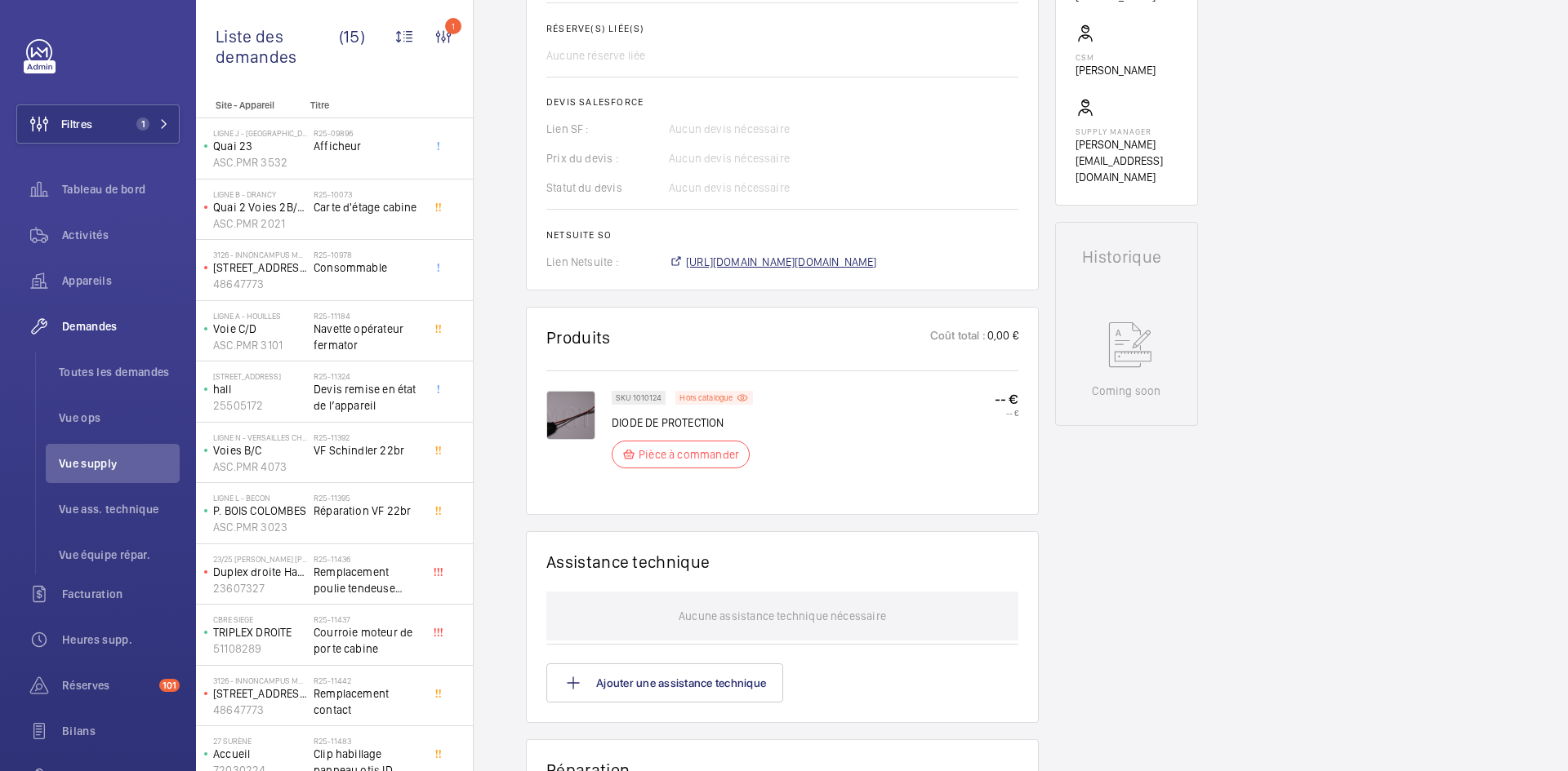
scroll to position [620, 0]
click at [877, 258] on span "[URL][DOMAIN_NAME][DOMAIN_NAME]" at bounding box center [781, 262] width 191 height 16
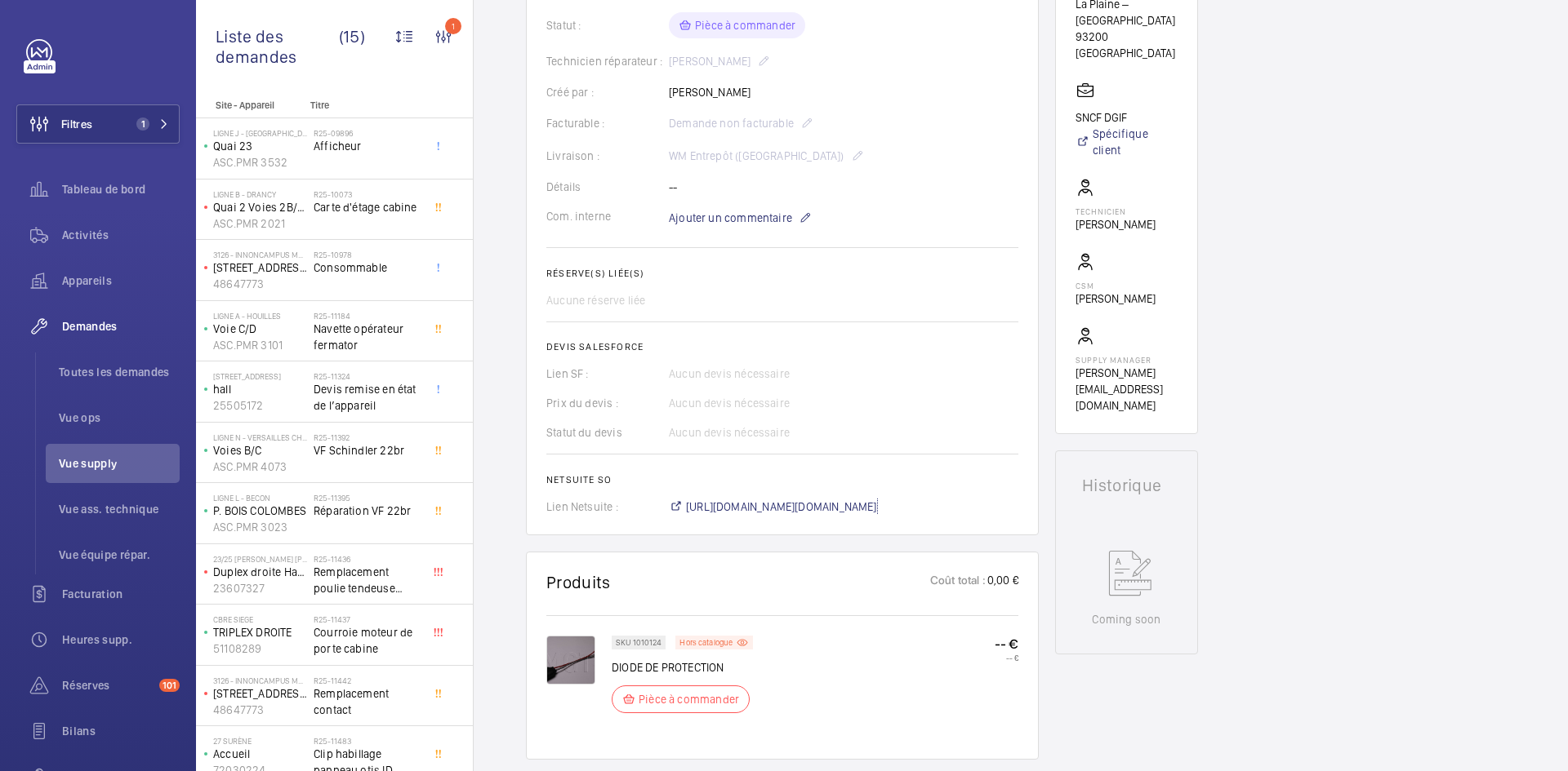
scroll to position [212, 0]
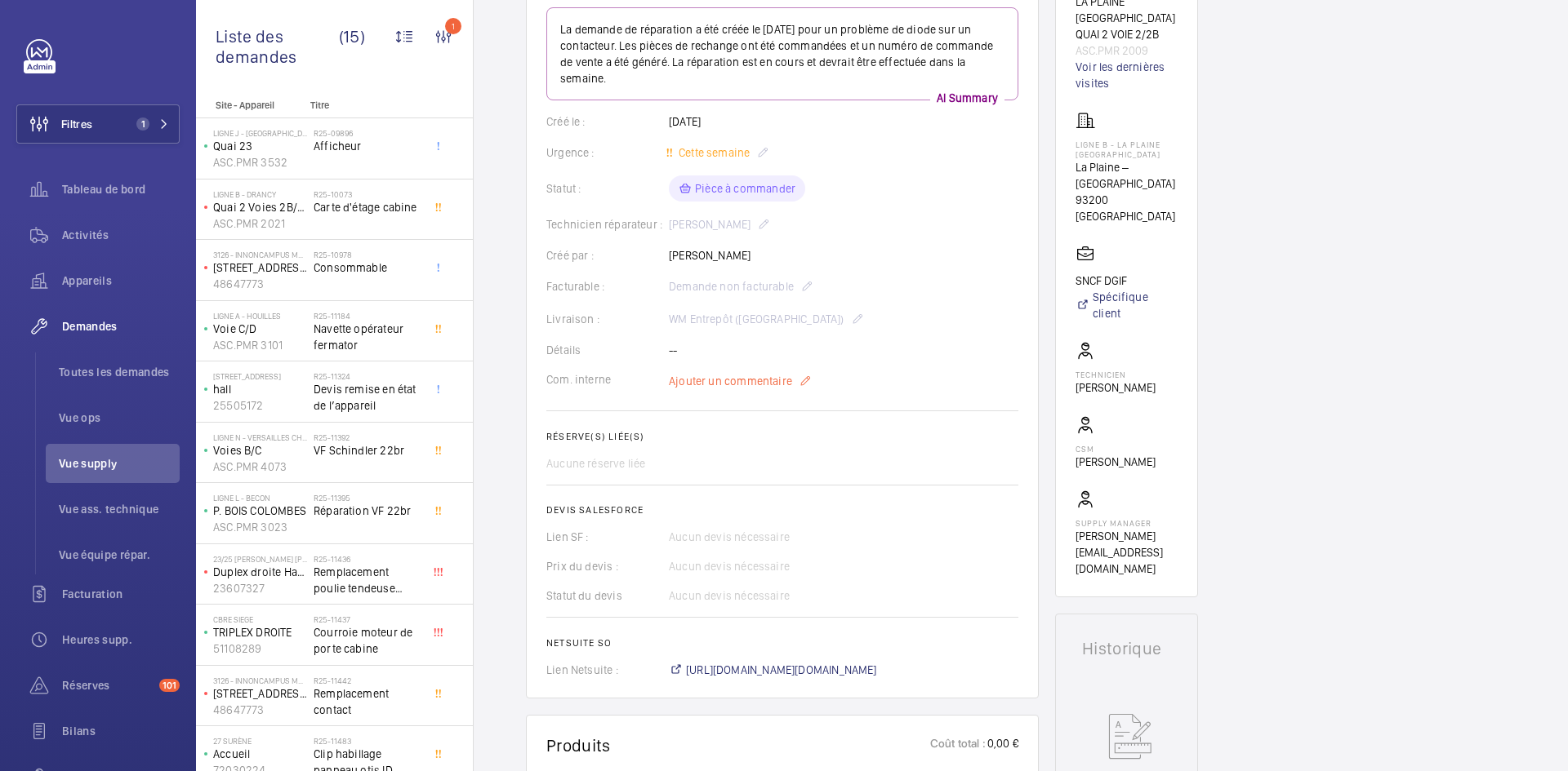
click at [728, 377] on span "Ajouter un commentaire" at bounding box center [730, 381] width 123 height 16
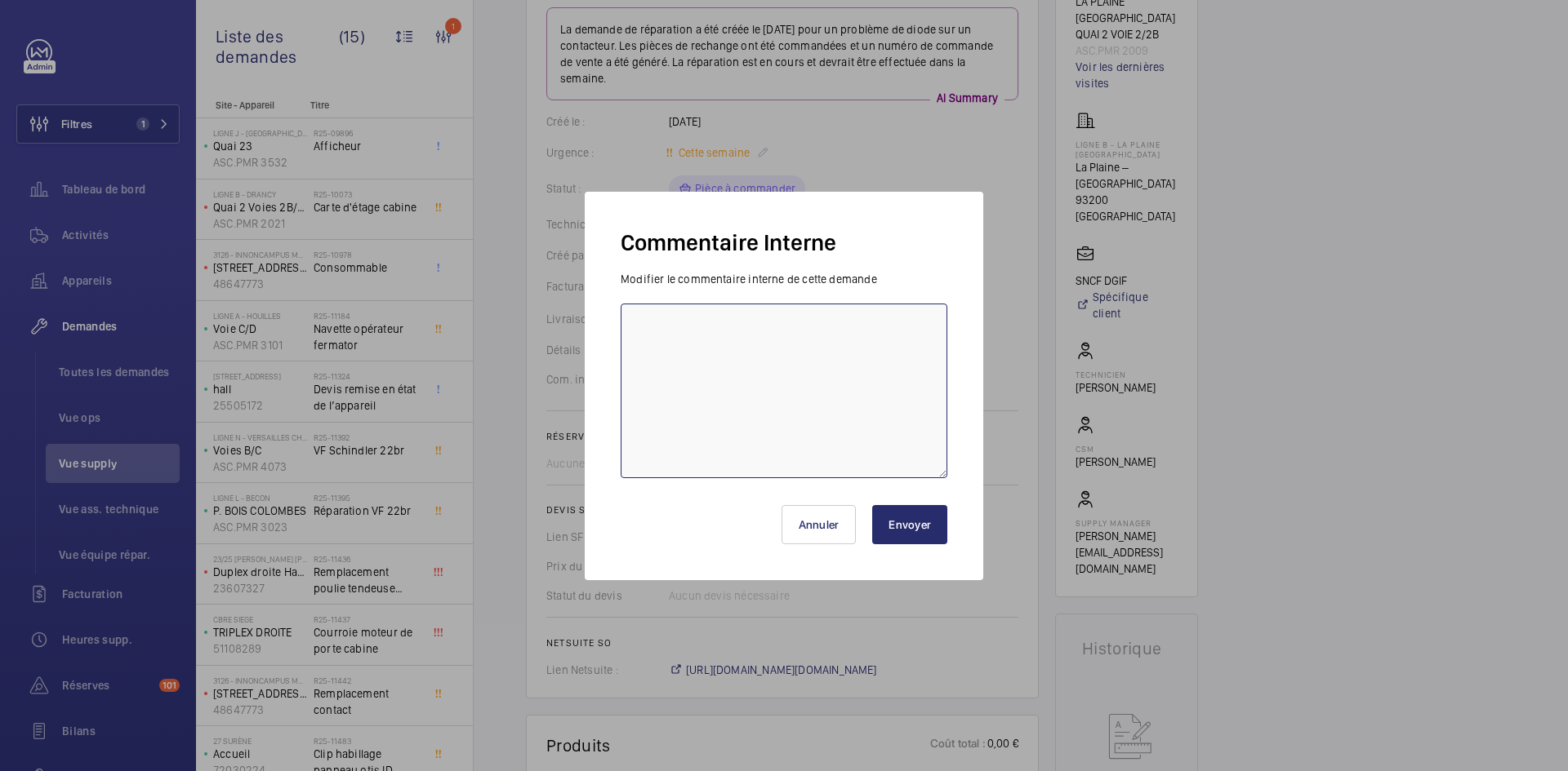
click at [691, 335] on textarea at bounding box center [784, 391] width 327 height 175
paste textarea "BY-01/09 commande effectuer chez le fournisseur MGTI via le site livraison prév…"
type textarea "BY-01/09 commande effectuer chez le fournisseur MGTI via le site livraison prév…"
click at [925, 537] on button "Envoyer" at bounding box center [910, 525] width 76 height 39
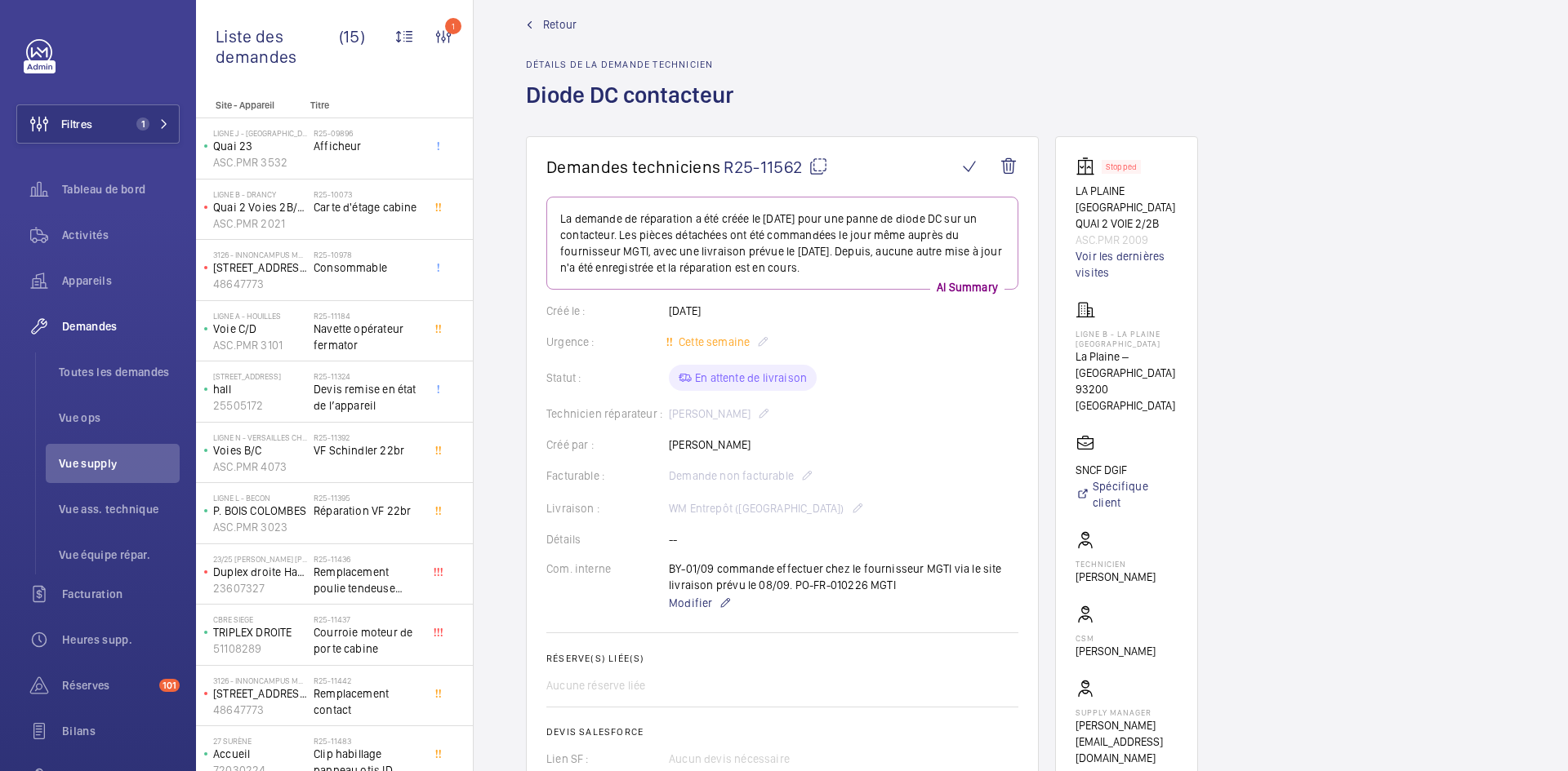
scroll to position [0, 0]
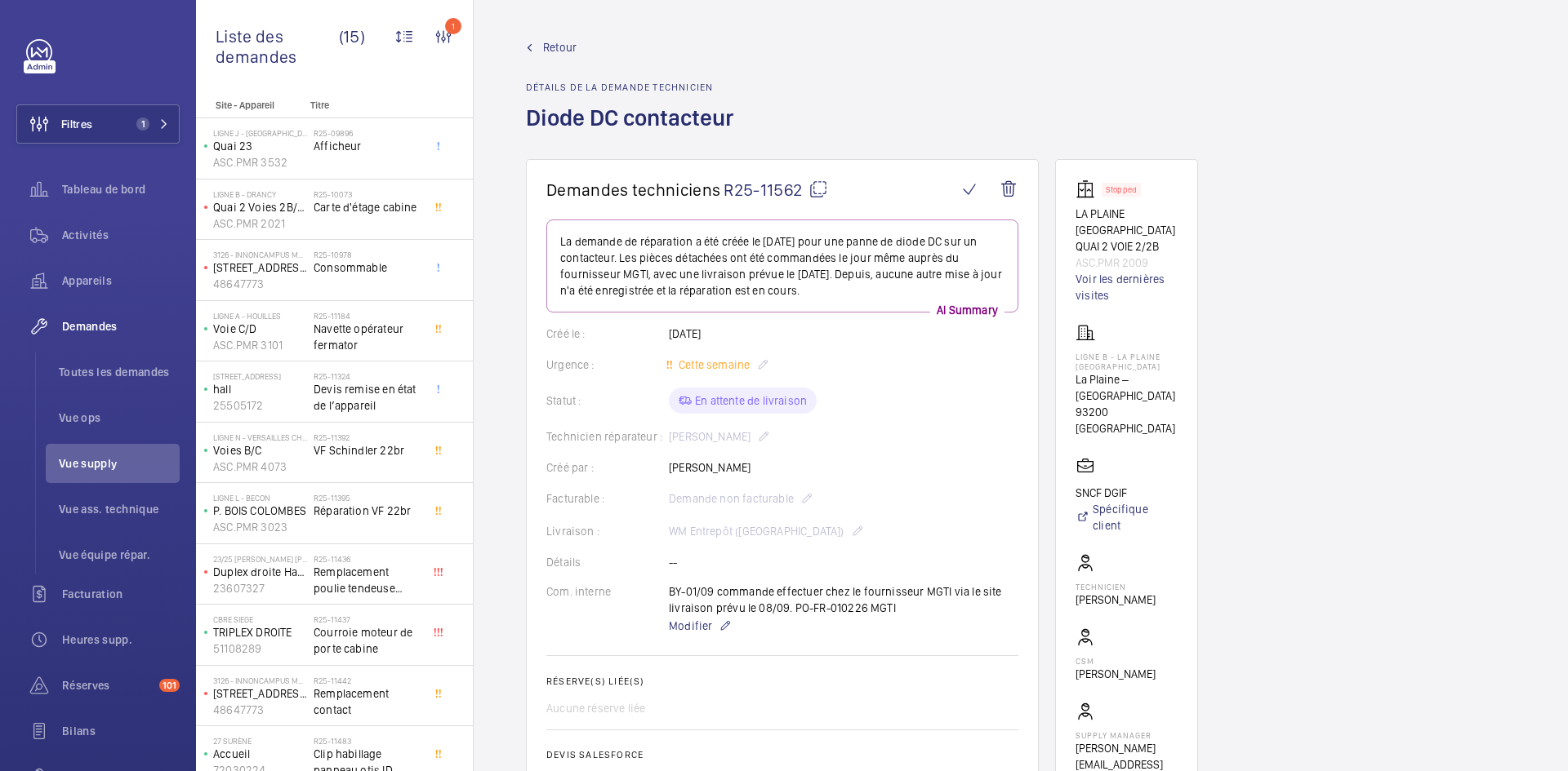
click at [544, 41] on span "Retour" at bounding box center [560, 47] width 34 height 16
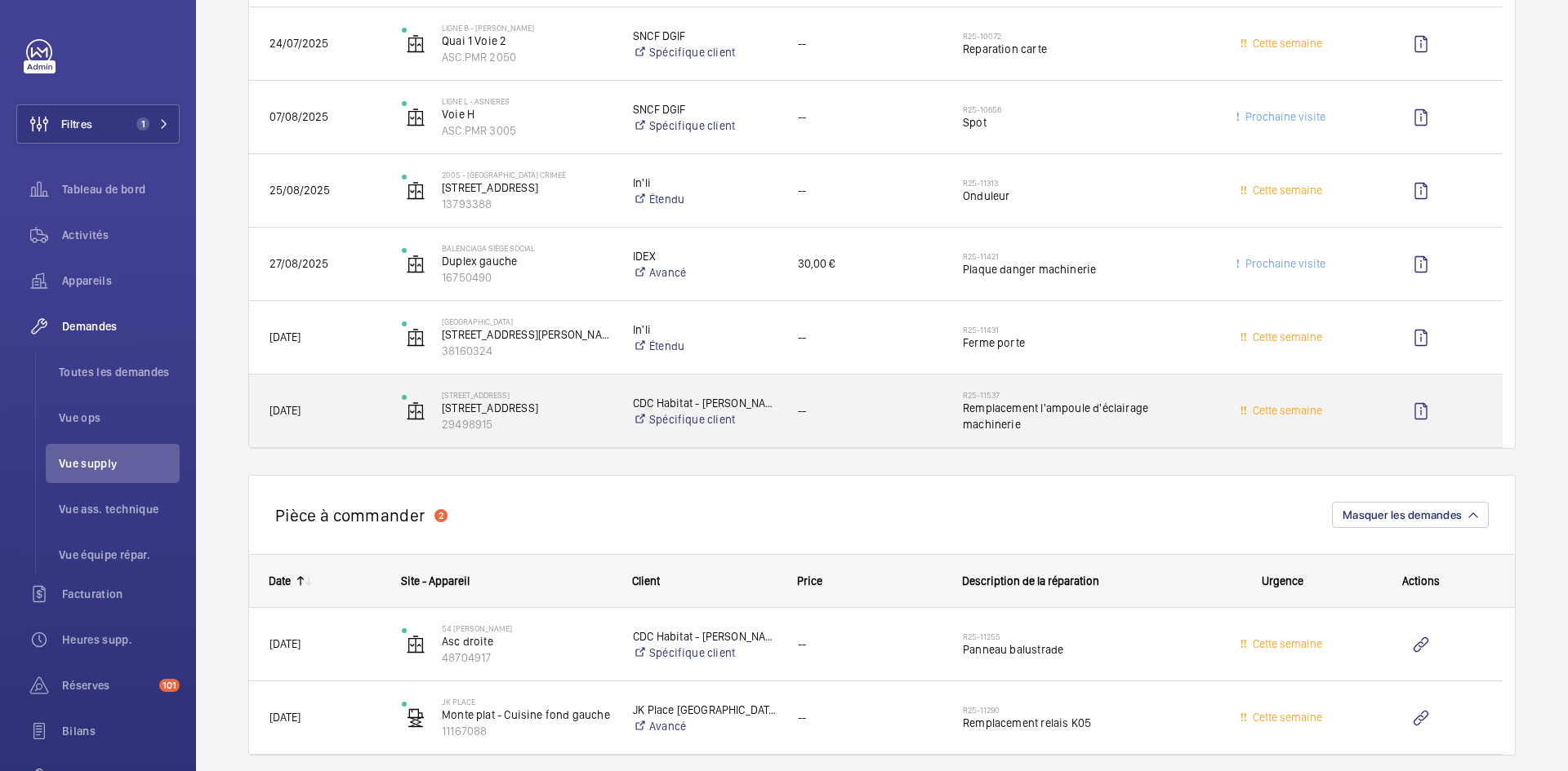
scroll to position [2612, 0]
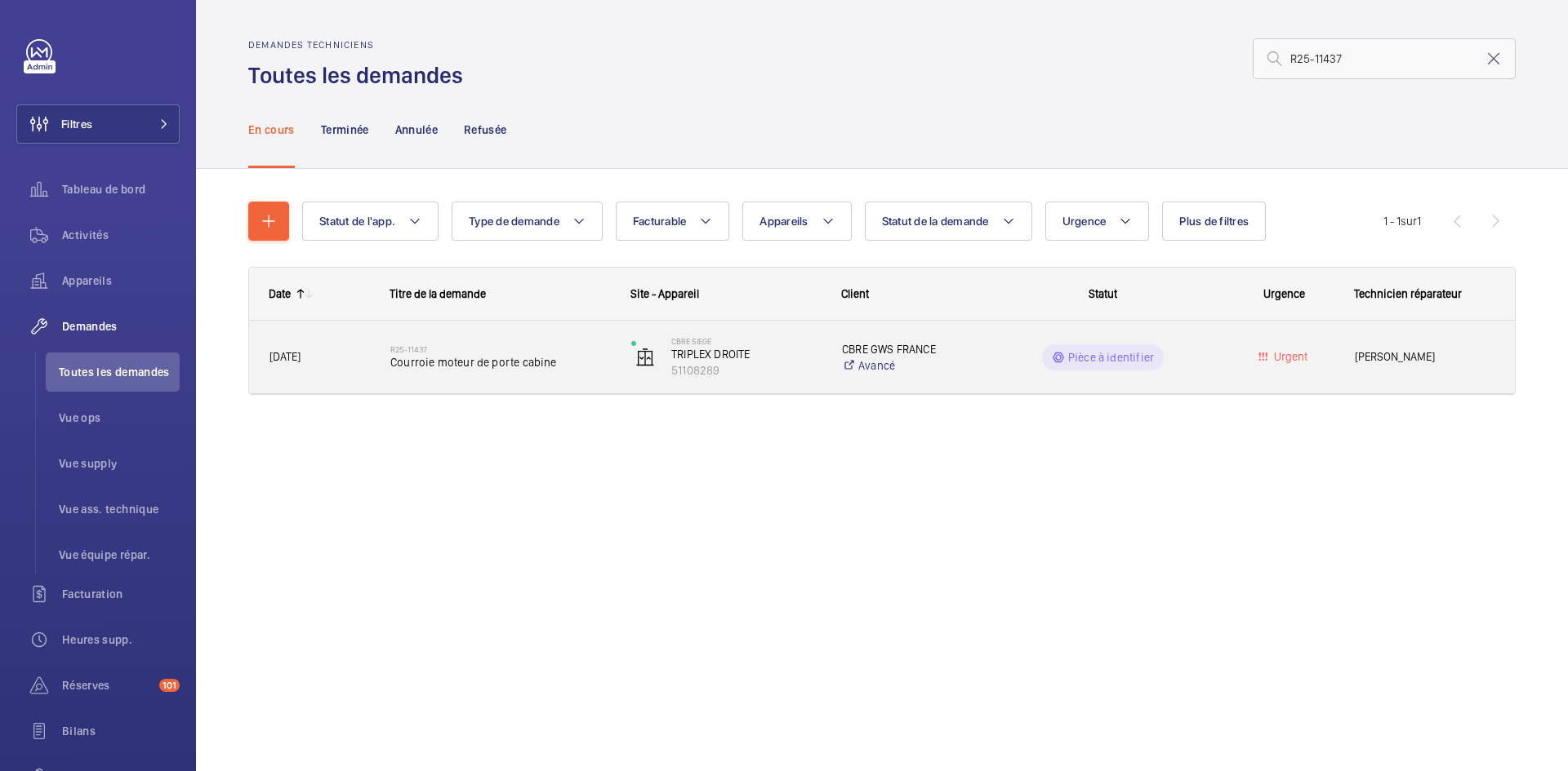
type input "R25-11437"
click at [346, 359] on span "28/08/2025" at bounding box center [319, 357] width 99 height 19
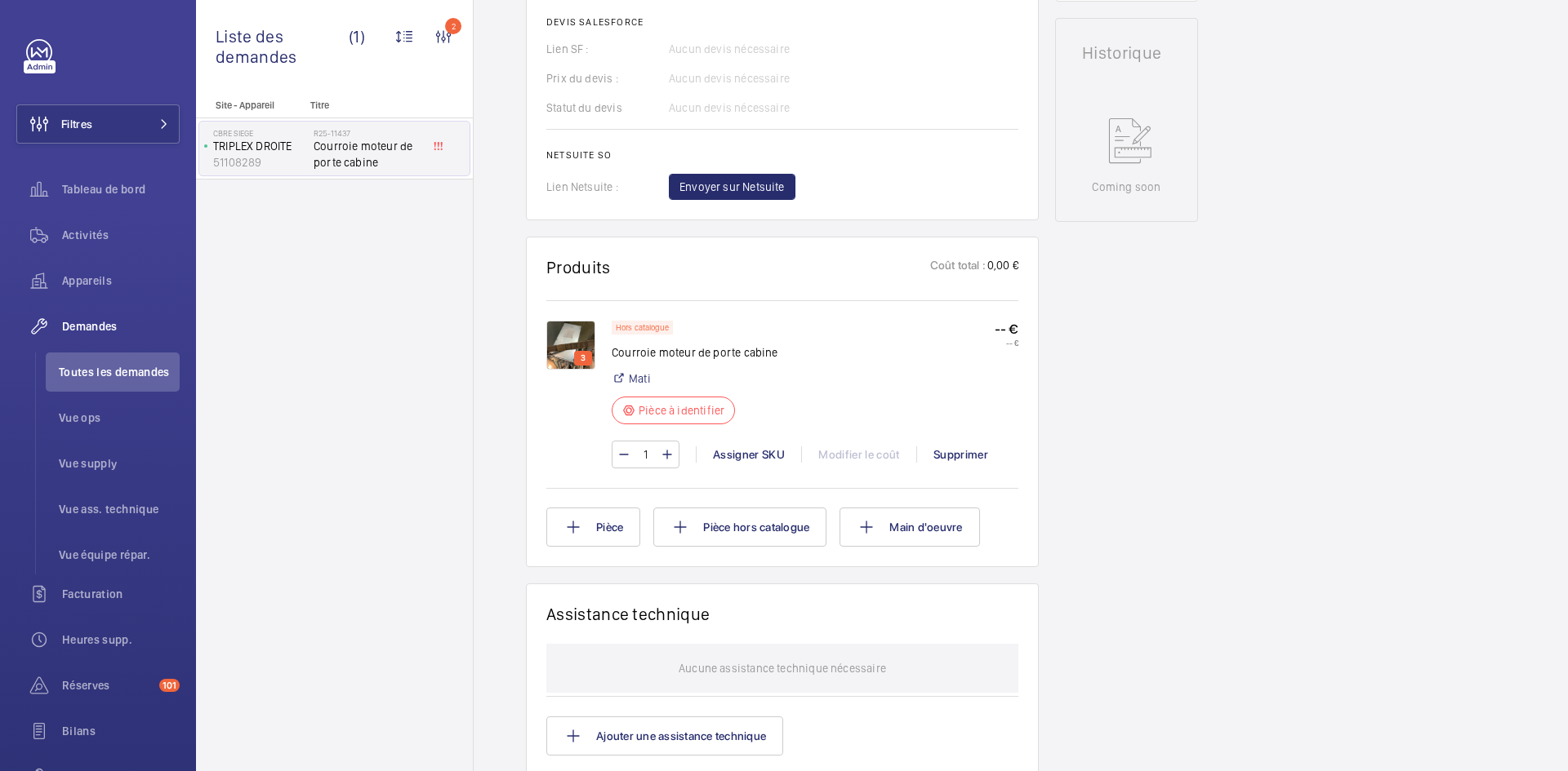
scroll to position [735, 0]
click at [581, 342] on img at bounding box center [570, 343] width 49 height 49
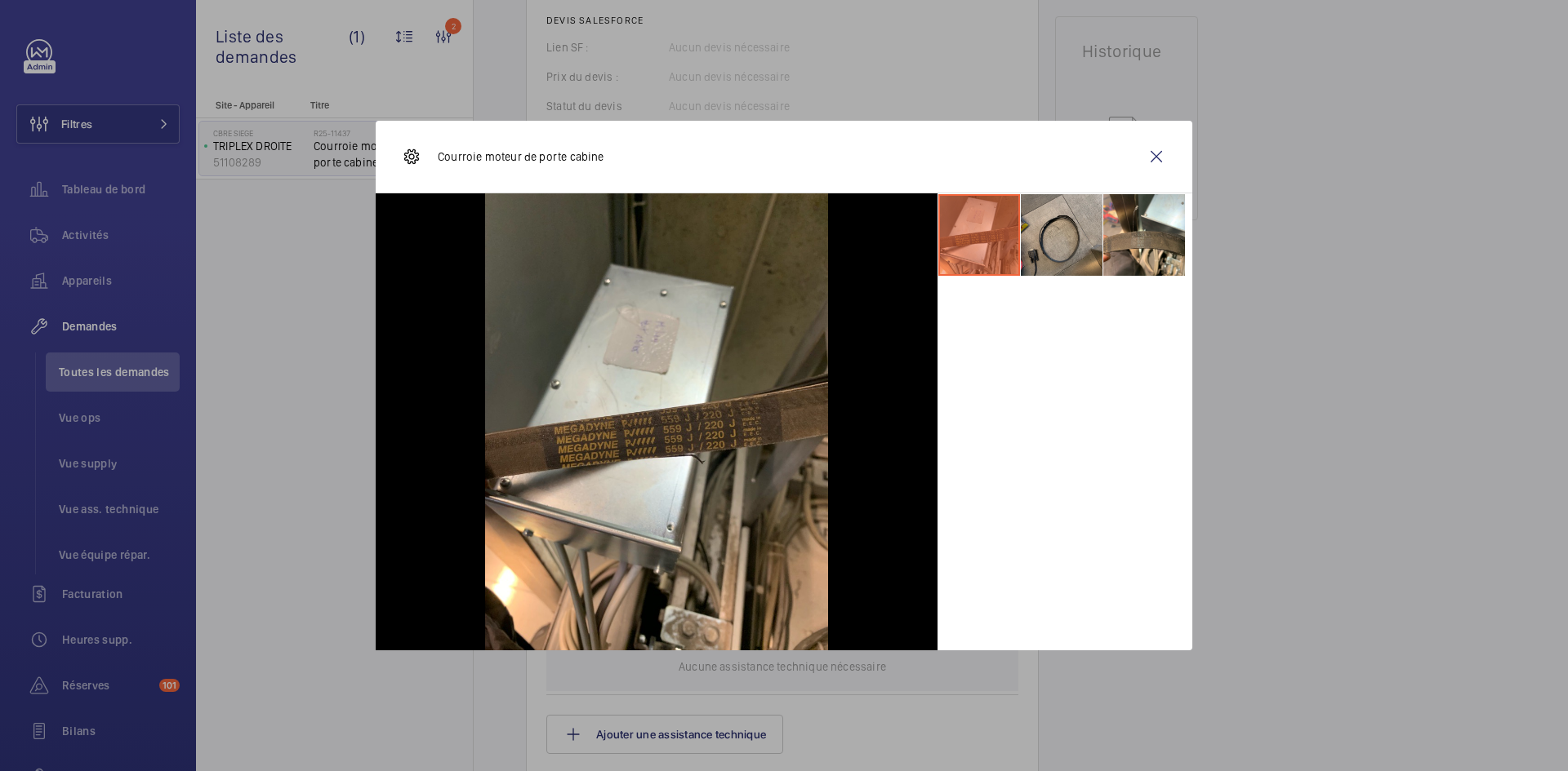
click at [1057, 229] on li at bounding box center [1062, 235] width 82 height 82
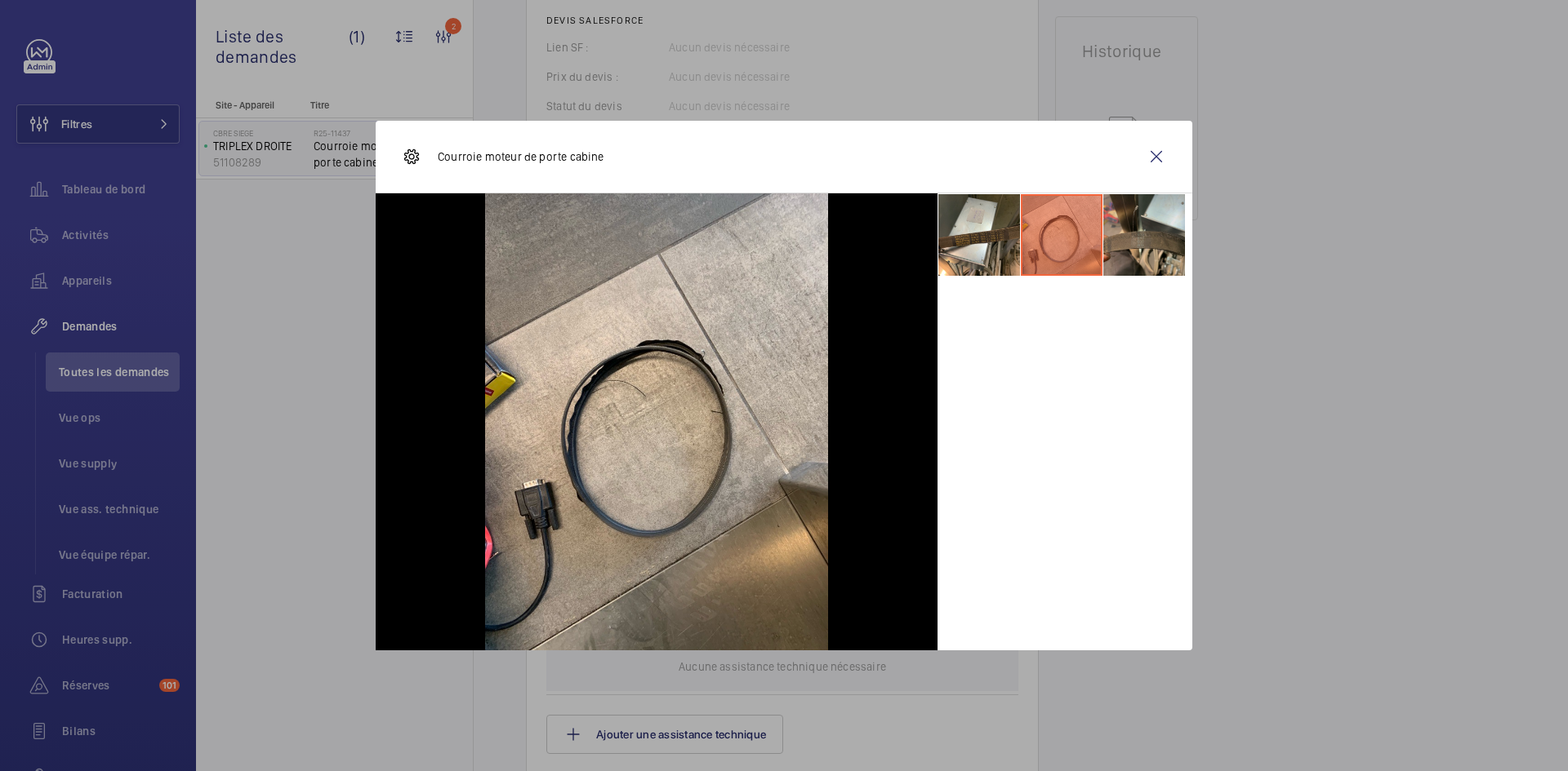
click at [1149, 230] on li at bounding box center [1144, 235] width 82 height 82
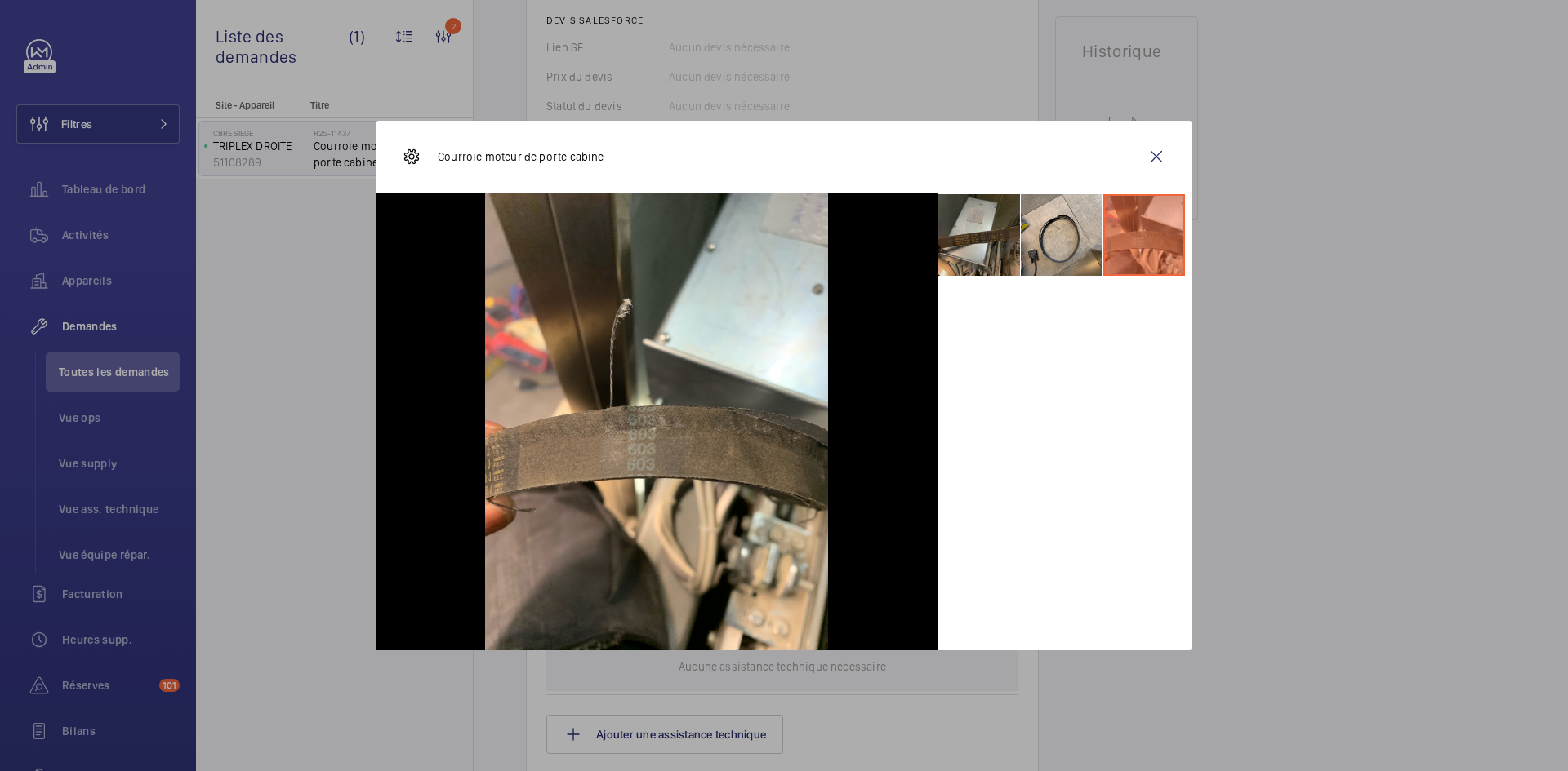
click at [973, 232] on li at bounding box center [979, 235] width 82 height 82
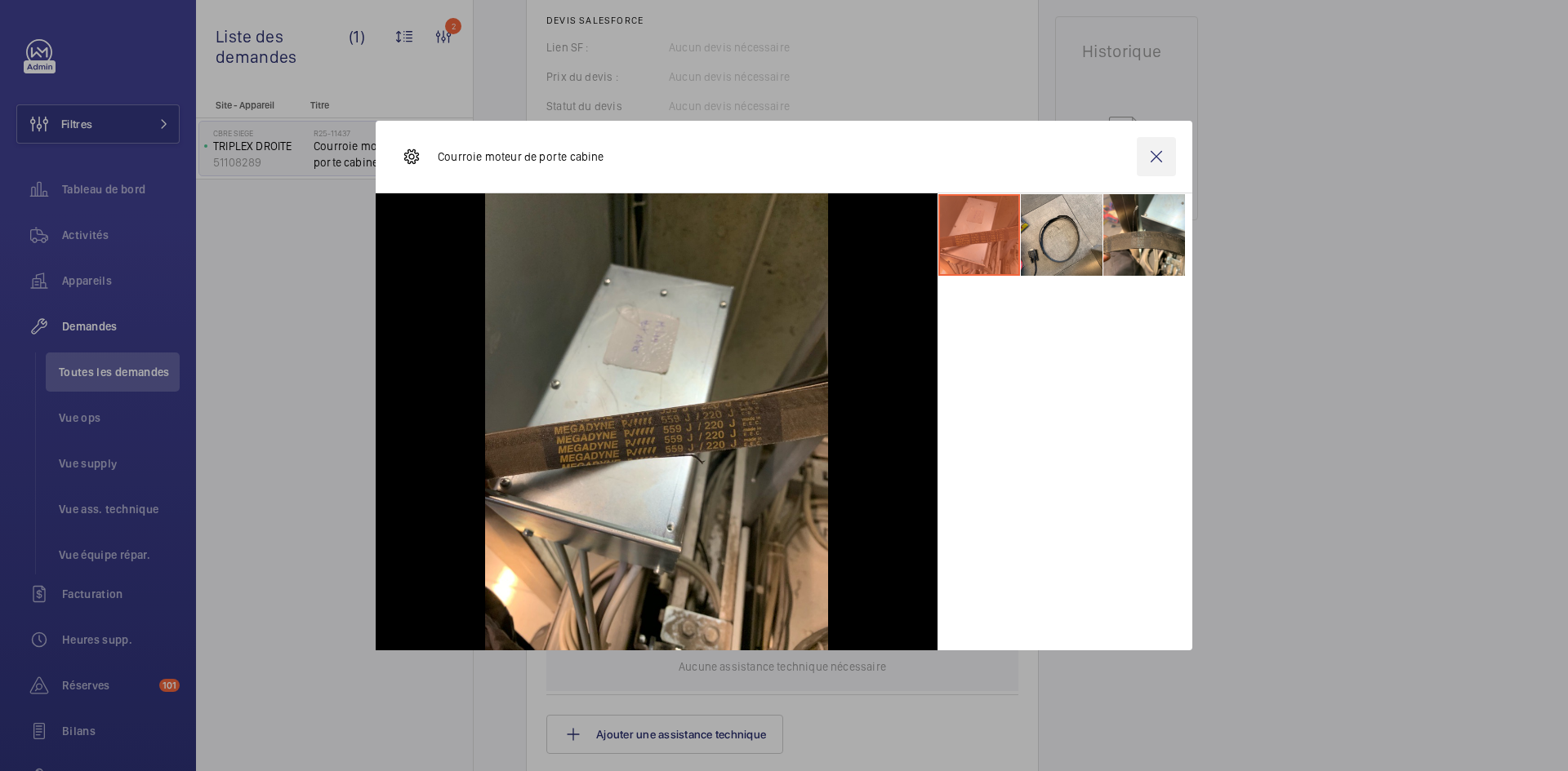
click at [1169, 156] on wm-front-icon-button at bounding box center [1156, 156] width 39 height 39
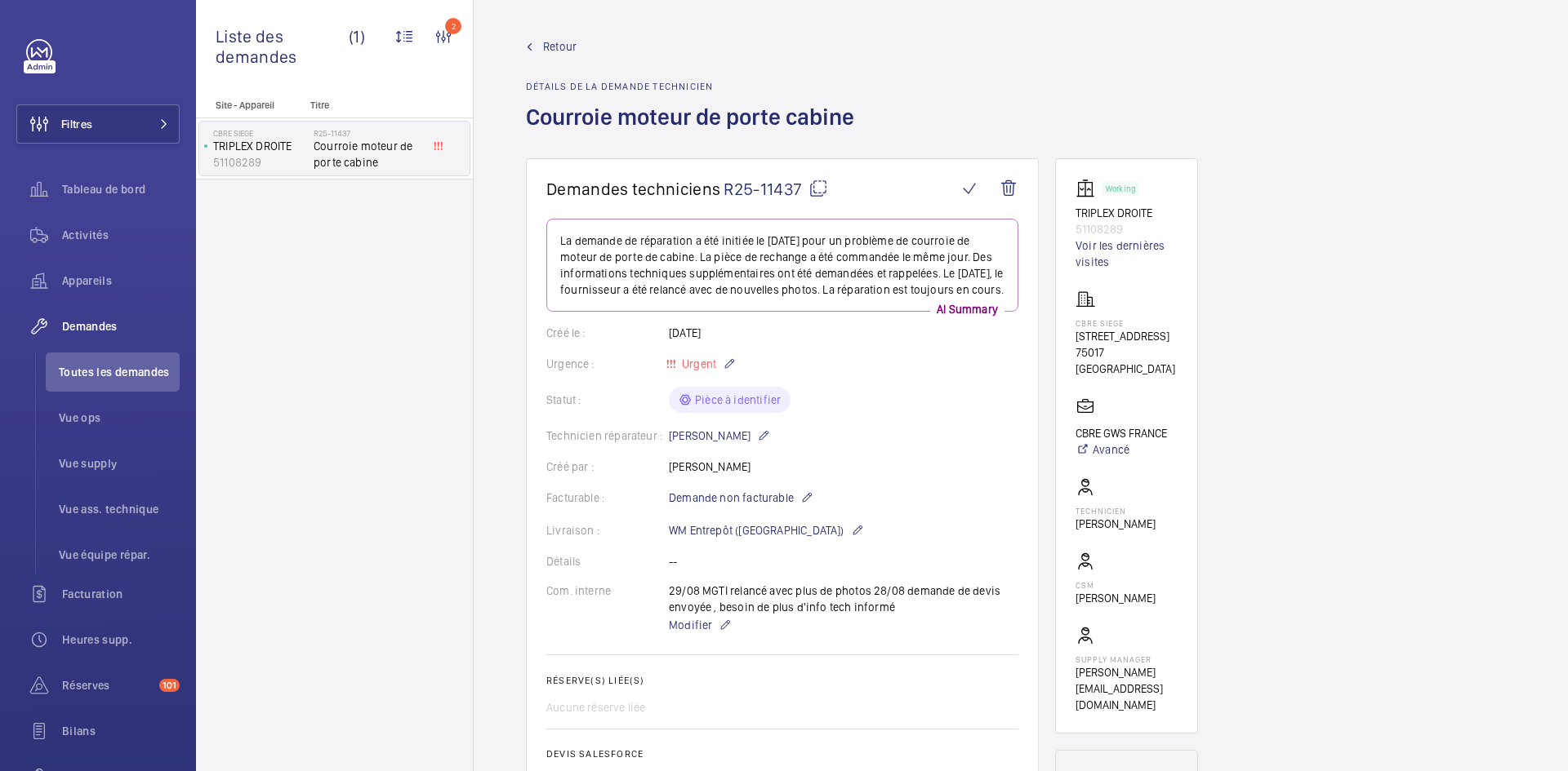
scroll to position [0, 0]
click at [822, 187] on mat-icon at bounding box center [818, 189] width 20 height 20
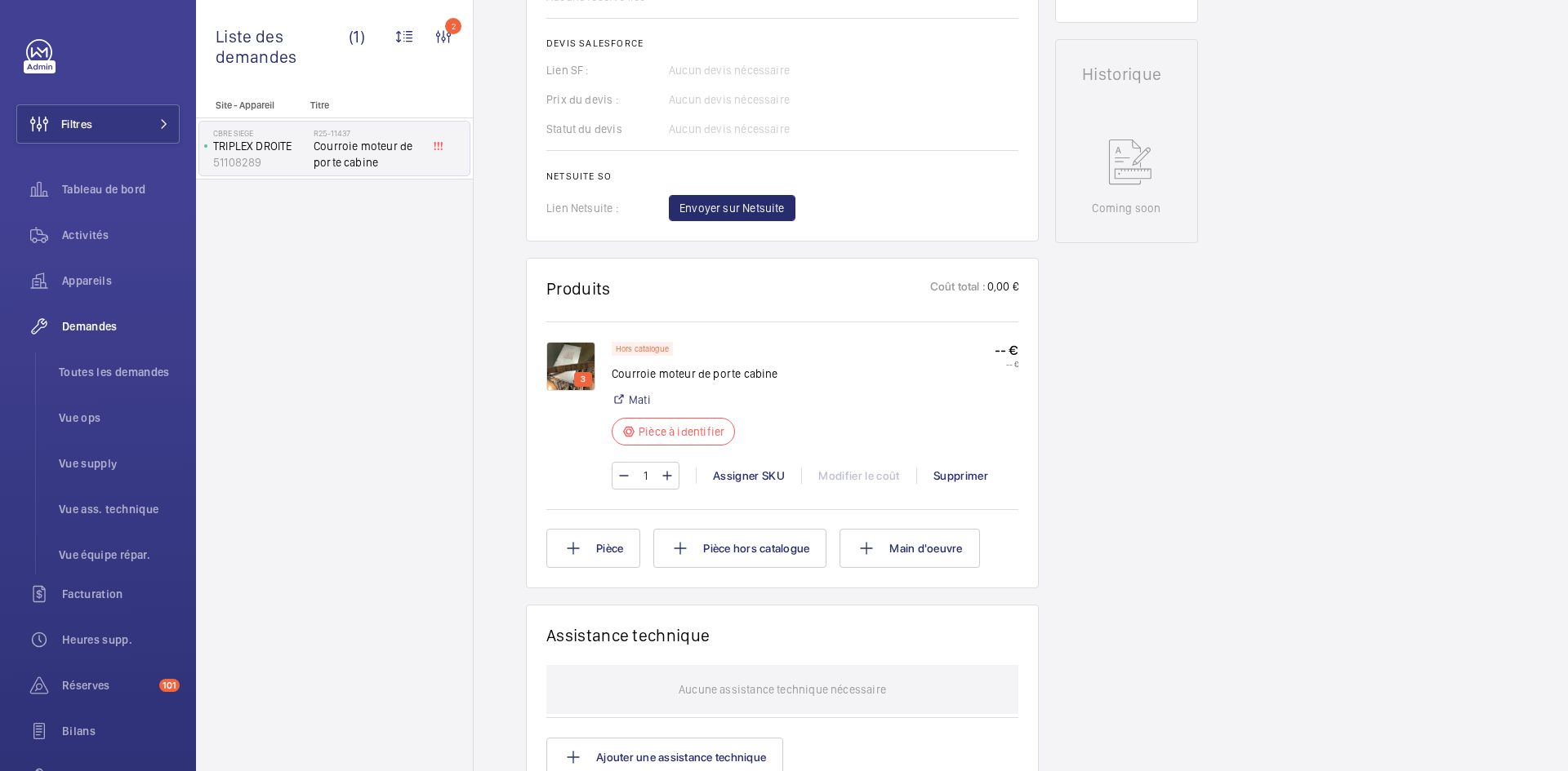
scroll to position [735, 0]
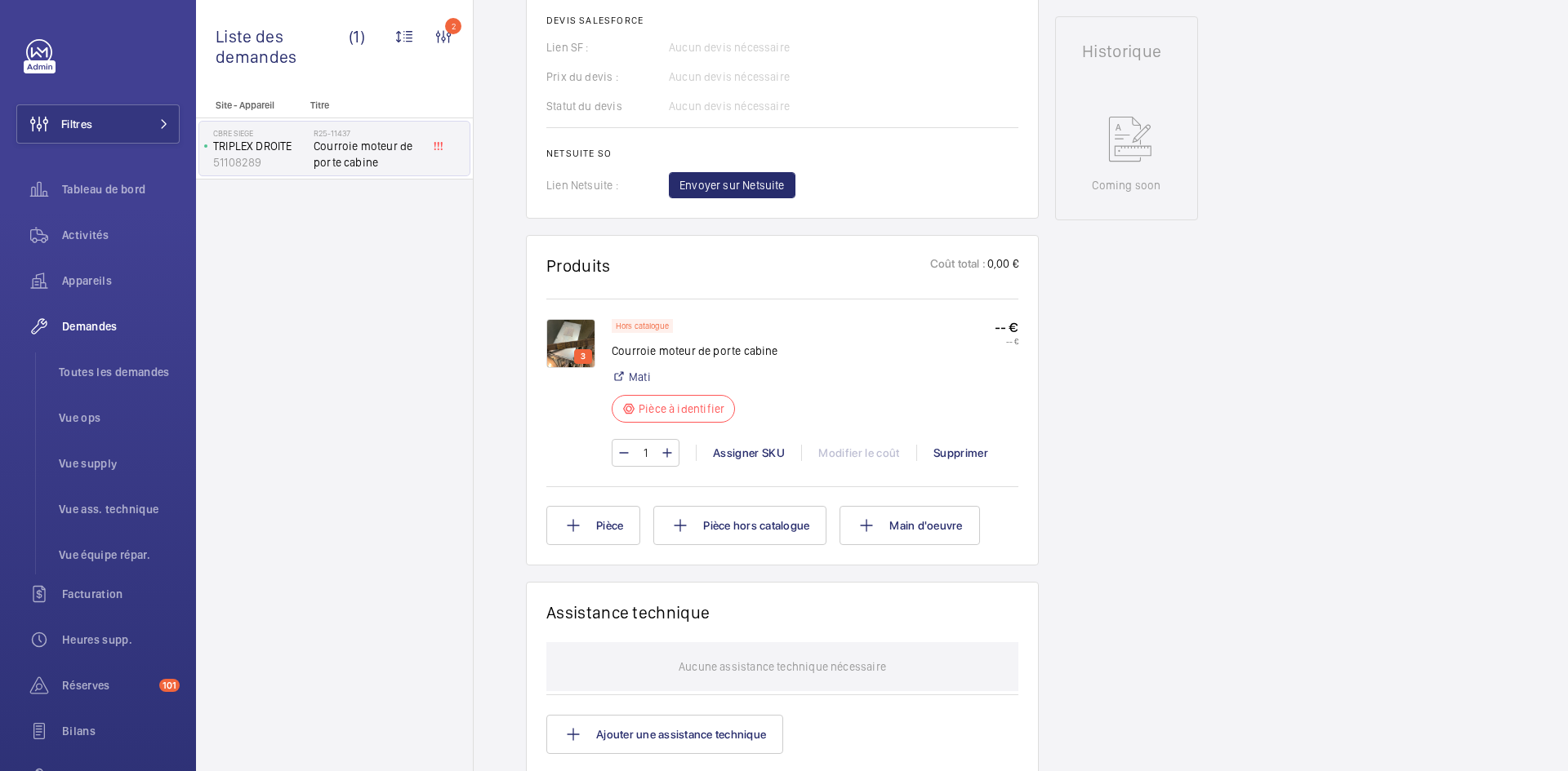
click at [575, 338] on img at bounding box center [570, 343] width 49 height 49
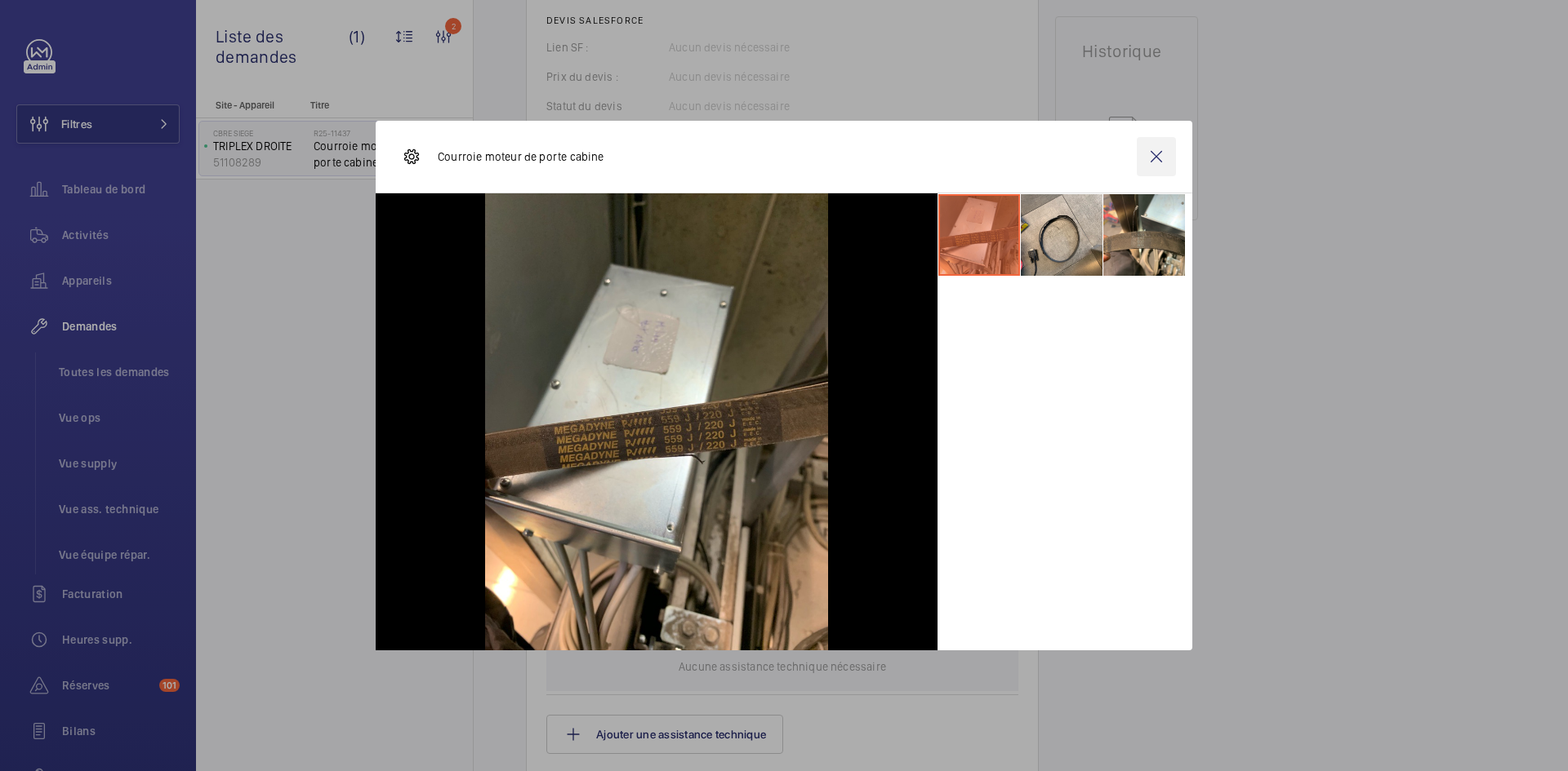
click at [1160, 144] on wm-front-icon-button at bounding box center [1156, 156] width 39 height 39
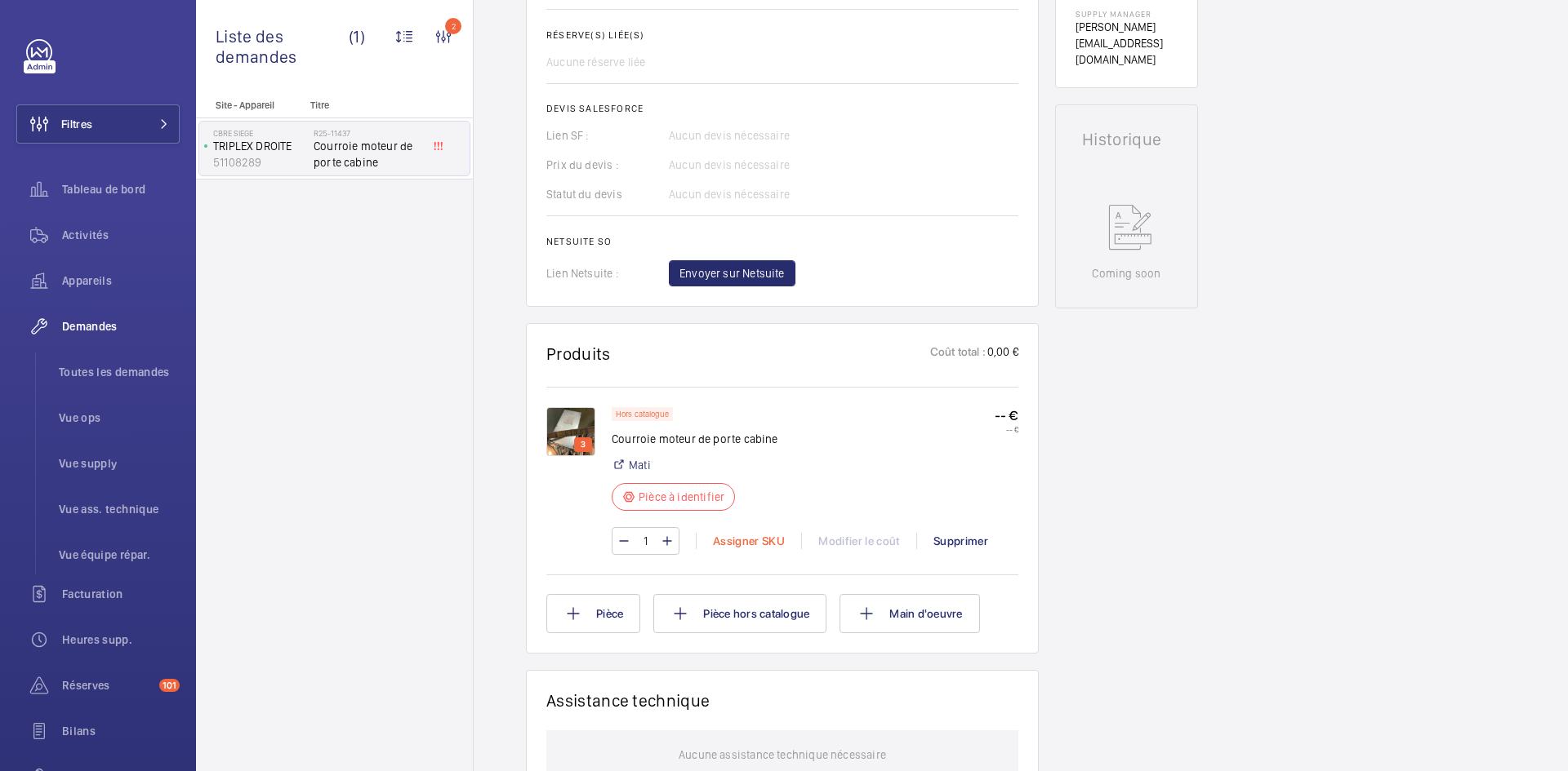
scroll to position [653, 0]
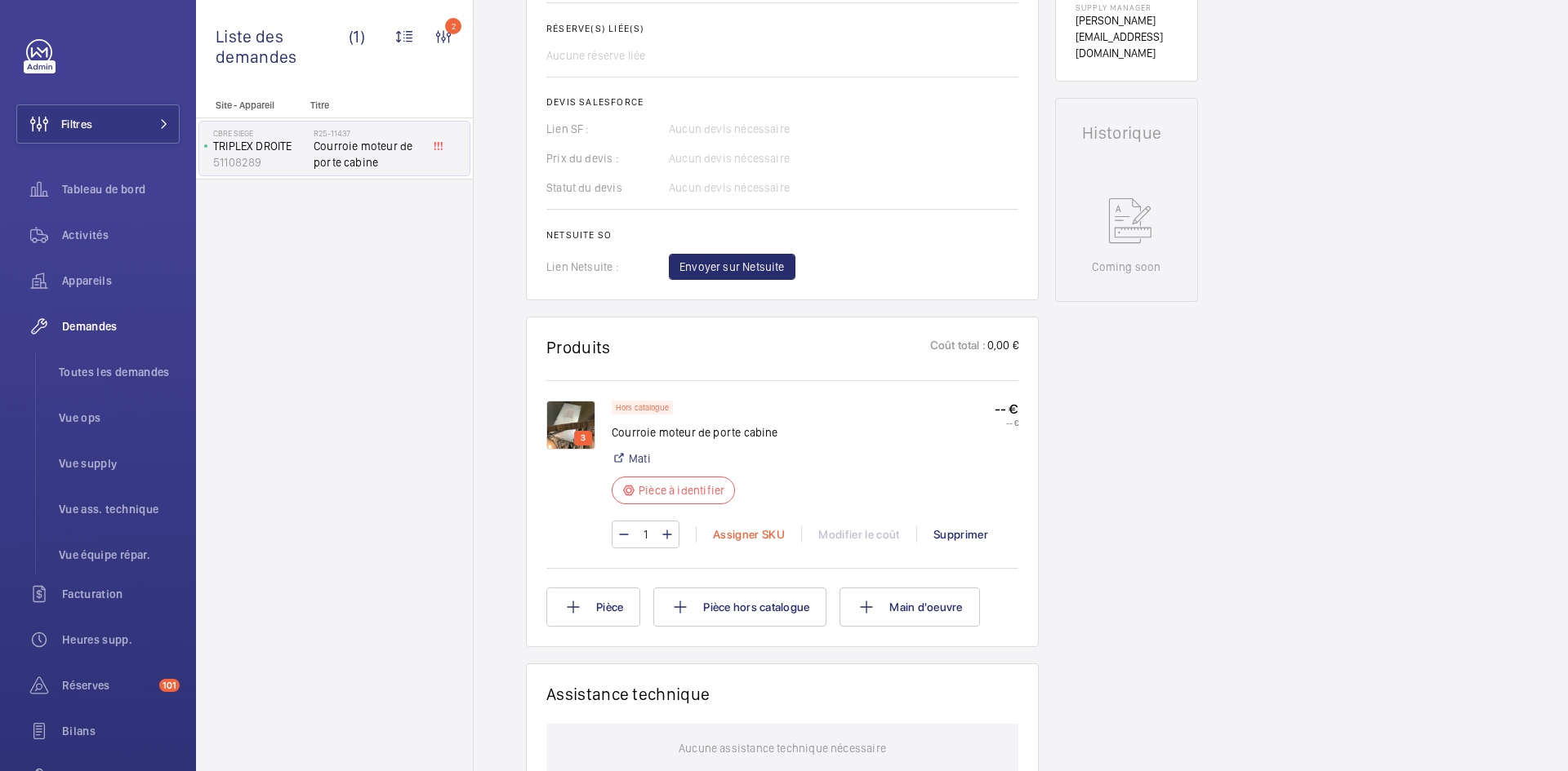
click at [747, 533] on div "Assigner SKU" at bounding box center [748, 535] width 106 height 16
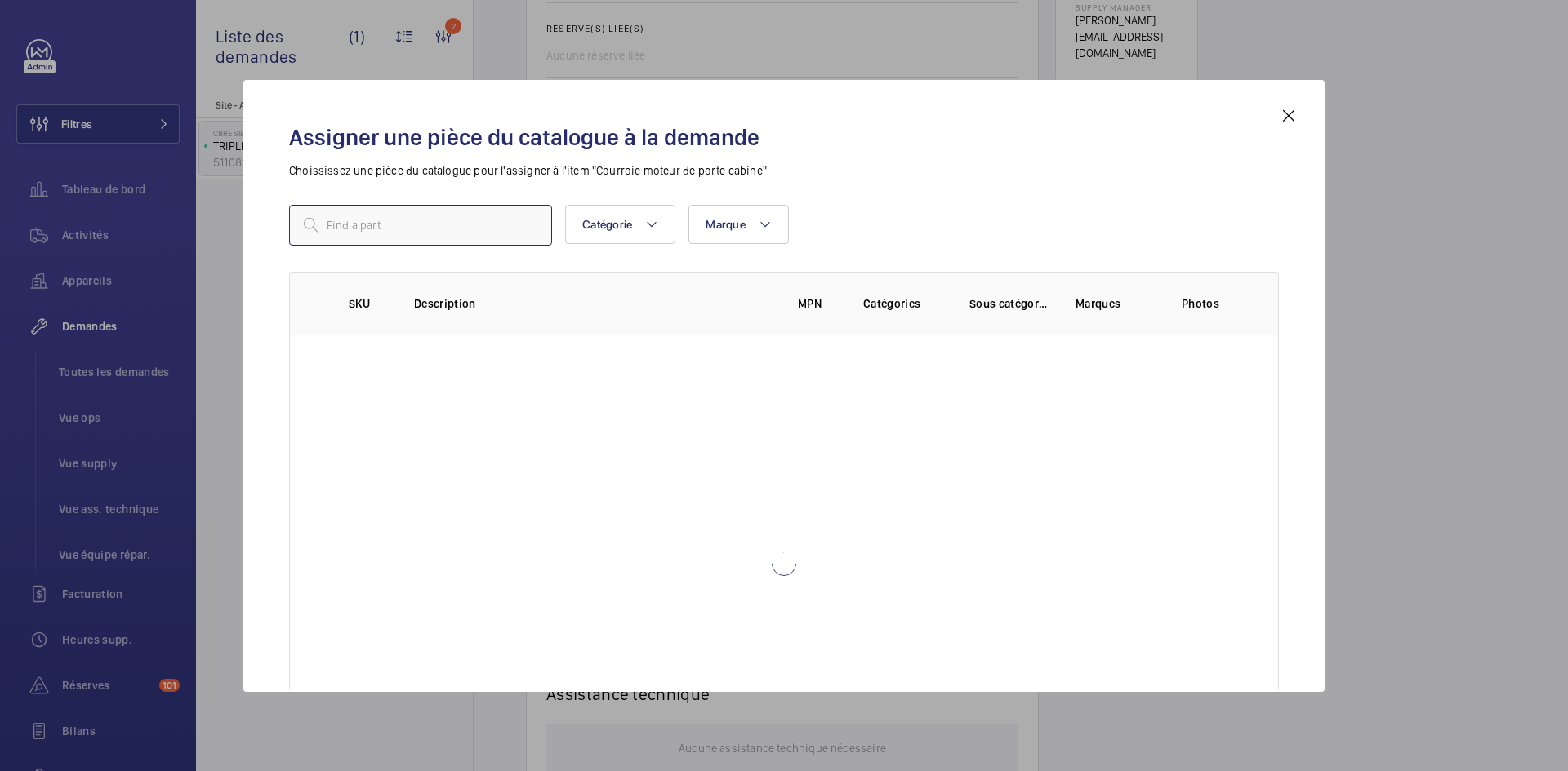
click at [425, 237] on input "text" at bounding box center [420, 226] width 263 height 41
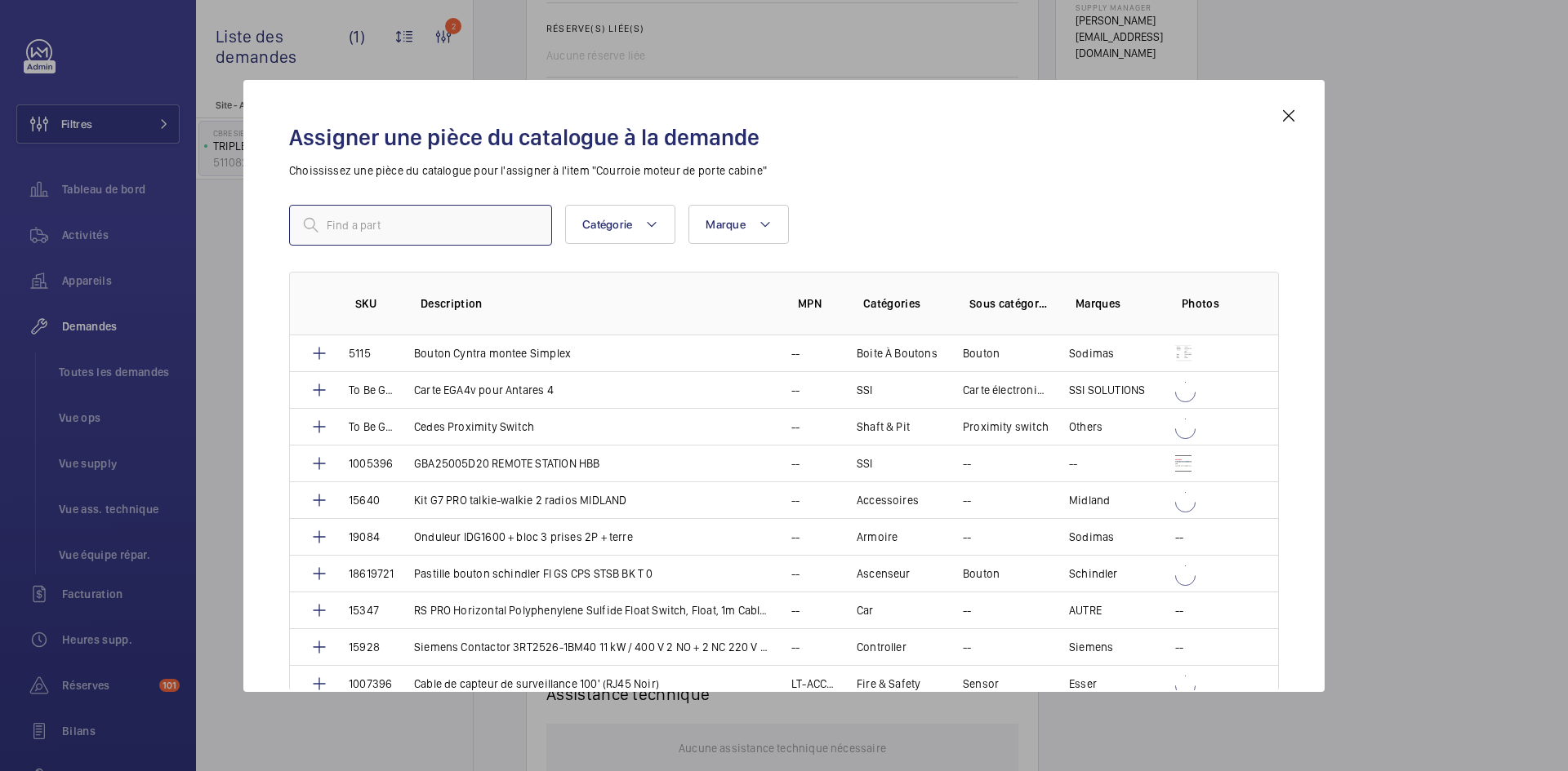
paste input "1010125"
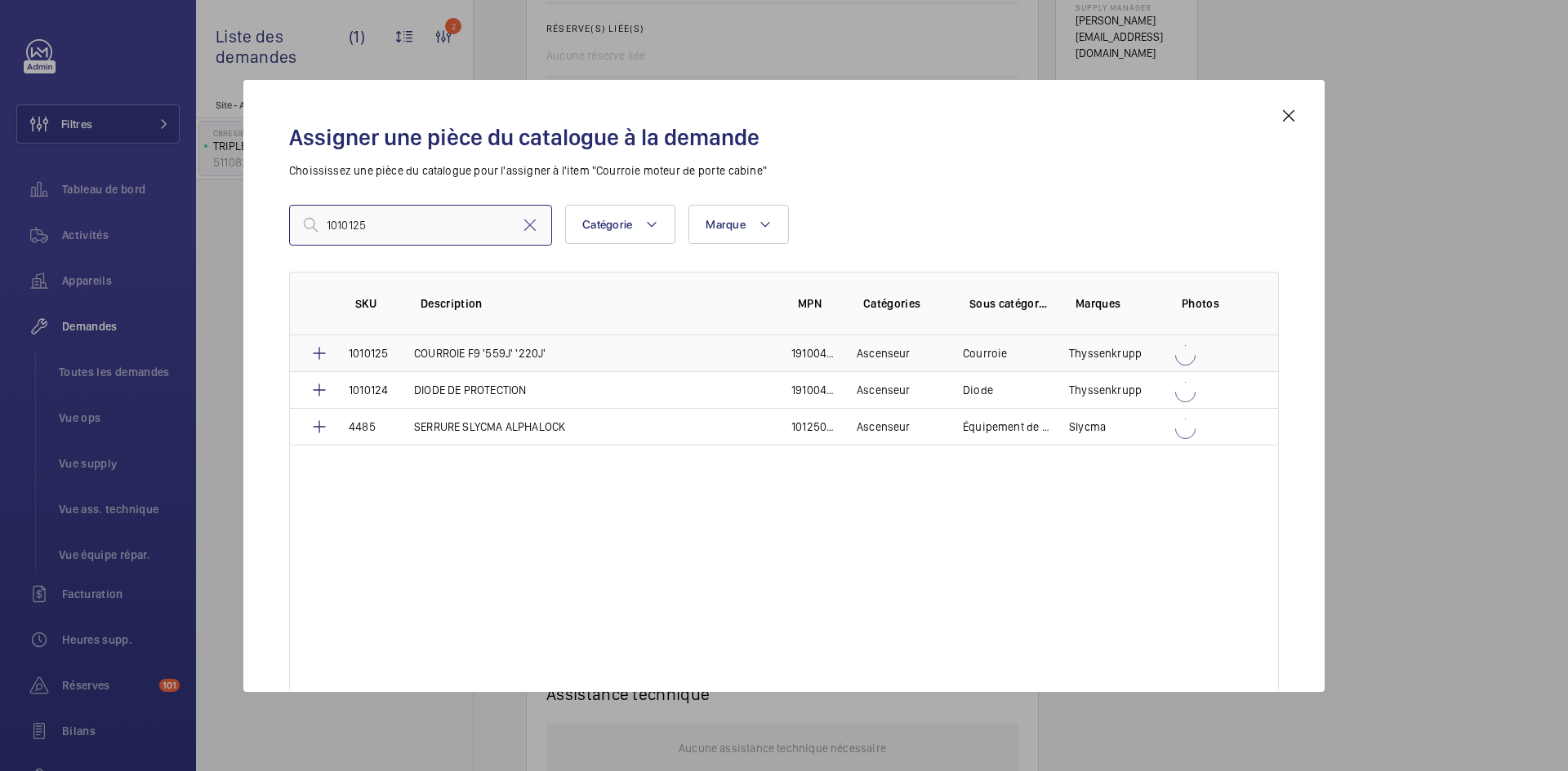
type input "1010125"
click at [400, 353] on td "COURROIE F9 '559J' '220J'" at bounding box center [583, 354] width 378 height 36
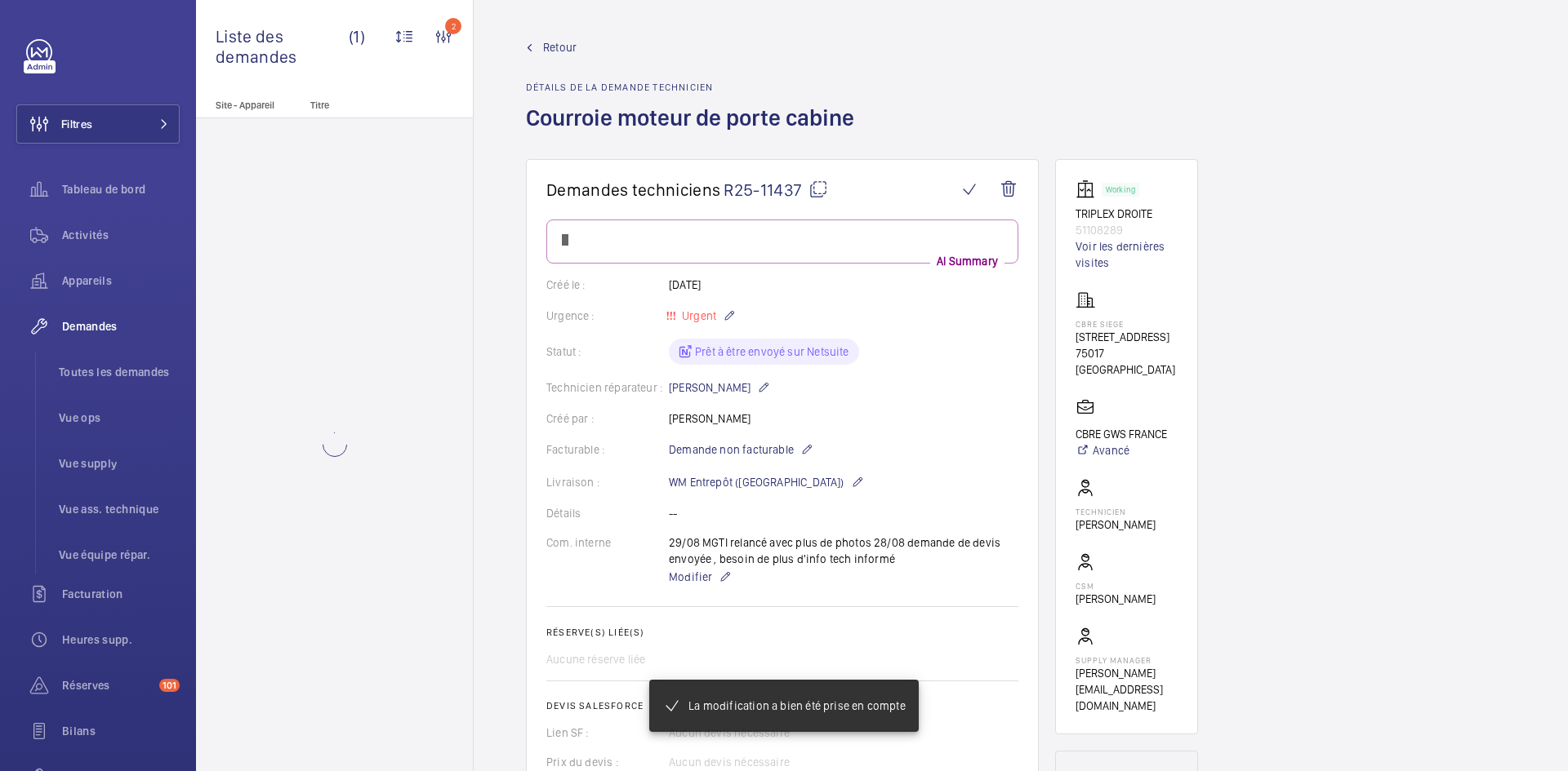
scroll to position [653, 0]
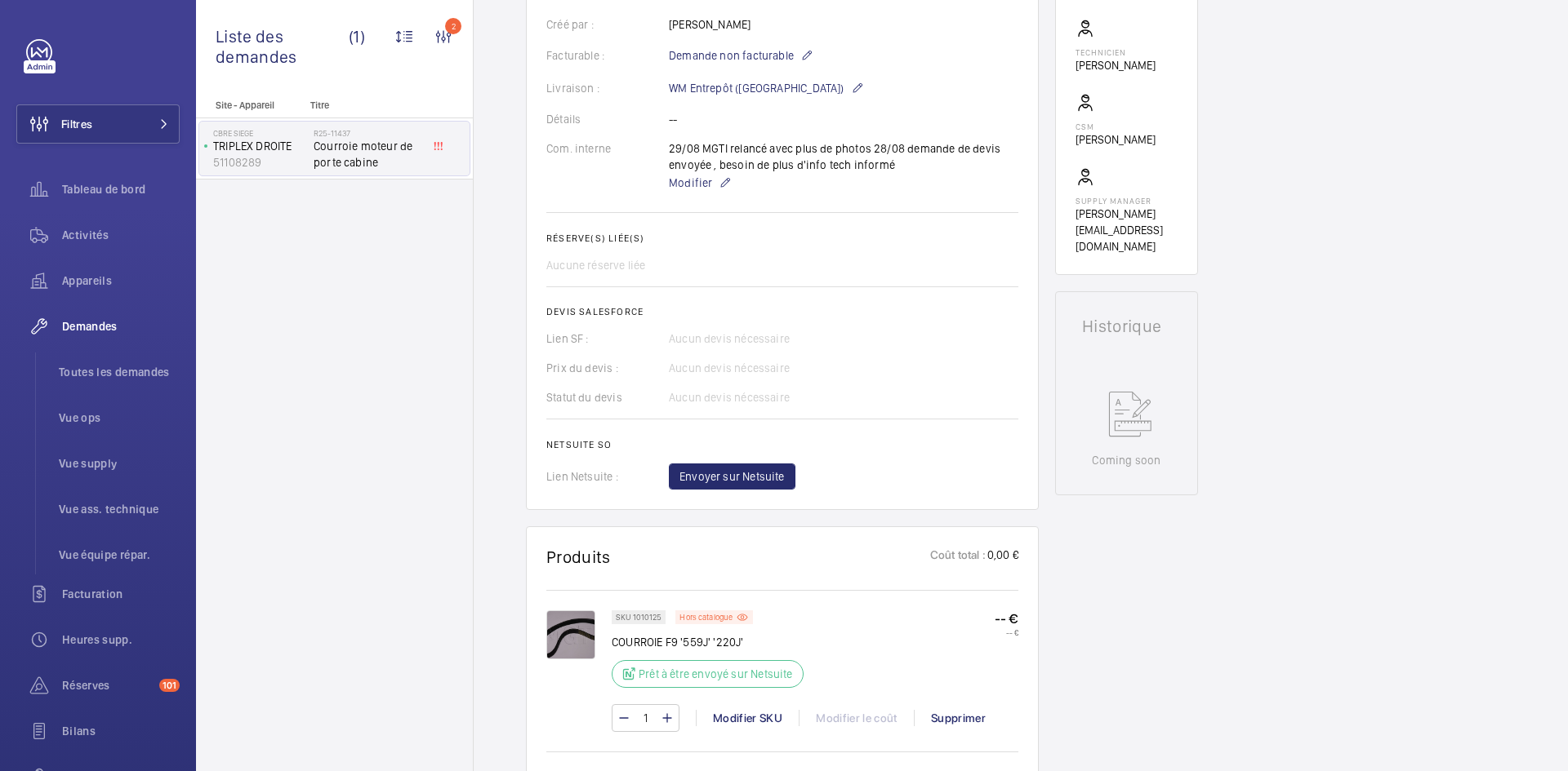
scroll to position [473, 0]
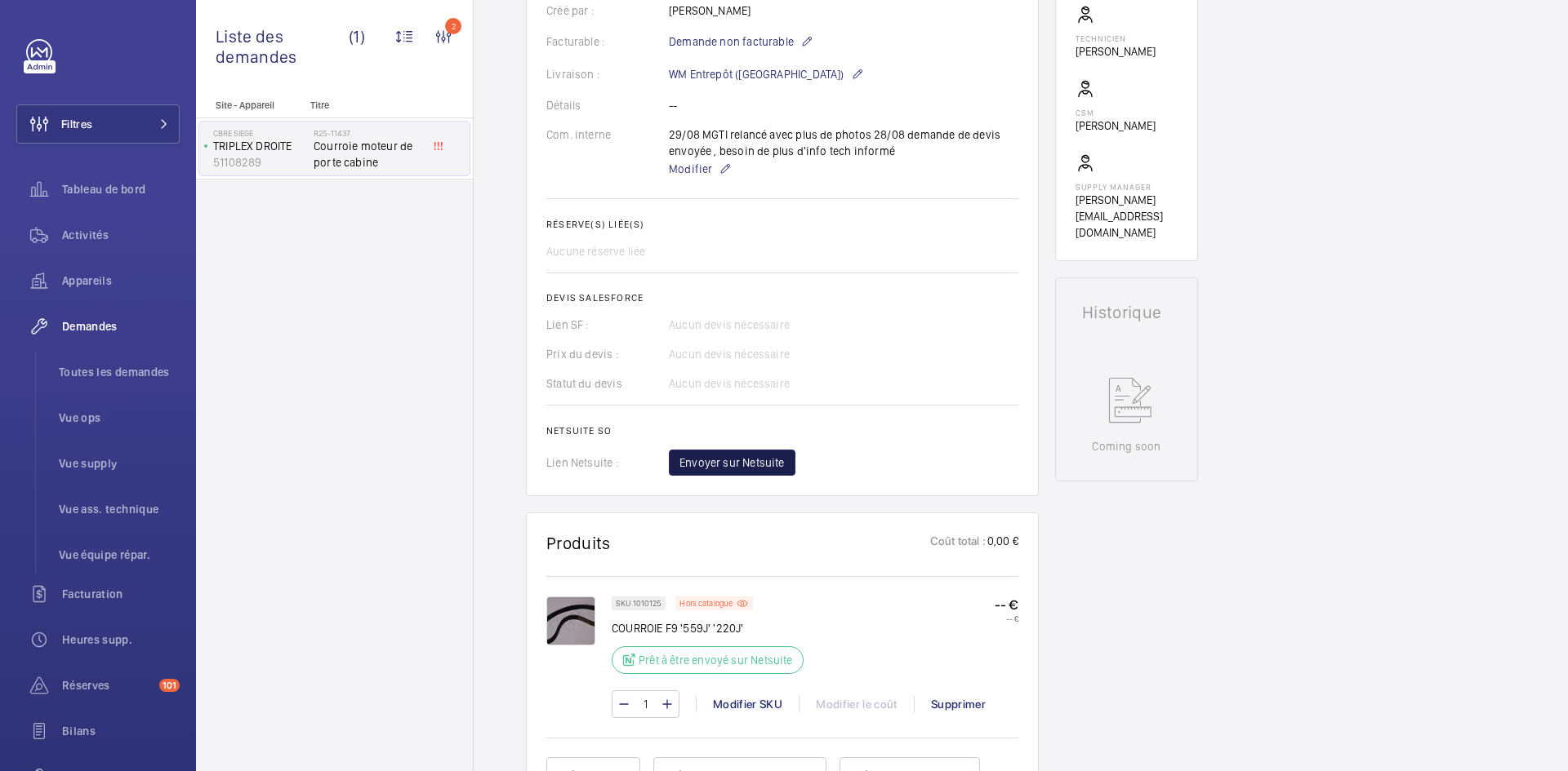
click at [755, 459] on span "Envoyer sur Netsuite" at bounding box center [732, 463] width 106 height 16
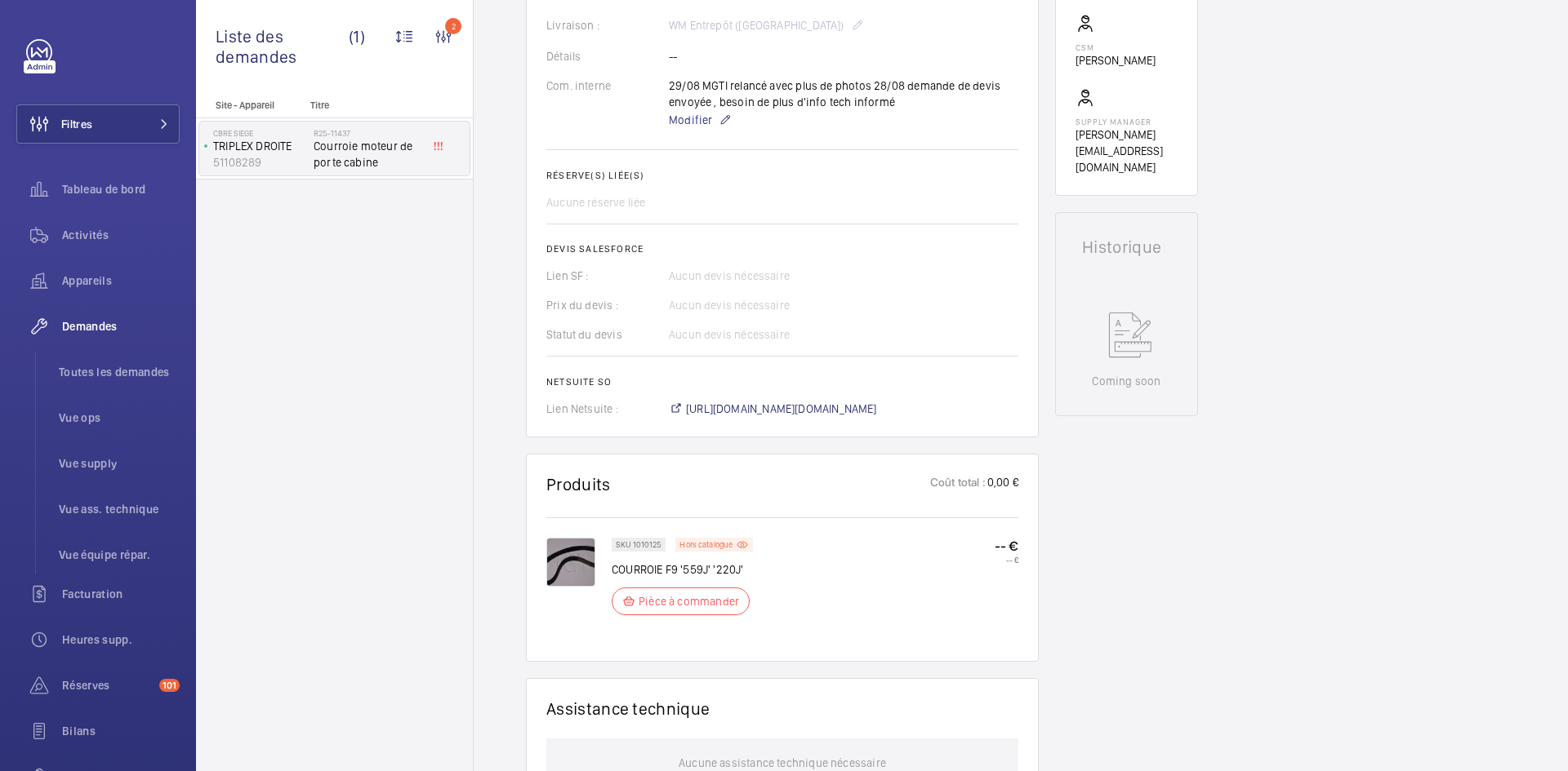
scroll to position [555, 0]
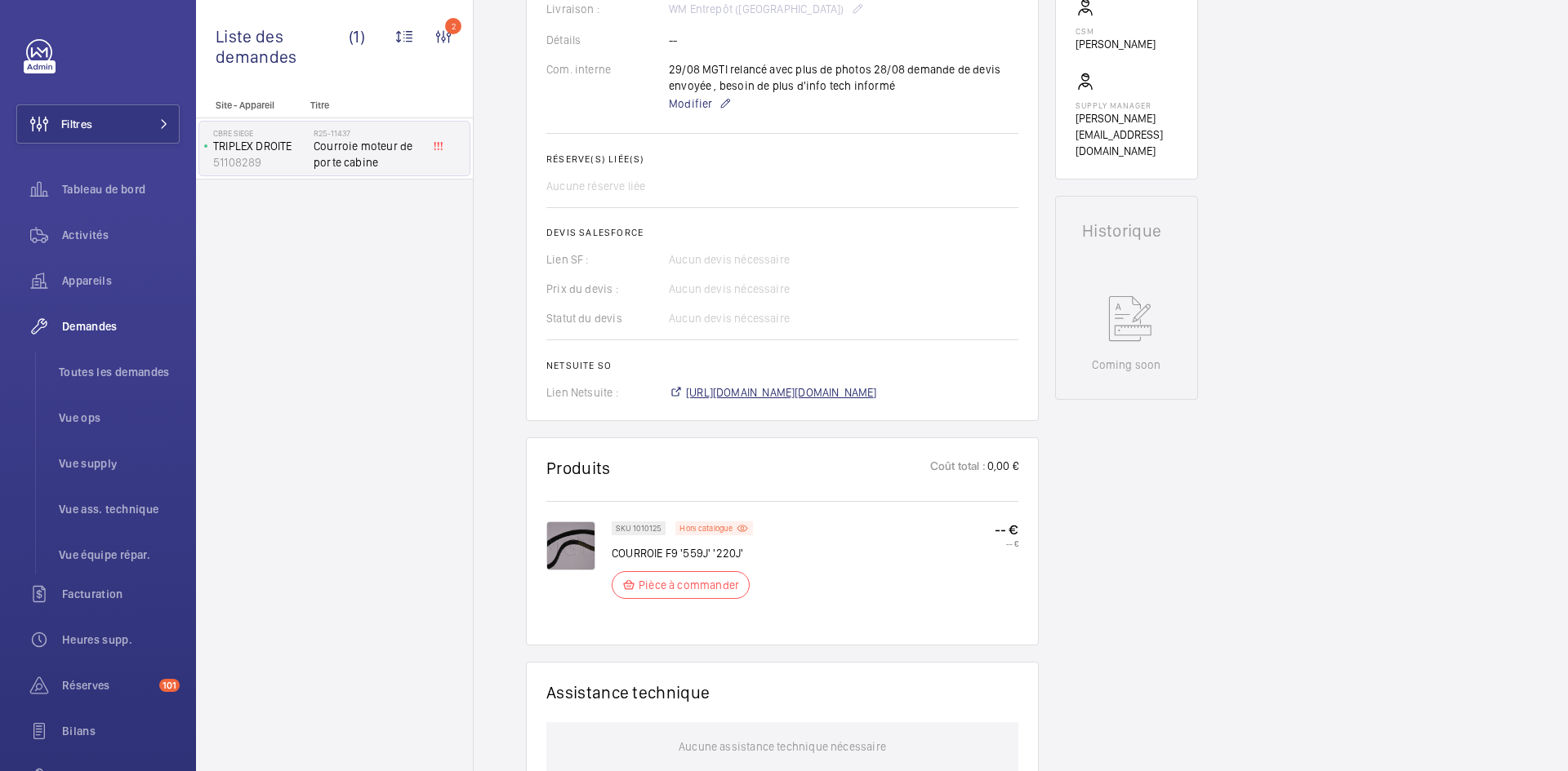
click at [827, 391] on span "https://6461500.app.netsuite.com/app/accounting/transactions/salesord.nl?id=296…" at bounding box center [781, 393] width 191 height 16
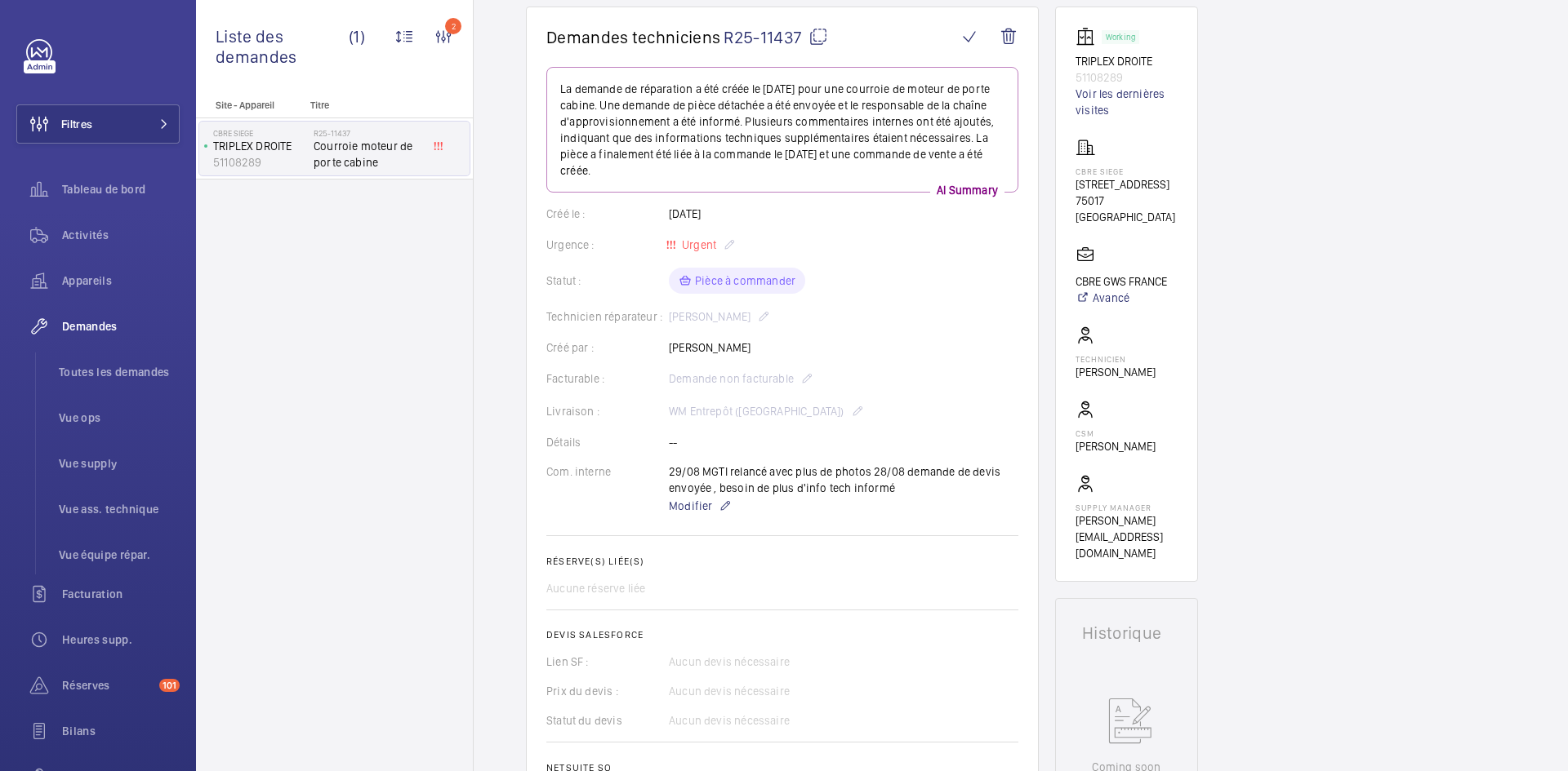
scroll to position [147, 0]
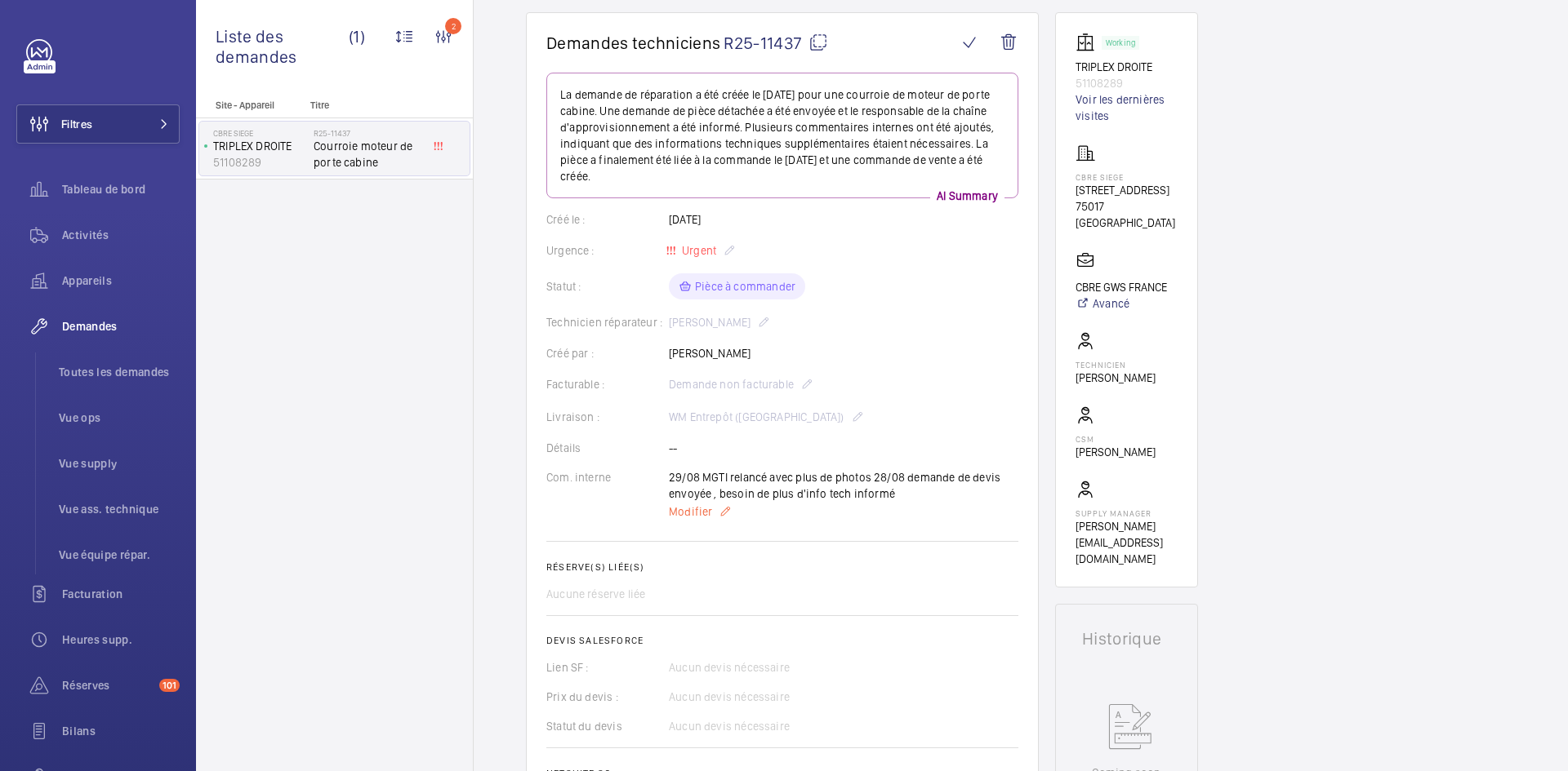
click at [689, 512] on span "Modifier" at bounding box center [690, 512] width 44 height 16
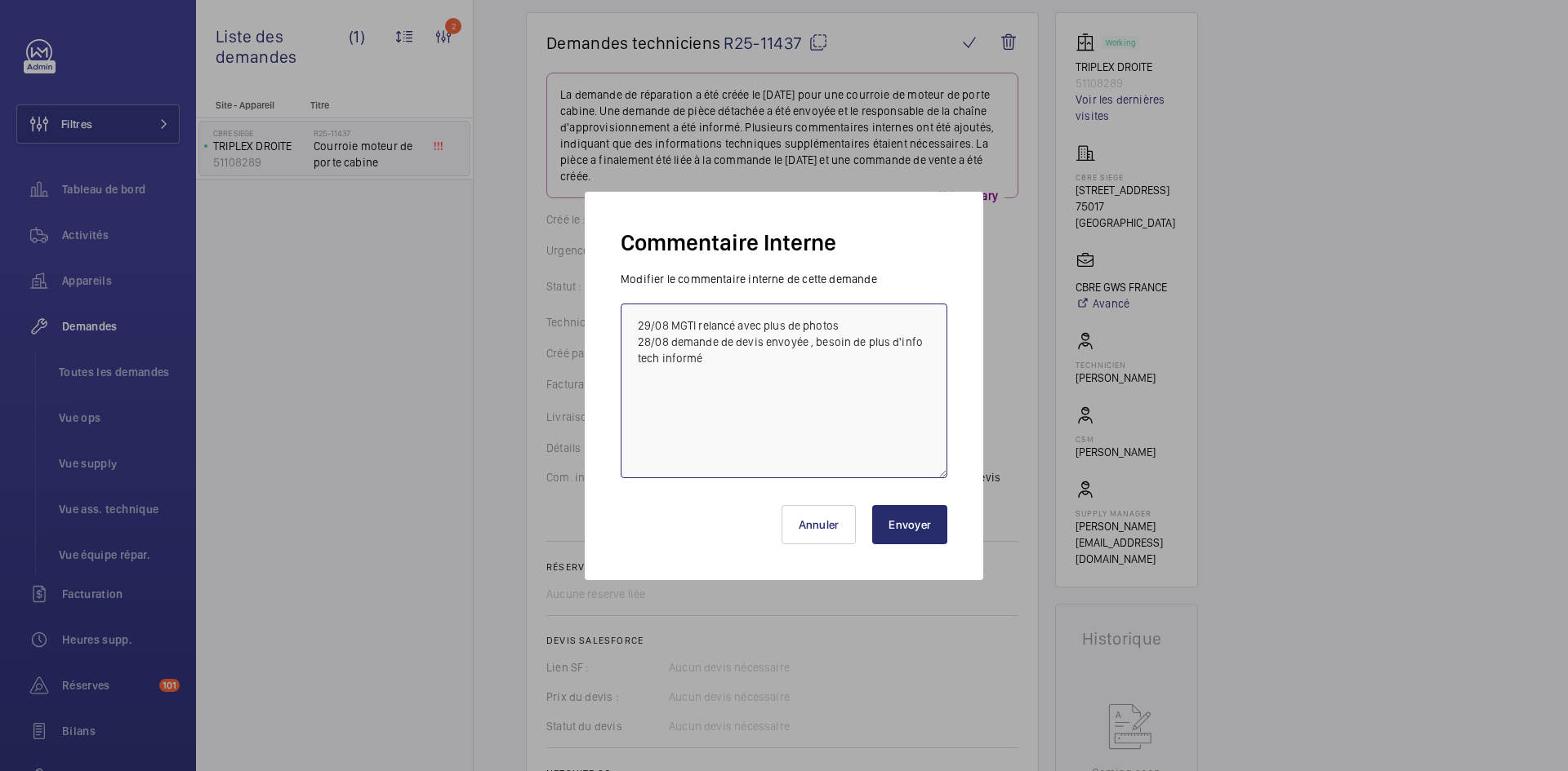
click at [636, 318] on textarea "29/08 MGTI relancé avec plus de photos 28/08 demande de devis envoyée , besoin …" at bounding box center [784, 391] width 327 height 175
paste textarea "BY-01/09 commande effectuer chez le fournisseur MGTI via le site livraison prév…"
type textarea "BY-01/09 commande effectuer chez le fournisseur MGTI via le site livraison prév…"
click at [901, 513] on button "Envoyer" at bounding box center [910, 525] width 76 height 39
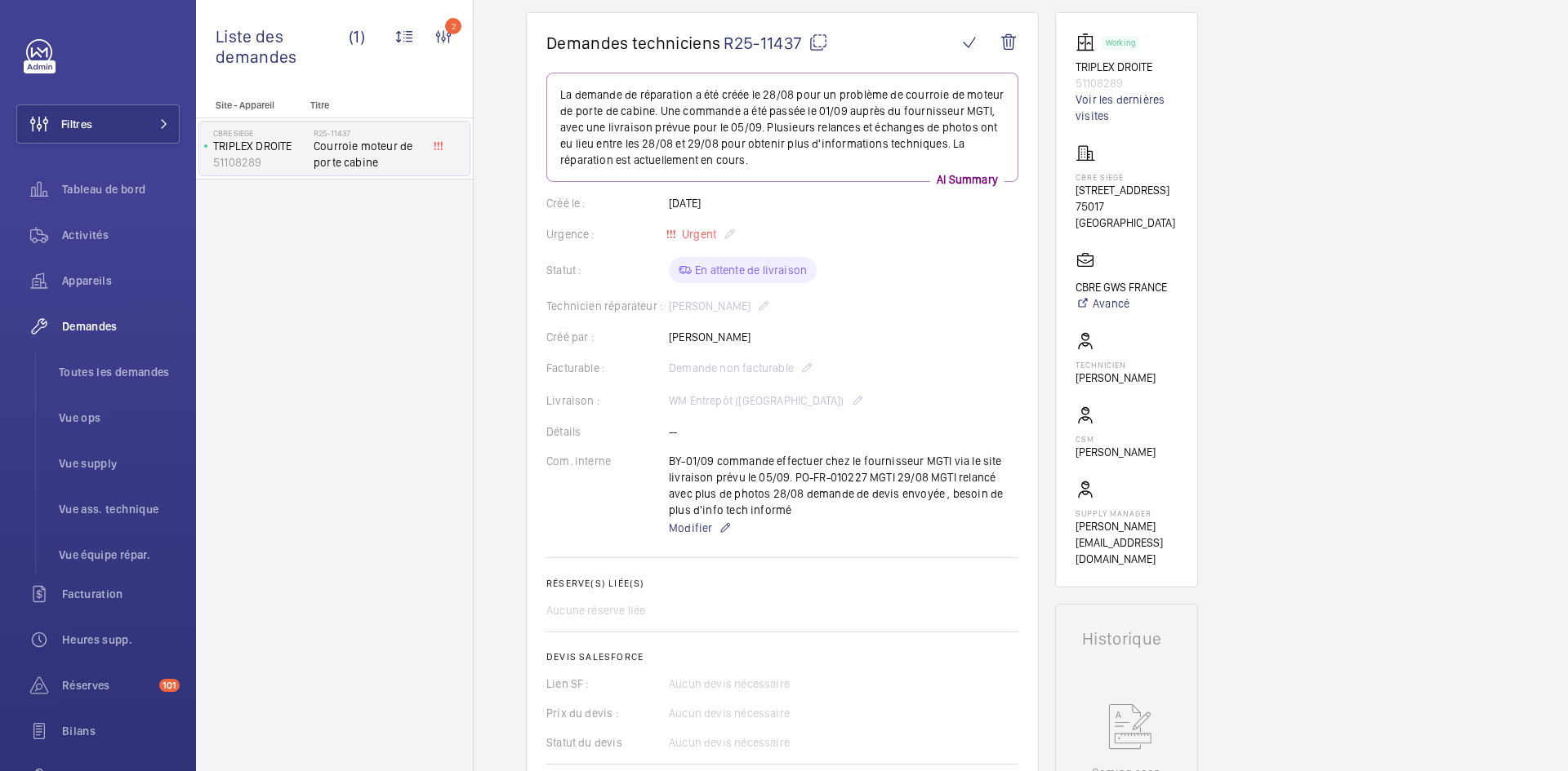
click at [824, 40] on mat-icon at bounding box center [818, 43] width 20 height 20
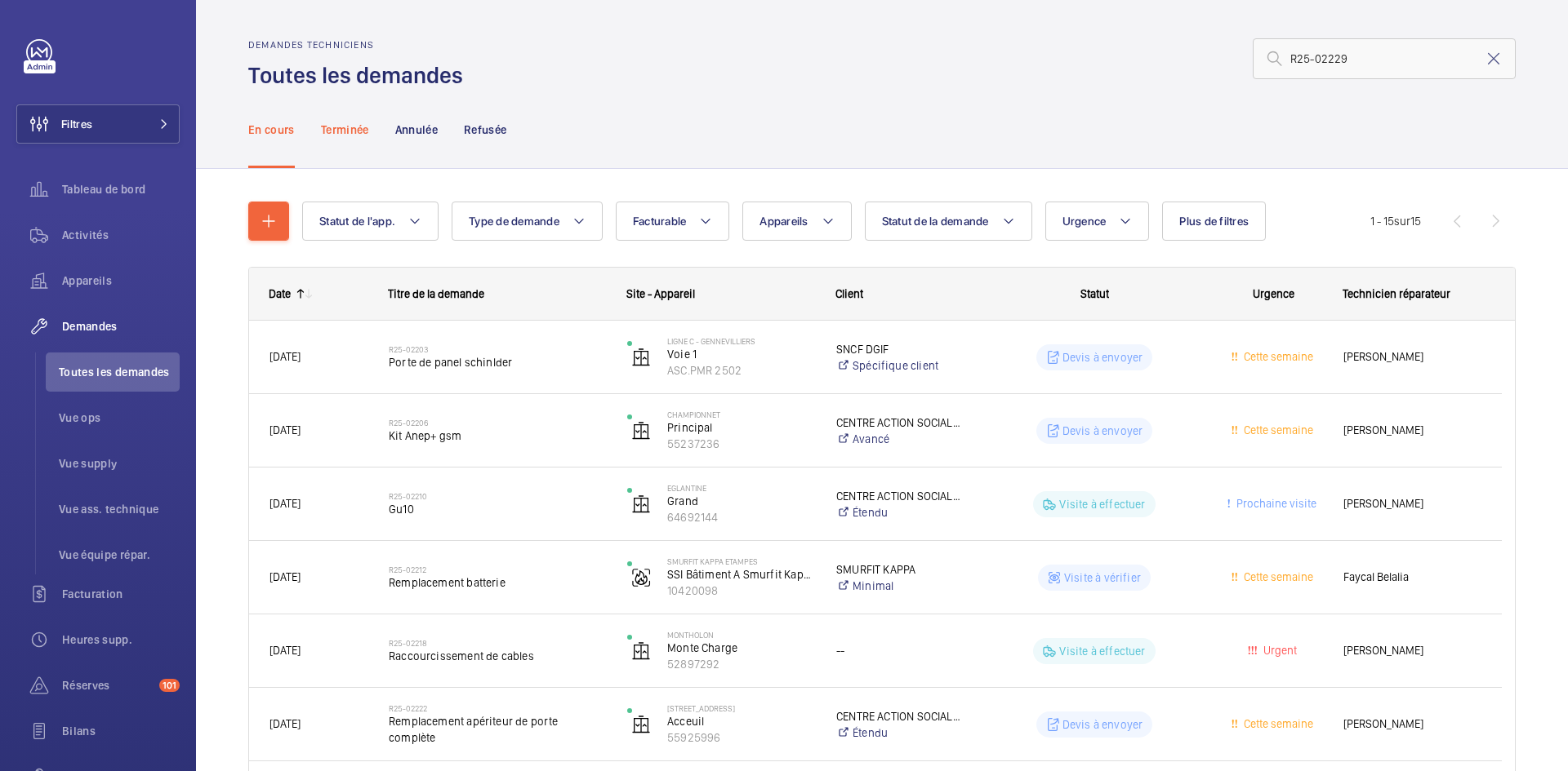
type input "R25-02229"
click at [347, 131] on p "Terminée" at bounding box center [345, 130] width 48 height 16
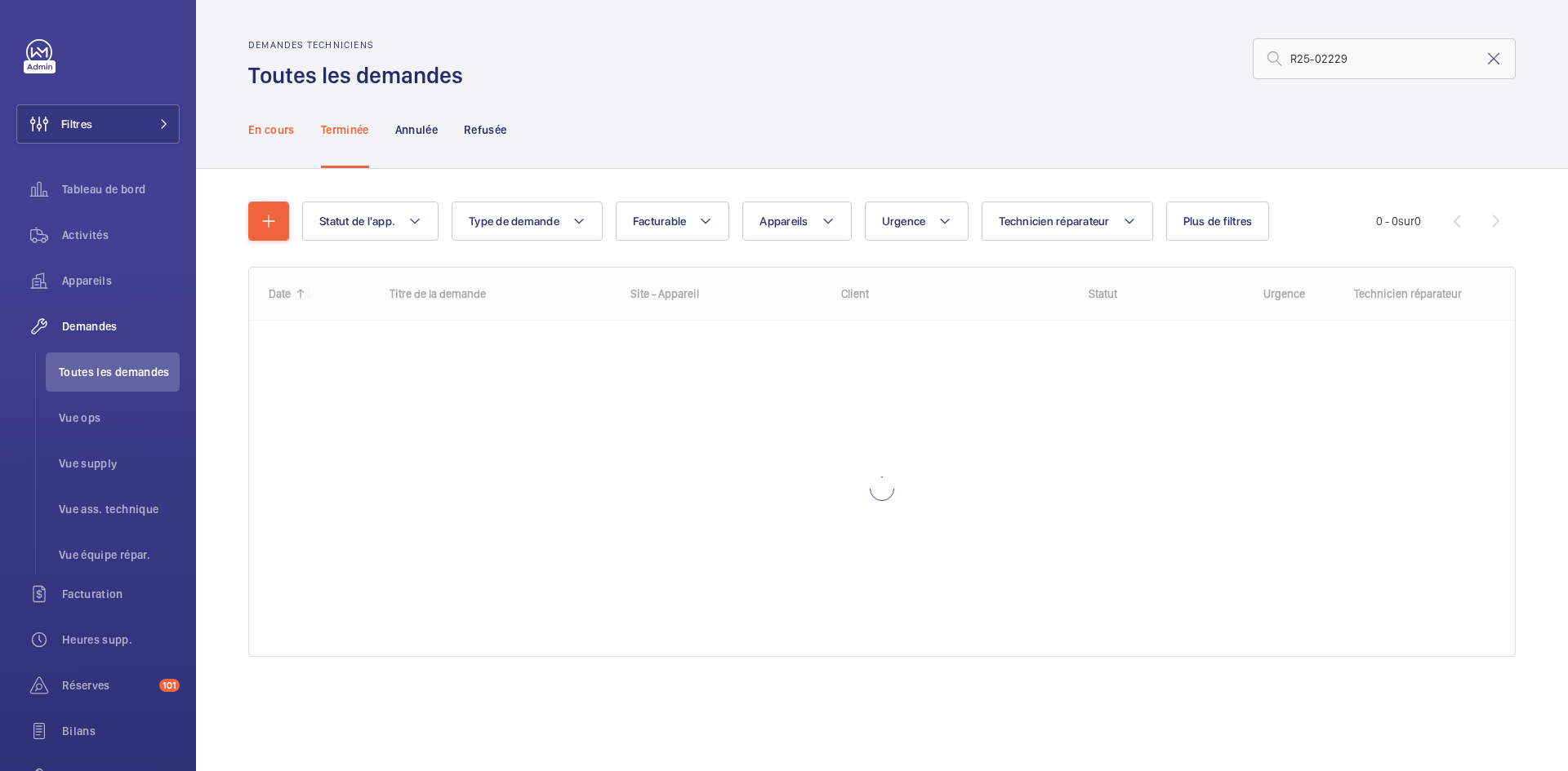
click at [283, 129] on p "En cours" at bounding box center [271, 130] width 46 height 16
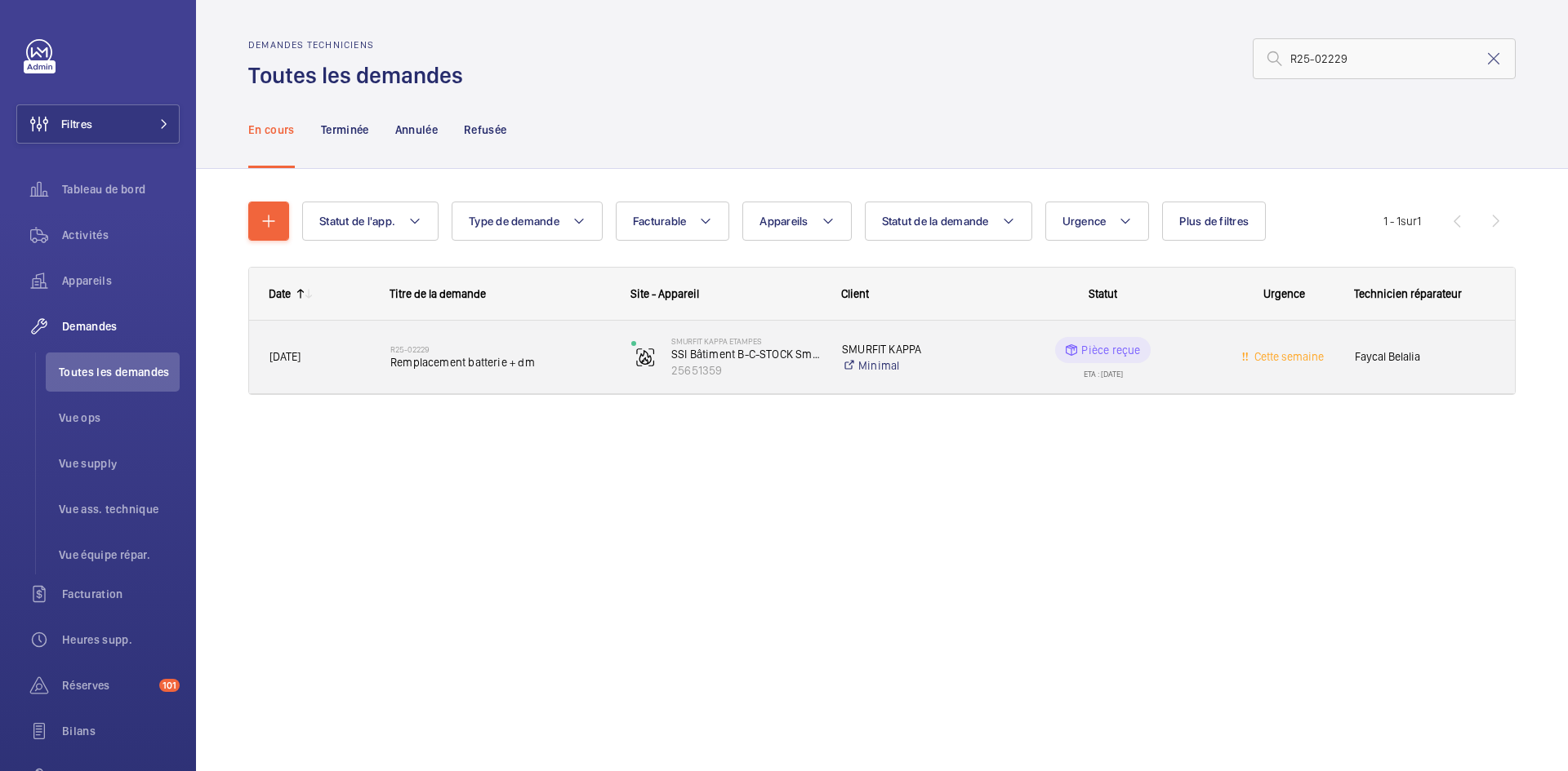
click at [300, 355] on span "[DATE]" at bounding box center [284, 356] width 31 height 13
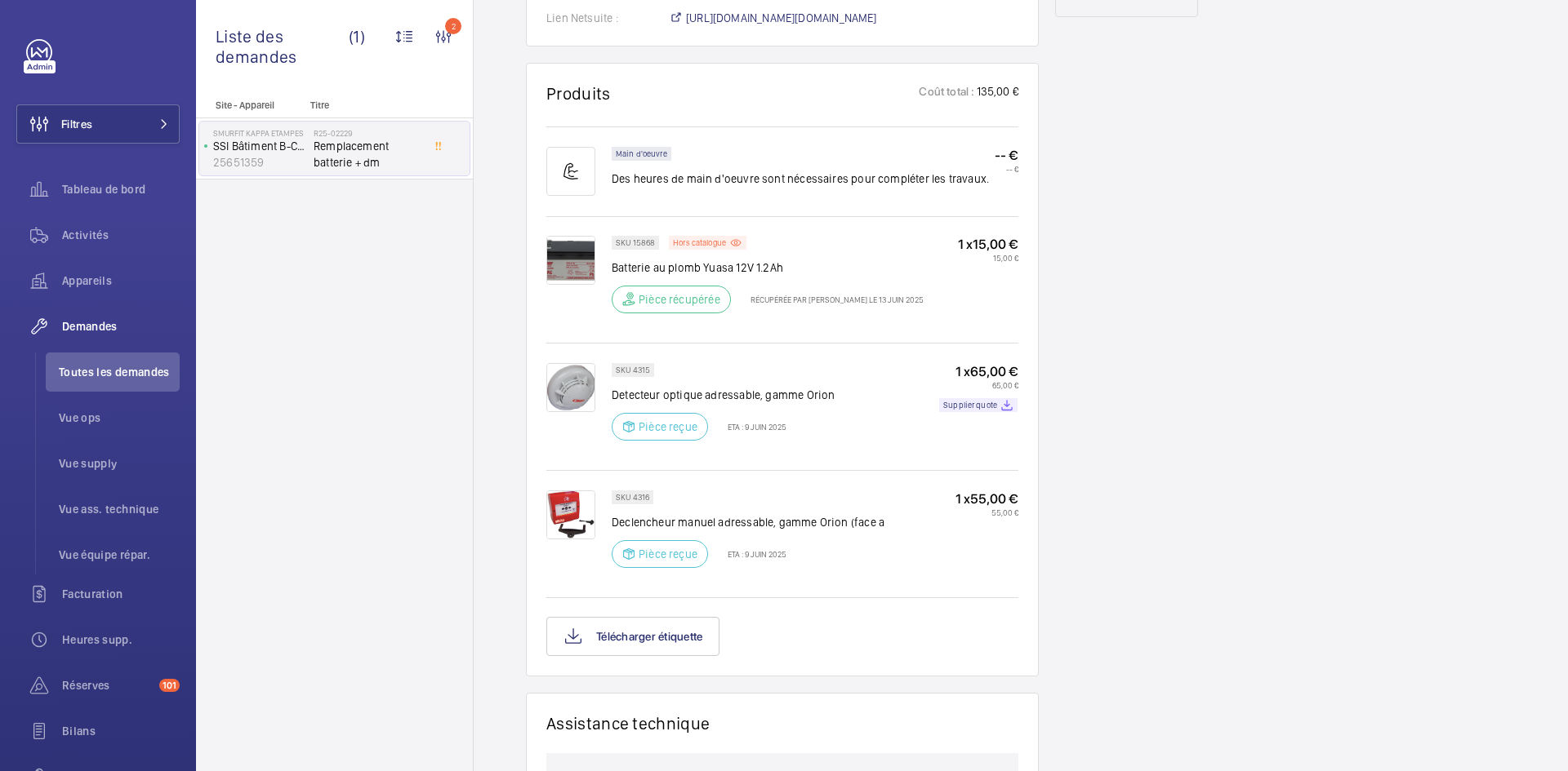
scroll to position [980, 0]
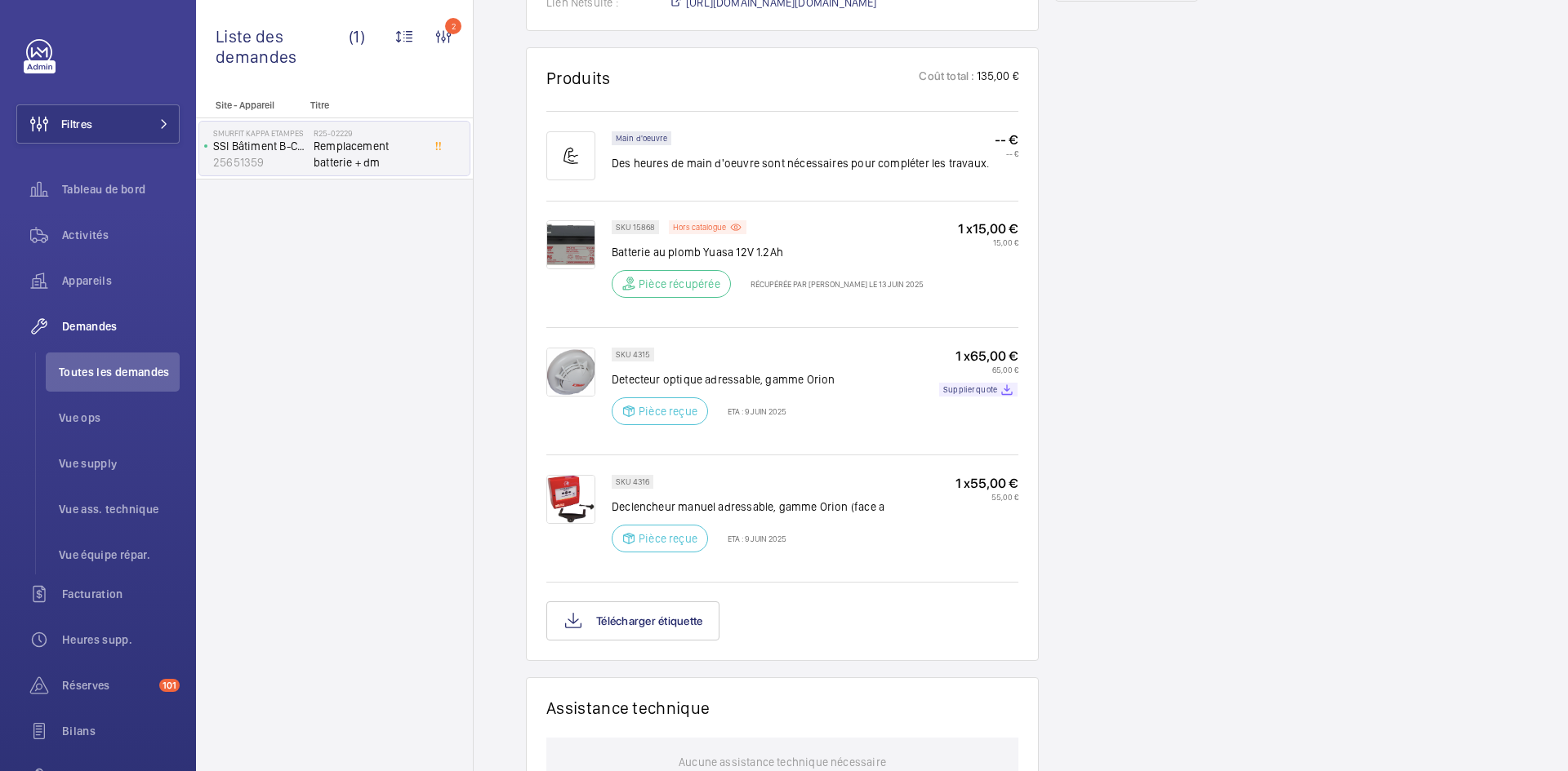
click at [577, 393] on img at bounding box center [570, 372] width 49 height 49
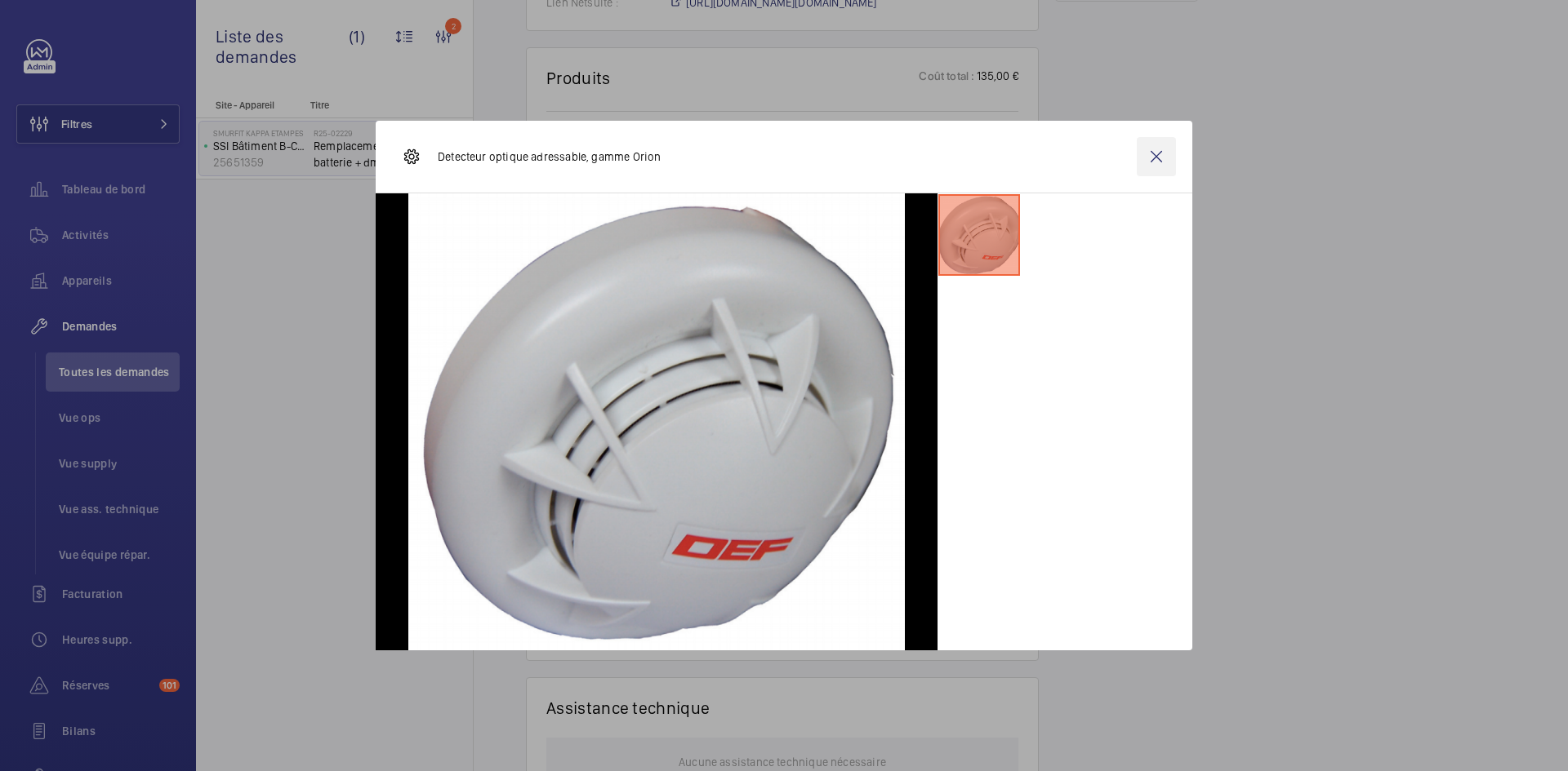
click at [1171, 149] on wm-front-icon-button at bounding box center [1156, 156] width 39 height 39
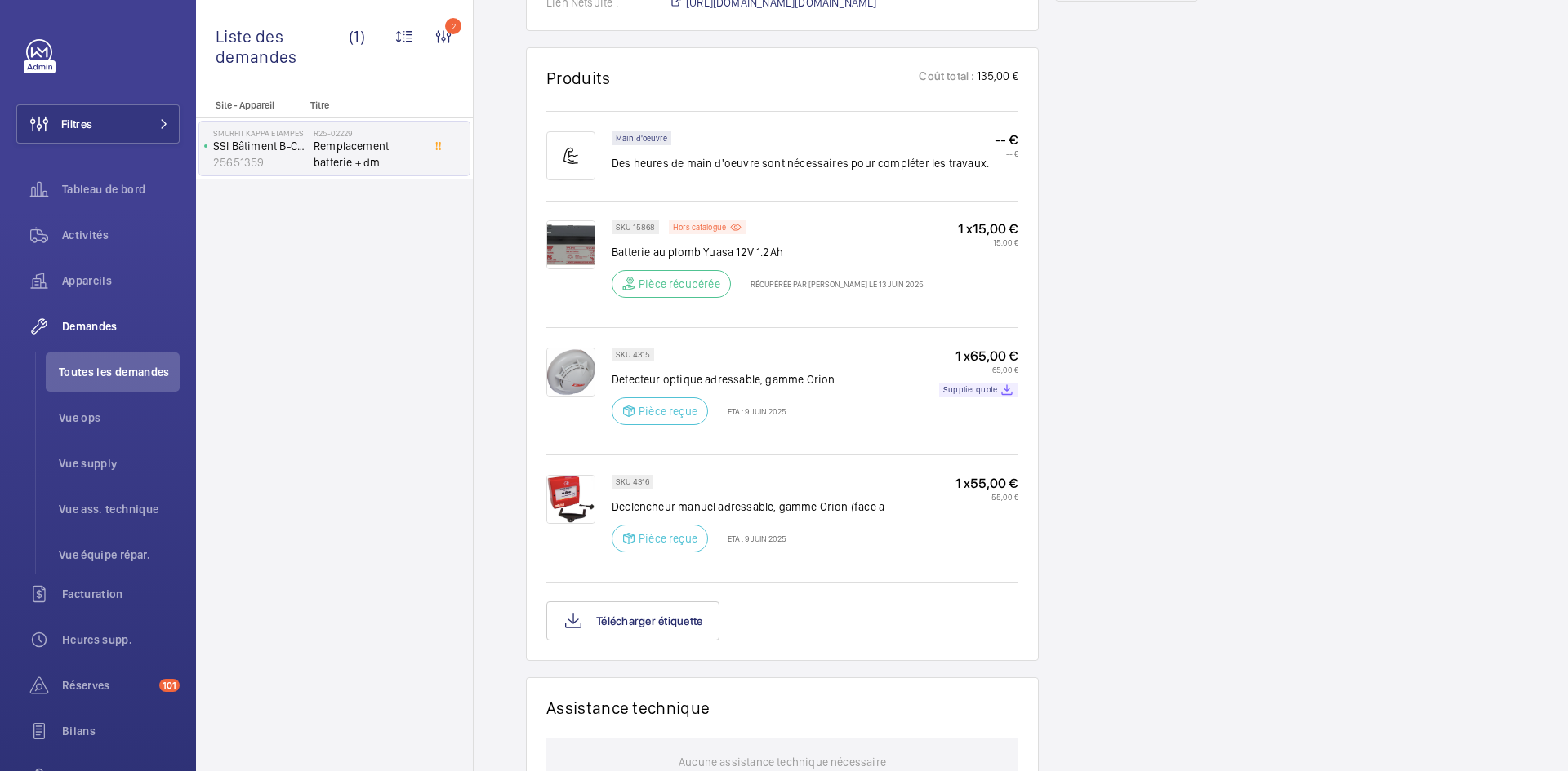
click at [559, 258] on img at bounding box center [570, 244] width 49 height 49
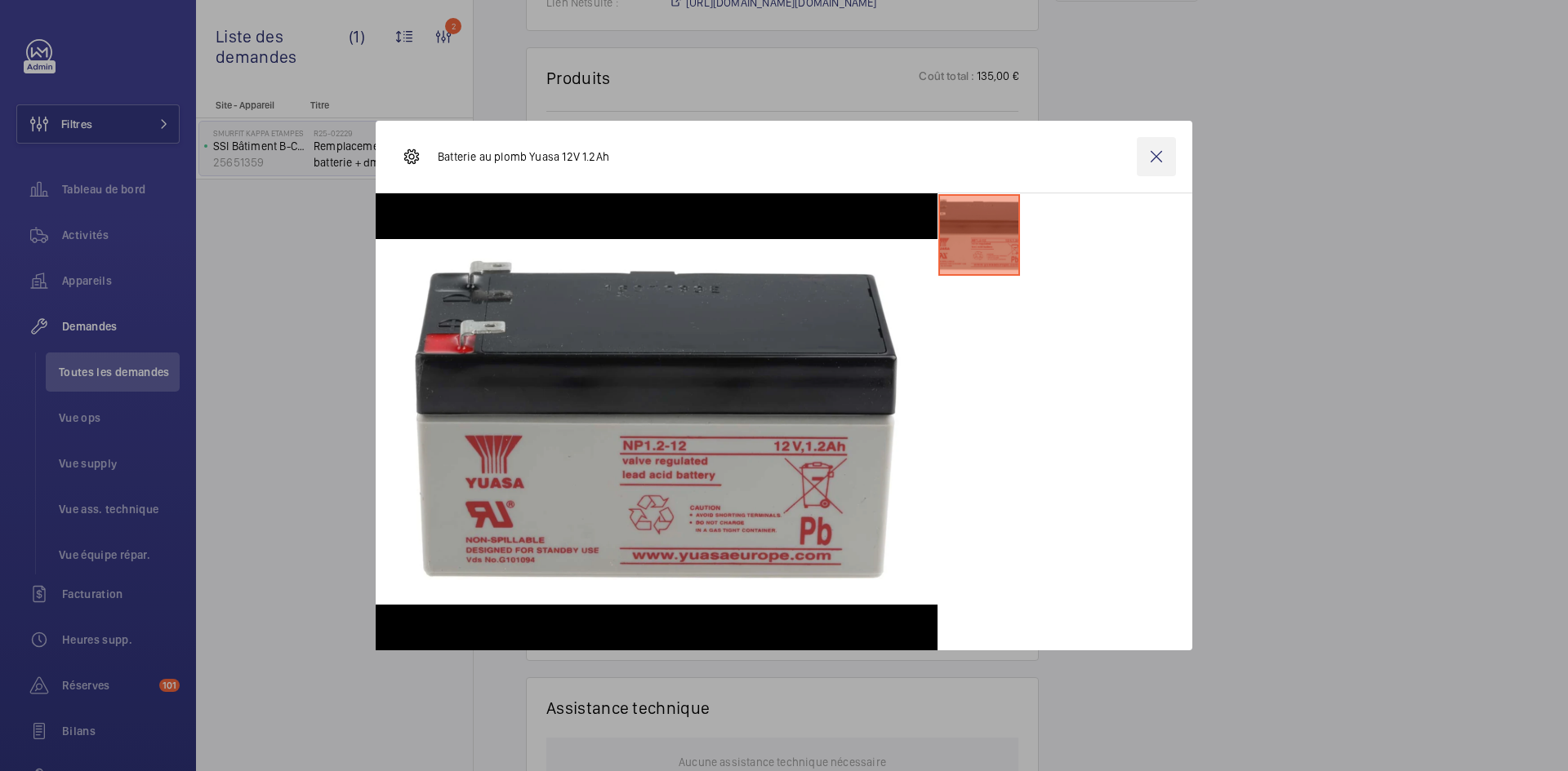
click at [1165, 155] on wm-front-icon-button at bounding box center [1156, 156] width 39 height 39
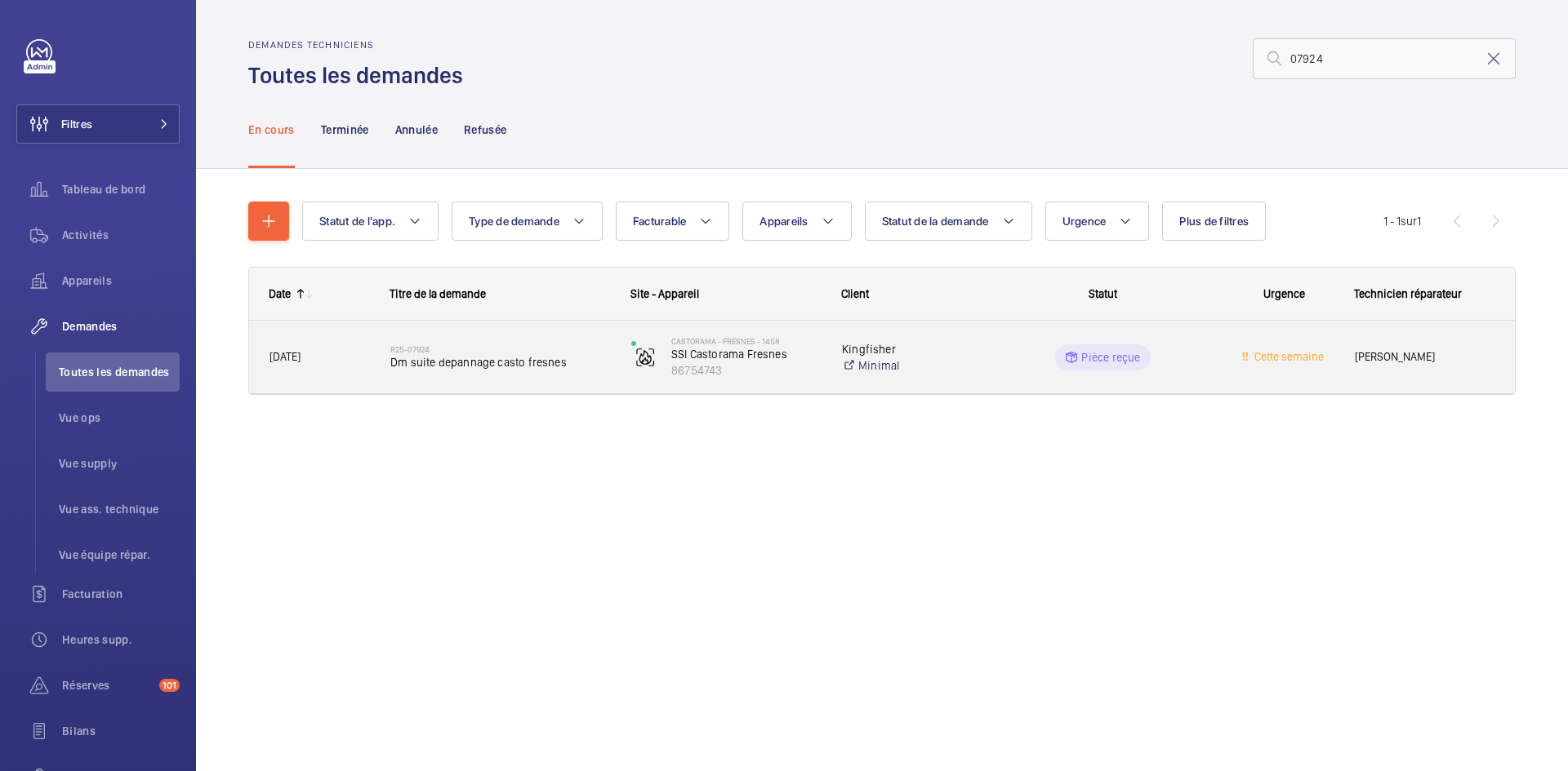
type input "07924"
click at [409, 364] on span "Dm suite depannage casto fresnes" at bounding box center [499, 362] width 219 height 16
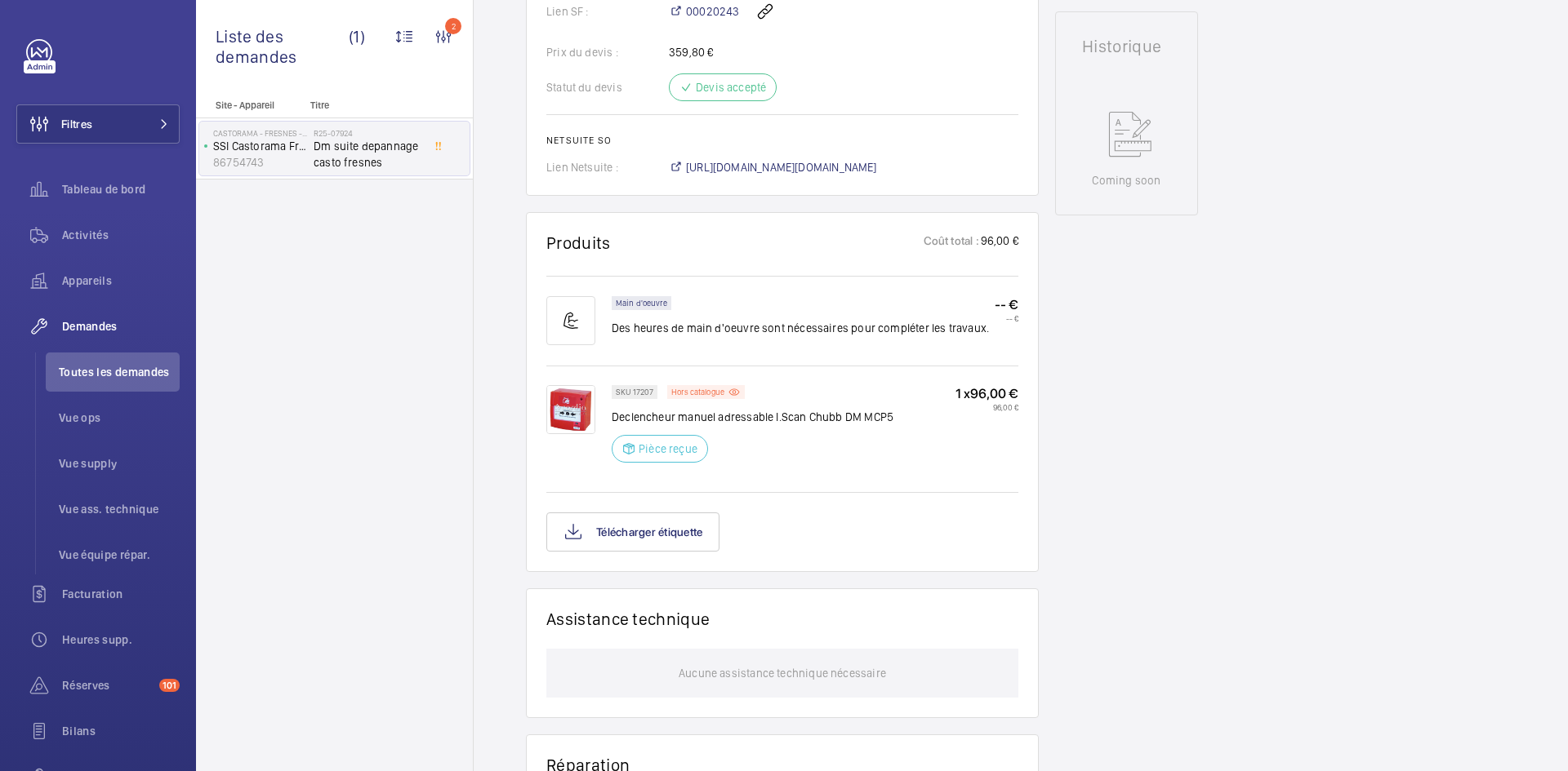
scroll to position [735, 0]
click at [570, 428] on img at bounding box center [570, 408] width 49 height 49
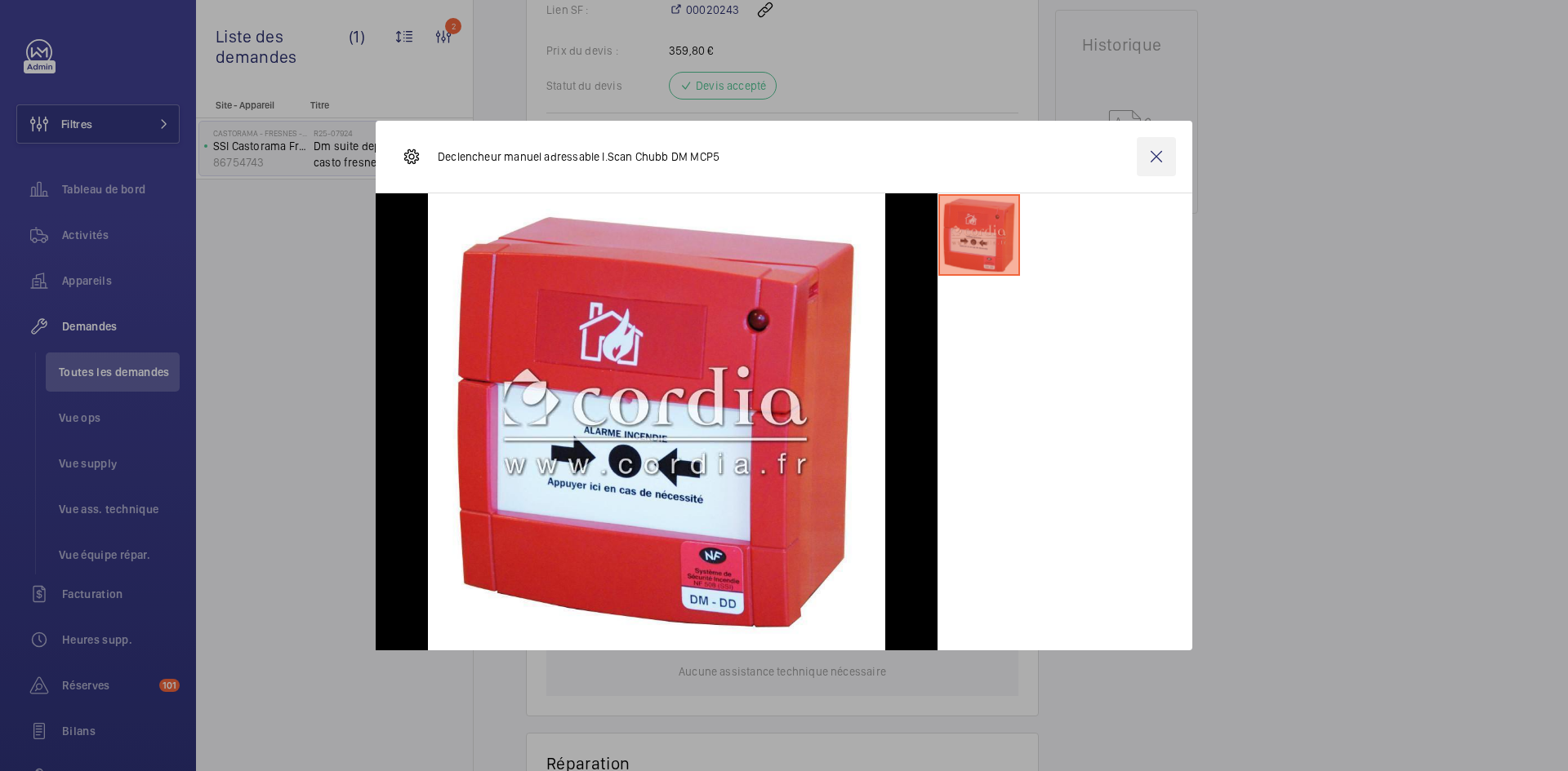
click at [1170, 162] on wm-front-icon-button at bounding box center [1156, 156] width 39 height 39
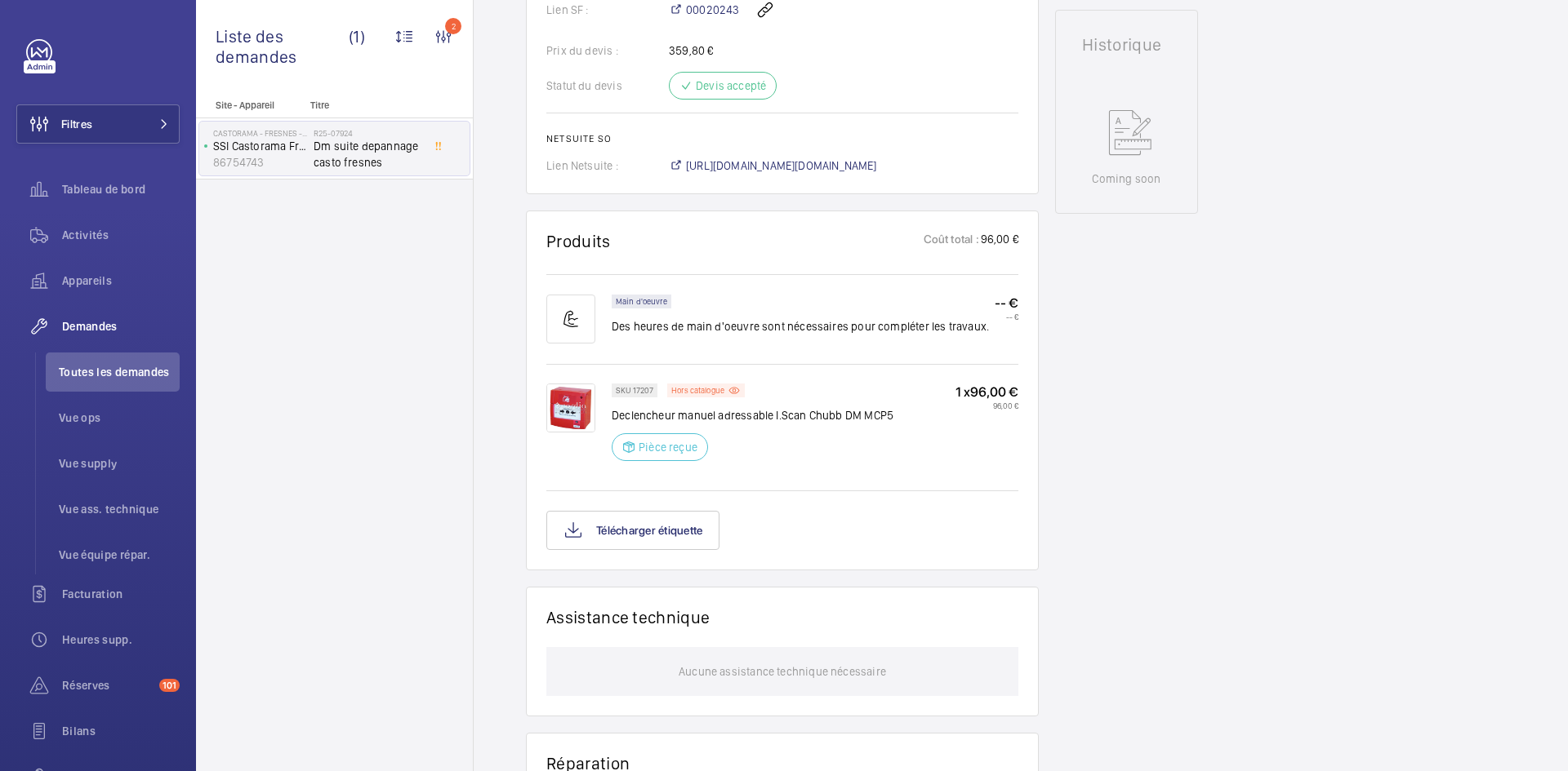
drag, startPoint x: 835, startPoint y: 180, endPoint x: 643, endPoint y: 413, distance: 301.9
click at [643, 398] on div "SKU 17207" at bounding box center [633, 391] width 45 height 14
drag, startPoint x: 654, startPoint y: 405, endPoint x: 632, endPoint y: 406, distance: 22.0
click at [632, 398] on div "SKU 17207" at bounding box center [633, 391] width 45 height 14
copy p "17207"
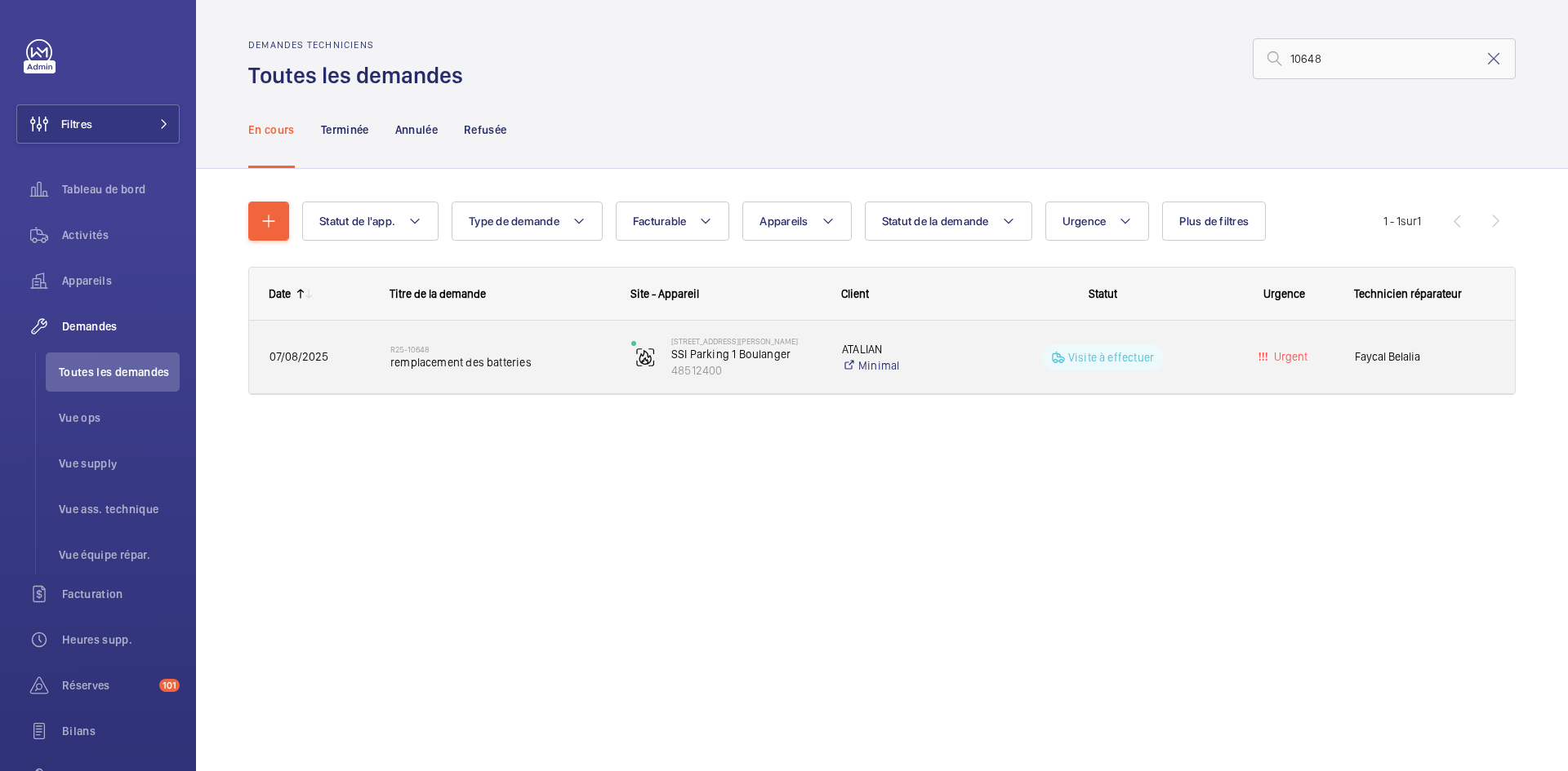
type input "10648"
click at [325, 354] on span "07/08/2025" at bounding box center [298, 356] width 59 height 13
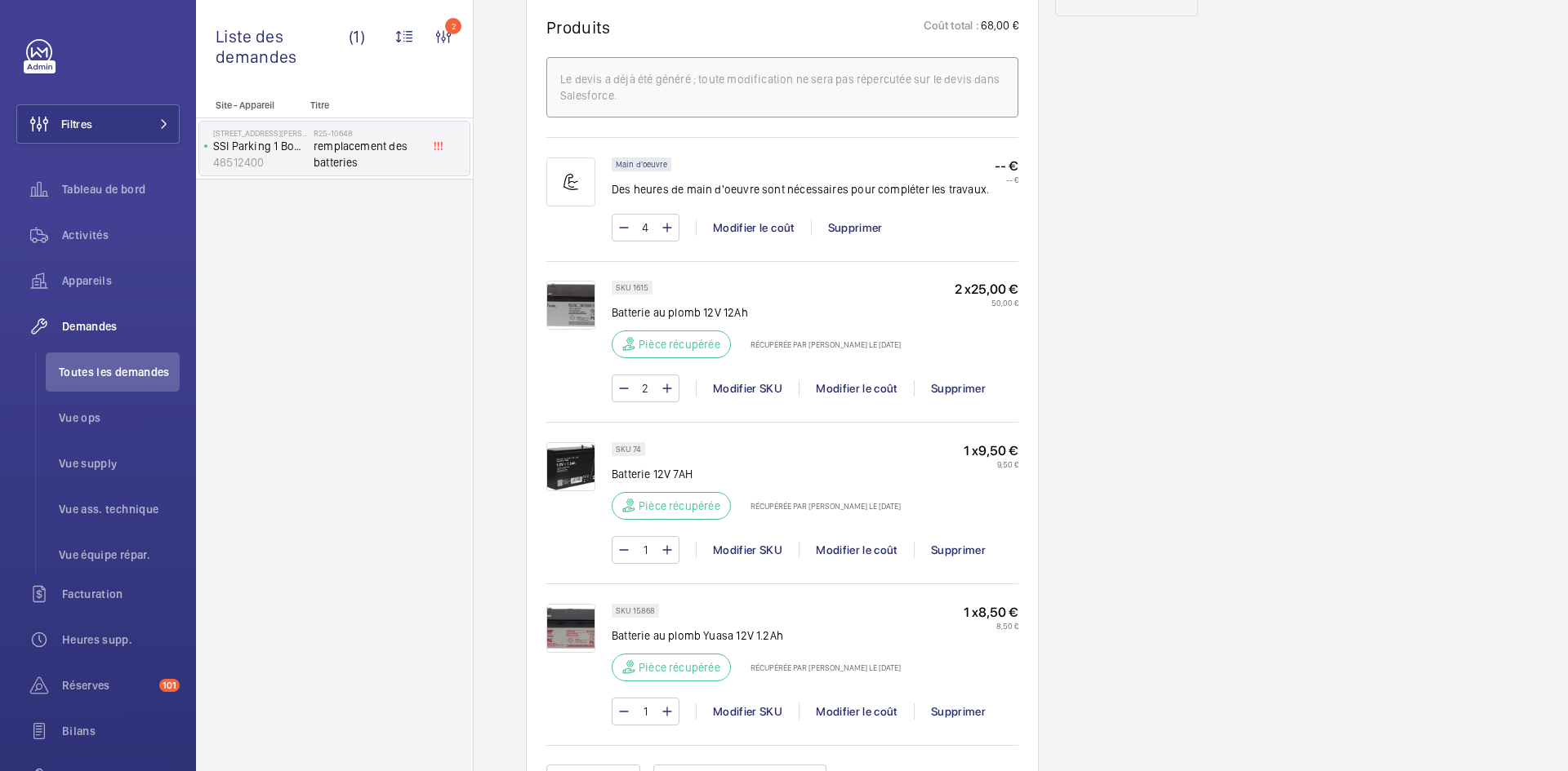
scroll to position [783, 0]
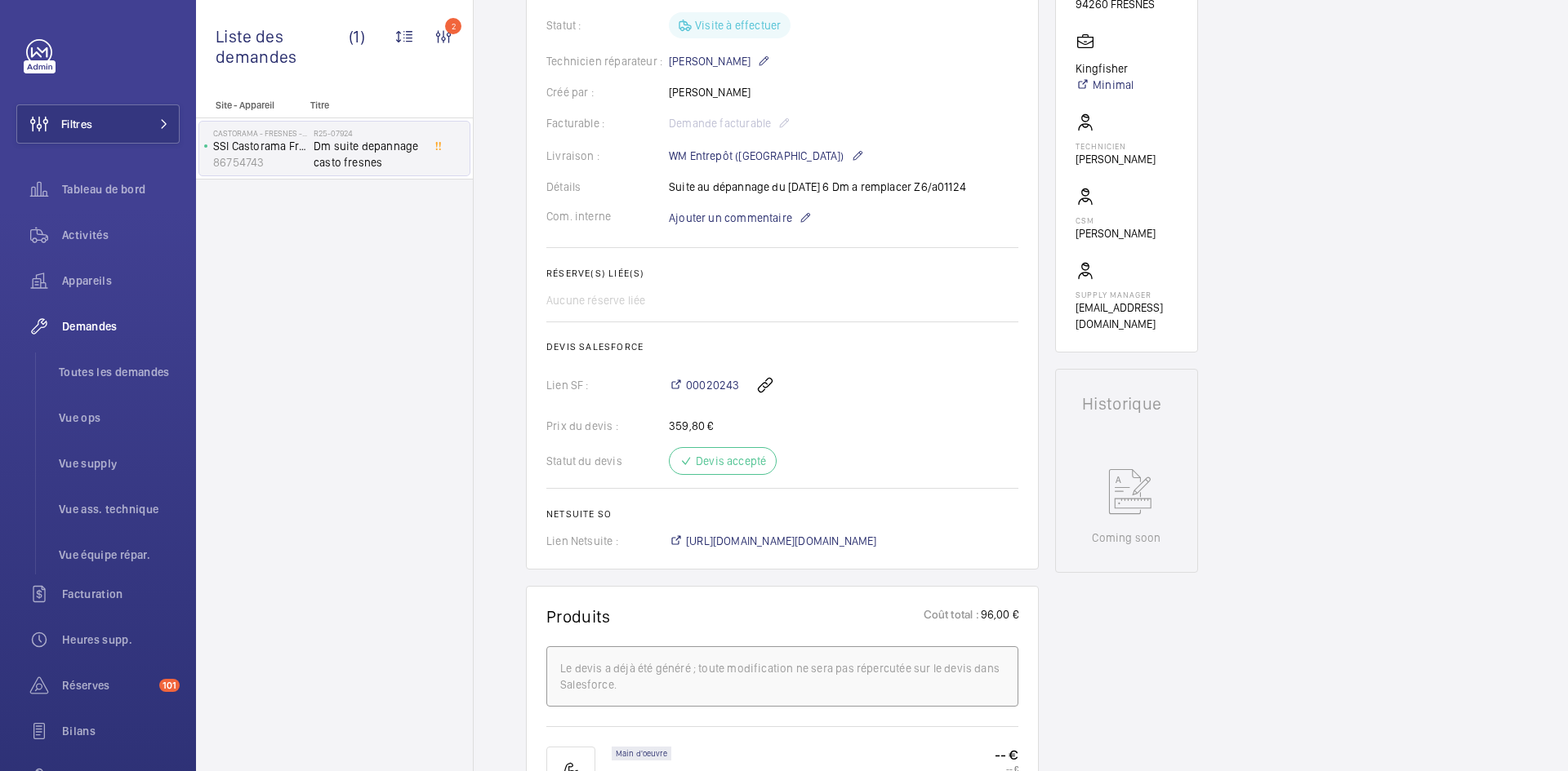
scroll to position [49, 0]
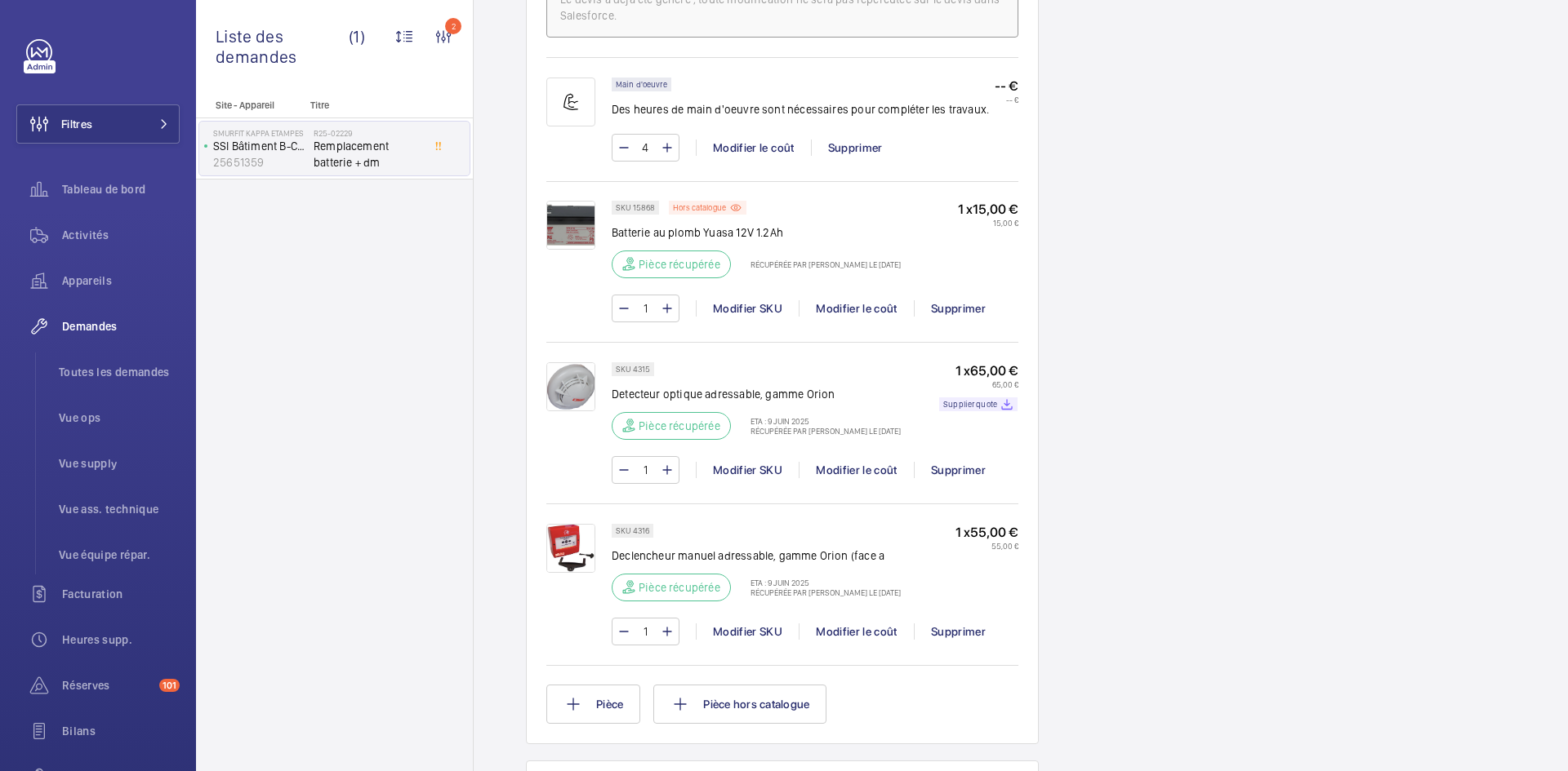
scroll to position [1110, 0]
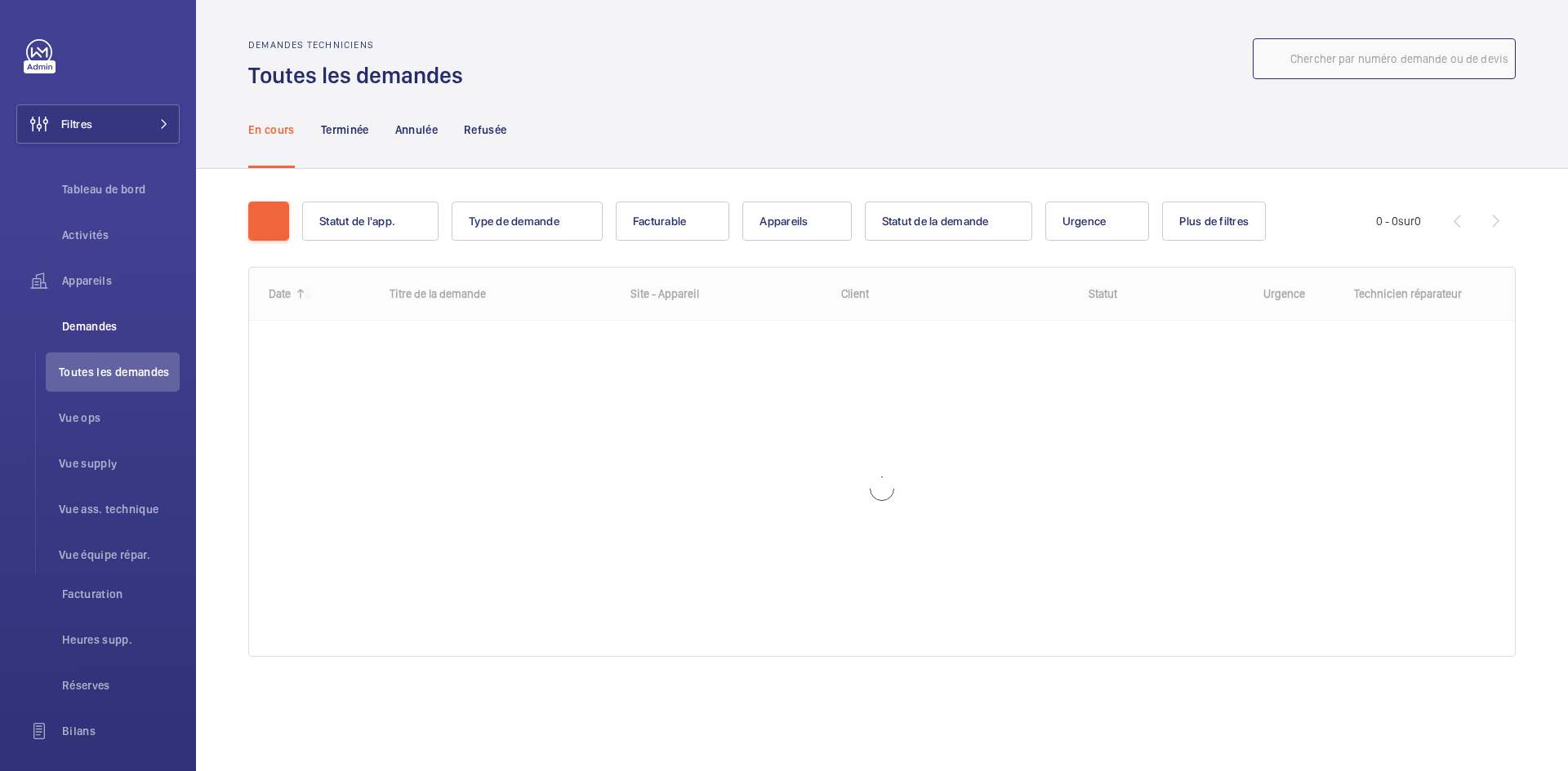
click at [1341, 59] on input "text" at bounding box center [1384, 59] width 263 height 41
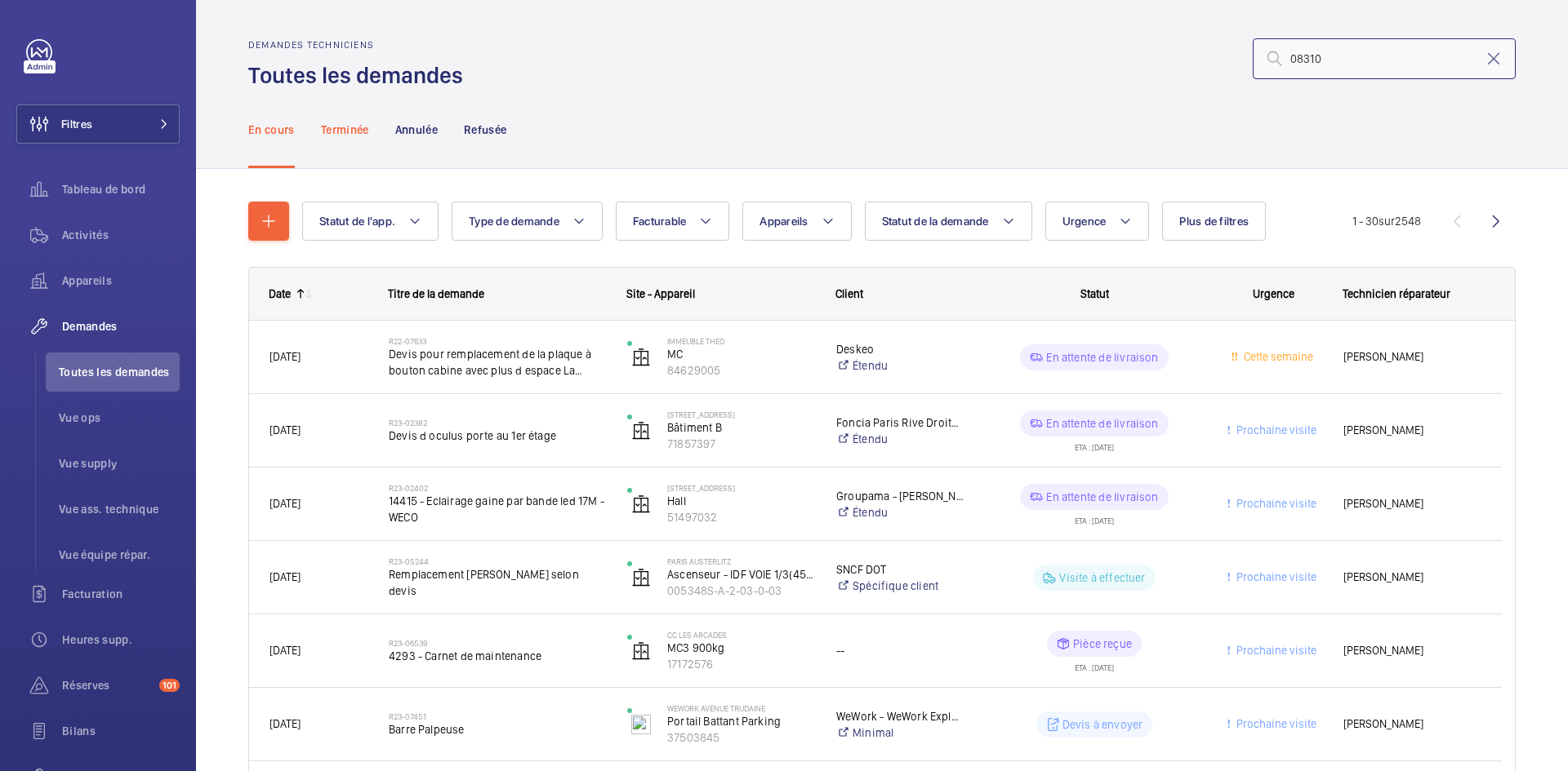
type input "08310"
click at [330, 131] on p "Terminée" at bounding box center [345, 130] width 48 height 16
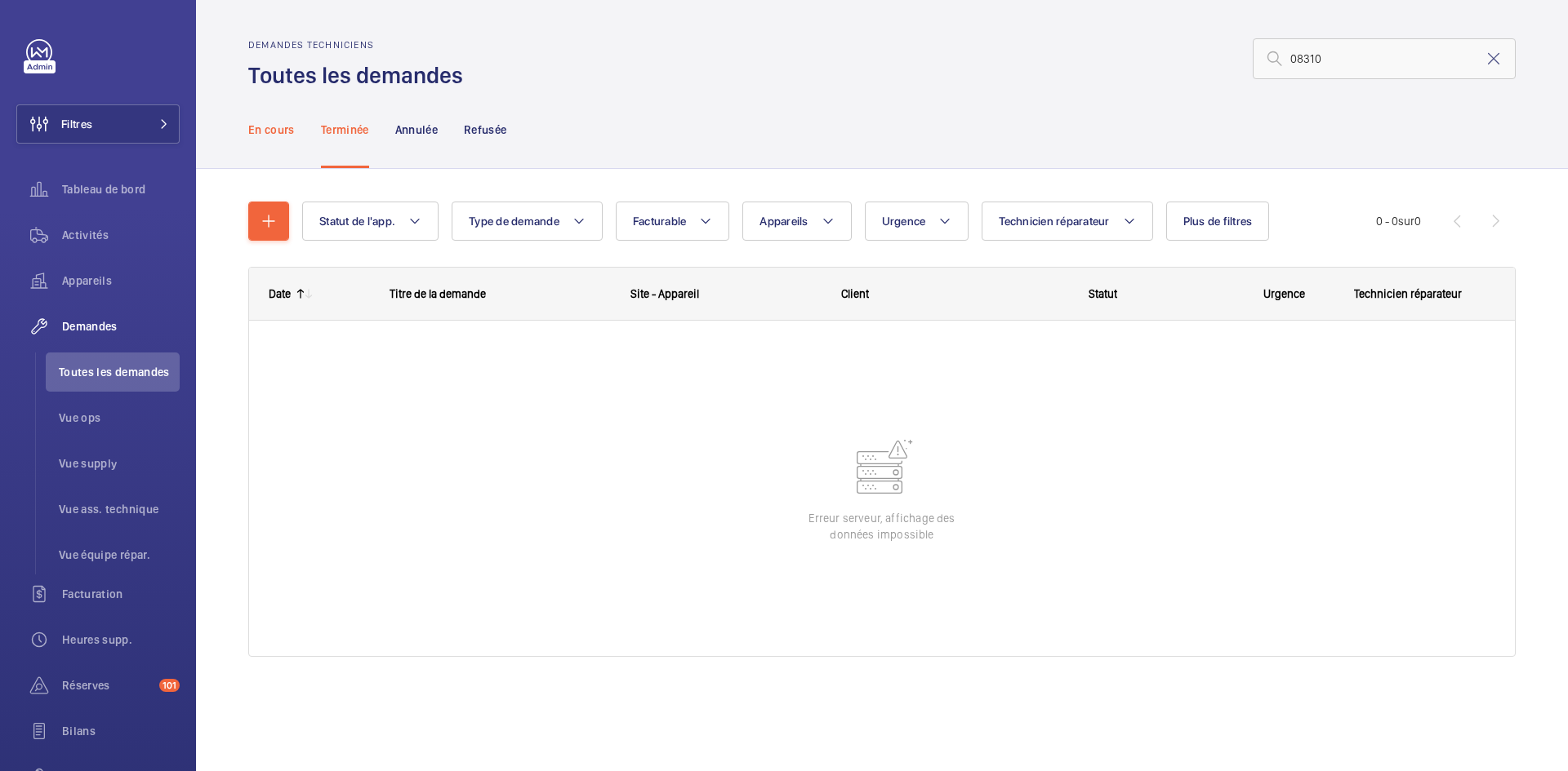
click at [280, 133] on p "En cours" at bounding box center [271, 130] width 46 height 16
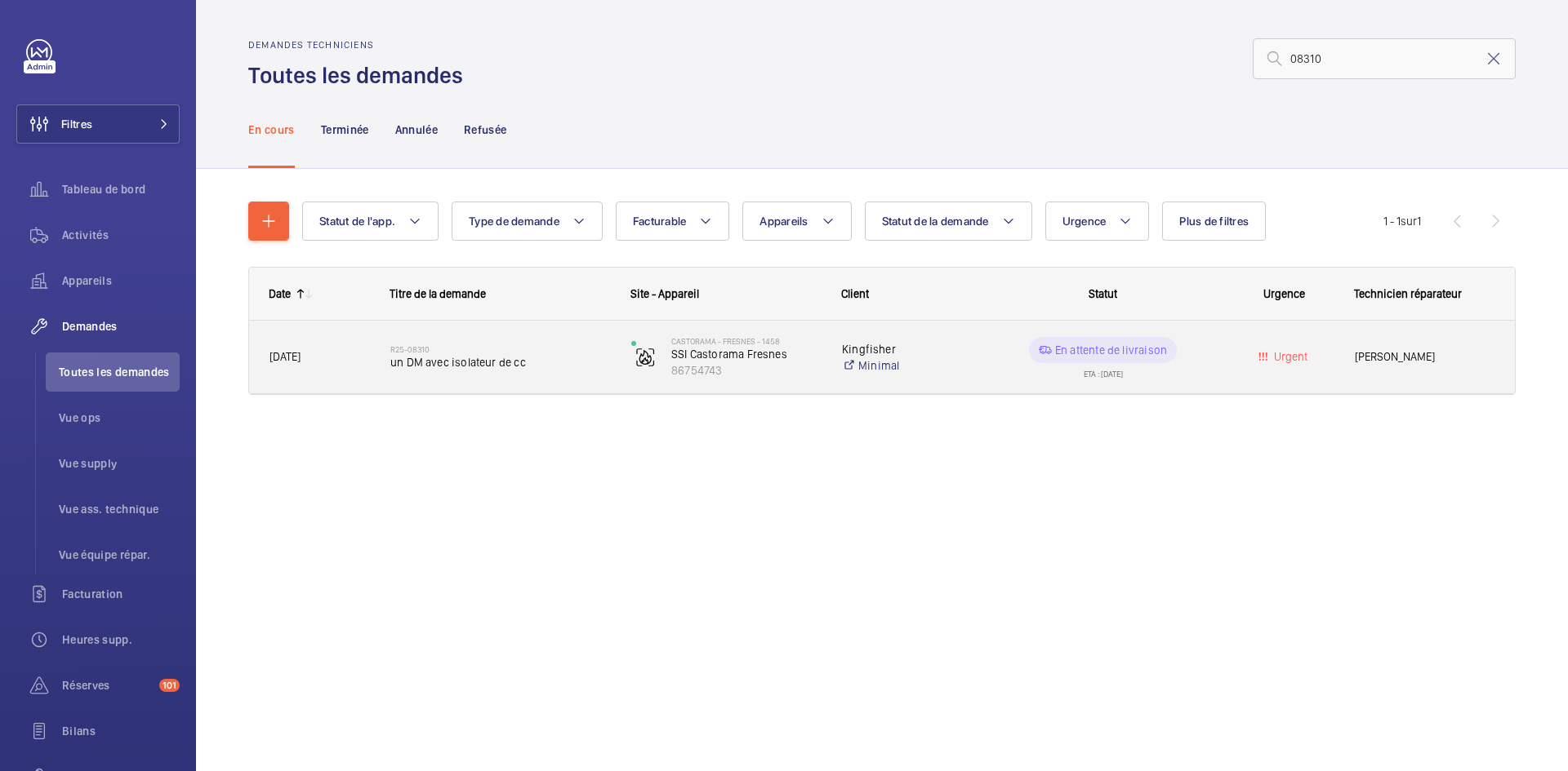
click at [357, 358] on span "[DATE]" at bounding box center [319, 357] width 99 height 19
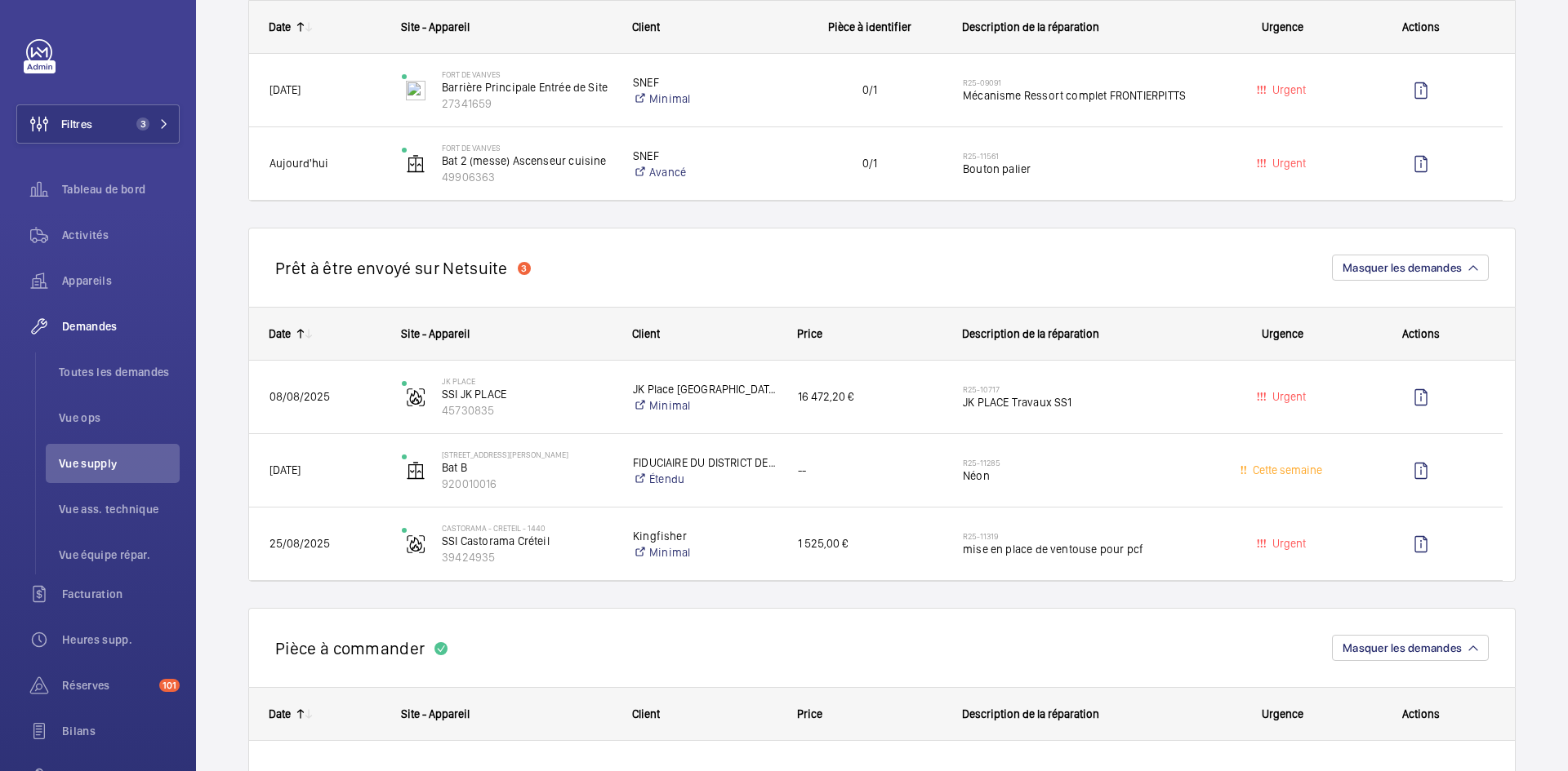
scroll to position [1306, 0]
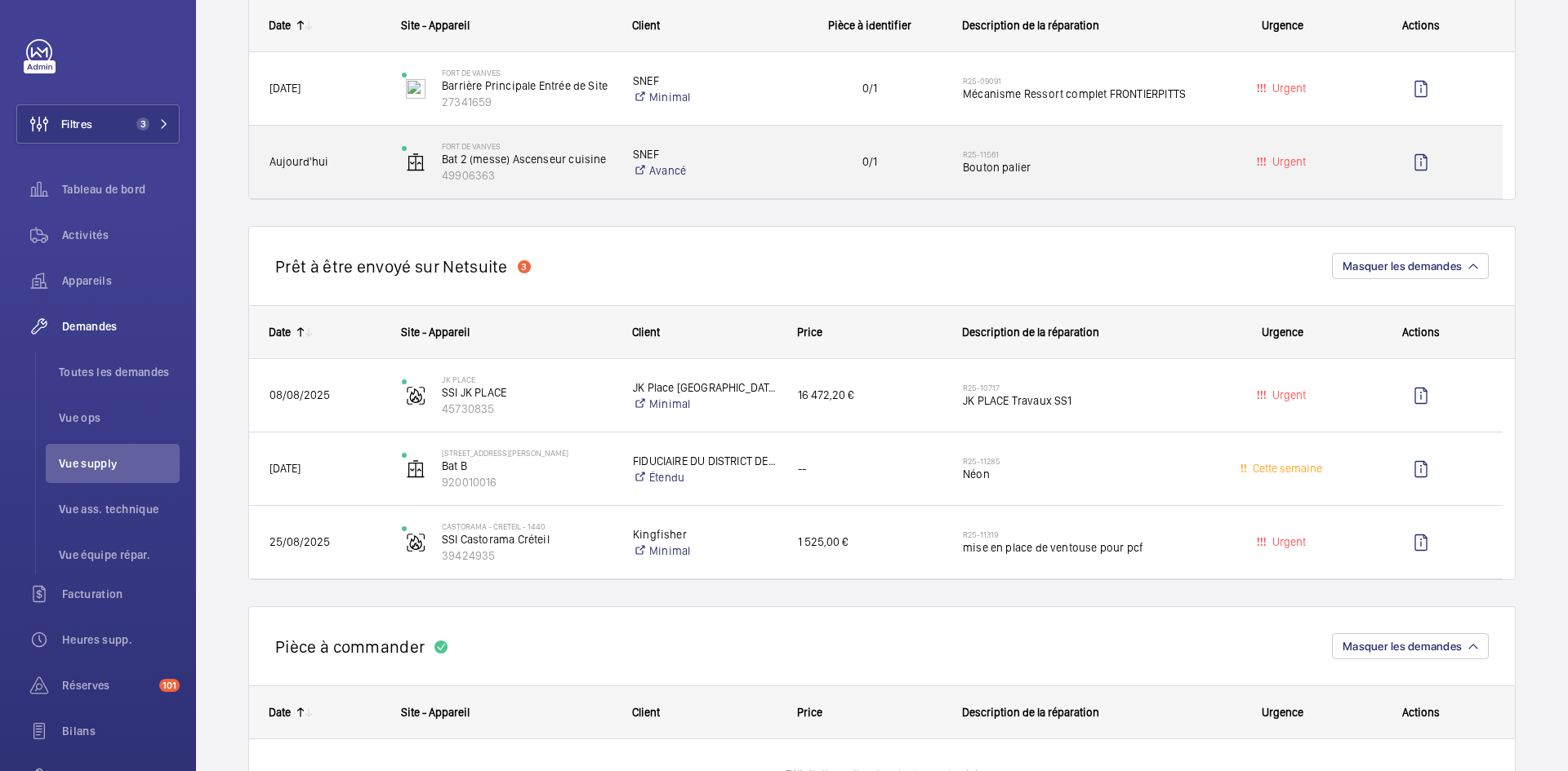
click at [345, 163] on span "Aujourd'hui" at bounding box center [324, 162] width 111 height 19
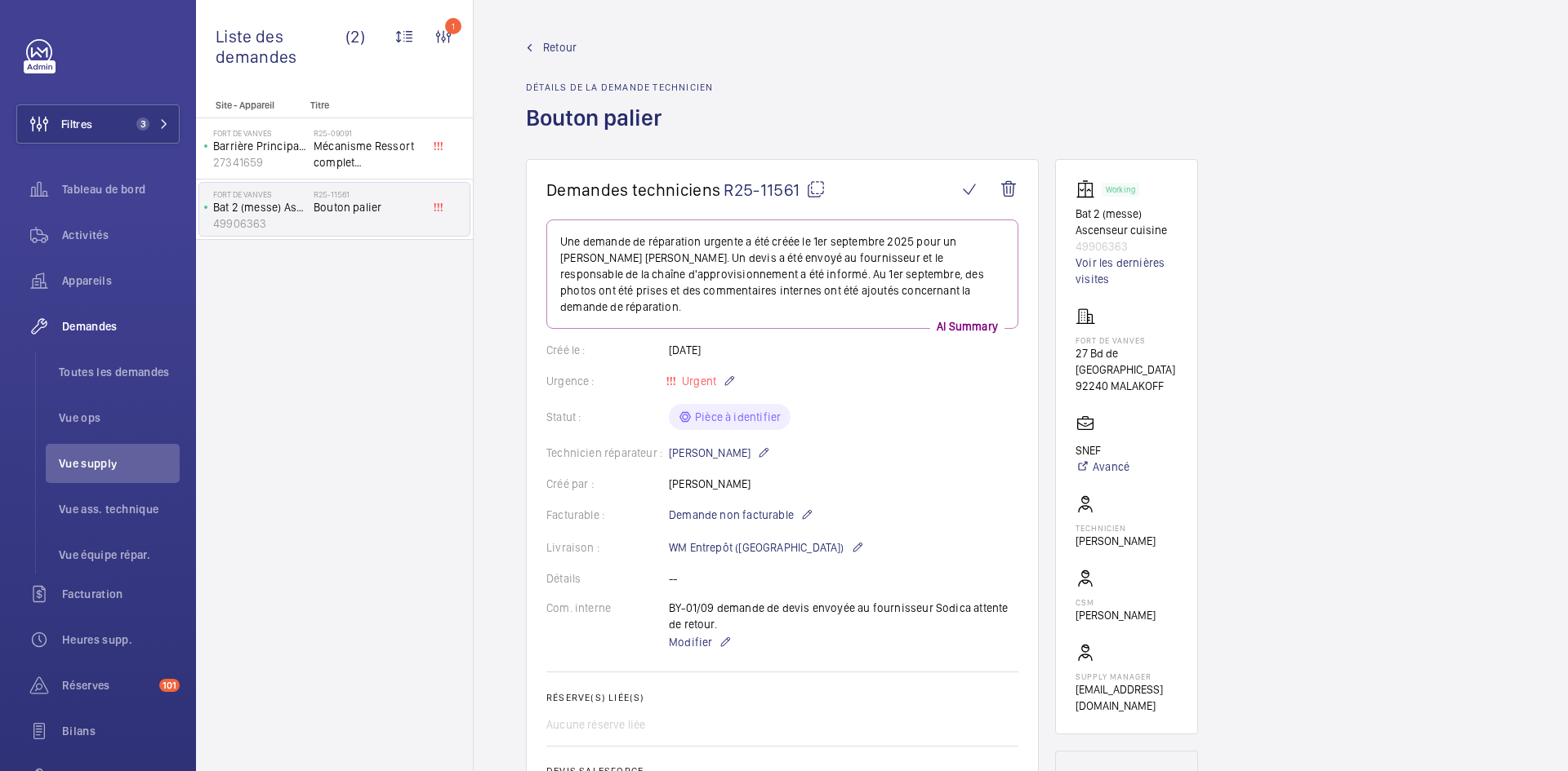
click at [563, 46] on span "Retour" at bounding box center [560, 47] width 34 height 16
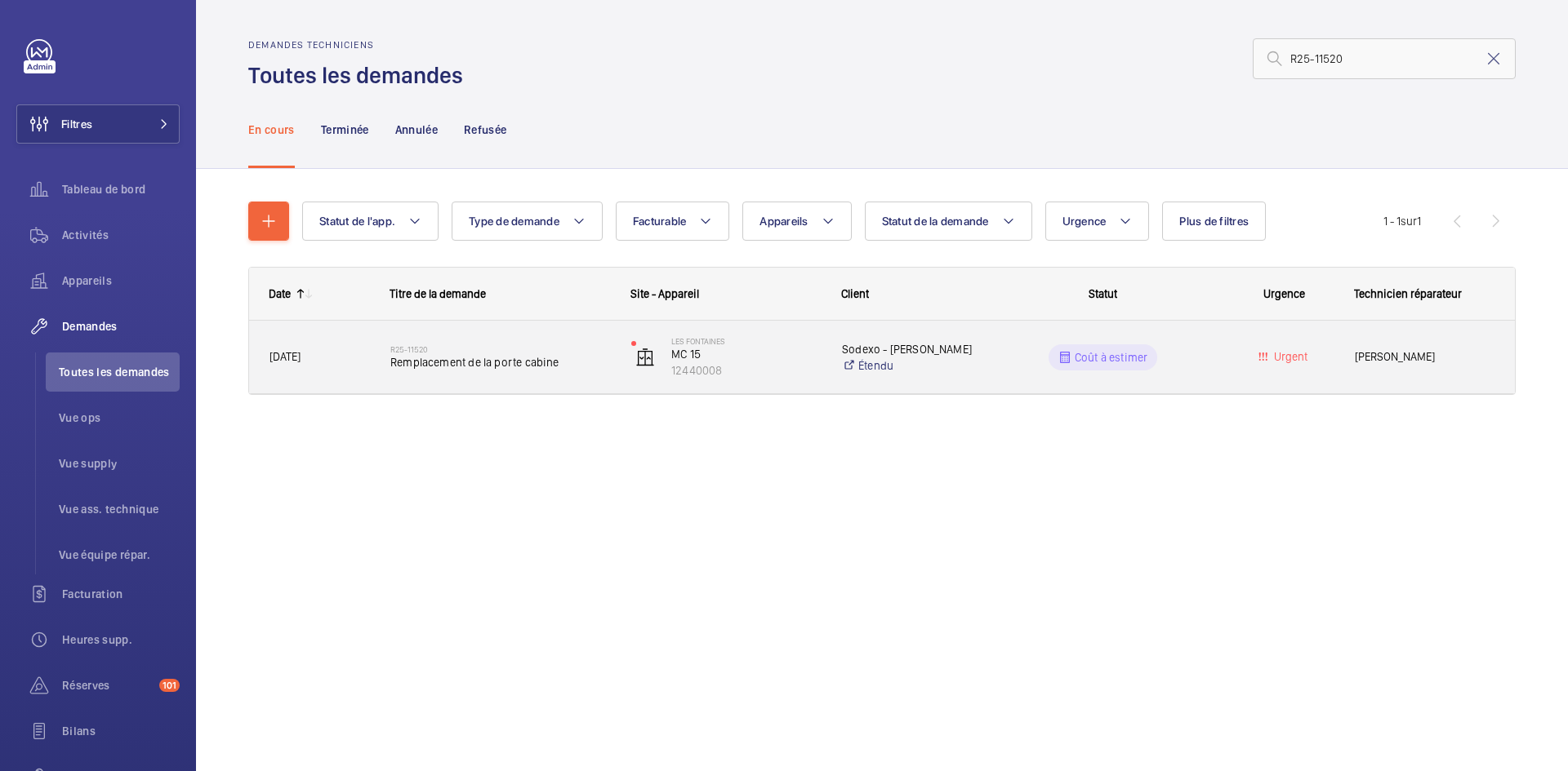
type input "R25-11520"
click at [355, 362] on span "[DATE]" at bounding box center [319, 357] width 99 height 19
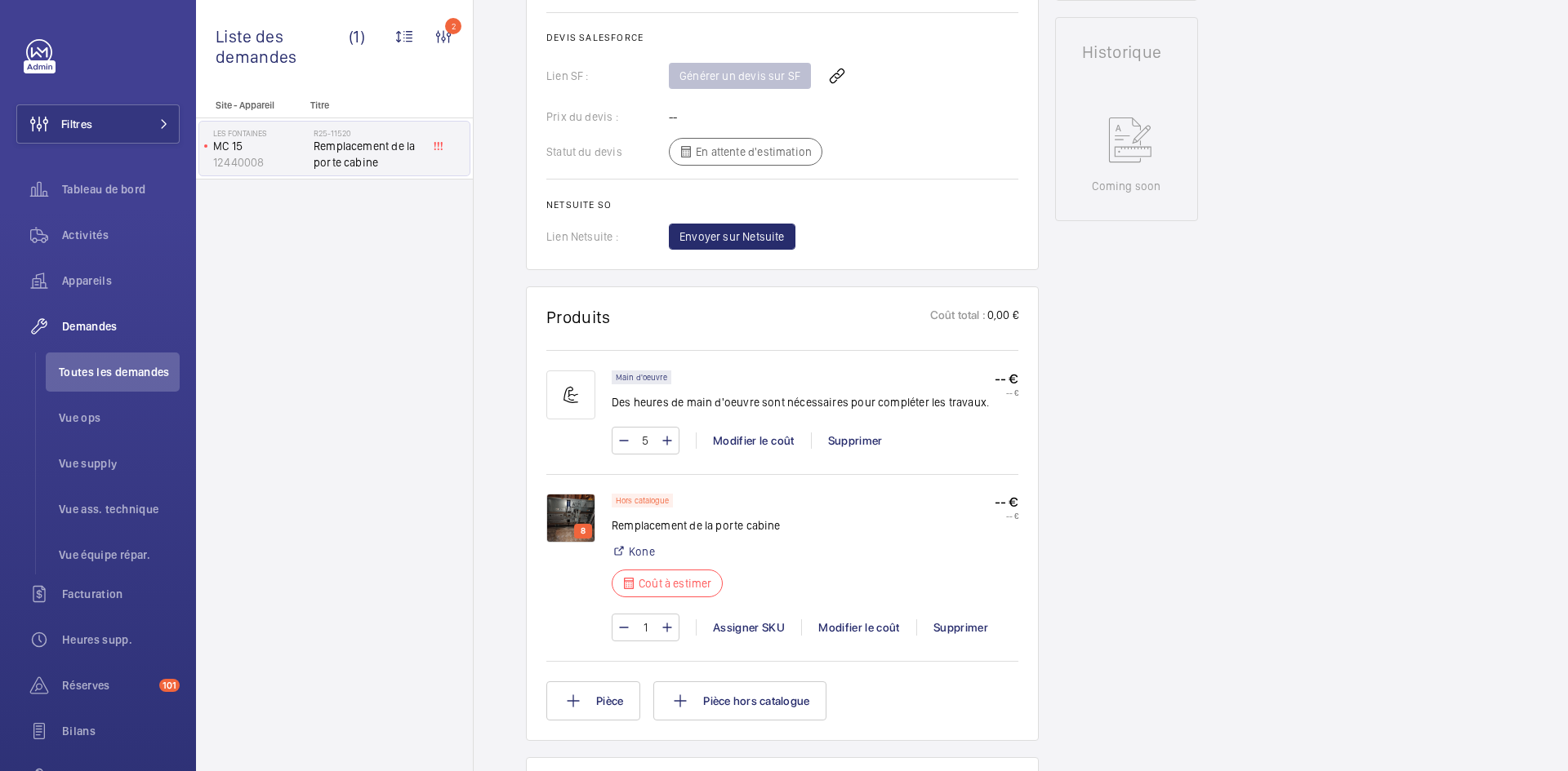
scroll to position [735, 0]
click at [879, 633] on div "Modifier le coût" at bounding box center [859, 627] width 115 height 16
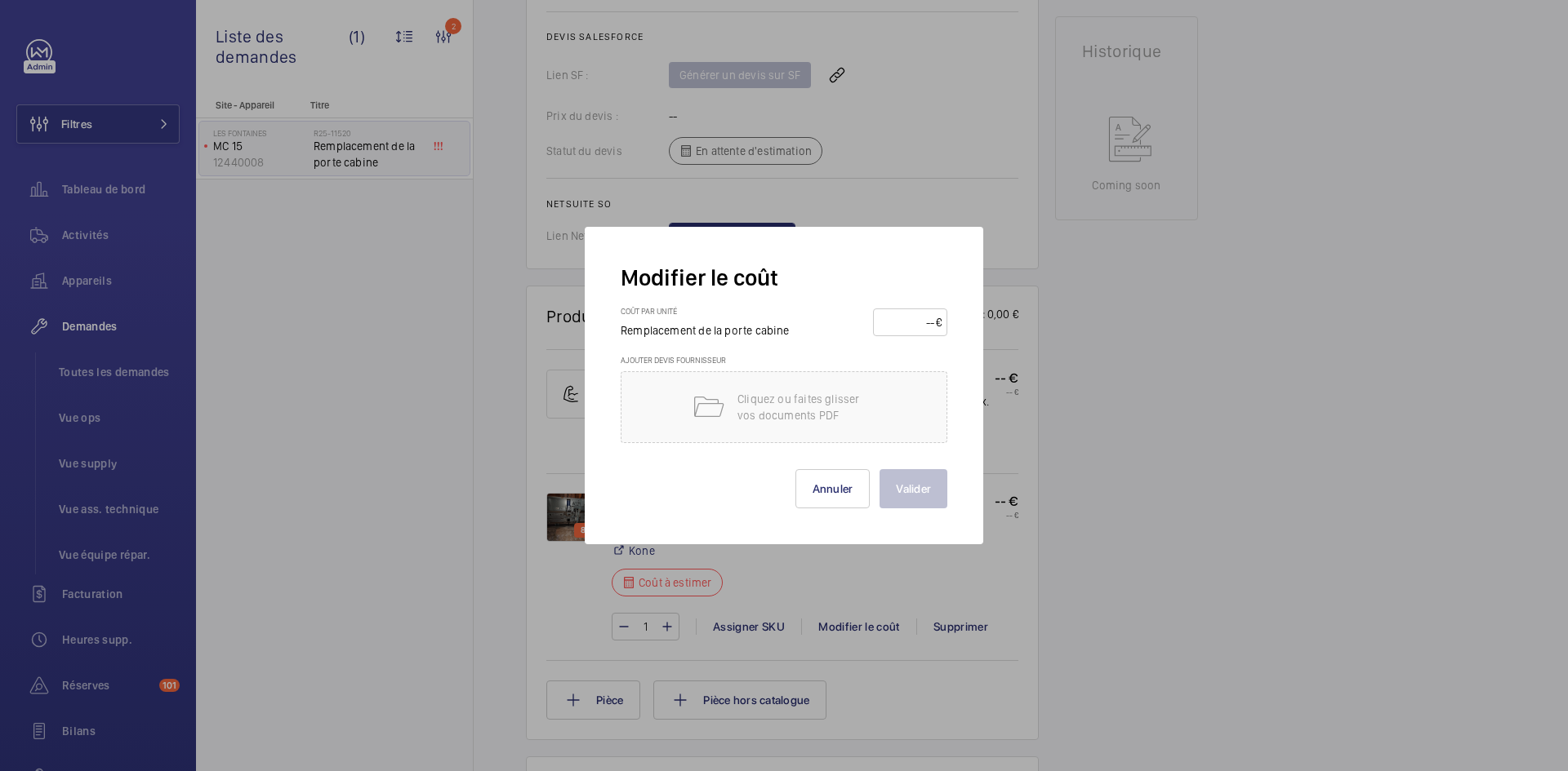
click at [905, 319] on input "number" at bounding box center [907, 322] width 57 height 26
type input "2700"
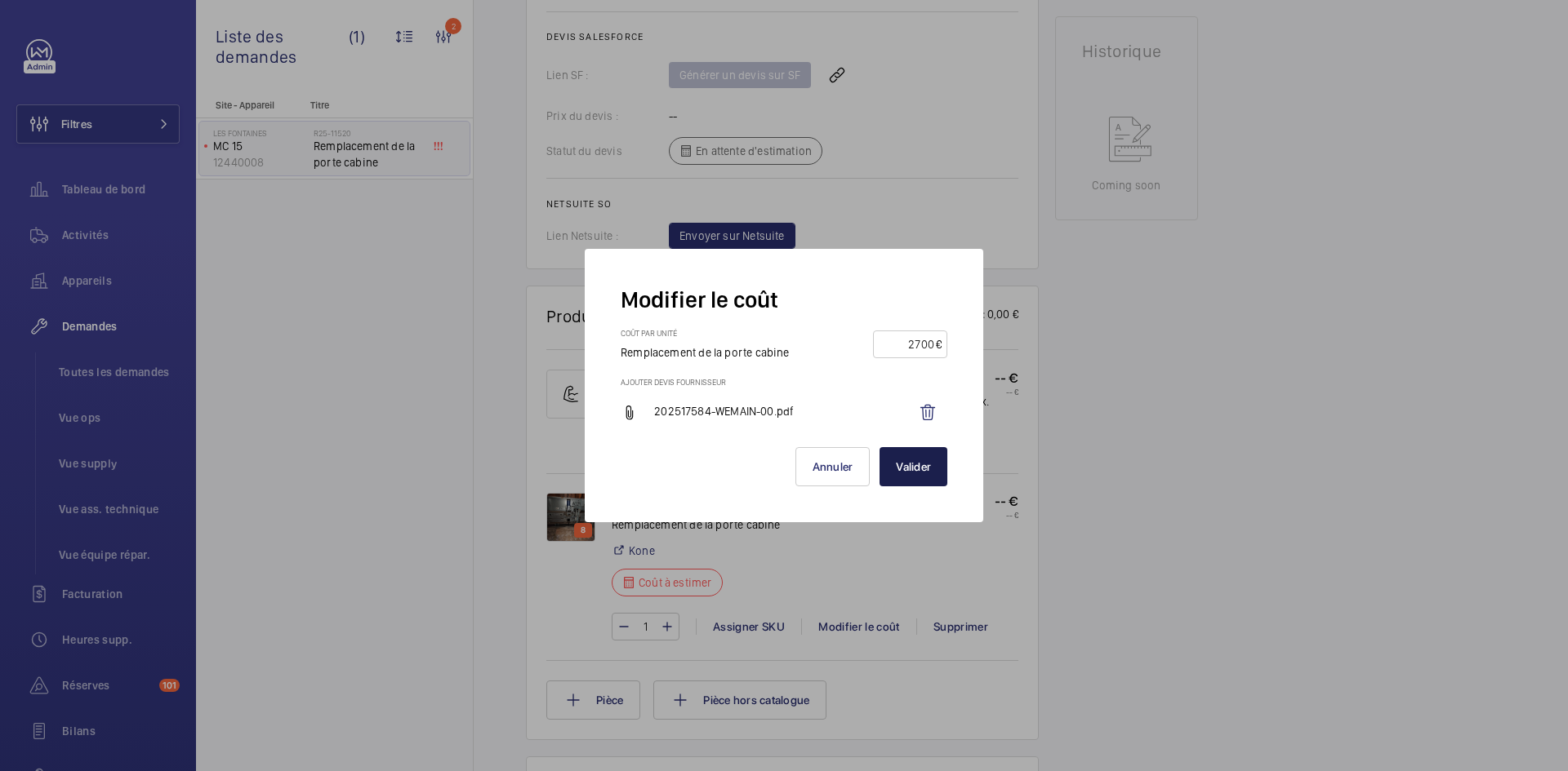
click at [923, 470] on button "Valider" at bounding box center [913, 467] width 68 height 39
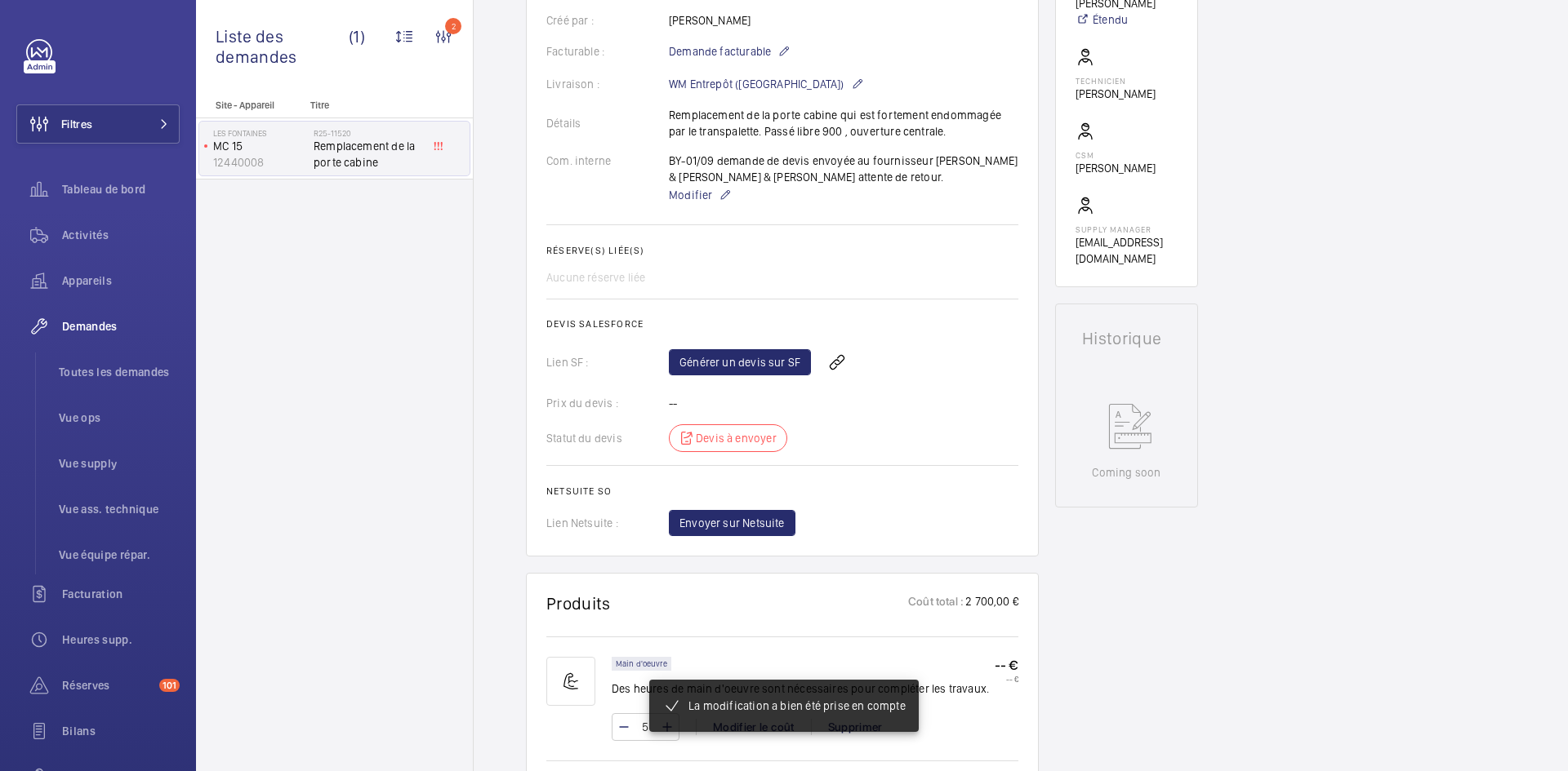
scroll to position [457, 0]
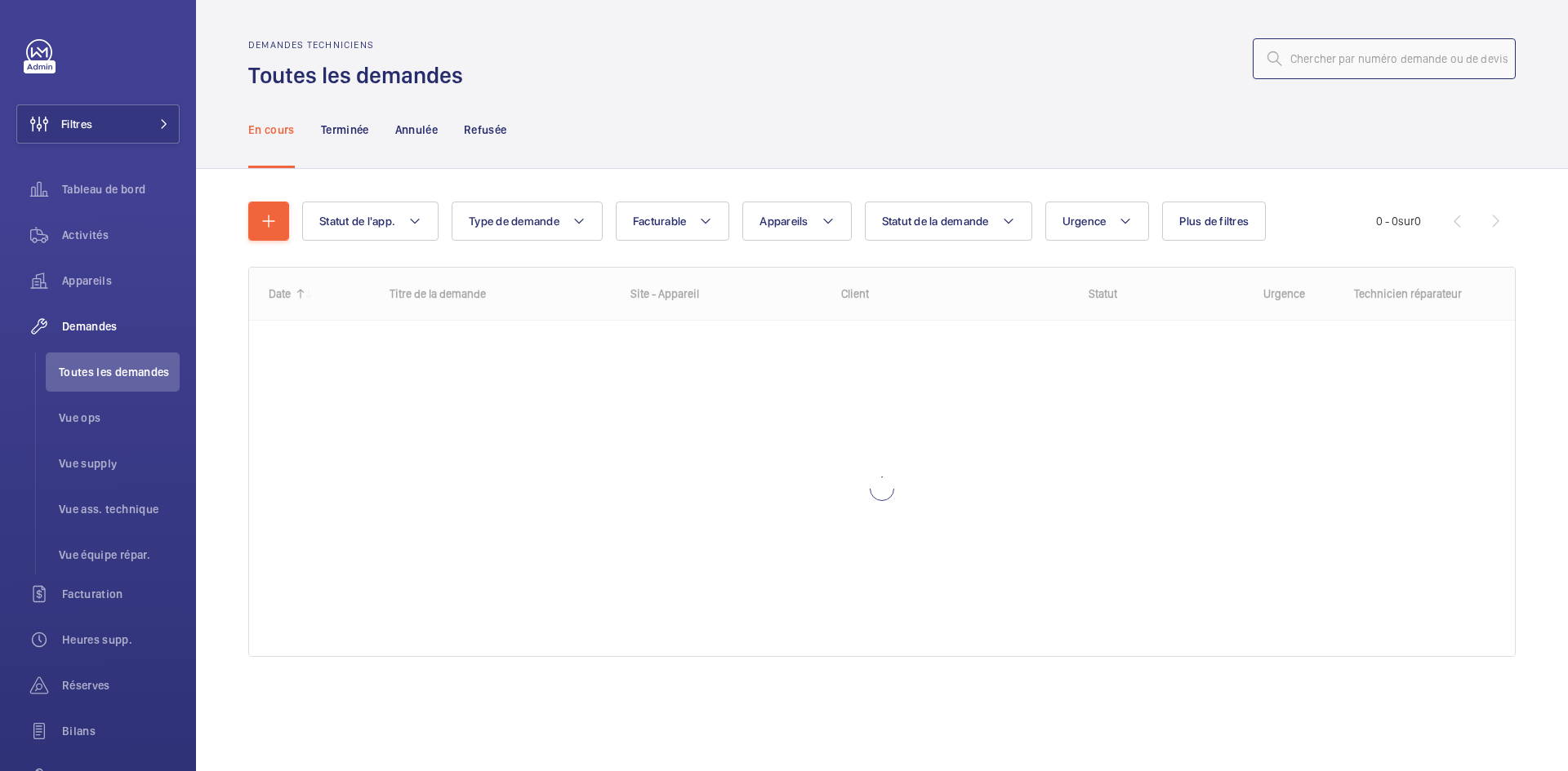
click at [1384, 54] on input "text" at bounding box center [1384, 59] width 263 height 41
paste input "R25-11521"
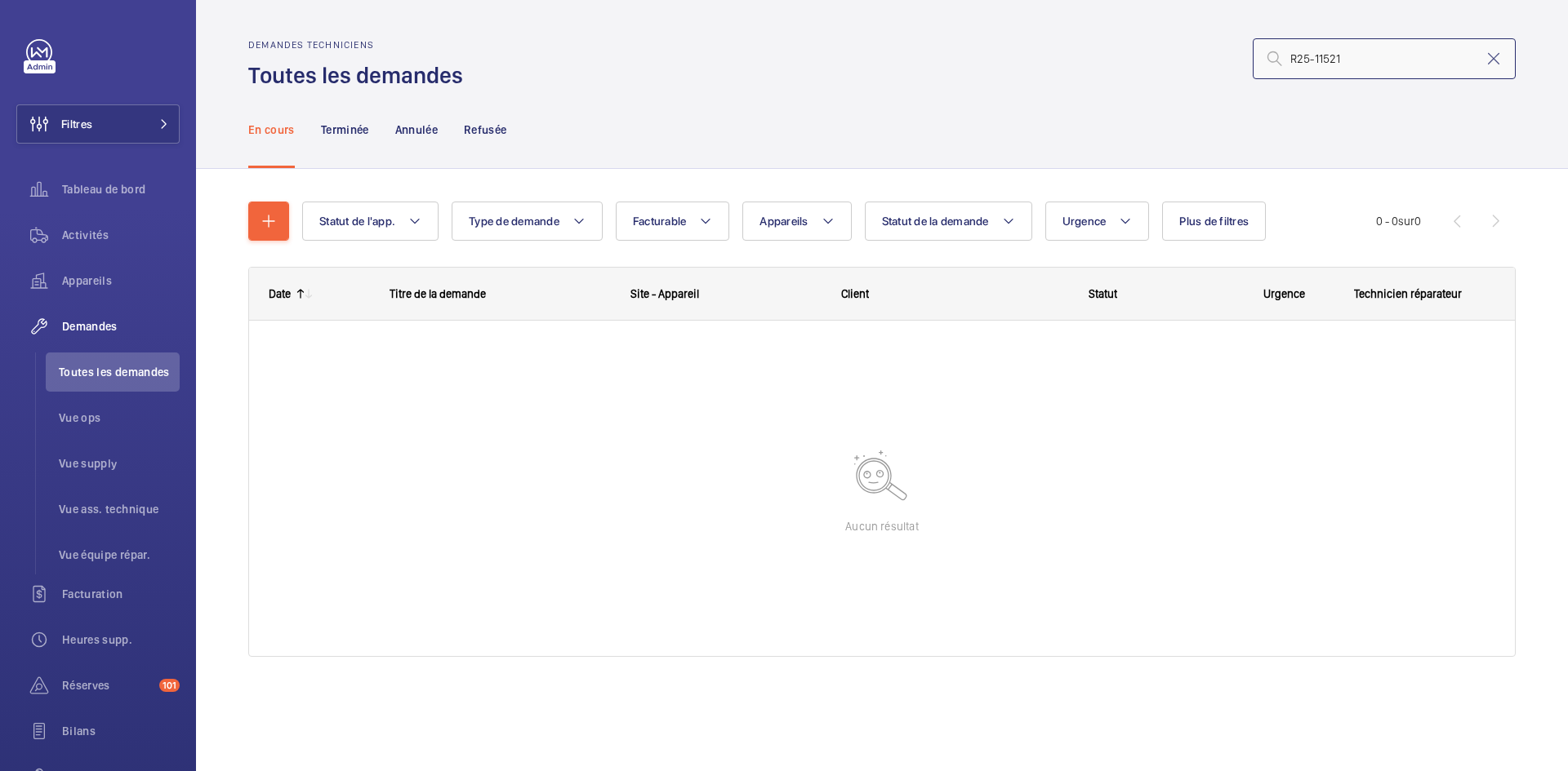
click at [1293, 53] on input "R25-11521" at bounding box center [1384, 59] width 263 height 41
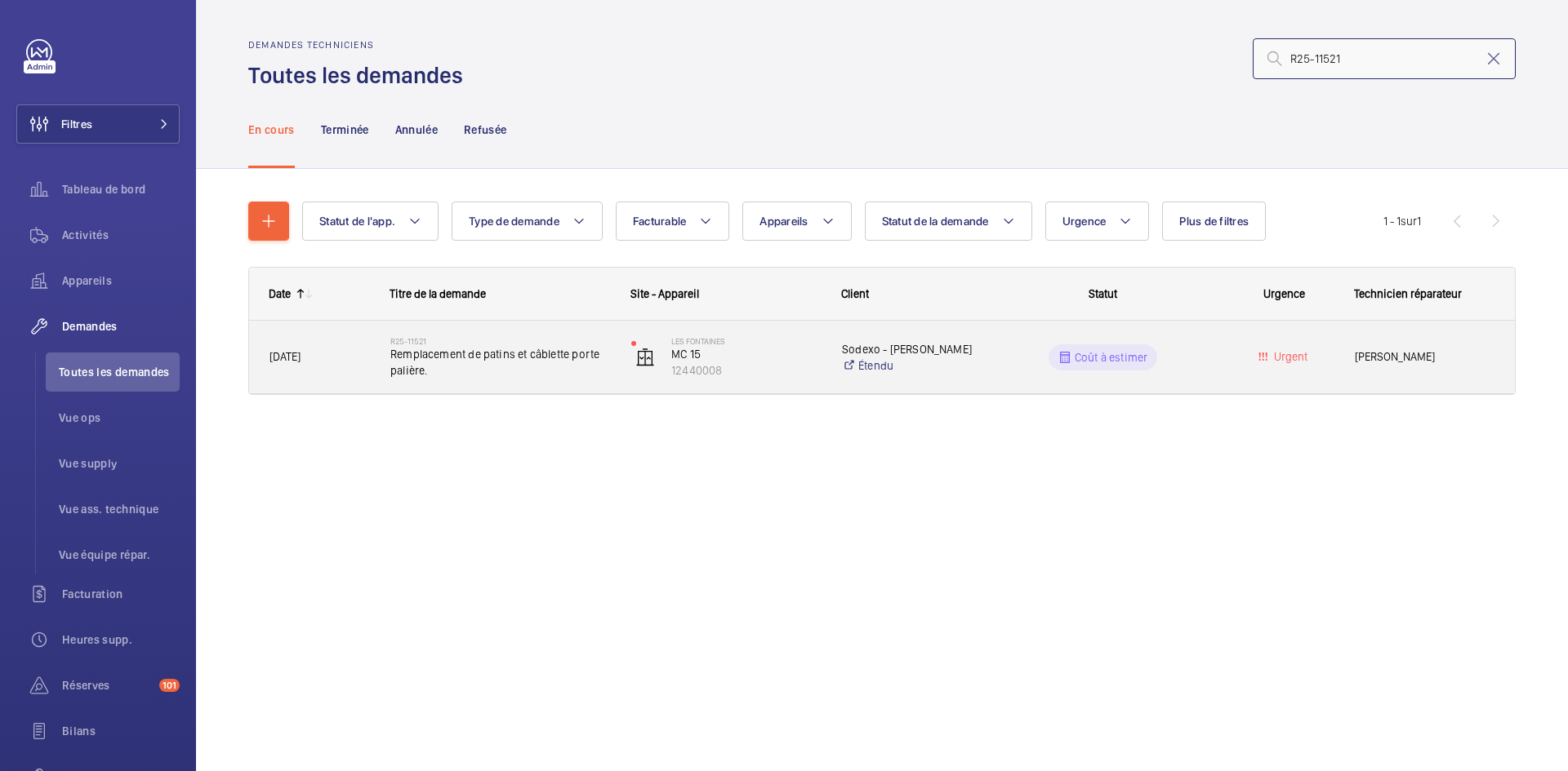
type input "R25-11521"
click at [344, 354] on span "[DATE]" at bounding box center [319, 357] width 99 height 19
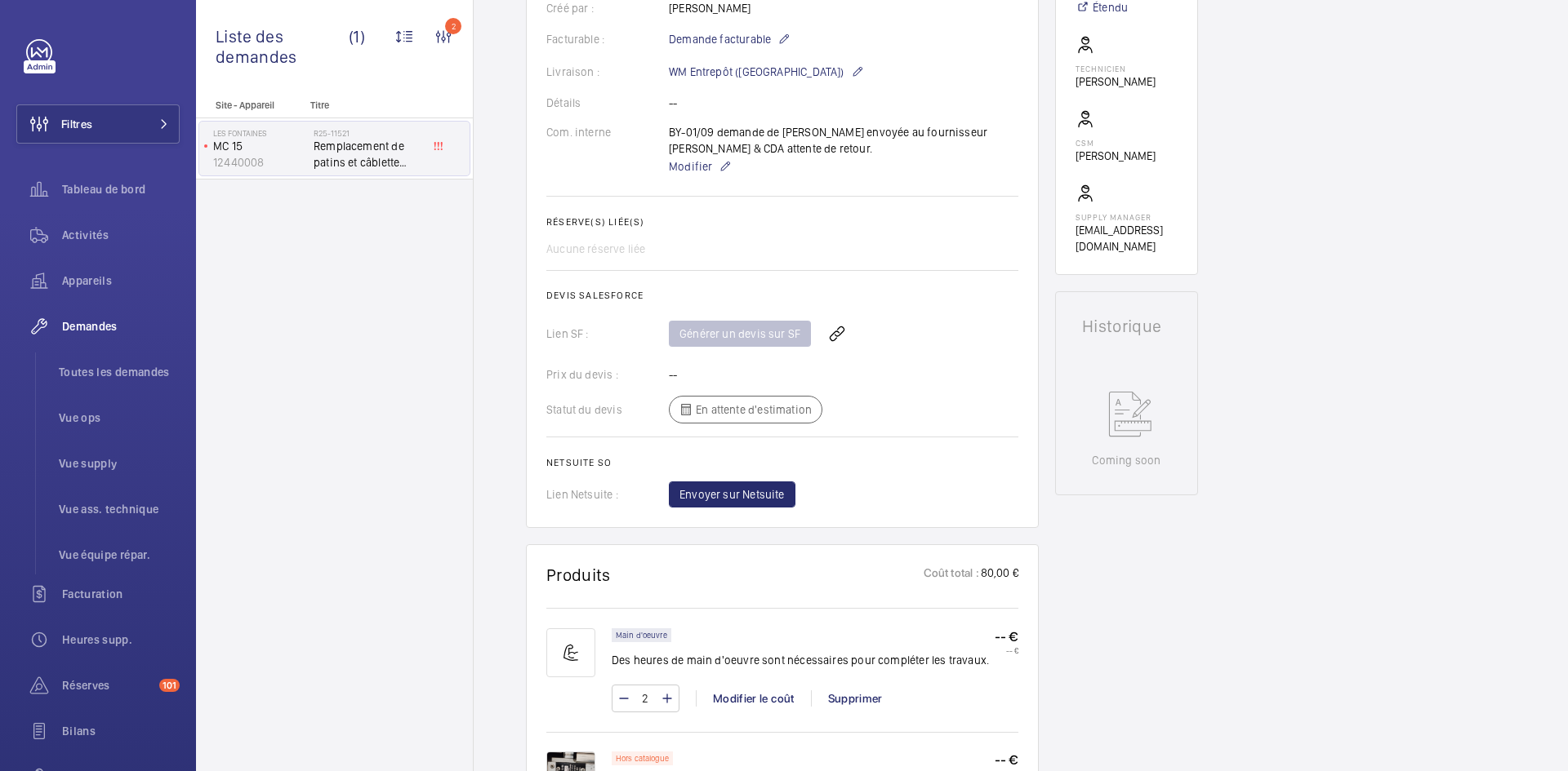
scroll to position [816, 0]
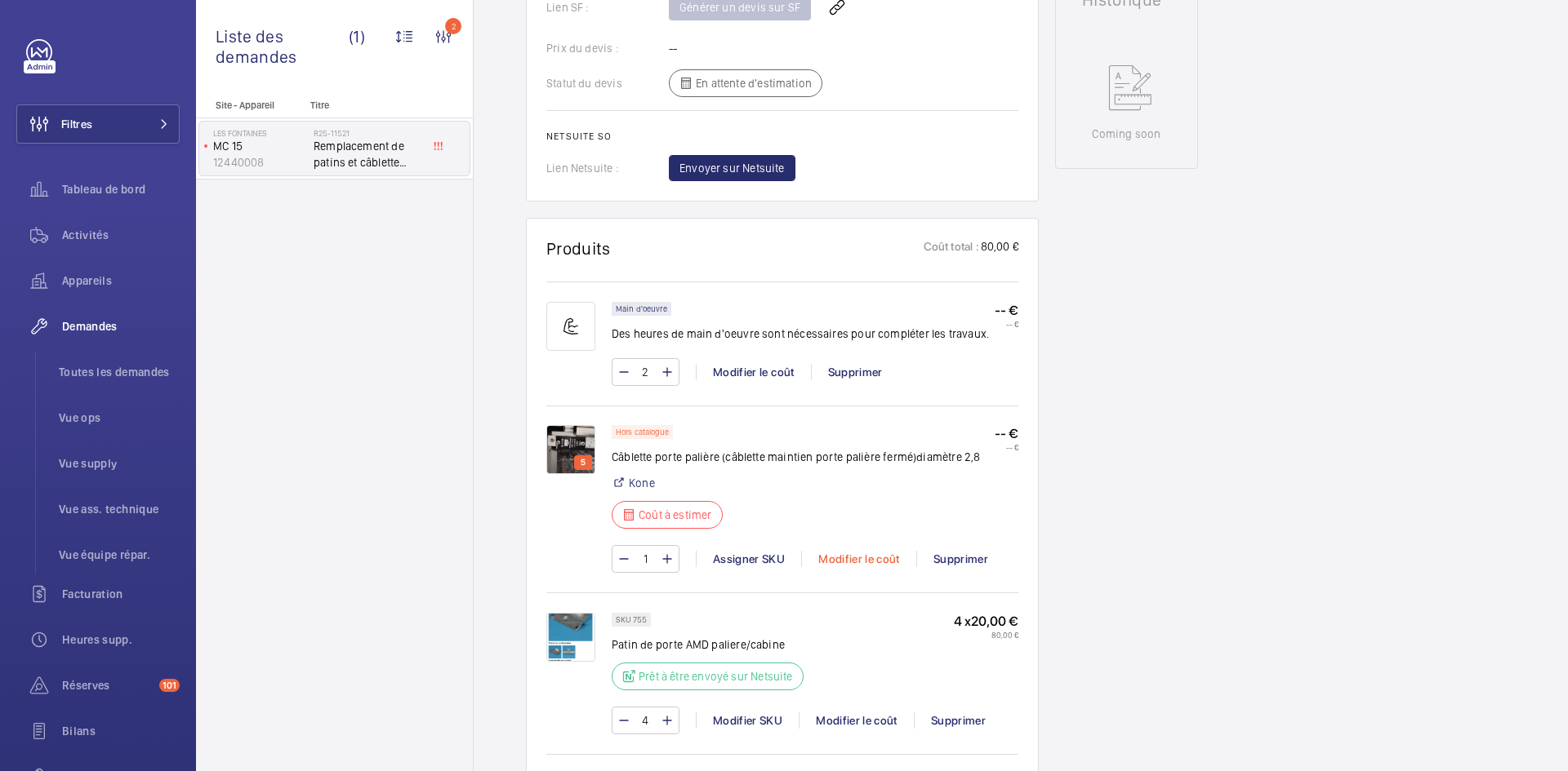
click at [872, 558] on div "Modifier le coût" at bounding box center [859, 559] width 115 height 16
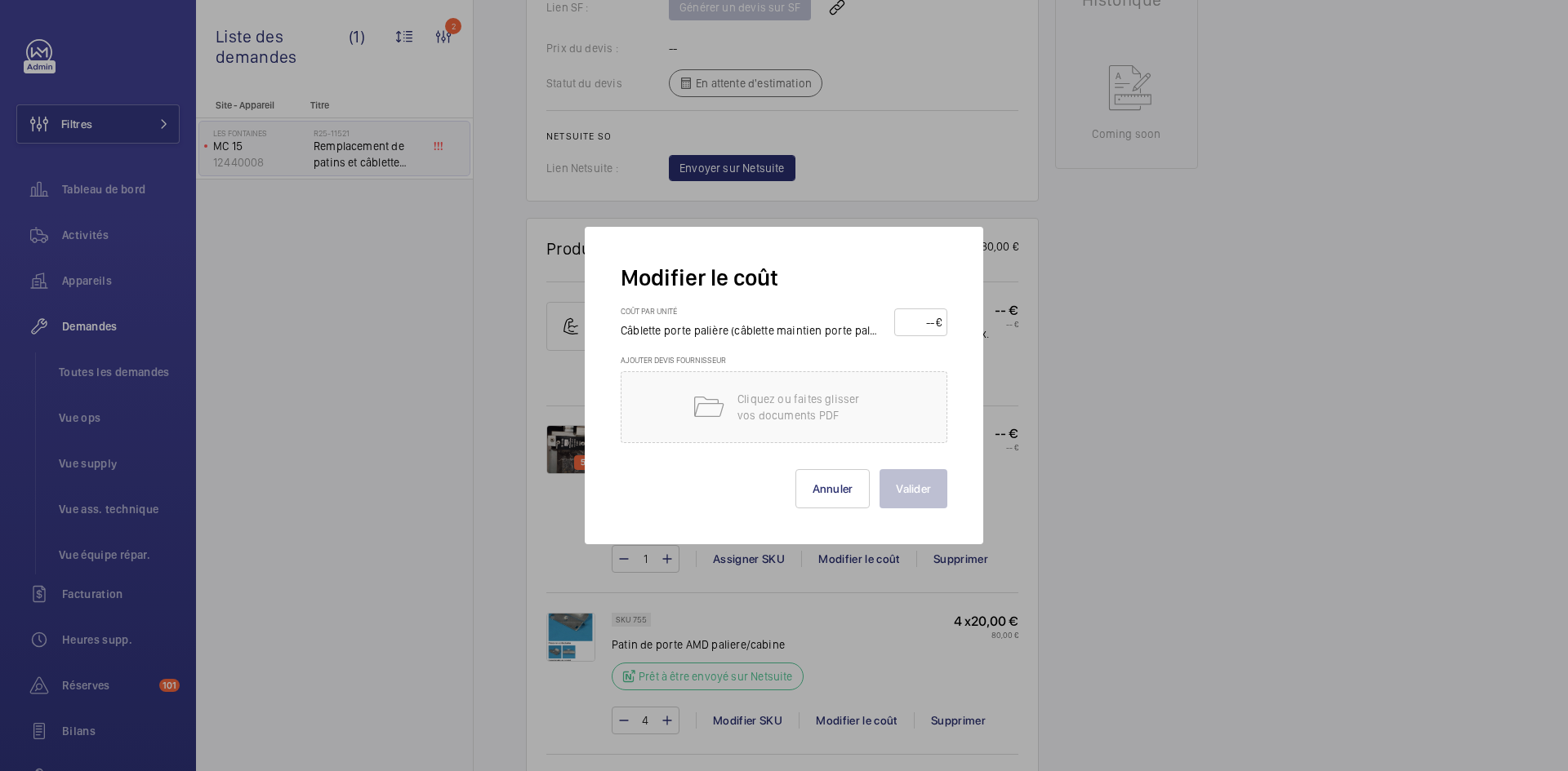
click at [920, 324] on input "number" at bounding box center [918, 322] width 36 height 26
type input "250"
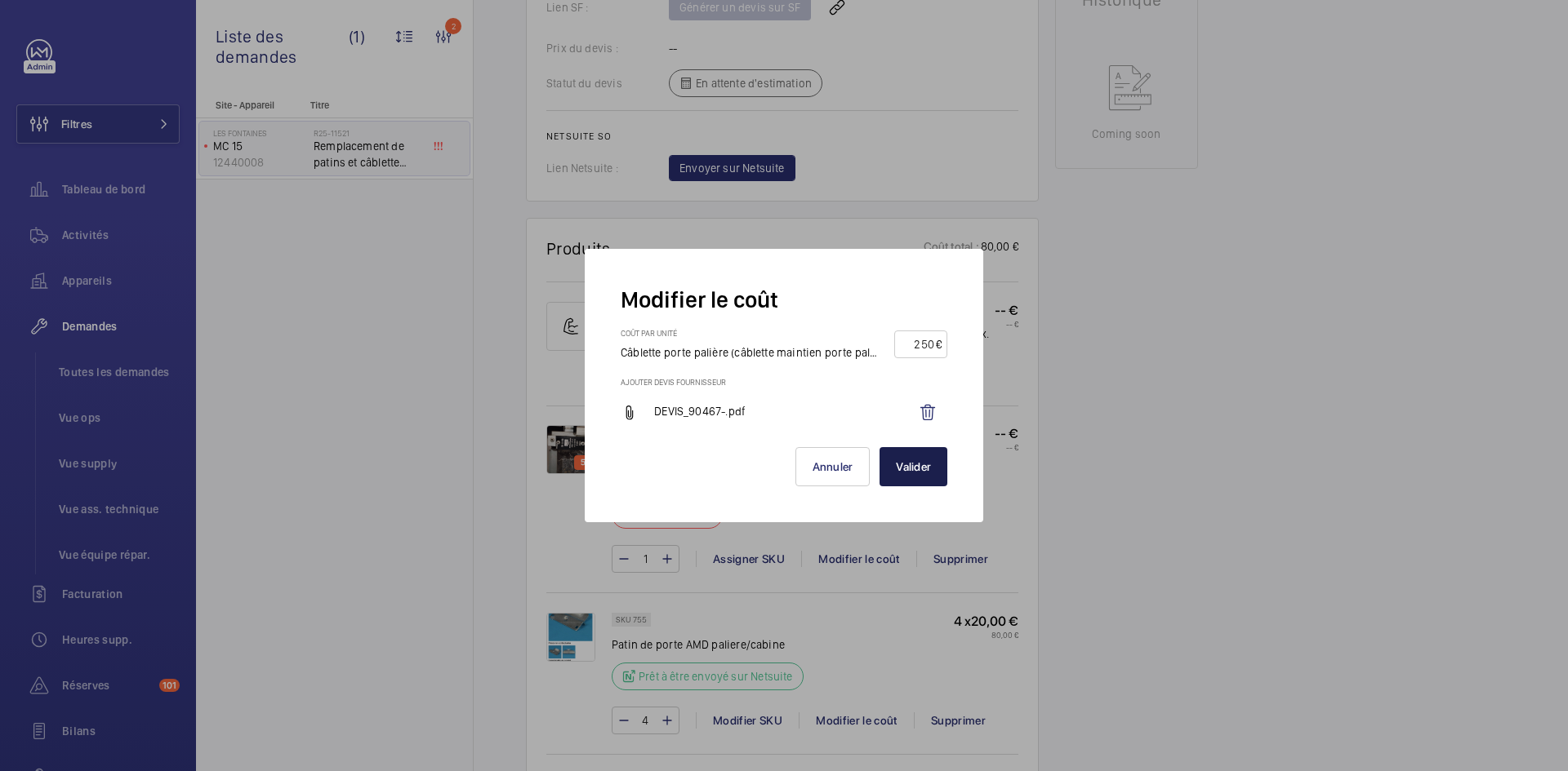
click at [902, 478] on button "Valider" at bounding box center [913, 467] width 68 height 39
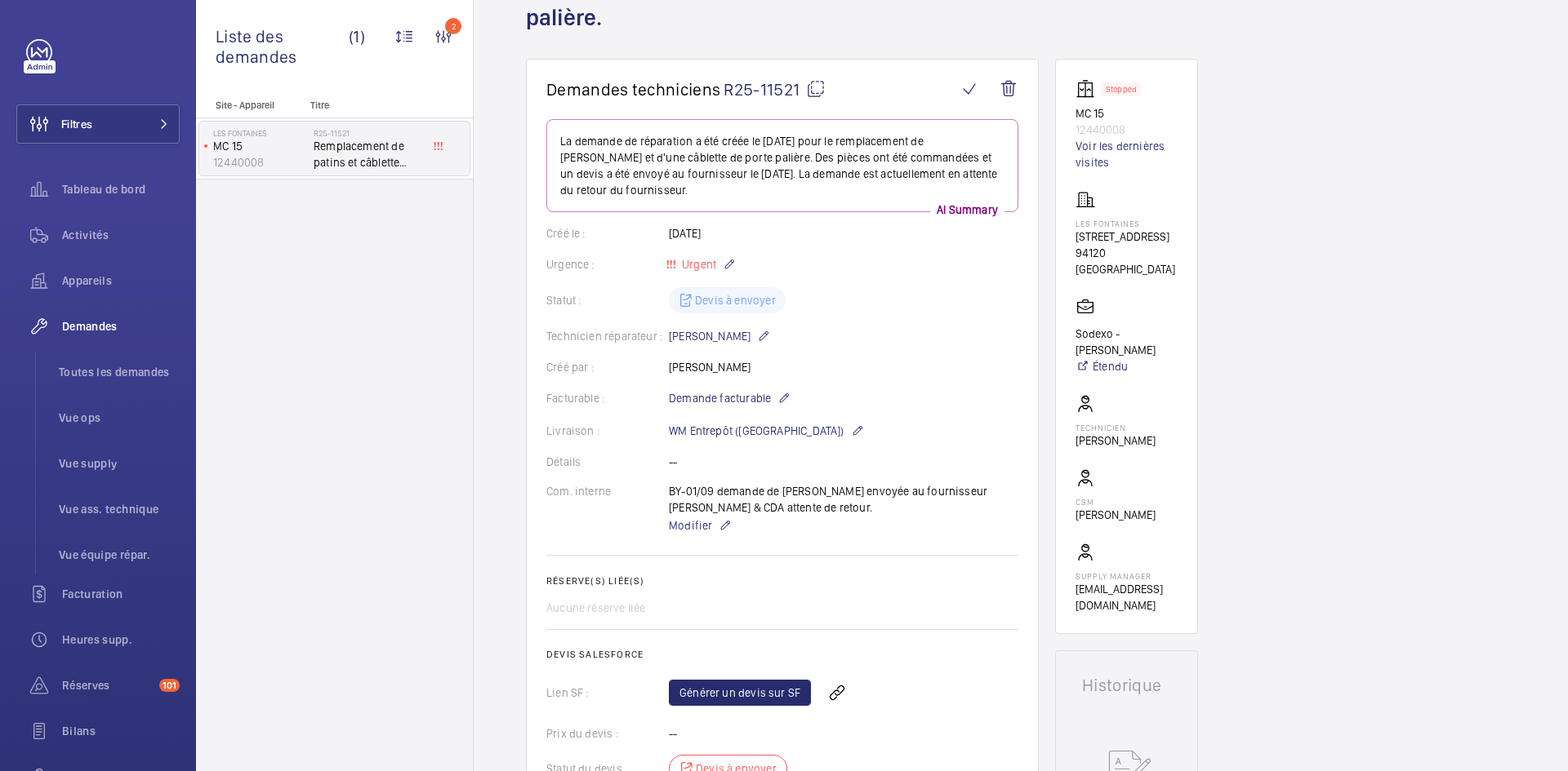
scroll to position [0, 0]
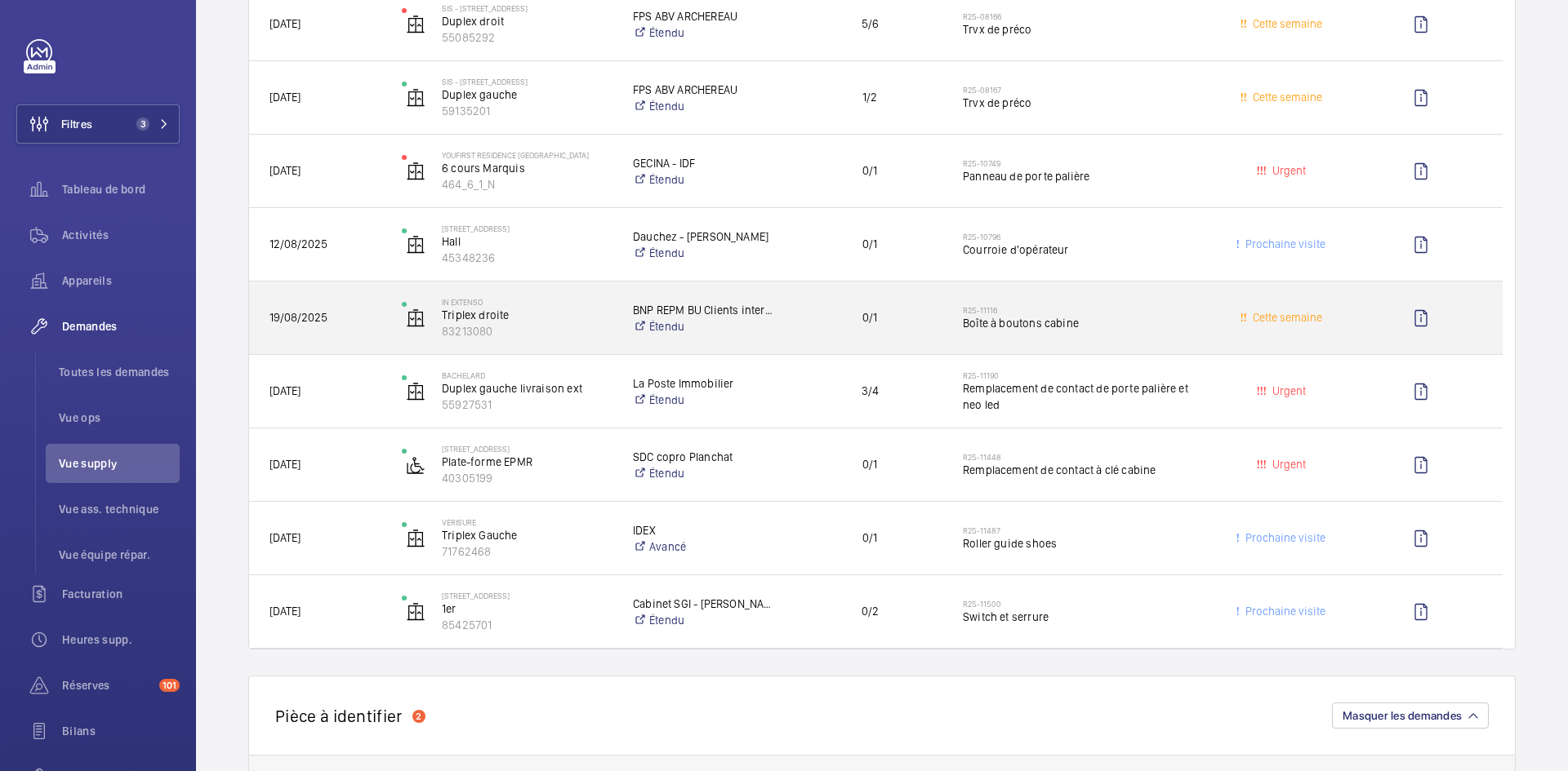
scroll to position [409, 0]
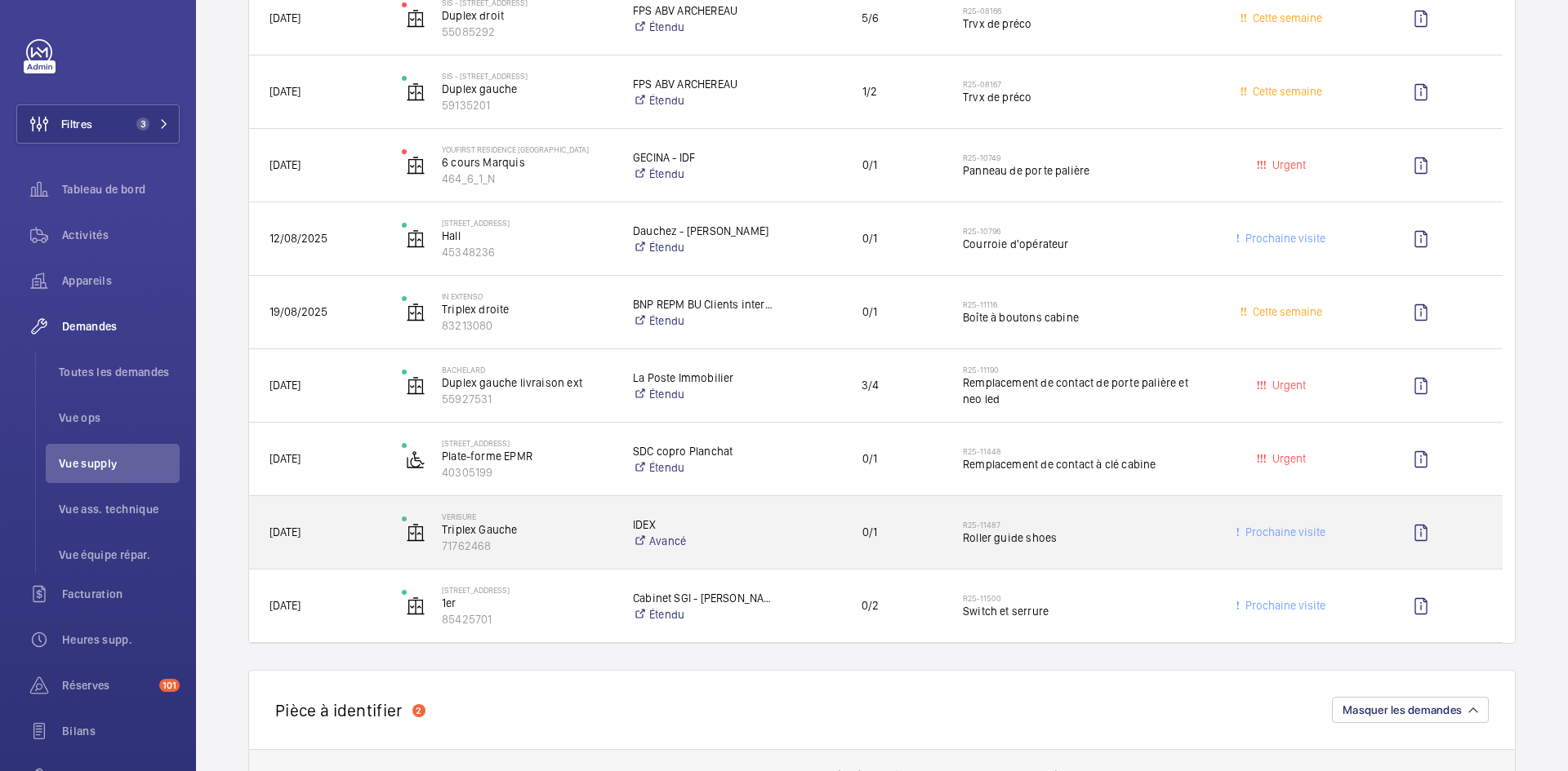
click at [371, 531] on span "[DATE]" at bounding box center [324, 532] width 111 height 19
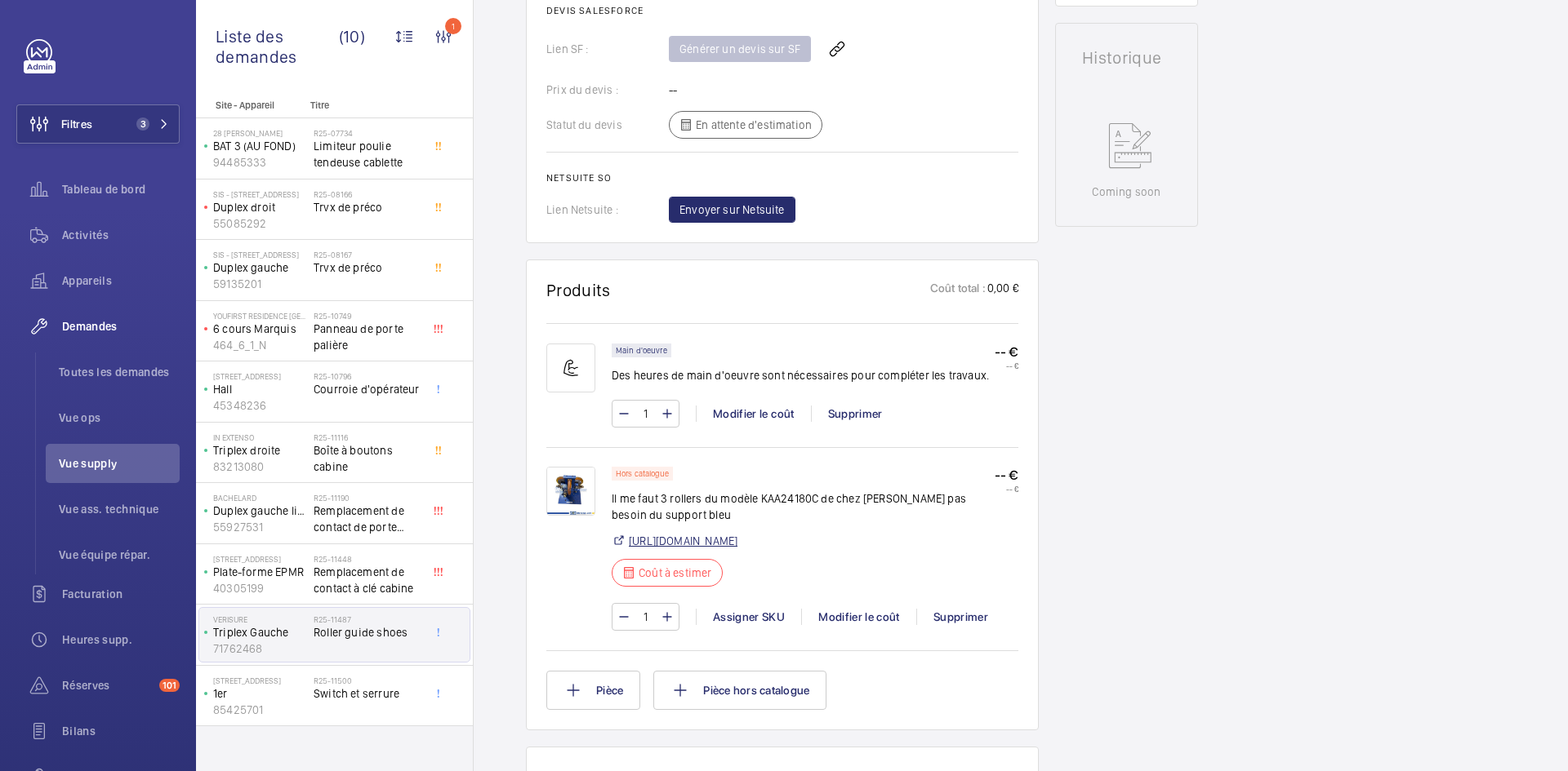
scroll to position [735, 0]
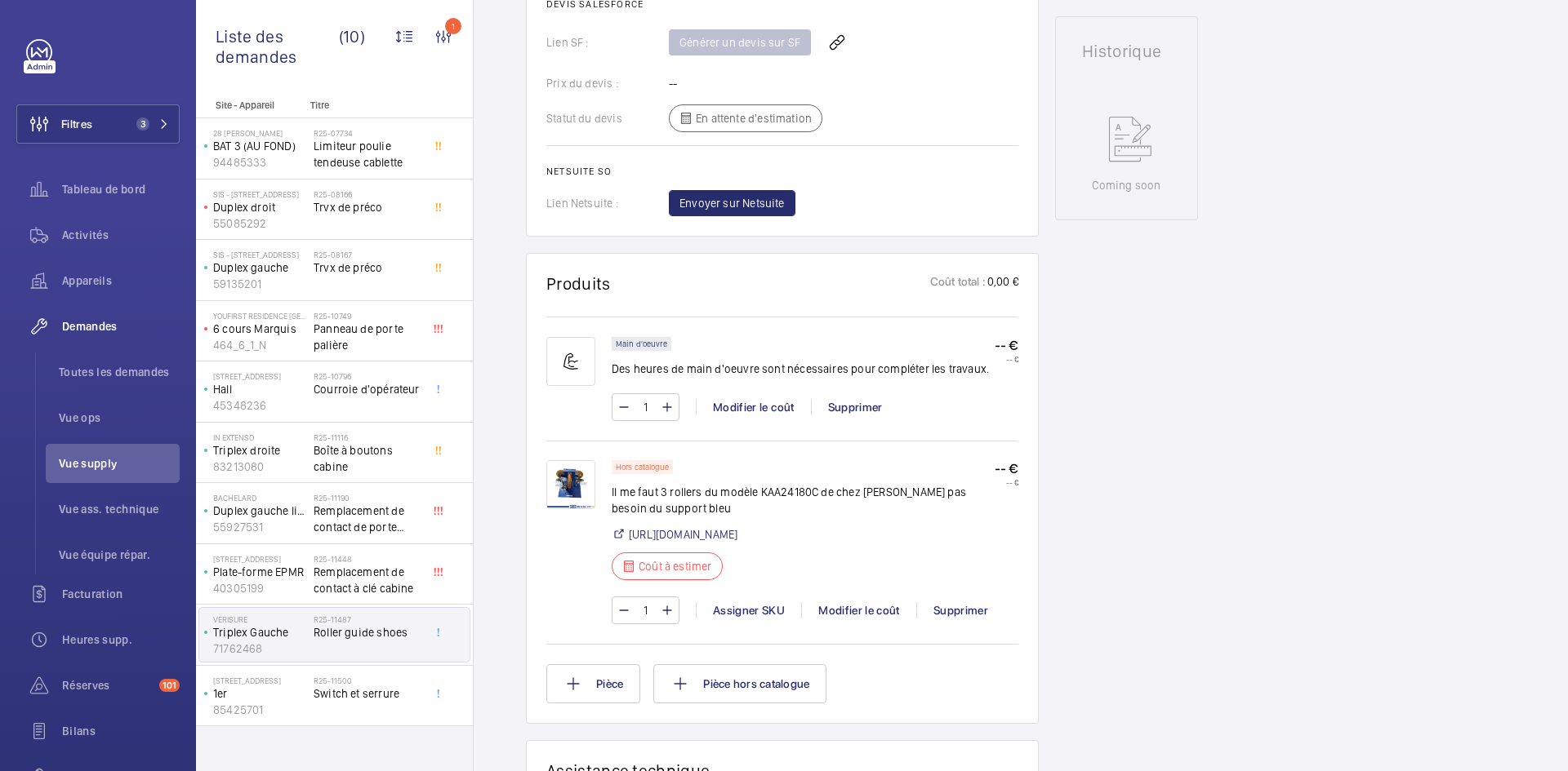
click at [581, 479] on img at bounding box center [570, 484] width 49 height 49
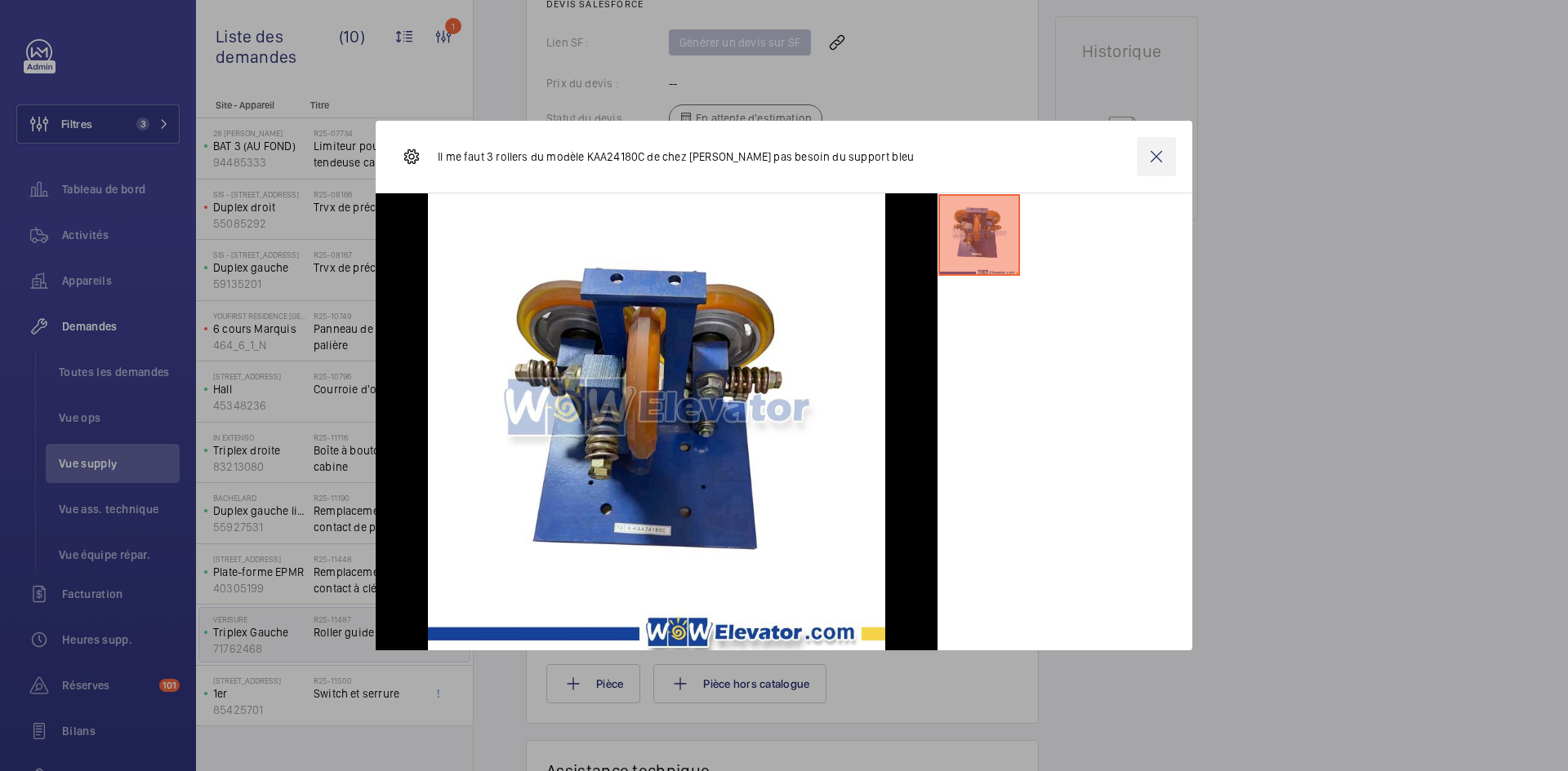
click at [1158, 153] on wm-front-icon-button at bounding box center [1156, 156] width 39 height 39
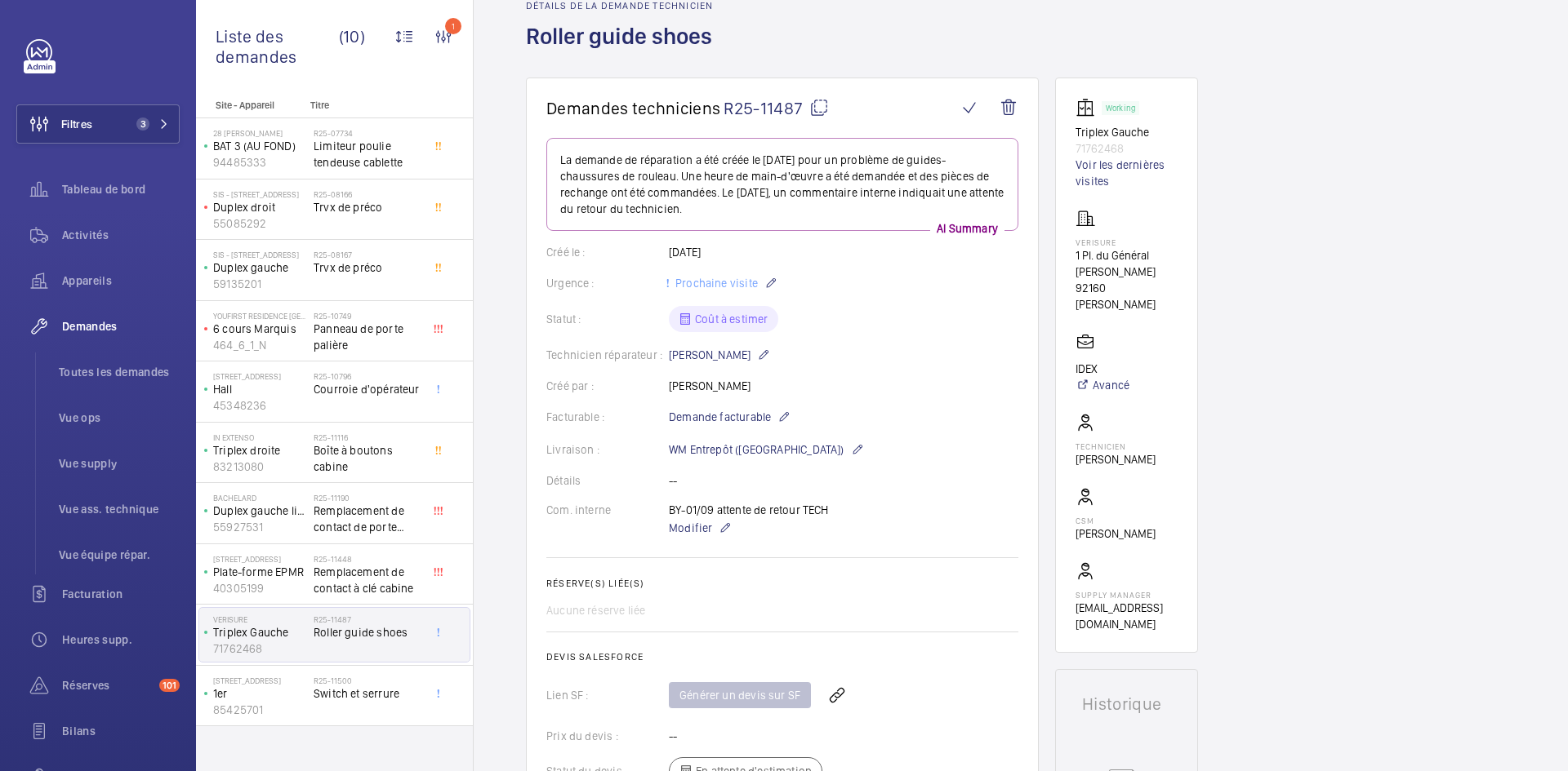
scroll to position [0, 0]
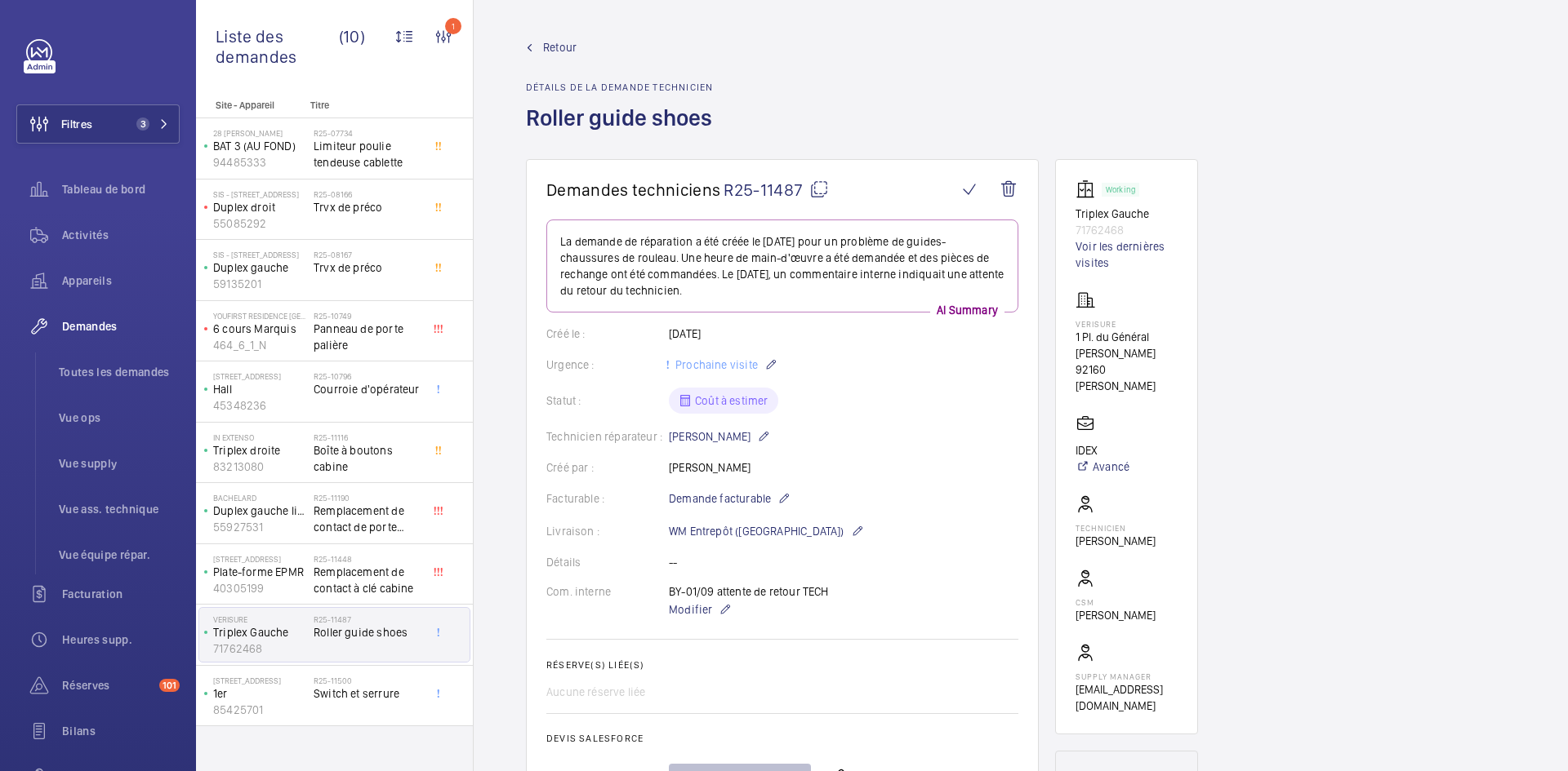
click at [557, 45] on span "Retour" at bounding box center [560, 47] width 34 height 16
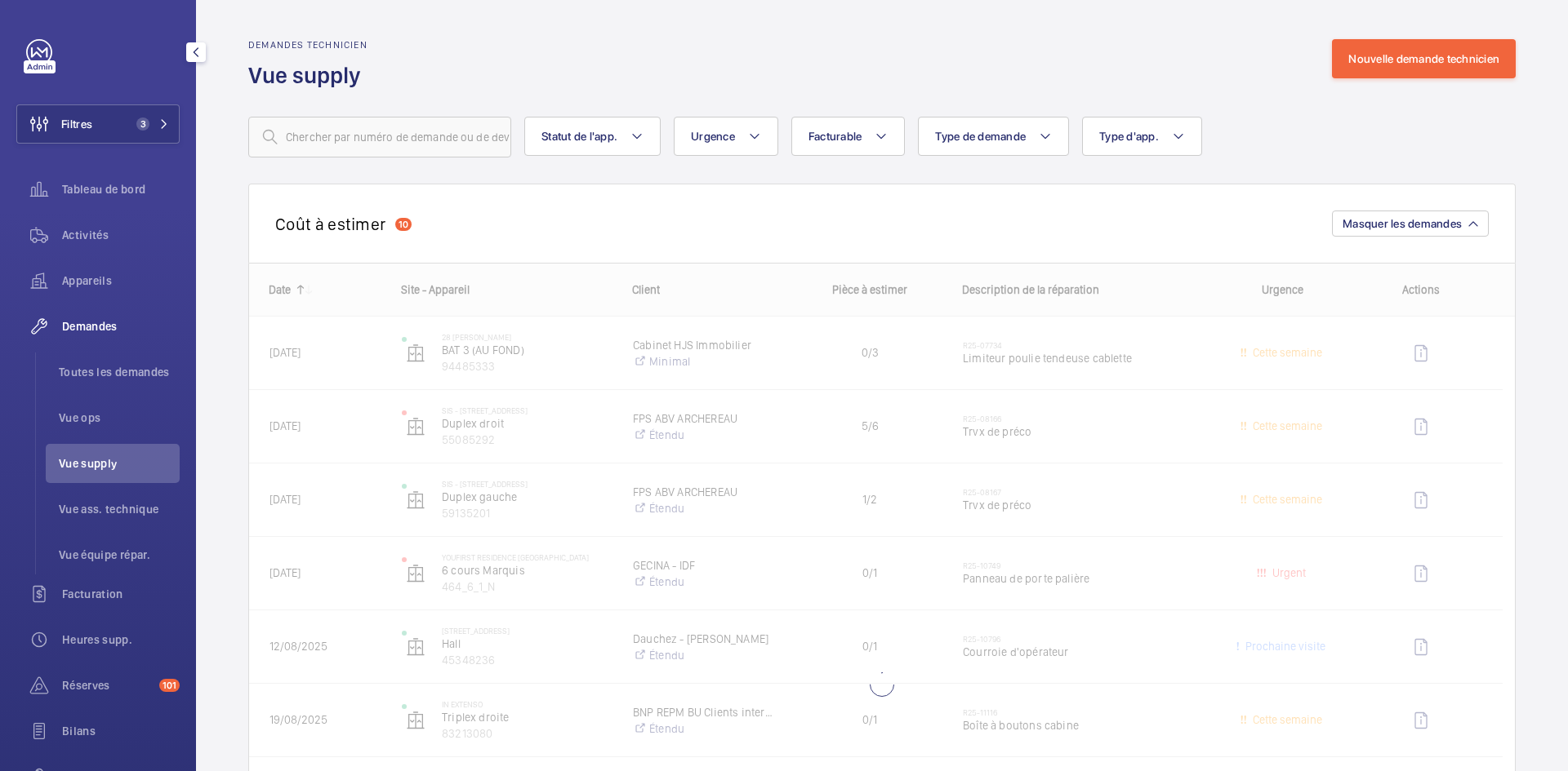
click at [115, 469] on span "Vue supply" at bounding box center [119, 464] width 121 height 16
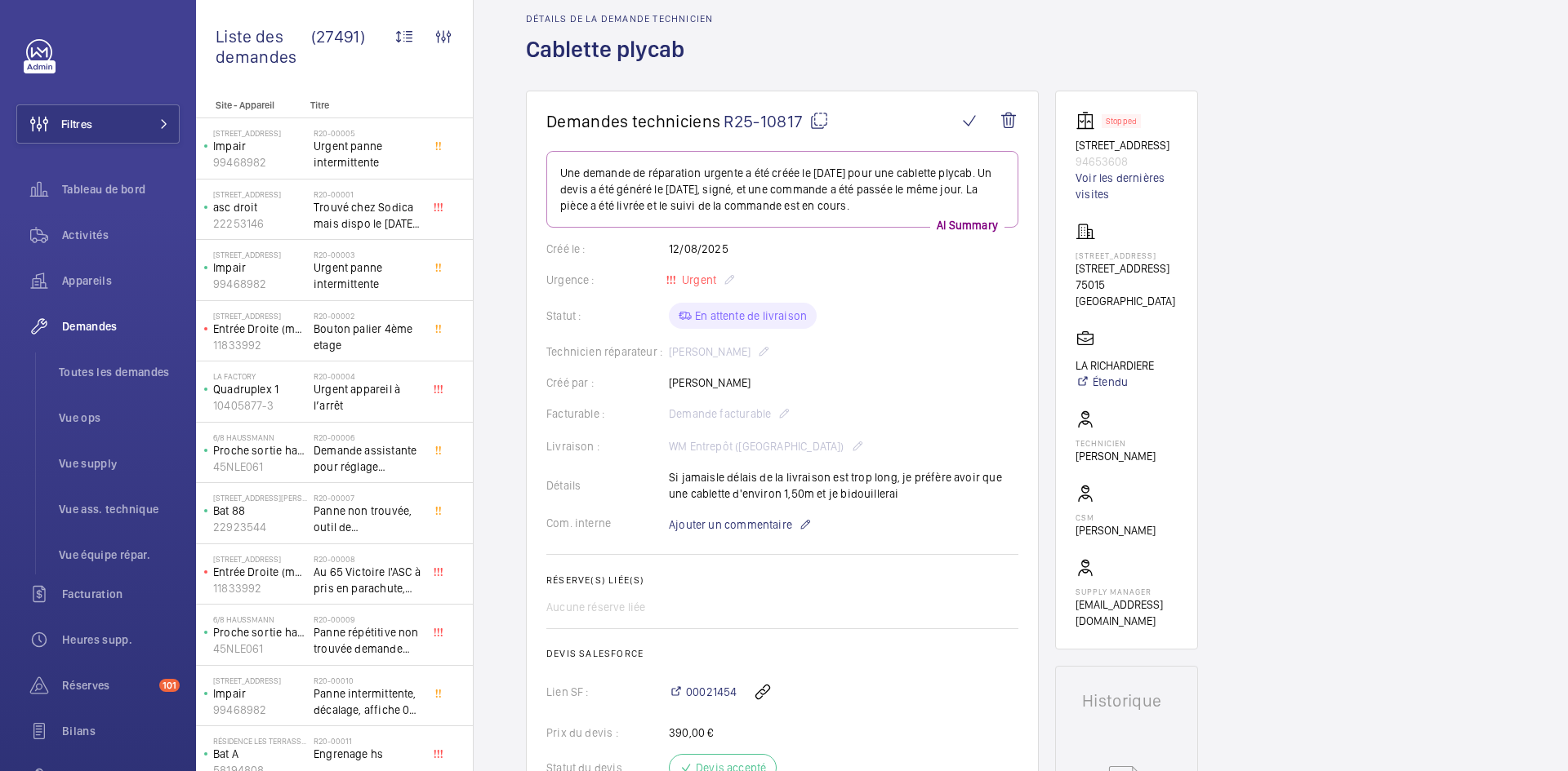
scroll to position [82, 0]
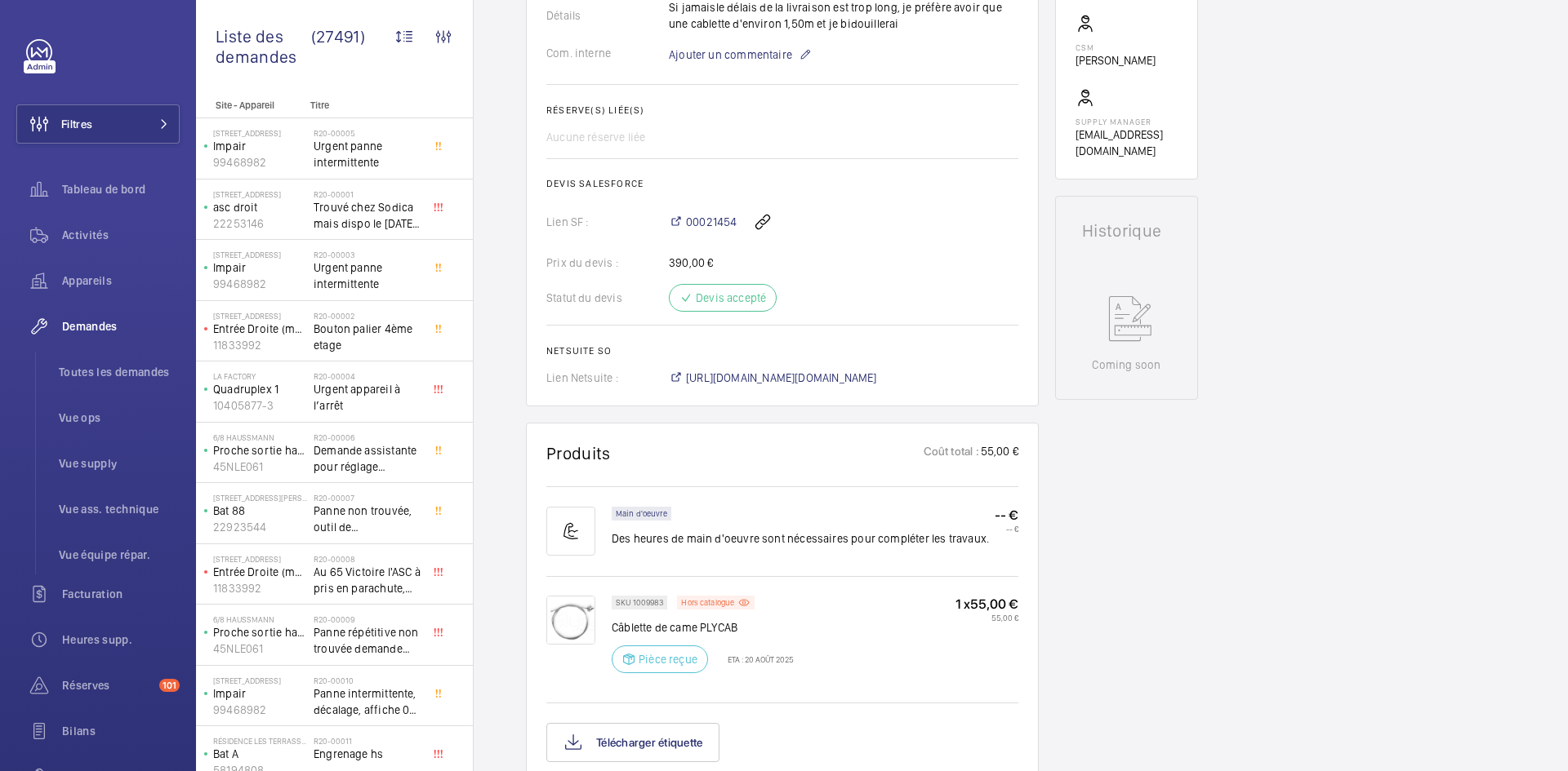
scroll to position [457, 0]
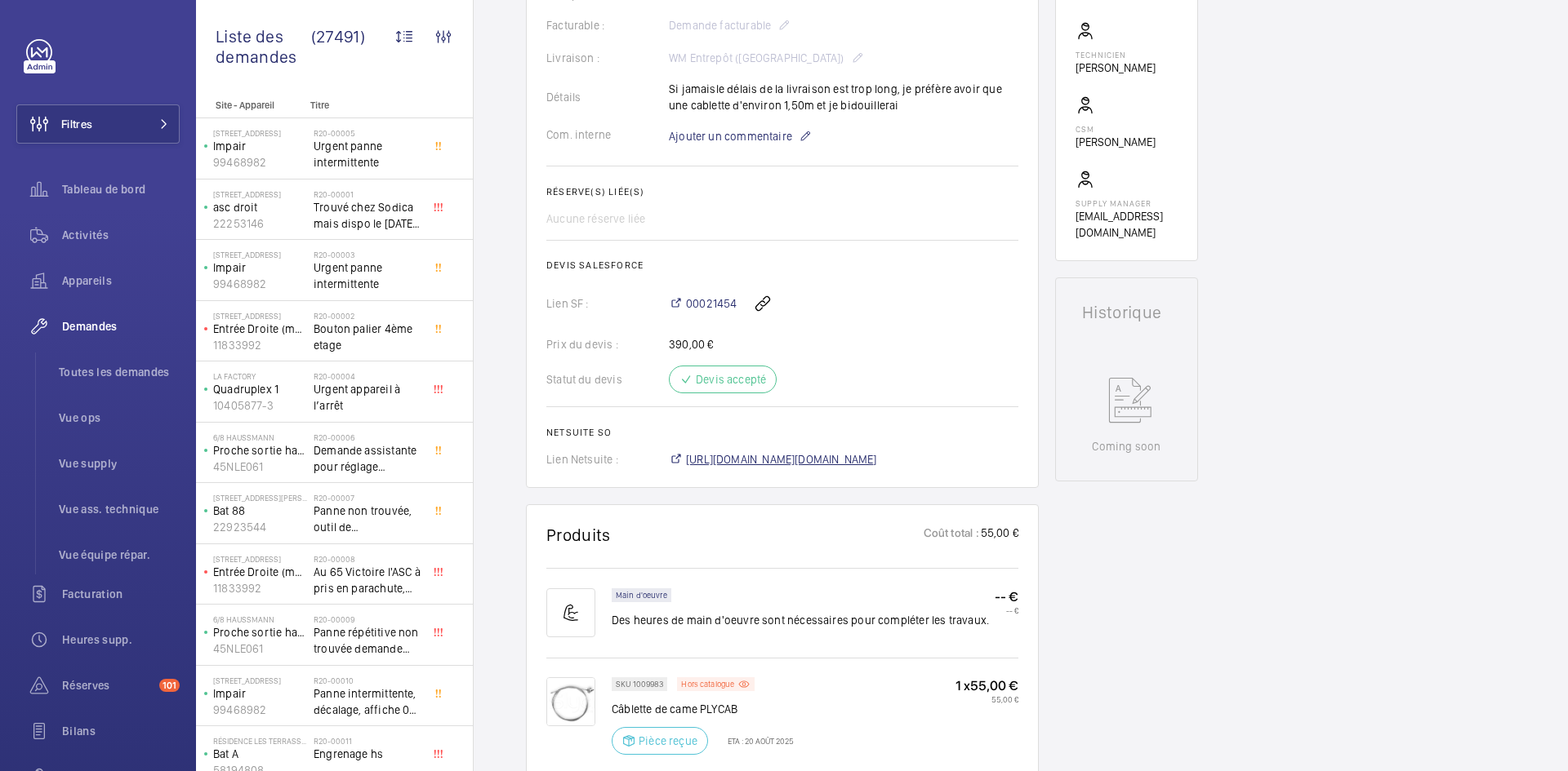
click at [874, 468] on span "[URL][DOMAIN_NAME][DOMAIN_NAME]" at bounding box center [781, 459] width 191 height 16
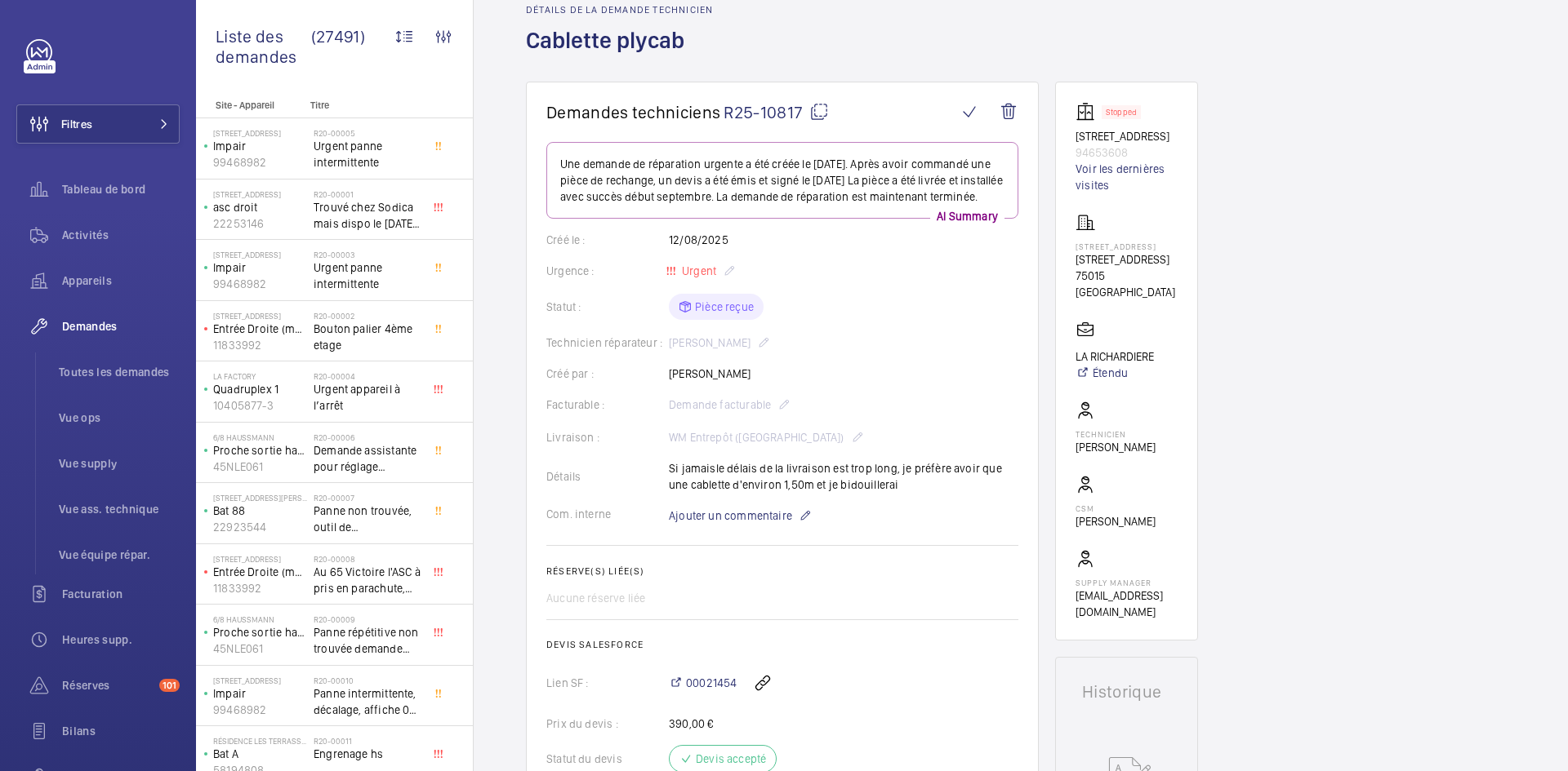
scroll to position [49, 0]
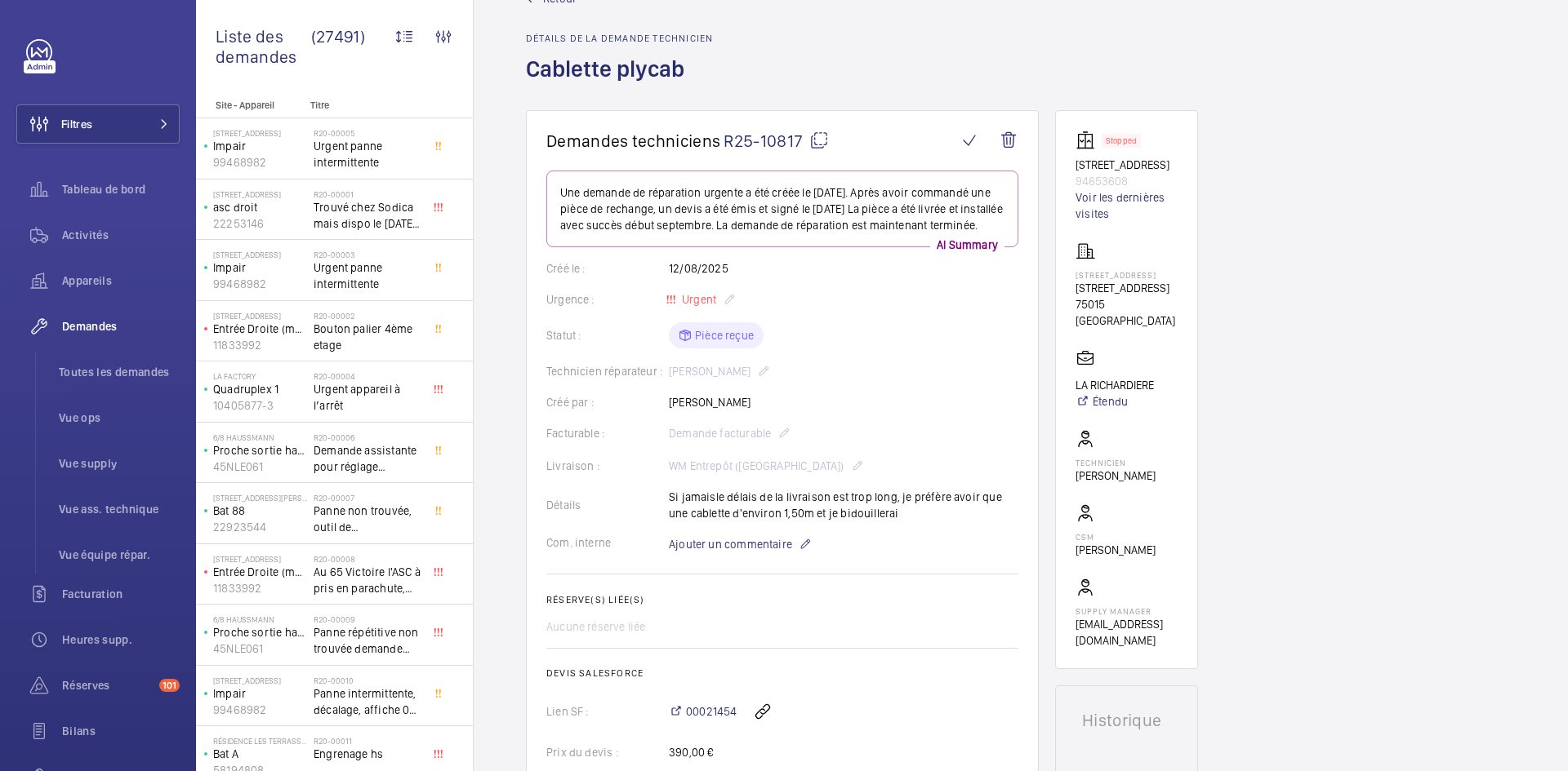
drag, startPoint x: 752, startPoint y: 423, endPoint x: 666, endPoint y: 421, distance: 86.0
click at [666, 410] on div "Créé par : [PERSON_NAME]" at bounding box center [782, 402] width 472 height 16
copy div "Créé par : [PERSON_NAME]"
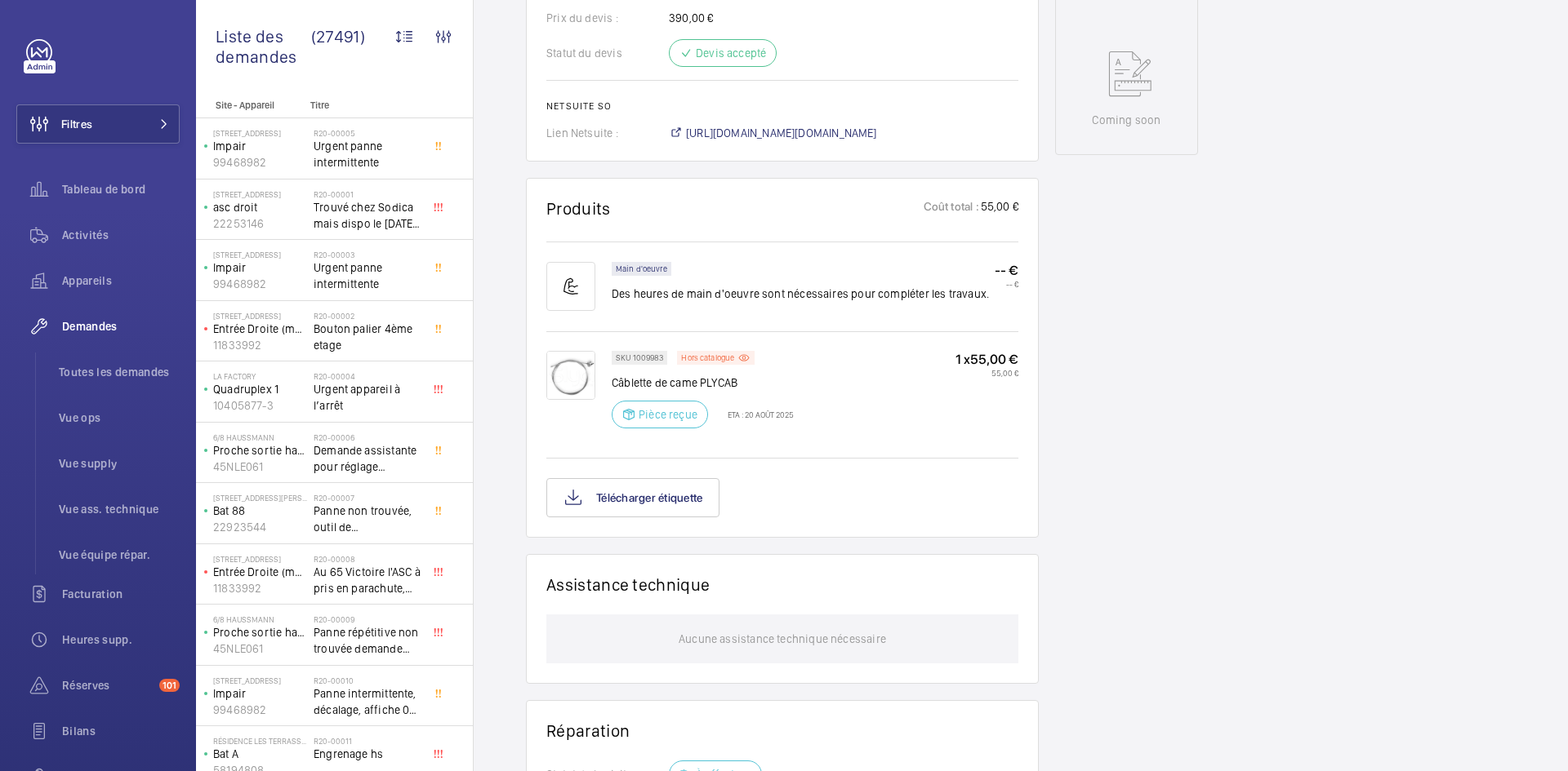
scroll to position [865, 0]
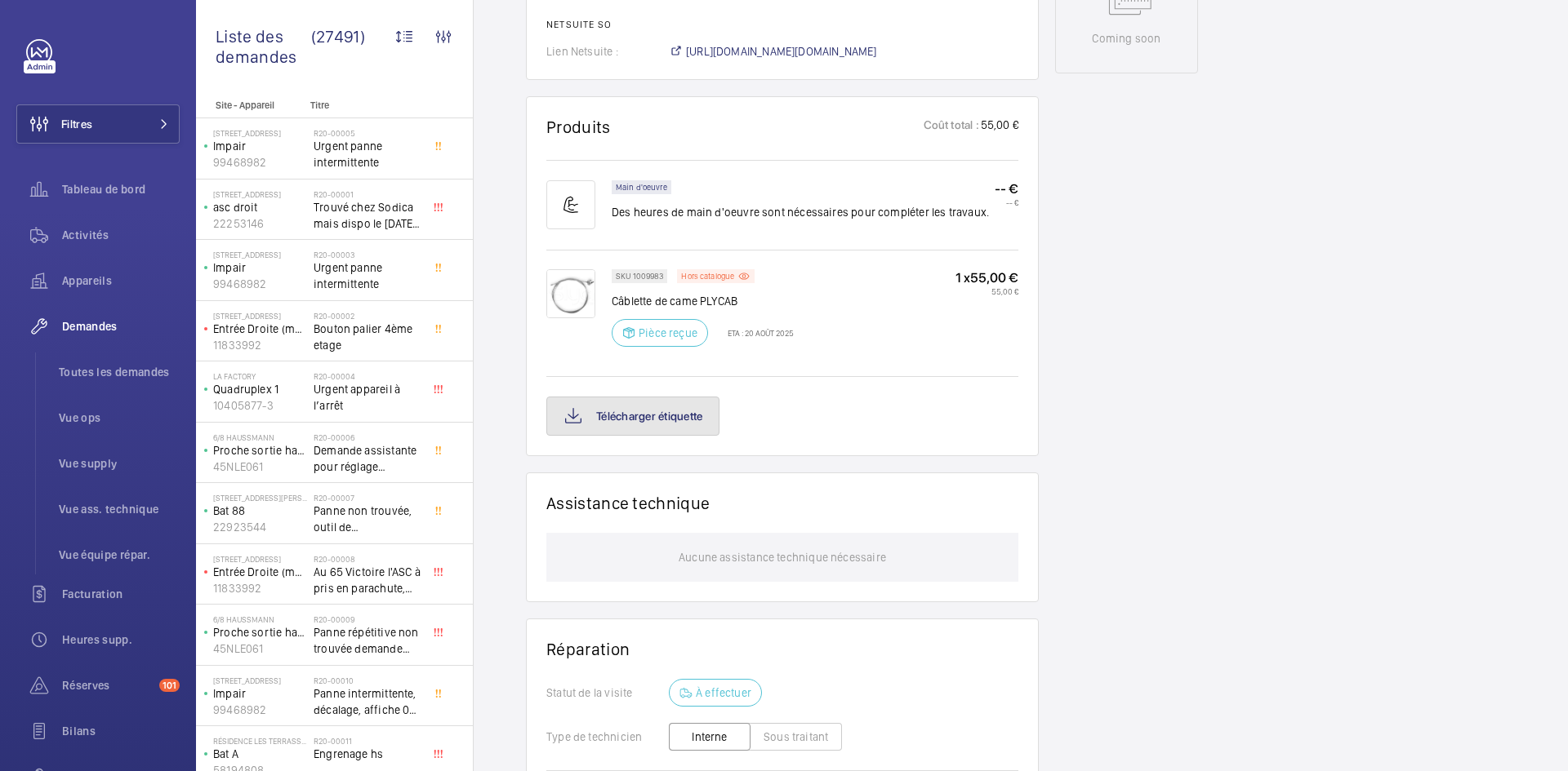
click at [686, 436] on button "Télécharger étiquette" at bounding box center [633, 417] width 173 height 39
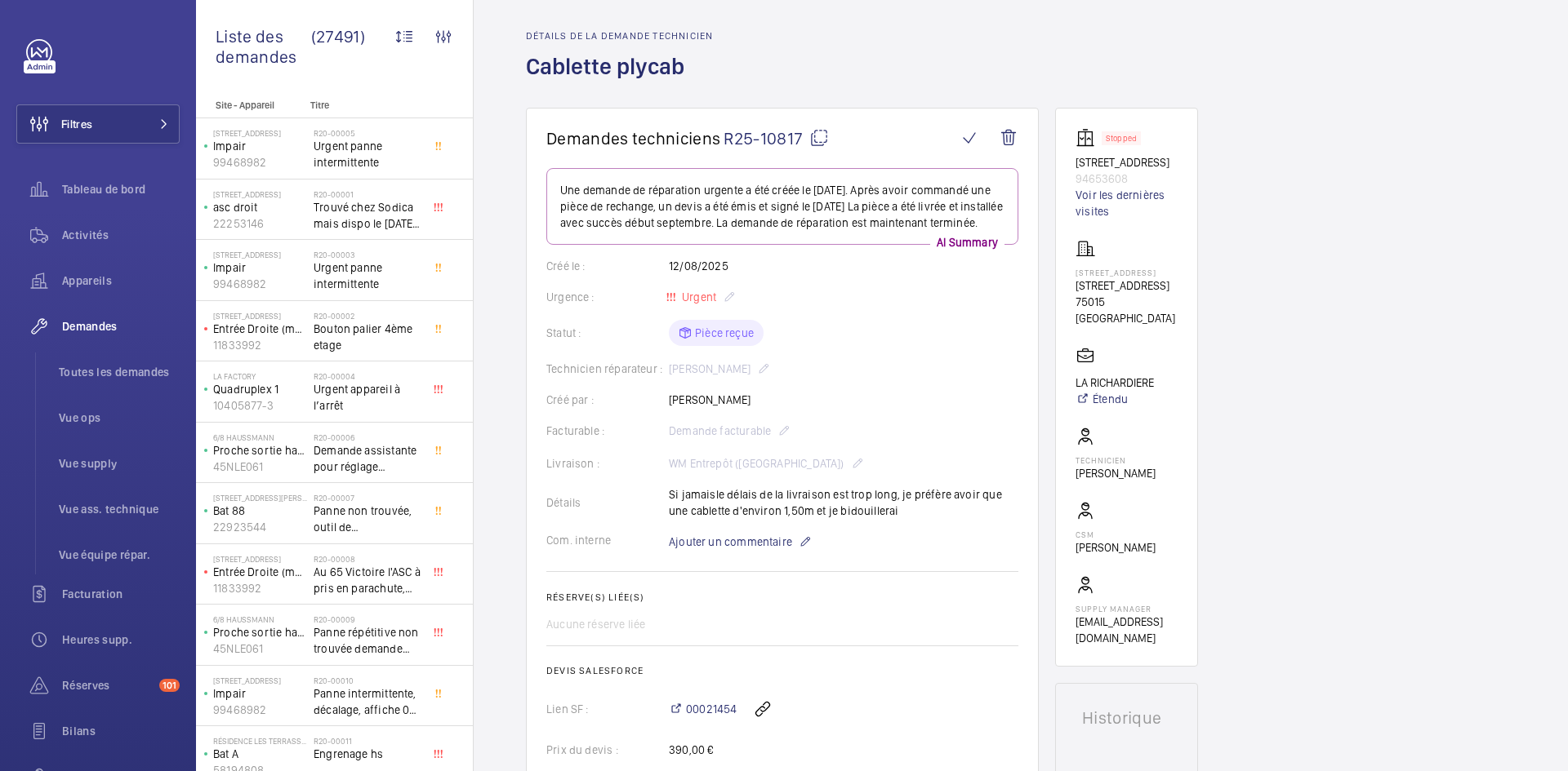
scroll to position [49, 0]
drag, startPoint x: 1132, startPoint y: 183, endPoint x: 1070, endPoint y: 162, distance: 65.5
click at [1070, 162] on wm-front-card "Stopped [STREET_ADDRESS] Voir les dernières visites [STREET_ADDRESS] [STREET_AD…" at bounding box center [1126, 390] width 143 height 560
copy div "[STREET_ADDRESS] 94653608"
drag, startPoint x: 1141, startPoint y: 307, endPoint x: 1070, endPoint y: 288, distance: 73.5
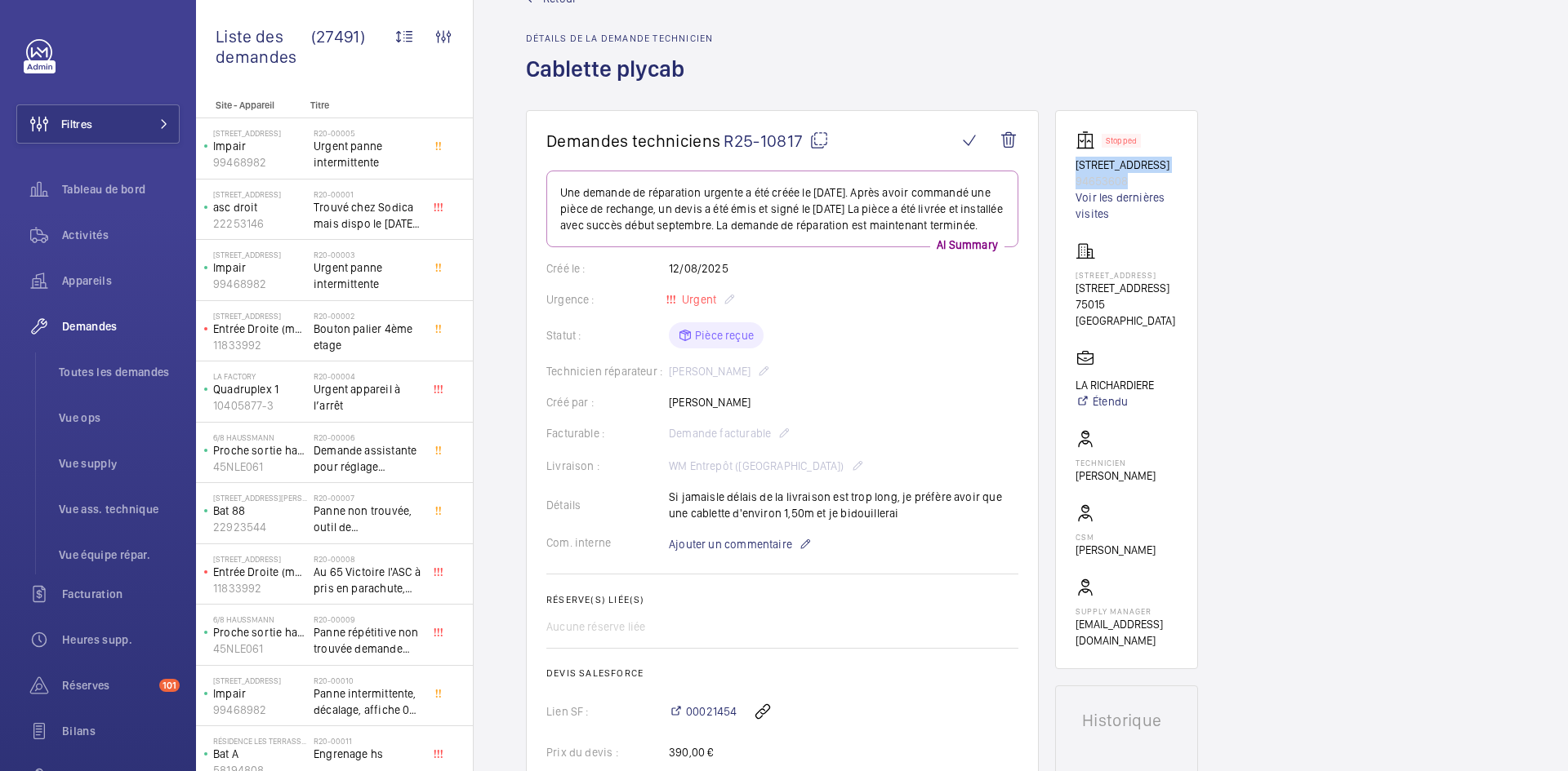
click at [1070, 288] on wm-front-card "Stopped [STREET_ADDRESS] Voir les dernières visites [STREET_ADDRESS] [STREET_AD…" at bounding box center [1126, 390] width 143 height 560
copy p "[STREET_ADDRESS]"
drag, startPoint x: 1170, startPoint y: 385, endPoint x: 1073, endPoint y: 381, distance: 97.1
click at [1073, 381] on wm-front-card "Stopped [STREET_ADDRESS] Voir les dernières visites [STREET_ADDRESS] [STREET_AD…" at bounding box center [1126, 390] width 143 height 560
copy p "LA RICHARDIERE"
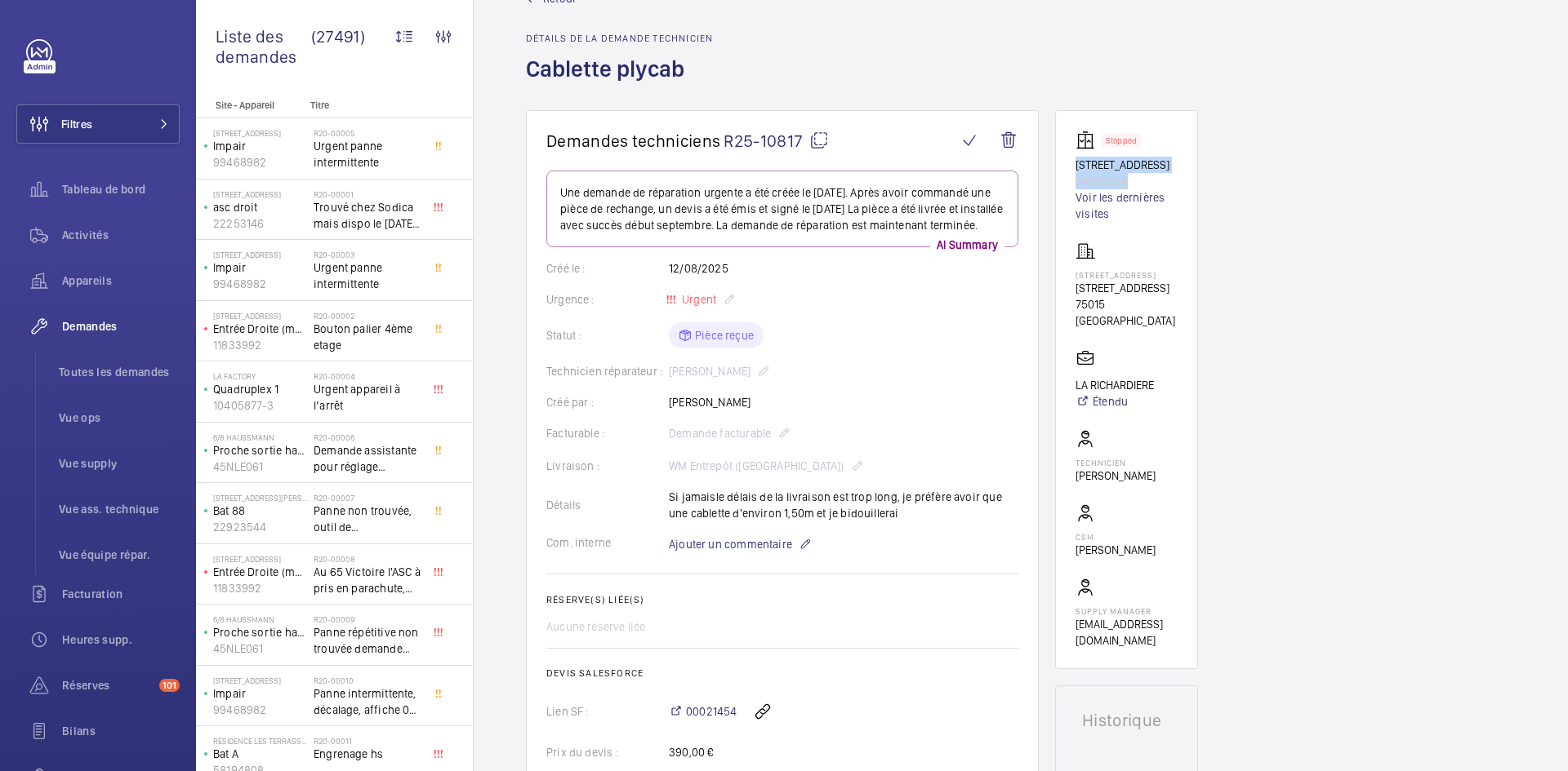
copy p "LA RICHARDIERE"
click at [817, 135] on mat-icon at bounding box center [819, 140] width 20 height 20
copy p "LA RICHARDIERE"
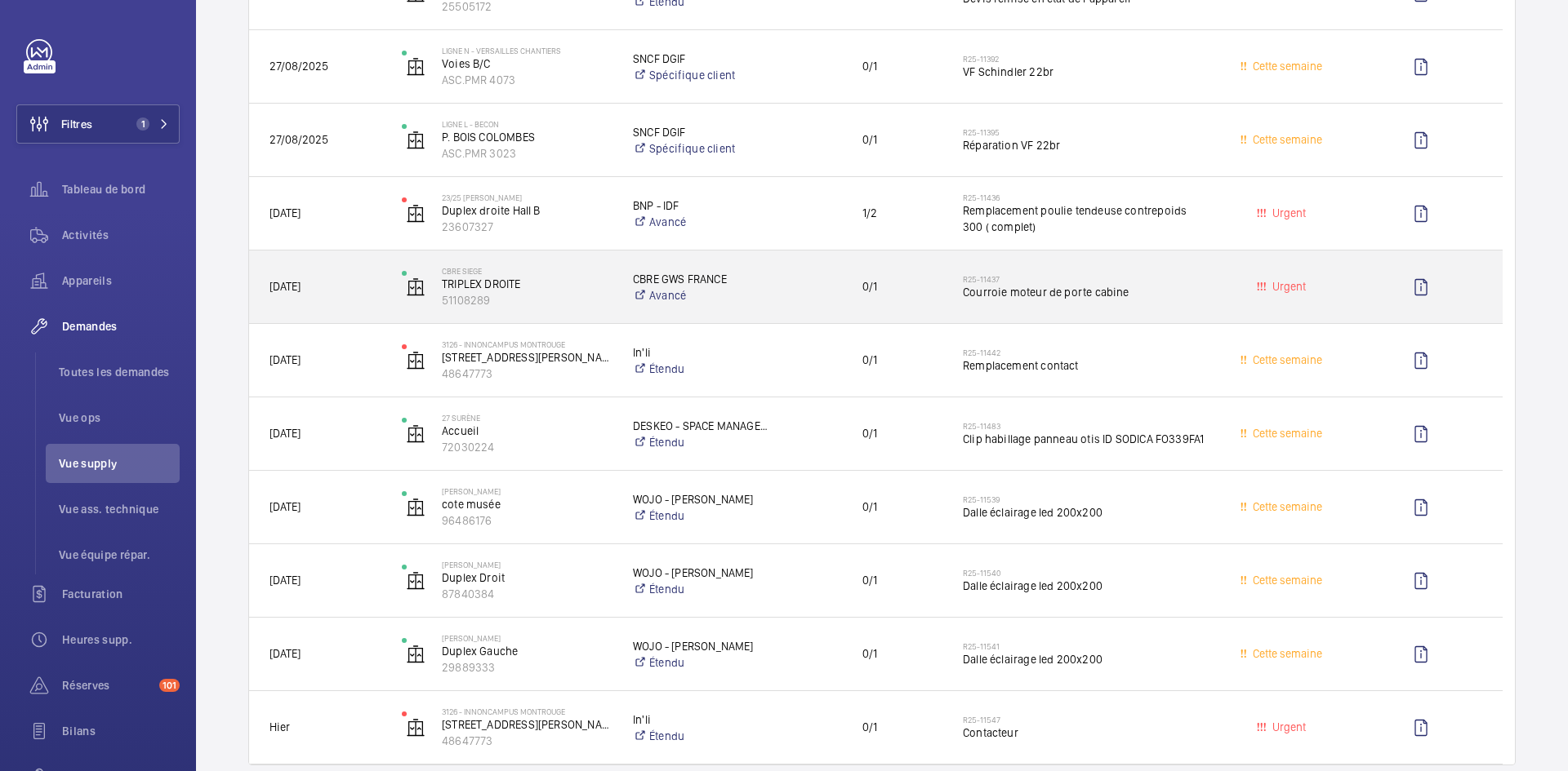
scroll to position [1387, 0]
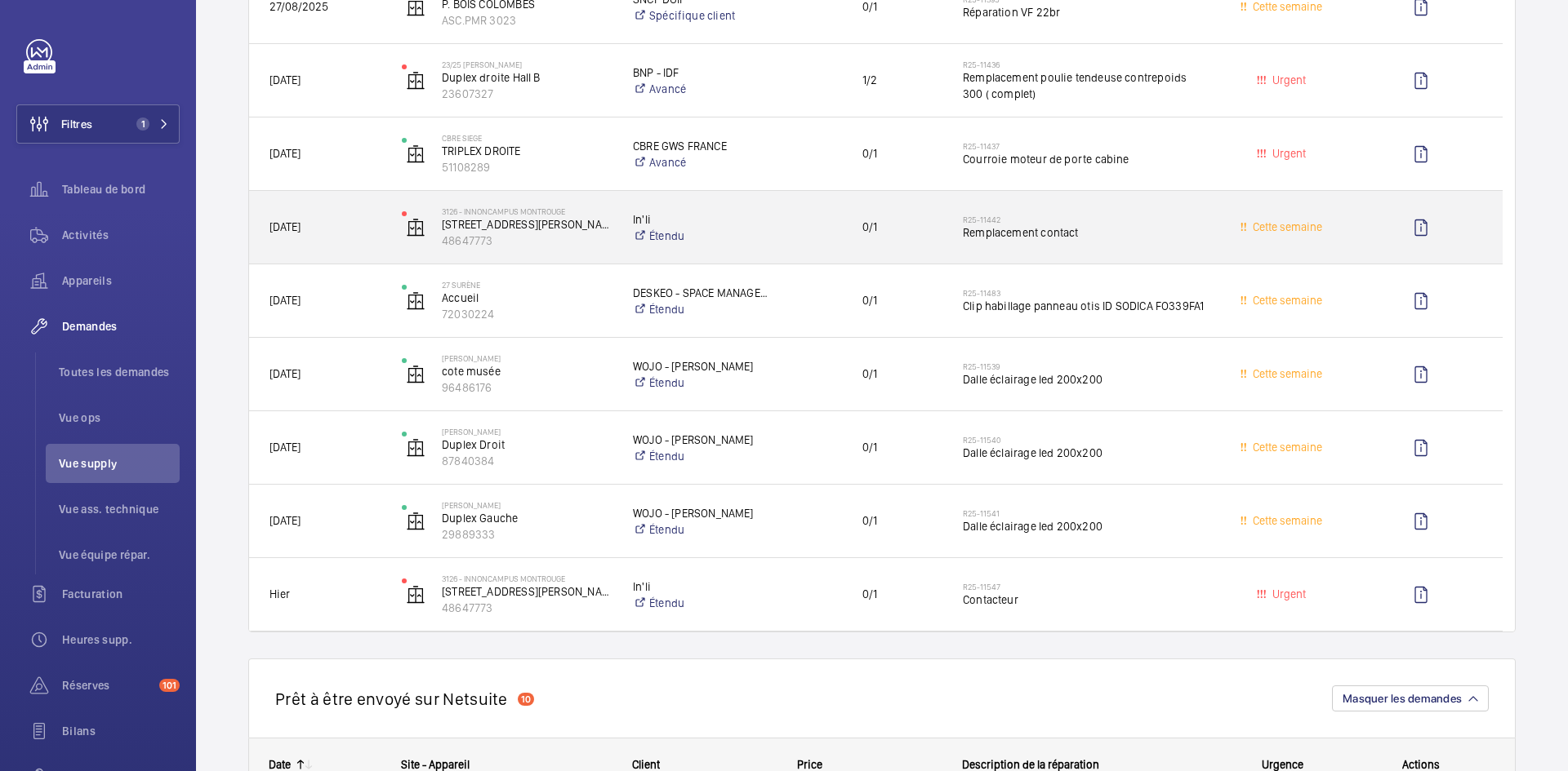
click at [356, 220] on span "28/08/2025" at bounding box center [324, 227] width 111 height 19
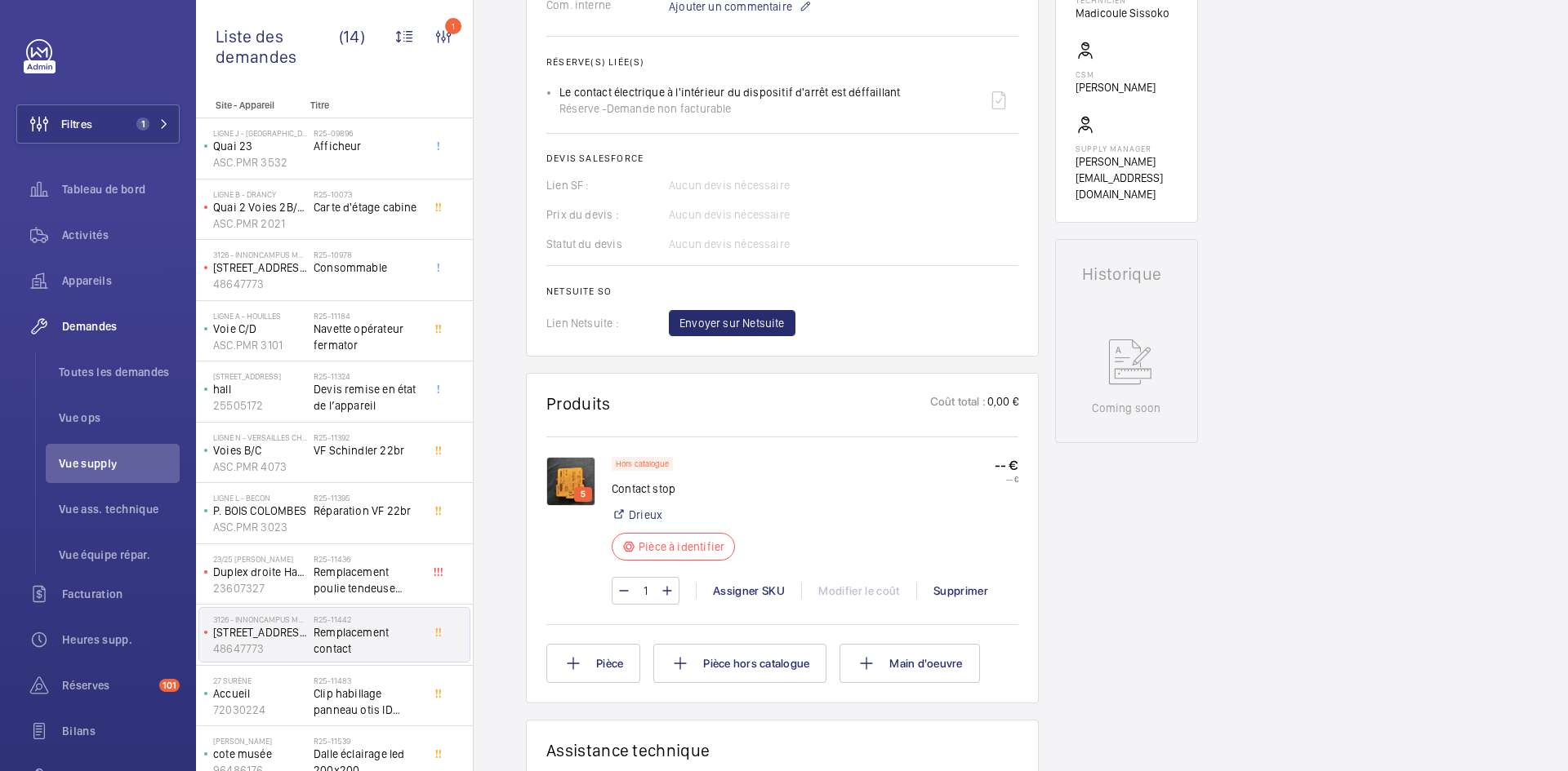
scroll to position [571, 0]
click at [573, 476] on img at bounding box center [570, 481] width 49 height 49
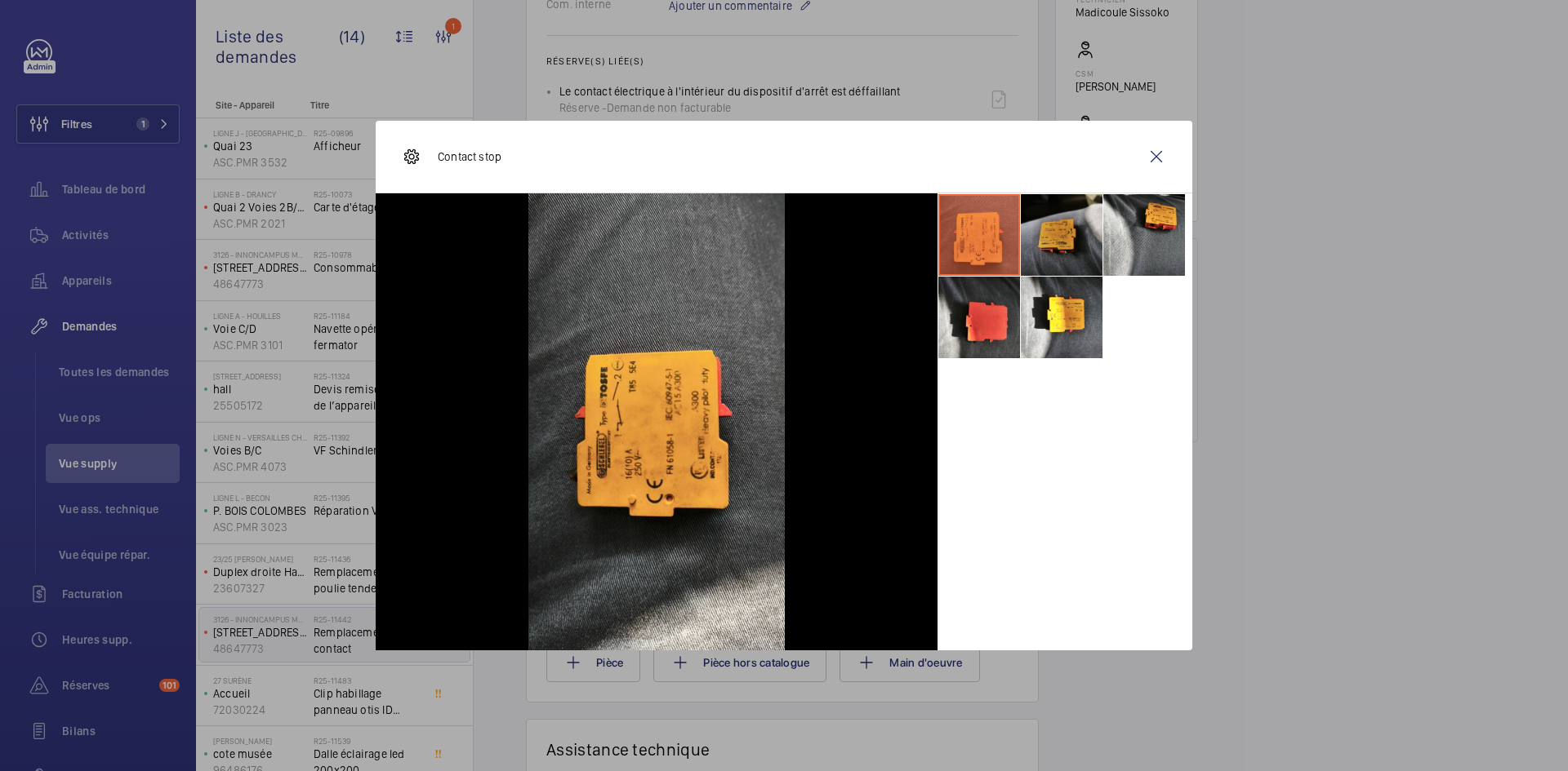
click at [1047, 237] on li at bounding box center [1062, 235] width 82 height 82
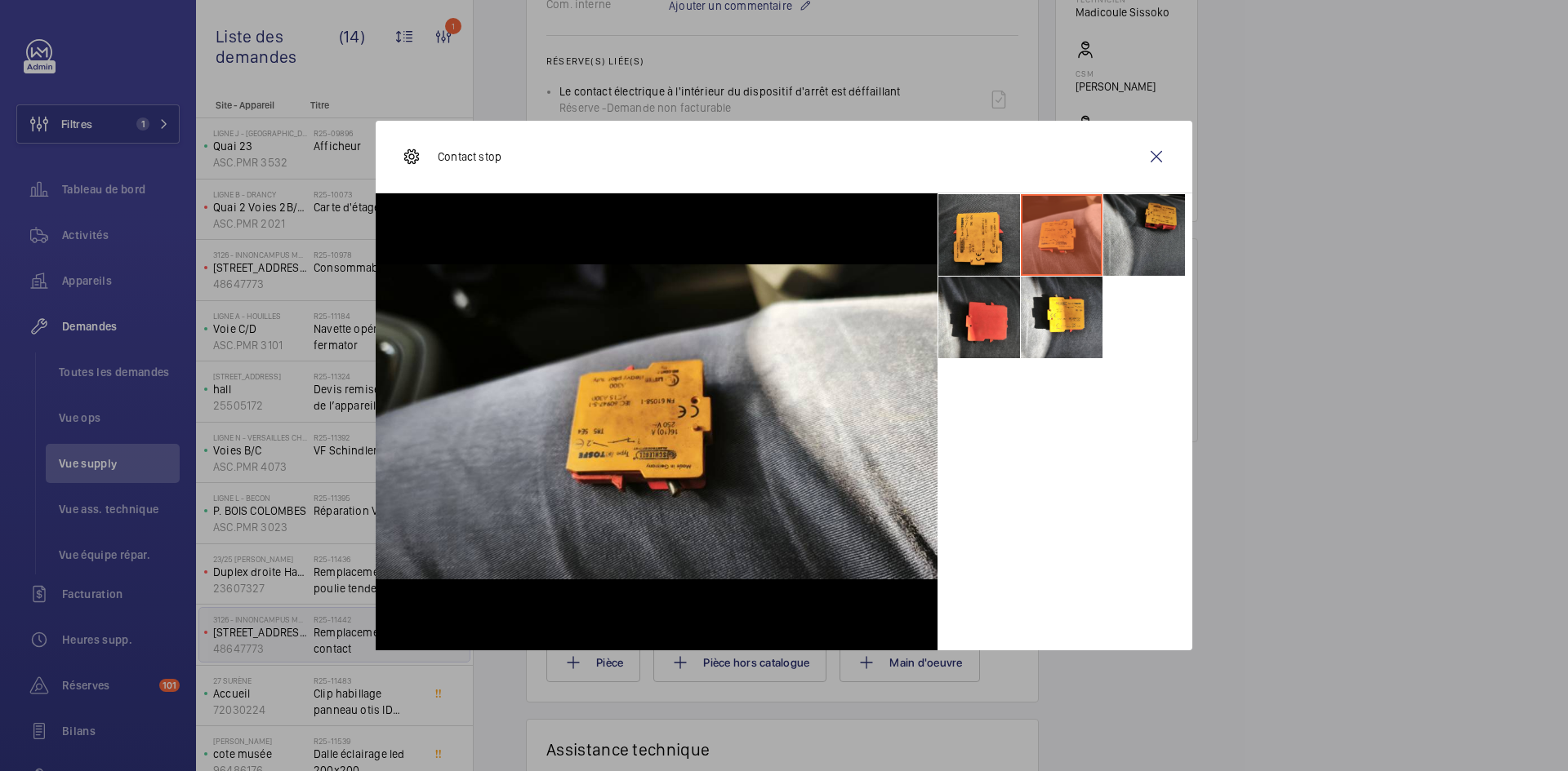
click at [1125, 234] on li at bounding box center [1144, 235] width 82 height 82
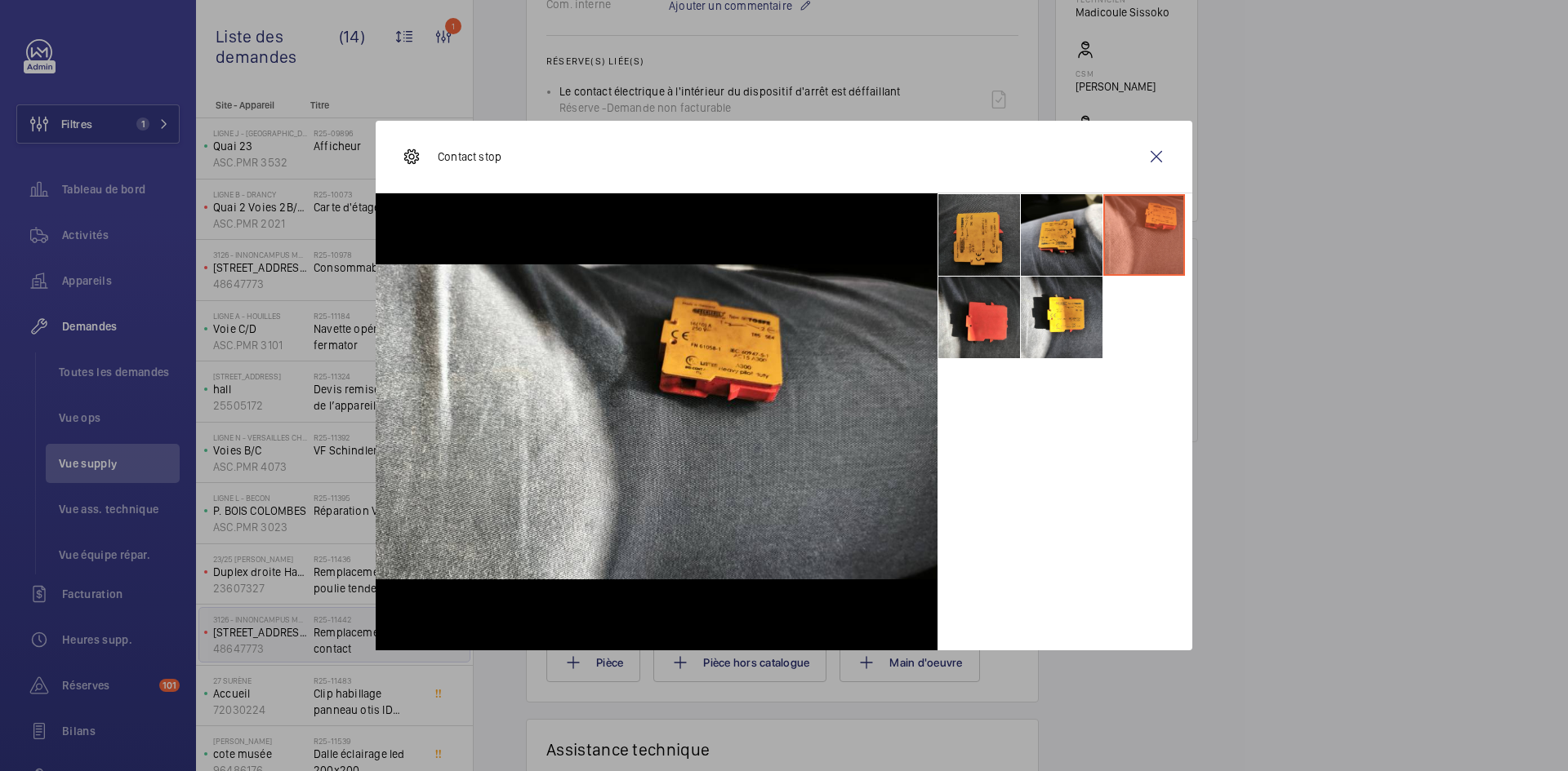
click at [976, 230] on li at bounding box center [979, 235] width 82 height 82
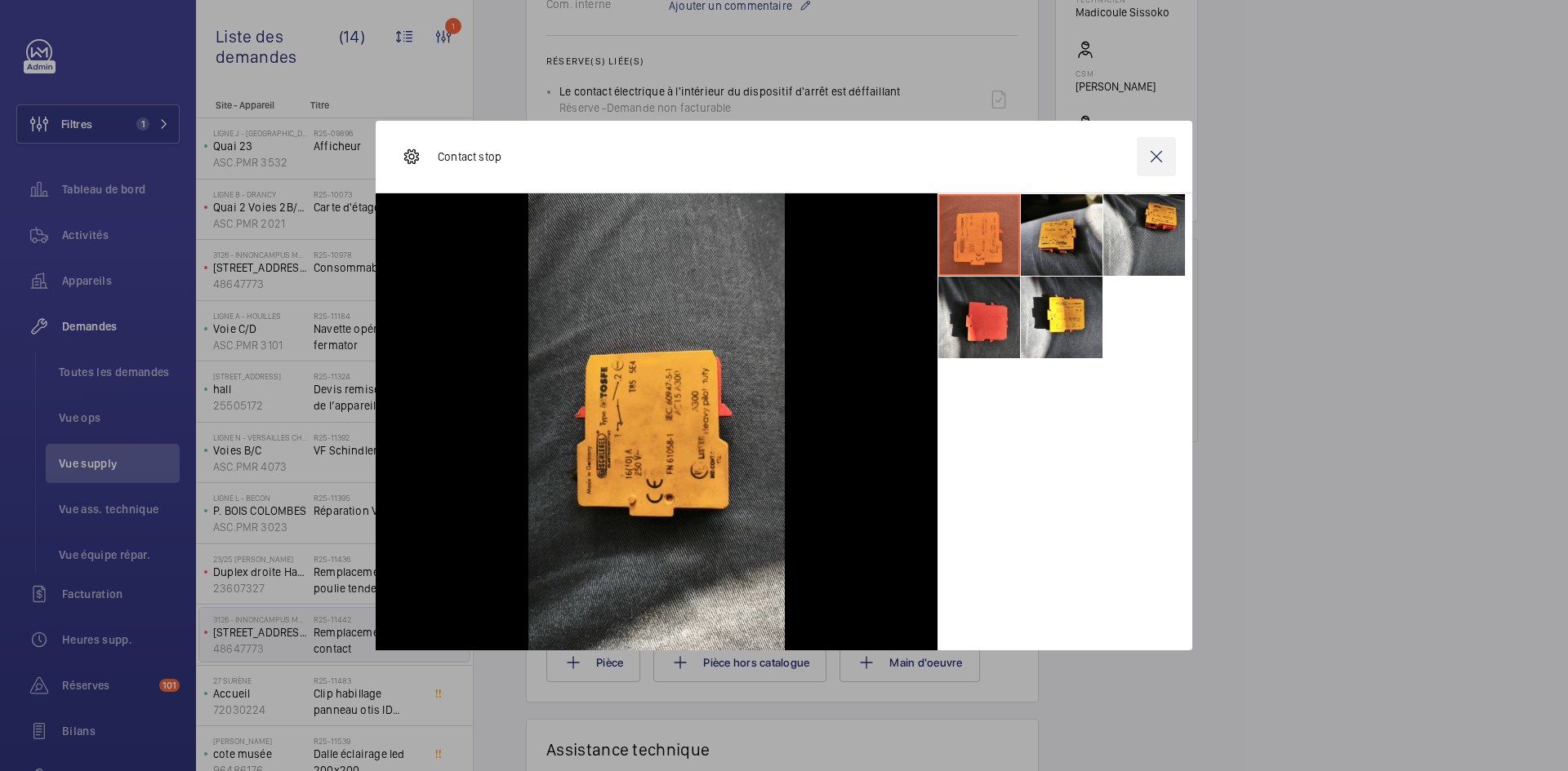
click at [1153, 156] on wm-front-icon-button at bounding box center [1156, 156] width 39 height 39
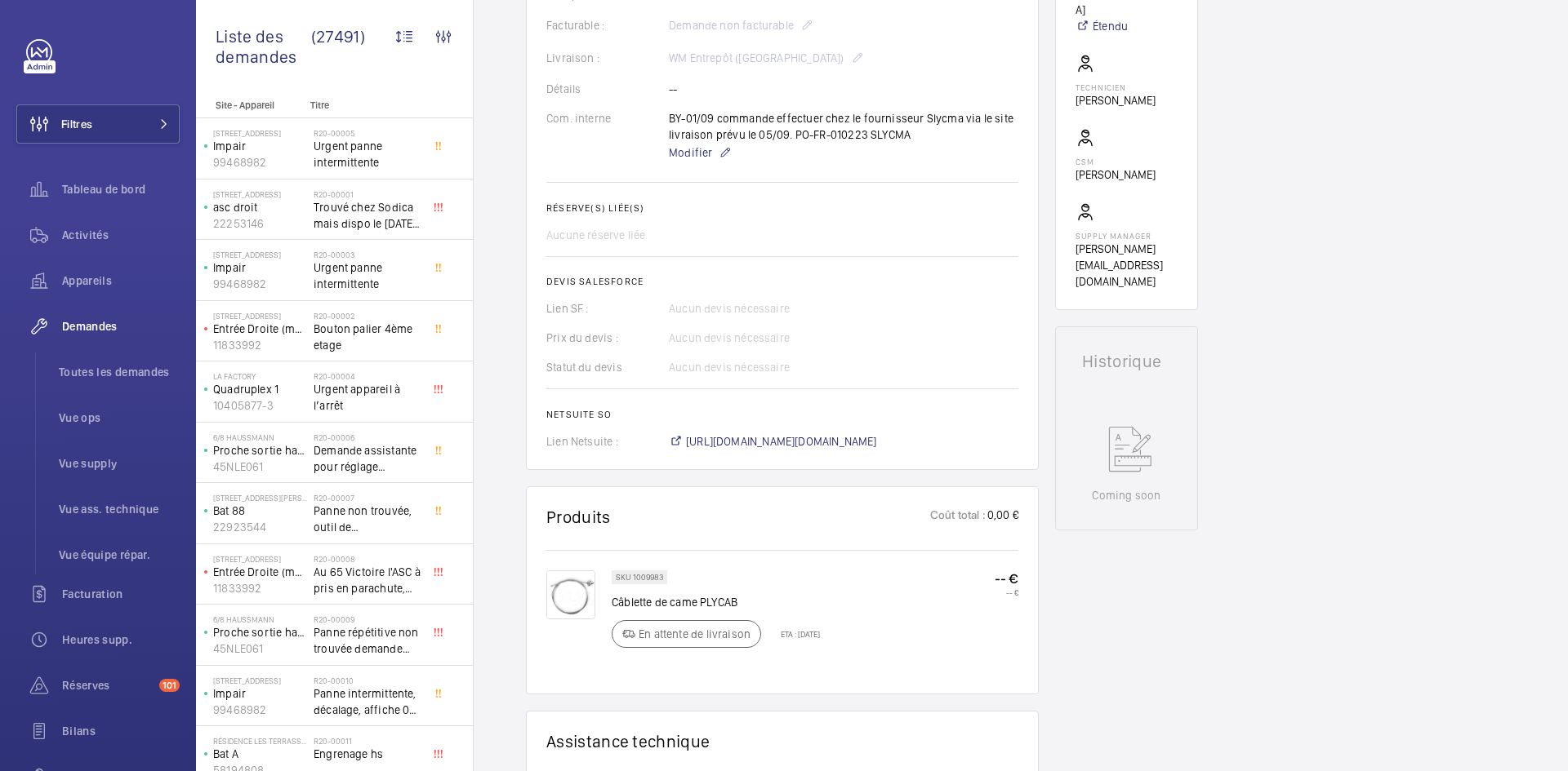
scroll to position [571, 0]
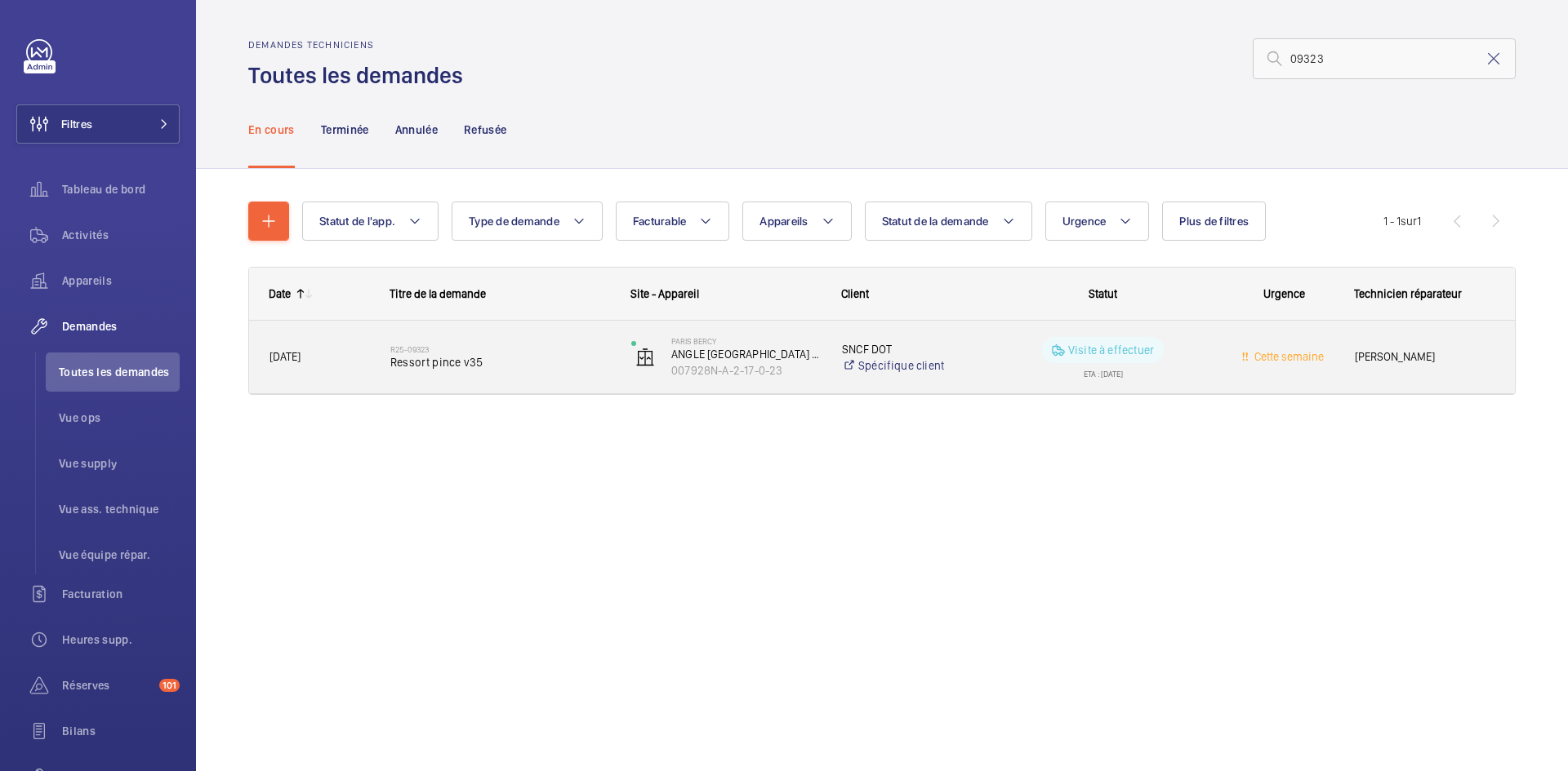
type input "09323"
click at [354, 368] on div "10/07/2025" at bounding box center [309, 357] width 119 height 52
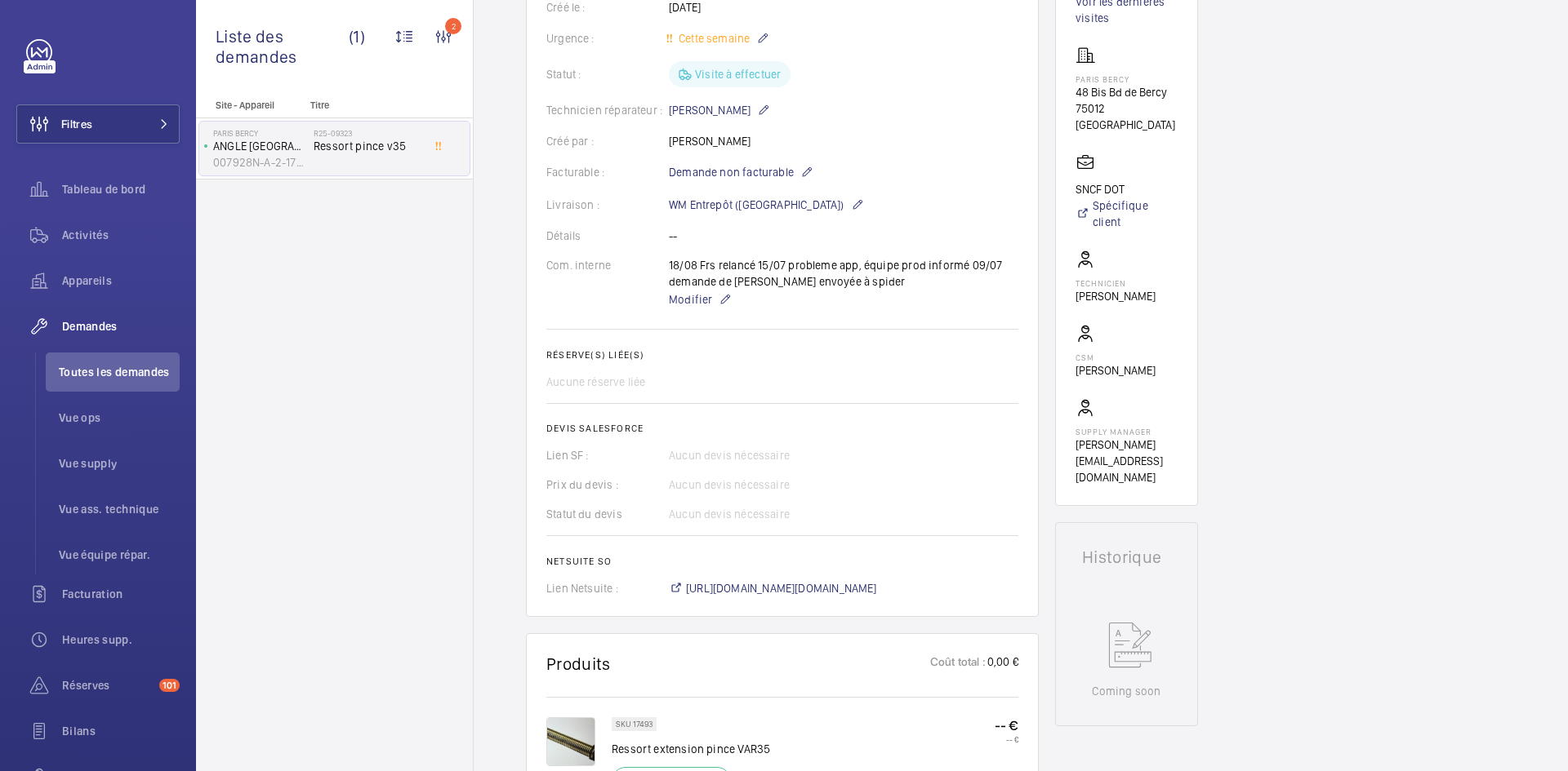
scroll to position [571, 0]
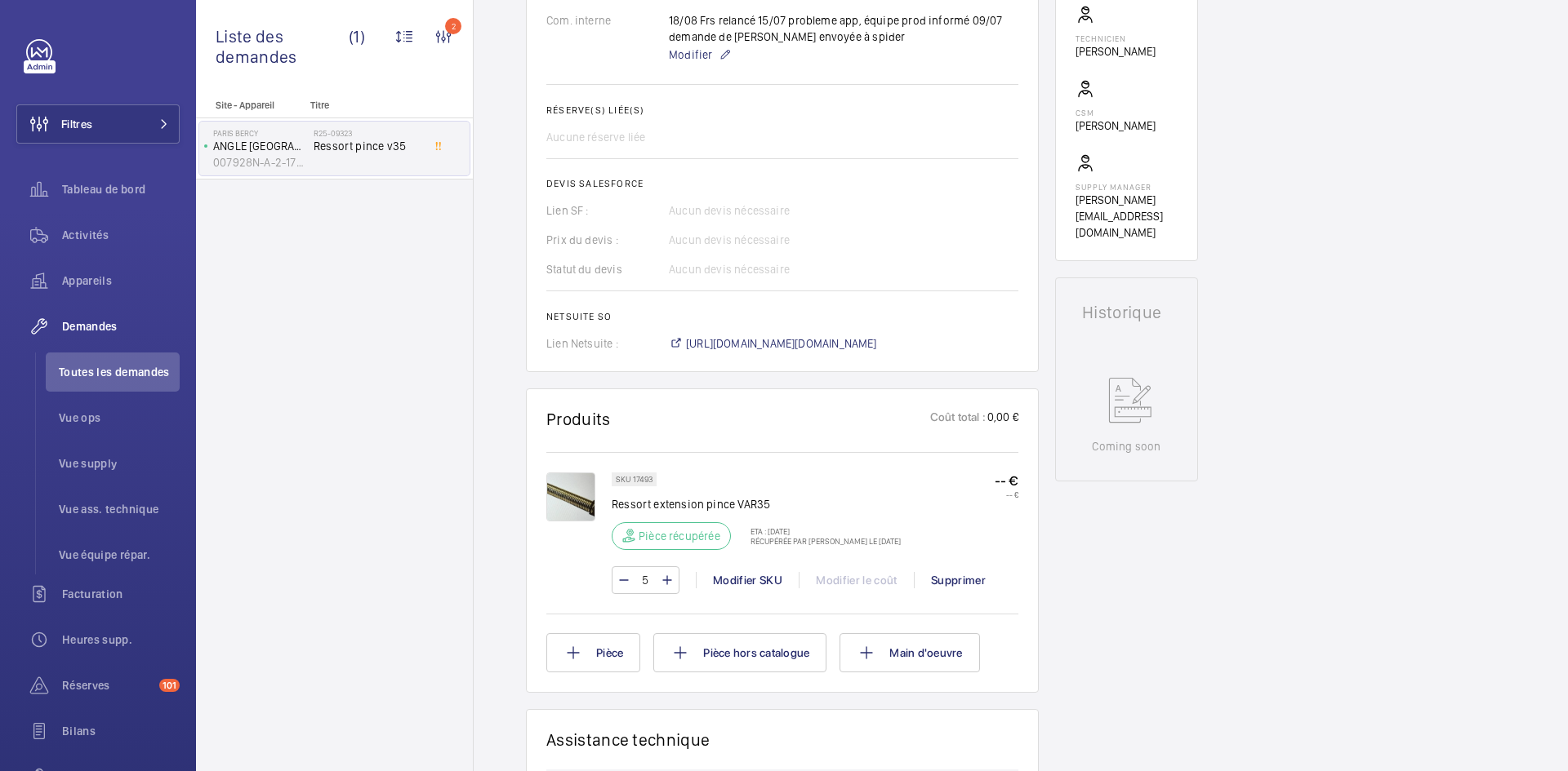
click at [577, 492] on img at bounding box center [570, 497] width 49 height 49
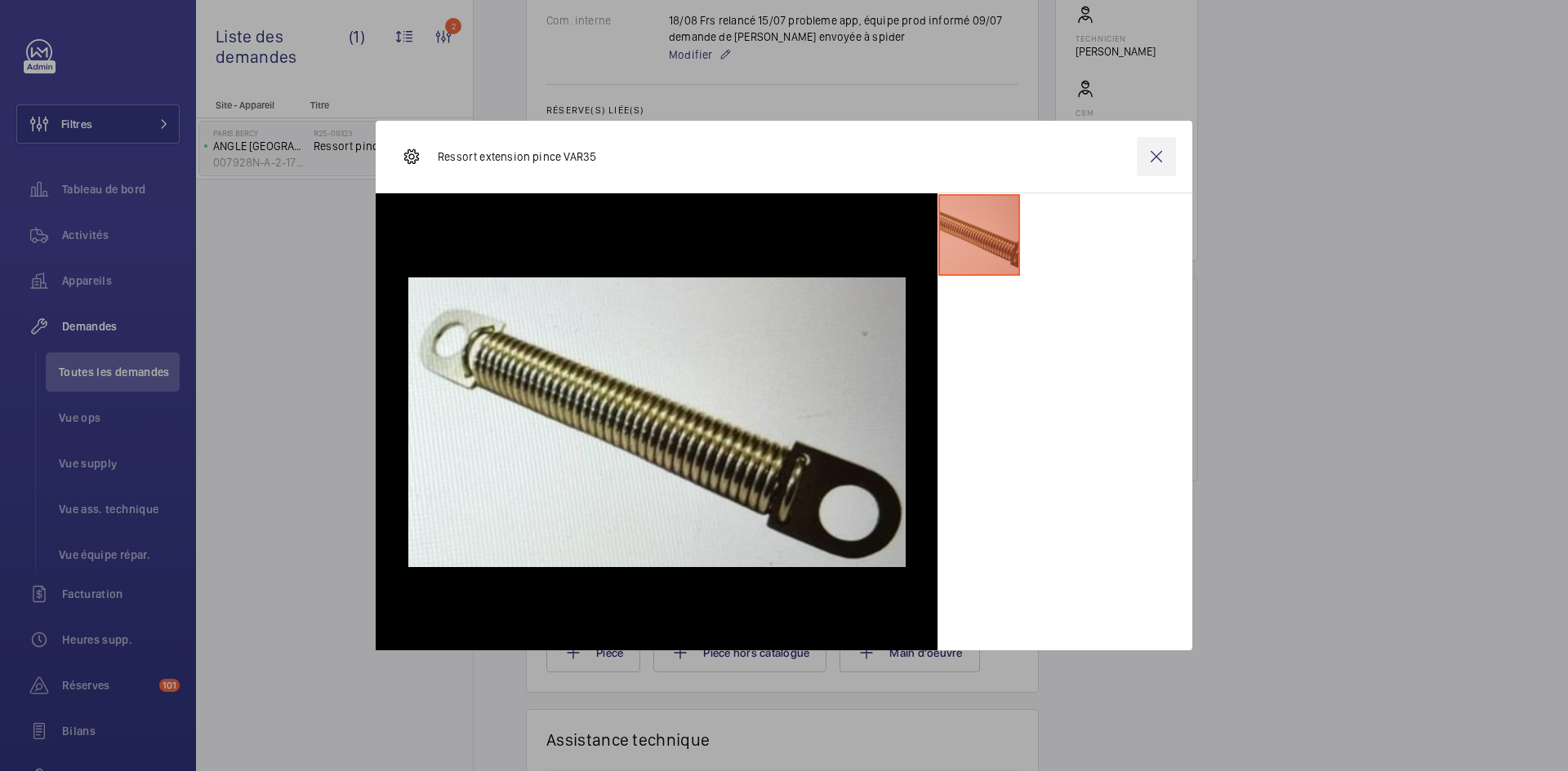
click at [1165, 151] on wm-front-icon-button at bounding box center [1156, 156] width 39 height 39
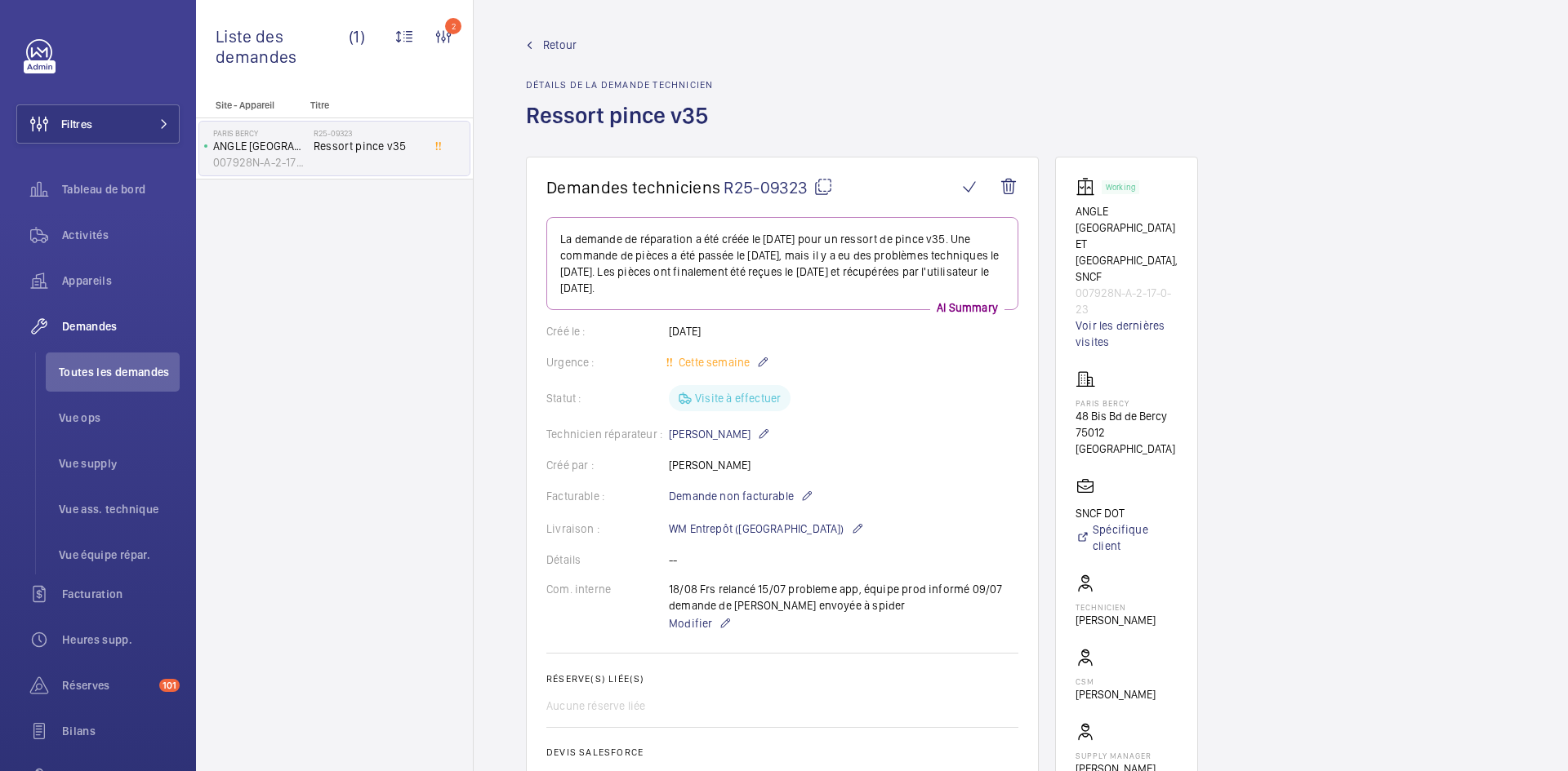
scroll to position [0, 0]
click at [552, 45] on span "Retour" at bounding box center [560, 47] width 34 height 16
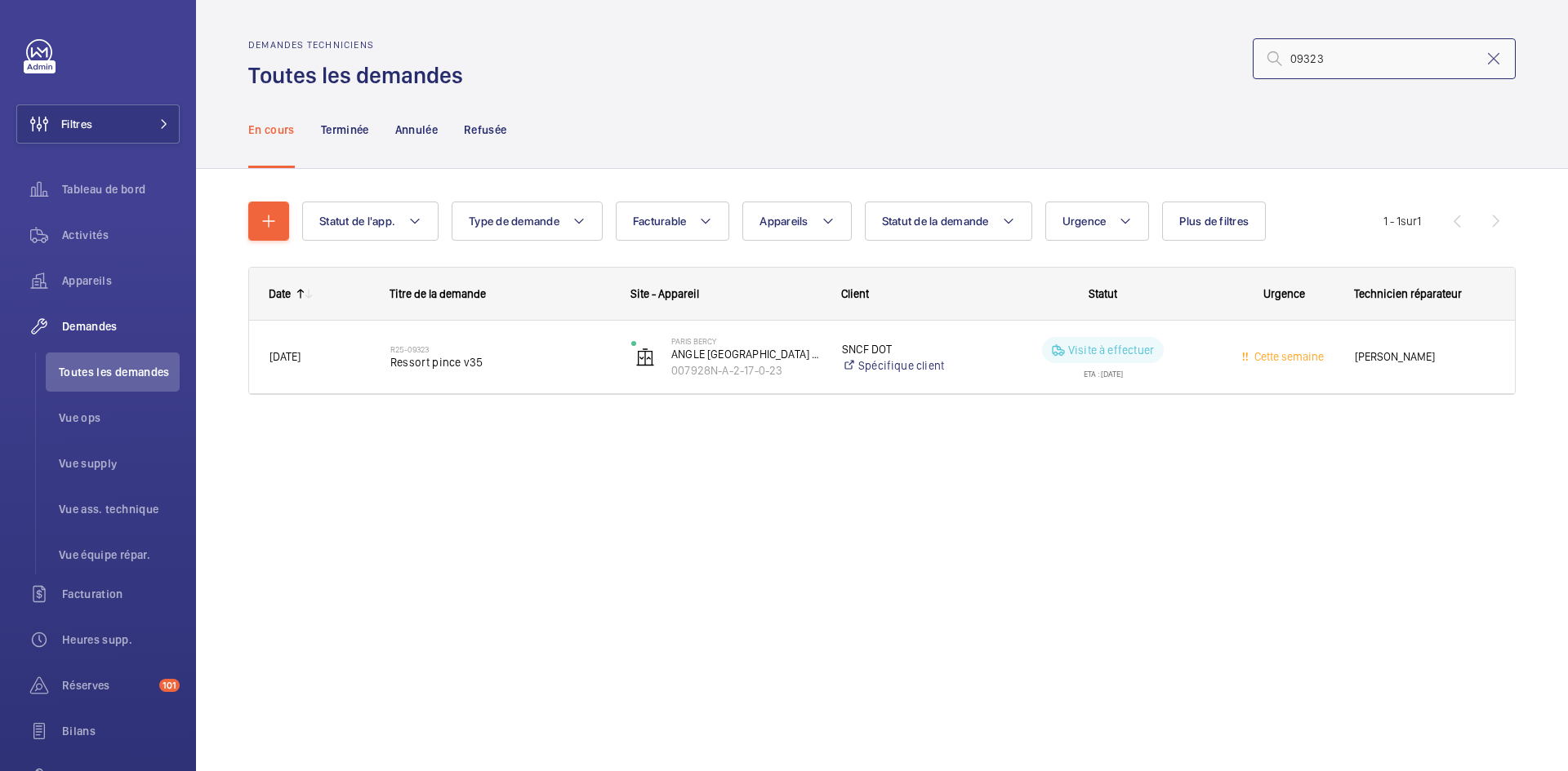
click at [1384, 55] on input "09323" at bounding box center [1384, 59] width 263 height 41
type input "0"
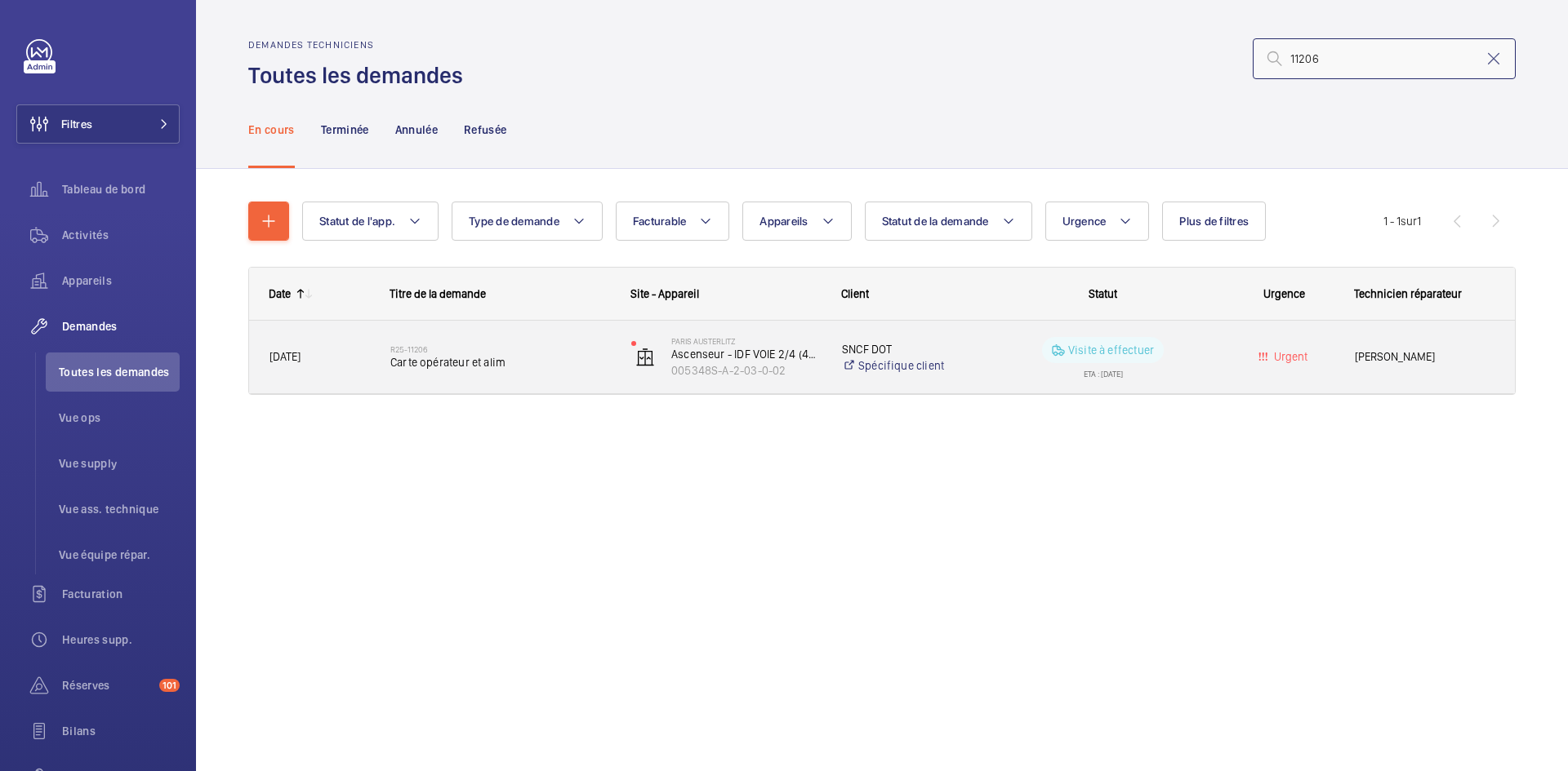
type input "11206"
click at [350, 361] on span "[DATE]" at bounding box center [319, 357] width 99 height 19
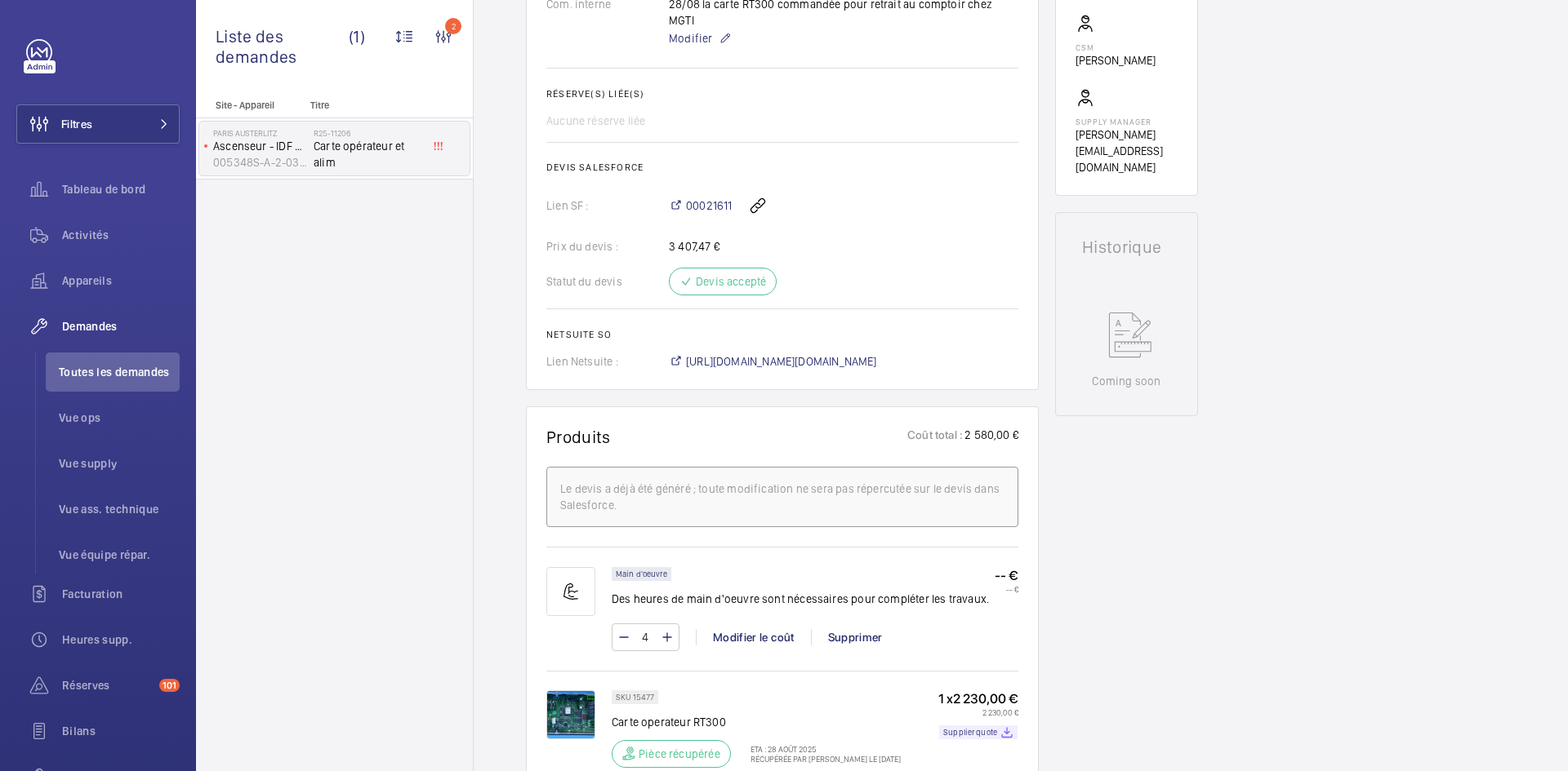
scroll to position [604, 0]
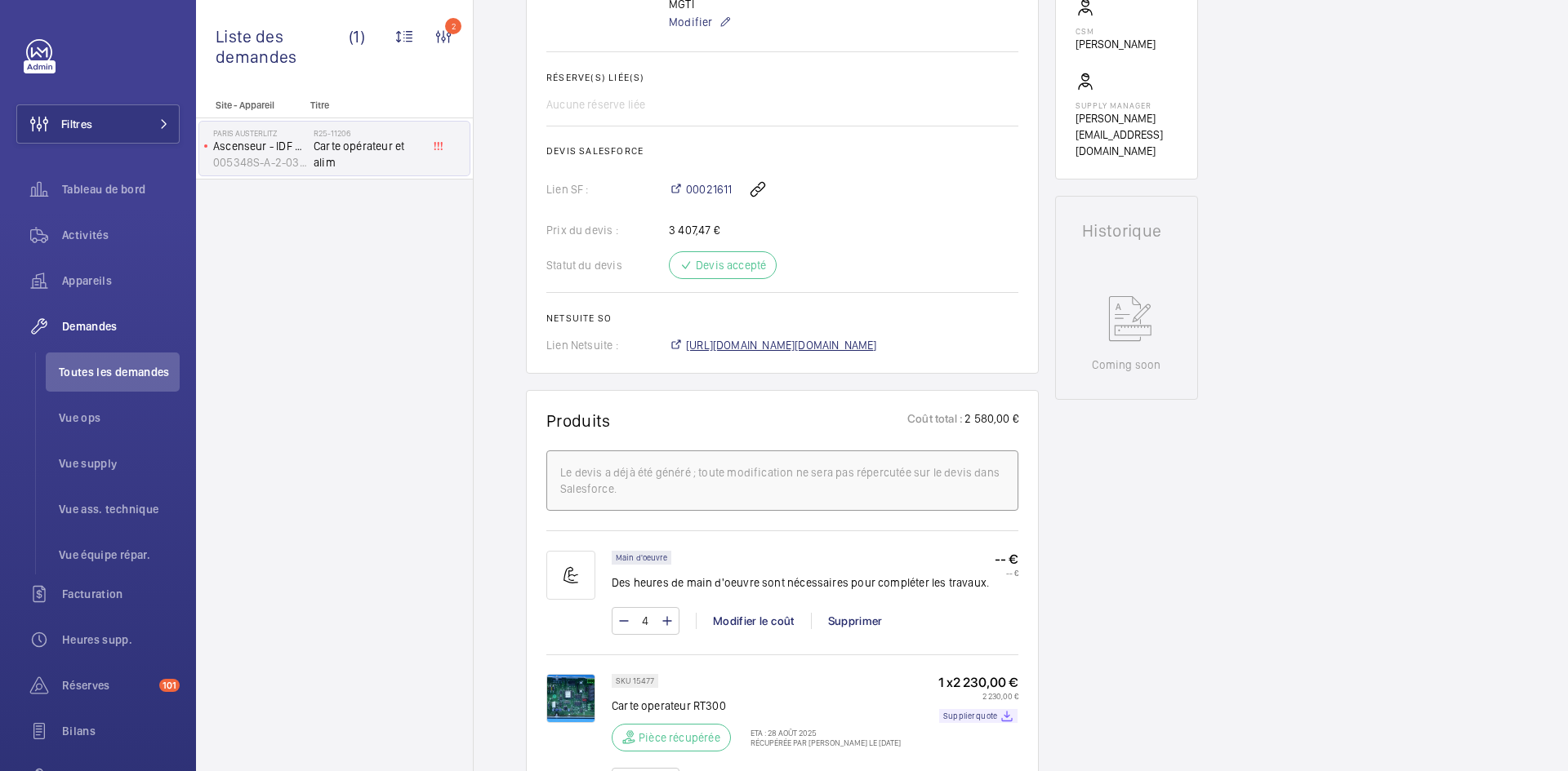
click at [856, 338] on span "https://6461500.app.netsuite.com/app/accounting/transactions/salesord.nl?id=295…" at bounding box center [781, 346] width 191 height 16
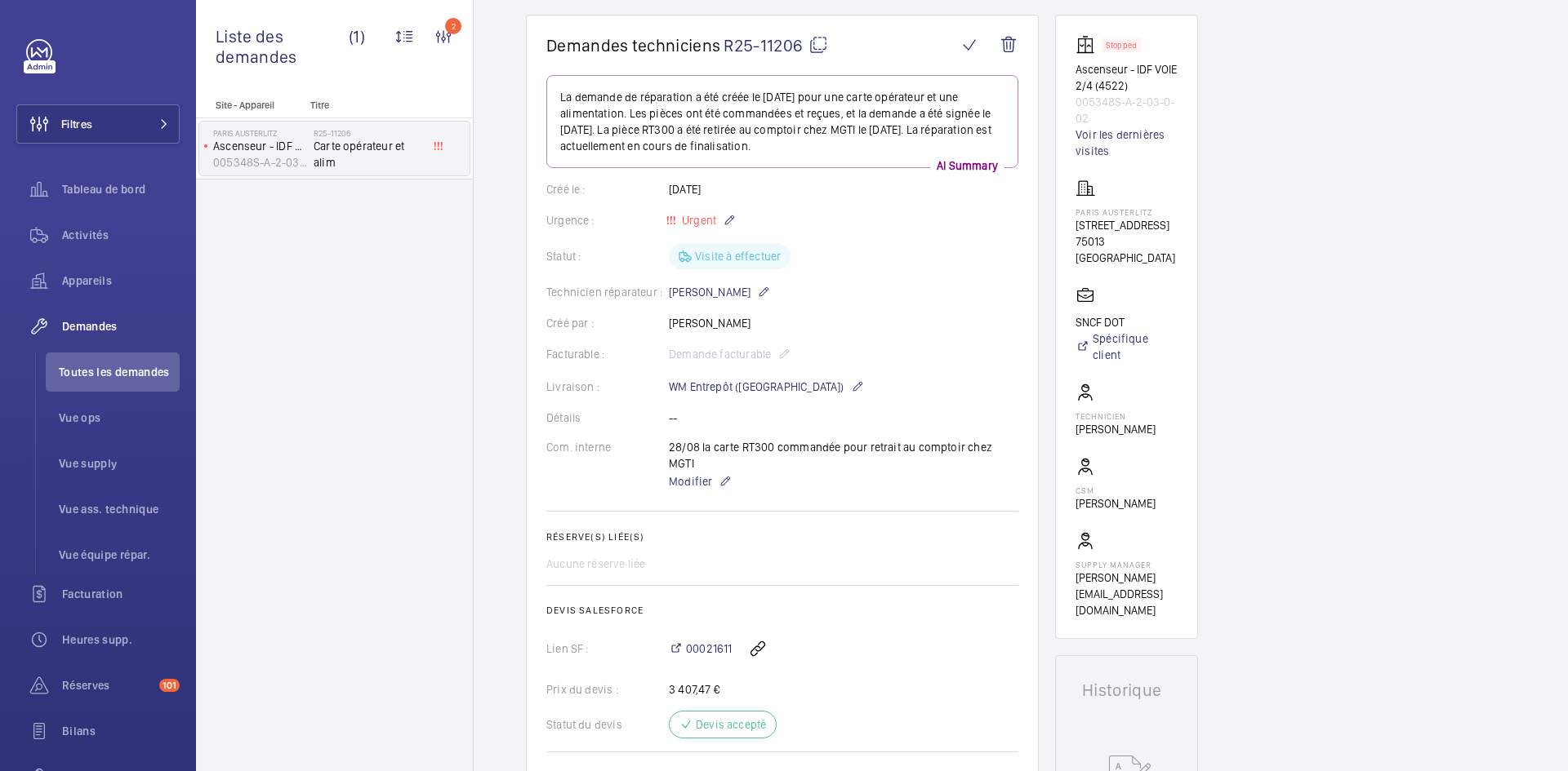
scroll to position [0, 0]
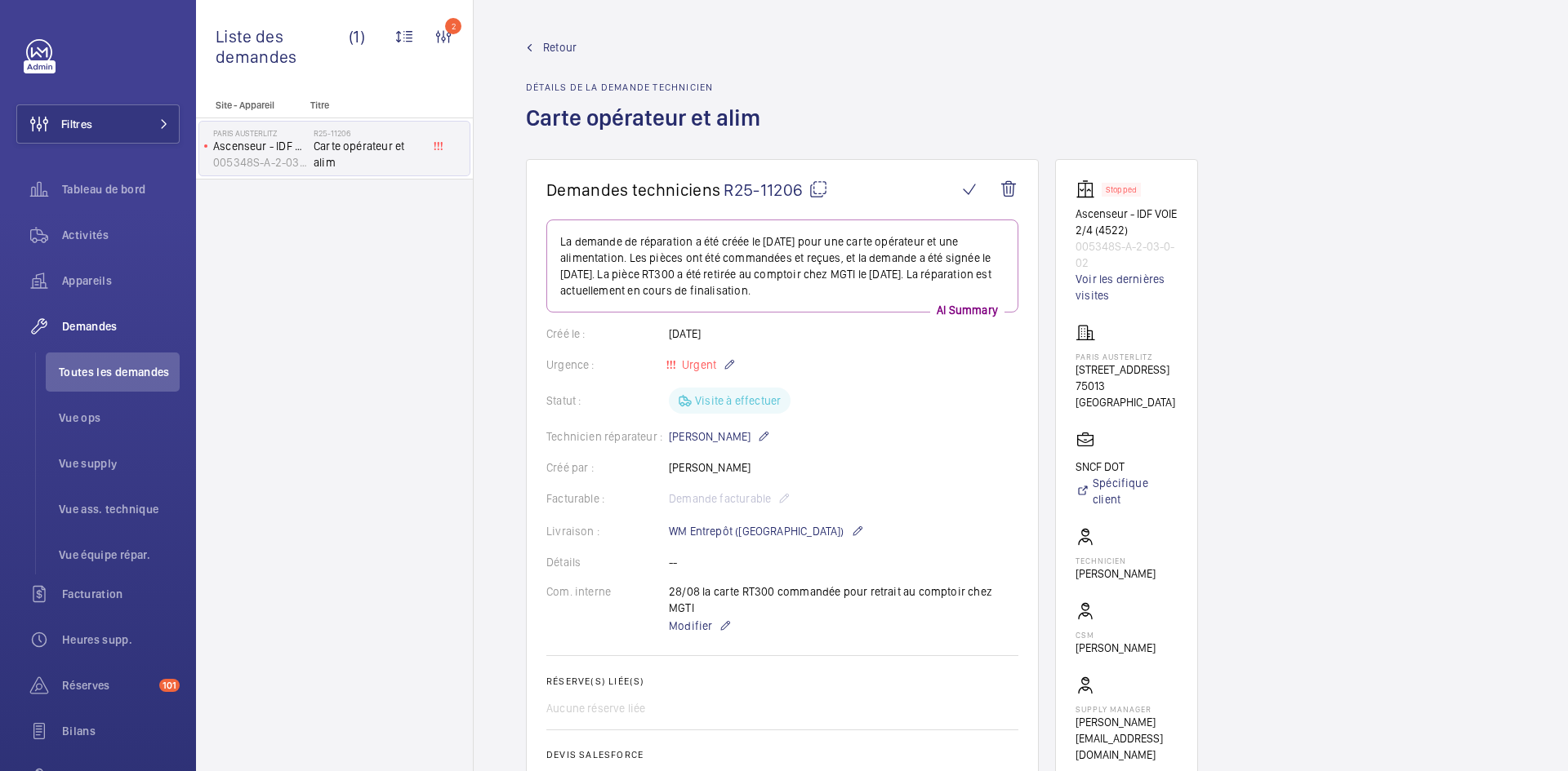
click at [575, 47] on span "Retour" at bounding box center [560, 47] width 34 height 16
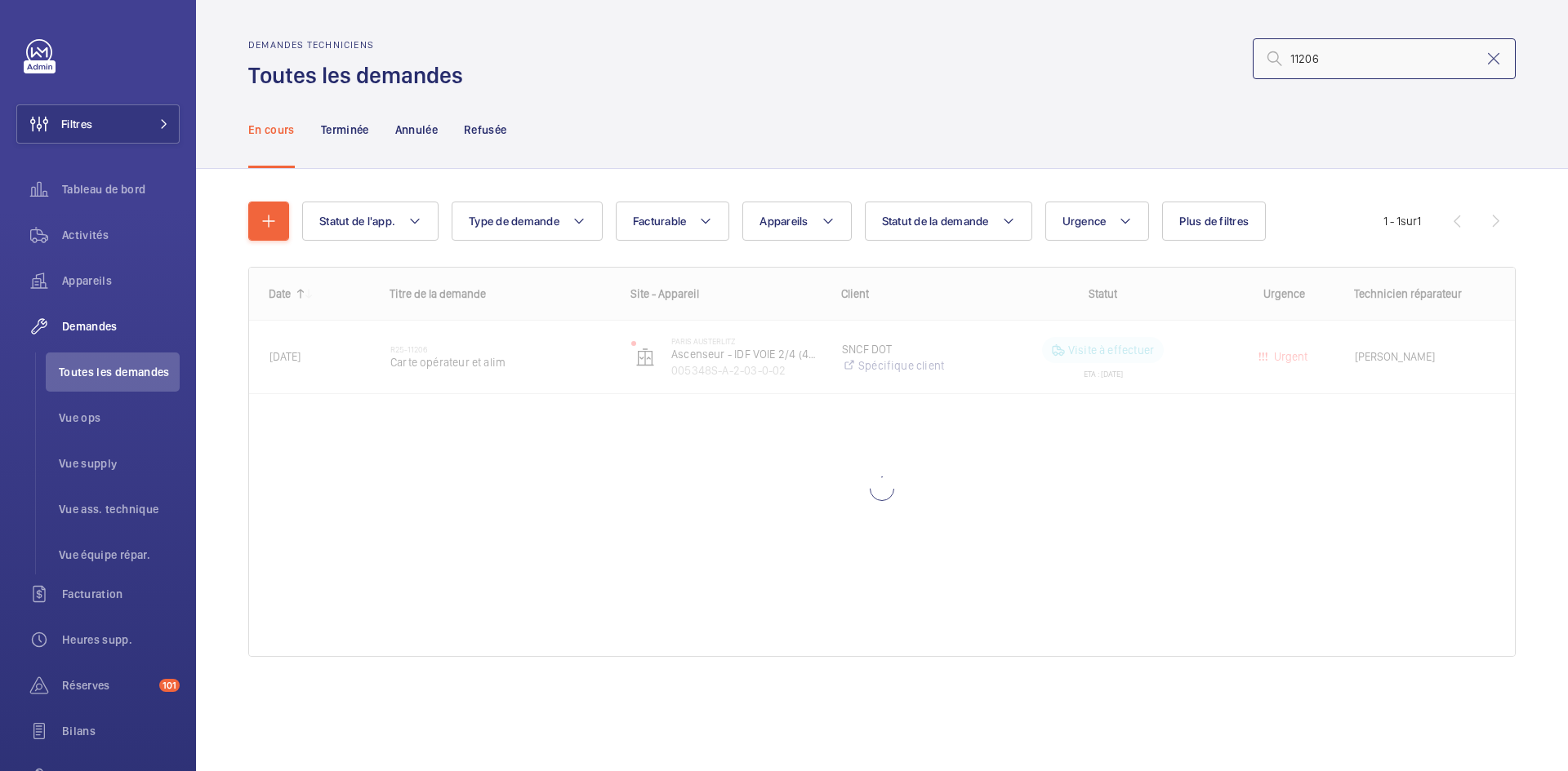
click at [1383, 52] on input "11206" at bounding box center [1384, 59] width 263 height 41
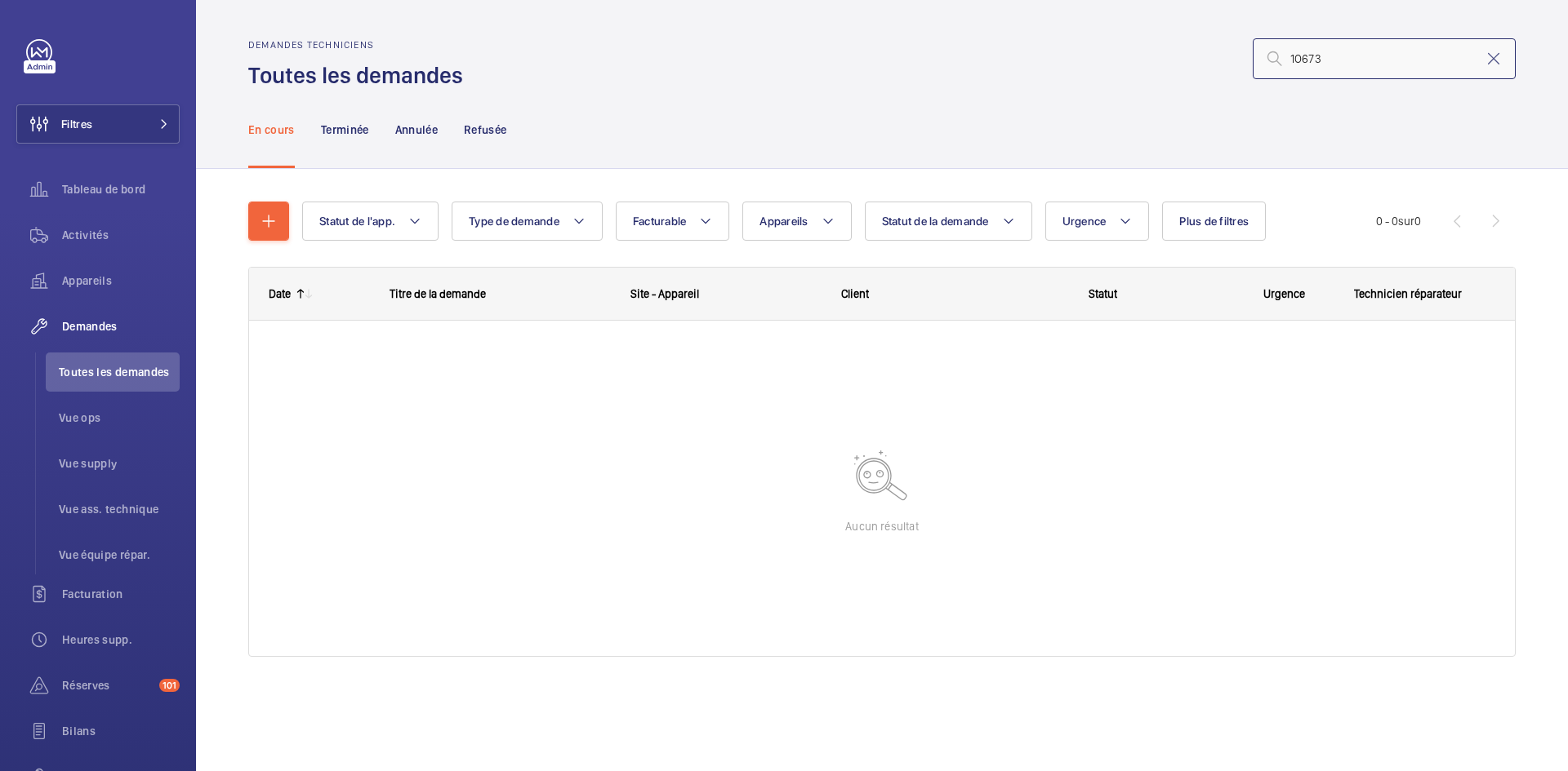
click at [1288, 55] on input "1O673" at bounding box center [1384, 59] width 263 height 41
click at [1300, 55] on input "1O673" at bounding box center [1384, 59] width 263 height 41
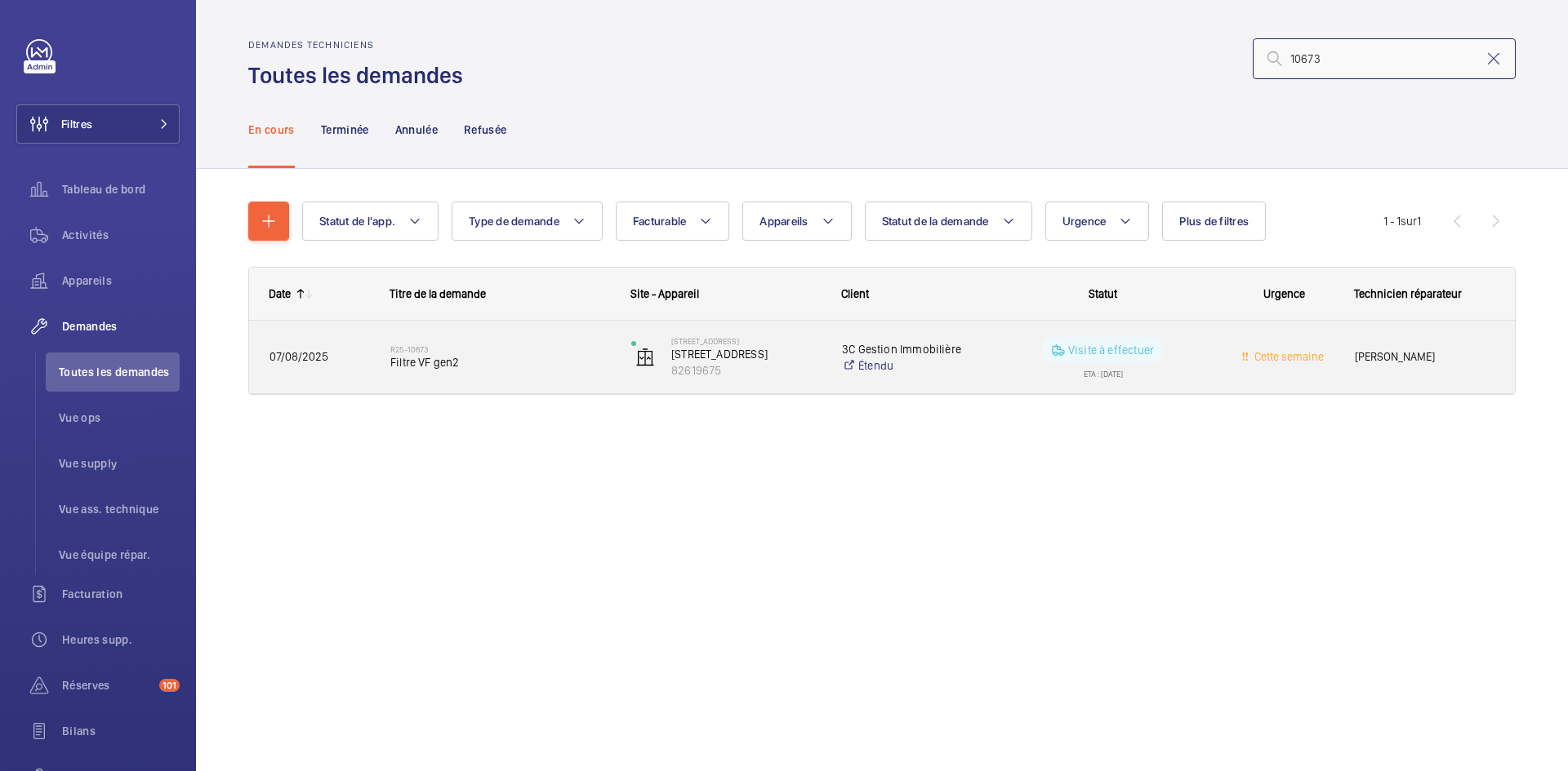
type input "10673"
click at [376, 350] on div "R25-10673 Filtre VF gen2" at bounding box center [490, 357] width 239 height 74
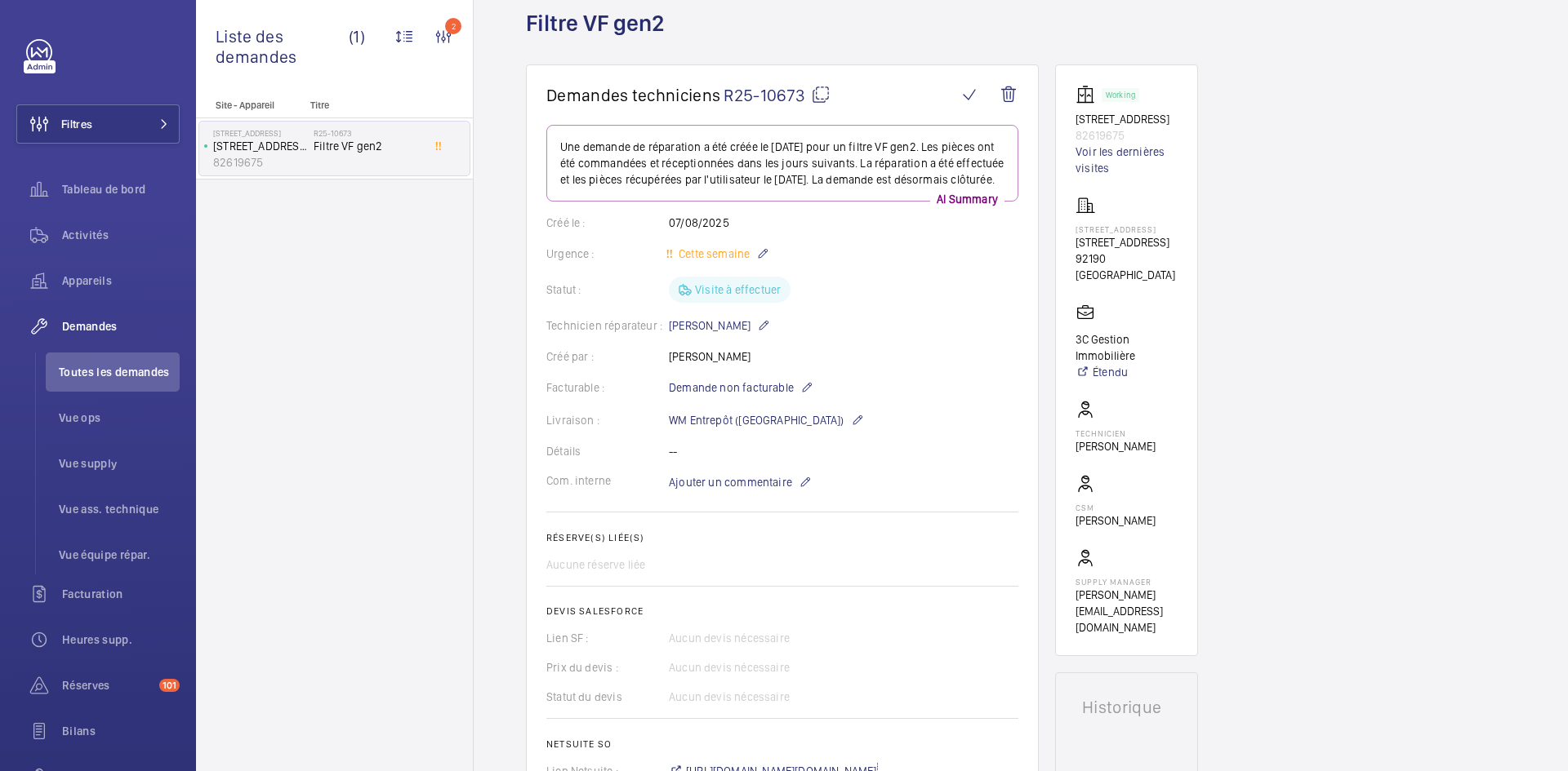
scroll to position [16, 0]
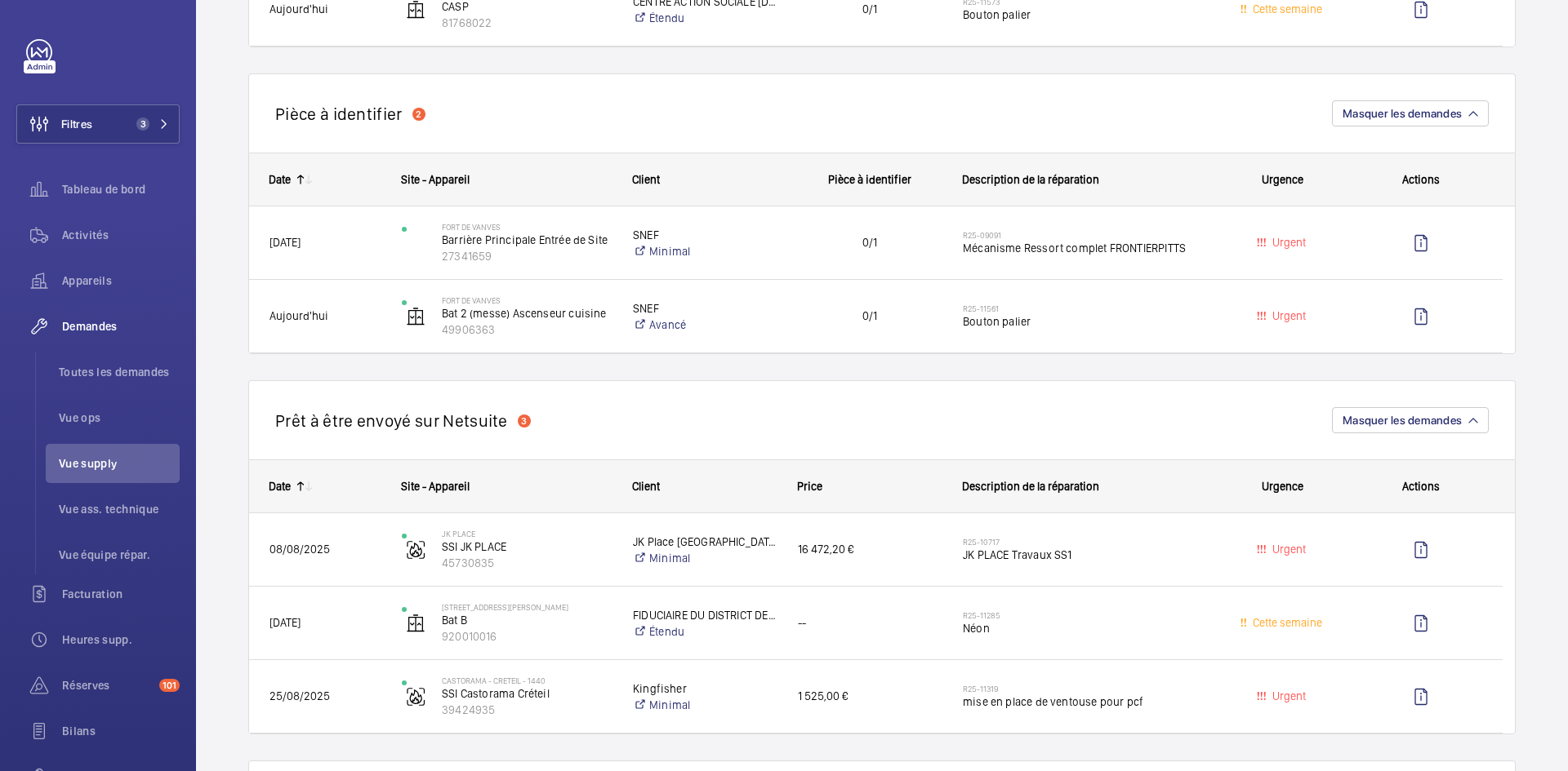
scroll to position [1225, 0]
